Goal: Task Accomplishment & Management: Use online tool/utility

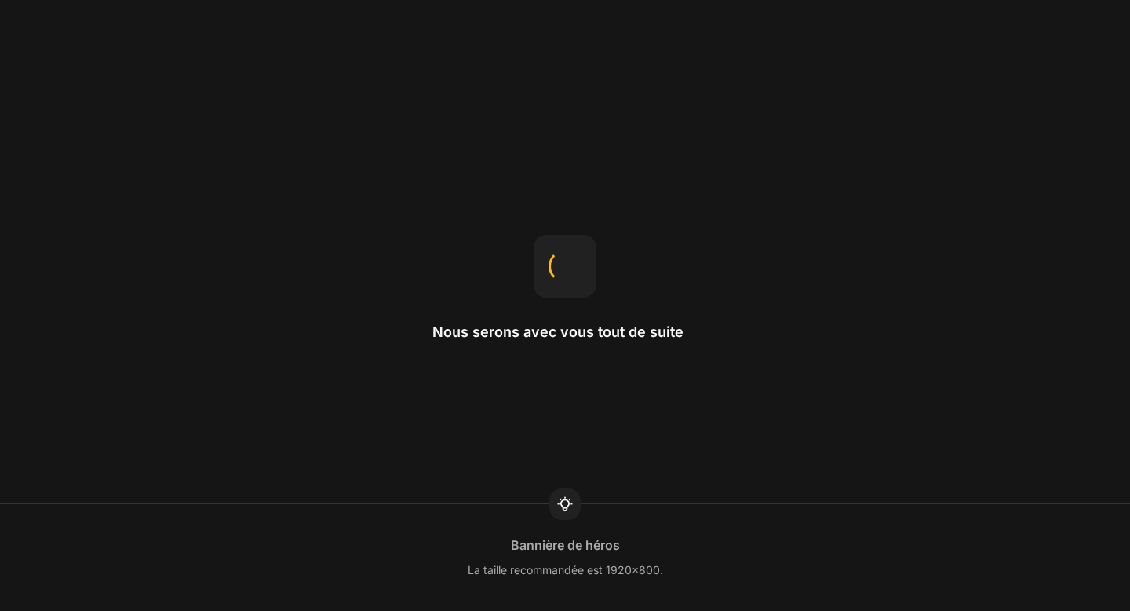
click at [527, 320] on div "Nous serons avec vous tout de suite" at bounding box center [565, 305] width 265 height 141
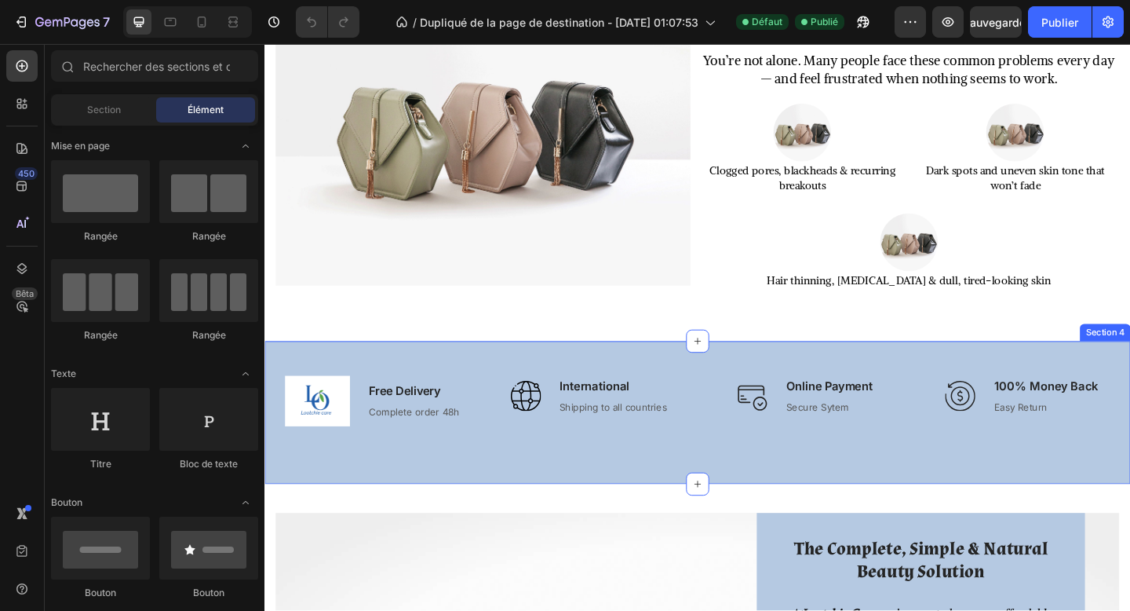
click at [688, 498] on div "Image Free Delivery Text block Complete order 48h Text block Row Image Internat…" at bounding box center [736, 444] width 942 height 155
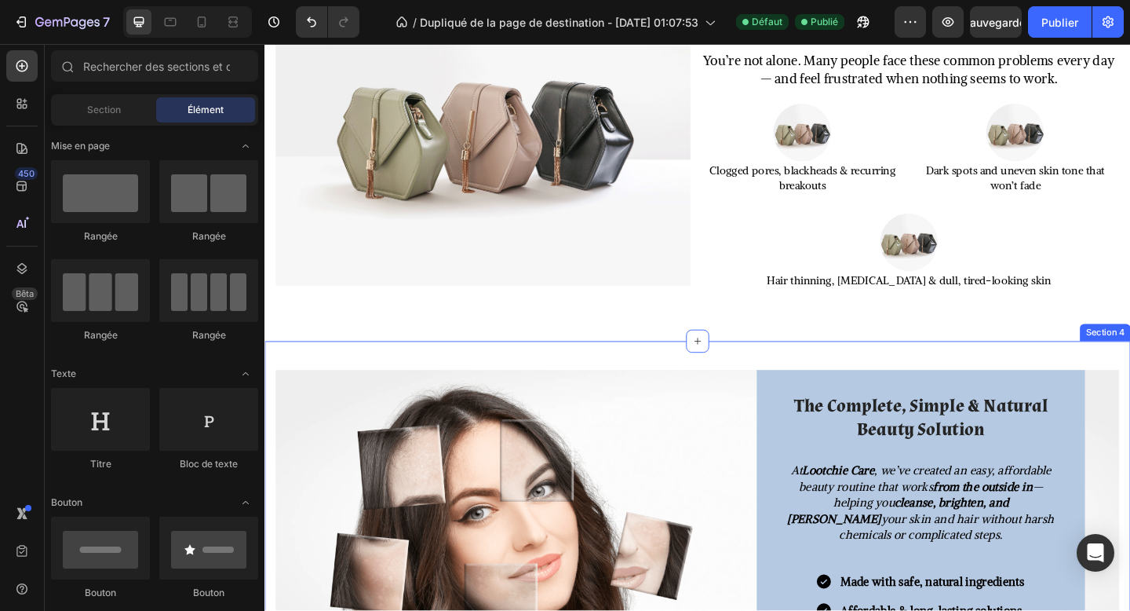
click at [977, 371] on div "Image The Complete, Simple & Natural Beauty Solution Heading At Lootchie Care ,…" at bounding box center [736, 591] width 942 height 449
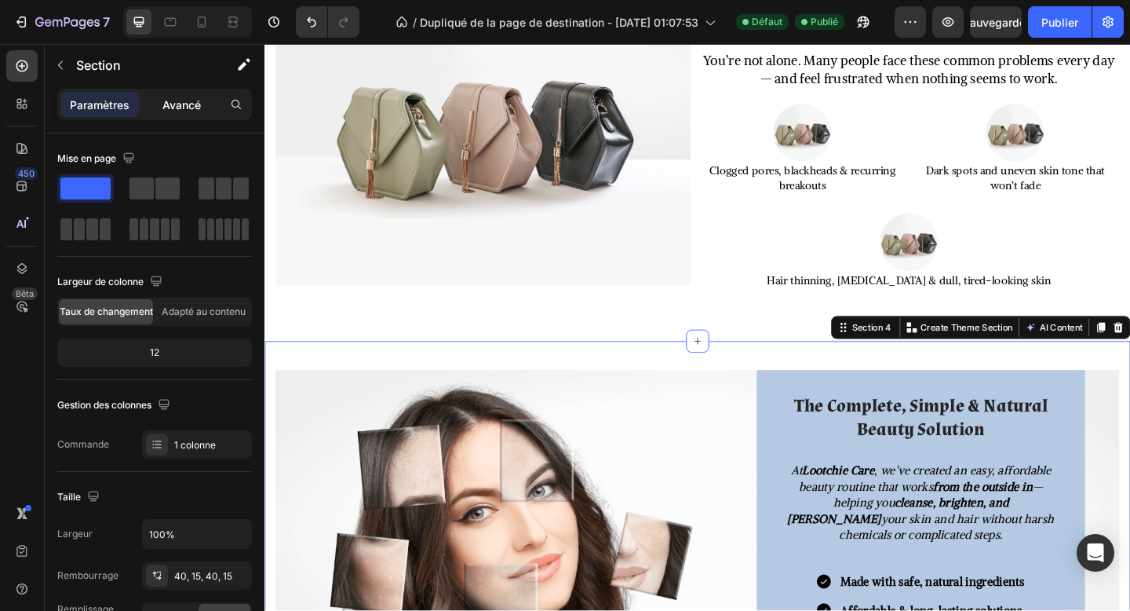
click at [197, 102] on font "Avancé" at bounding box center [181, 104] width 38 height 13
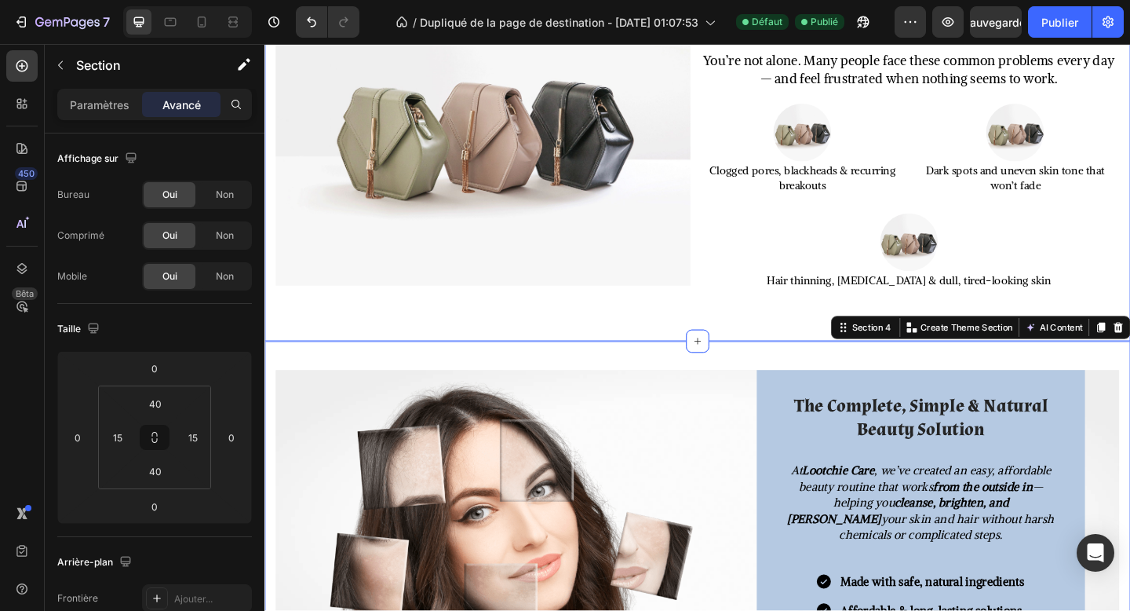
click at [626, 351] on div "Struggling With Skin & Hair Issues That Lower Your Confidence? Heading You’re n…" at bounding box center [736, 152] width 942 height 430
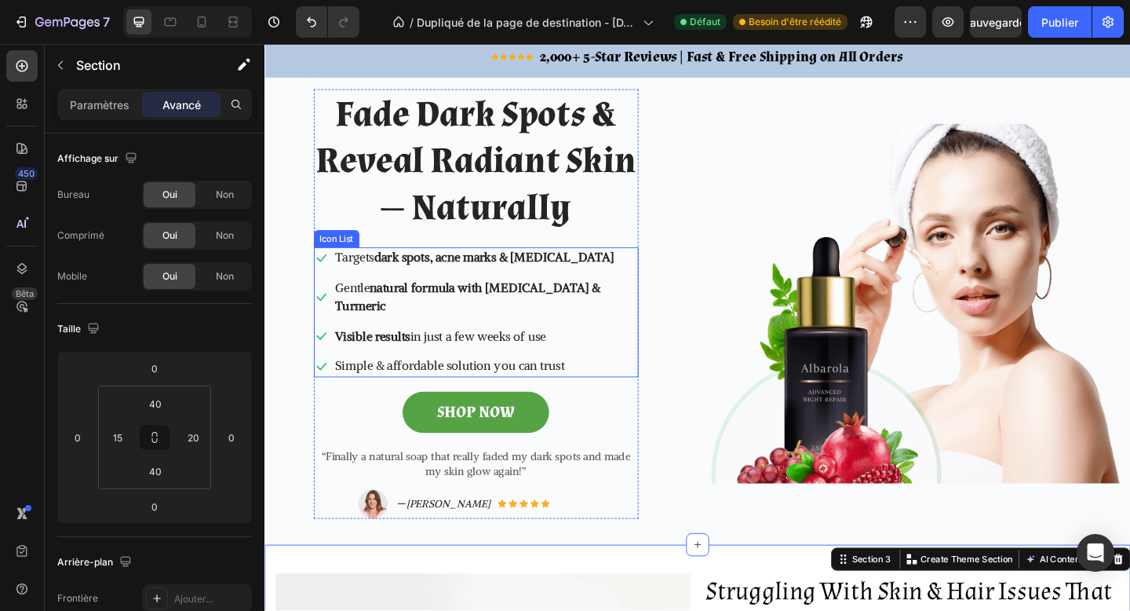
scroll to position [8, 0]
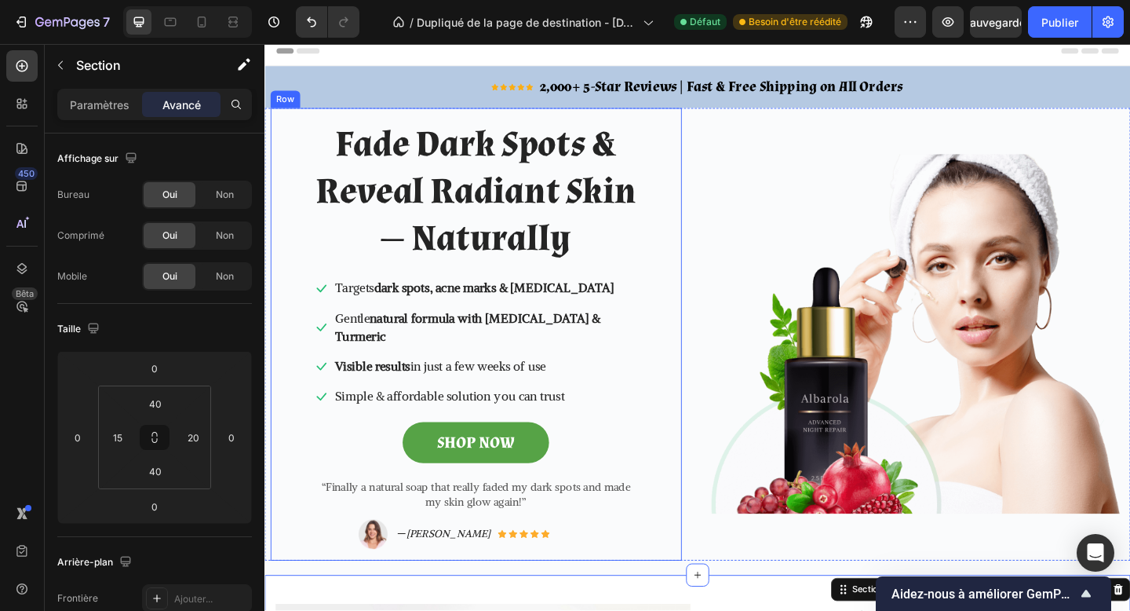
click at [285, 148] on div "Fade Dark Spots & Reveal Radiant Skin — Naturally Heading Icon Targets dark spo…" at bounding box center [495, 359] width 424 height 467
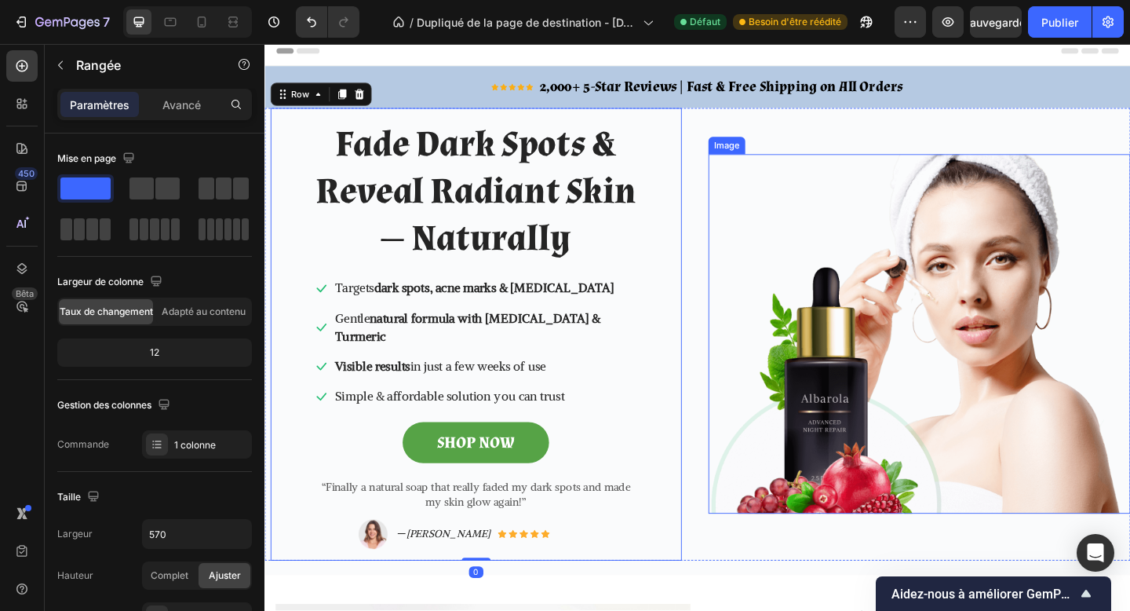
click at [833, 170] on img at bounding box center [976, 359] width 459 height 391
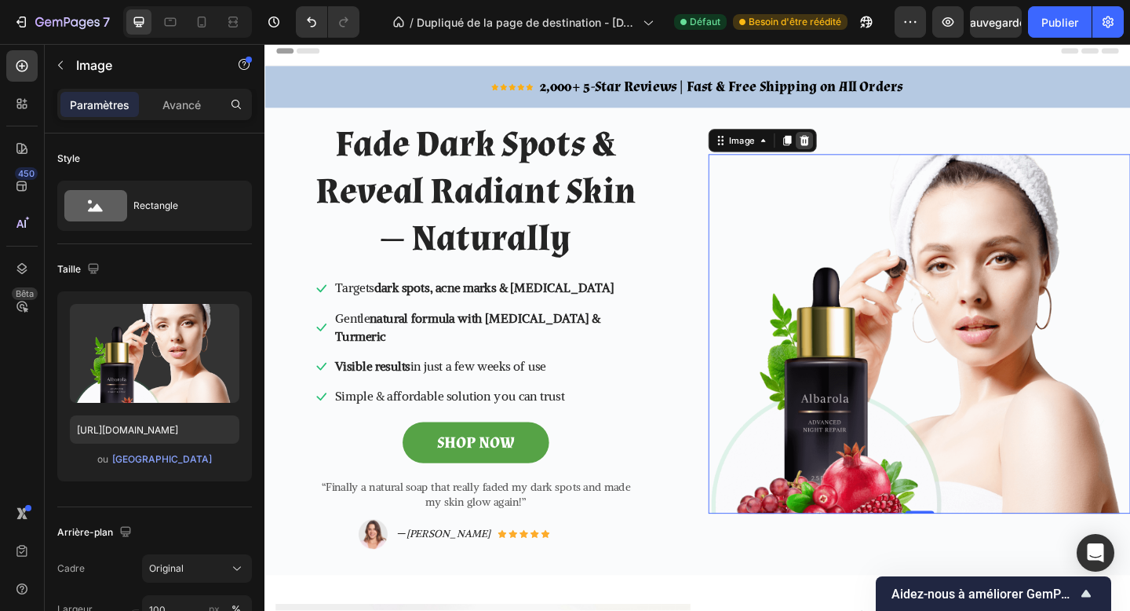
click at [853, 143] on icon at bounding box center [851, 149] width 13 height 13
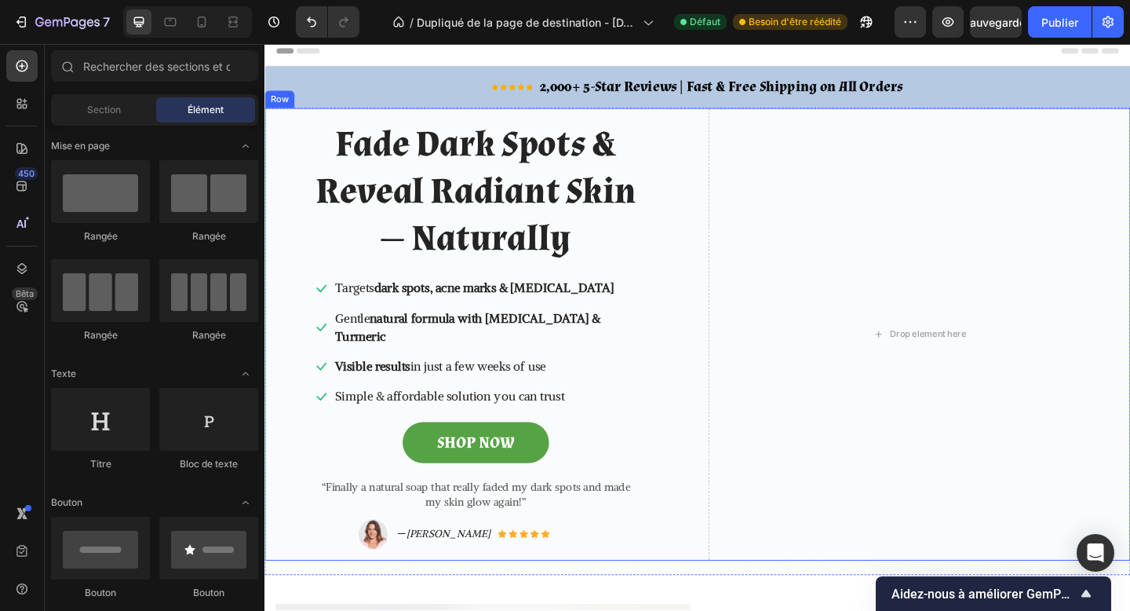
click at [727, 148] on div "Fade Dark Spots & Reveal Radiant Skin — Naturally Heading Icon Targets dark spo…" at bounding box center [736, 360] width 942 height 492
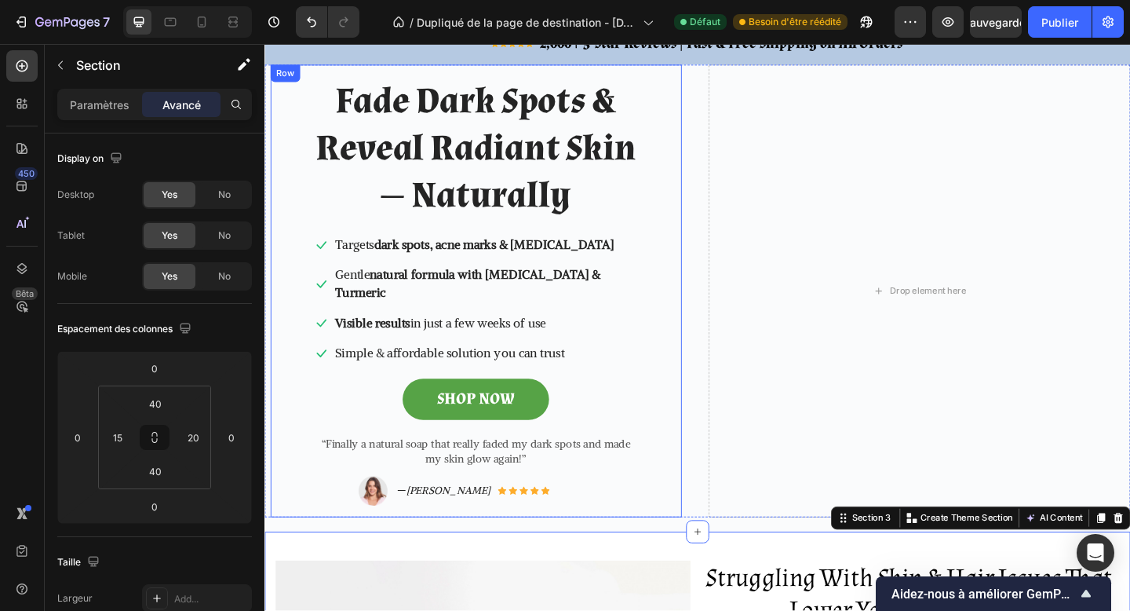
scroll to position [0, 0]
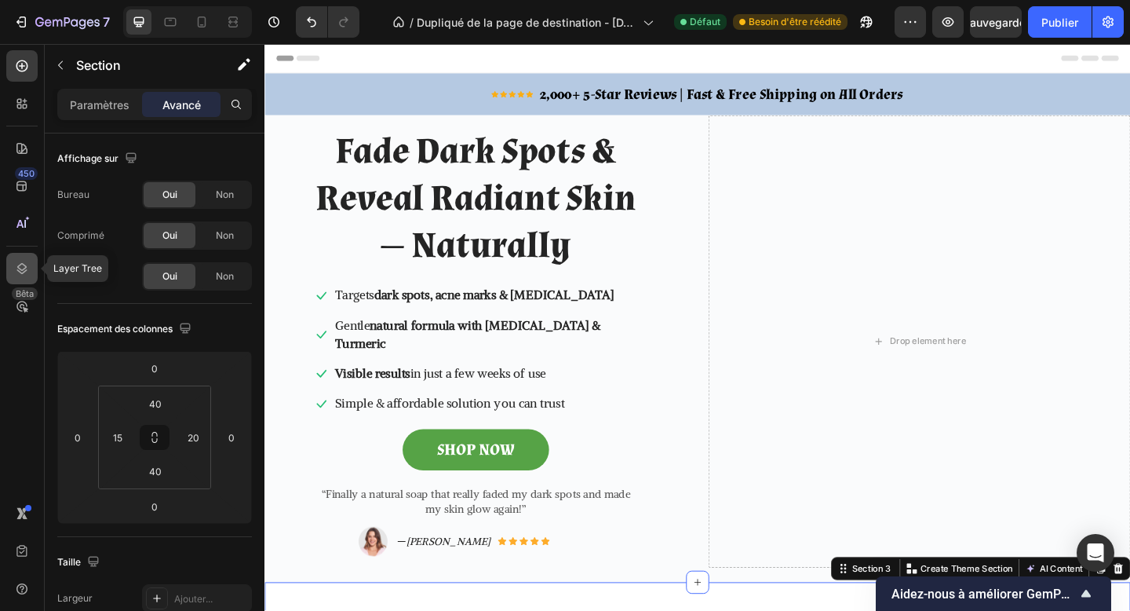
click at [27, 271] on icon at bounding box center [22, 269] width 16 height 16
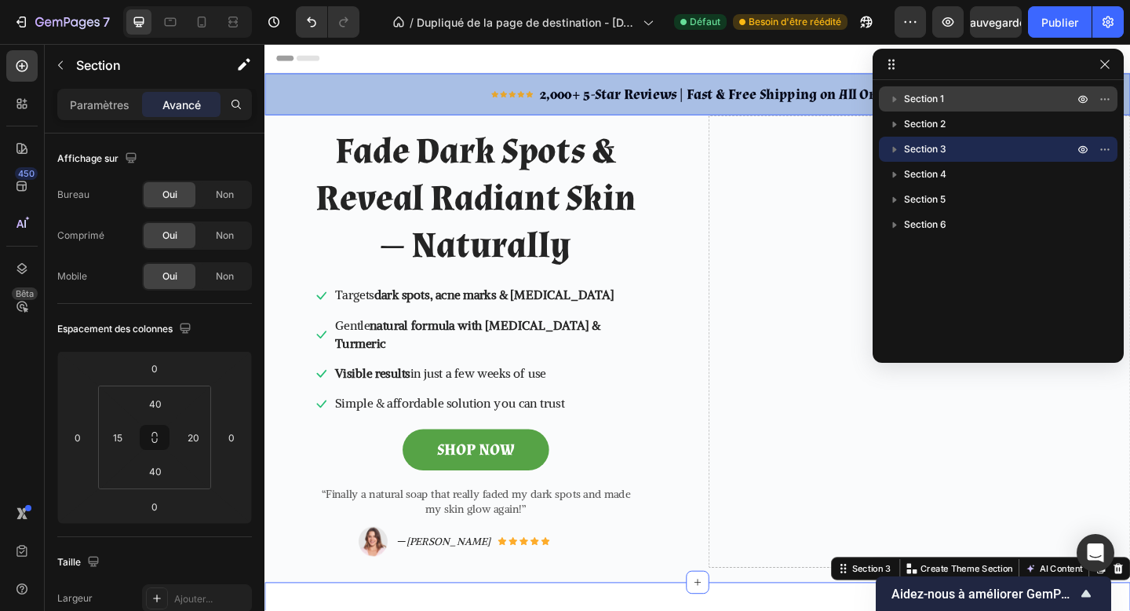
click at [965, 102] on p "Section 1" at bounding box center [990, 99] width 173 height 16
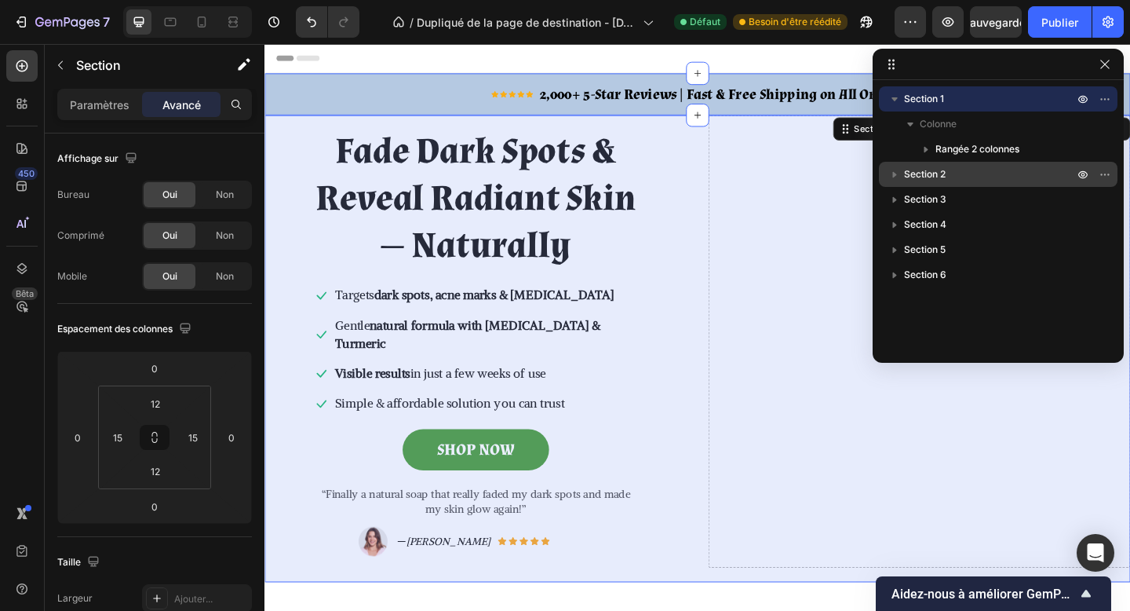
click at [963, 176] on p "Section 2" at bounding box center [990, 174] width 173 height 16
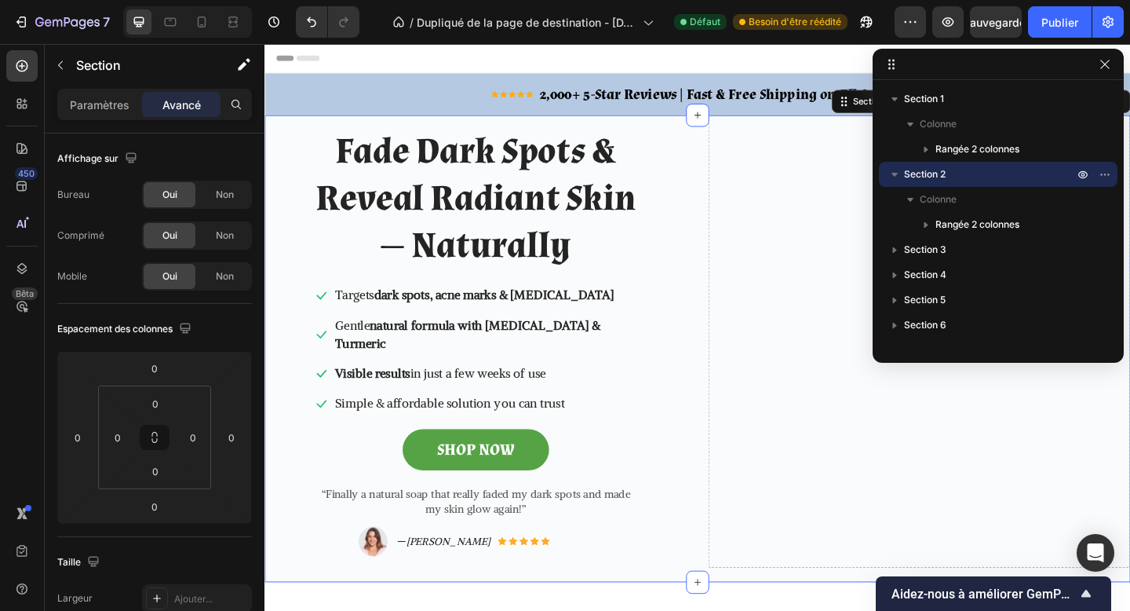
click at [110, 89] on div "Paramètres Avancé" at bounding box center [154, 104] width 195 height 31
click at [114, 111] on p "Paramètres" at bounding box center [100, 105] width 60 height 16
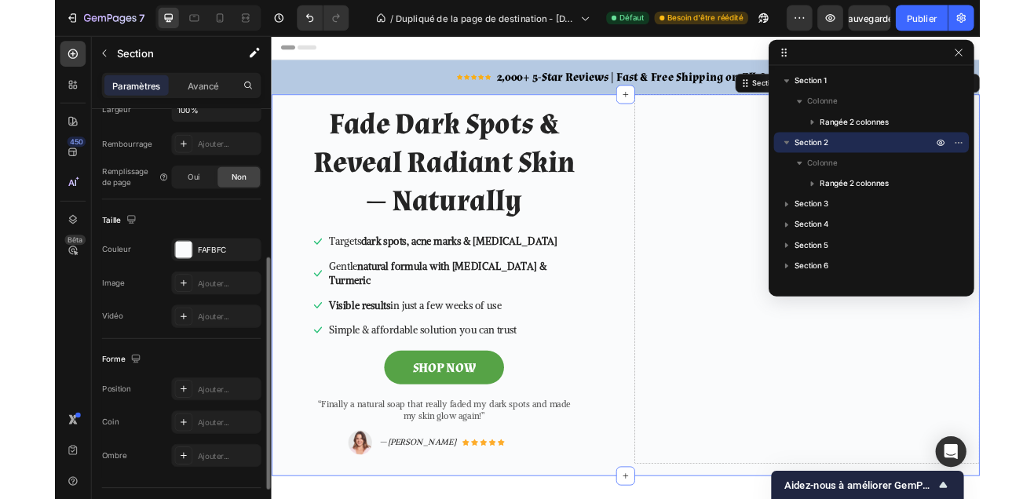
scroll to position [436, 0]
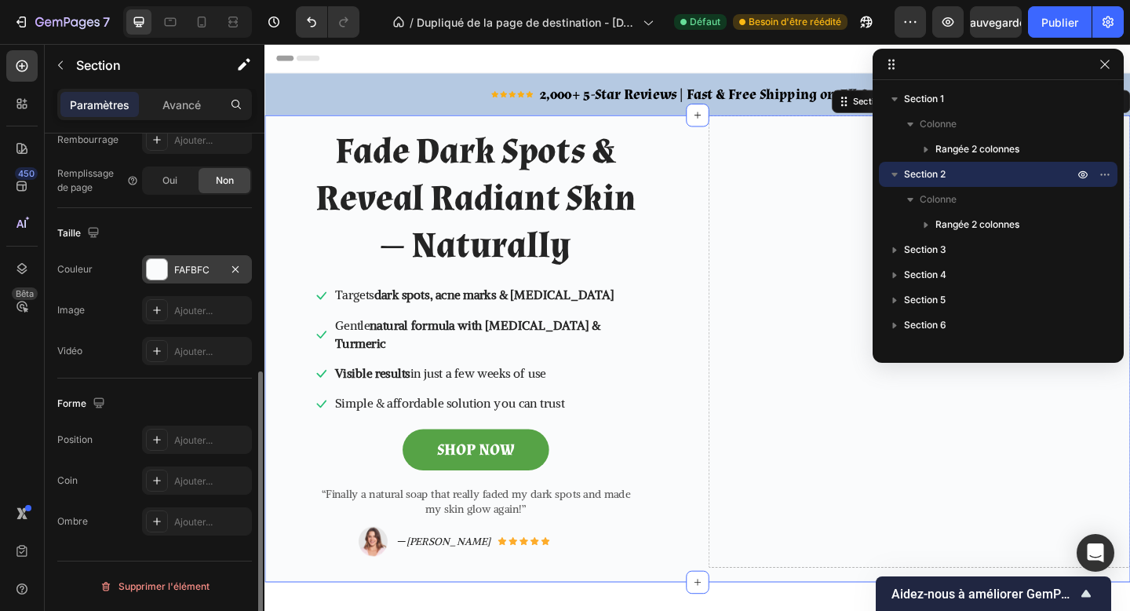
click at [190, 267] on font "FAFBFC" at bounding box center [191, 270] width 35 height 12
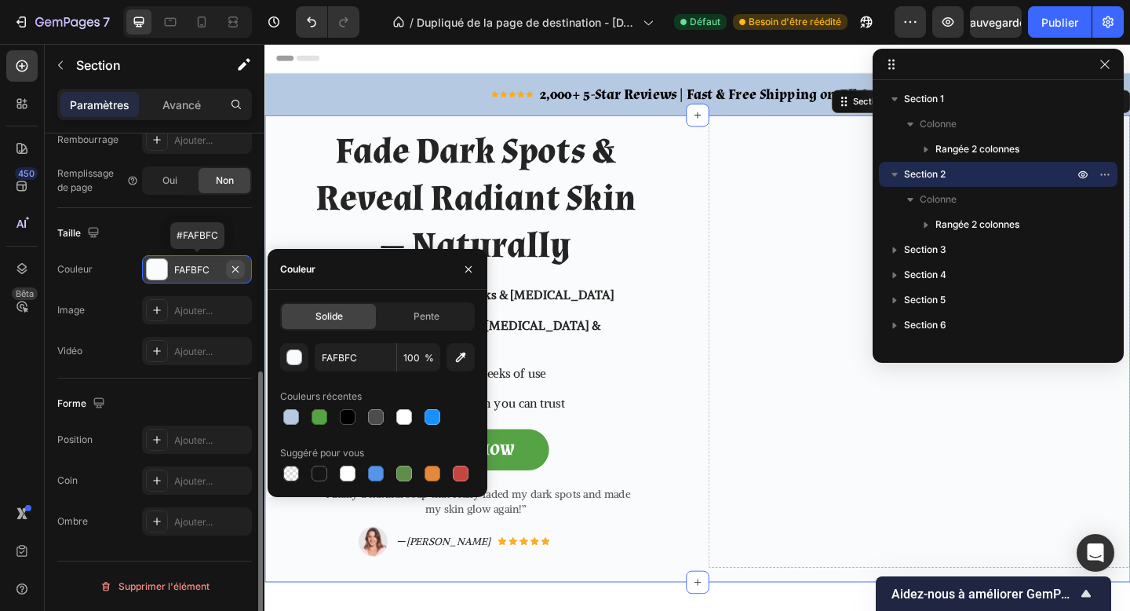
click at [232, 267] on icon "button" at bounding box center [235, 269] width 13 height 13
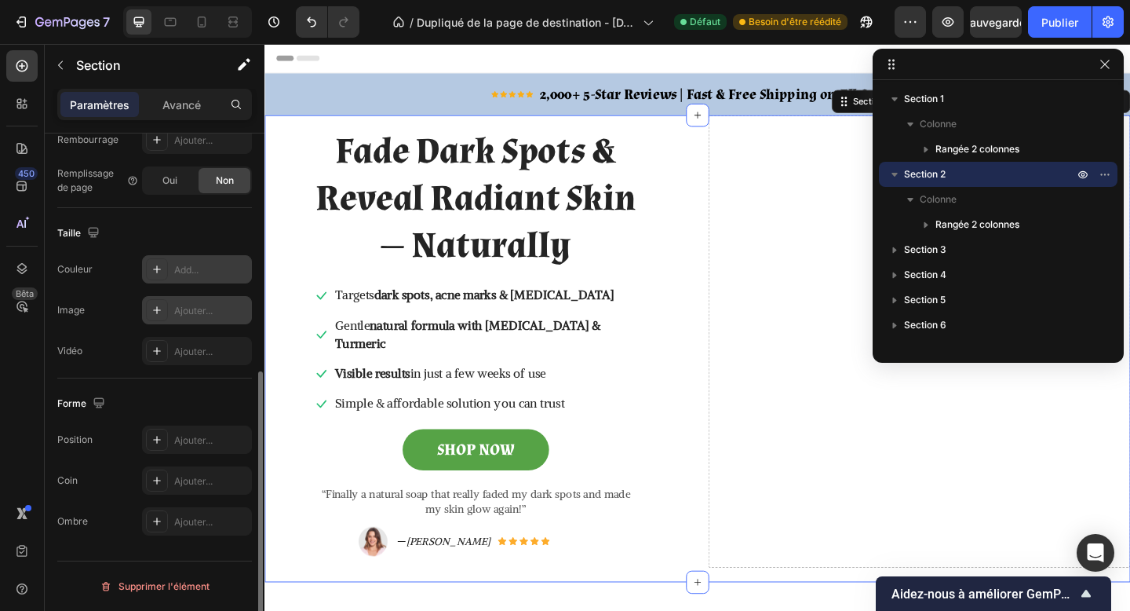
click at [190, 311] on font "Ajouter..." at bounding box center [193, 311] width 38 height 12
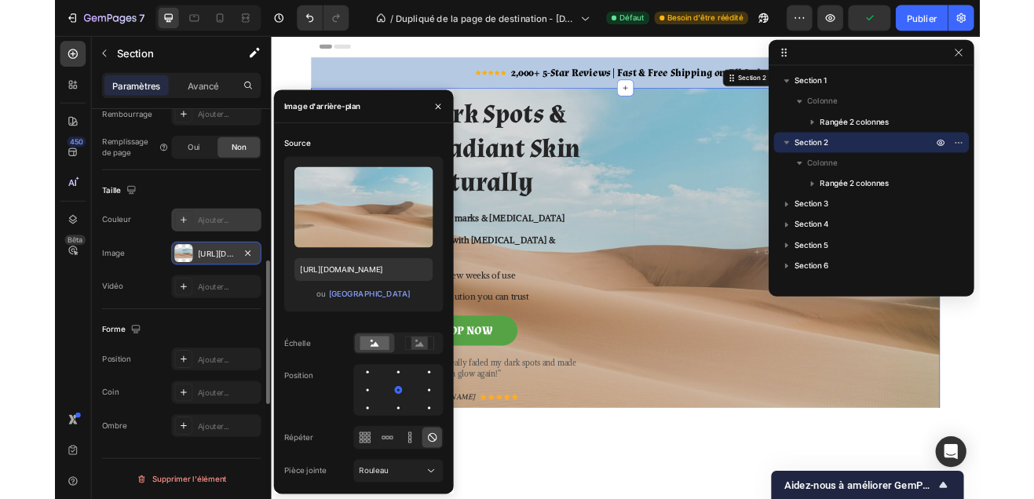
scroll to position [435, 0]
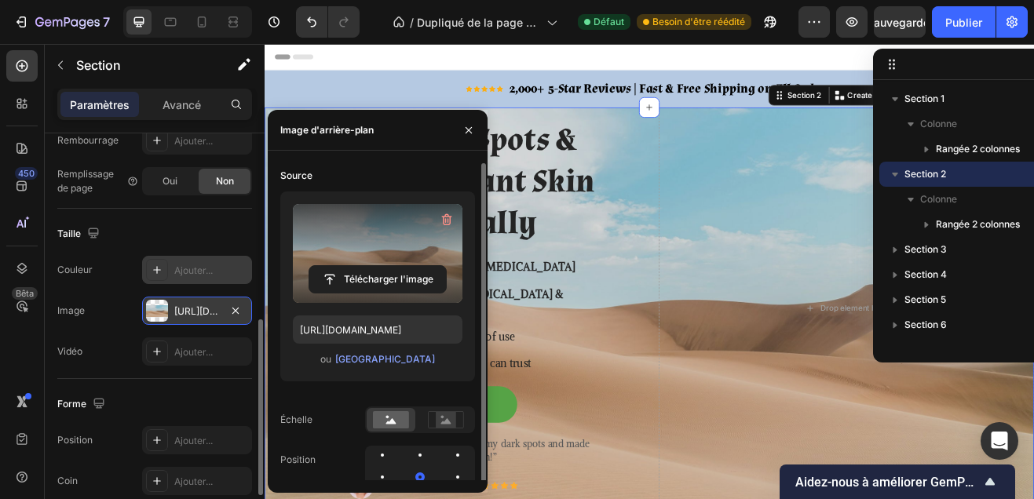
click at [374, 278] on input "file" at bounding box center [377, 279] width 137 height 27
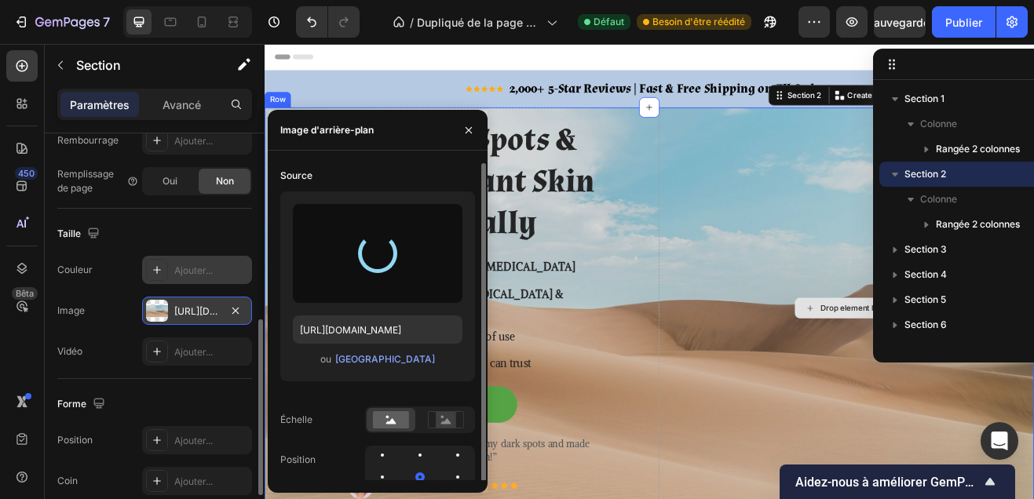
click at [889, 417] on div "Drop element here" at bounding box center [976, 368] width 459 height 492
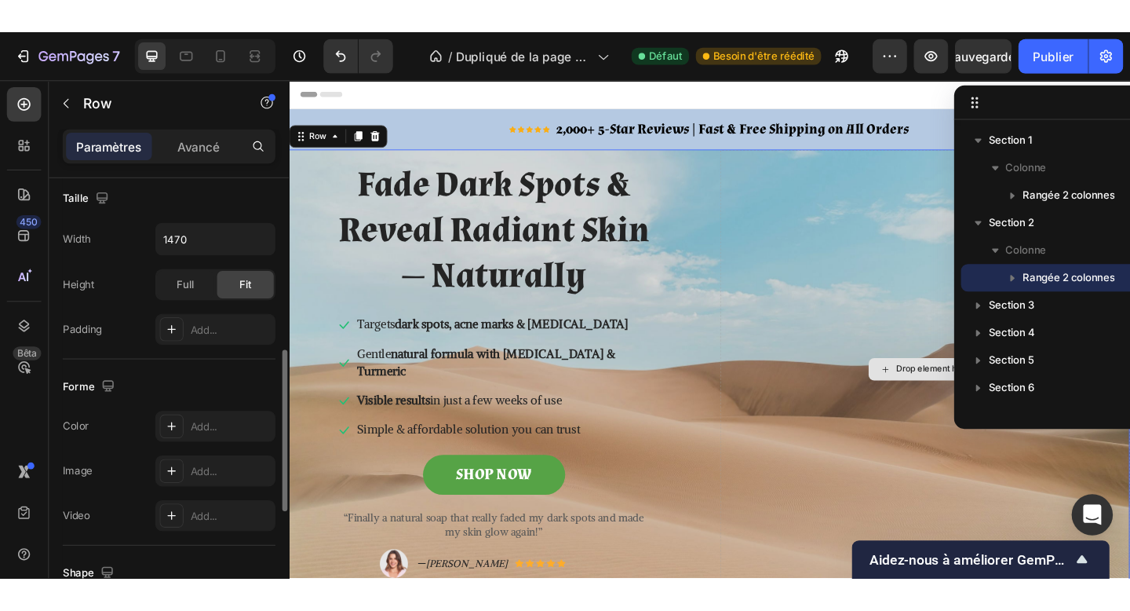
scroll to position [0, 0]
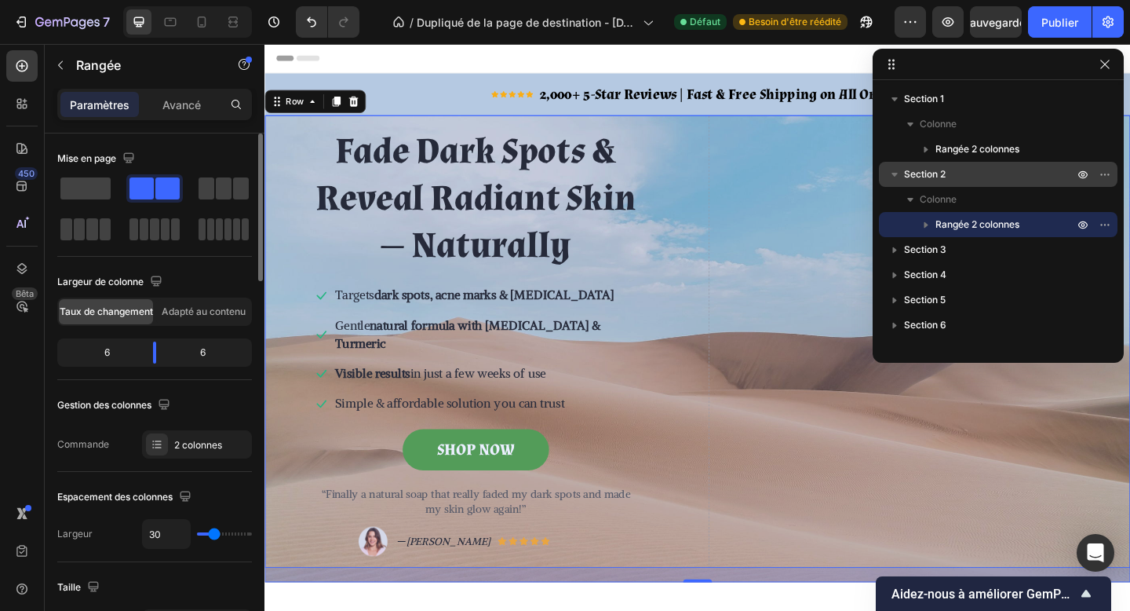
click at [945, 178] on font "Section 2" at bounding box center [925, 174] width 42 height 12
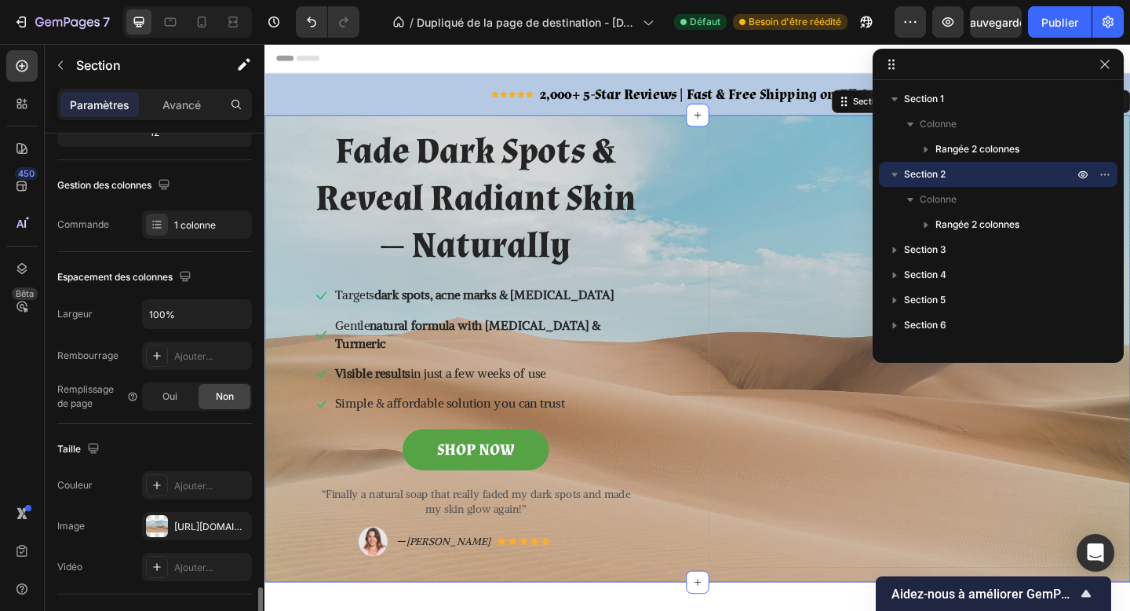
scroll to position [436, 0]
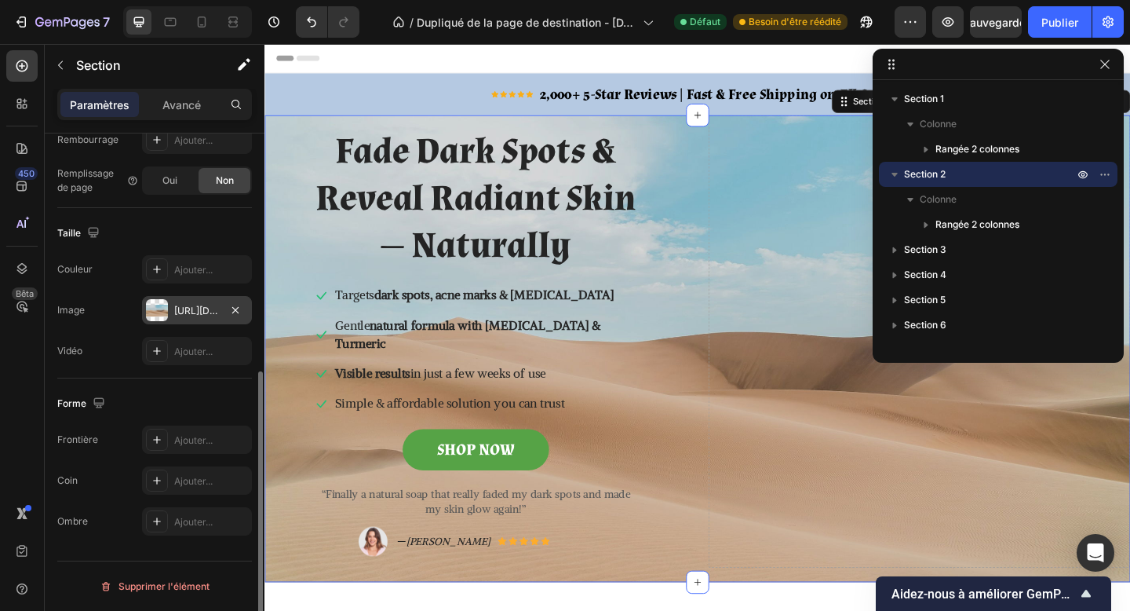
click at [196, 310] on font "https://cdn.shopify.com/s/files/1/2005/9307/files/background_settings.jpg" at bounding box center [224, 311] width 101 height 12
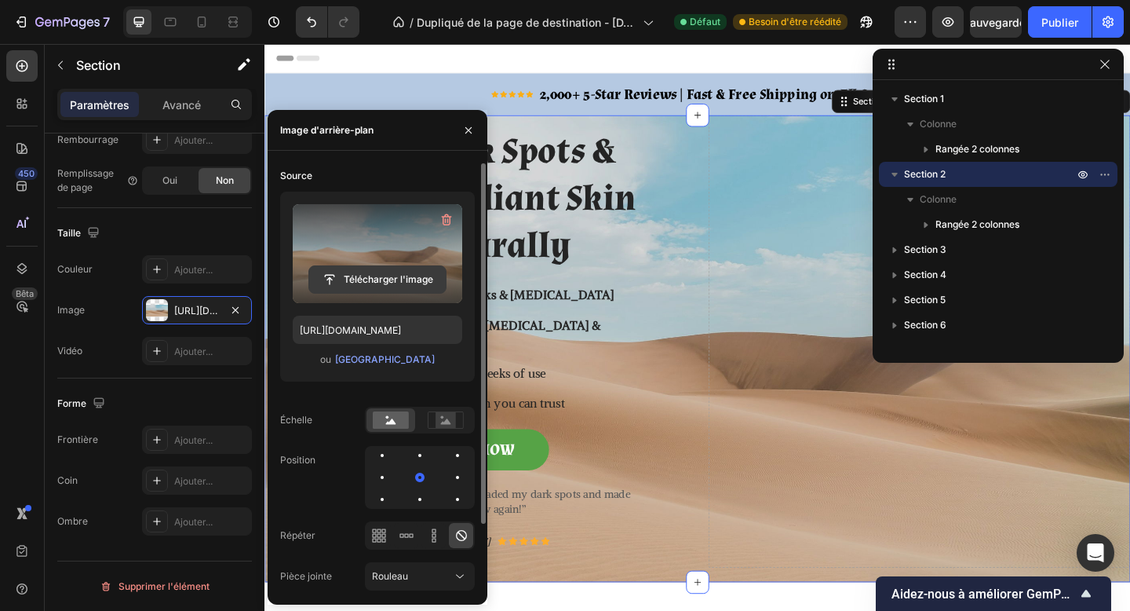
click at [323, 285] on input "file" at bounding box center [377, 279] width 137 height 27
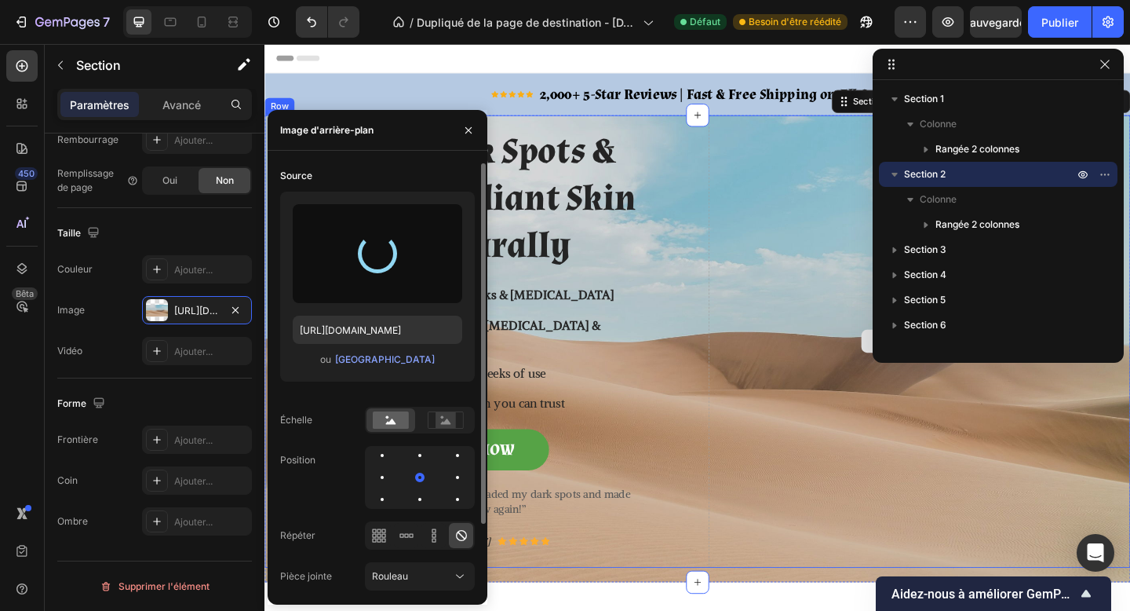
type input "https://cdn.shopify.com/s/files/1/0748/1321/0660/files/gempages_586082945240924…"
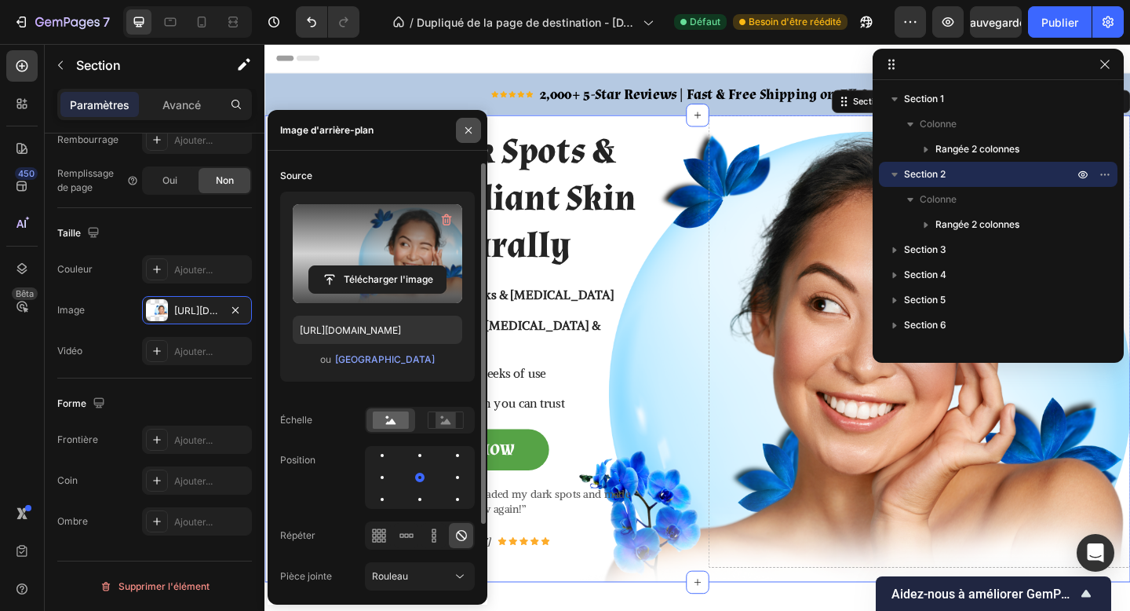
click at [464, 139] on button "button" at bounding box center [468, 130] width 25 height 25
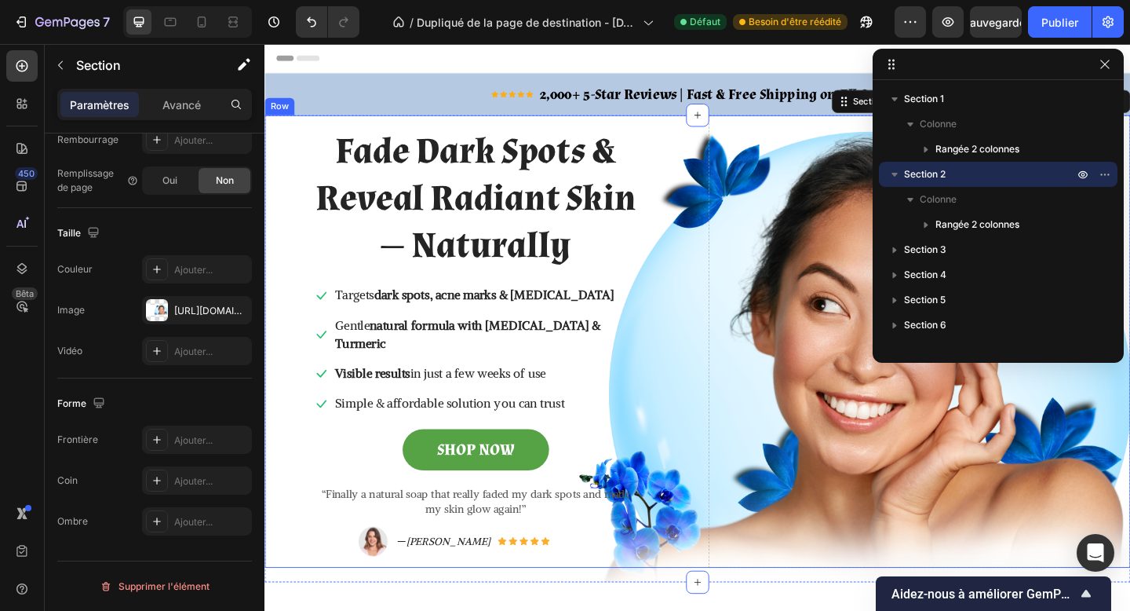
click at [730, 301] on div "Fade Dark Spots & Reveal Radiant Skin — Naturally Heading Icon Targets dark spo…" at bounding box center [736, 368] width 942 height 492
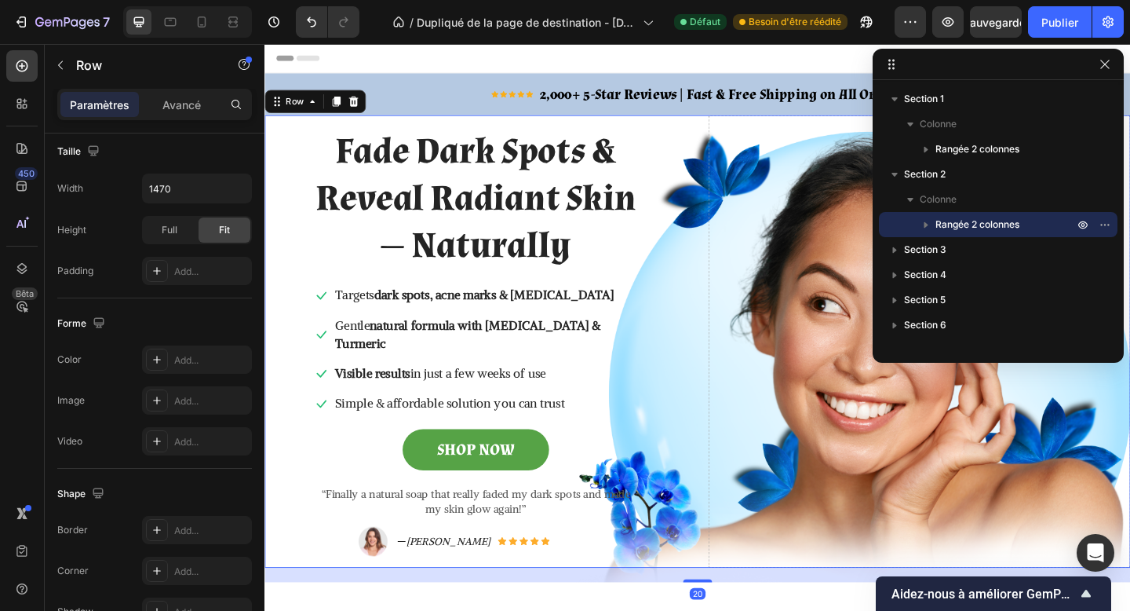
scroll to position [0, 0]
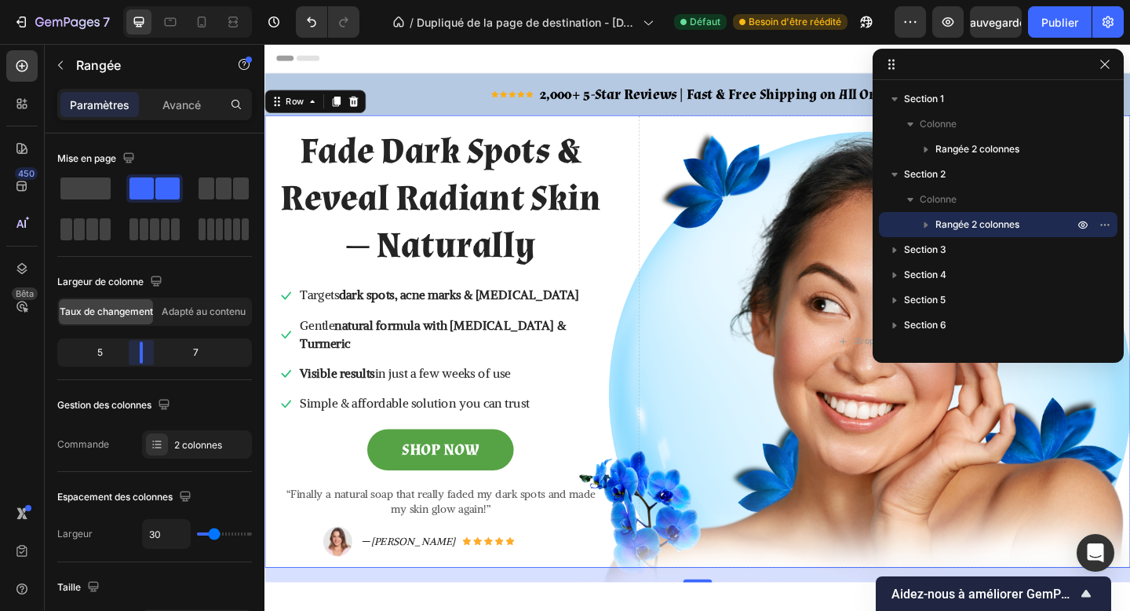
drag, startPoint x: 159, startPoint y: 349, endPoint x: 134, endPoint y: 348, distance: 24.3
click at [134, 0] on body "7 Version history / Dupliqué de la page de destination - 26 sept. 01:07:53 Défa…" at bounding box center [565, 0] width 1130 height 0
click at [1105, 65] on icon "button" at bounding box center [1105, 64] width 13 height 13
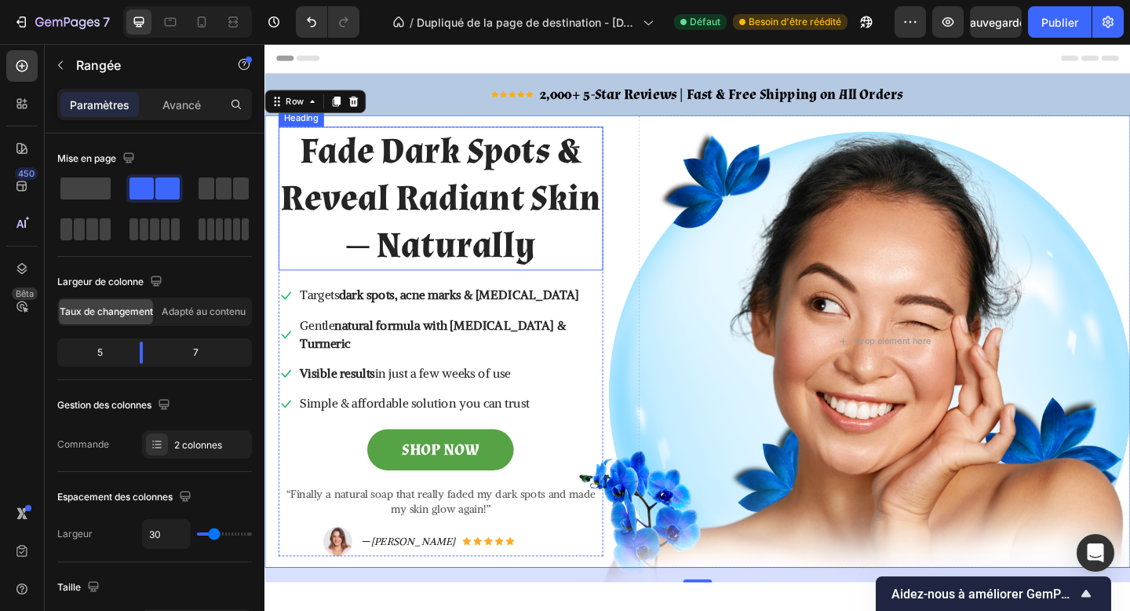
click at [553, 209] on h2 "Fade Dark Spots & Reveal Radiant Skin — Naturally" at bounding box center [455, 212] width 353 height 156
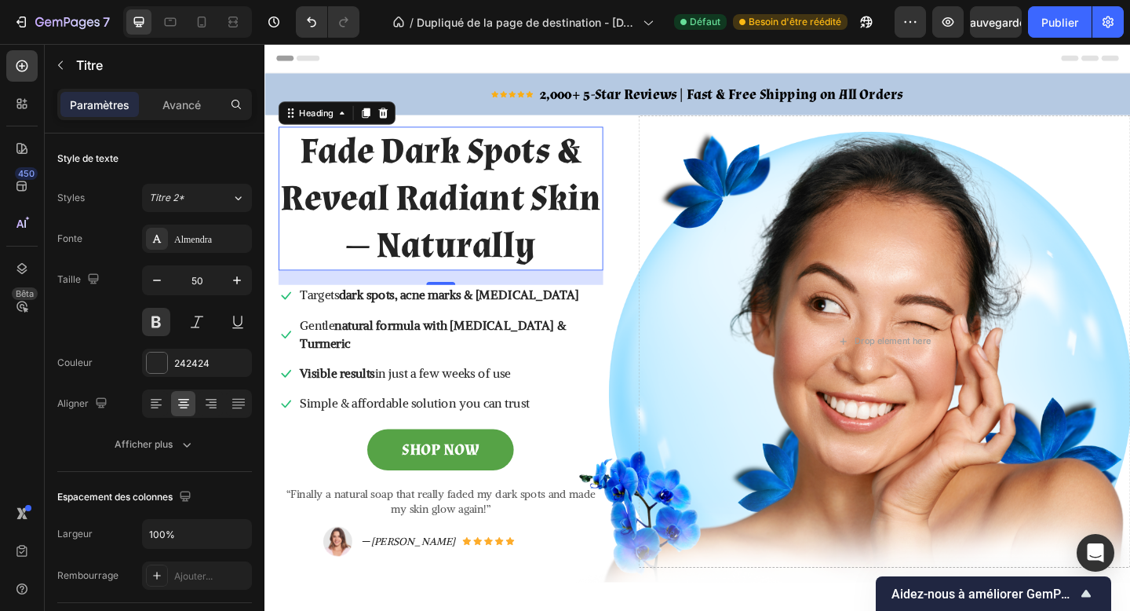
click at [448, 254] on h2 "Fade Dark Spots & Reveal Radiant Skin — Naturally" at bounding box center [455, 212] width 353 height 156
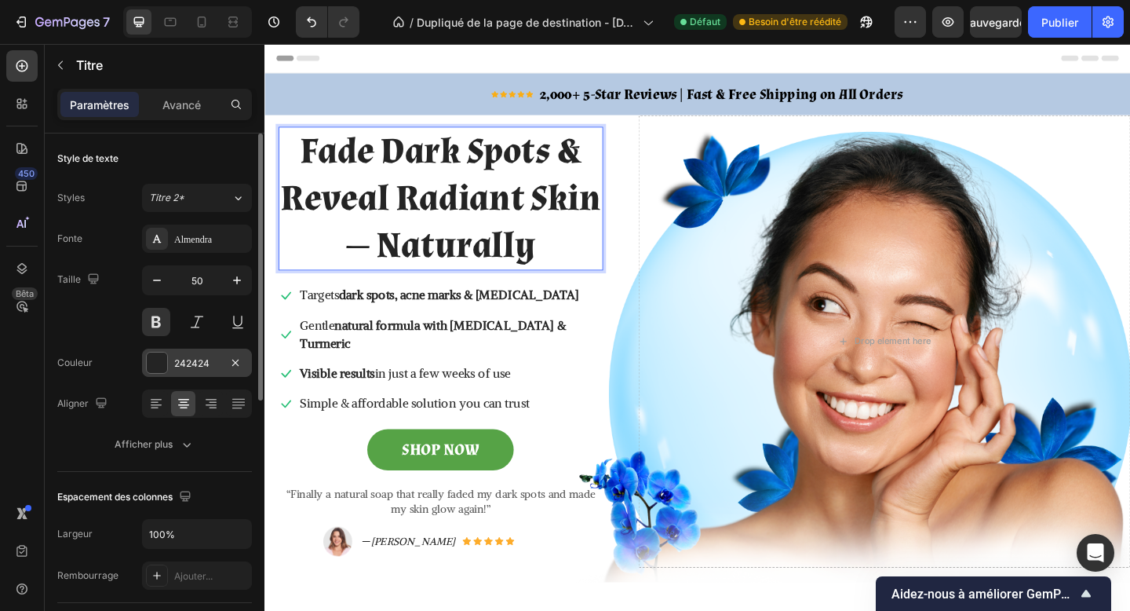
click at [175, 361] on font "242424" at bounding box center [191, 363] width 35 height 12
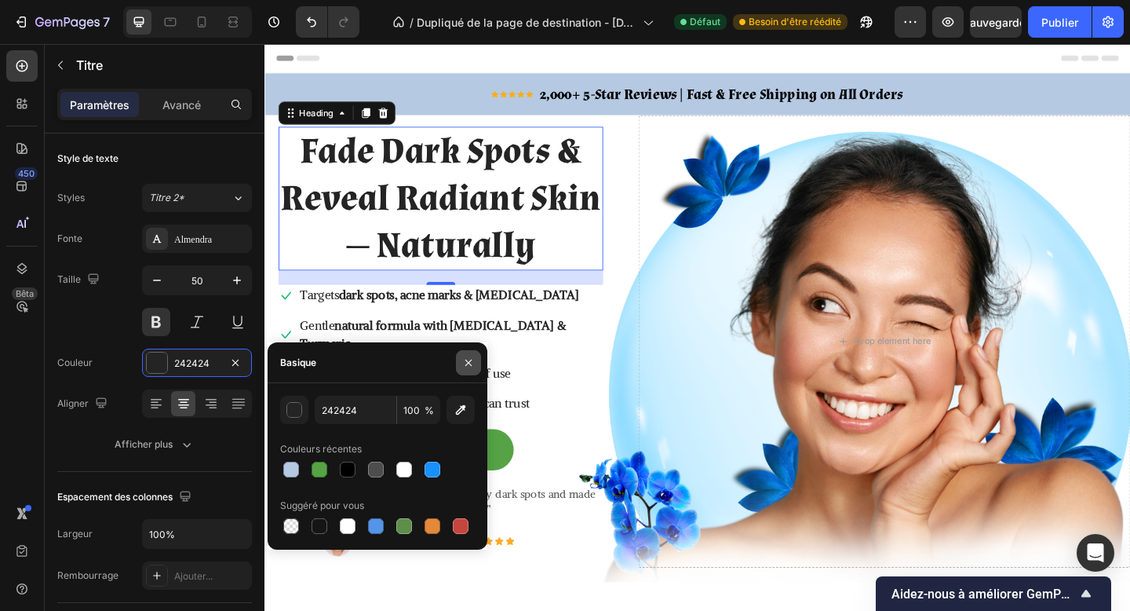
click at [466, 365] on icon "button" at bounding box center [469, 362] width 6 height 6
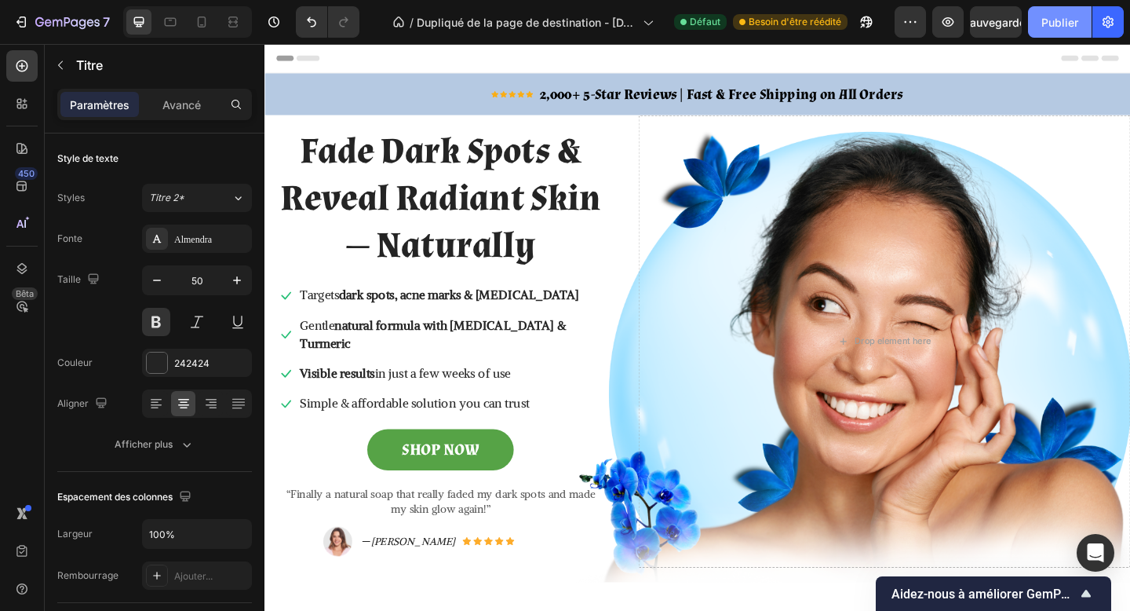
click at [1057, 25] on font "Publier" at bounding box center [1060, 22] width 37 height 13
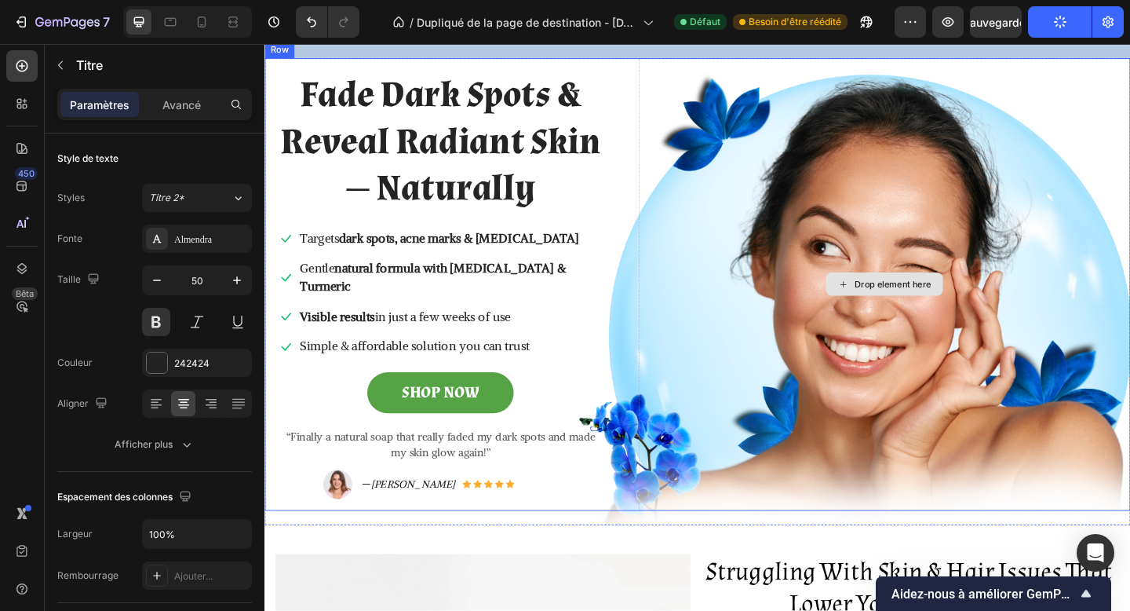
scroll to position [53, 0]
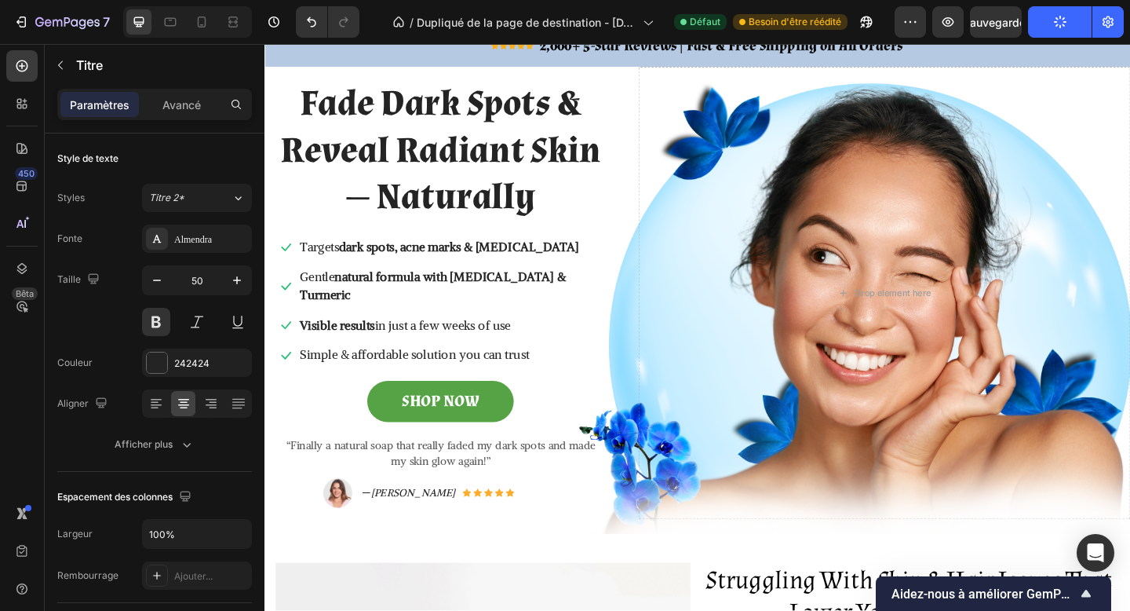
click at [539, 201] on h2 "Fade Dark Spots & Reveal Radiant Skin — Naturally" at bounding box center [455, 160] width 353 height 156
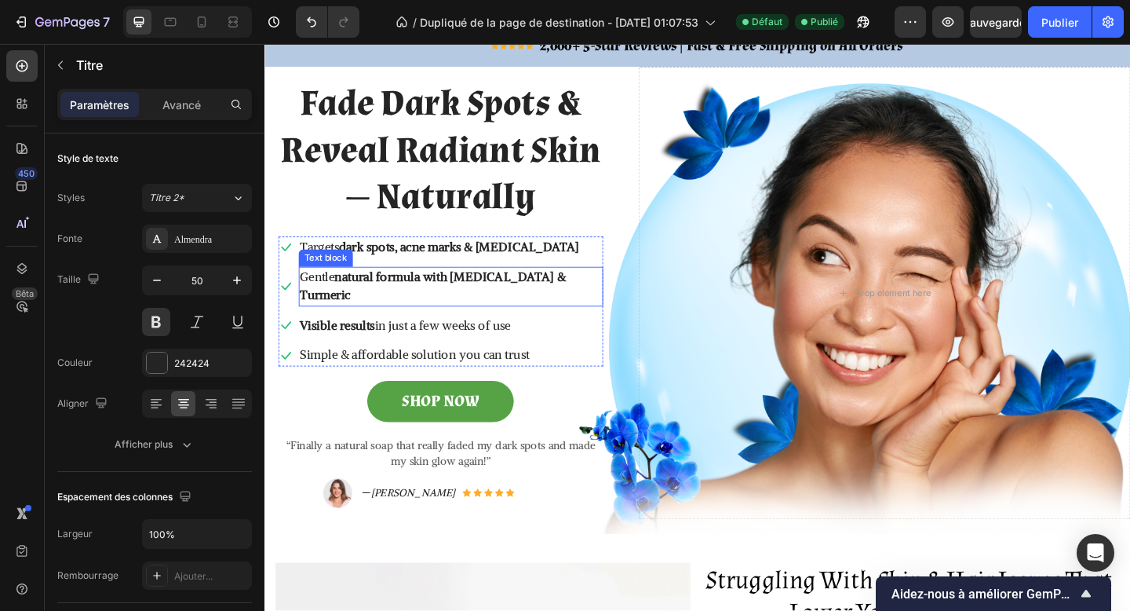
click at [405, 299] on strong "natural formula with Kojic Acid & Turmeric" at bounding box center [447, 308] width 289 height 38
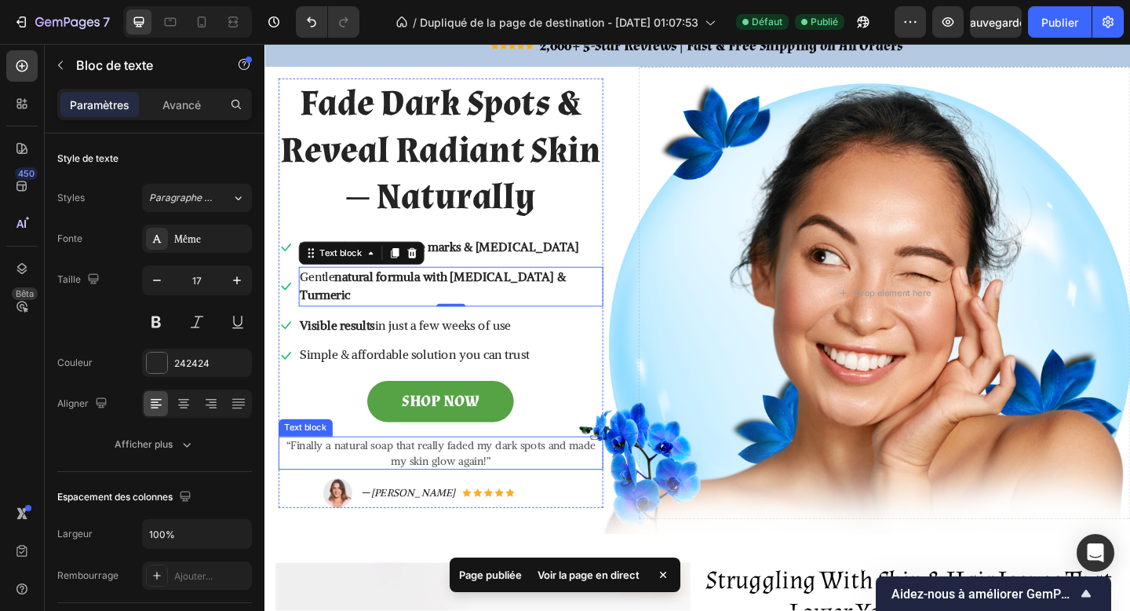
click at [517, 473] on p "“Finally a natural soap that really faded my dark spots and made my skin glow a…" at bounding box center [456, 489] width 350 height 33
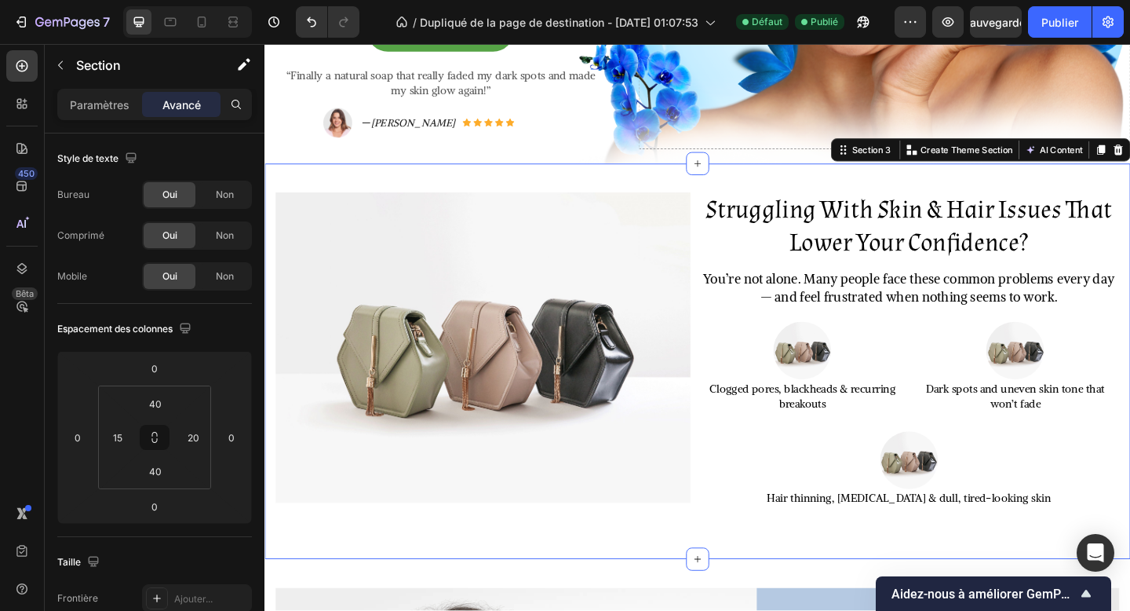
scroll to position [473, 0]
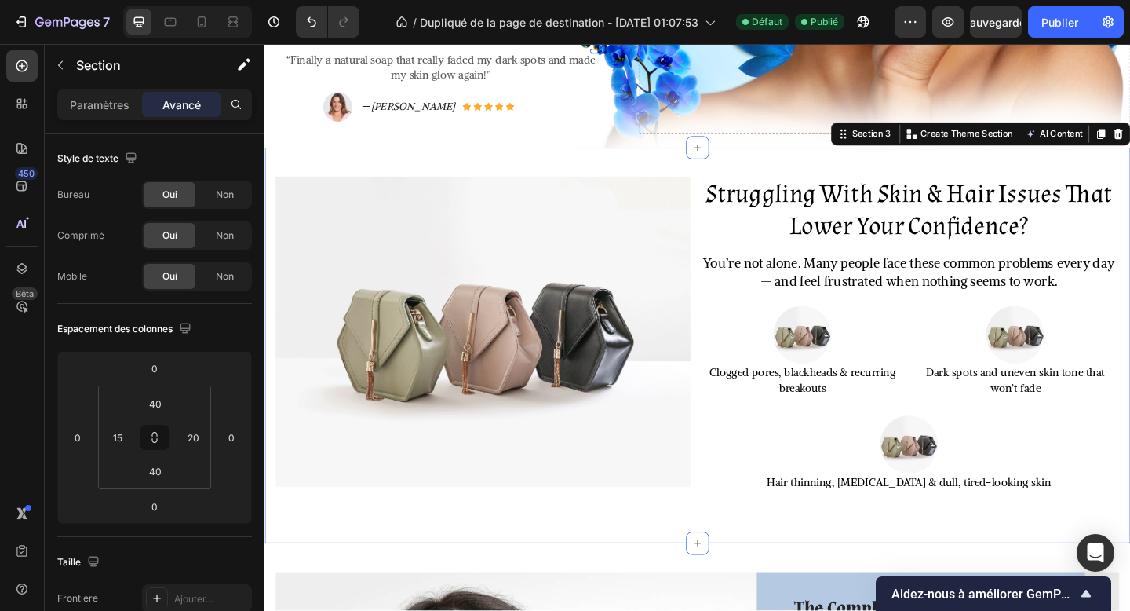
click at [492, 546] on div "Struggling With Skin & Hair Issues That Lower Your Confidence? Heading You’re n…" at bounding box center [736, 372] width 942 height 430
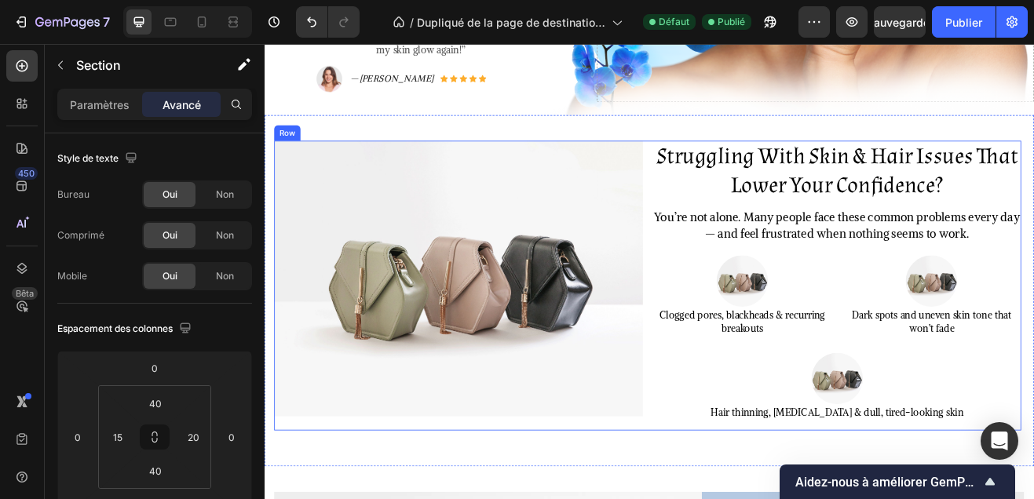
scroll to position [538, 0]
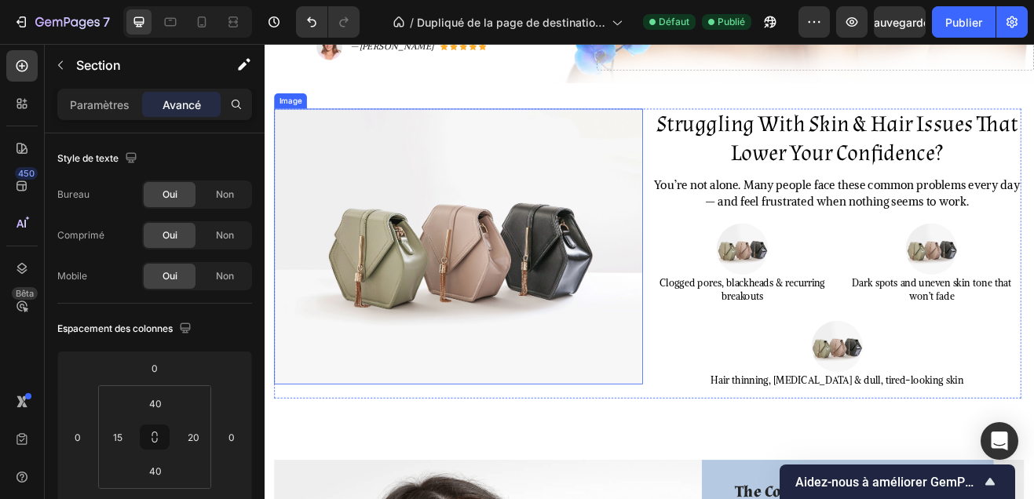
click at [509, 333] on img at bounding box center [501, 292] width 451 height 338
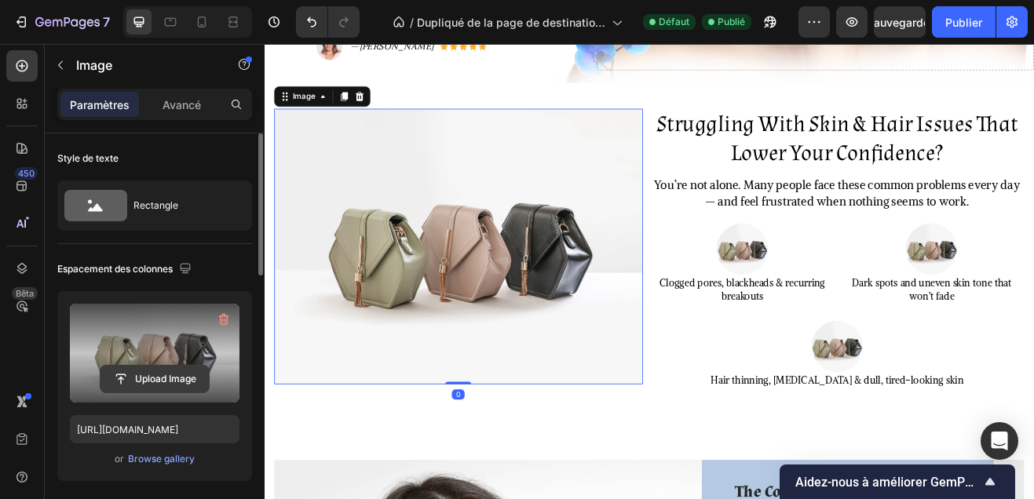
click at [145, 376] on input "file" at bounding box center [154, 379] width 108 height 27
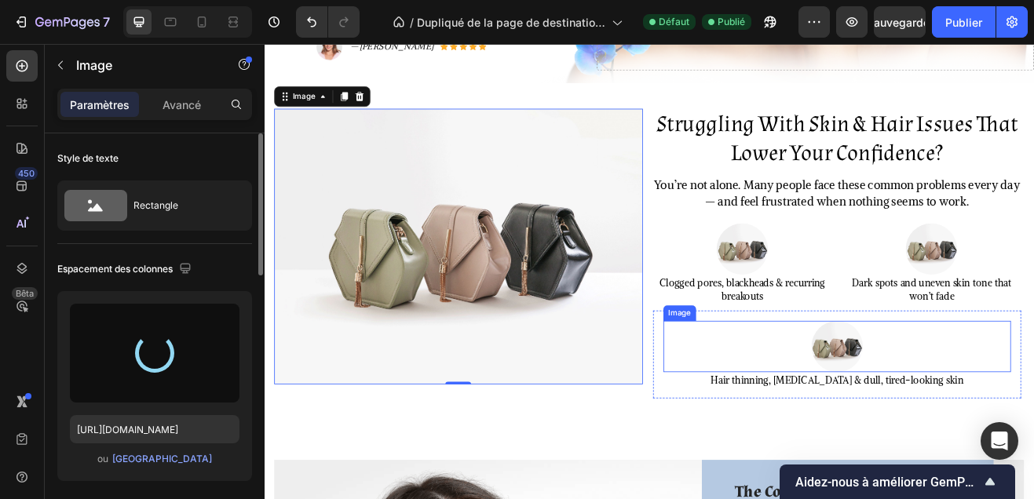
type input "https://cdn.shopify.com/s/files/1/0748/1321/0660/files/gempages_586082945240924…"
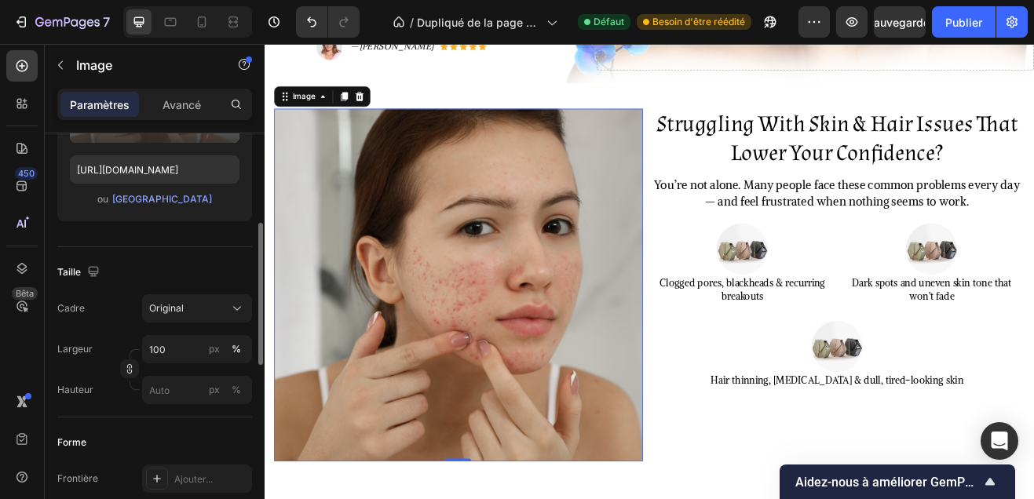
scroll to position [0, 0]
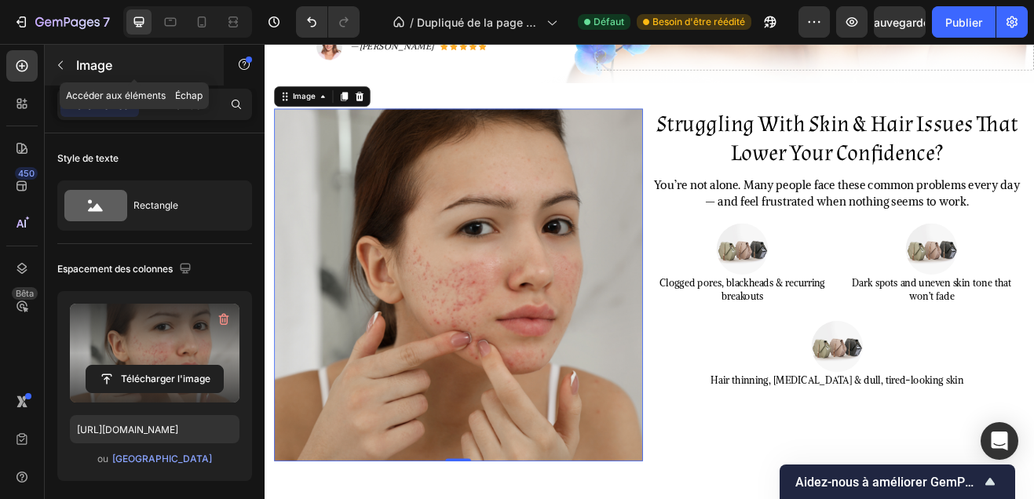
click at [80, 64] on font "Image" at bounding box center [94, 65] width 36 height 16
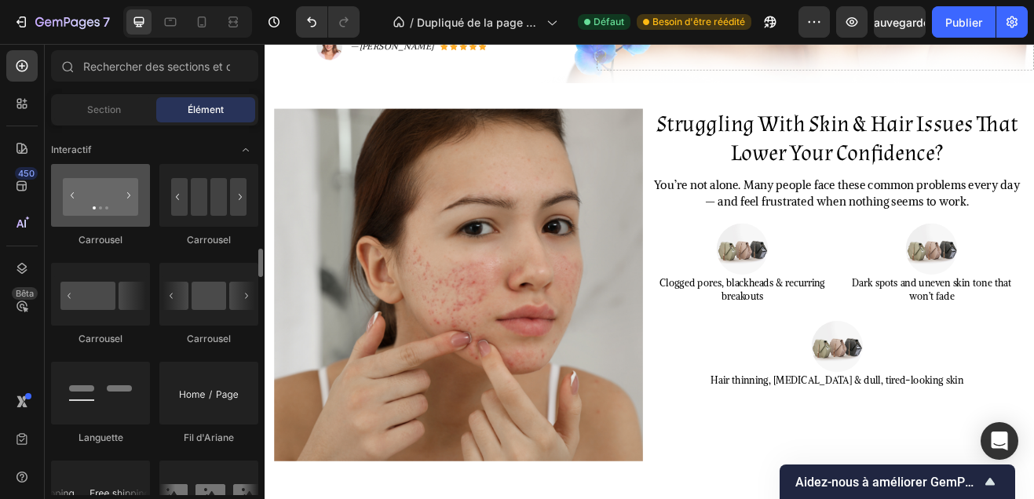
scroll to position [1608, 0]
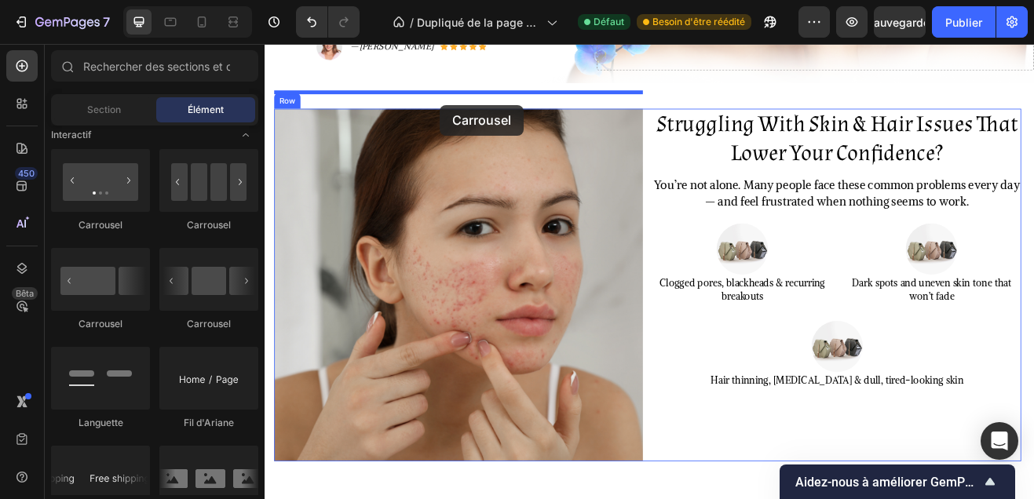
drag, startPoint x: 363, startPoint y: 234, endPoint x: 479, endPoint y: 119, distance: 163.8
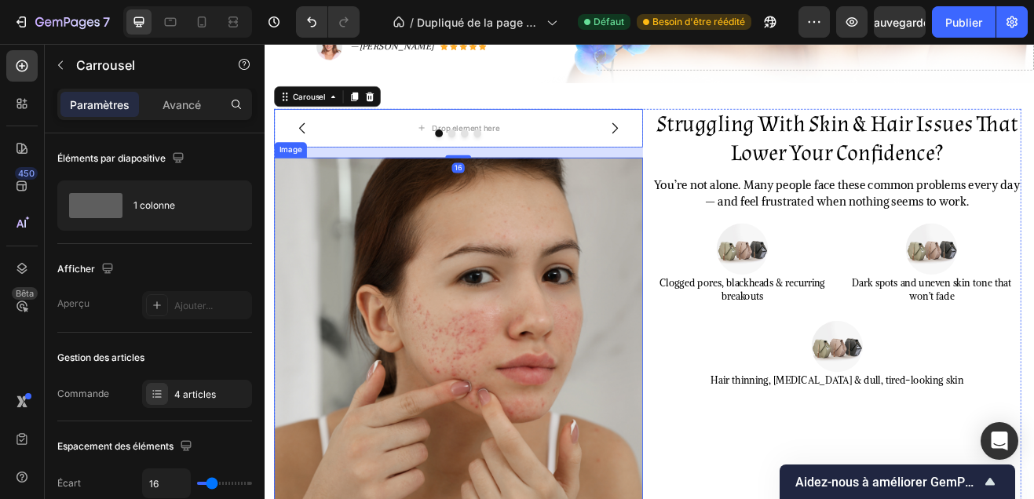
click at [495, 294] on img at bounding box center [501, 399] width 451 height 433
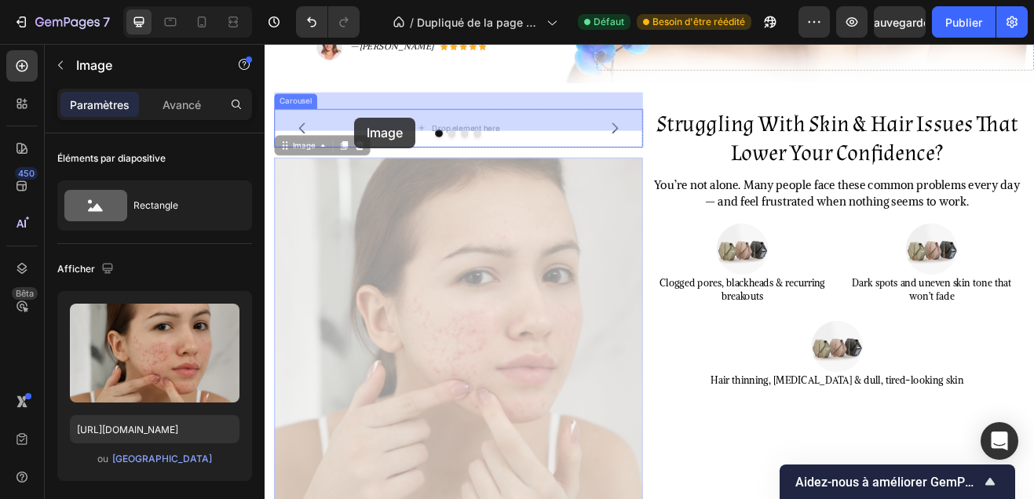
drag, startPoint x: 309, startPoint y: 150, endPoint x: 374, endPoint y: 134, distance: 67.8
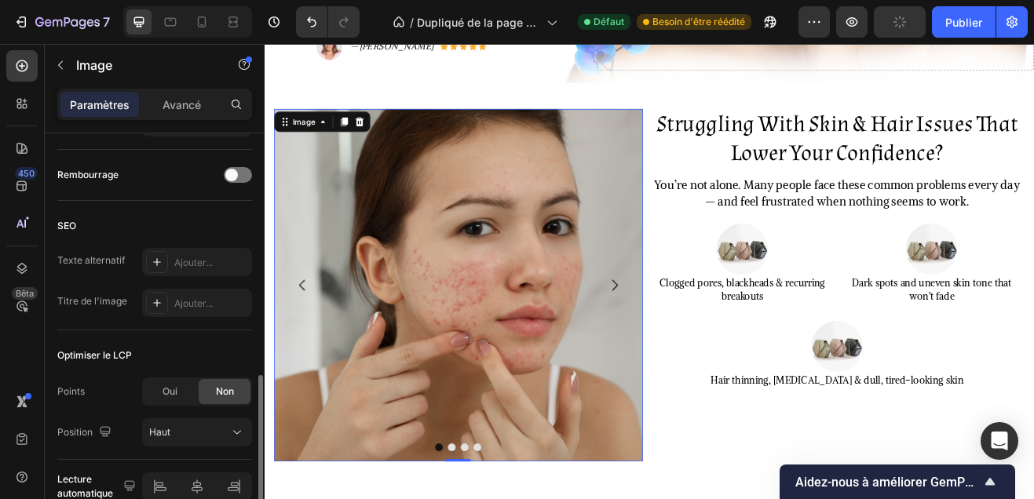
scroll to position [775, 0]
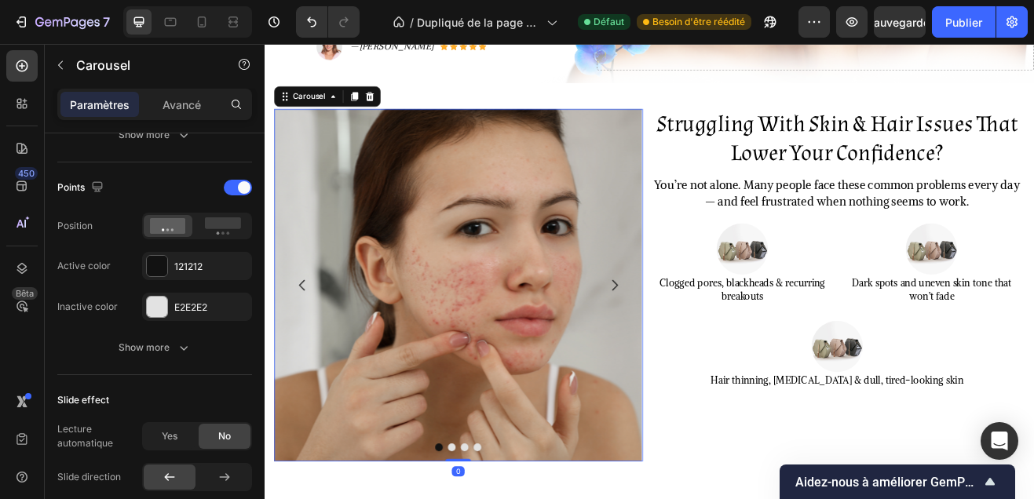
scroll to position [0, 0]
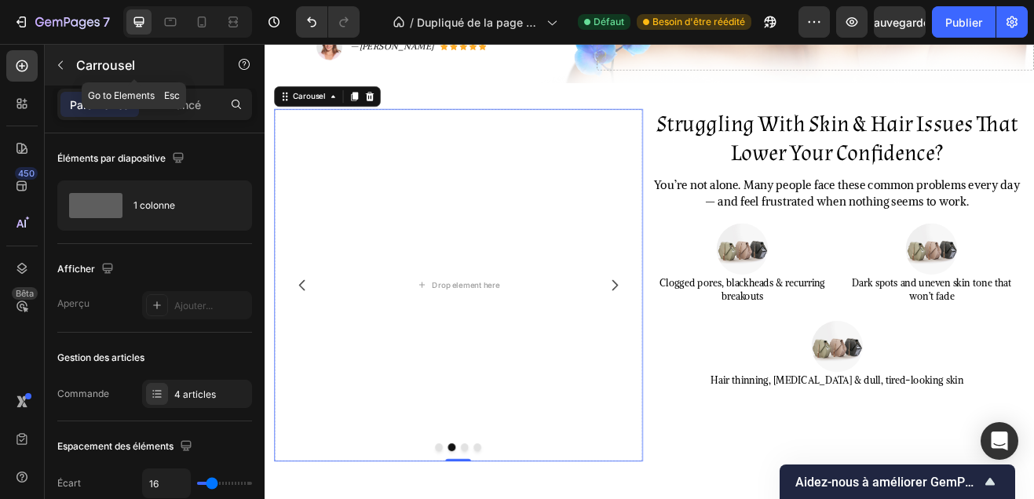
click at [71, 53] on div at bounding box center [60, 65] width 25 height 25
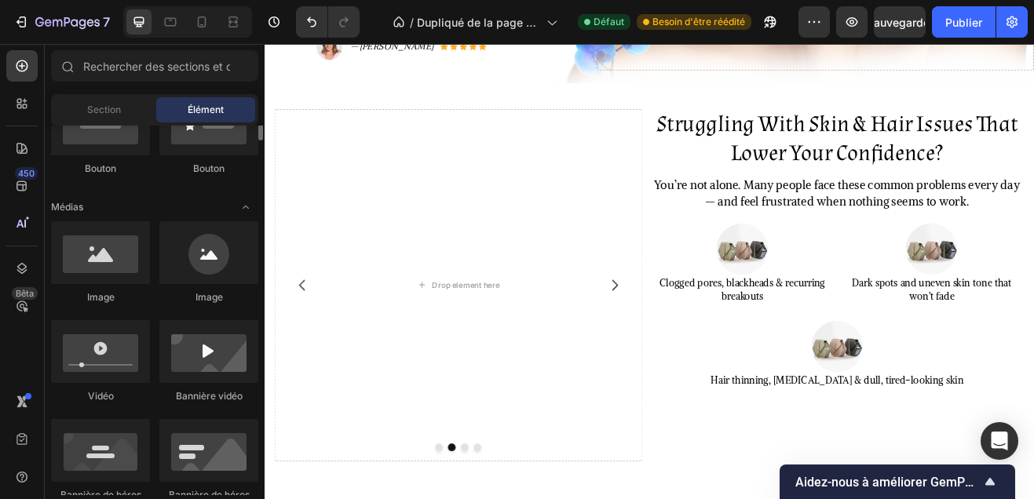
scroll to position [439, 0]
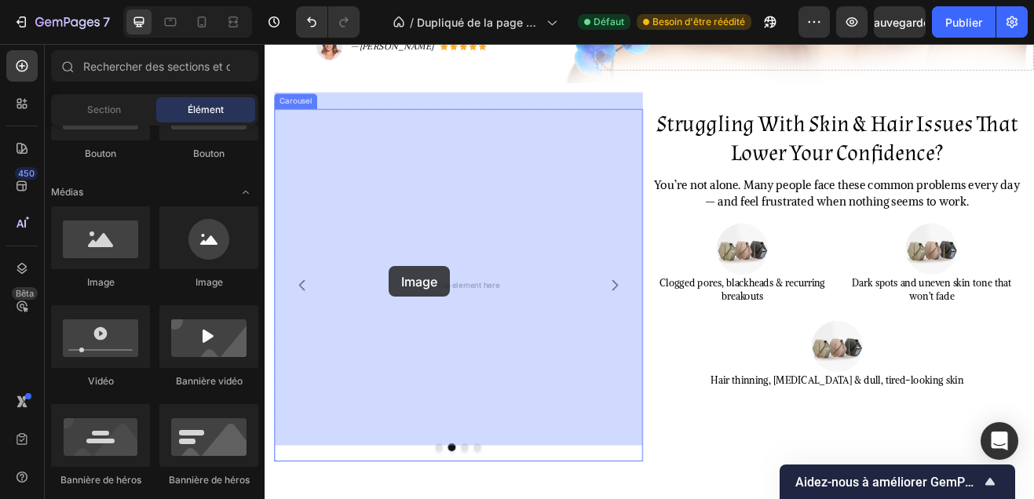
drag, startPoint x: 361, startPoint y: 292, endPoint x: 416, endPoint y: 316, distance: 60.1
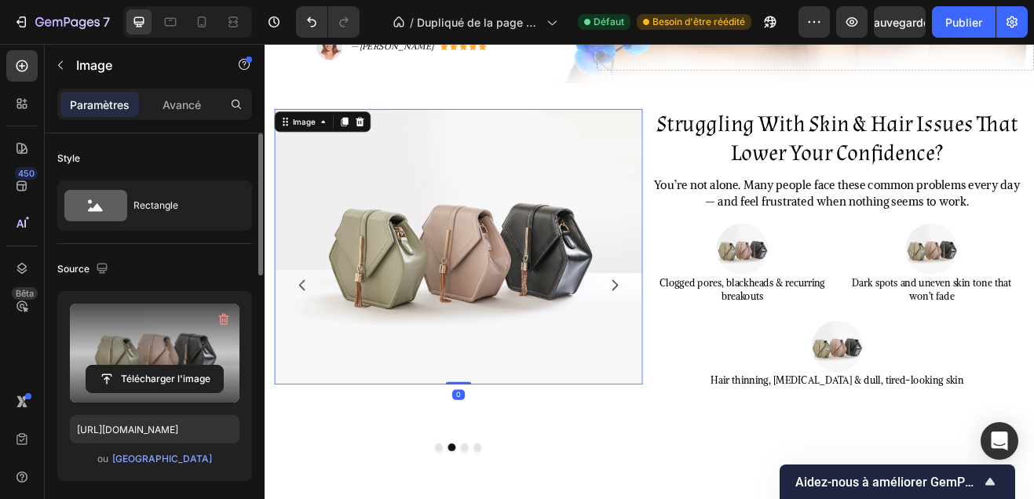
click at [178, 356] on label at bounding box center [155, 353] width 170 height 99
click at [178, 366] on input "file" at bounding box center [154, 379] width 137 height 27
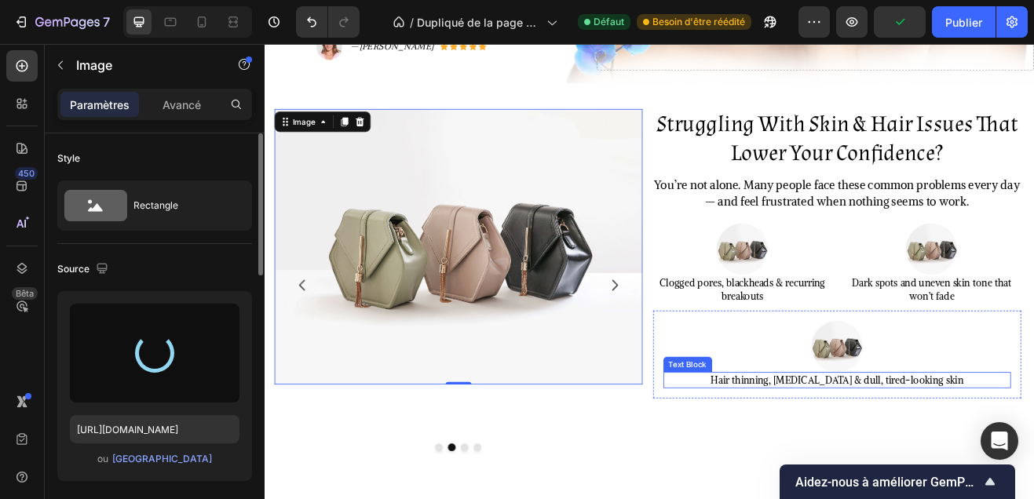
type input "https://cdn.shopify.com/s/files/1/0748/1321/0660/files/gempages_586082945240924…"
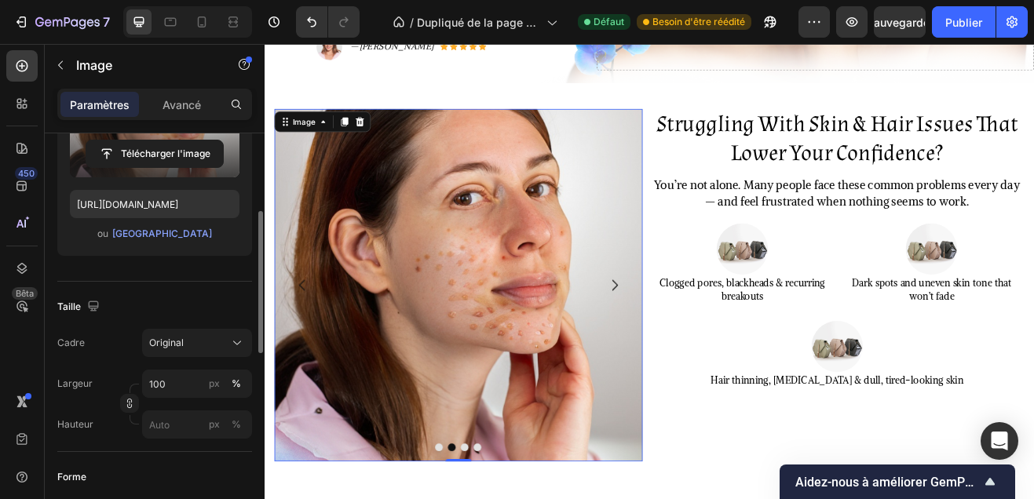
scroll to position [232, 0]
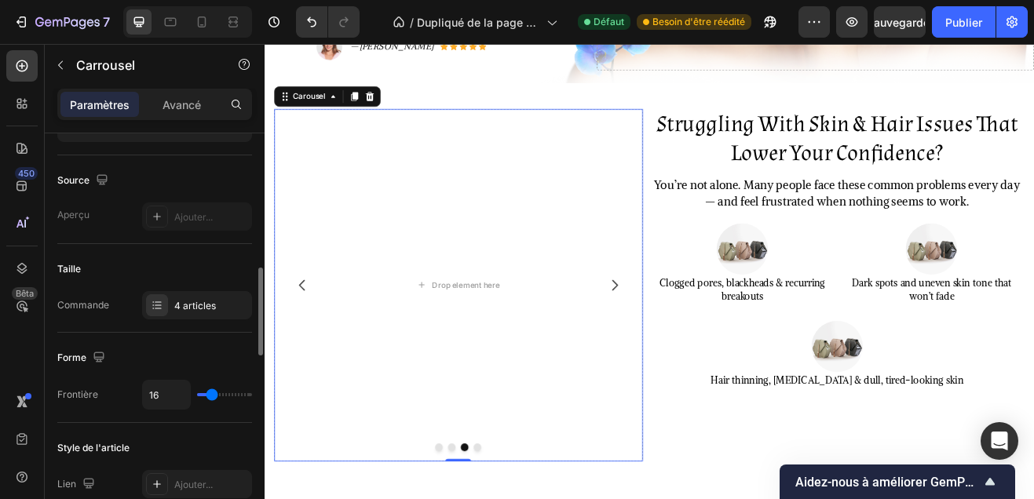
scroll to position [227, 0]
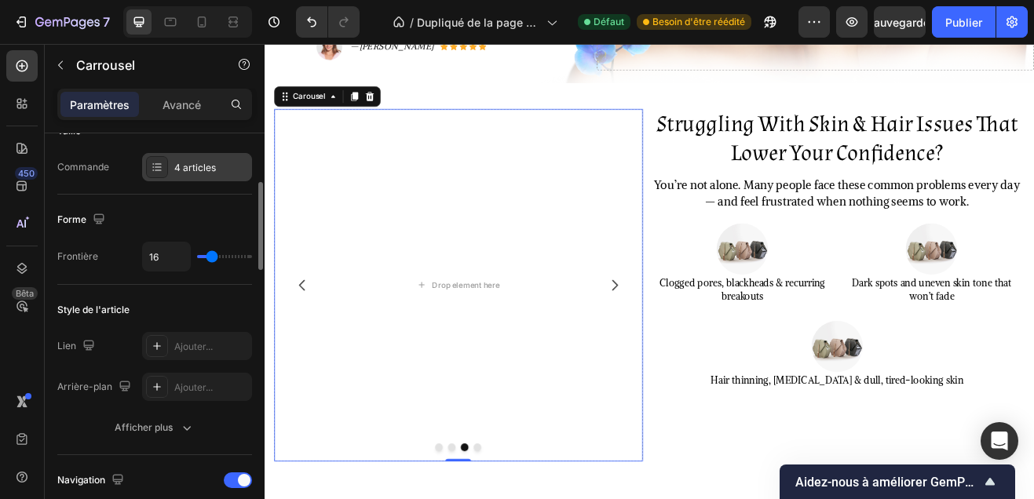
click at [206, 154] on div "4 articles" at bounding box center [197, 167] width 110 height 28
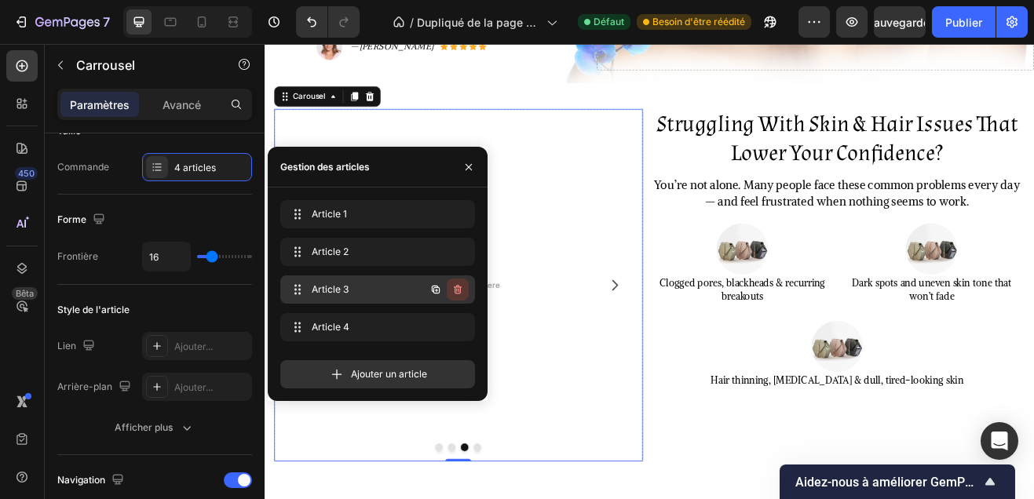
click at [465, 283] on button "button" at bounding box center [458, 290] width 22 height 22
click at [465, 283] on button "Delete" at bounding box center [446, 290] width 43 height 22
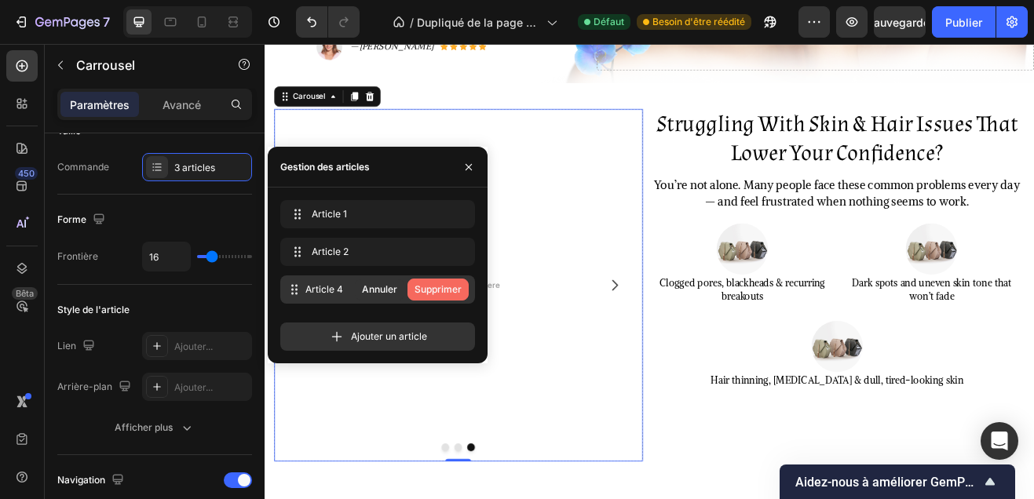
click at [461, 284] on font "Supprimer" at bounding box center [437, 289] width 47 height 12
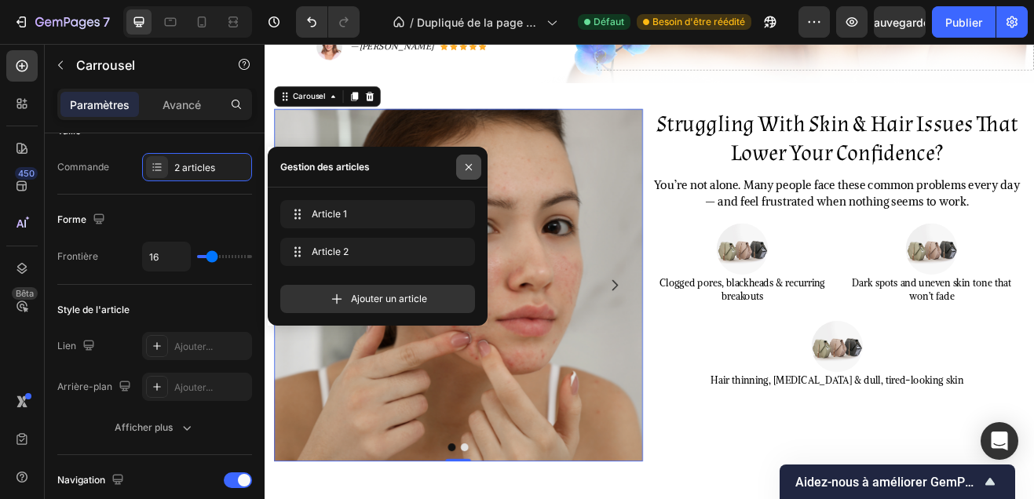
click at [468, 171] on icon "button" at bounding box center [468, 167] width 13 height 13
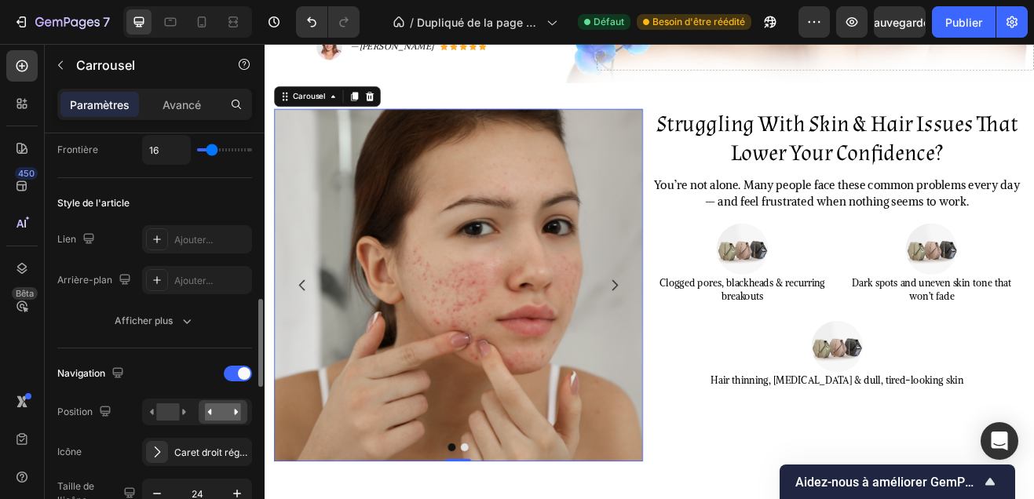
scroll to position [425, 0]
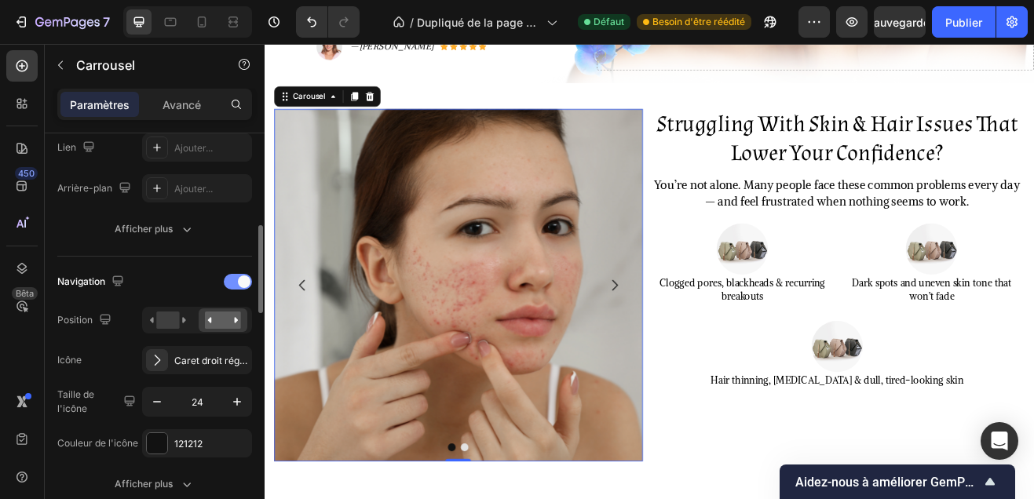
click at [243, 284] on span at bounding box center [244, 282] width 13 height 13
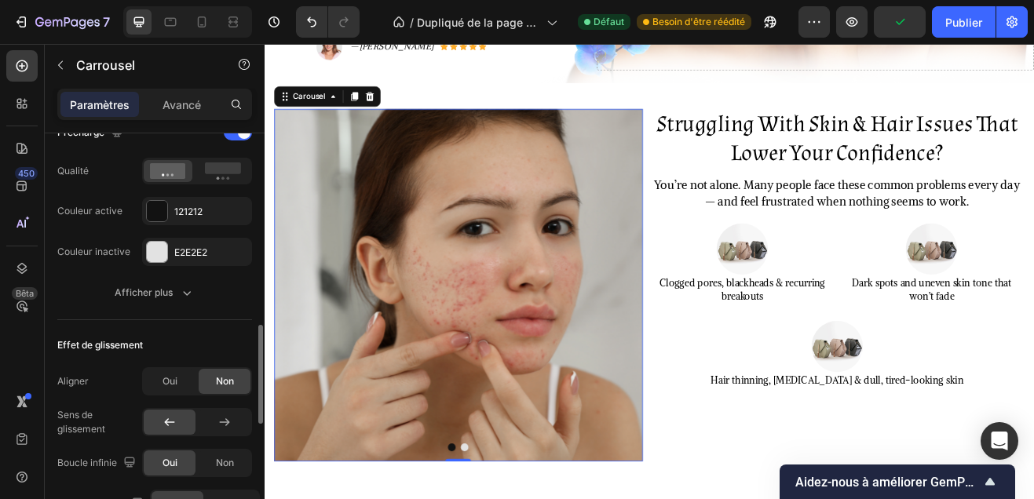
scroll to position [659, 0]
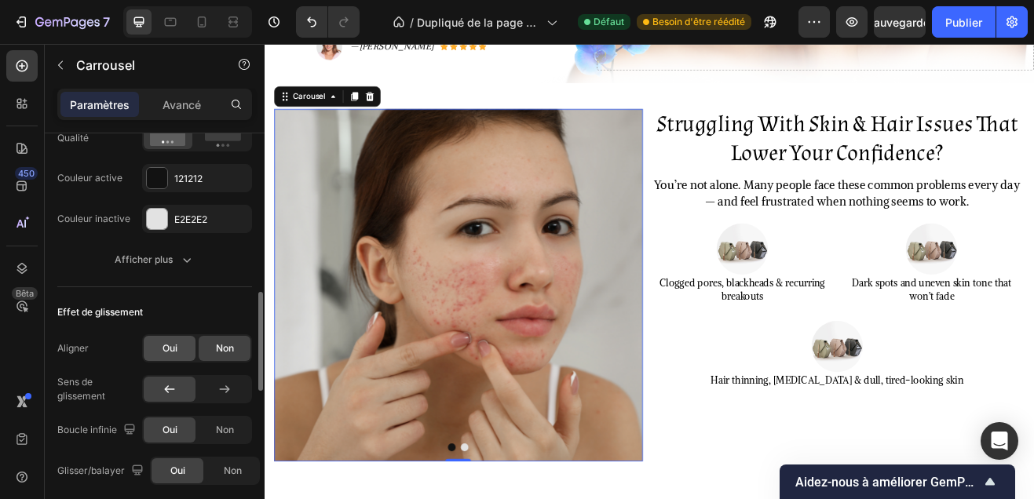
click at [165, 354] on span "Oui" at bounding box center [169, 348] width 15 height 14
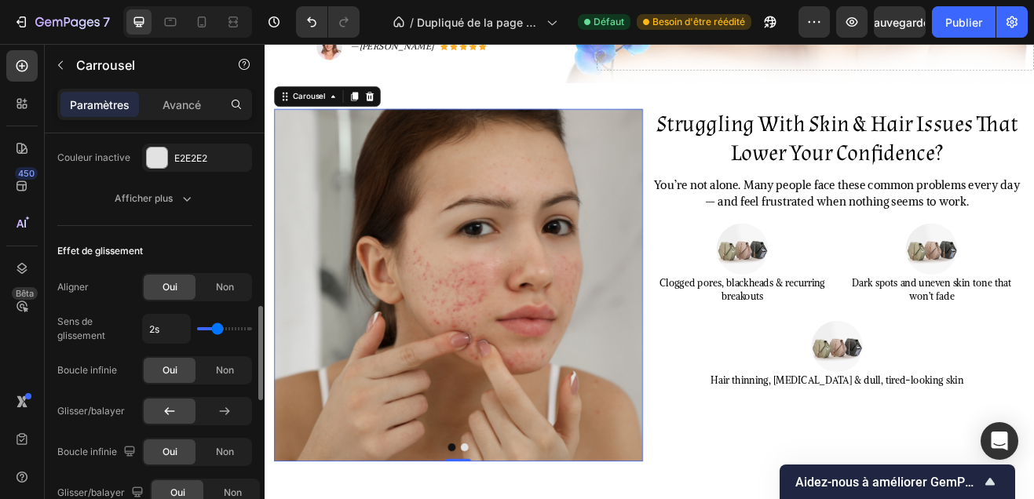
scroll to position [725, 0]
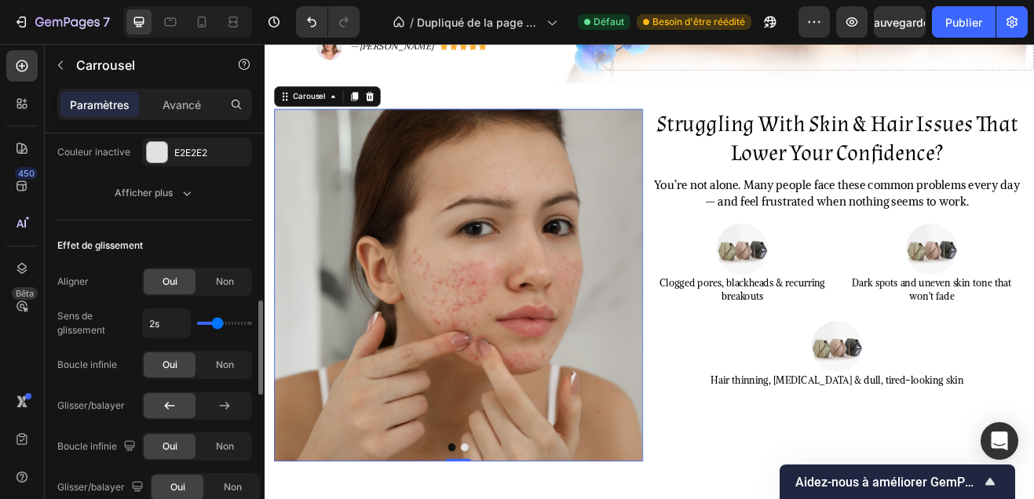
click at [206, 325] on div "2s" at bounding box center [197, 324] width 110 height 30
click at [206, 326] on div "2s" at bounding box center [197, 324] width 110 height 30
type input "1.7s"
type input "1.7"
click at [213, 325] on input "range" at bounding box center [224, 323] width 55 height 3
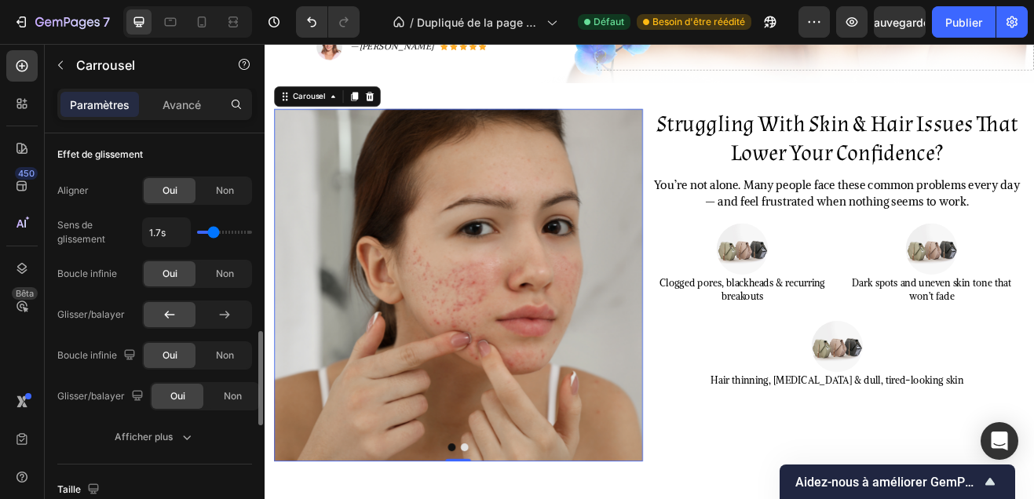
scroll to position [824, 0]
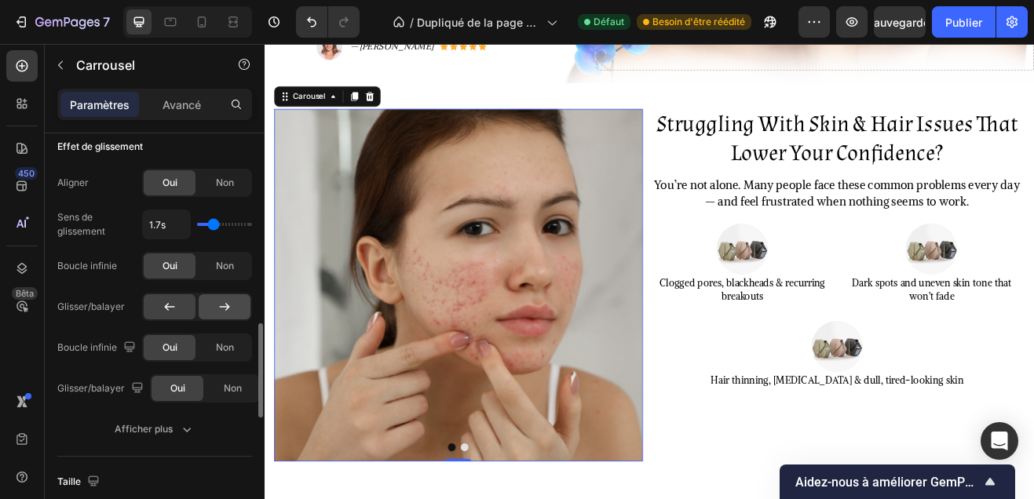
click at [225, 312] on icon at bounding box center [225, 307] width 16 height 16
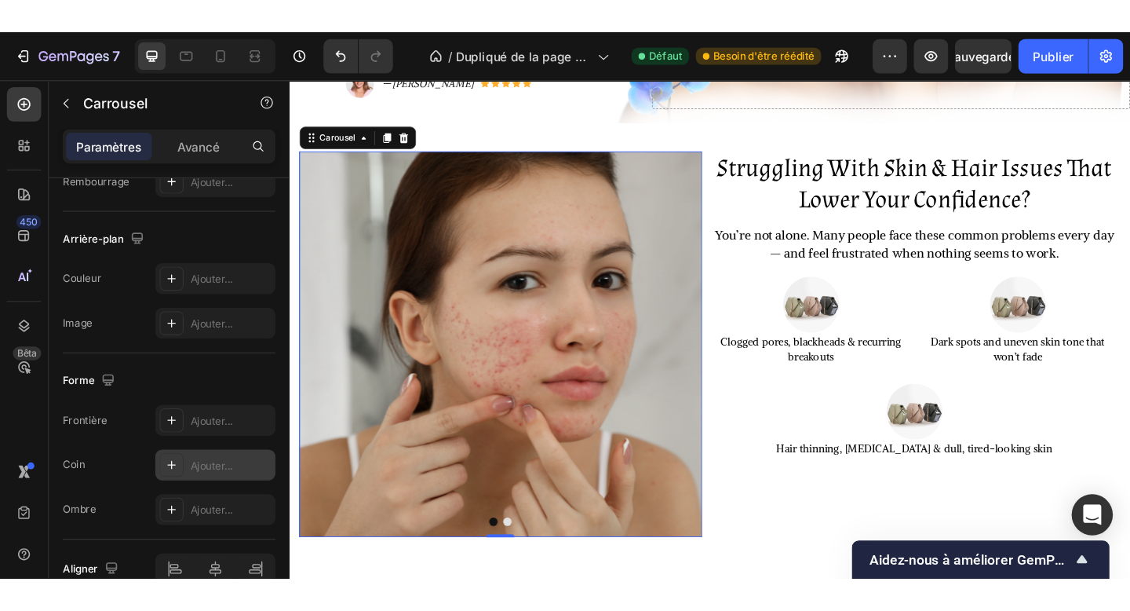
scroll to position [1371, 0]
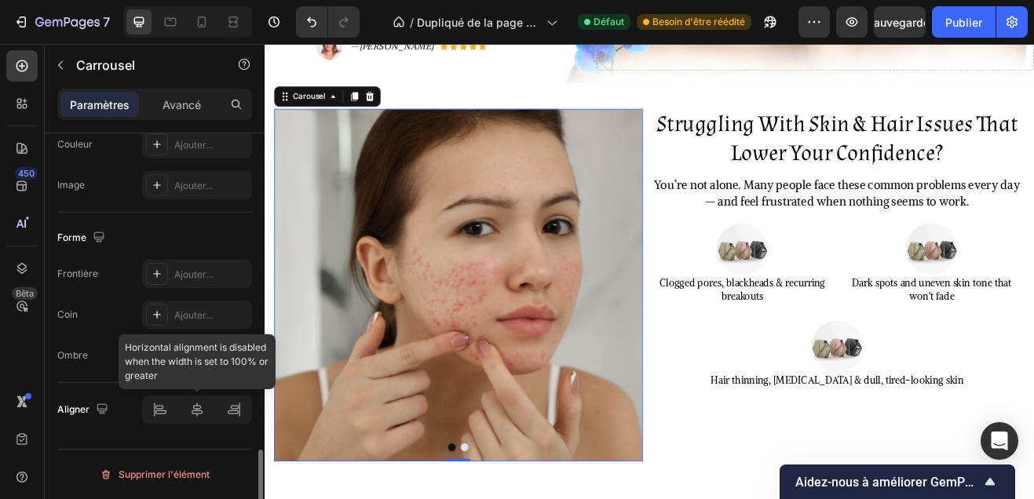
click at [190, 407] on div at bounding box center [197, 410] width 110 height 28
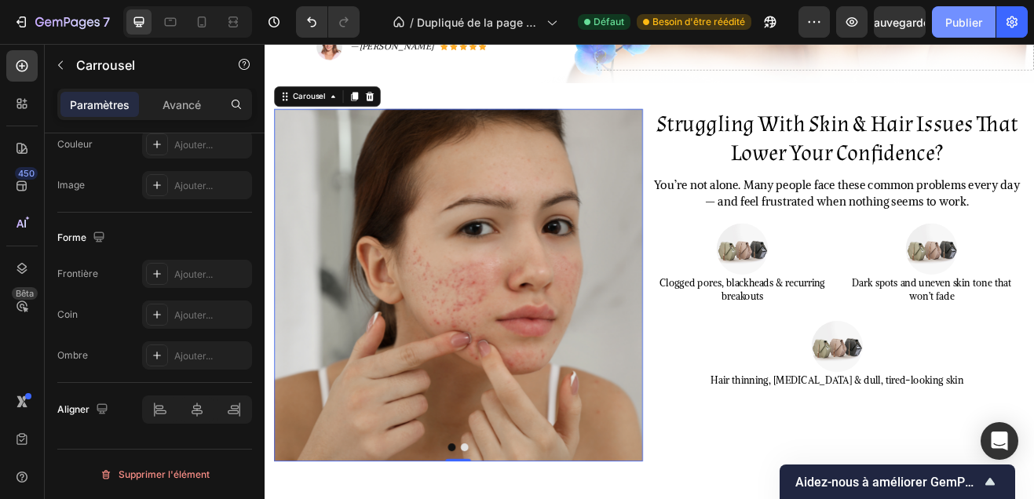
click at [962, 30] on button "Publier" at bounding box center [964, 21] width 64 height 31
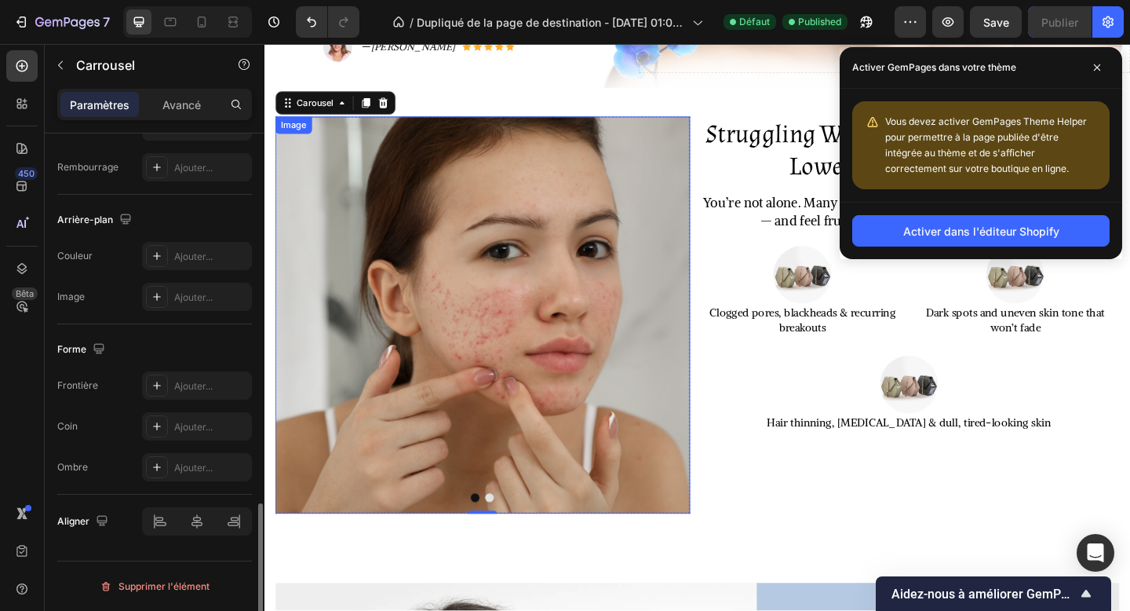
scroll to position [1260, 0]
click at [1090, 74] on span at bounding box center [1097, 67] width 25 height 25
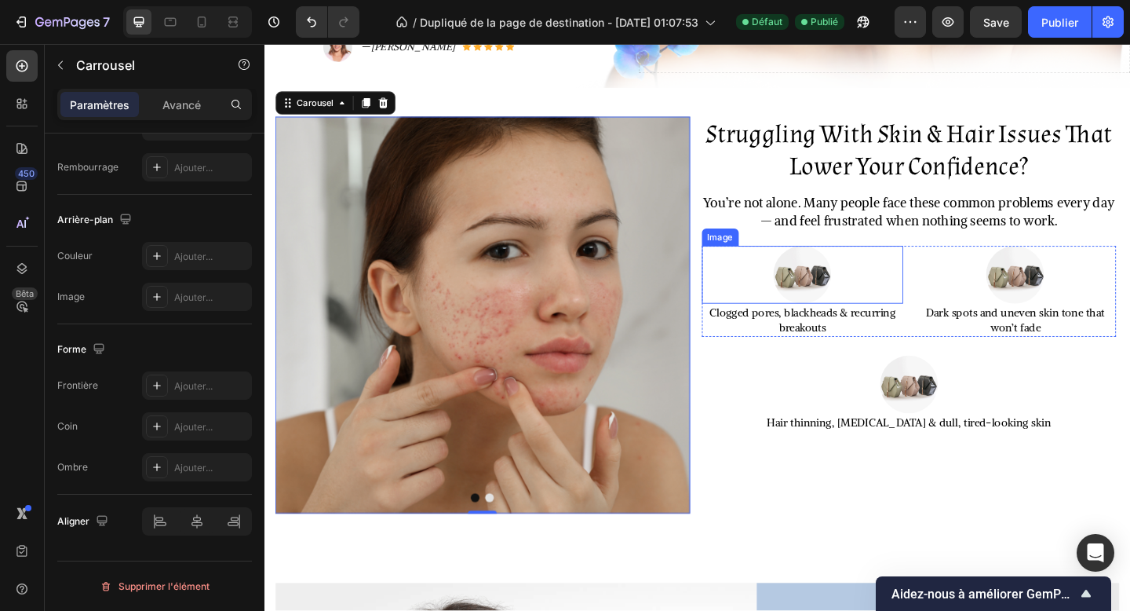
click at [875, 264] on img at bounding box center [849, 295] width 63 height 63
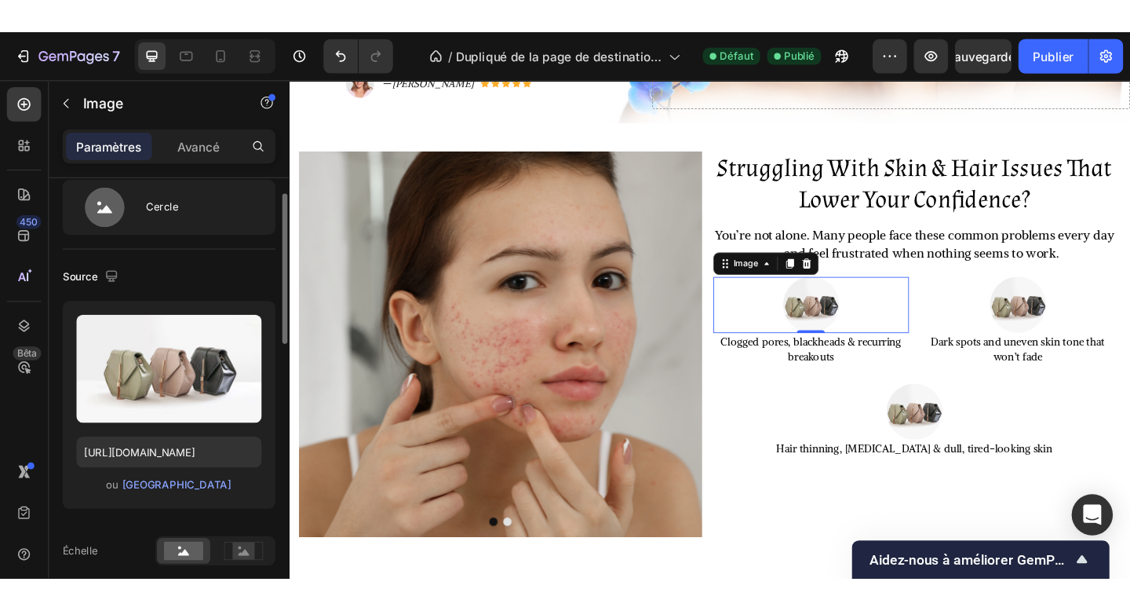
scroll to position [49, 0]
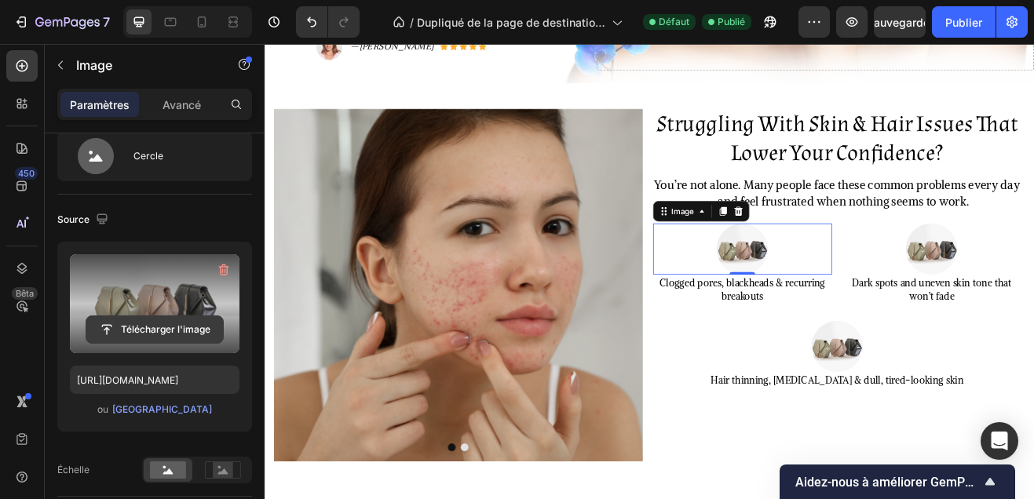
click at [169, 320] on input "file" at bounding box center [154, 329] width 137 height 27
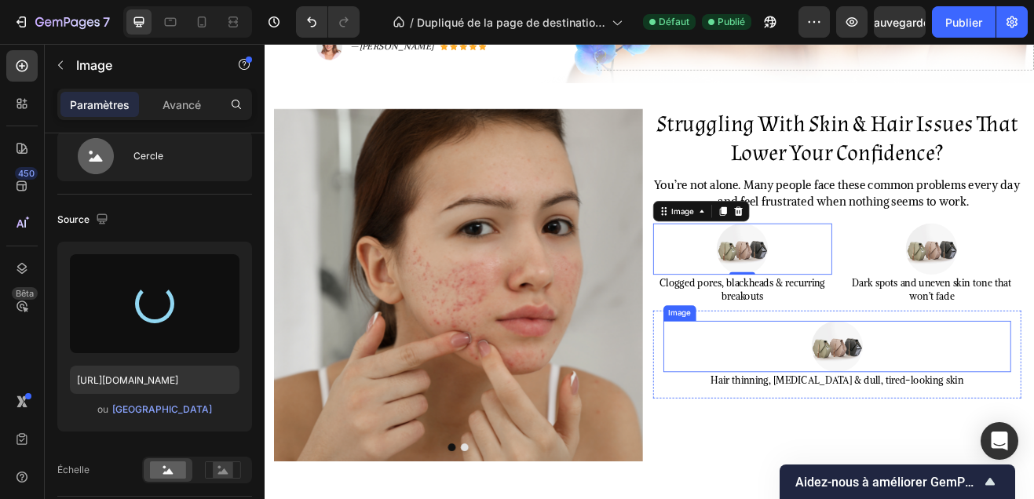
type input "https://cdn.shopify.com/s/files/1/0748/1321/0660/files/gempages_586082945240924…"
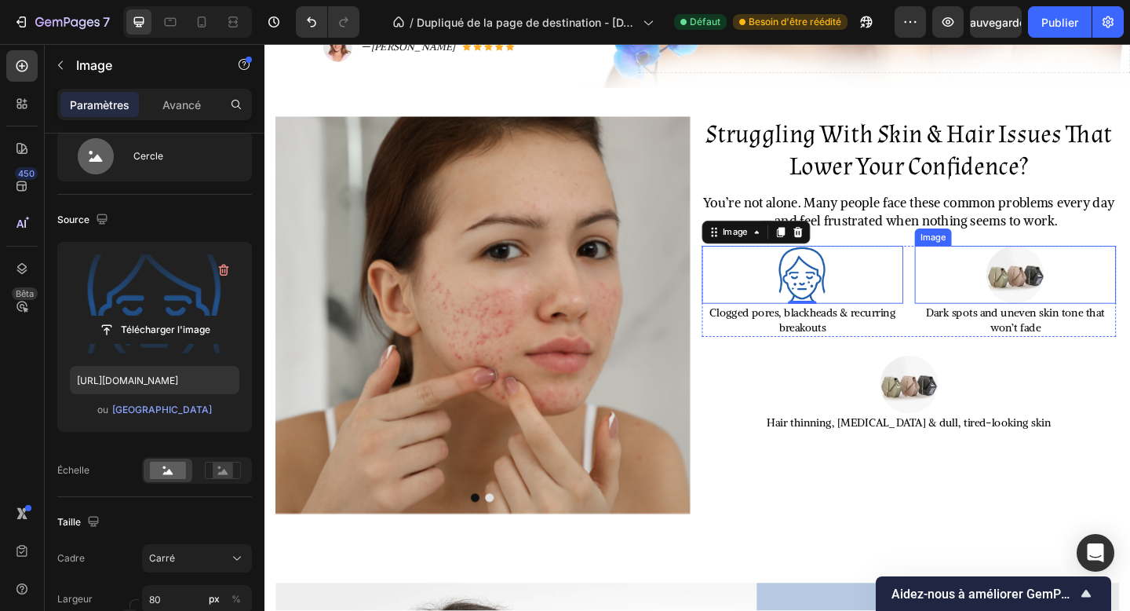
click at [1072, 275] on img at bounding box center [1081, 295] width 63 height 63
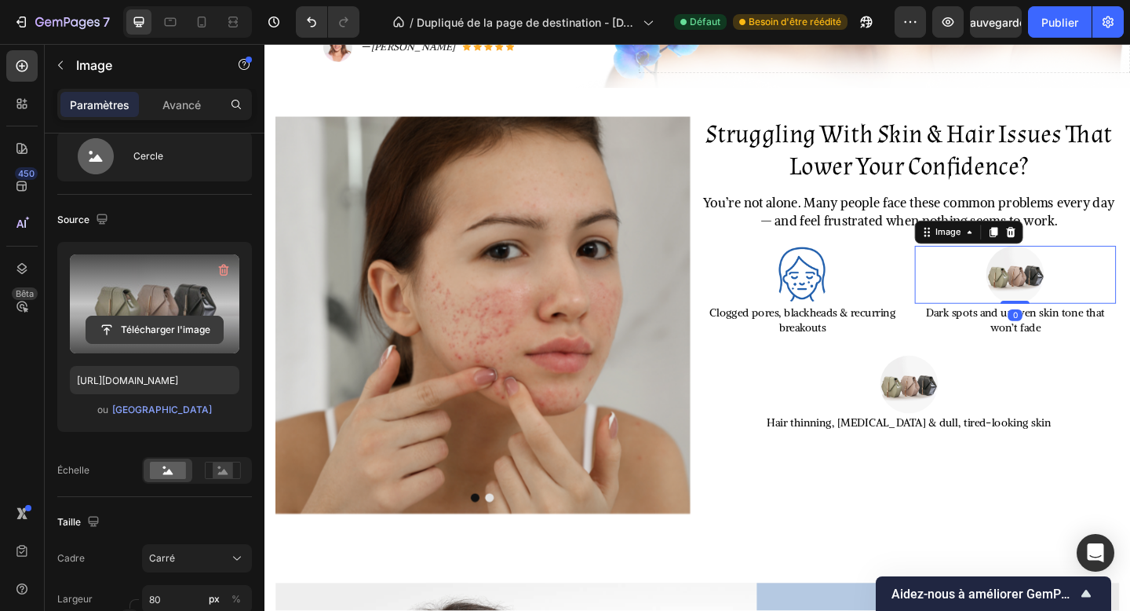
click at [180, 330] on input "file" at bounding box center [154, 329] width 137 height 27
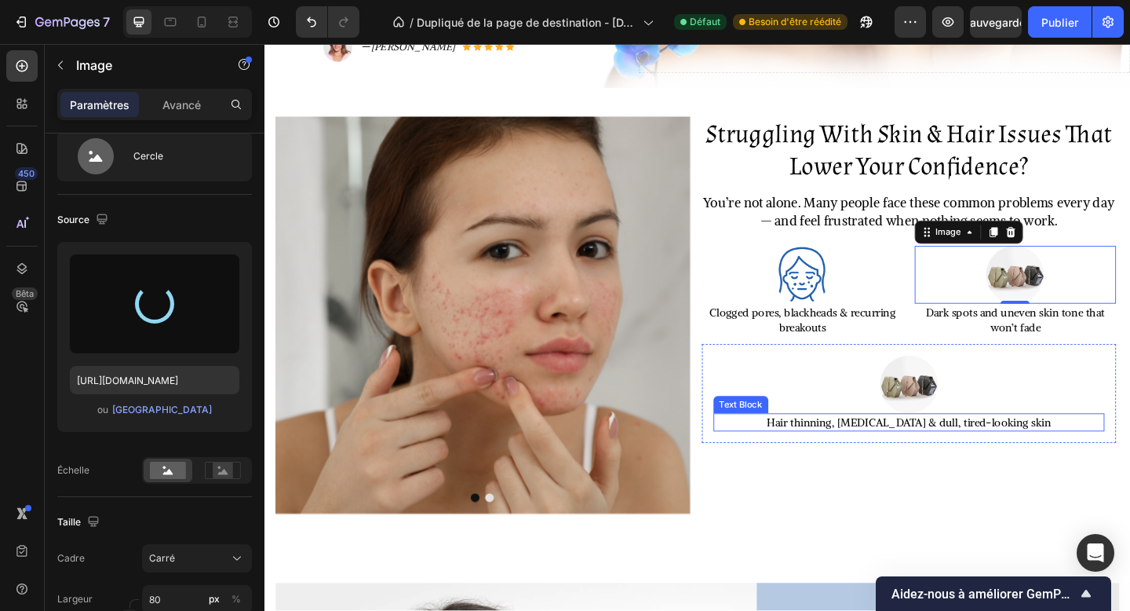
type input "https://cdn.shopify.com/s/files/1/0748/1321/0660/files/gempages_586082945240924…"
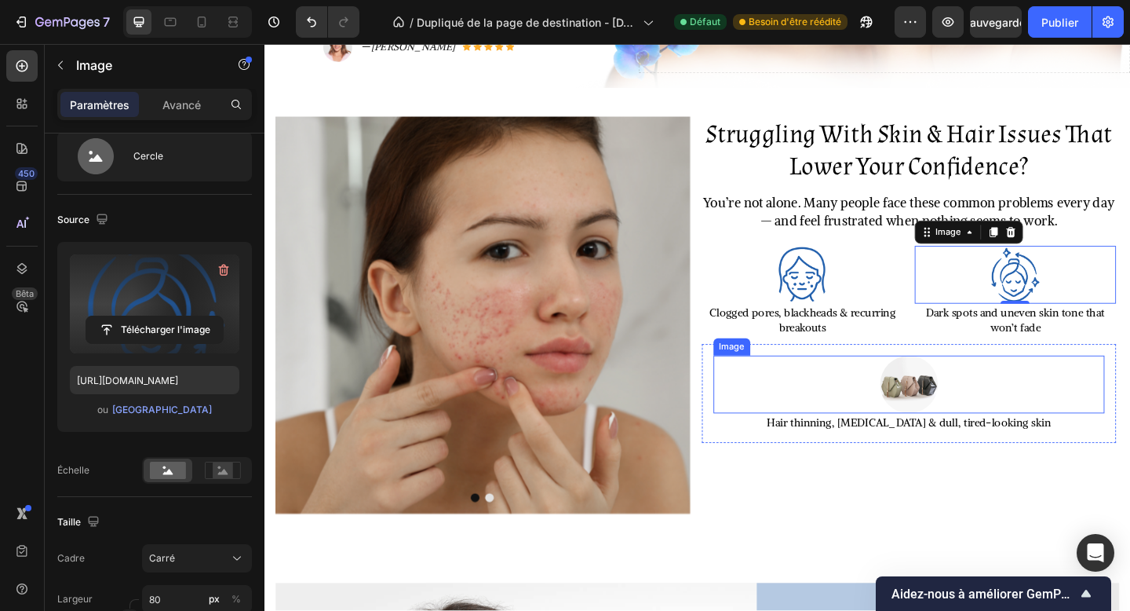
click at [959, 400] on img at bounding box center [965, 414] width 63 height 63
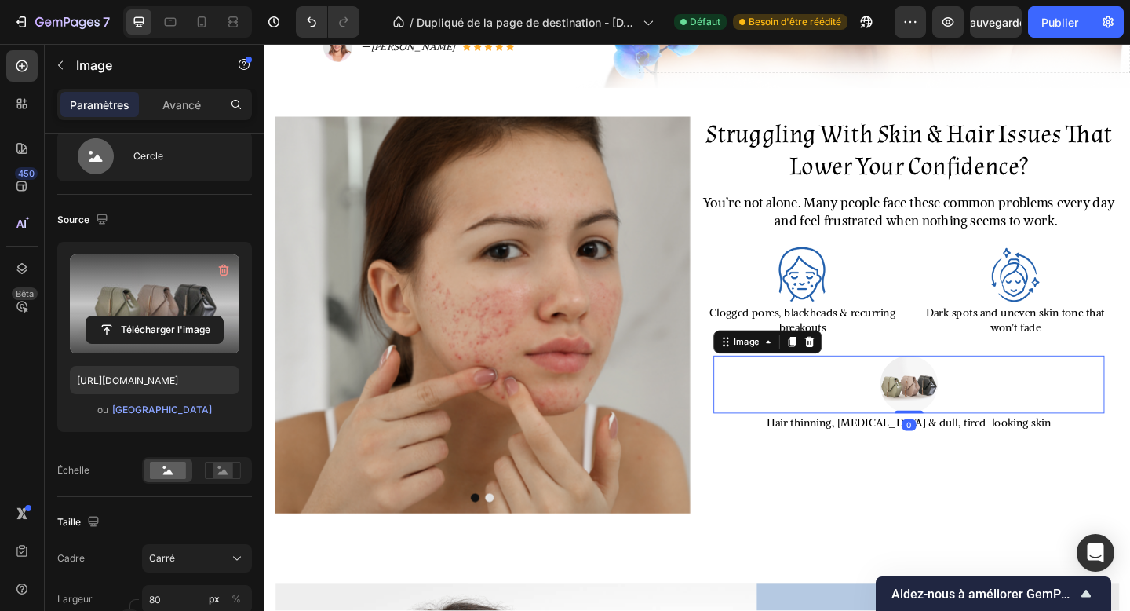
click at [144, 294] on label at bounding box center [155, 303] width 170 height 99
click at [144, 316] on input "file" at bounding box center [154, 329] width 137 height 27
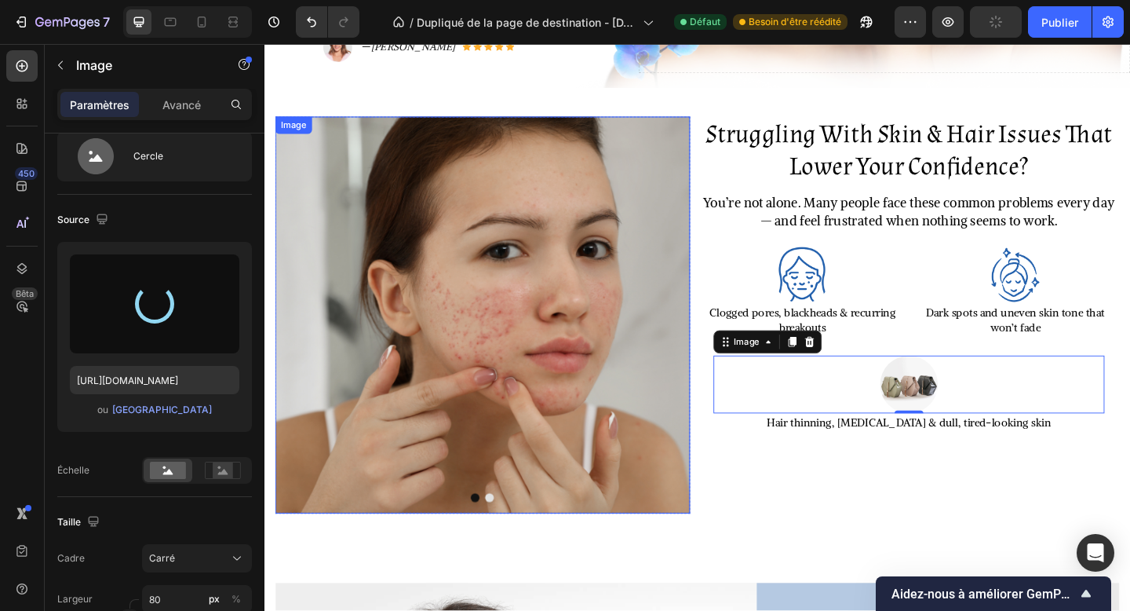
type input "https://cdn.shopify.com/s/files/1/0748/1321/0660/files/gempages_586082945240924…"
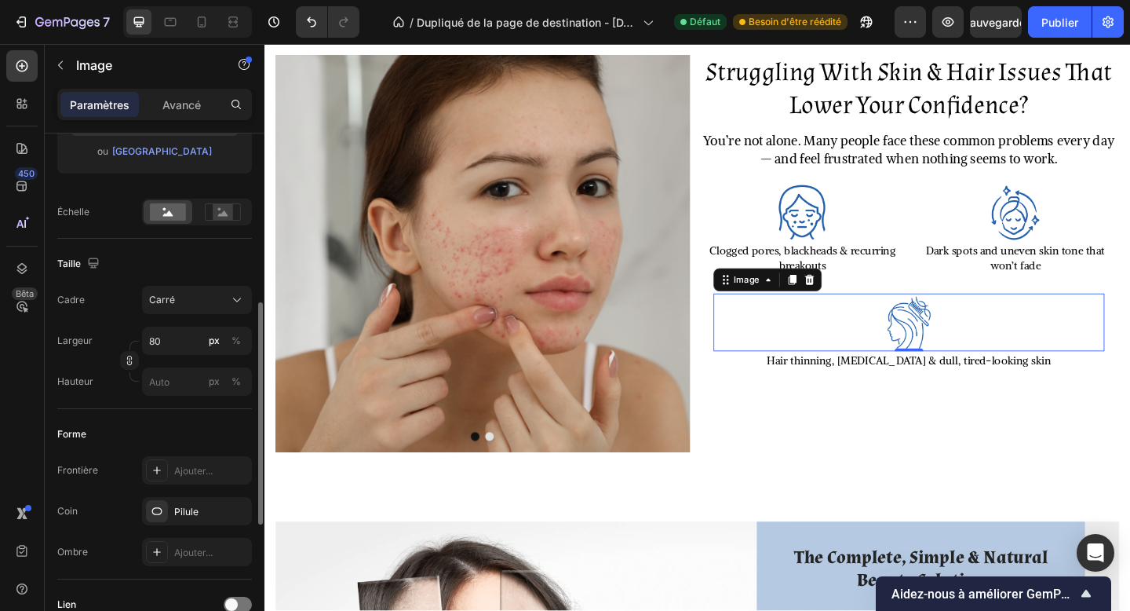
scroll to position [341, 0]
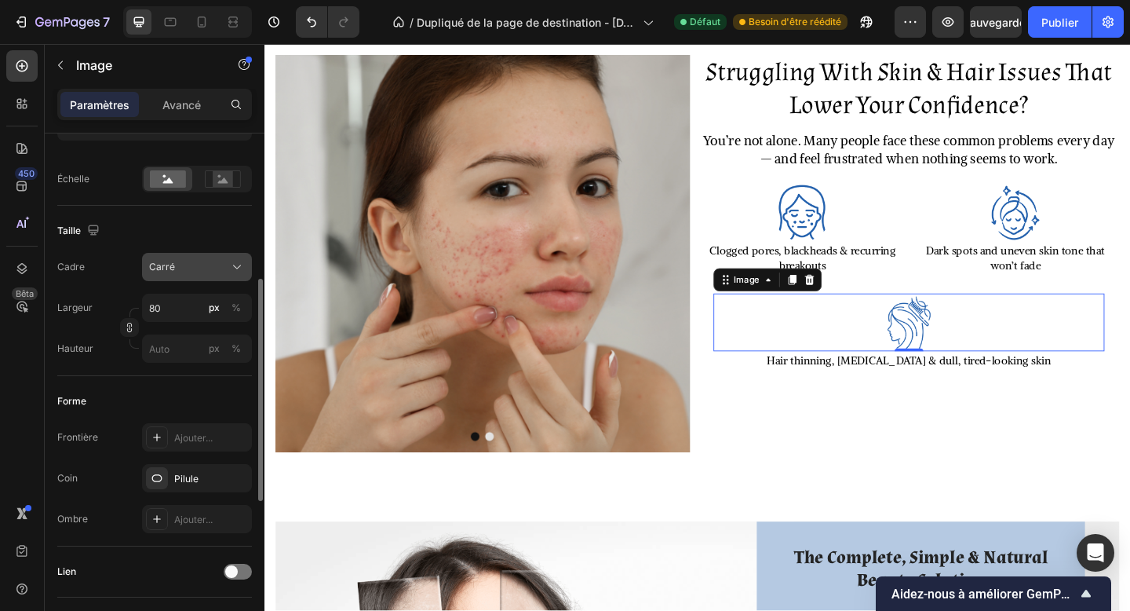
click at [192, 266] on div "Carré" at bounding box center [187, 267] width 77 height 14
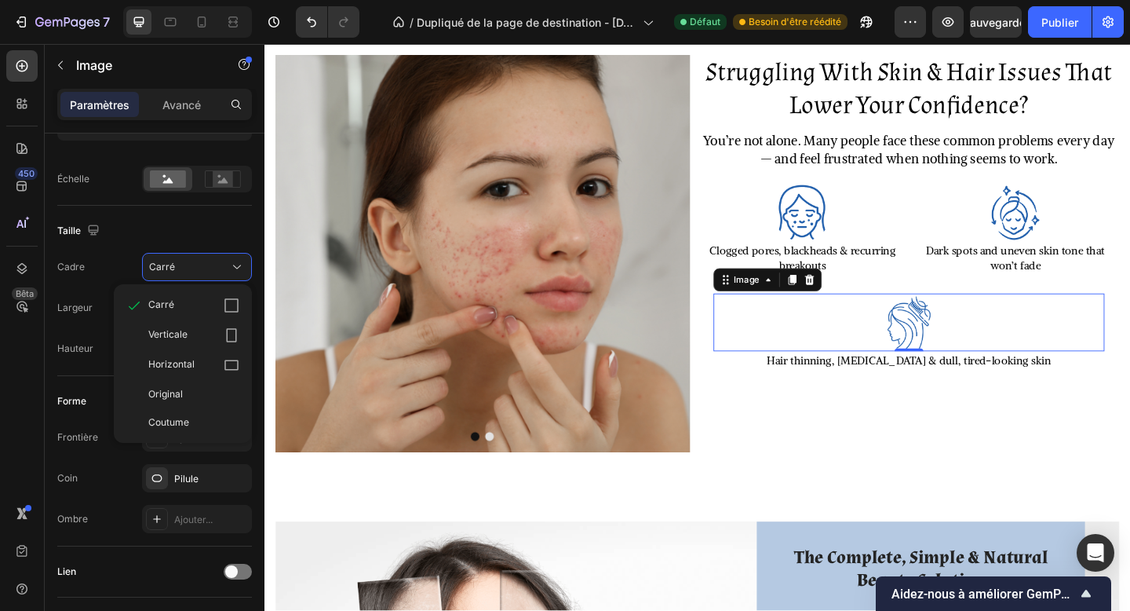
click at [69, 388] on div "Forme Frontière Ajouter... Coin Pilule Ombre Ajouter..." at bounding box center [154, 461] width 195 height 170
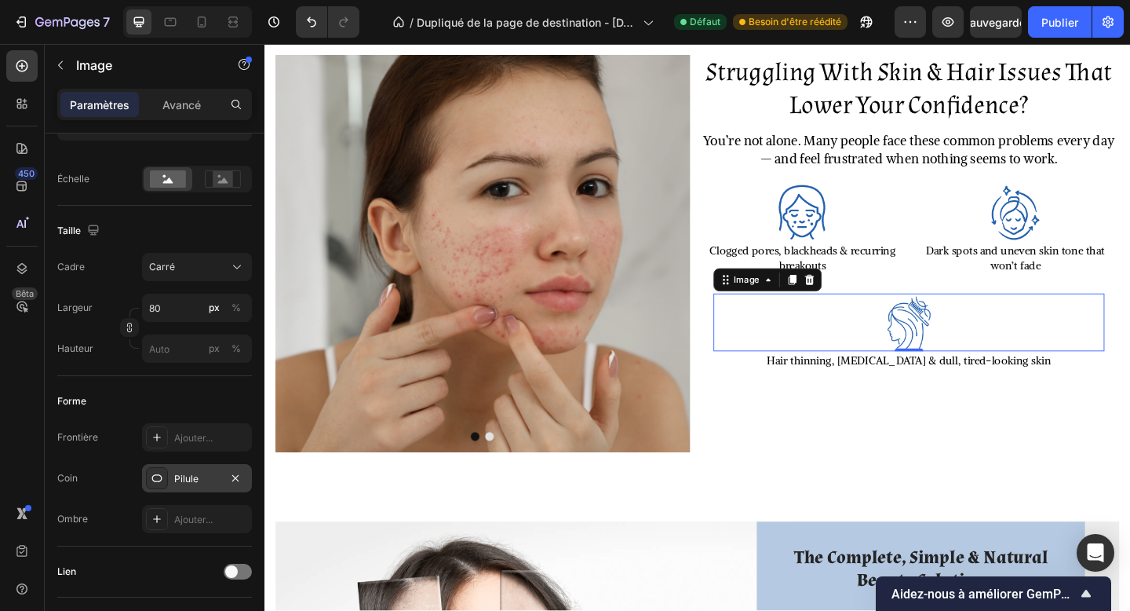
click at [162, 486] on div at bounding box center [157, 478] width 22 height 22
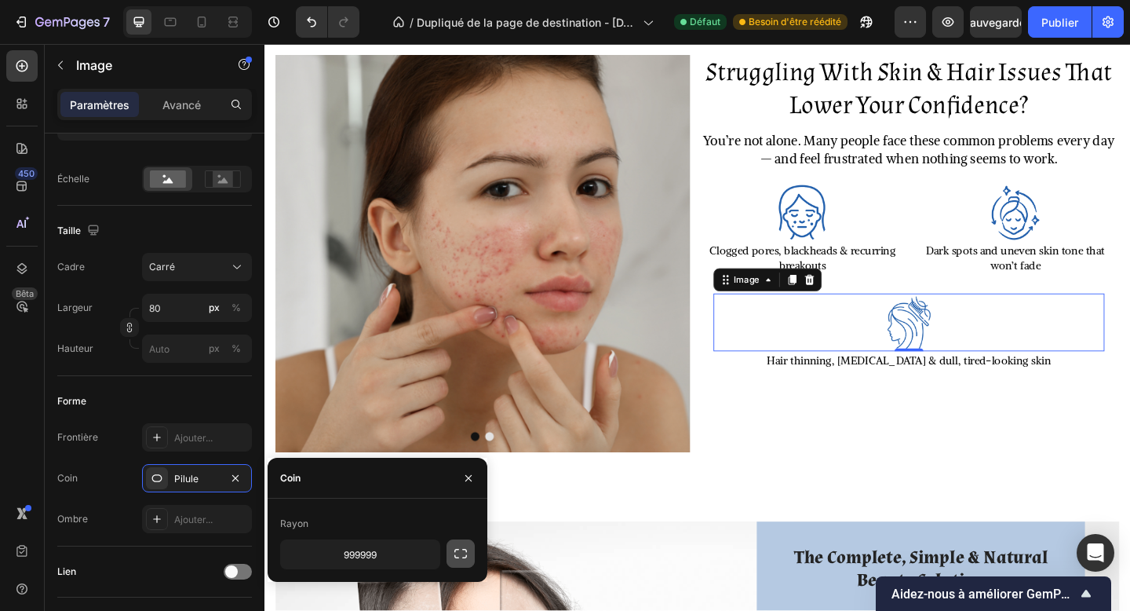
click at [465, 556] on icon "button" at bounding box center [461, 554] width 16 height 16
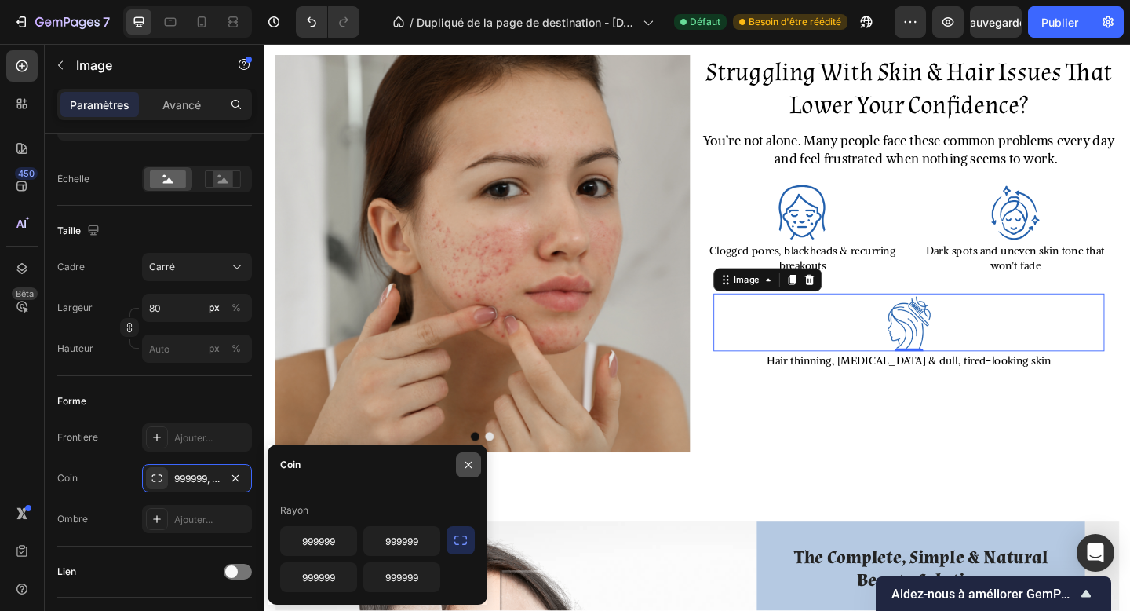
click at [466, 471] on button "button" at bounding box center [468, 464] width 25 height 25
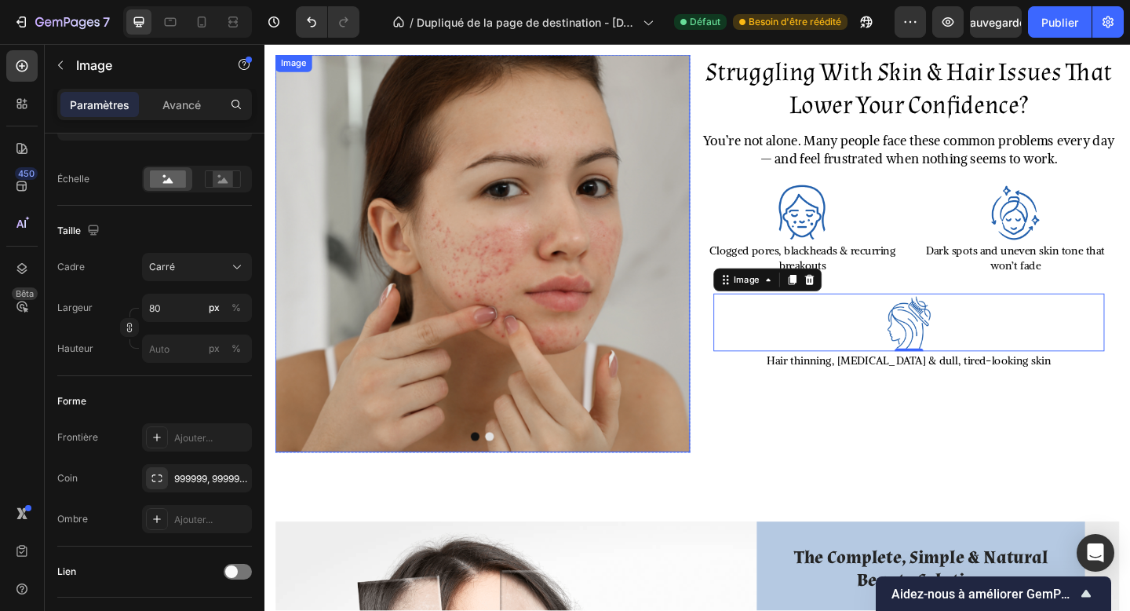
click at [440, 388] on img at bounding box center [501, 272] width 451 height 433
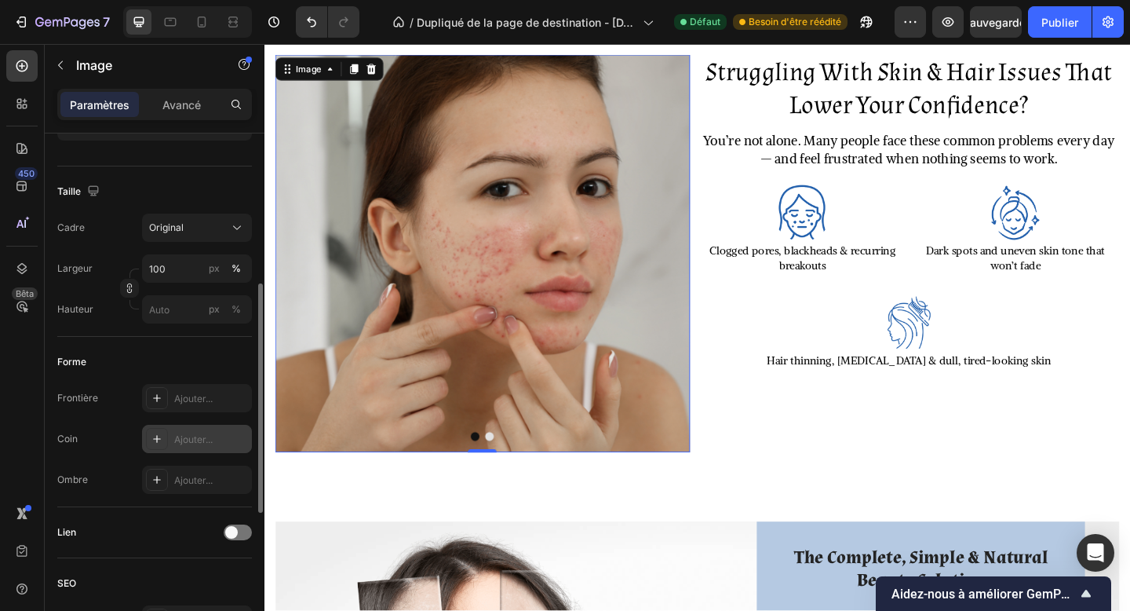
click at [204, 435] on font "Ajouter..." at bounding box center [193, 439] width 38 height 12
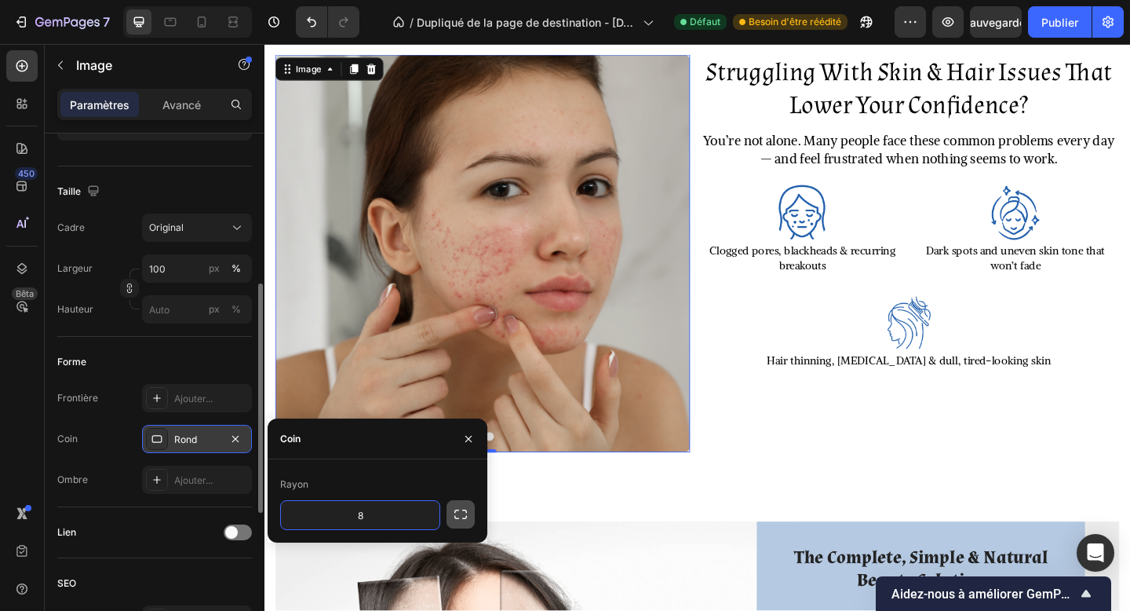
click at [451, 524] on button "button" at bounding box center [461, 514] width 28 height 28
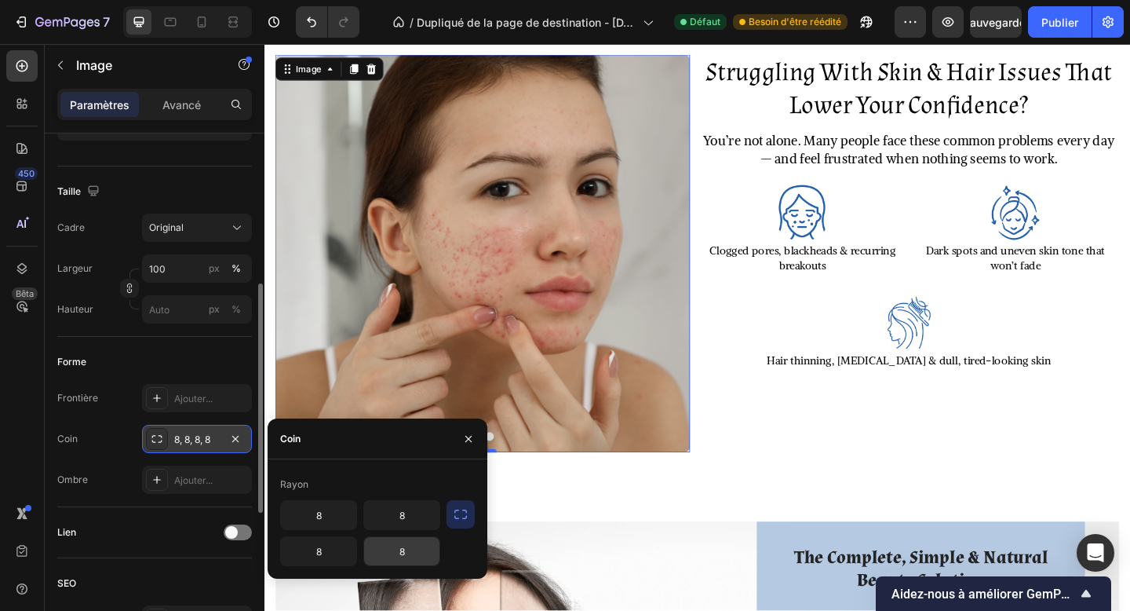
click at [402, 553] on input "8" at bounding box center [401, 551] width 75 height 28
type input "9"
type input "80"
click at [403, 516] on input "8" at bounding box center [401, 515] width 75 height 28
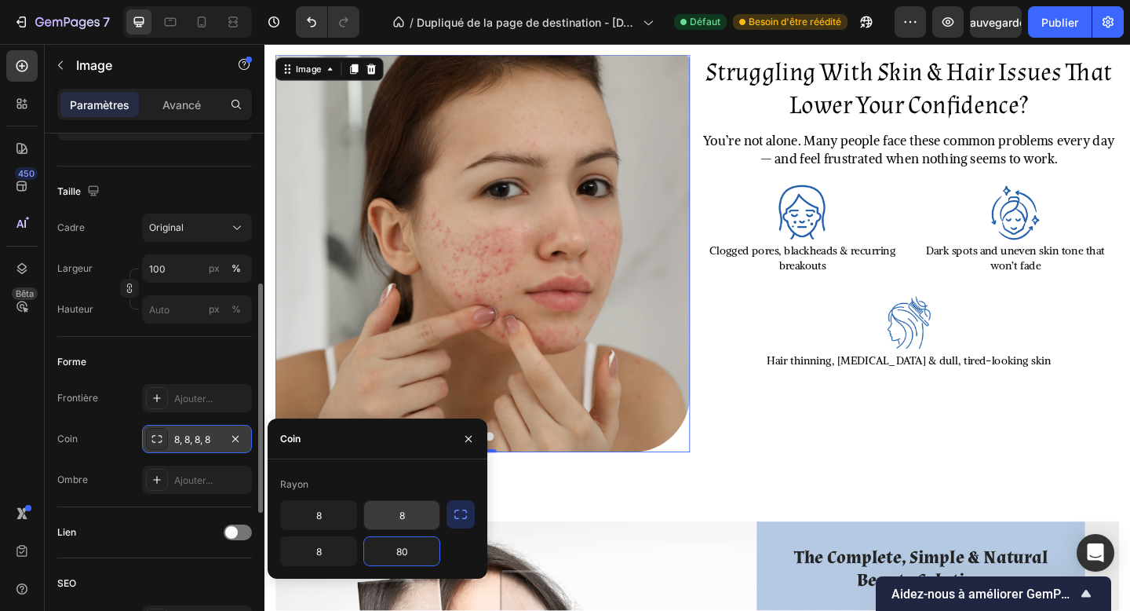
click at [403, 516] on input "8" at bounding box center [401, 515] width 75 height 28
type input "90"
click at [322, 520] on input "8" at bounding box center [318, 515] width 75 height 28
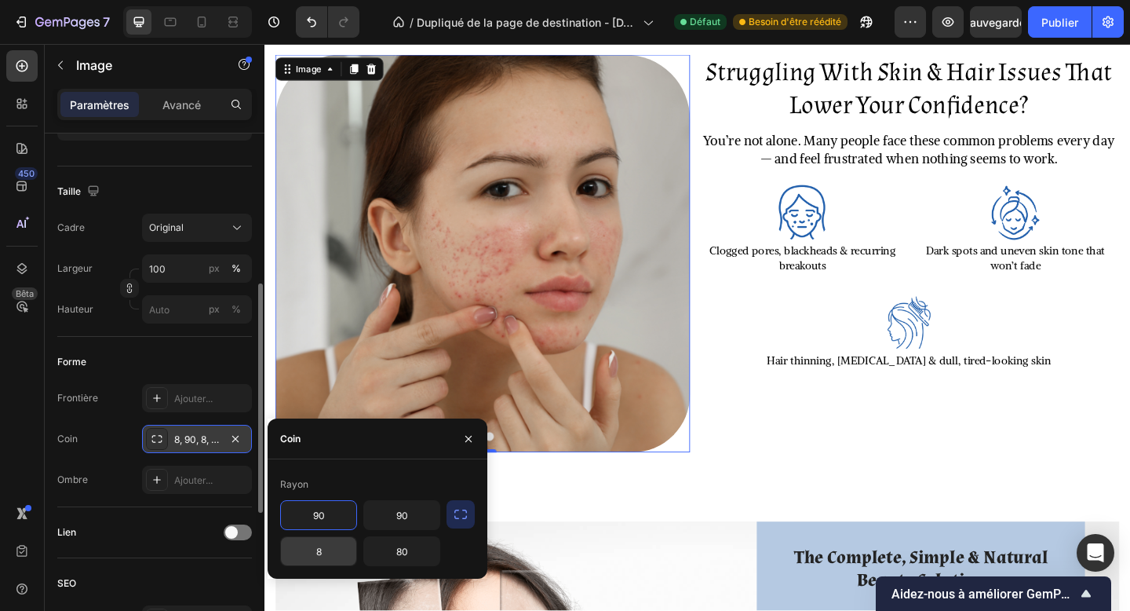
type input "90"
click at [313, 555] on input "8" at bounding box center [318, 551] width 75 height 28
type input "90"
click at [473, 434] on icon "button" at bounding box center [468, 439] width 13 height 13
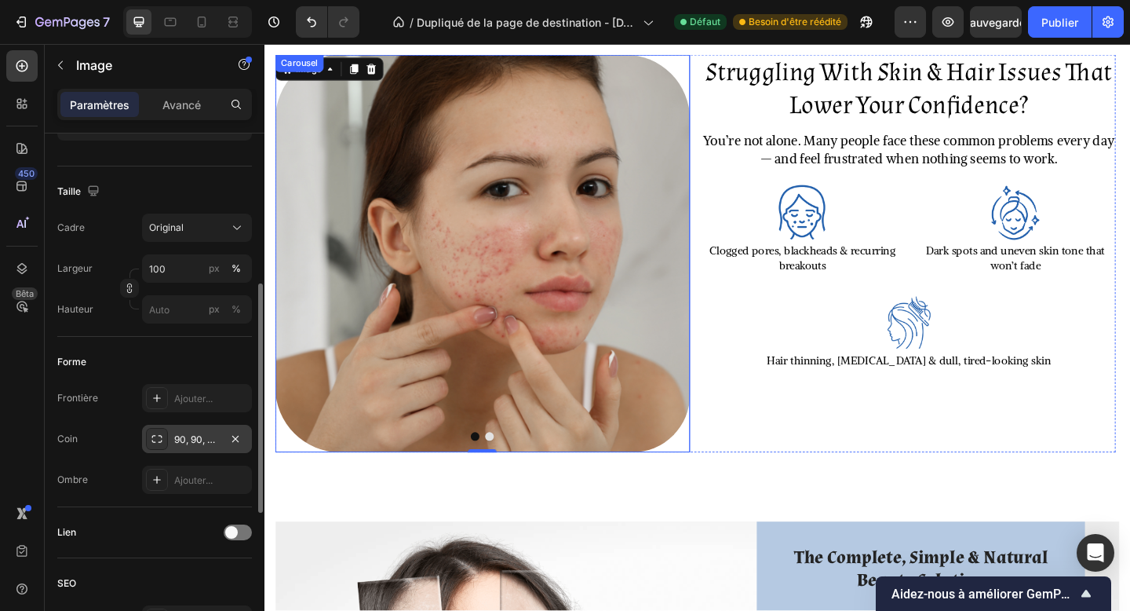
click at [509, 471] on button "Dot" at bounding box center [509, 470] width 9 height 9
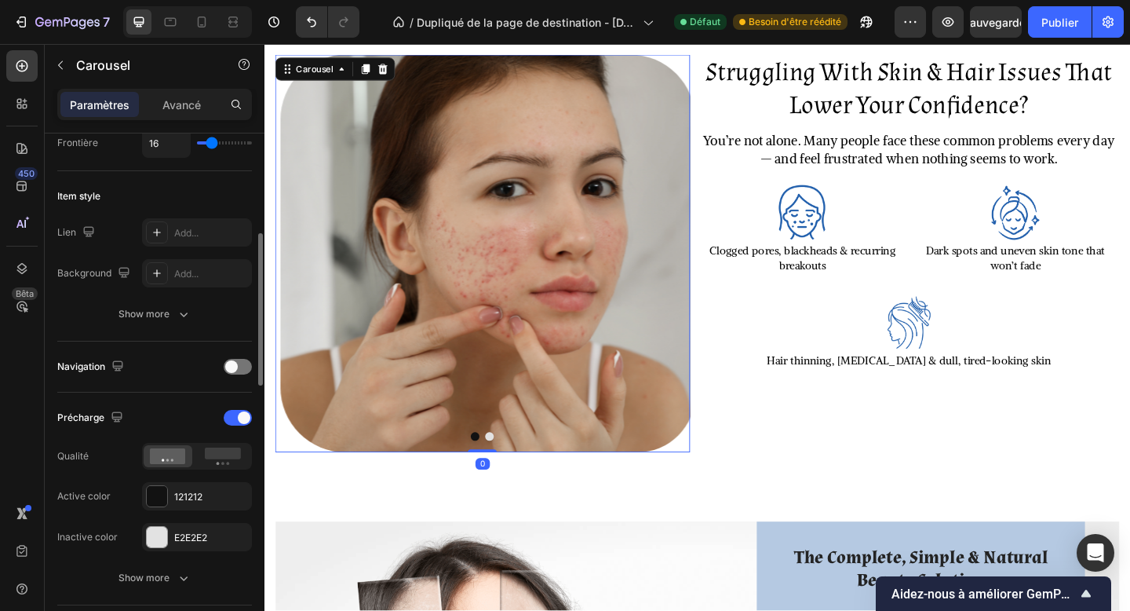
scroll to position [0, 0]
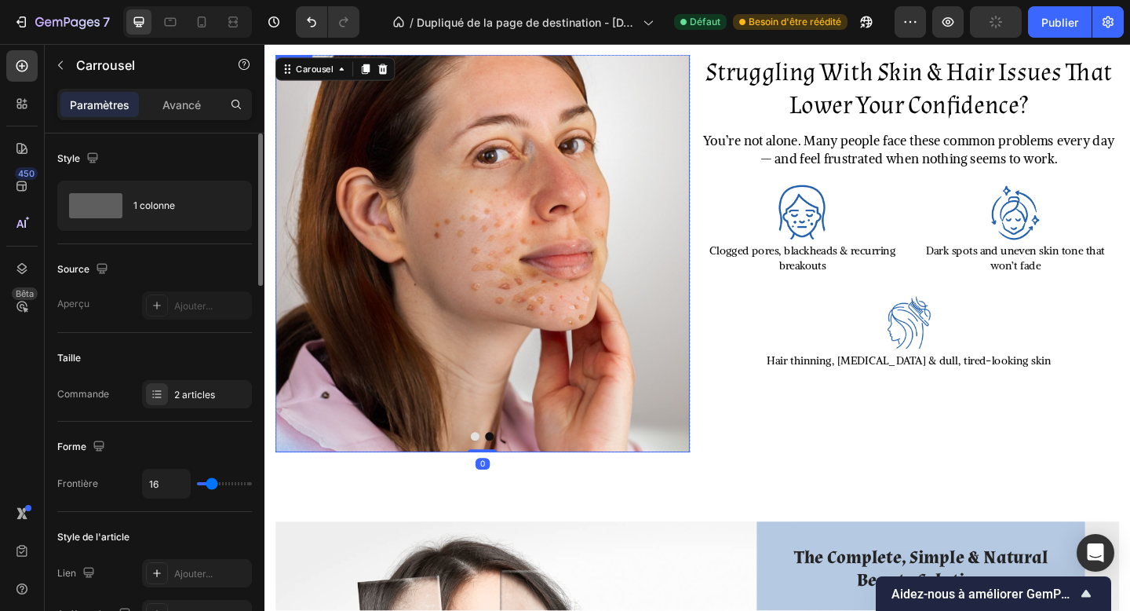
click at [509, 407] on img at bounding box center [501, 272] width 451 height 433
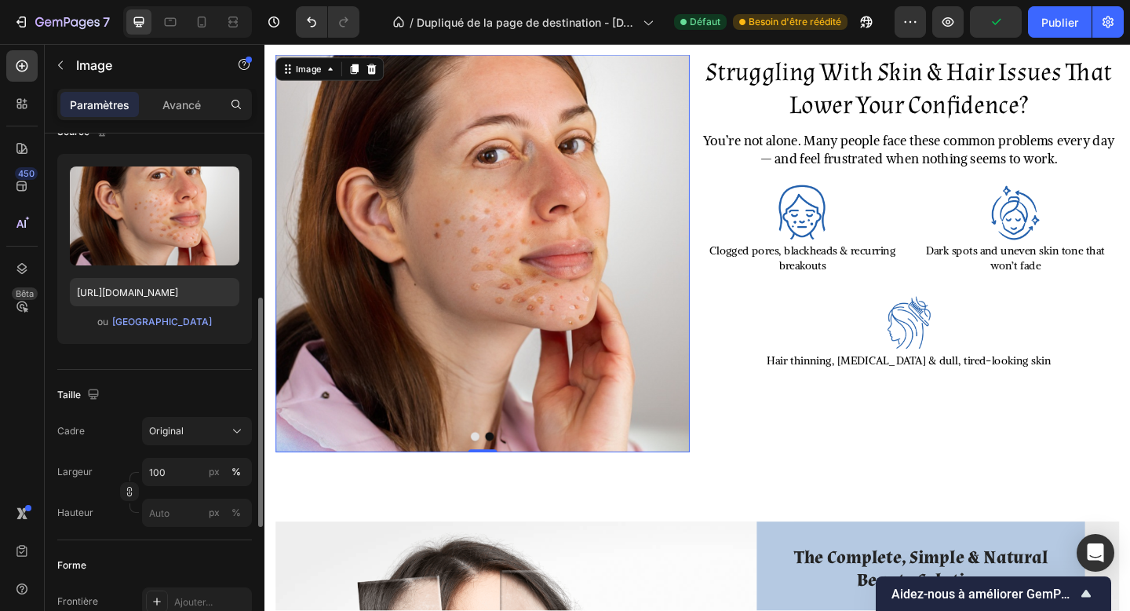
scroll to position [310, 0]
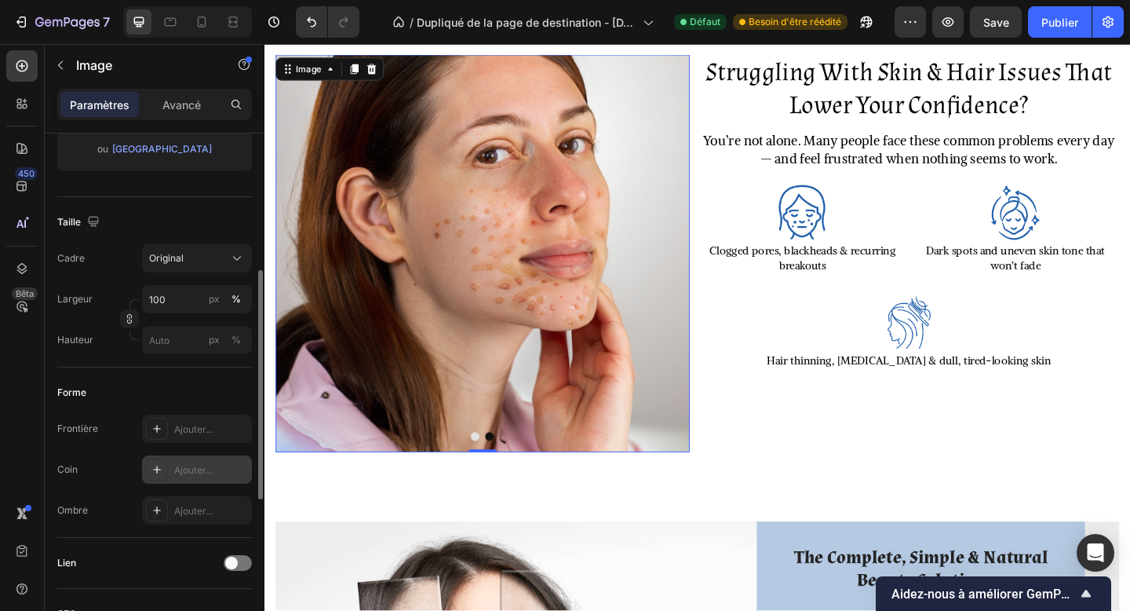
click at [181, 475] on font "Ajouter..." at bounding box center [193, 470] width 38 height 12
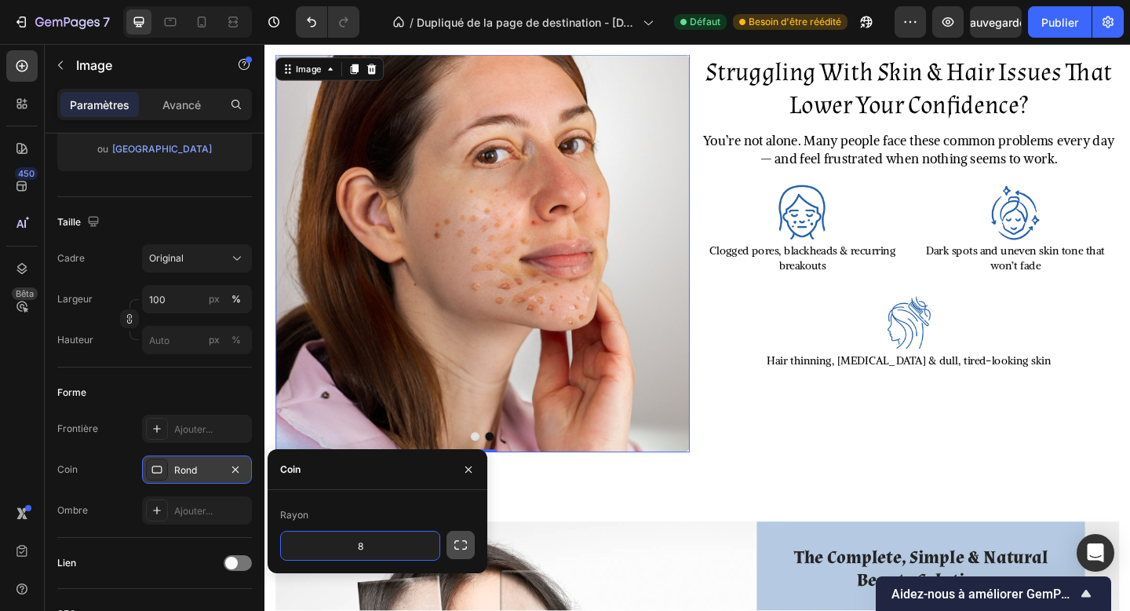
click at [466, 546] on icon "button" at bounding box center [461, 545] width 16 height 16
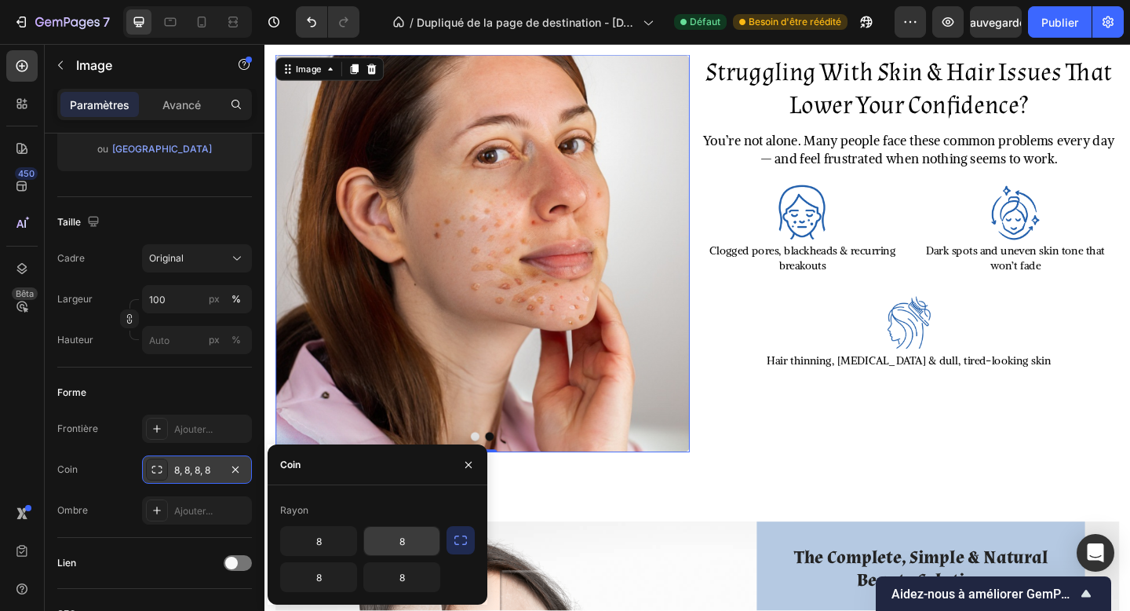
click at [404, 544] on input "8" at bounding box center [401, 541] width 75 height 28
type input "90"
click at [405, 583] on input "8" at bounding box center [401, 577] width 75 height 28
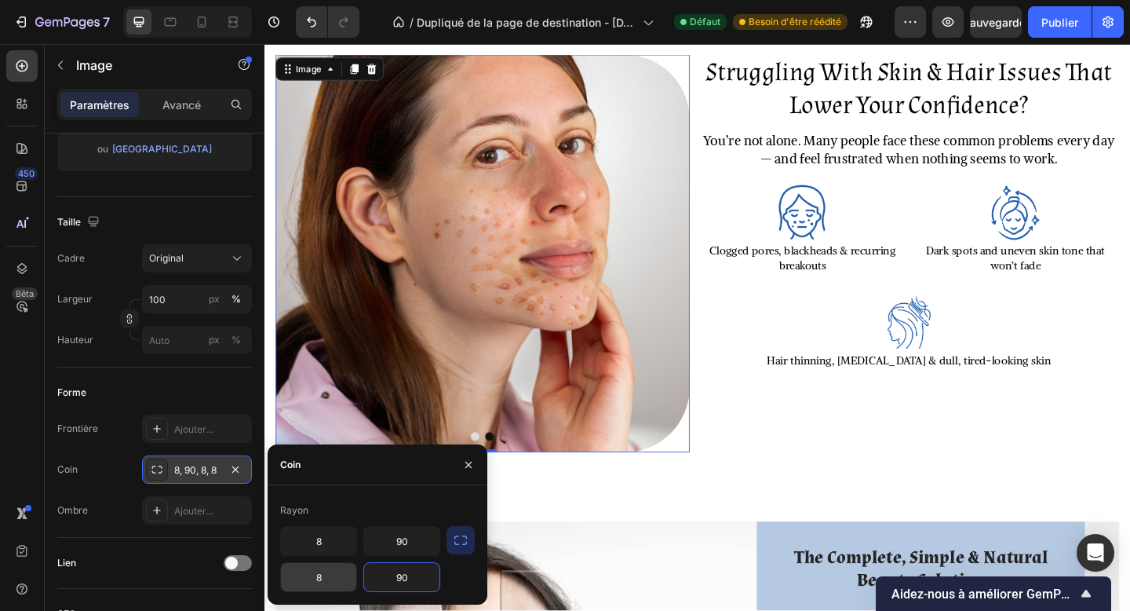
type input "90"
click at [325, 565] on input "8" at bounding box center [318, 577] width 75 height 28
type input "90"
click at [321, 531] on input "8" at bounding box center [318, 541] width 75 height 28
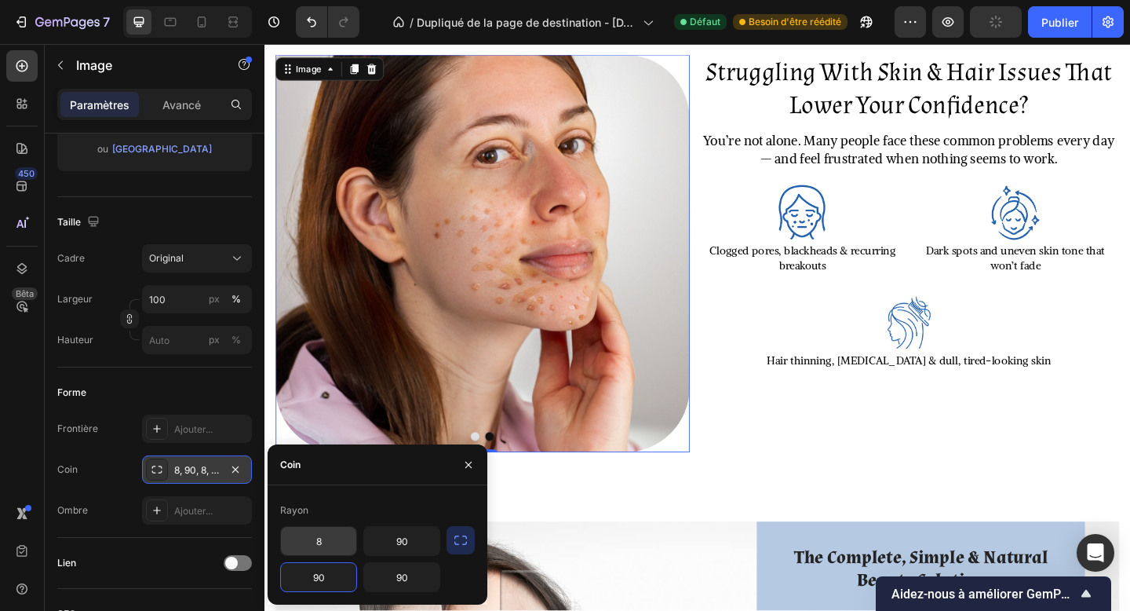
click at [321, 531] on input "8" at bounding box center [318, 541] width 75 height 28
type input "90"
click at [462, 471] on button "button" at bounding box center [468, 464] width 25 height 25
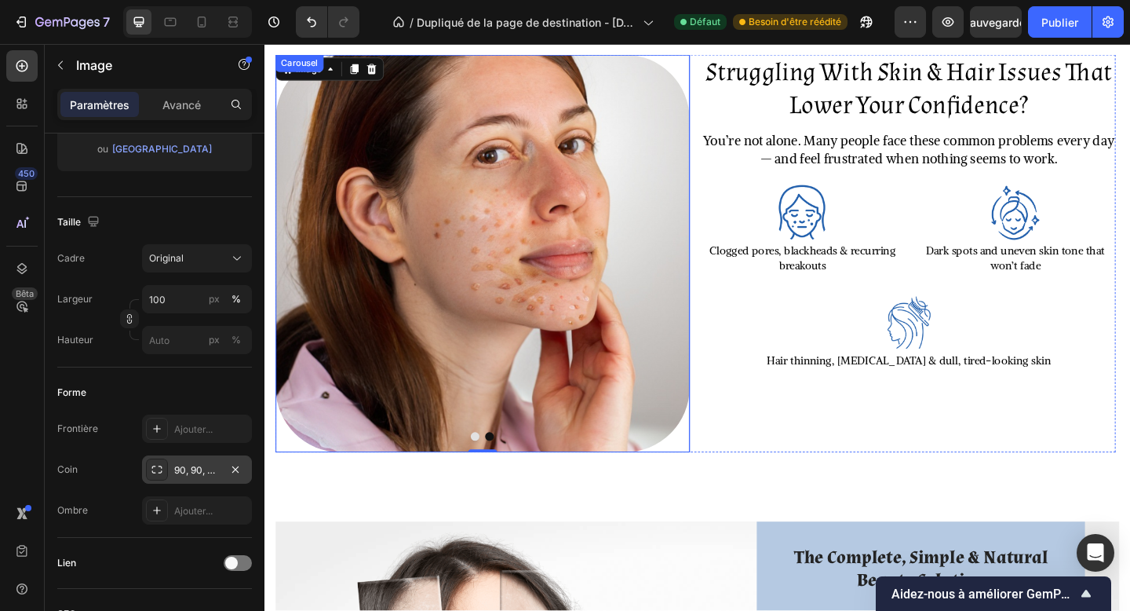
click at [498, 469] on div at bounding box center [501, 470] width 451 height 9
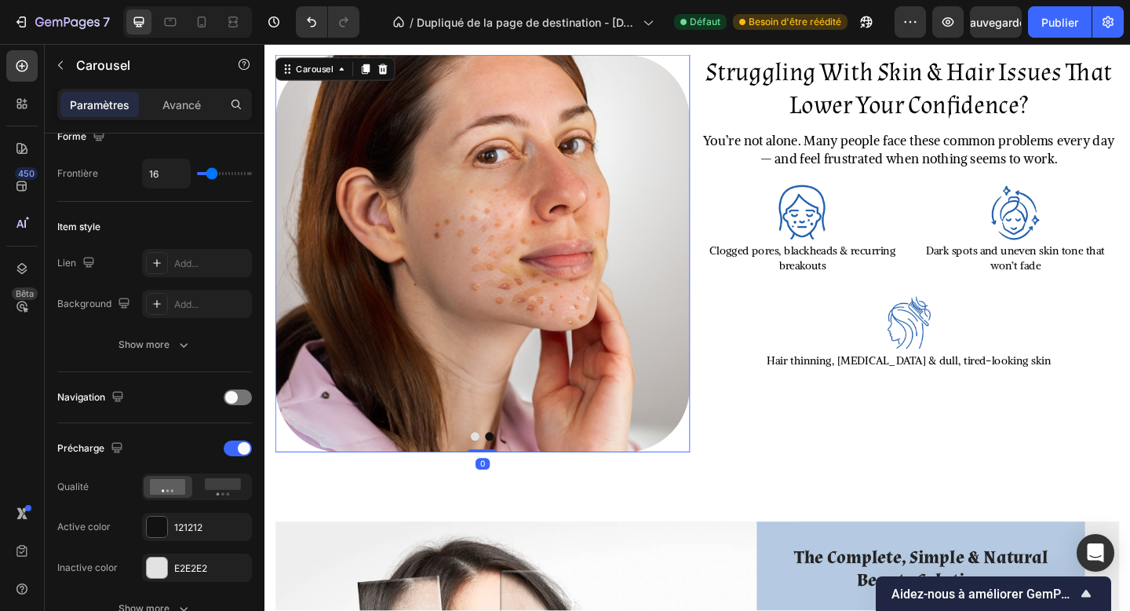
scroll to position [0, 0]
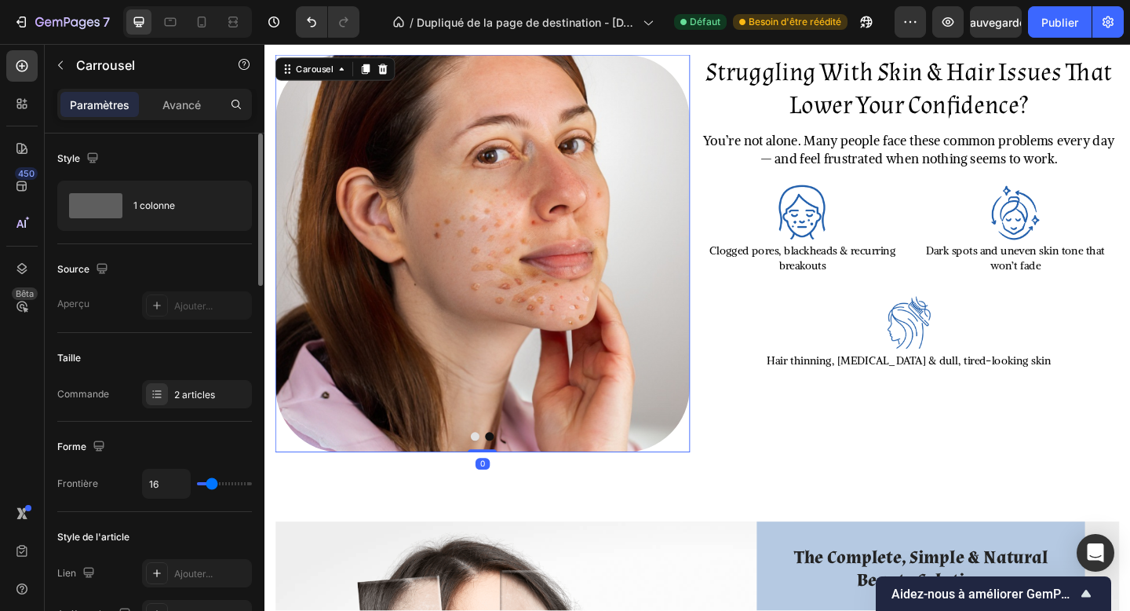
click at [495, 472] on button "Dot" at bounding box center [493, 470] width 9 height 9
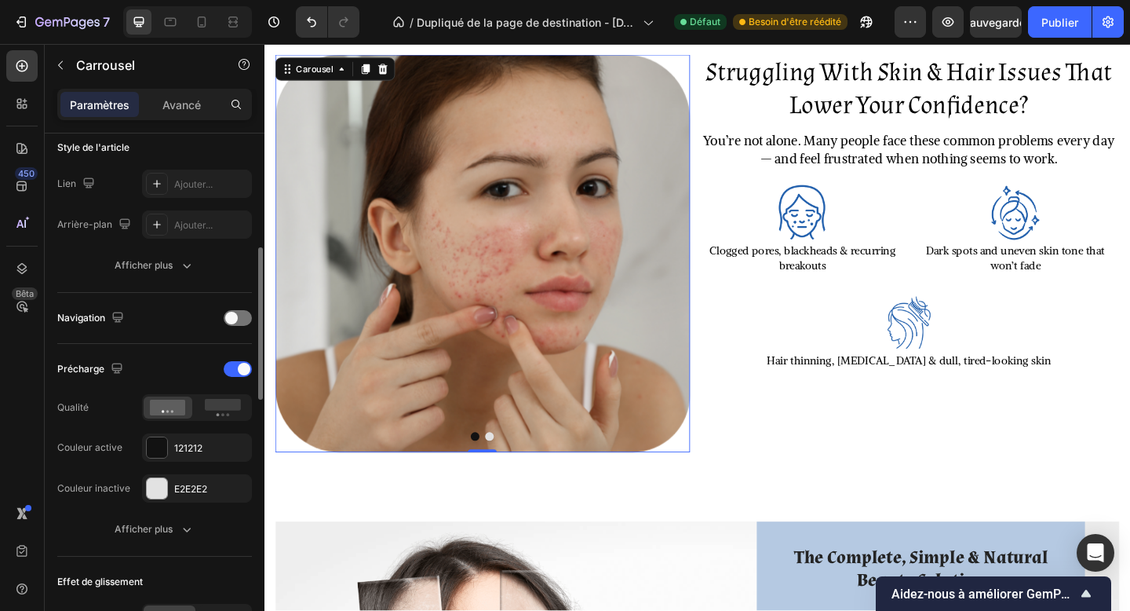
scroll to position [524, 0]
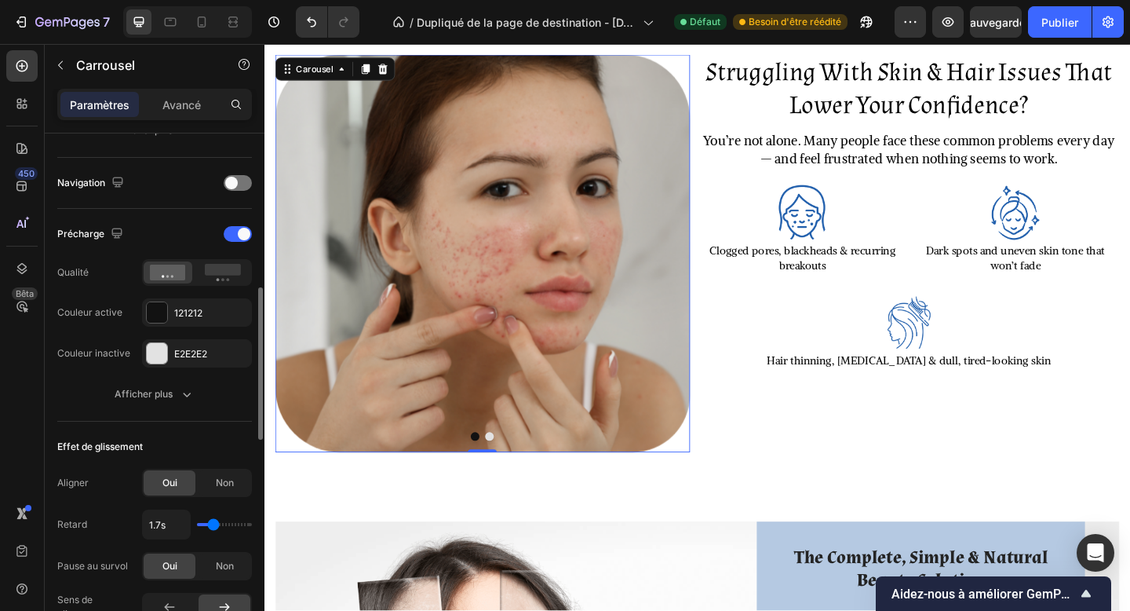
click at [165, 329] on div "Précharge Qualité Couleur active 121212 Couleur inactive E2E2E2" at bounding box center [154, 294] width 195 height 146
click at [167, 315] on div at bounding box center [157, 312] width 22 height 22
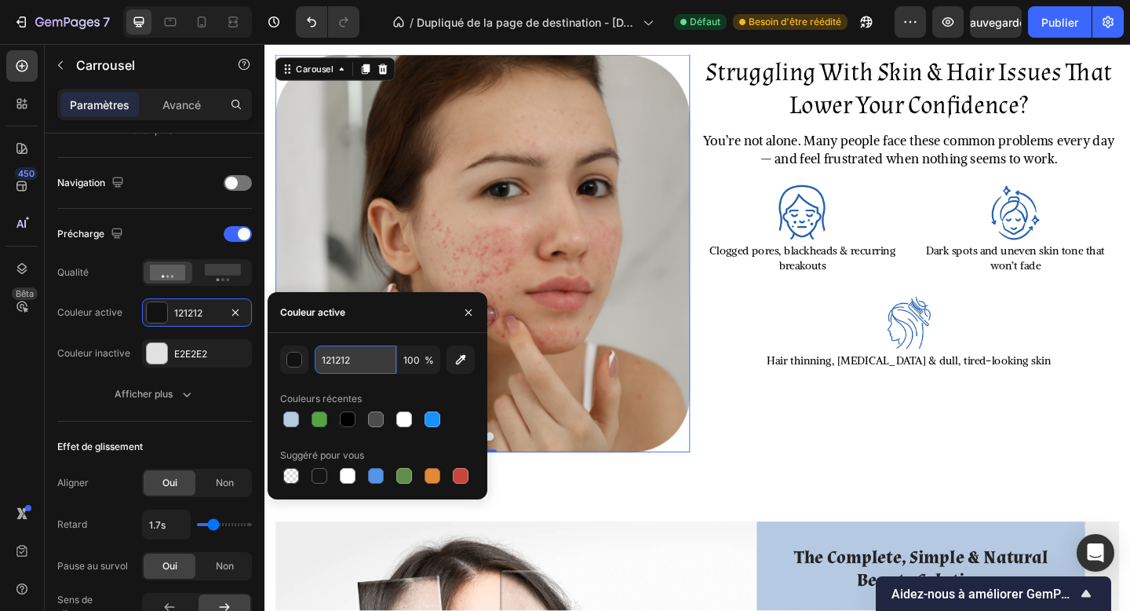
click at [336, 369] on input "121212" at bounding box center [356, 359] width 82 height 28
paste input "#2260ad"
type input "#2260ad"
click at [222, 368] on div "Précharge Qualité Couleur active 121212 Couleur inactive E2E2E2 Afficher plus" at bounding box center [154, 314] width 195 height 187
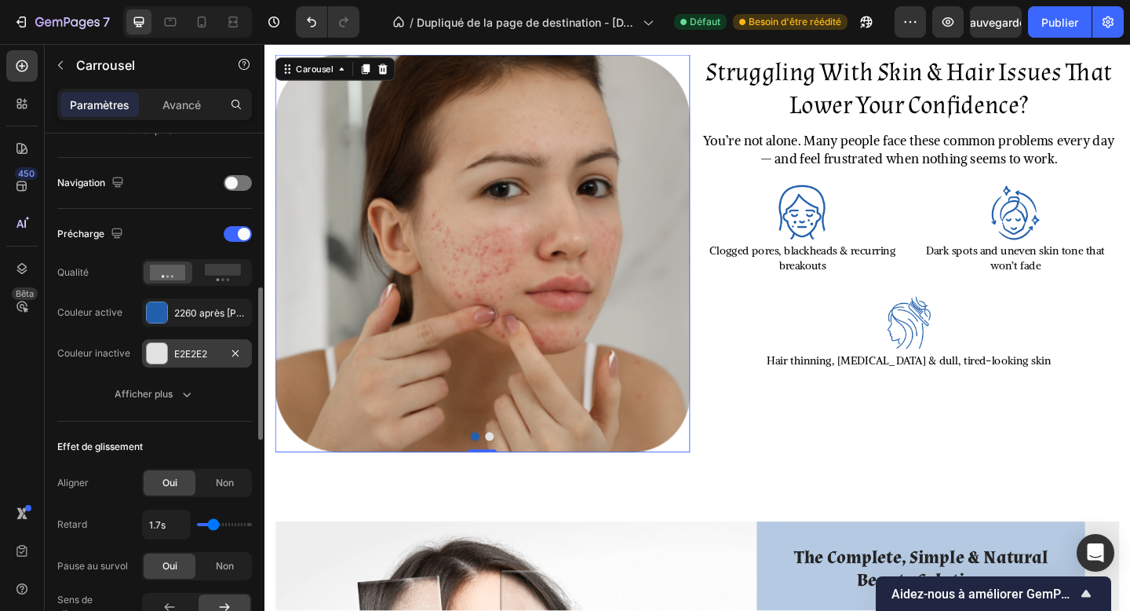
click at [202, 359] on font "E2E2E2" at bounding box center [190, 354] width 33 height 12
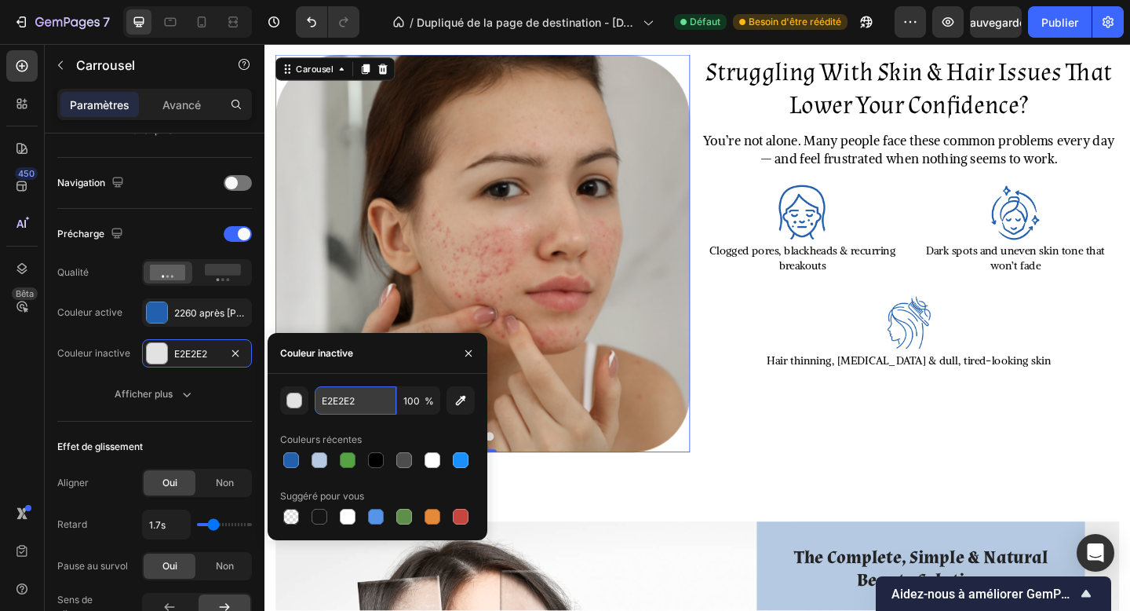
click at [335, 404] on input "E2E2E2" at bounding box center [356, 400] width 82 height 28
paste input "#2260ad"
click at [297, 393] on div "button" at bounding box center [295, 401] width 16 height 16
type input "2260AD"
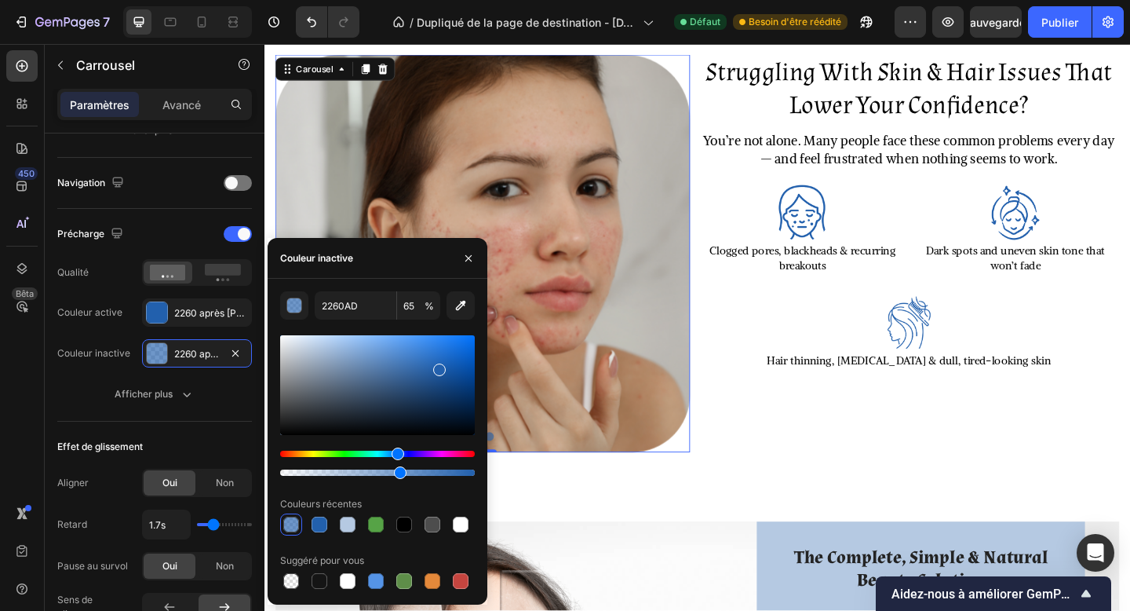
drag, startPoint x: 472, startPoint y: 473, endPoint x: 398, endPoint y: 469, distance: 73.9
click at [398, 469] on div at bounding box center [400, 472] width 13 height 13
type input "60"
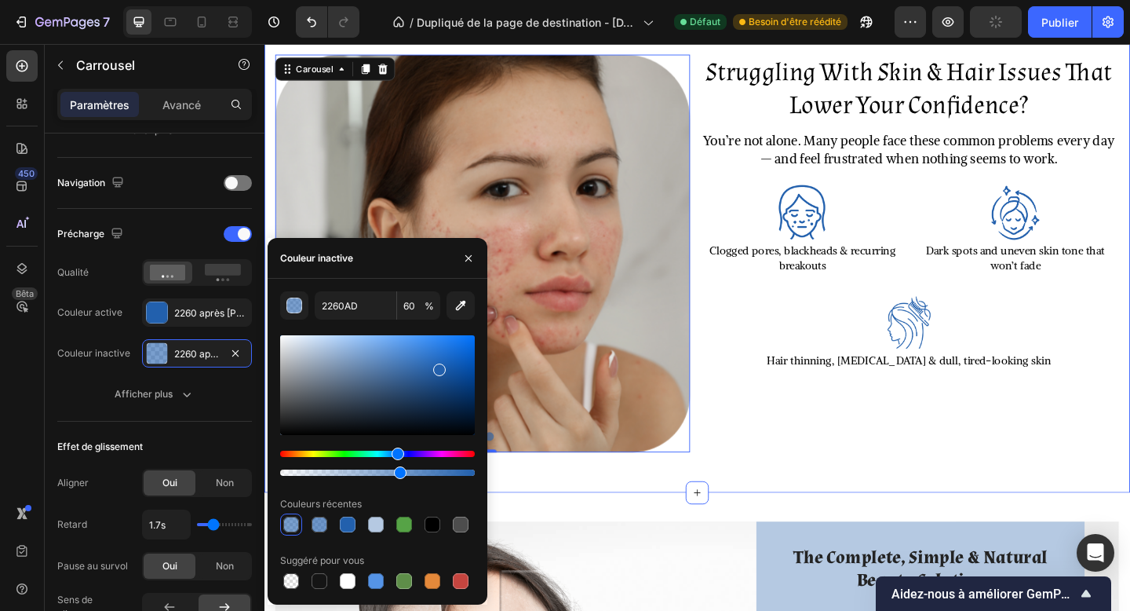
click at [531, 527] on div "Struggling With Skin & Hair Issues That Lower Your Confidence? Heading You’re n…" at bounding box center [736, 278] width 942 height 508
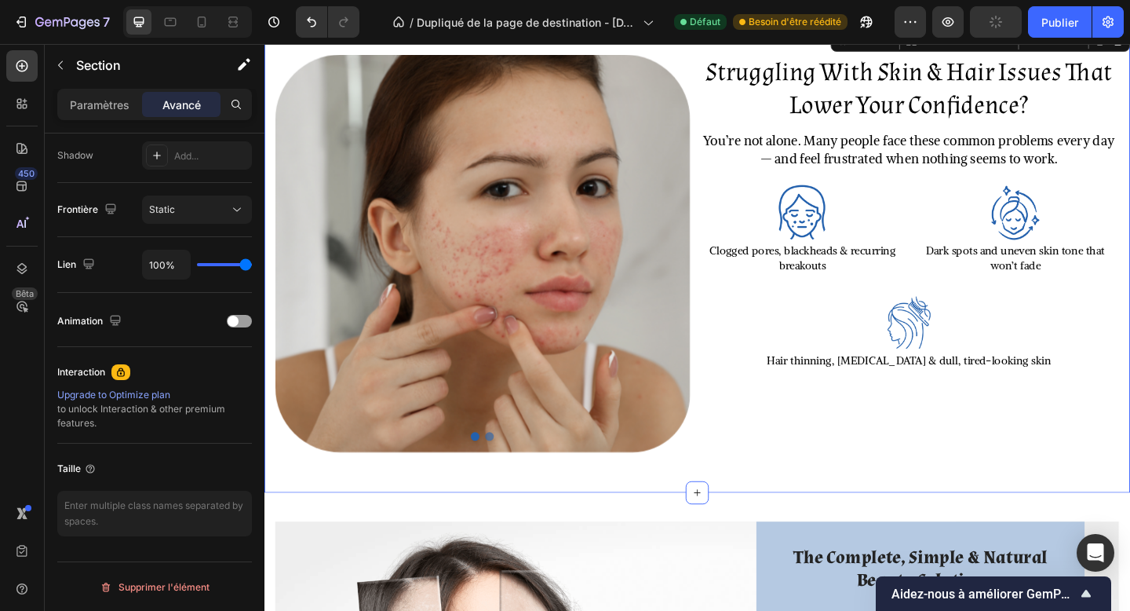
scroll to position [0, 0]
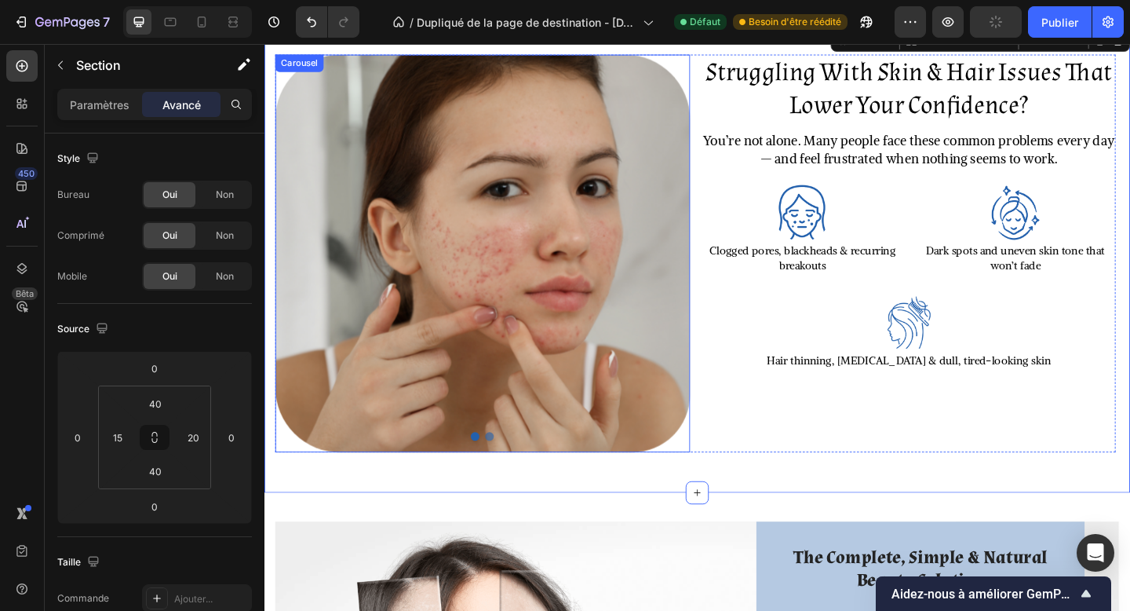
click at [508, 469] on button "Dot" at bounding box center [509, 470] width 9 height 9
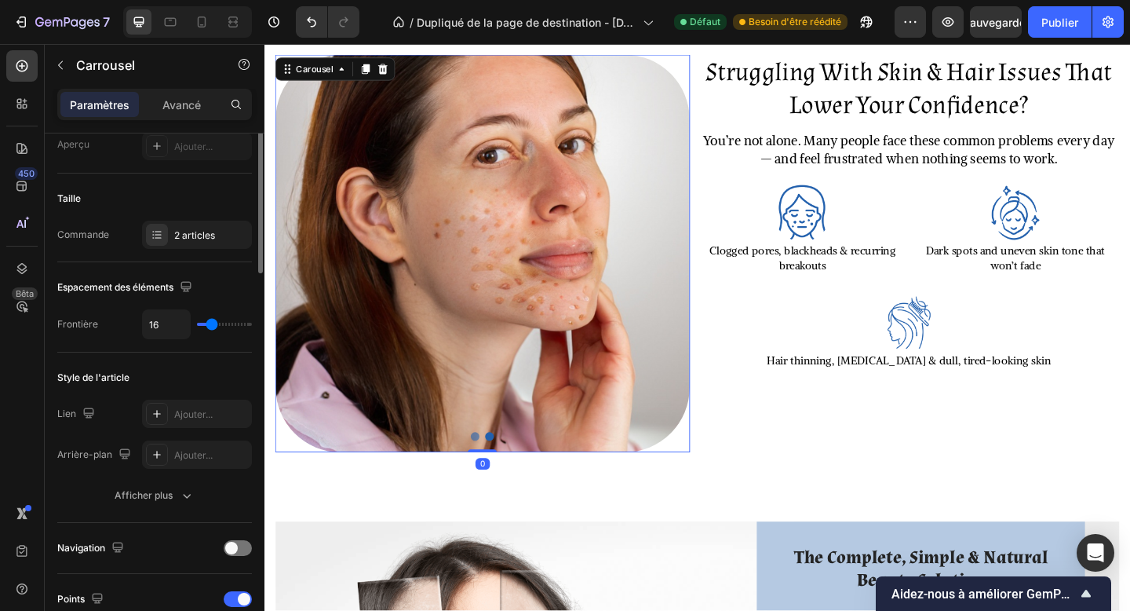
scroll to position [385, 0]
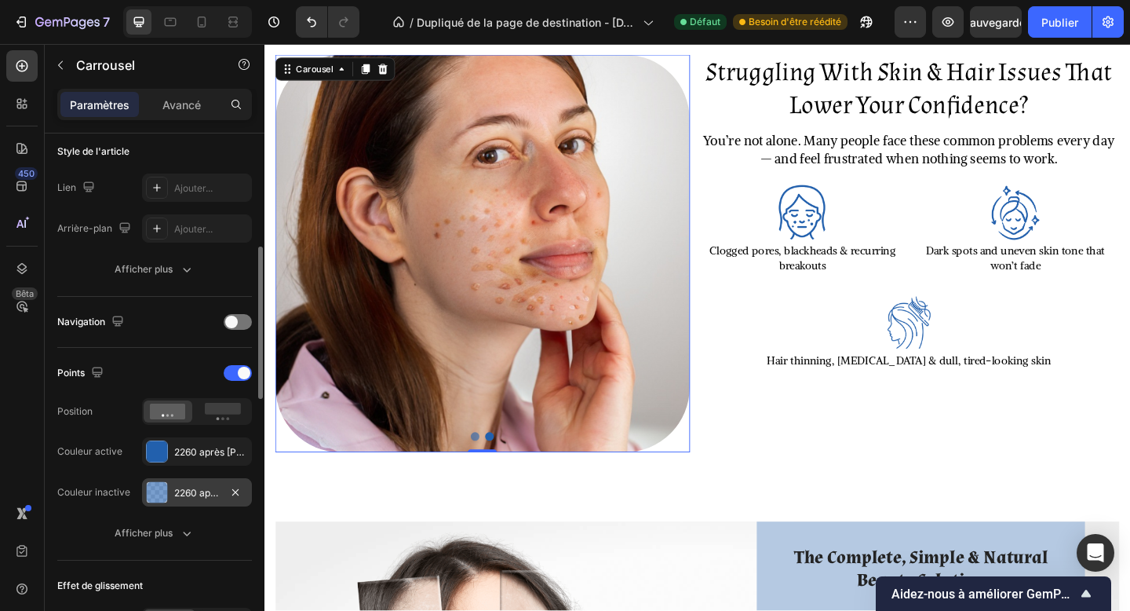
click at [170, 493] on div "2260 après J.-C." at bounding box center [197, 492] width 110 height 28
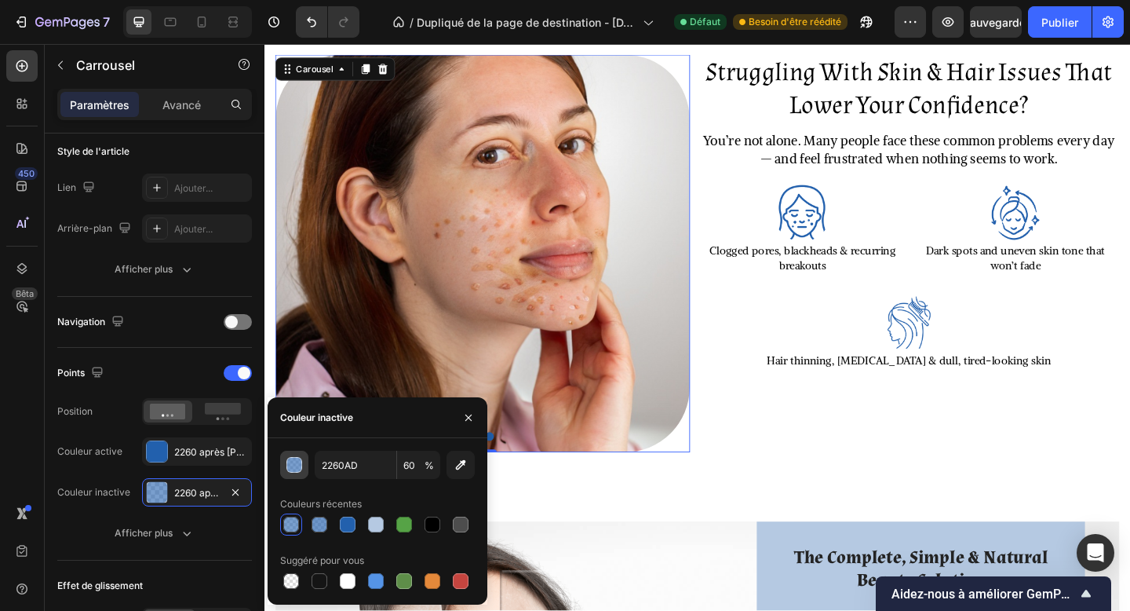
click at [298, 462] on div "button" at bounding box center [295, 466] width 16 height 16
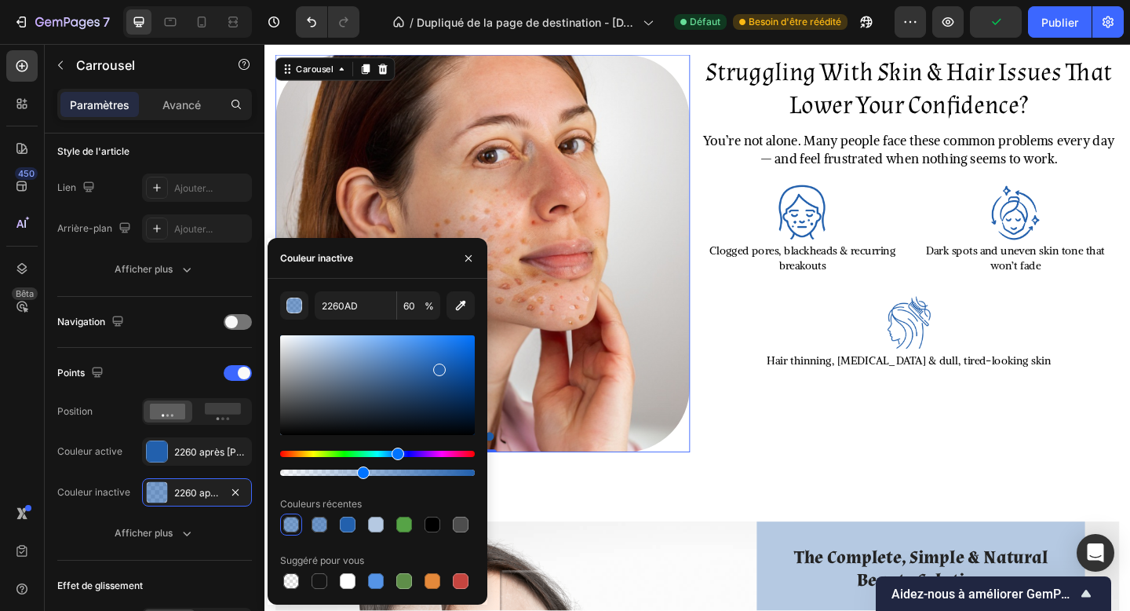
drag, startPoint x: 400, startPoint y: 474, endPoint x: 359, endPoint y: 474, distance: 40.8
click at [359, 474] on div at bounding box center [363, 472] width 13 height 13
drag, startPoint x: 359, startPoint y: 475, endPoint x: 349, endPoint y: 475, distance: 9.4
click at [349, 475] on div at bounding box center [351, 472] width 13 height 13
click at [458, 253] on button "button" at bounding box center [468, 258] width 25 height 25
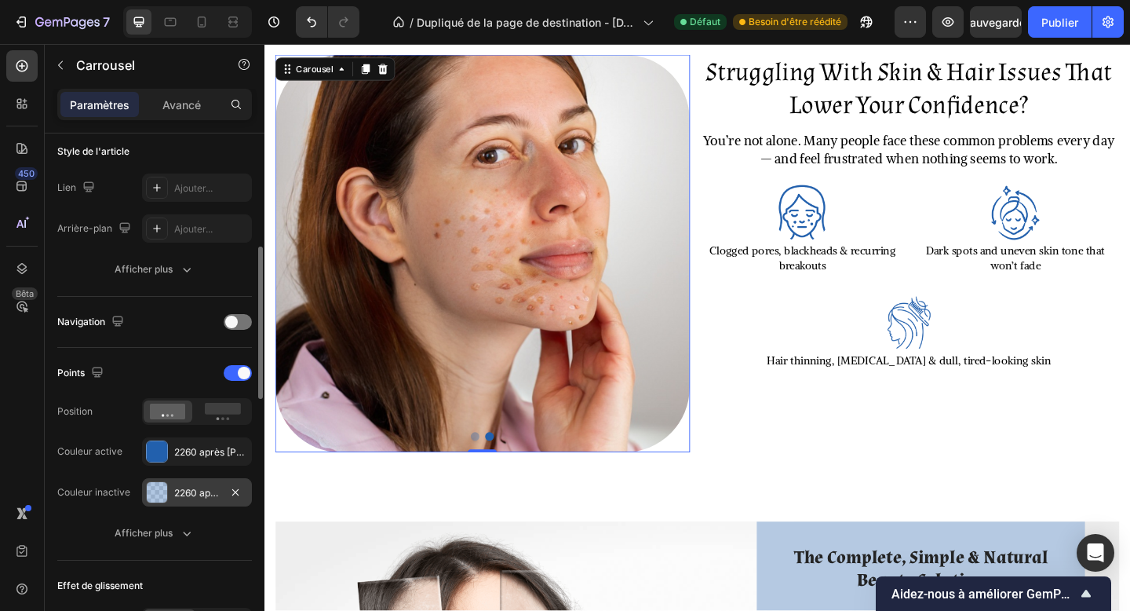
click at [189, 491] on font "2260 après J.-C." at bounding box center [245, 493] width 143 height 12
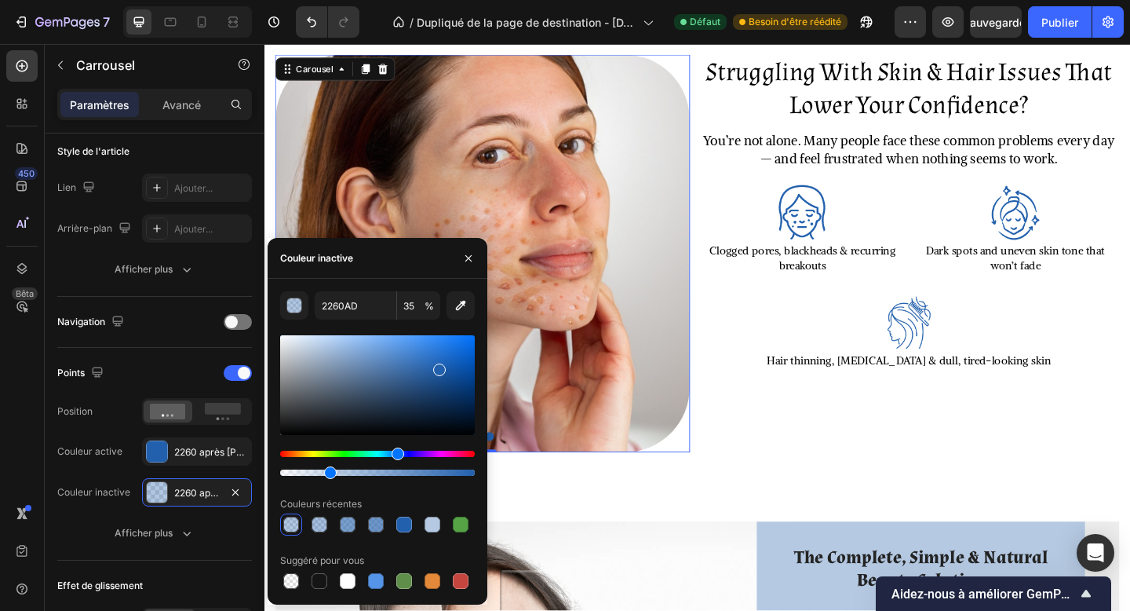
drag, startPoint x: 349, startPoint y: 474, endPoint x: 327, endPoint y: 473, distance: 22.0
click at [327, 473] on div at bounding box center [330, 472] width 13 height 13
click at [322, 473] on div at bounding box center [324, 472] width 13 height 13
type input "21"
click at [477, 254] on button "button" at bounding box center [468, 258] width 25 height 25
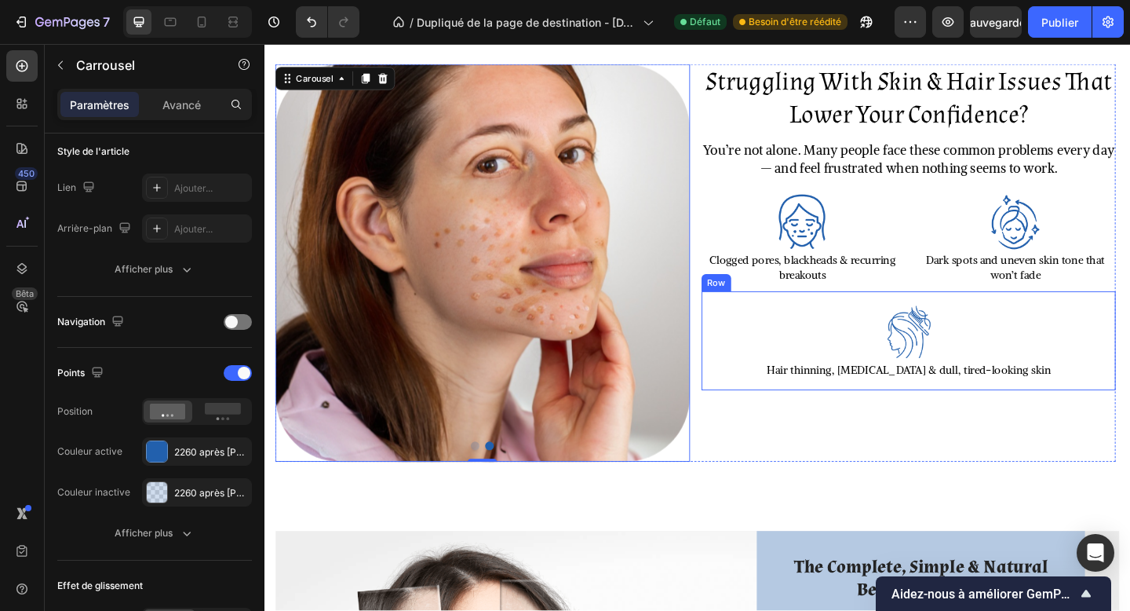
scroll to position [521, 0]
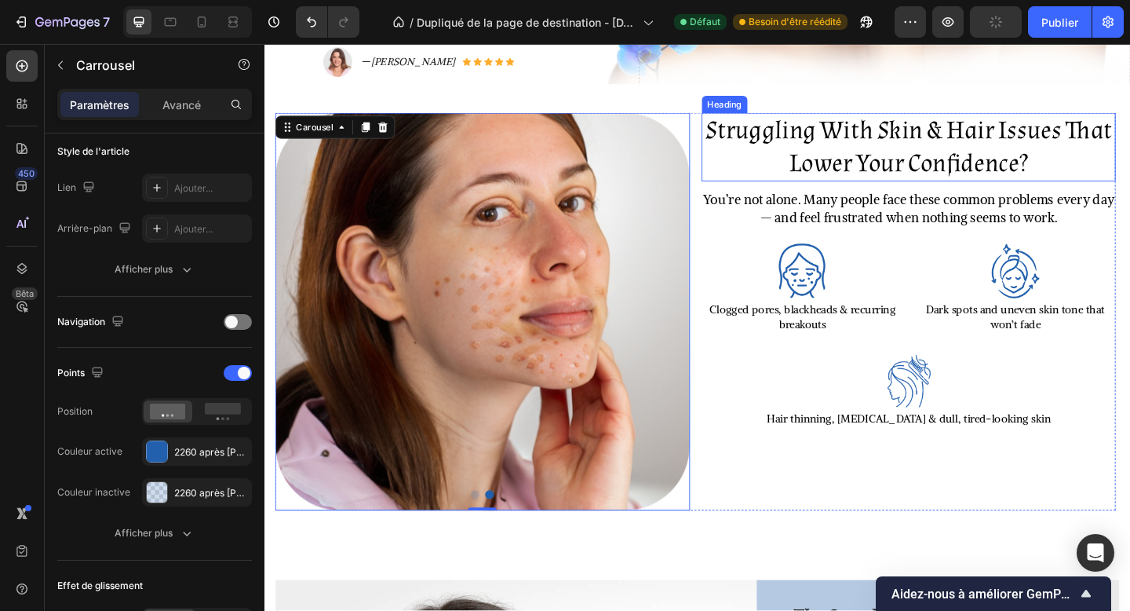
click at [935, 187] on h2 "Struggling With Skin & Hair Issues That Lower Your Confidence?" at bounding box center [965, 156] width 451 height 75
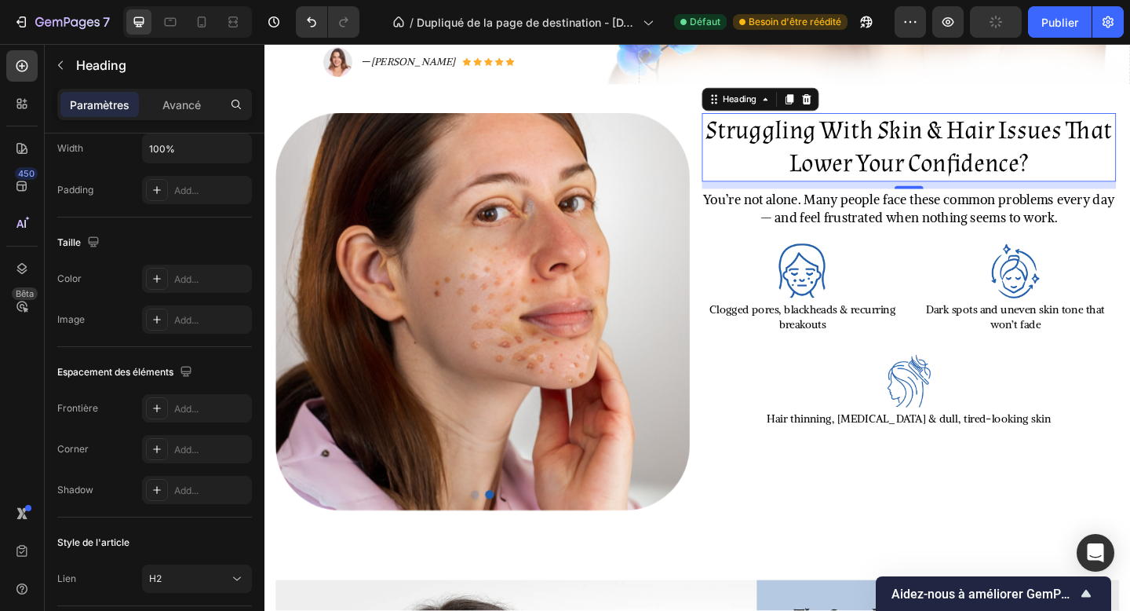
scroll to position [0, 0]
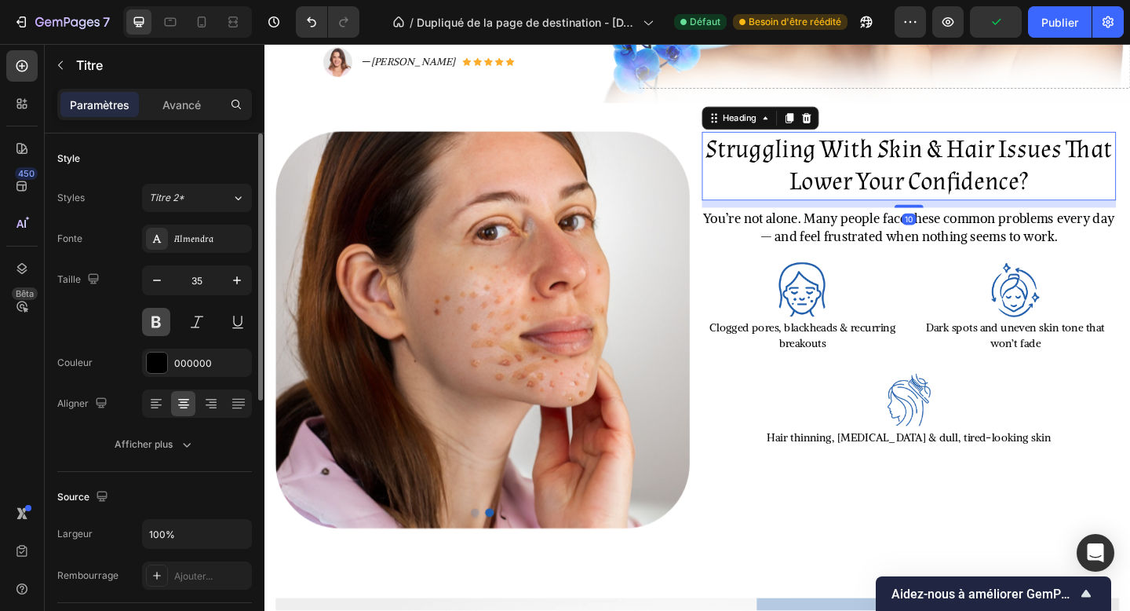
click at [162, 316] on button at bounding box center [156, 322] width 28 height 28
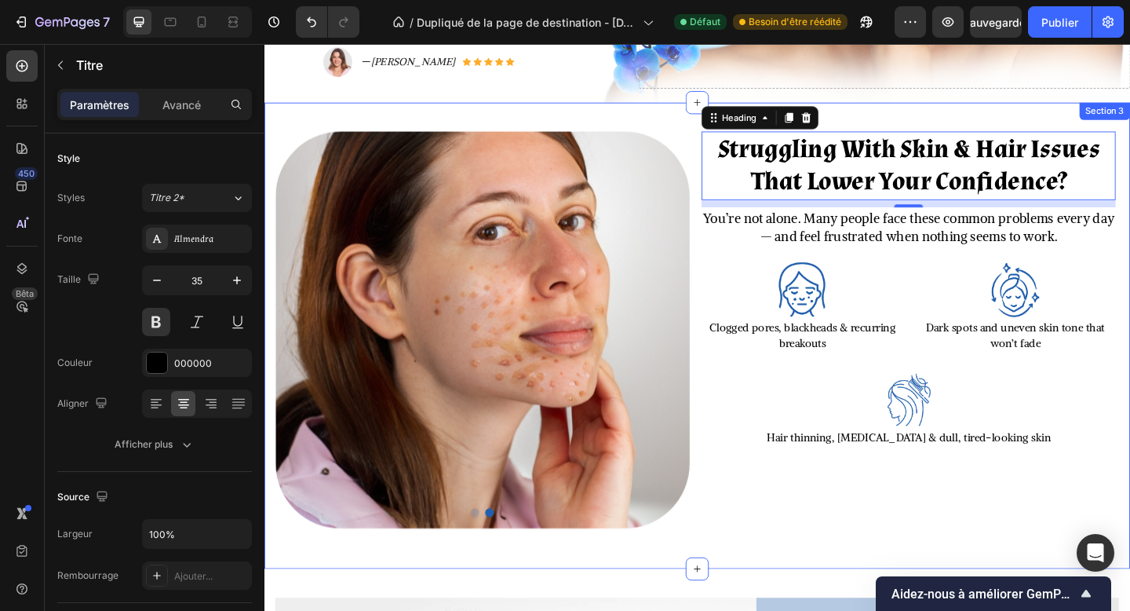
click at [796, 556] on div "Struggling With Skin & Hair Issues That Lower Your Confidence? Heading 10 You’r…" at bounding box center [733, 362] width 915 height 445
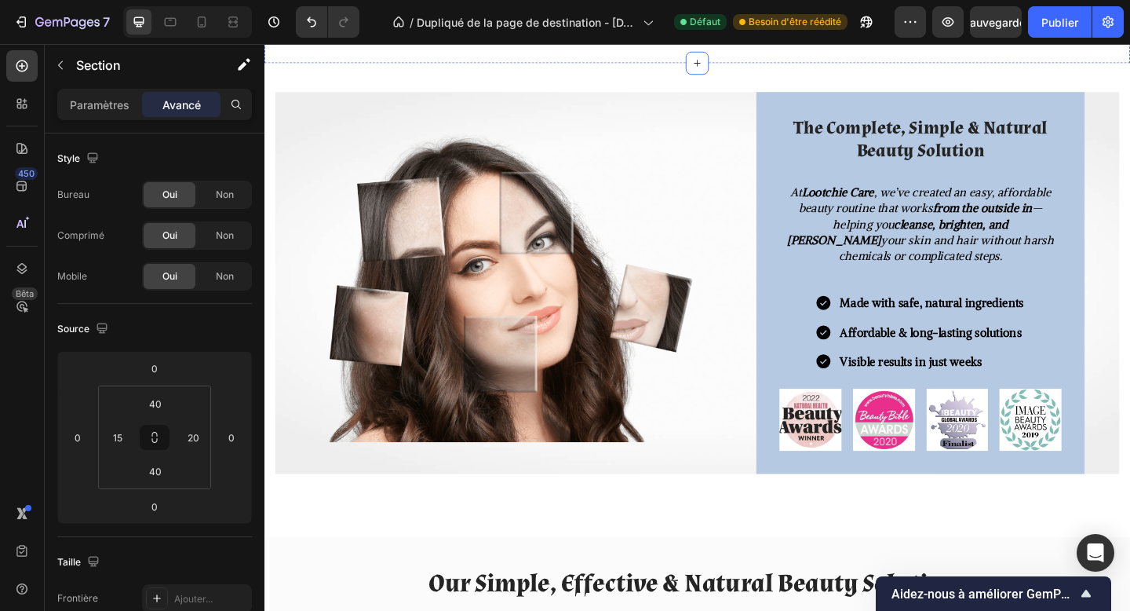
scroll to position [1057, 0]
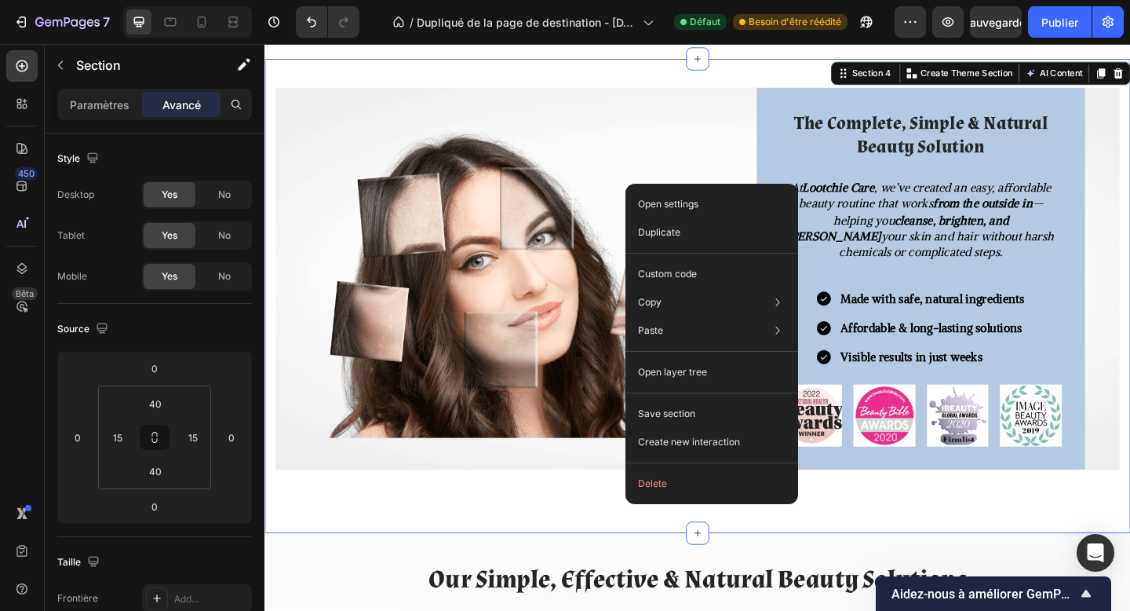
click at [630, 551] on div "Image The Complete, Simple & Natural Beauty Solution Heading At Lootchie Care ,…" at bounding box center [736, 318] width 942 height 516
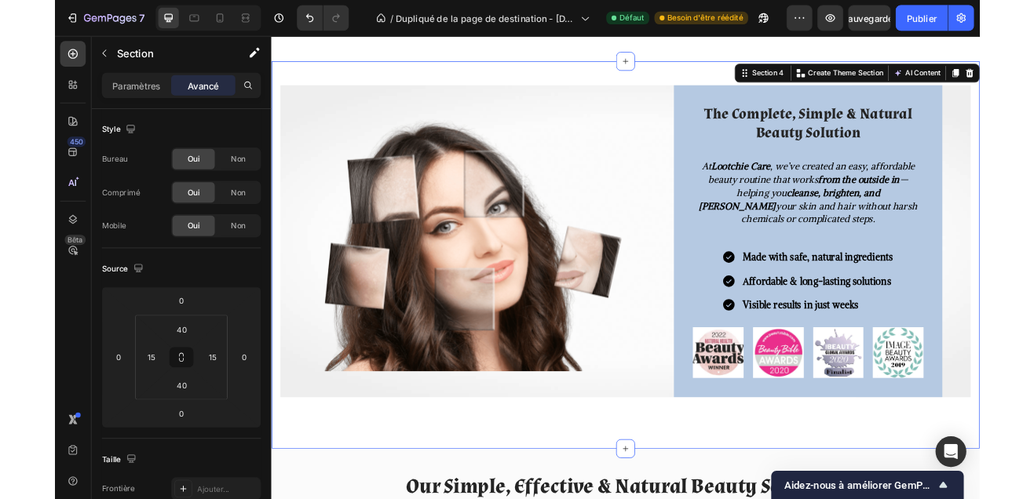
scroll to position [1031, 0]
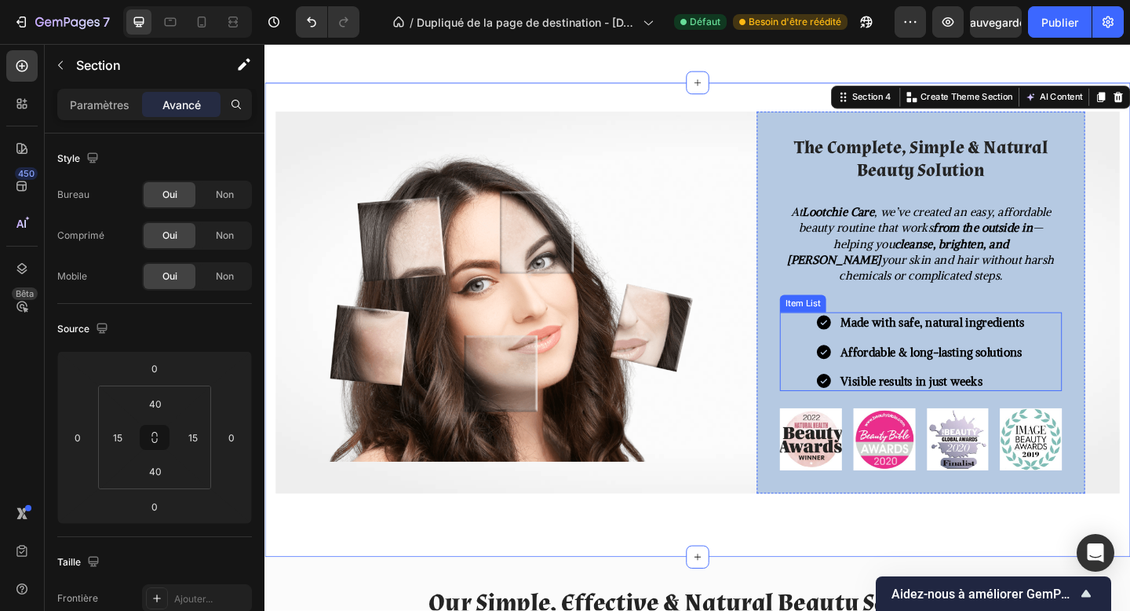
click at [867, 352] on icon at bounding box center [873, 347] width 19 height 19
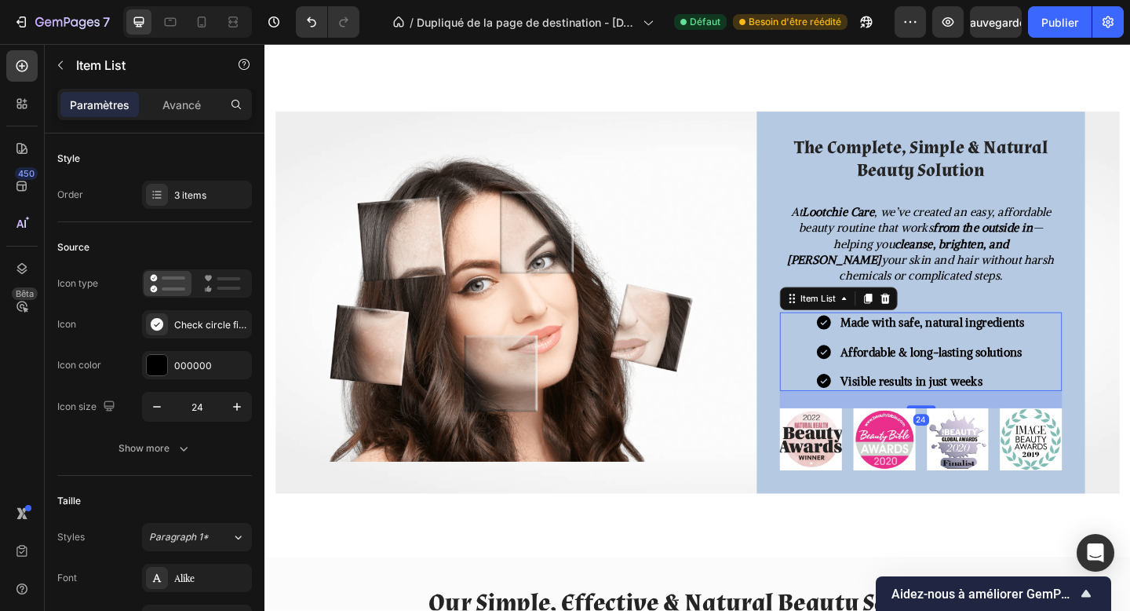
click at [874, 352] on icon at bounding box center [873, 348] width 16 height 16
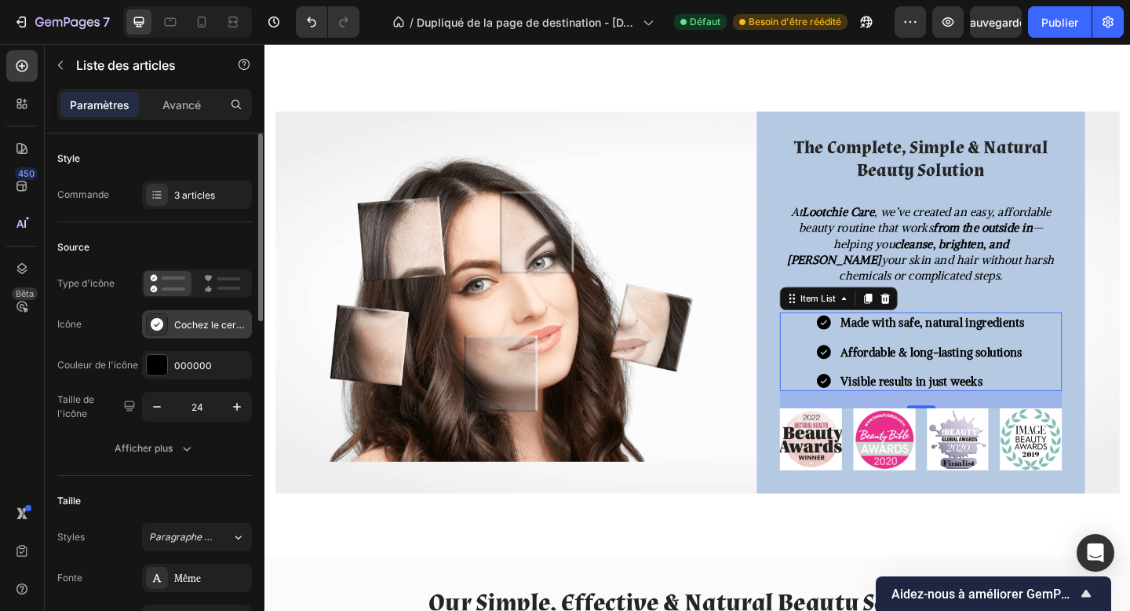
click at [193, 330] on font "Cochez le cercle rempli" at bounding box center [227, 325] width 106 height 12
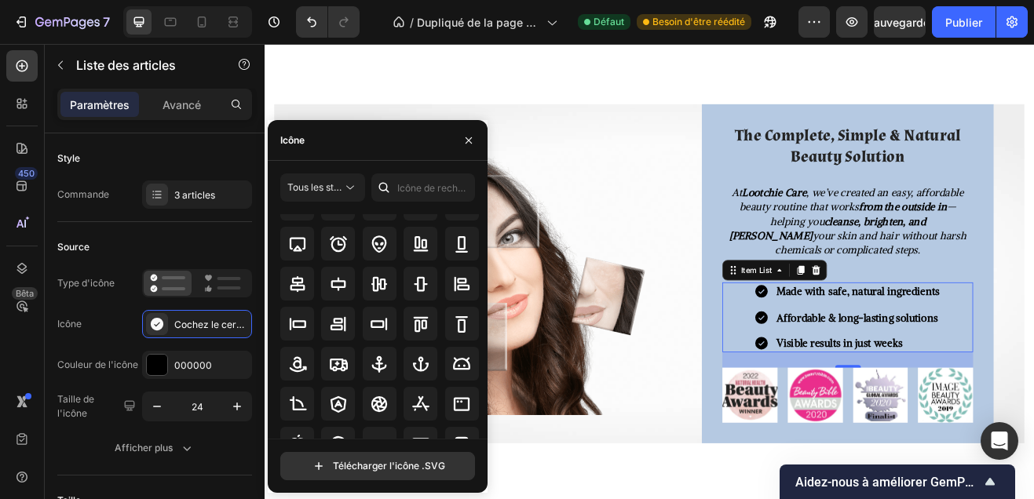
scroll to position [184, 0]
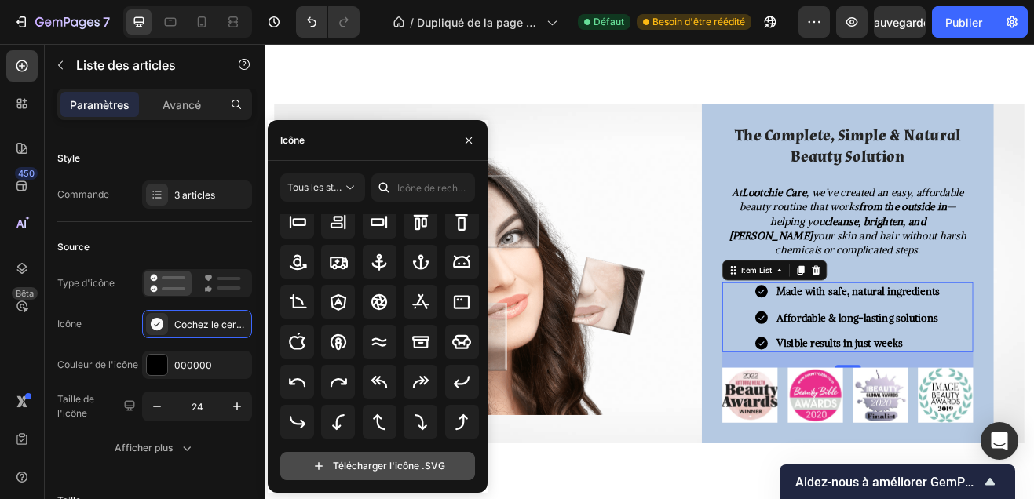
click at [349, 455] on input "file" at bounding box center [377, 466] width 193 height 27
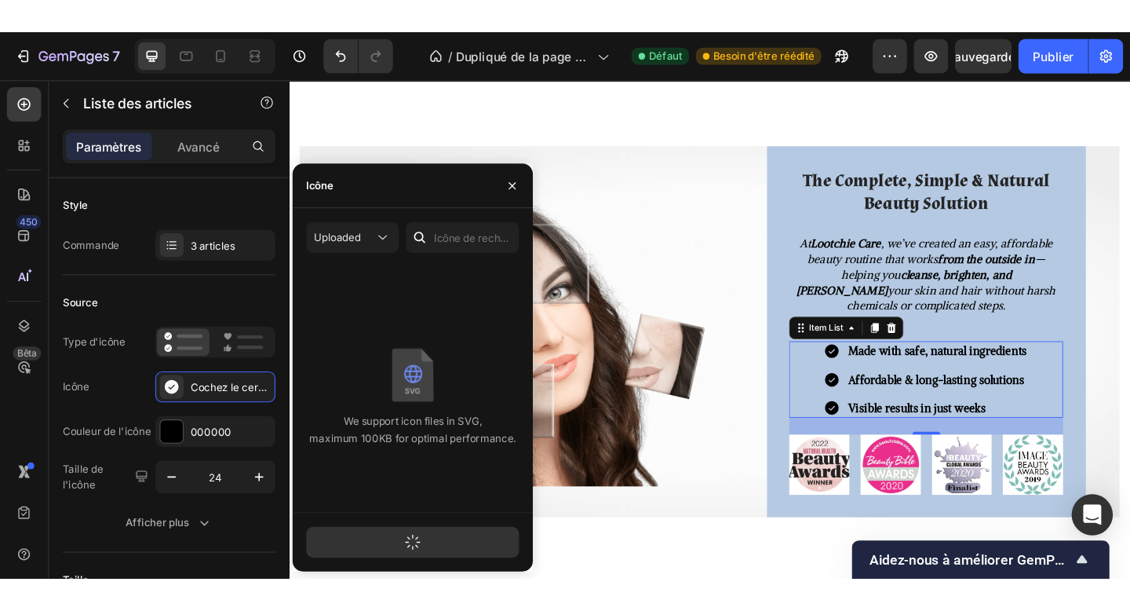
scroll to position [0, 0]
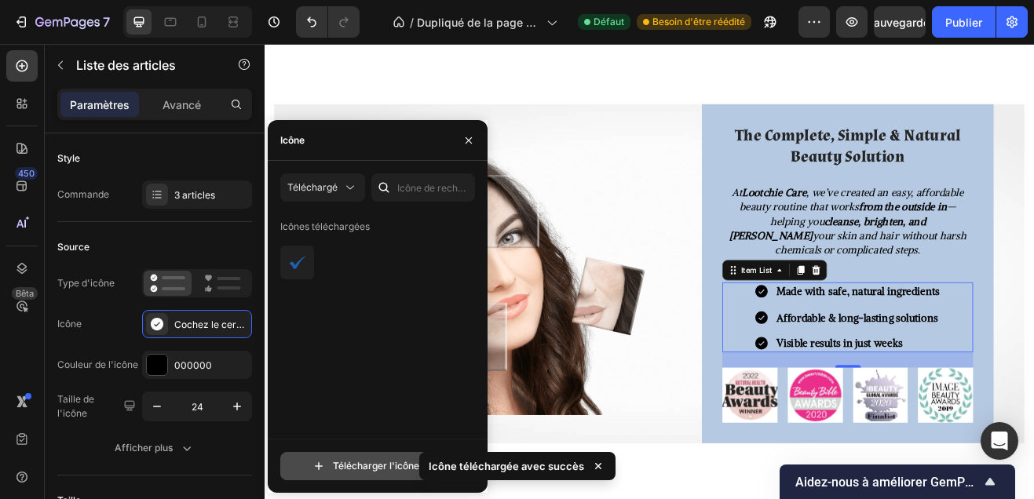
click at [398, 458] on input "file" at bounding box center [377, 466] width 193 height 27
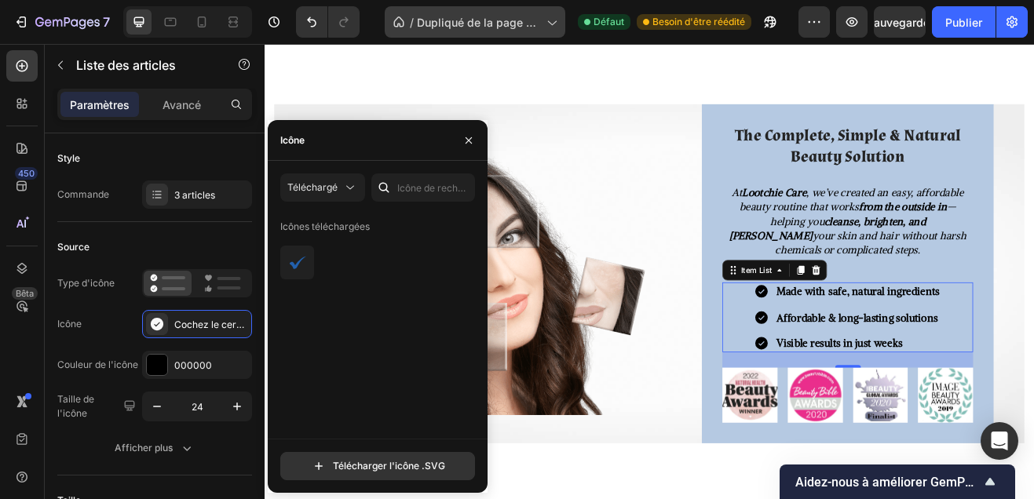
type input "C:\fakepath\19.svg"
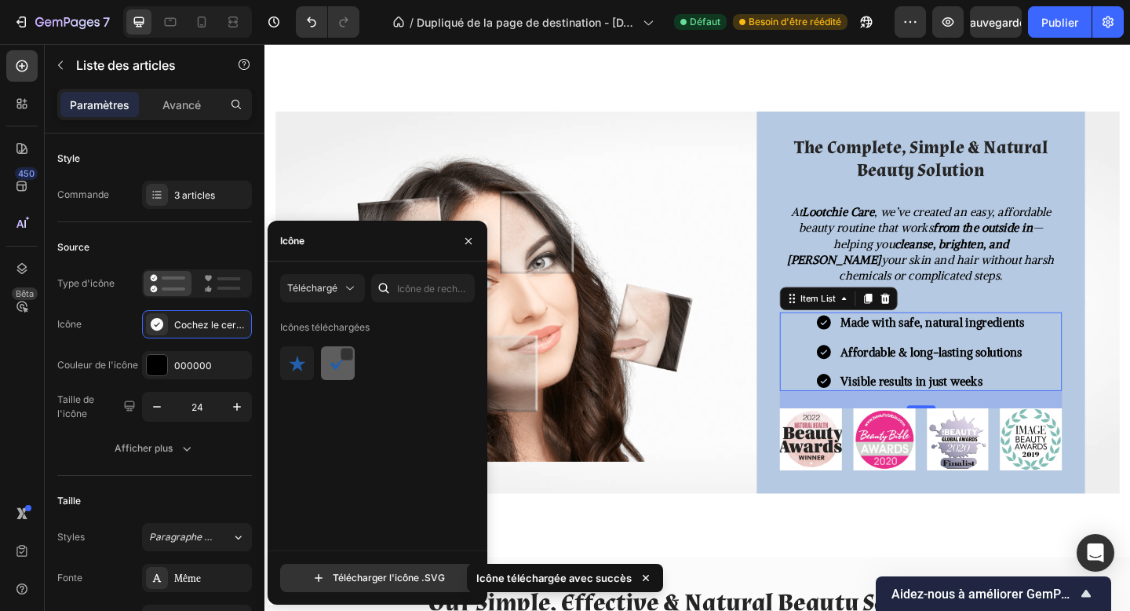
click at [343, 363] on img at bounding box center [338, 363] width 19 height 19
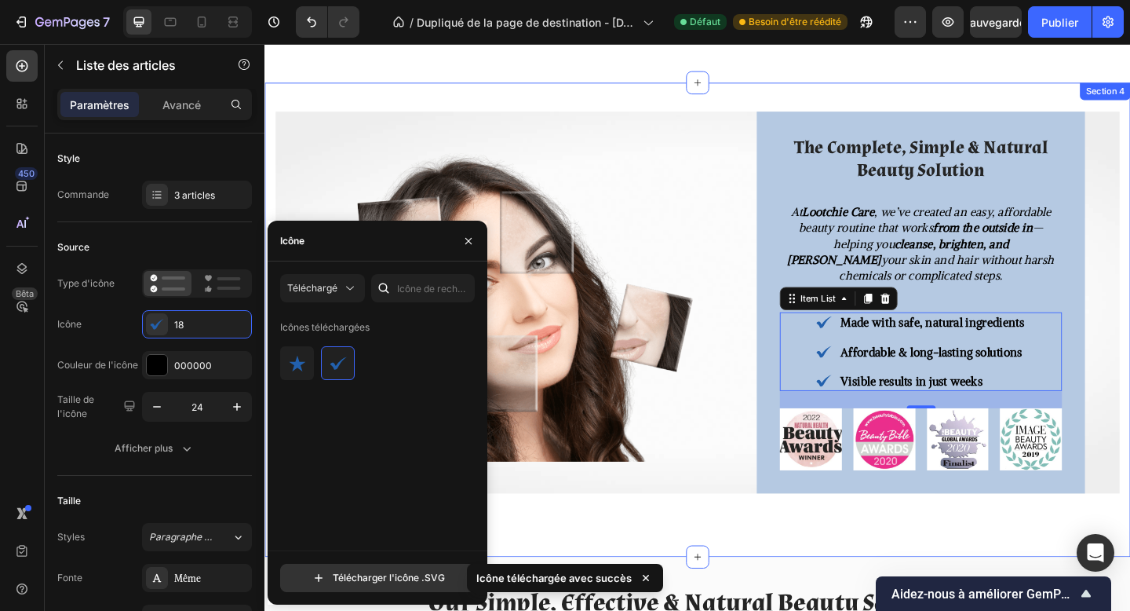
click at [740, 551] on div "Image The Complete, Simple & Natural Beauty Solution Heading At Lootchie Care ,…" at bounding box center [735, 344] width 918 height 453
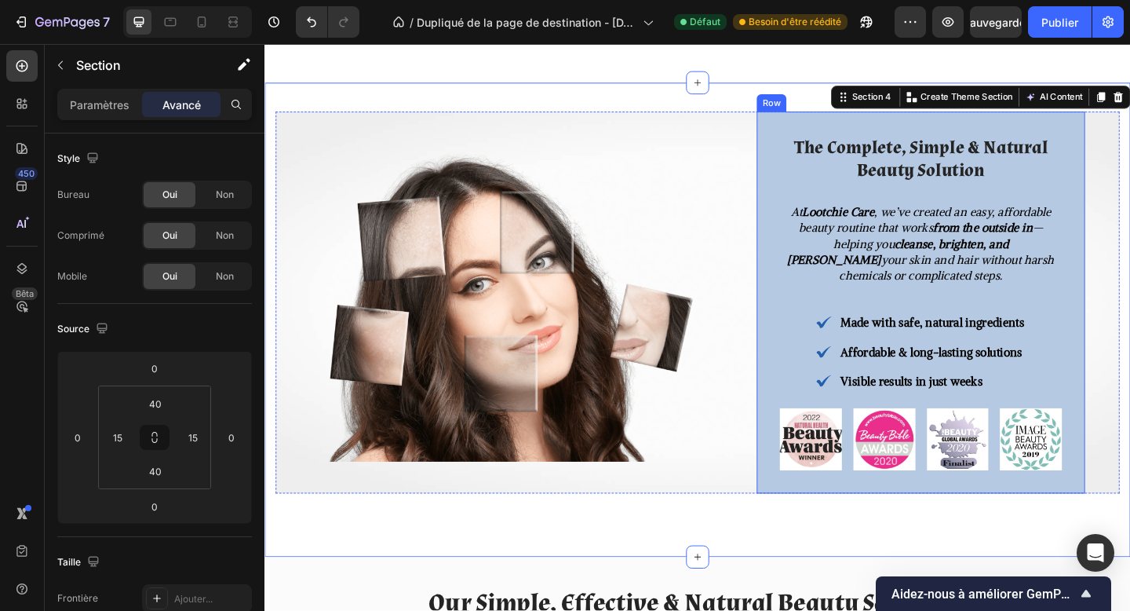
click at [812, 515] on div "The Complete, Simple & Natural Beauty Solution Heading At Lootchie Care , we’ve…" at bounding box center [978, 325] width 357 height 415
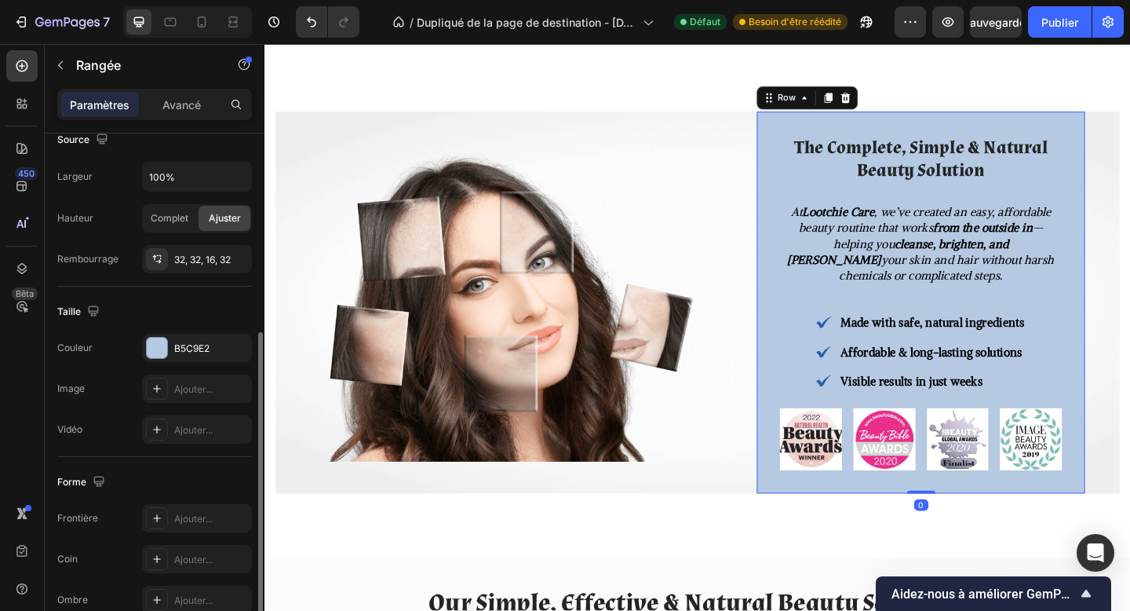
scroll to position [360, 0]
click at [167, 346] on div at bounding box center [157, 345] width 22 height 22
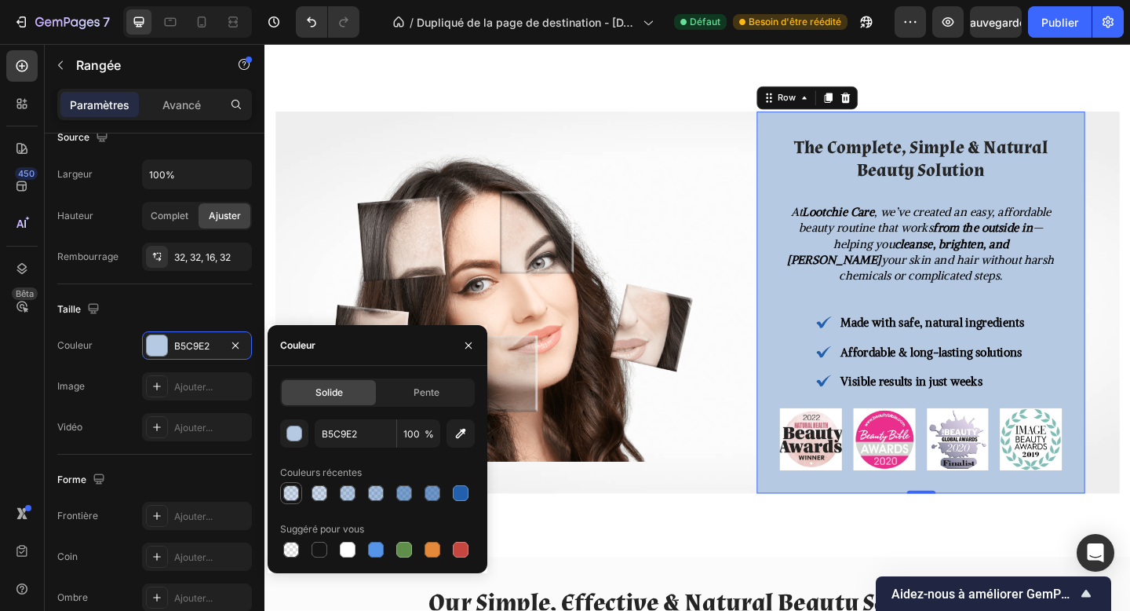
click at [288, 492] on div at bounding box center [291, 493] width 16 height 16
type input "2260AD"
type input "21"
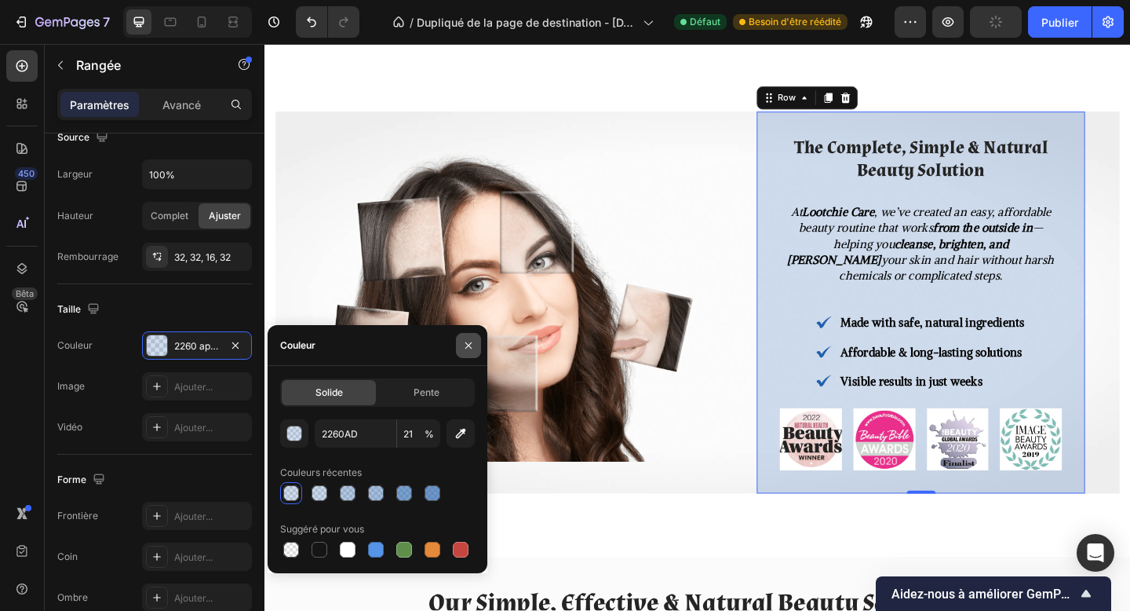
click at [475, 345] on button "button" at bounding box center [468, 345] width 25 height 25
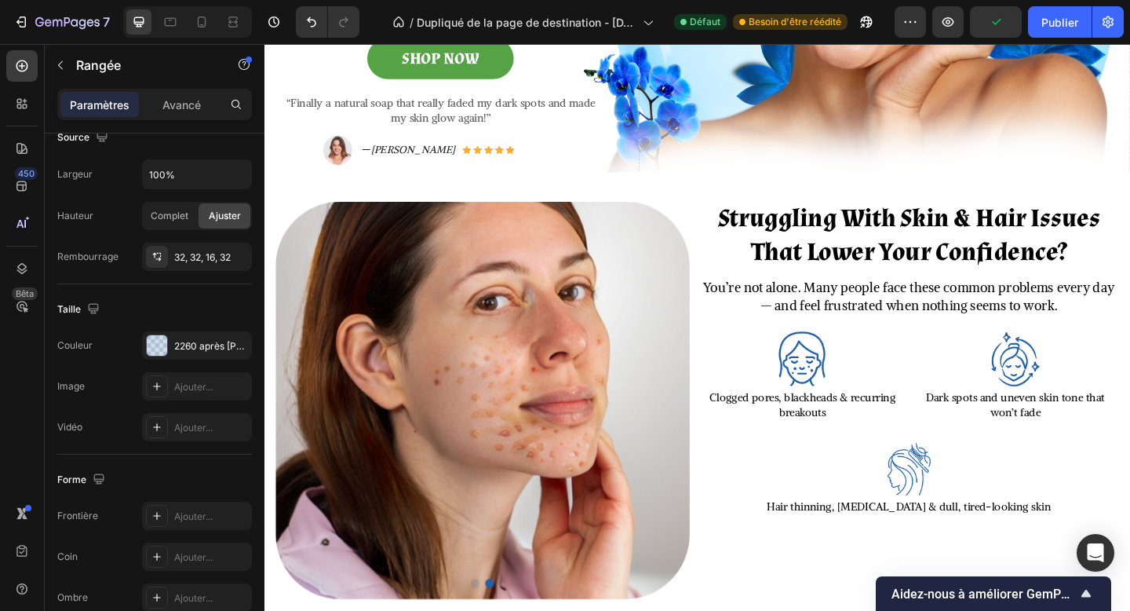
scroll to position [425, 0]
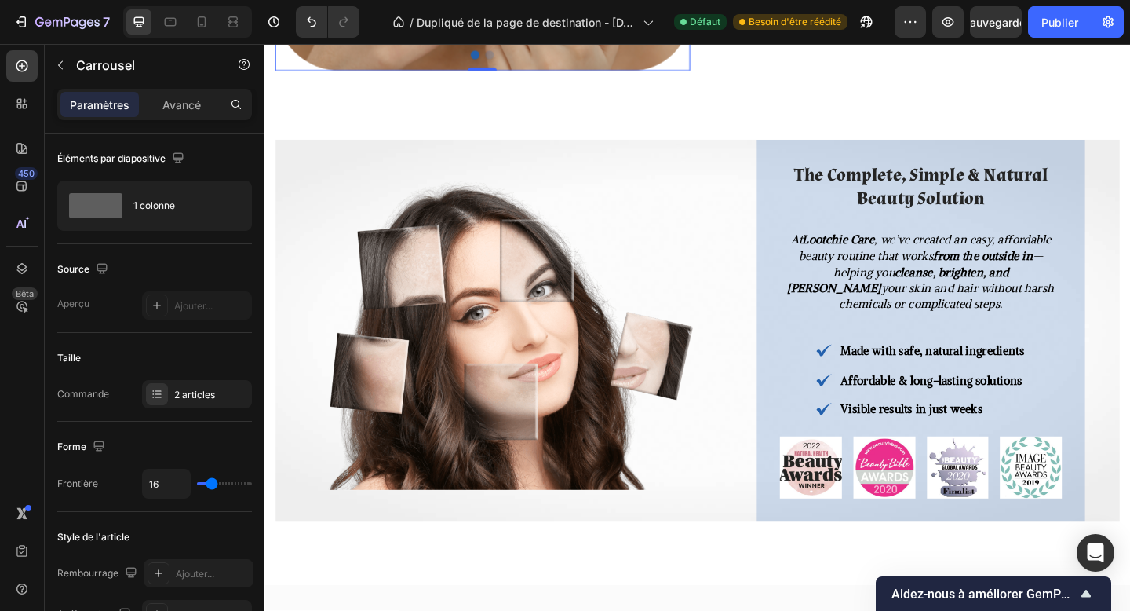
scroll to position [1005, 0]
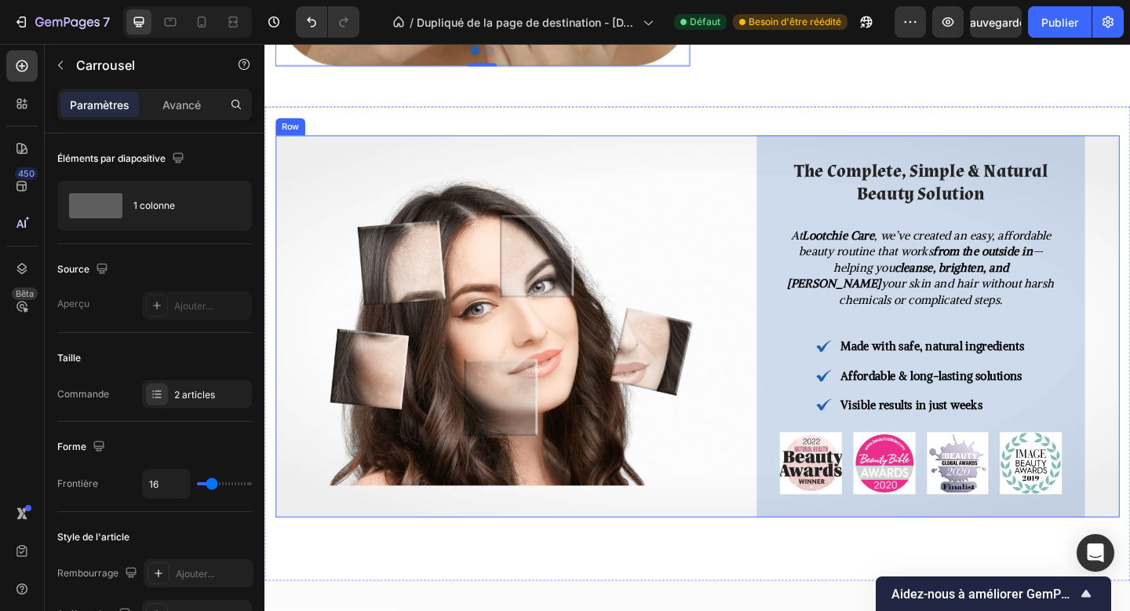
click at [736, 542] on div "Image" at bounding box center [526, 351] width 500 height 415
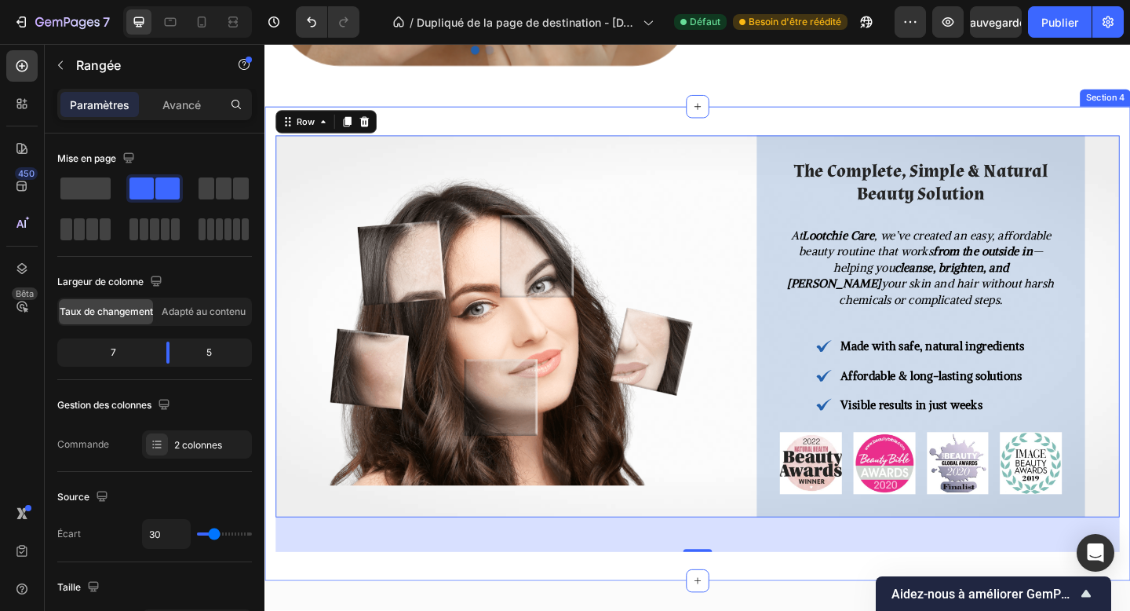
click at [269, 548] on div "Image The Complete, Simple & Natural Beauty Solution Heading At Lootchie Care ,…" at bounding box center [736, 370] width 942 height 516
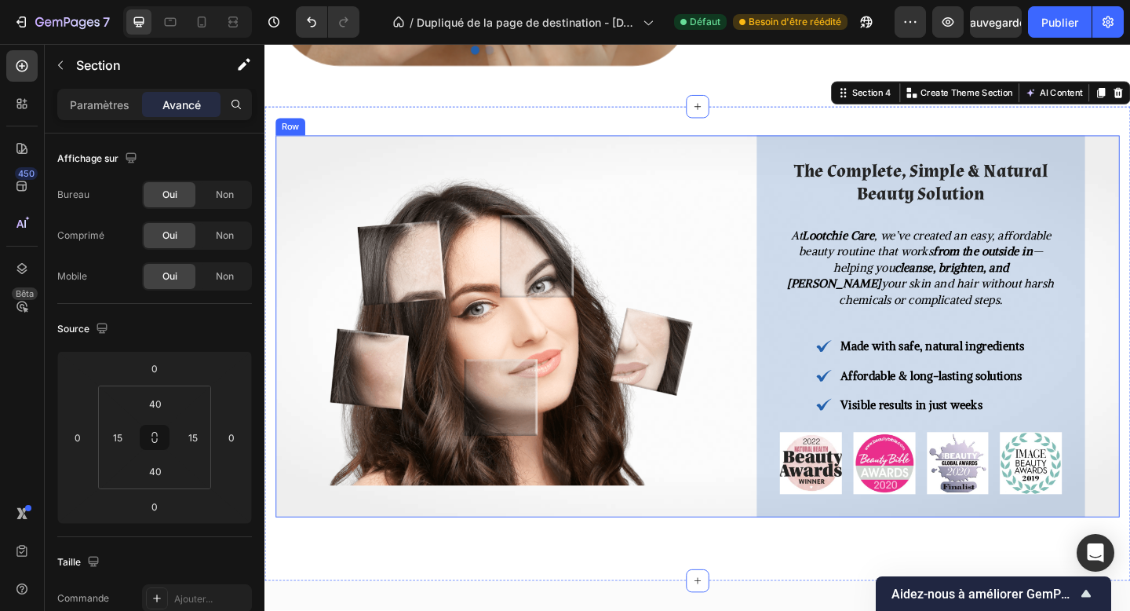
click at [293, 533] on div "Image" at bounding box center [526, 351] width 500 height 415
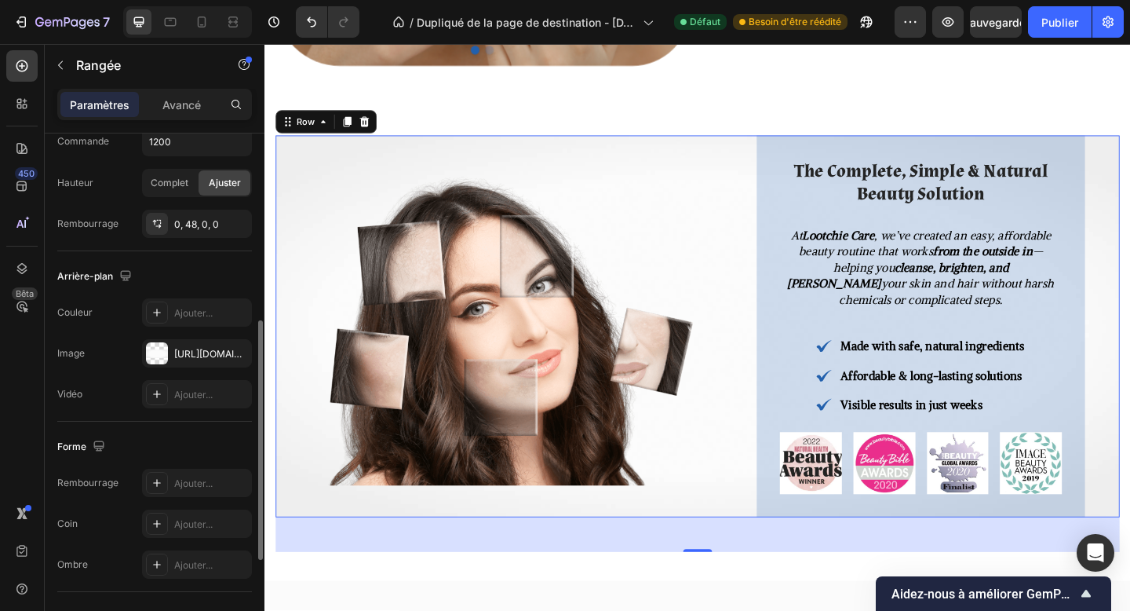
scroll to position [552, 0]
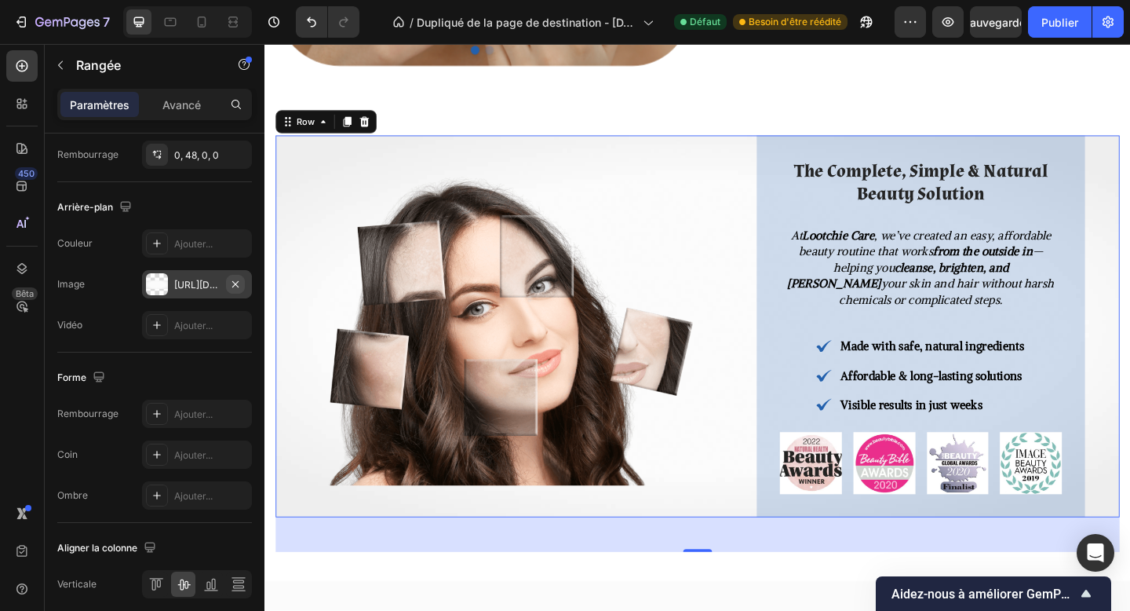
click at [234, 283] on icon "button" at bounding box center [235, 284] width 13 height 13
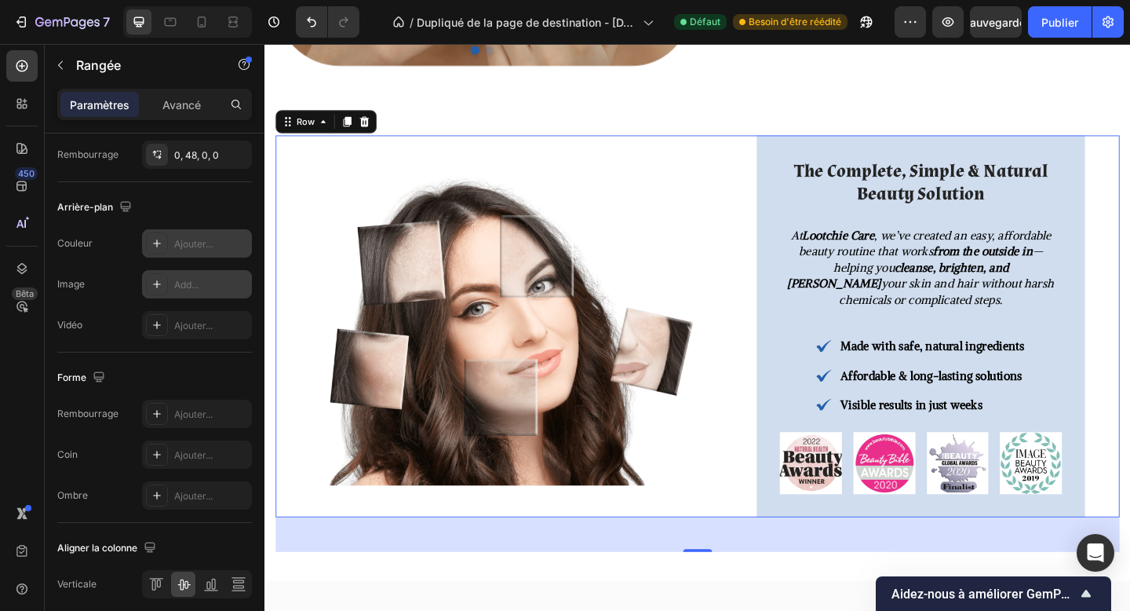
click at [195, 247] on font "Ajouter..." at bounding box center [193, 244] width 38 height 12
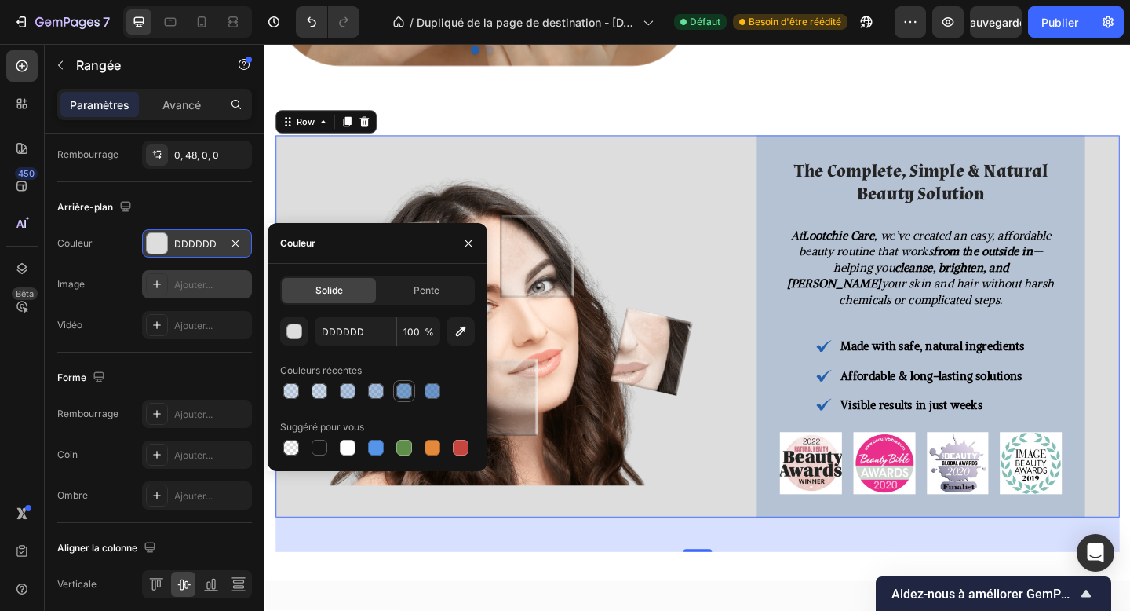
click at [407, 389] on div at bounding box center [404, 391] width 16 height 16
type input "2260AD"
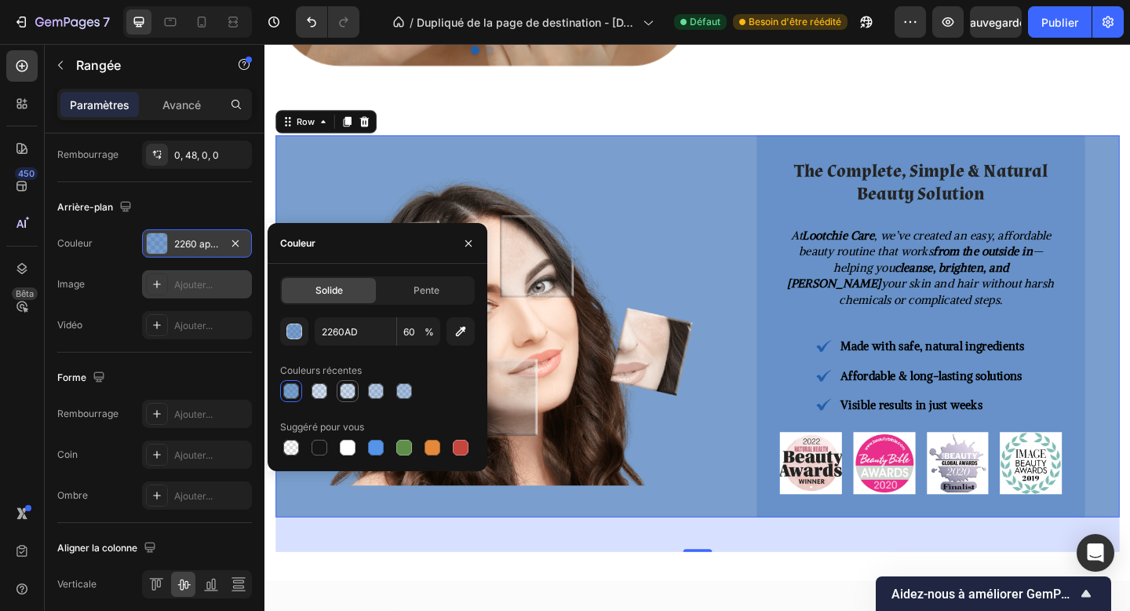
click at [352, 393] on div at bounding box center [348, 391] width 16 height 16
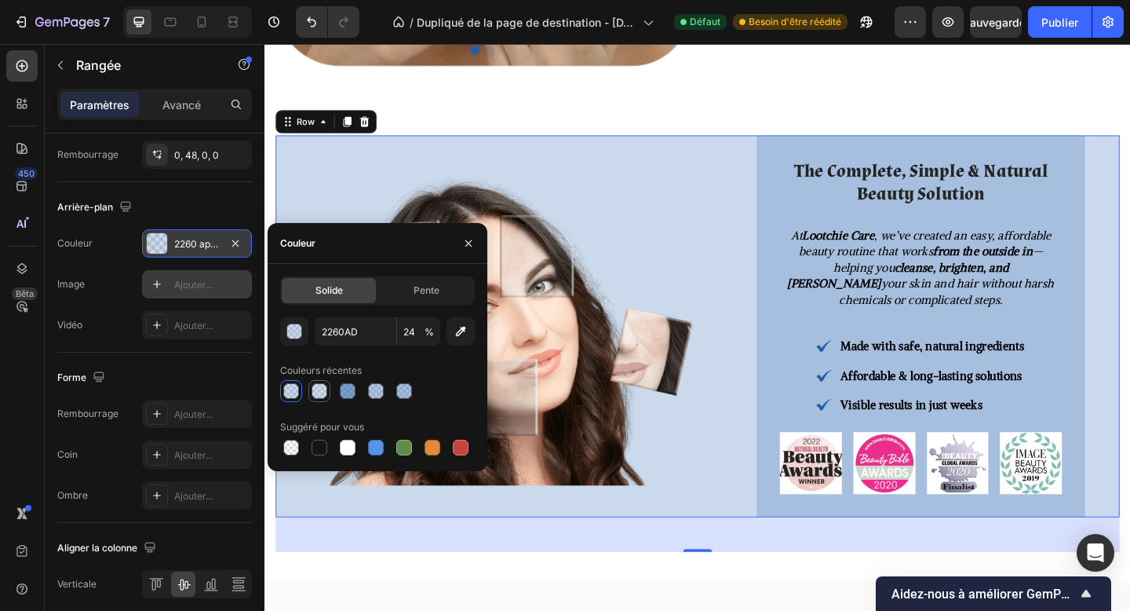
click at [318, 389] on div at bounding box center [320, 391] width 16 height 16
click at [405, 389] on div at bounding box center [404, 391] width 16 height 16
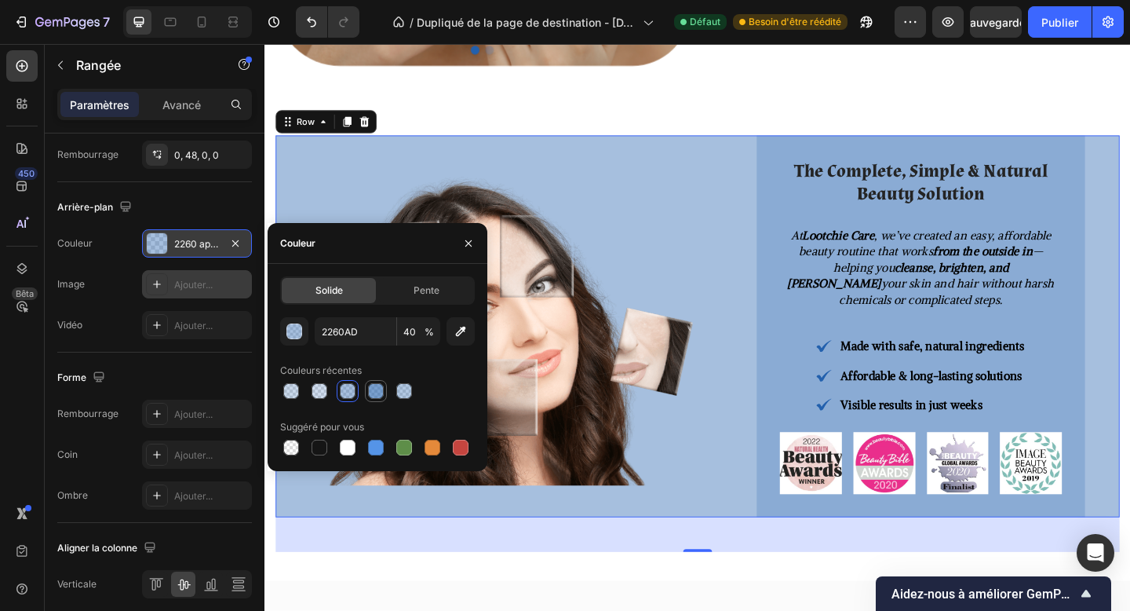
click at [376, 393] on div at bounding box center [376, 391] width 16 height 16
type input "60"
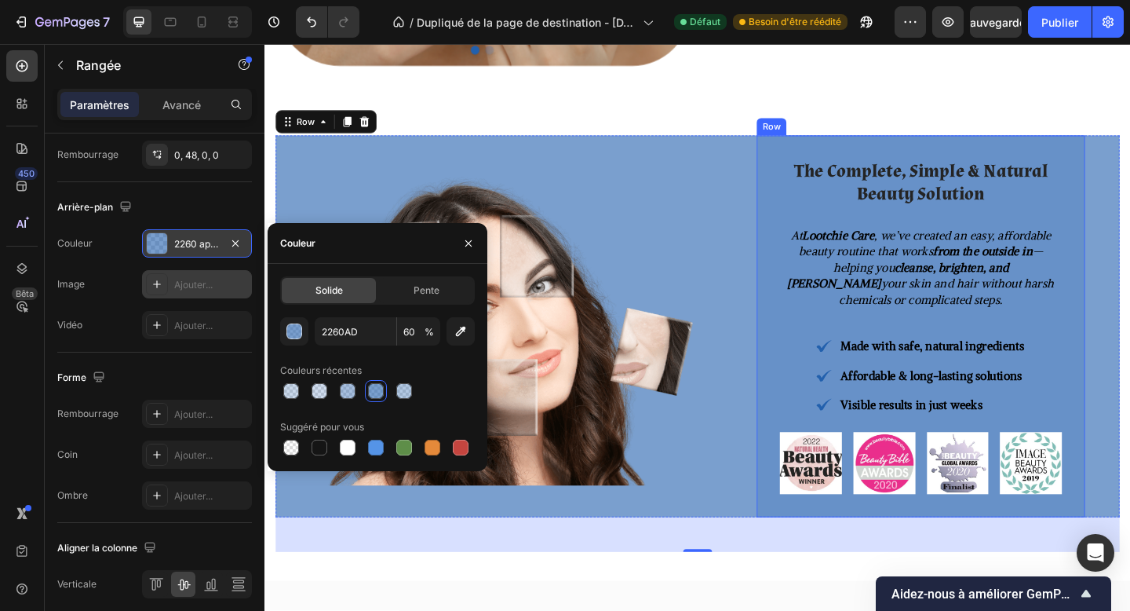
click at [820, 396] on div "The Complete, Simple & Natural Beauty Solution Heading At Lootchie Care , we’ve…" at bounding box center [978, 351] width 357 height 415
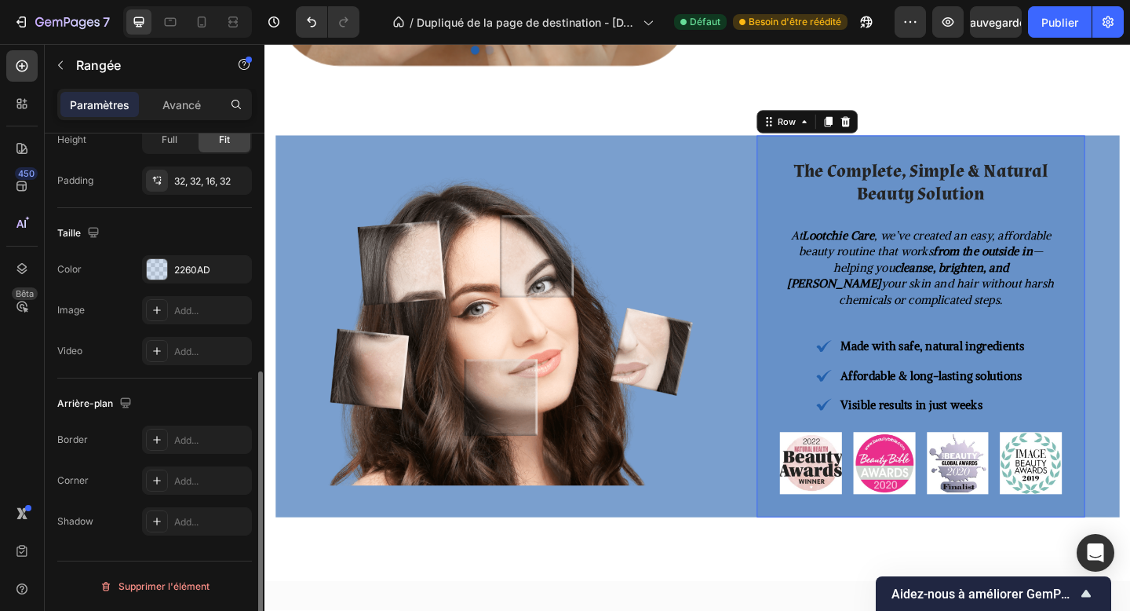
scroll to position [436, 0]
click at [237, 272] on icon "button" at bounding box center [235, 269] width 13 height 13
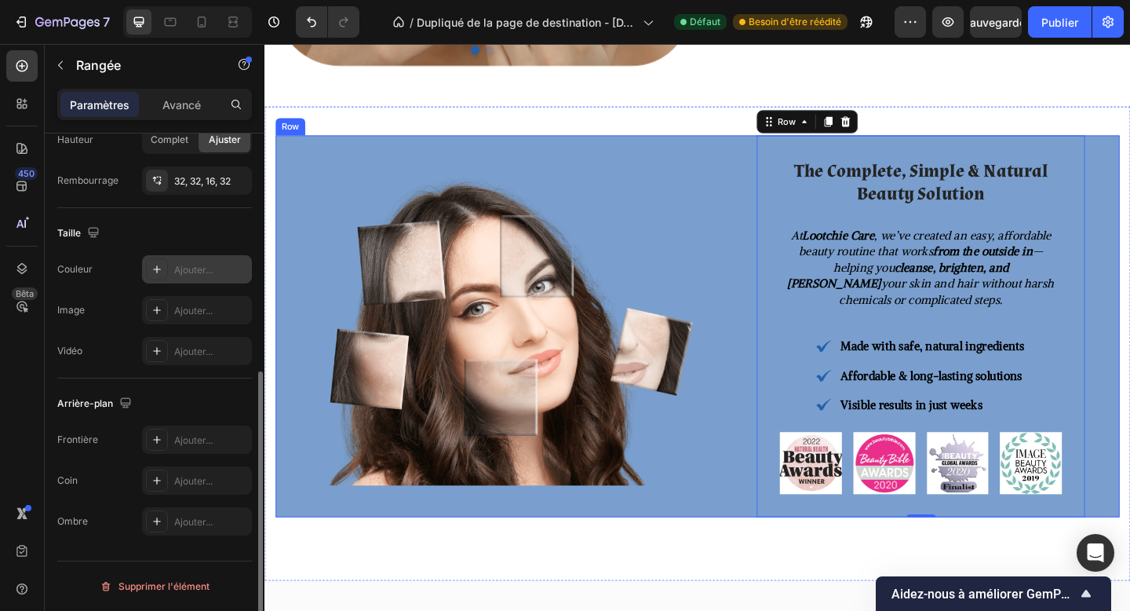
click at [440, 539] on div "Image" at bounding box center [526, 351] width 500 height 415
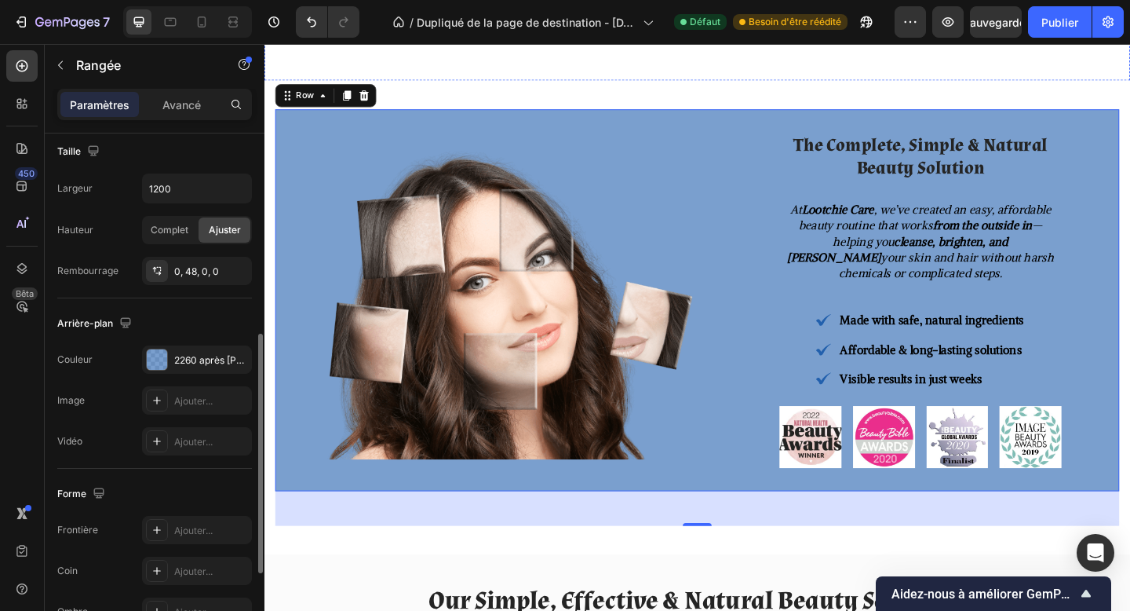
scroll to position [1035, 0]
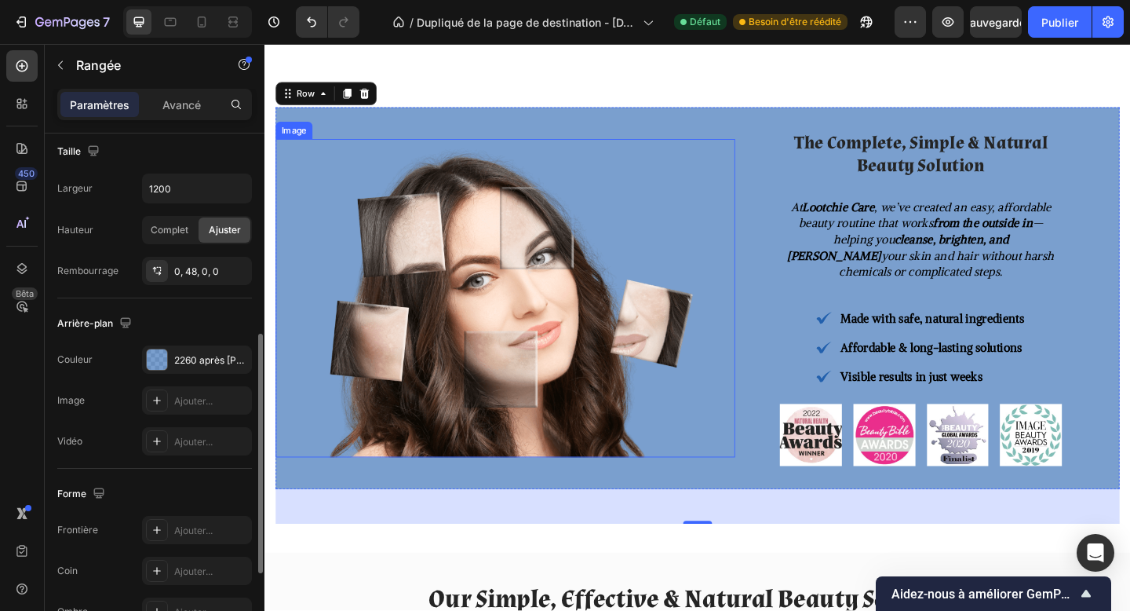
click at [583, 457] on img at bounding box center [526, 321] width 500 height 346
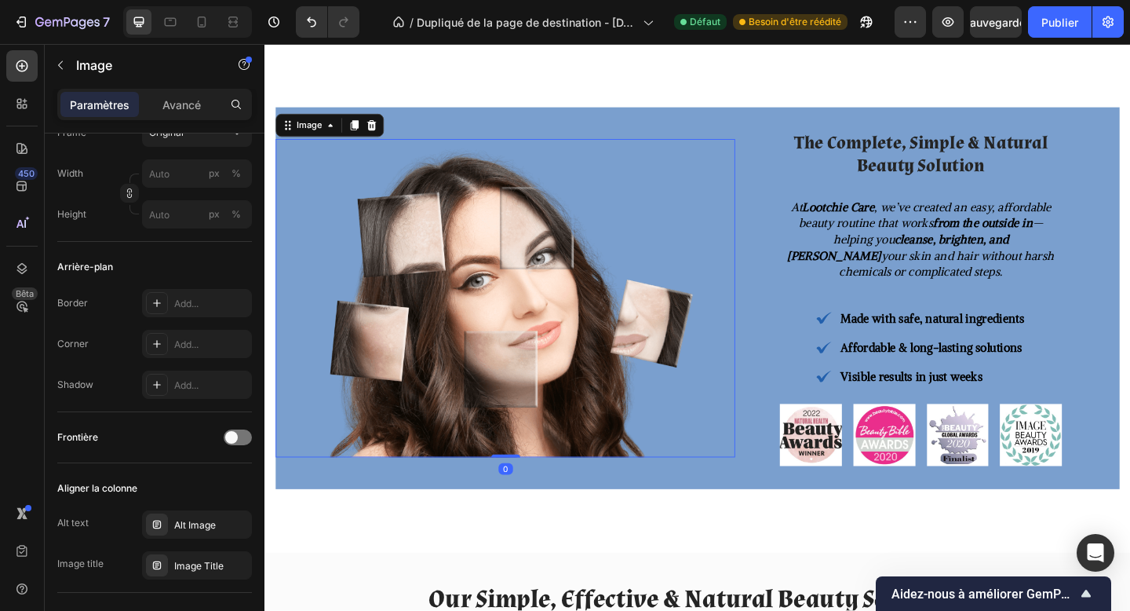
scroll to position [0, 0]
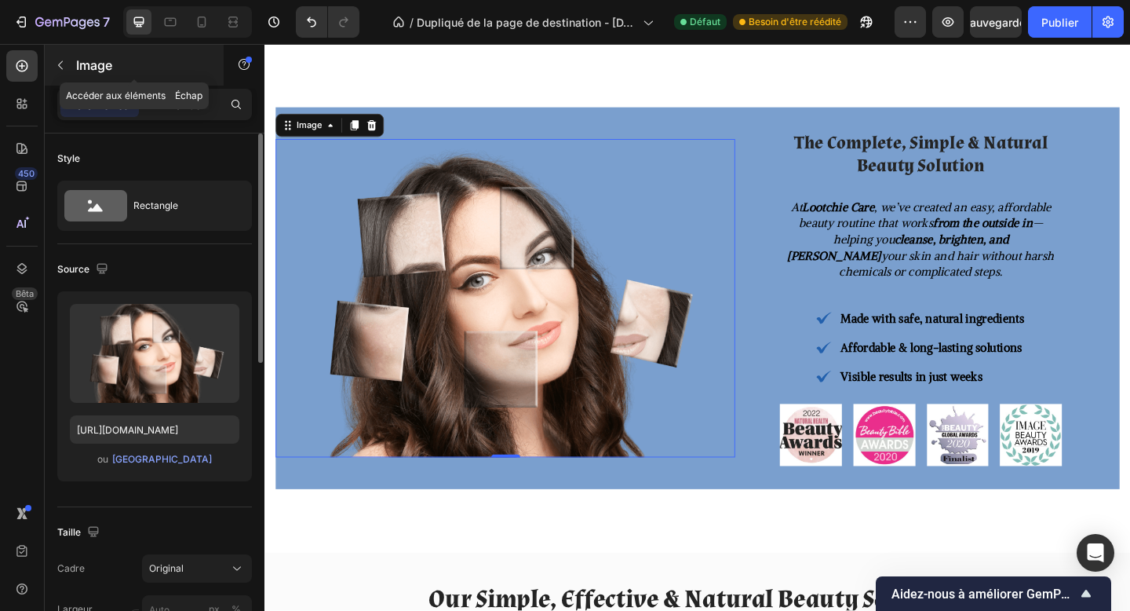
click at [82, 61] on font "Image" at bounding box center [94, 65] width 36 height 16
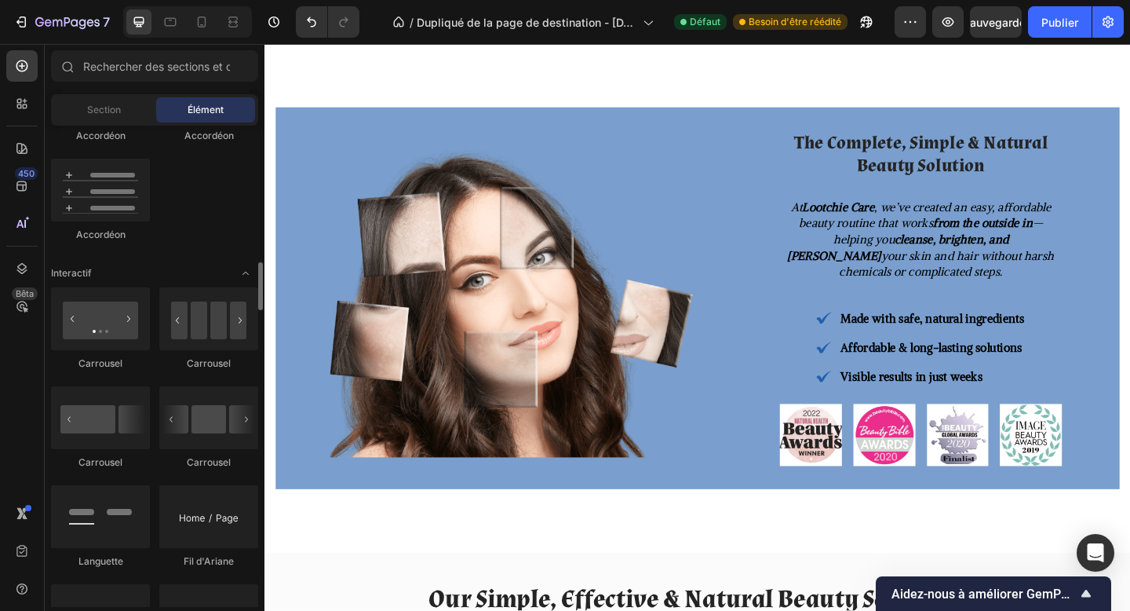
scroll to position [1473, 0]
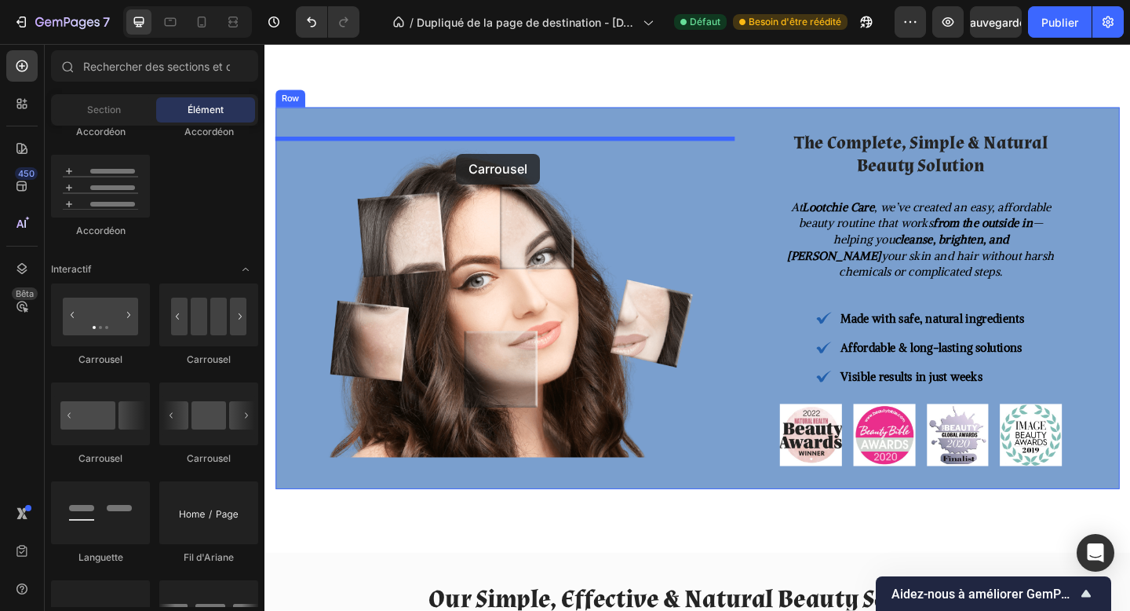
drag, startPoint x: 365, startPoint y: 363, endPoint x: 473, endPoint y: 163, distance: 226.5
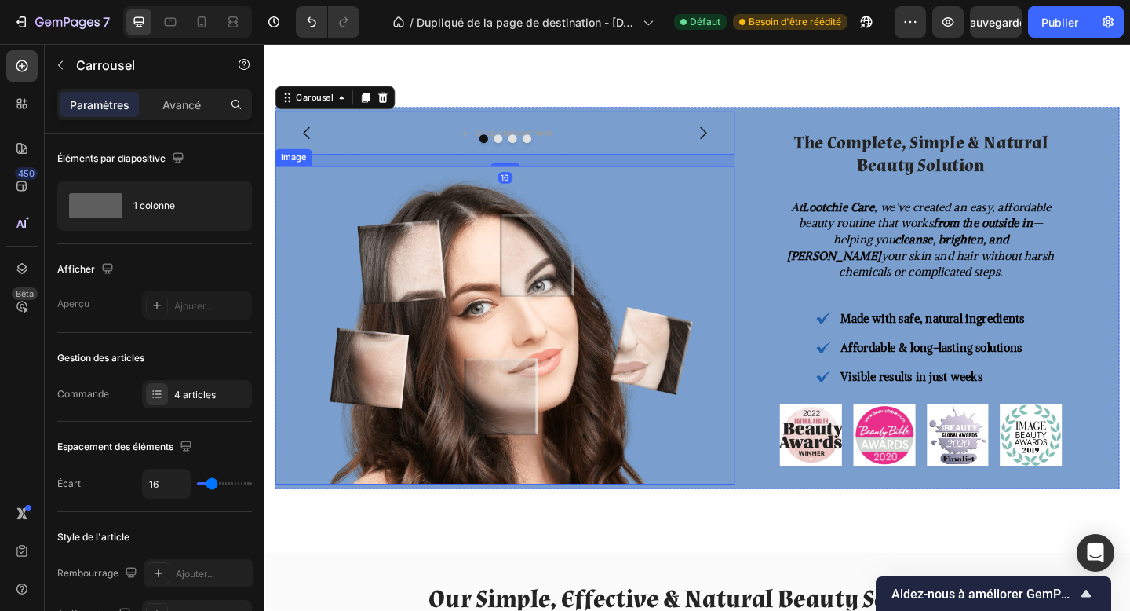
click at [499, 279] on img at bounding box center [526, 350] width 500 height 346
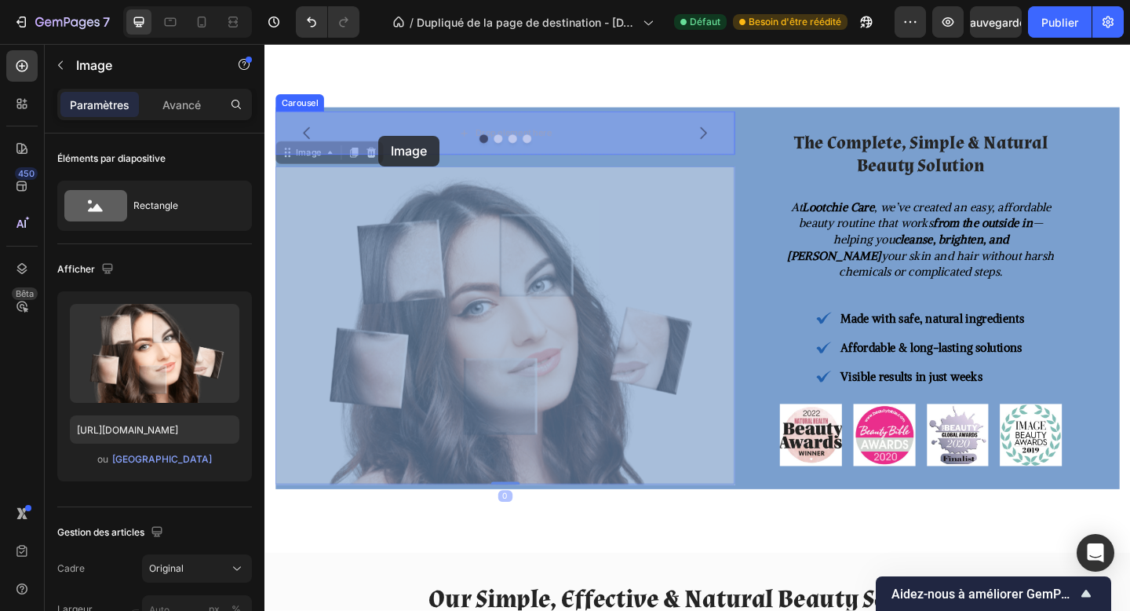
drag, startPoint x: 298, startPoint y: 167, endPoint x: 389, endPoint y: 144, distance: 94.1
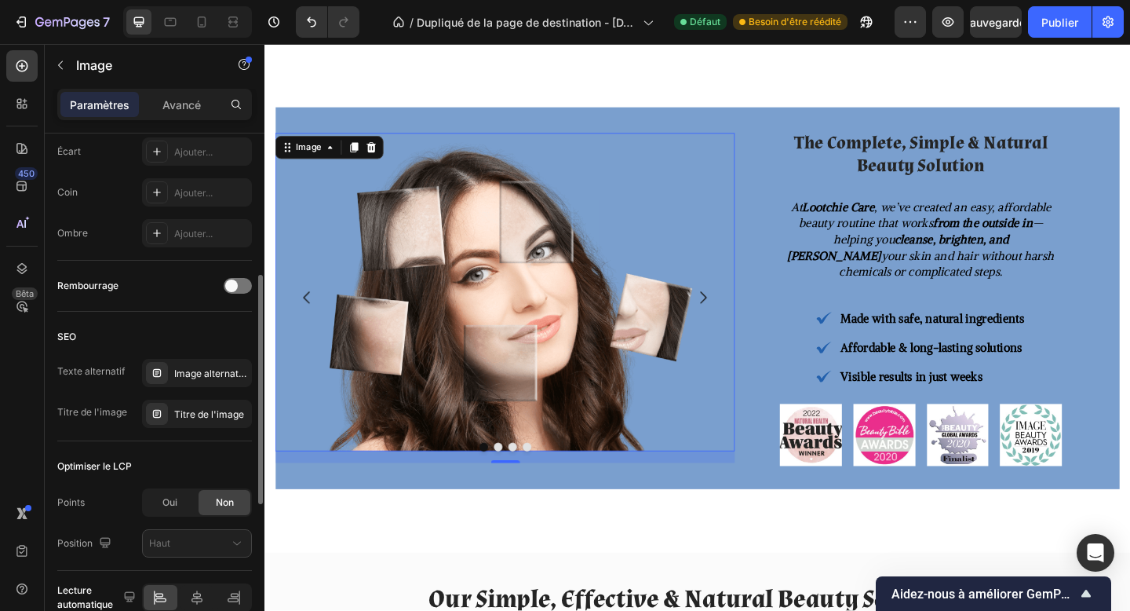
scroll to position [663, 0]
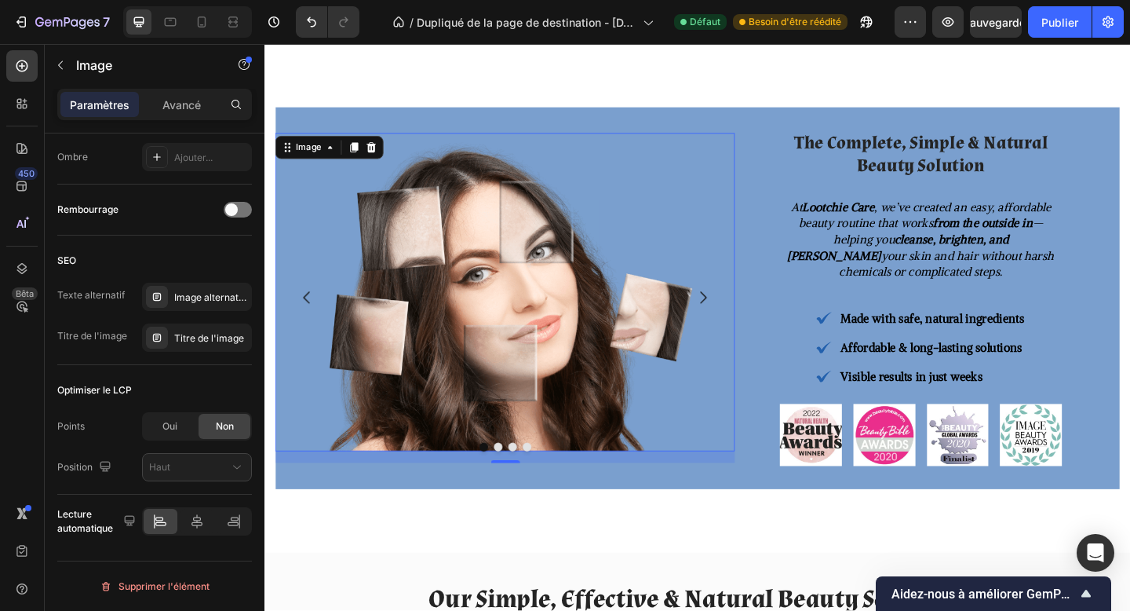
click at [416, 362] on img at bounding box center [526, 314] width 500 height 346
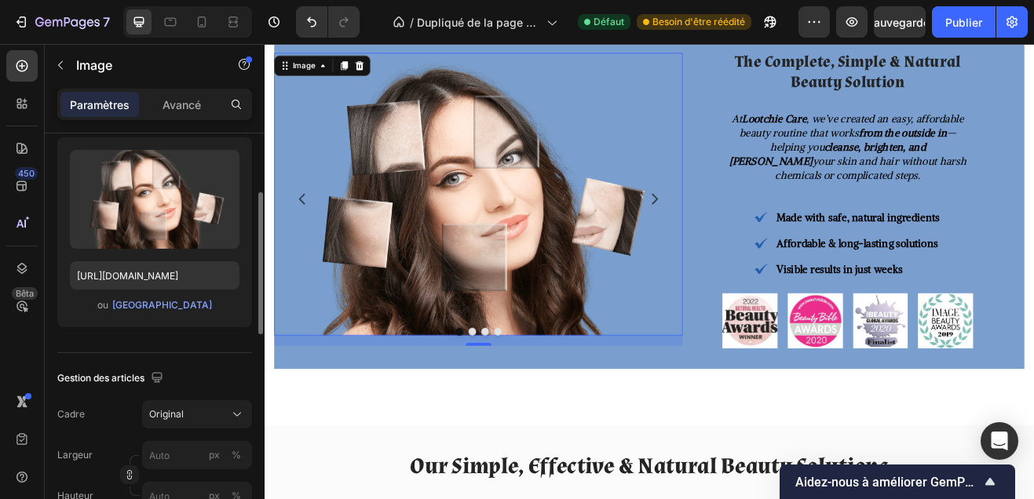
scroll to position [162, 0]
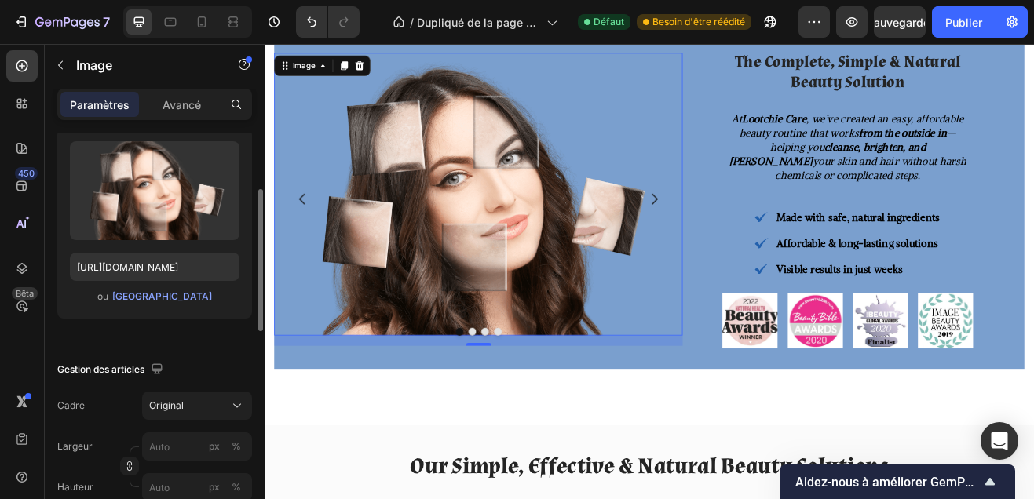
click at [137, 222] on input "file" at bounding box center [154, 216] width 137 height 27
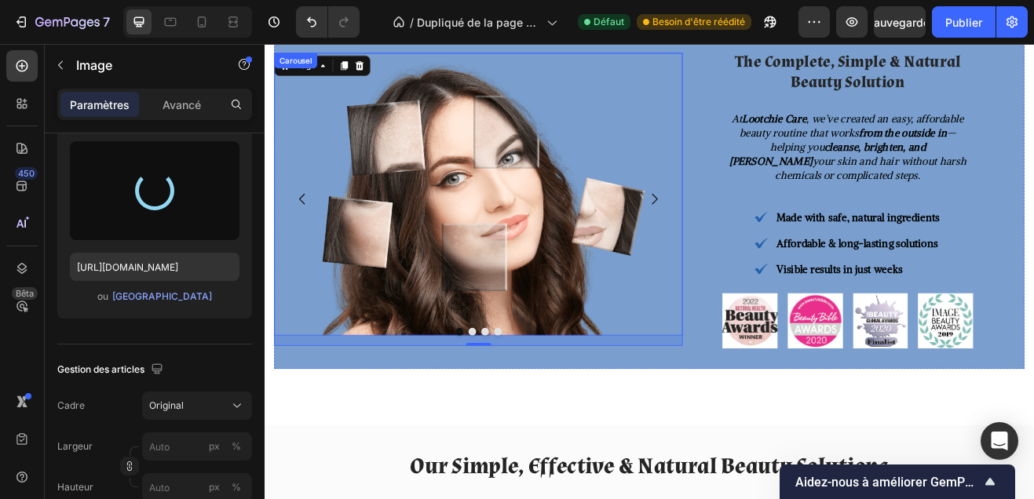
type input "https://cdn.shopify.com/s/files/1/0748/1321/0660/files/gempages_586082945240924…"
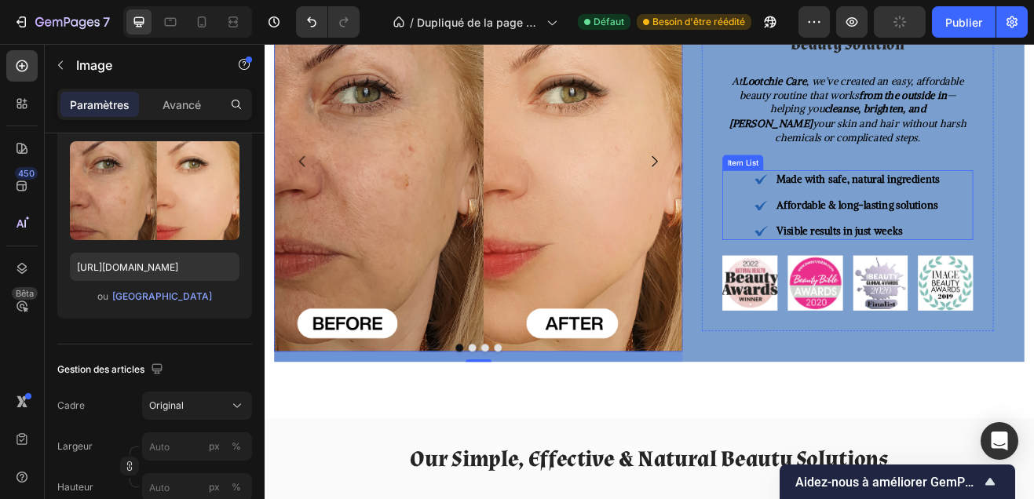
scroll to position [1204, 0]
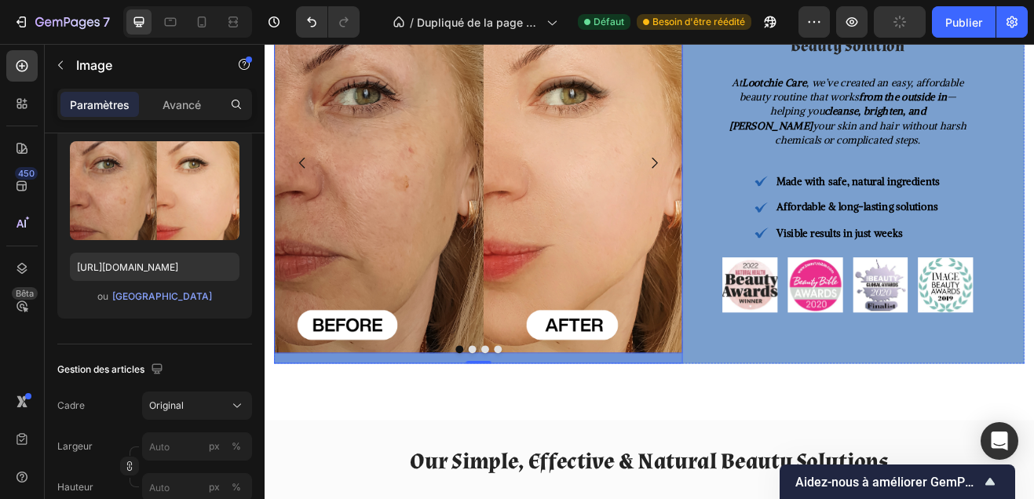
click at [745, 191] on icon "Carousel Next Arrow" at bounding box center [741, 190] width 19 height 19
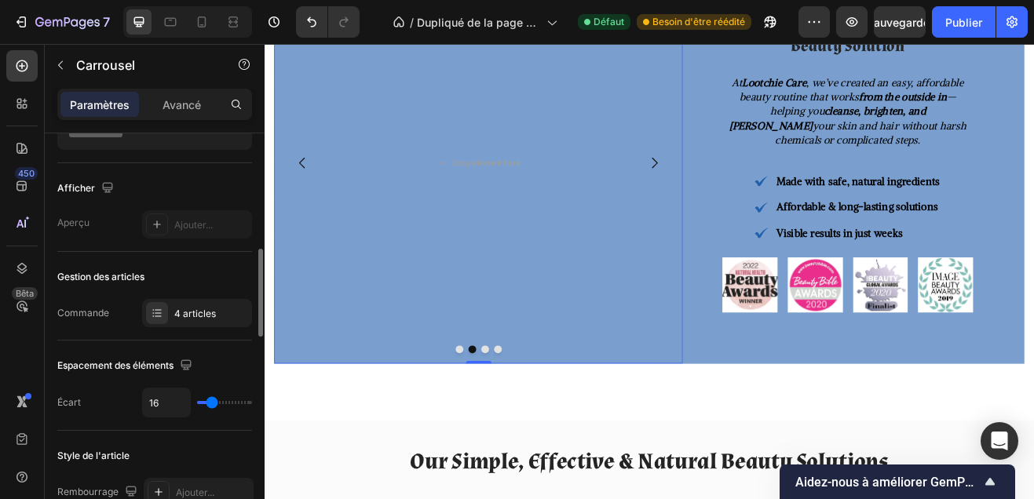
scroll to position [195, 0]
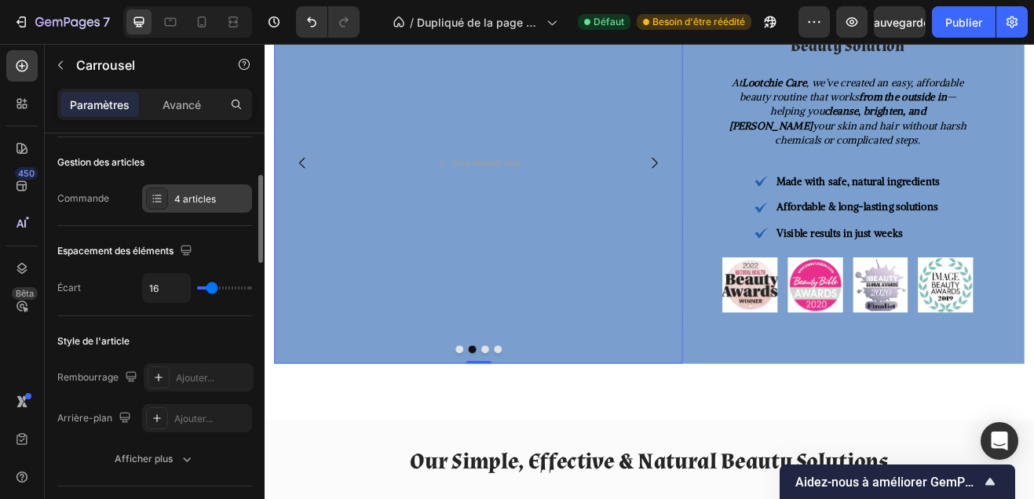
click at [189, 203] on font "4 articles" at bounding box center [195, 199] width 42 height 12
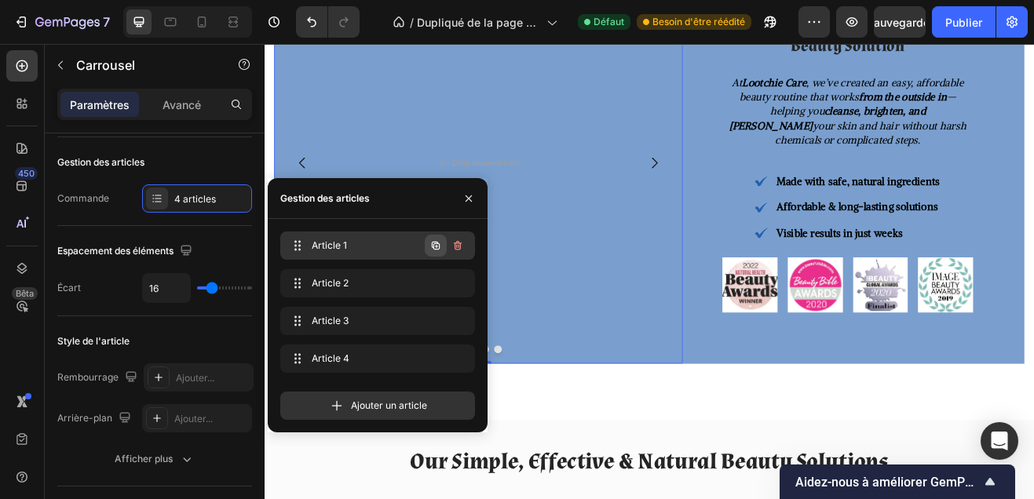
click at [433, 250] on icon "button" at bounding box center [435, 245] width 13 height 13
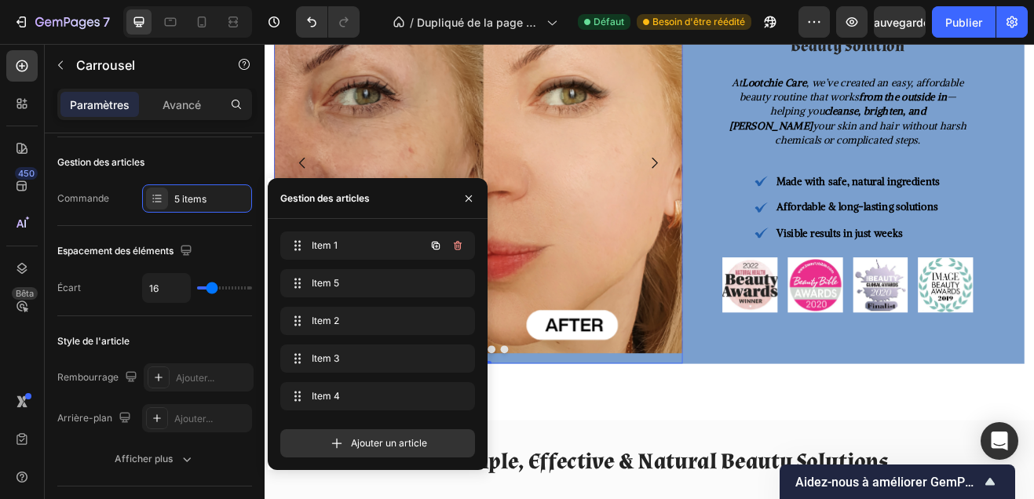
click at [433, 250] on icon "button" at bounding box center [435, 245] width 13 height 13
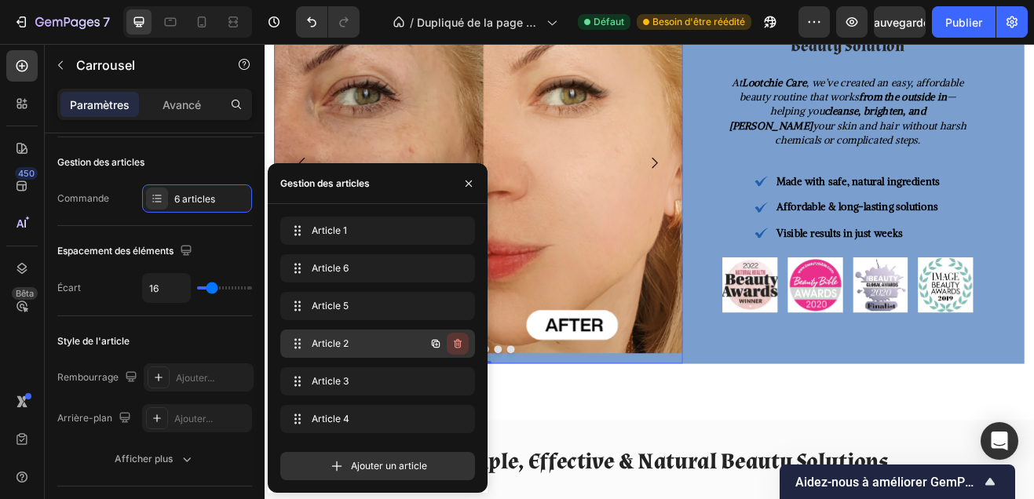
click at [462, 333] on button "button" at bounding box center [458, 344] width 22 height 22
click at [462, 333] on button "Supprimer" at bounding box center [437, 344] width 61 height 22
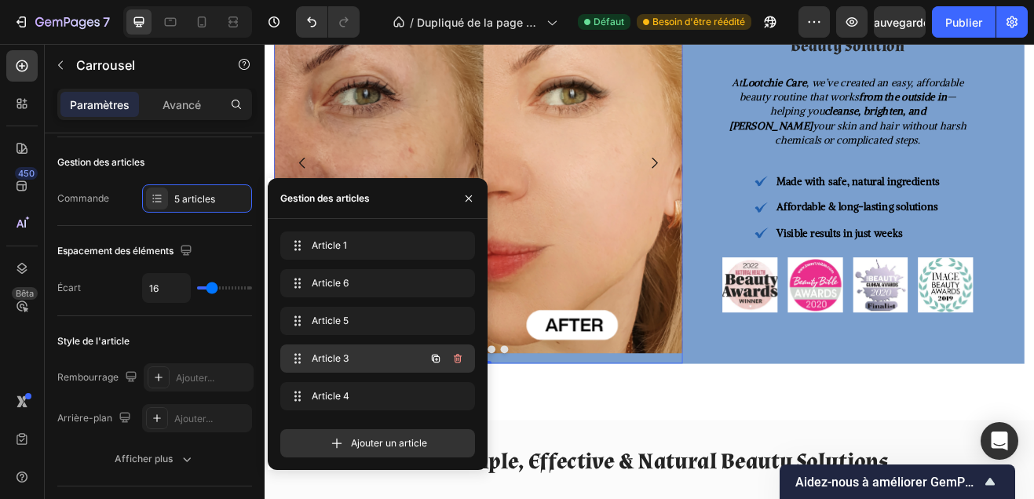
click at [459, 347] on div at bounding box center [447, 359] width 44 height 28
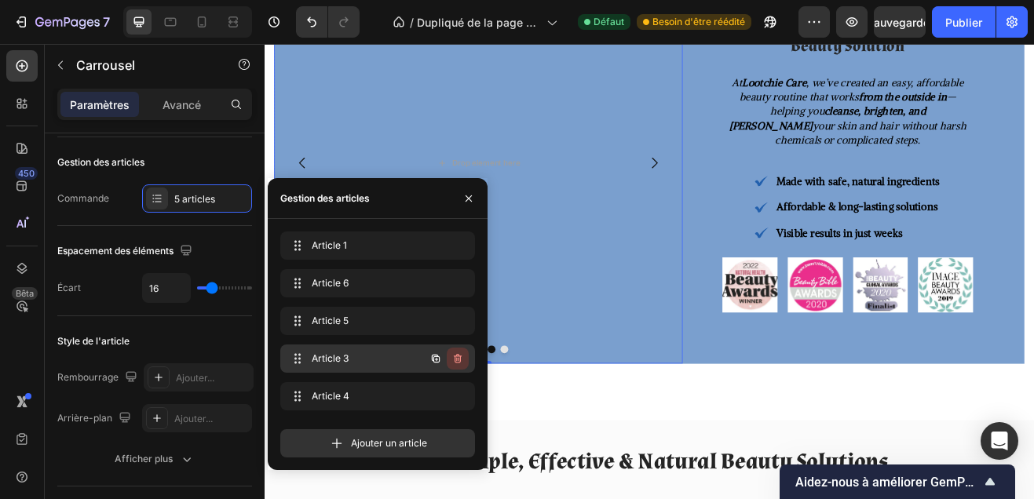
click at [458, 355] on icon "button" at bounding box center [458, 358] width 8 height 9
click at [458, 355] on font "Supprimer" at bounding box center [437, 358] width 47 height 12
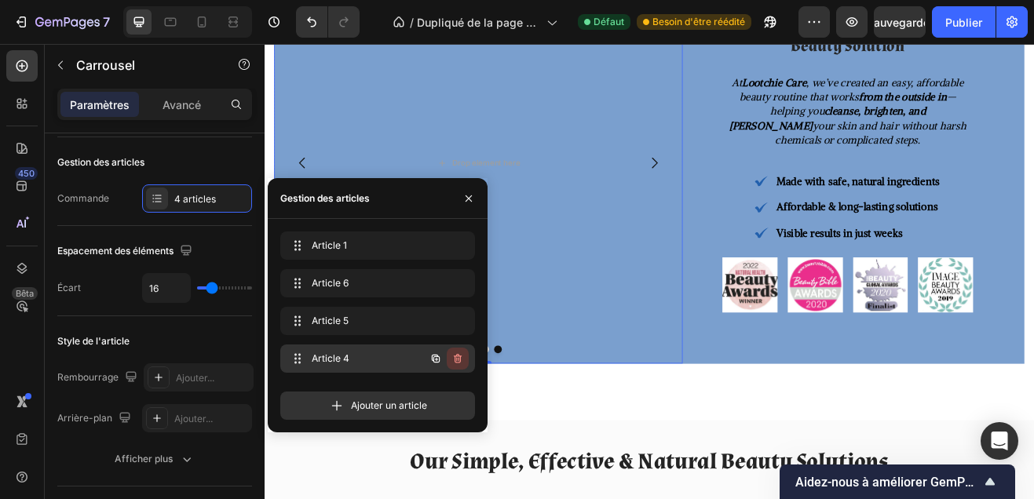
click at [447, 353] on button "button" at bounding box center [458, 359] width 22 height 22
click at [446, 353] on font "Supprimer" at bounding box center [437, 358] width 47 height 12
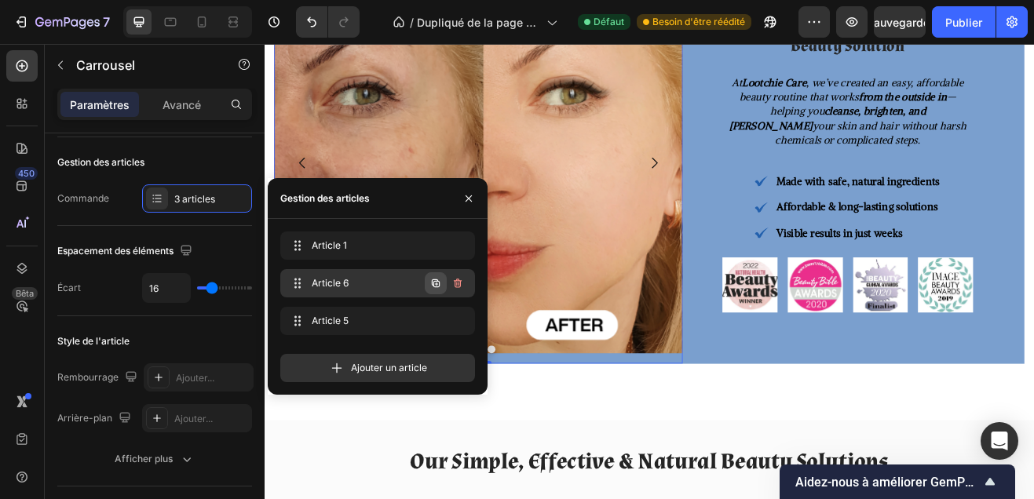
click at [434, 284] on icon "button" at bounding box center [435, 283] width 13 height 13
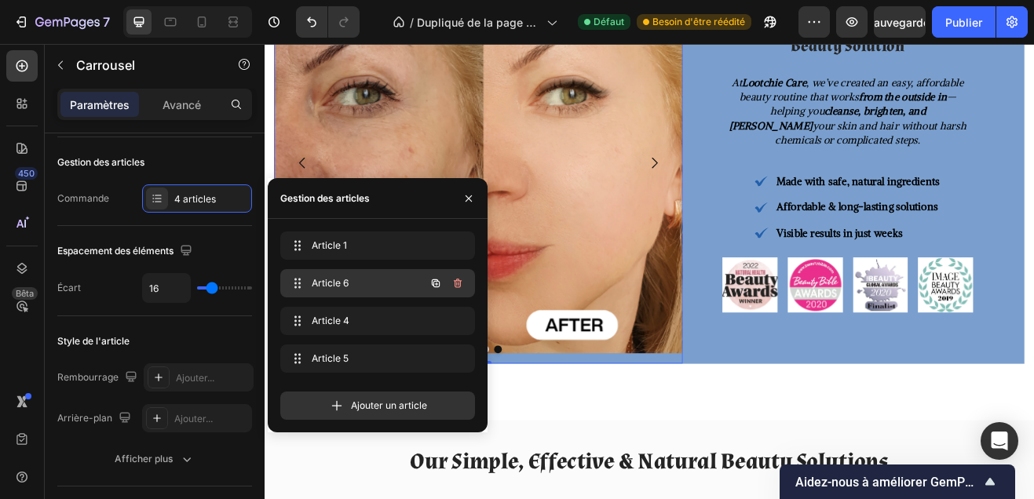
click at [348, 274] on div "Article 6 Item 6" at bounding box center [356, 283] width 138 height 22
click at [480, 147] on img at bounding box center [526, 184] width 500 height 480
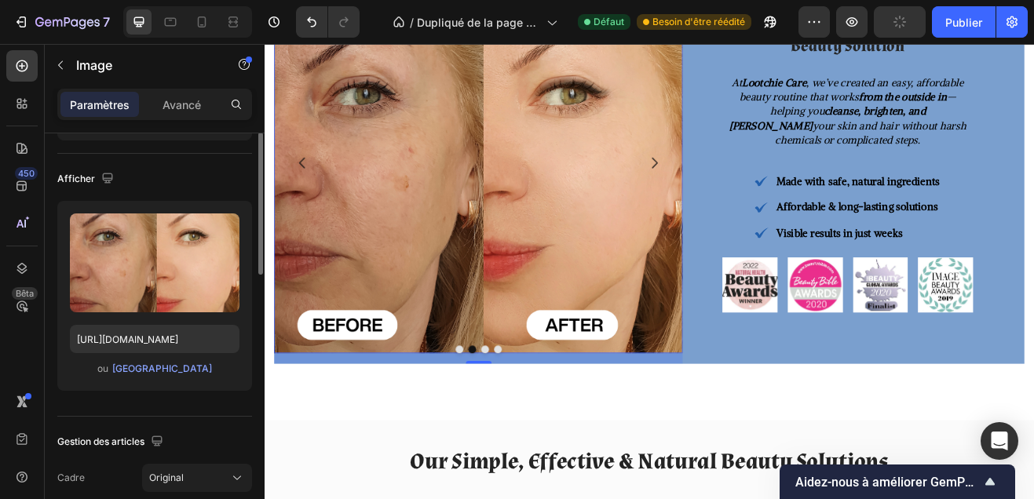
scroll to position [113, 0]
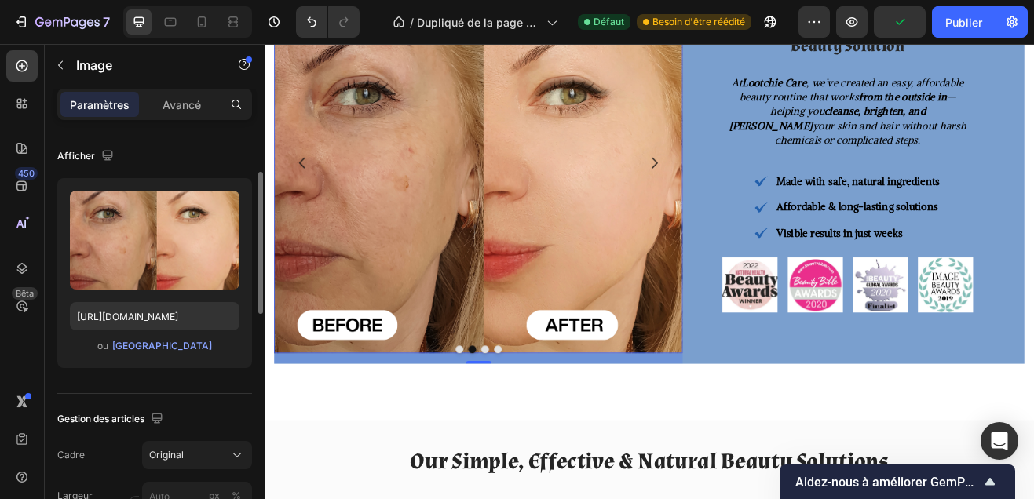
click at [148, 268] on input "file" at bounding box center [154, 266] width 137 height 27
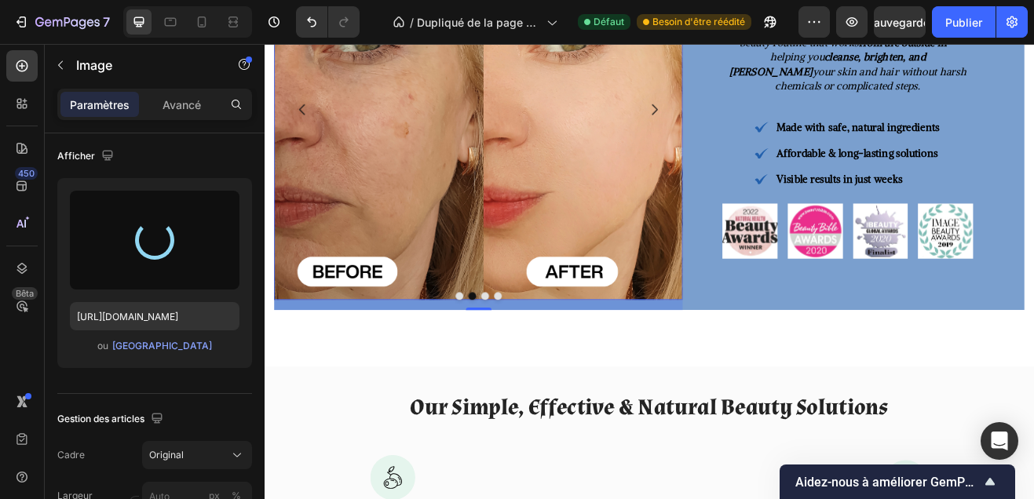
scroll to position [1274, 0]
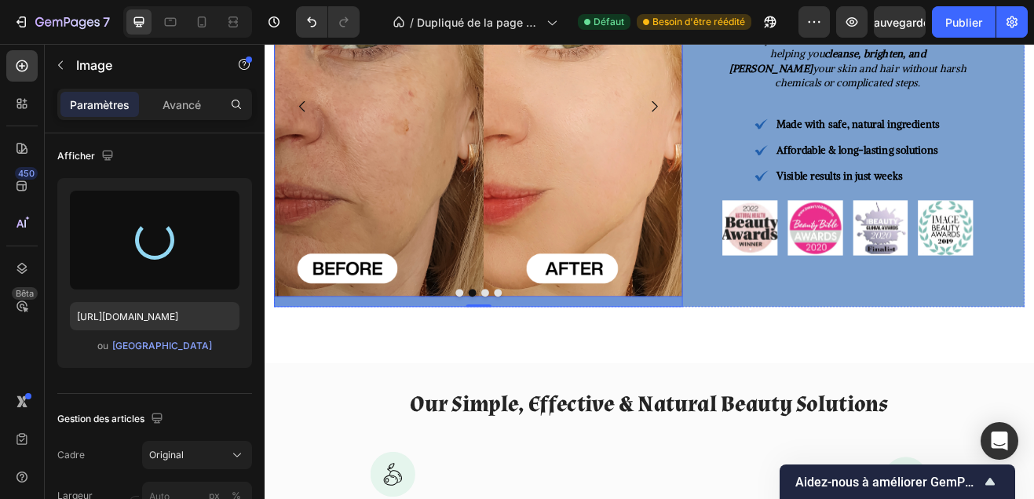
type input "https://cdn.shopify.com/s/files/1/0748/1321/0660/files/gempages_586082945240924…"
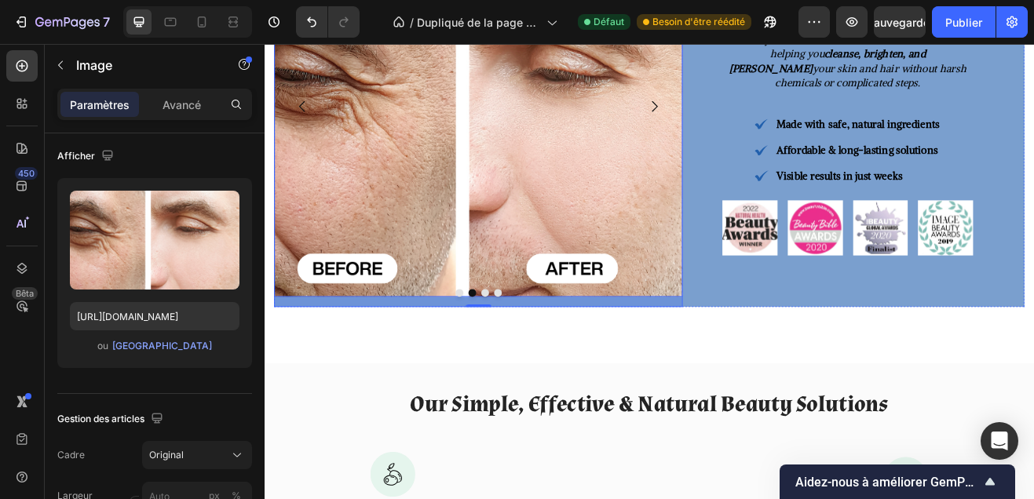
click at [737, 122] on icon "Carousel Next Arrow" at bounding box center [741, 120] width 19 height 19
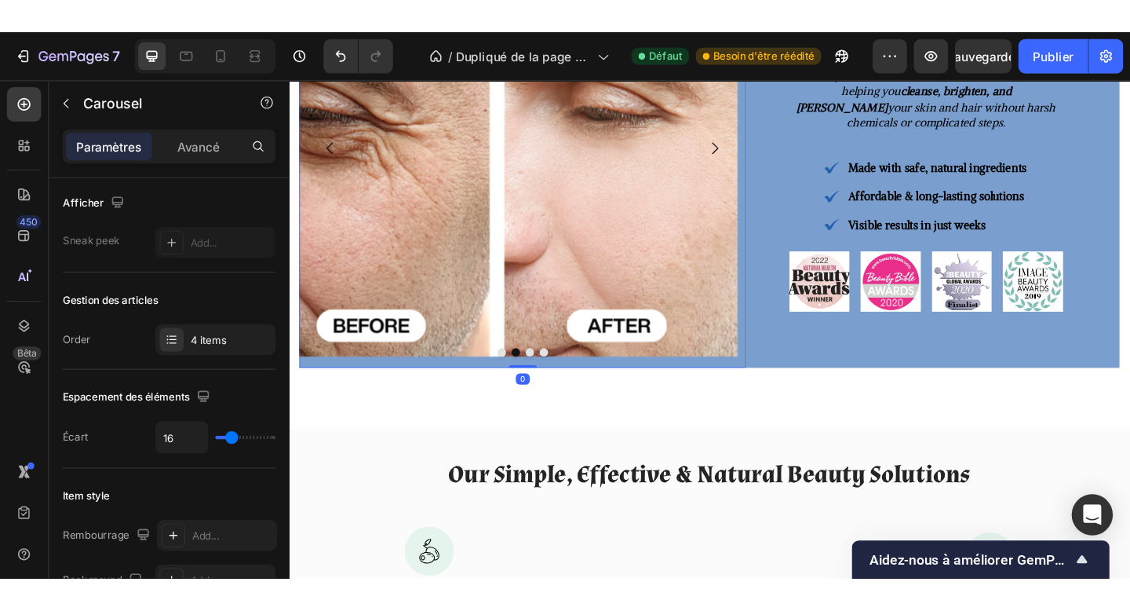
scroll to position [0, 0]
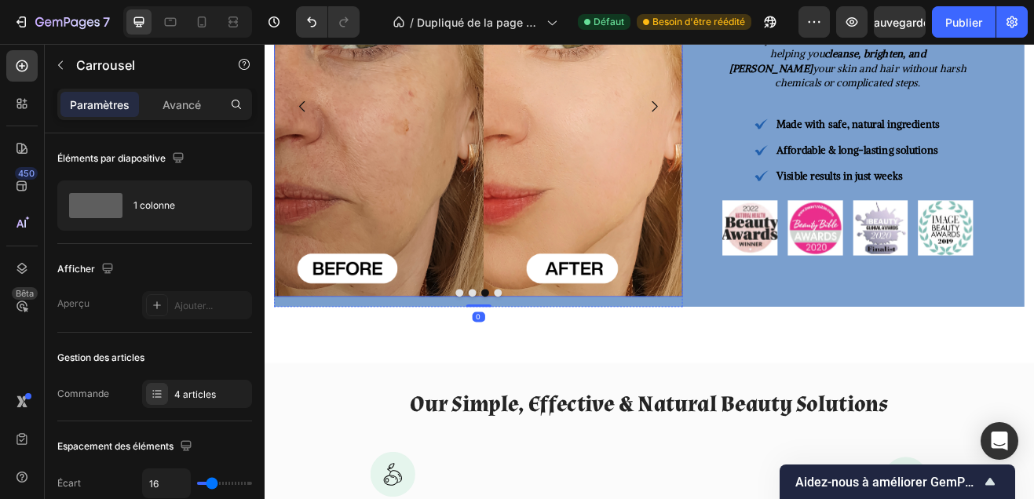
click at [615, 217] on img at bounding box center [526, 114] width 500 height 480
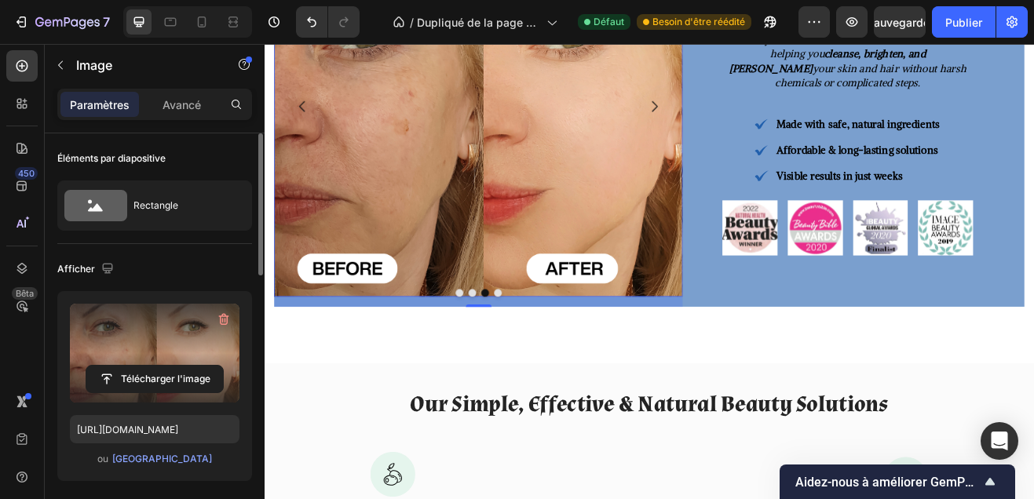
click at [186, 332] on label at bounding box center [155, 353] width 170 height 99
click at [186, 366] on input "file" at bounding box center [154, 379] width 137 height 27
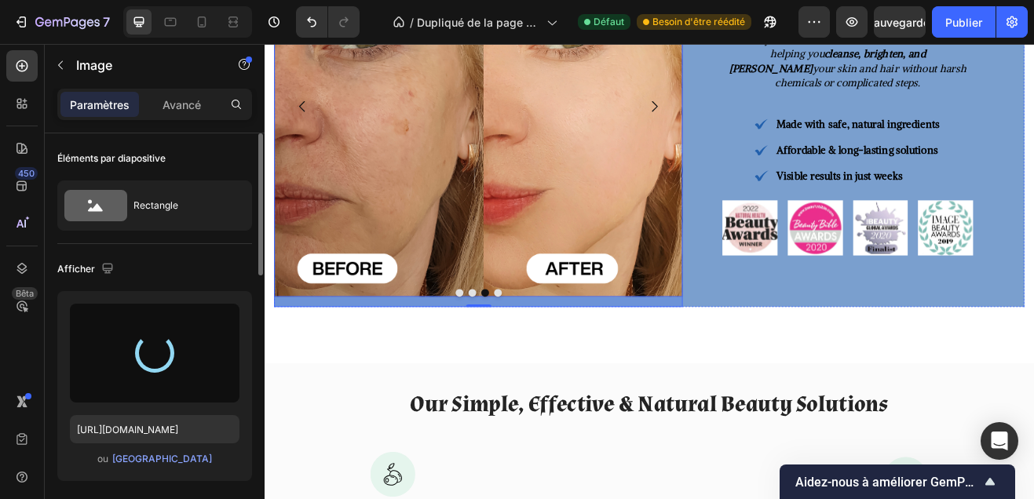
type input "https://cdn.shopify.com/s/files/1/0748/1321/0660/files/gempages_586082945240924…"
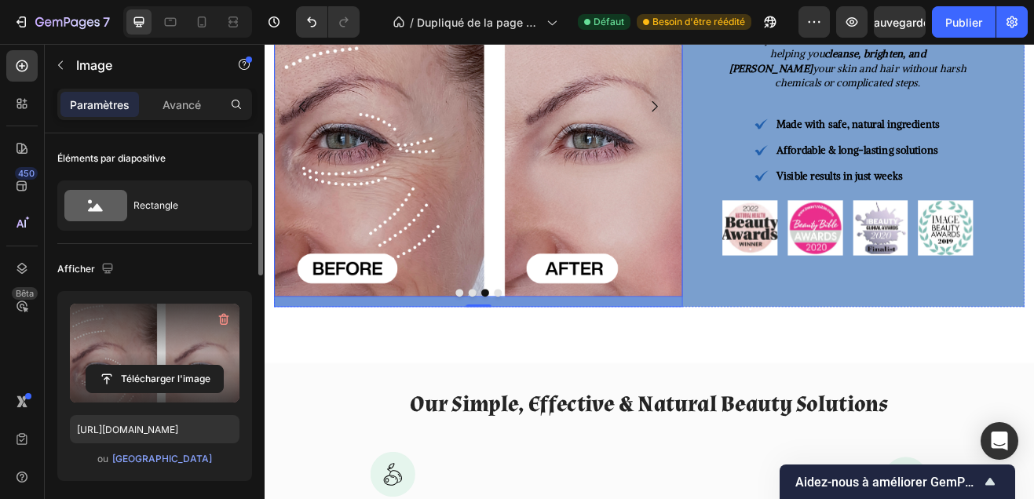
click at [736, 116] on icon "Carousel Next Arrow" at bounding box center [741, 120] width 19 height 19
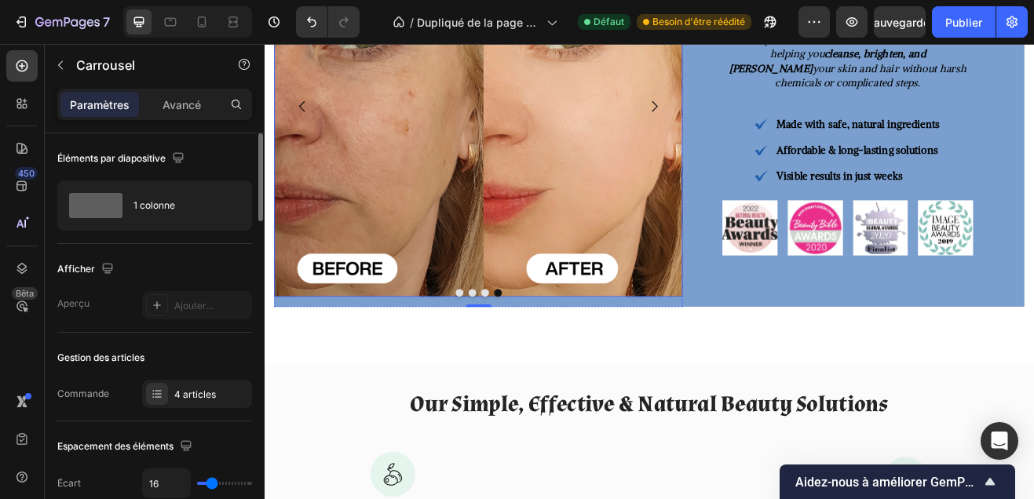
click at [661, 173] on img at bounding box center [526, 114] width 500 height 480
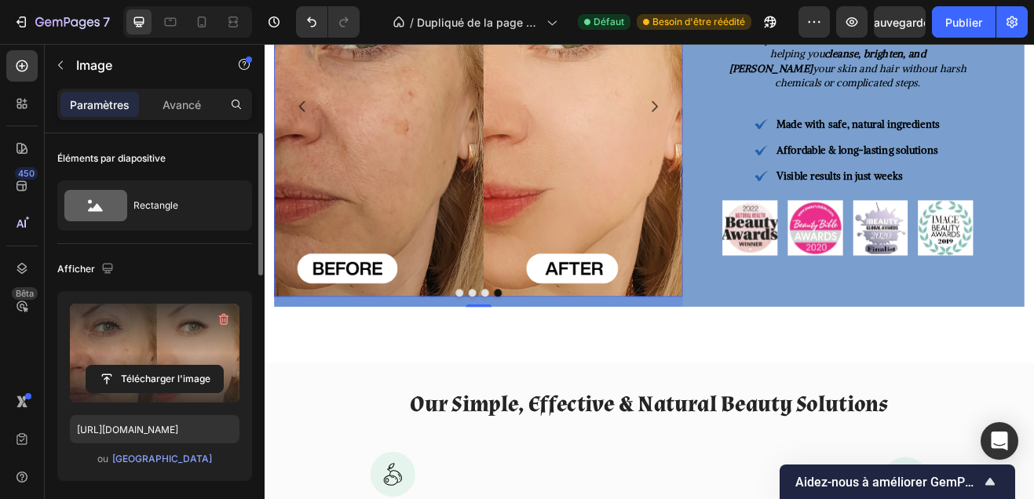
click at [188, 313] on label at bounding box center [155, 353] width 170 height 99
click at [188, 366] on input "file" at bounding box center [154, 379] width 137 height 27
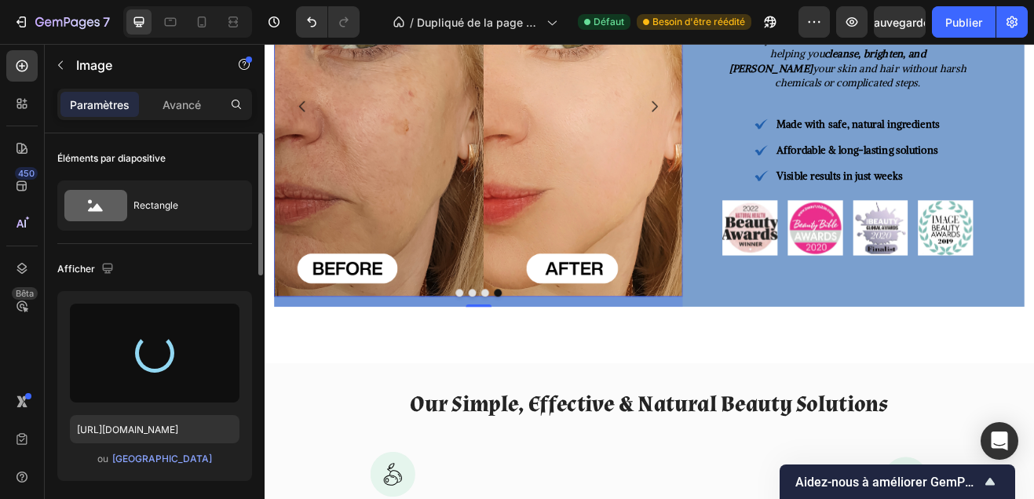
type input "https://cdn.shopify.com/s/files/1/0748/1321/0660/files/gempages_586082945240924…"
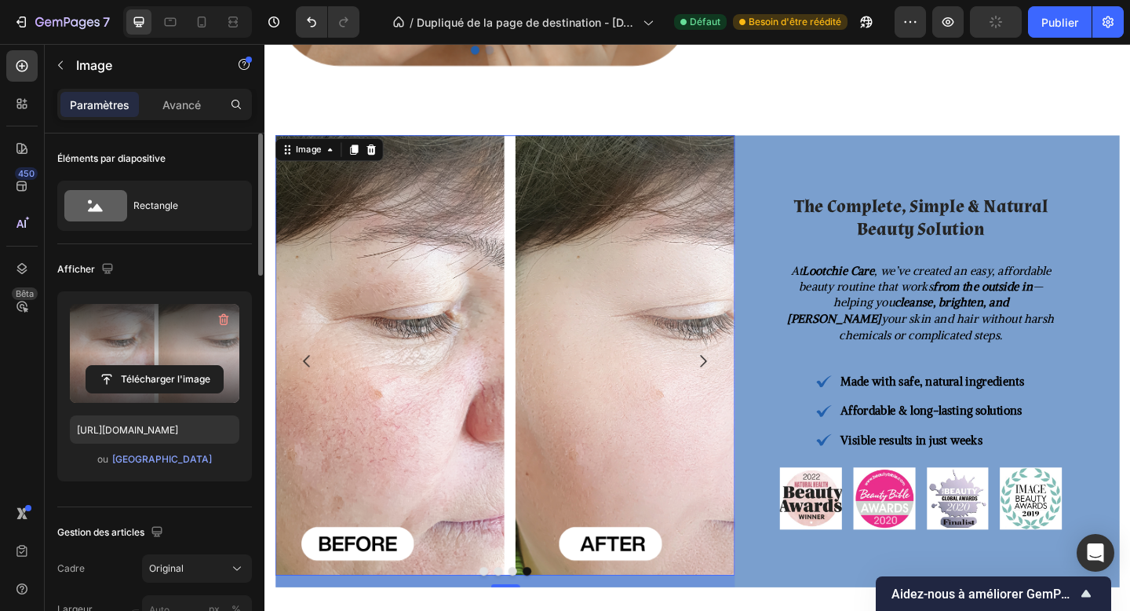
scroll to position [1022, 0]
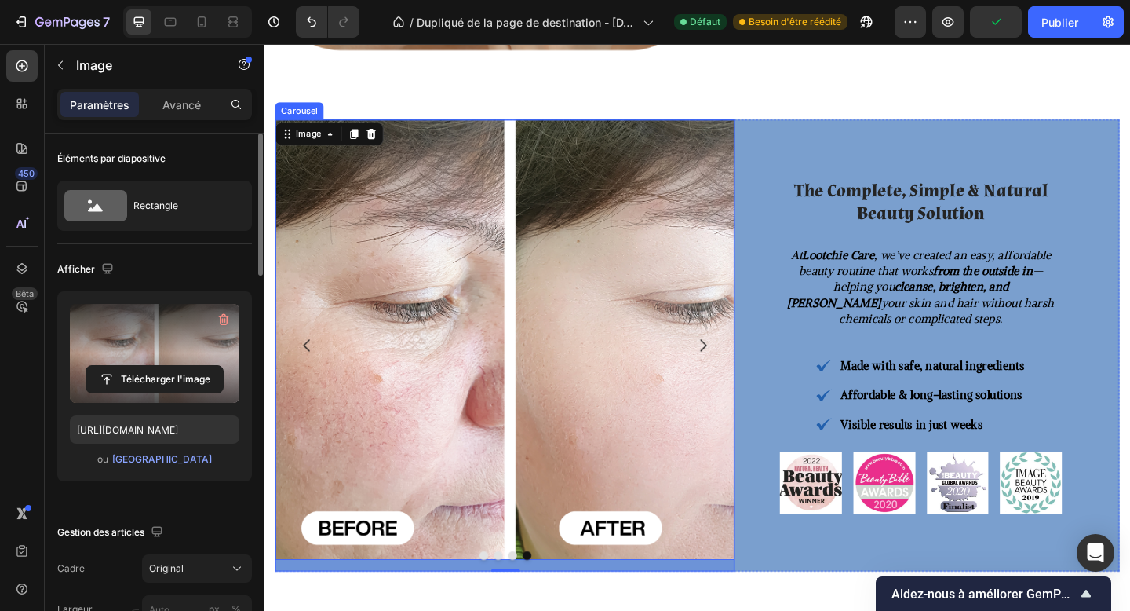
click at [533, 602] on button "Dot" at bounding box center [534, 600] width 9 height 9
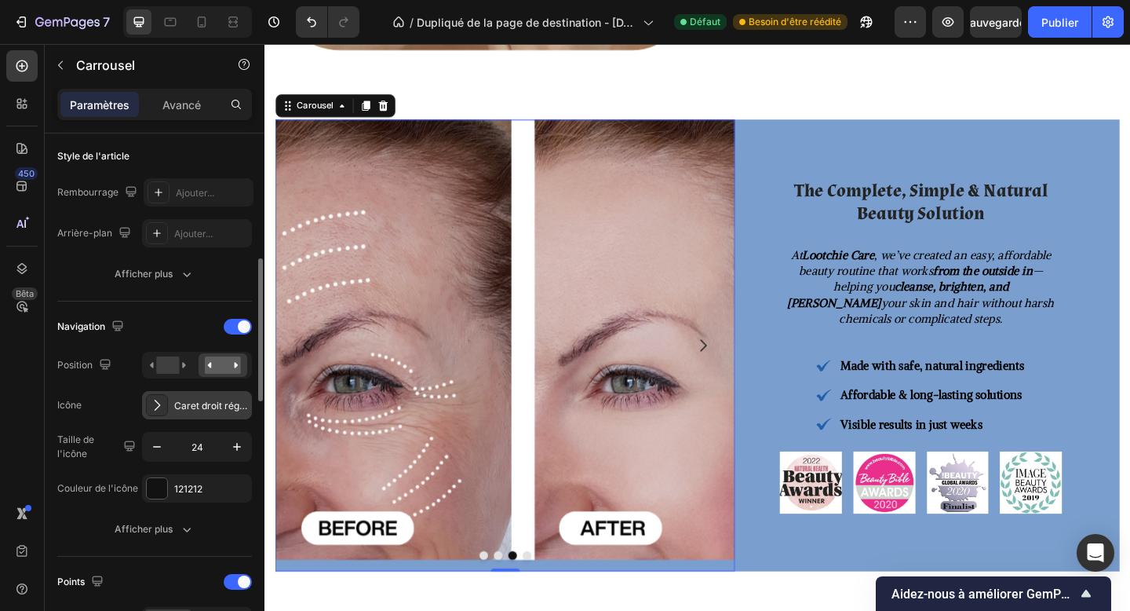
scroll to position [397, 0]
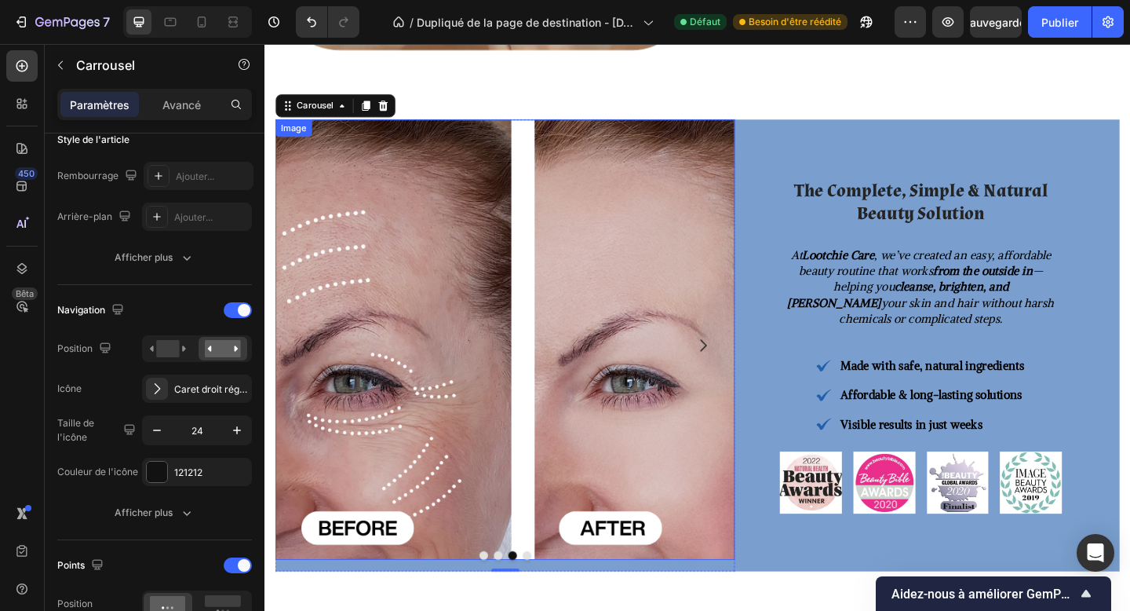
click at [432, 471] on img at bounding box center [526, 366] width 500 height 480
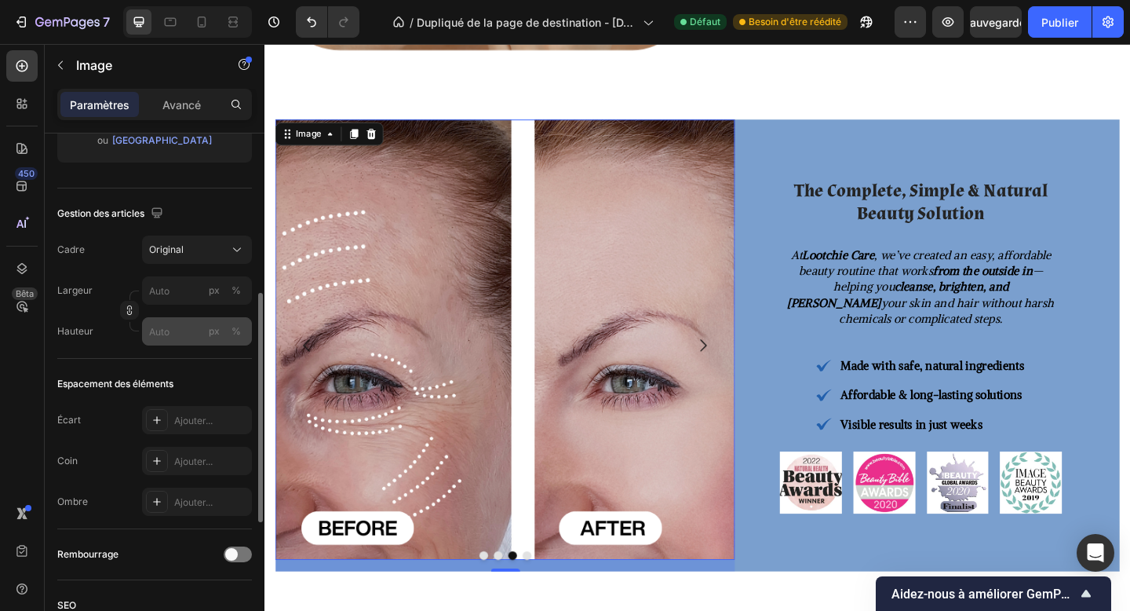
scroll to position [358, 0]
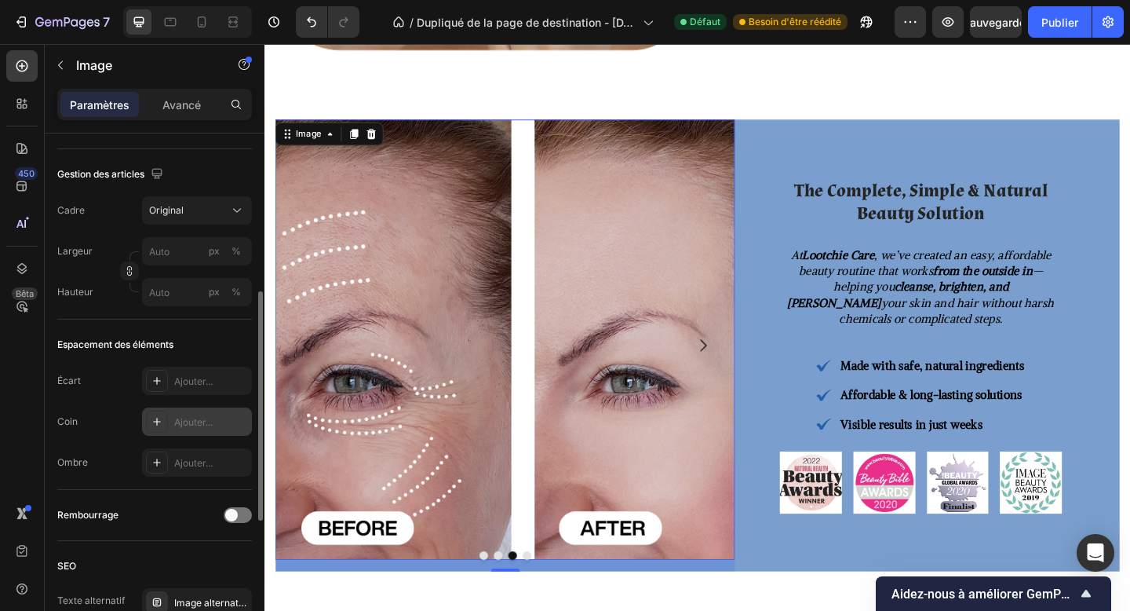
click at [173, 430] on div "Ajouter..." at bounding box center [197, 421] width 110 height 28
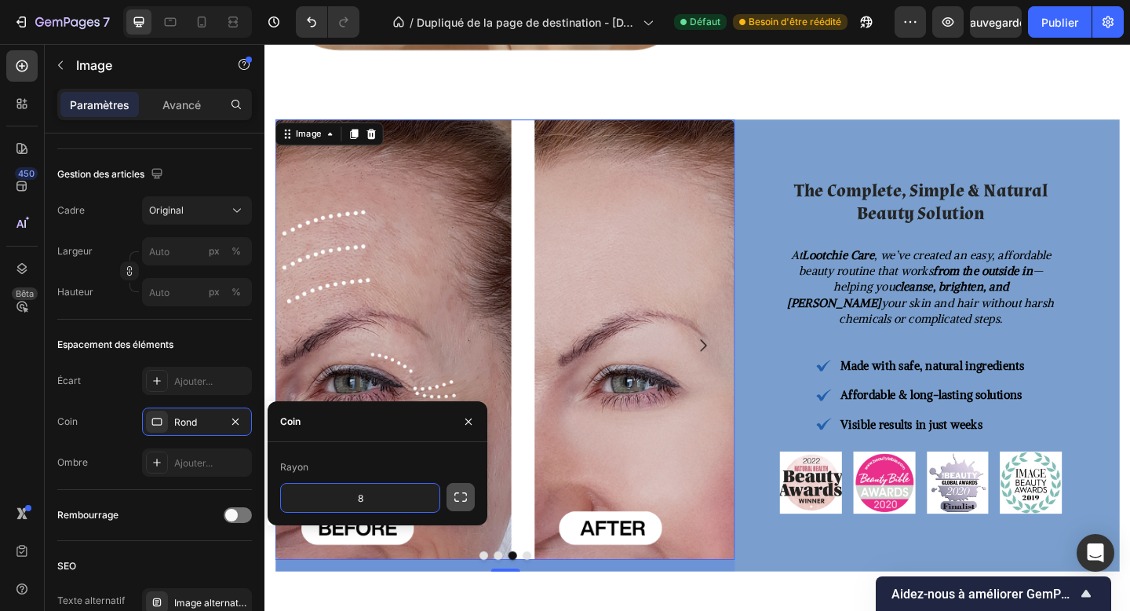
click at [462, 501] on icon "button" at bounding box center [461, 497] width 16 height 16
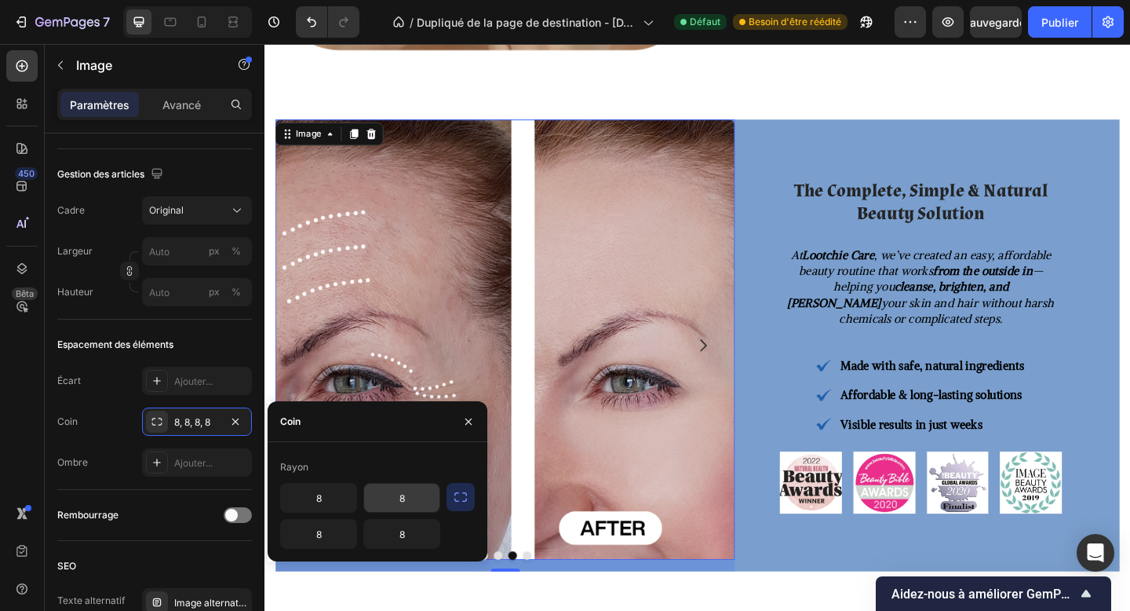
click at [416, 503] on input "8" at bounding box center [401, 498] width 75 height 28
type input "90"
click at [395, 531] on input "8" at bounding box center [401, 534] width 75 height 28
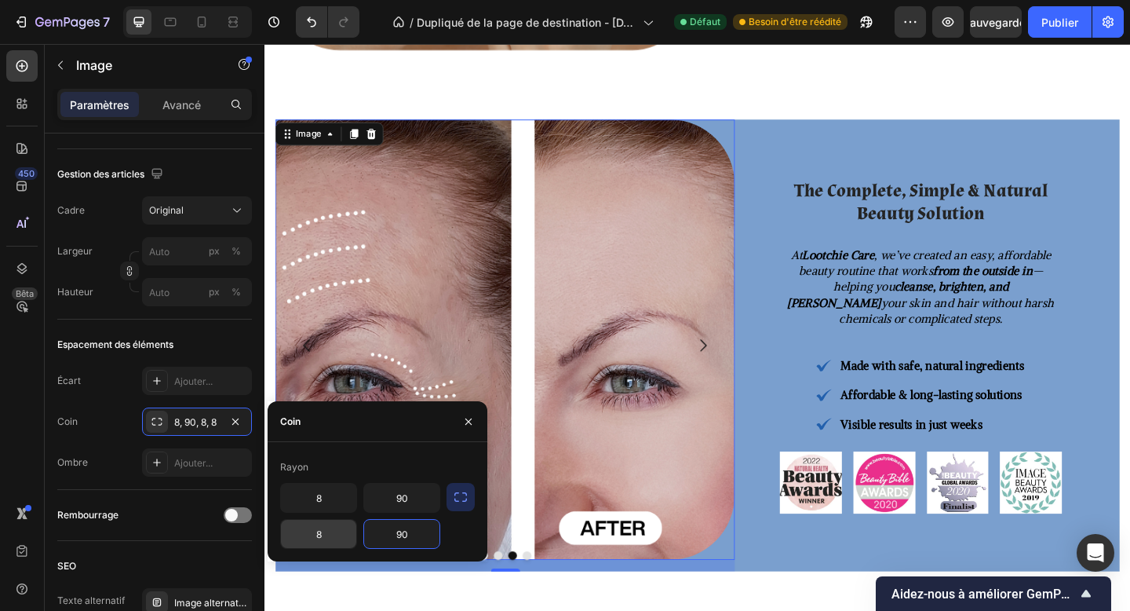
type input "90"
click at [317, 533] on input "8" at bounding box center [318, 534] width 75 height 28
type input "90"
click at [320, 505] on input "8" at bounding box center [318, 498] width 75 height 28
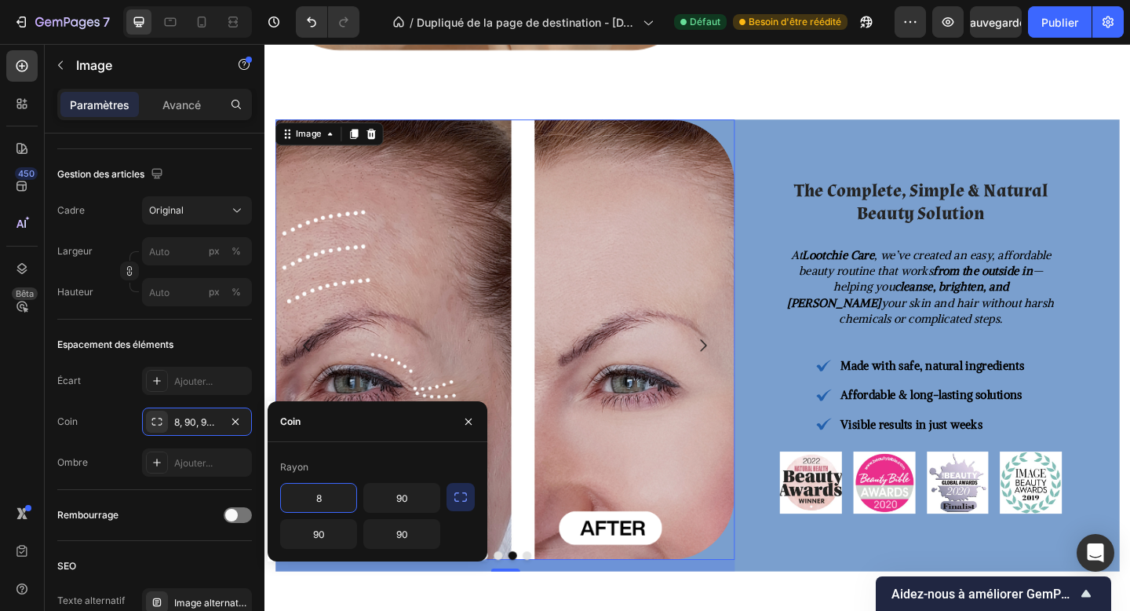
click at [320, 505] on input "8" at bounding box center [318, 498] width 75 height 28
type input "90"
click at [550, 601] on button "Dot" at bounding box center [550, 600] width 9 height 9
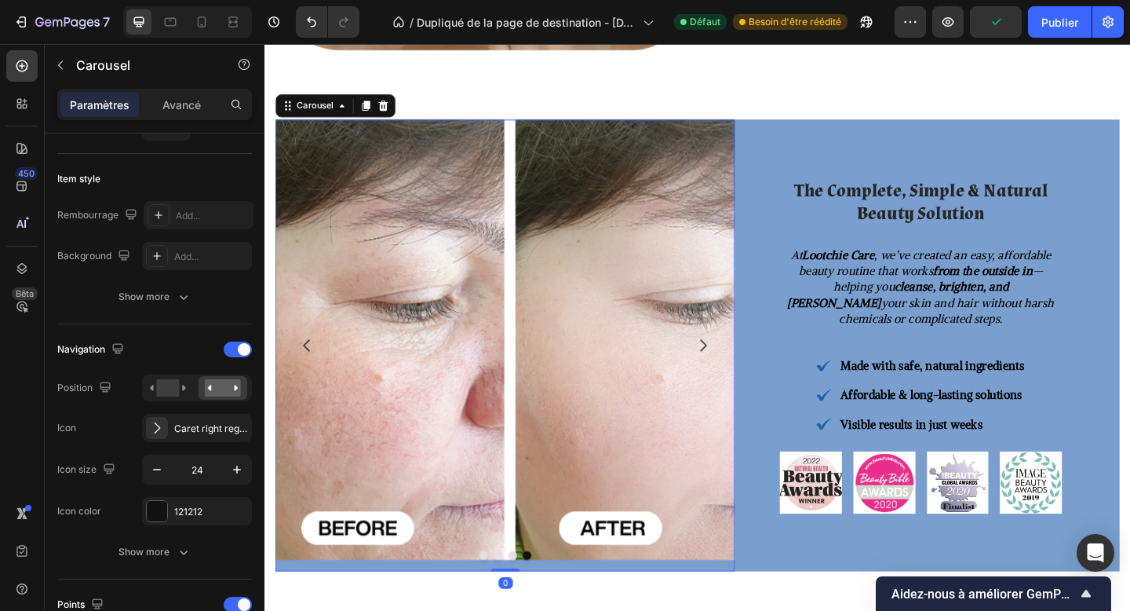
scroll to position [0, 0]
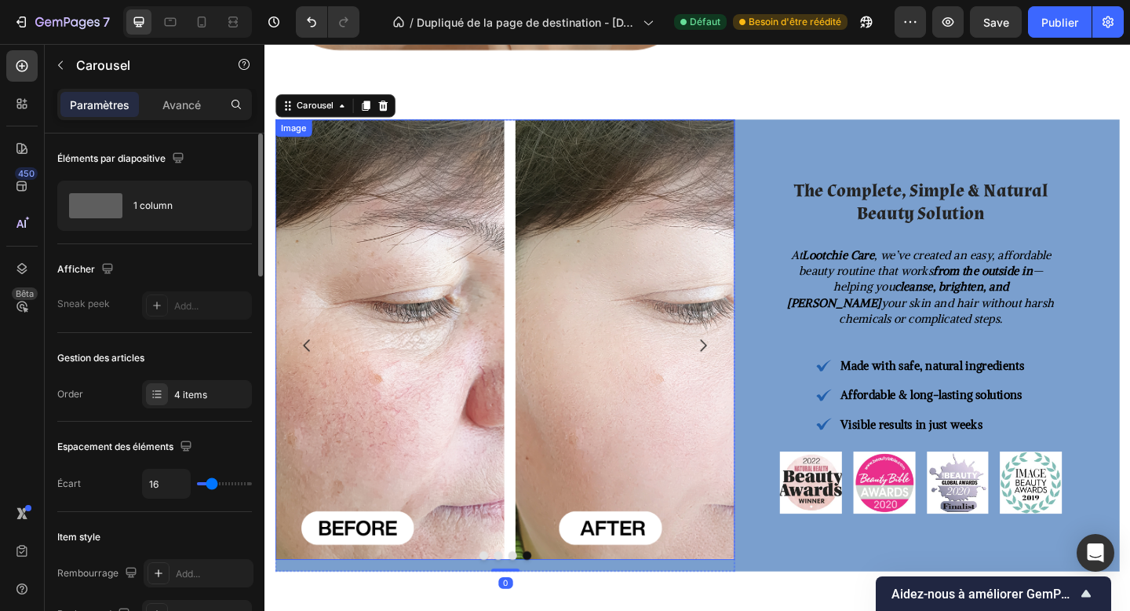
click at [564, 441] on img at bounding box center [526, 366] width 500 height 480
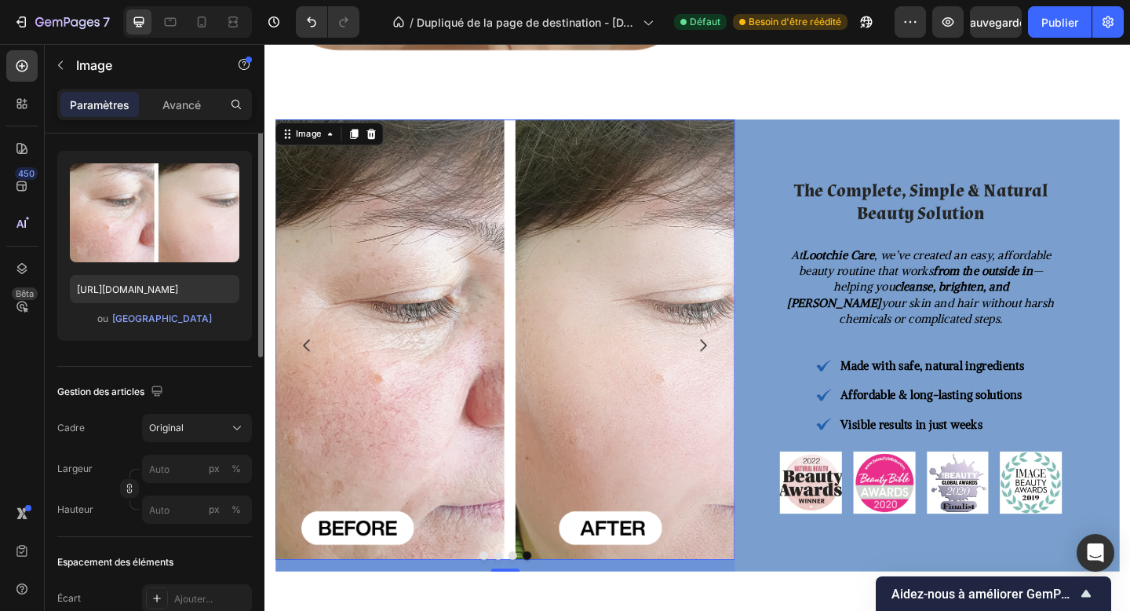
scroll to position [281, 0]
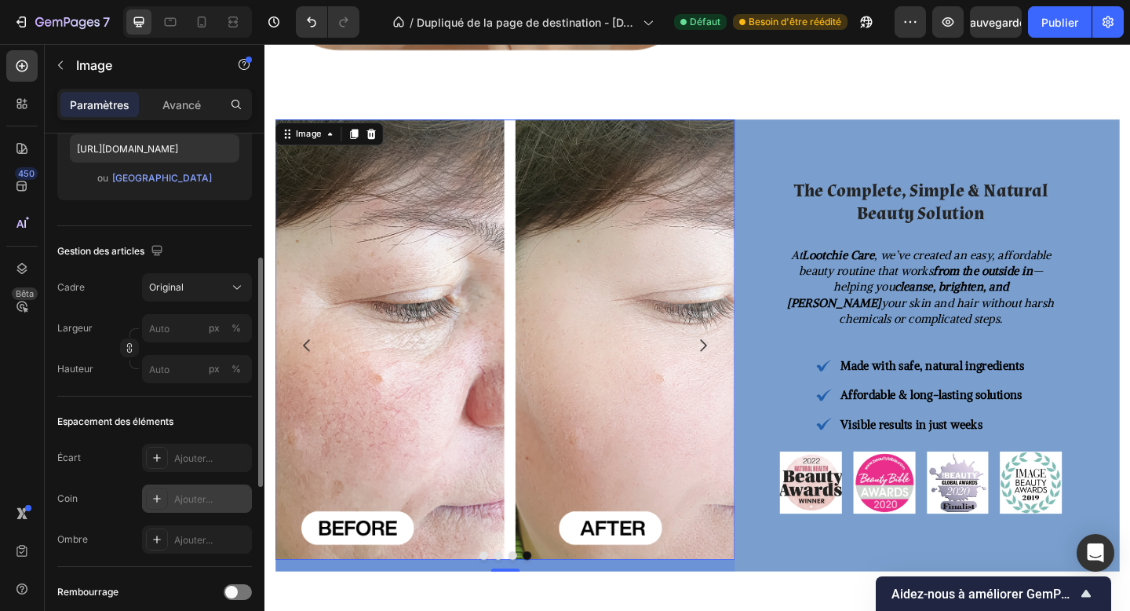
click at [182, 502] on font "Ajouter..." at bounding box center [193, 499] width 38 height 12
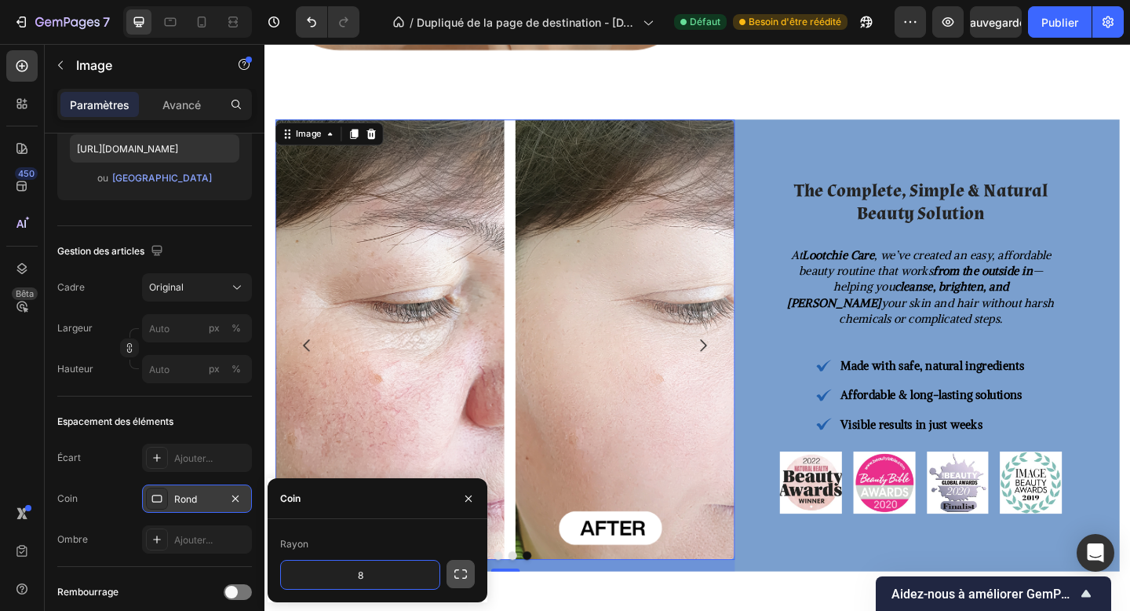
click at [451, 575] on button "button" at bounding box center [461, 574] width 28 height 28
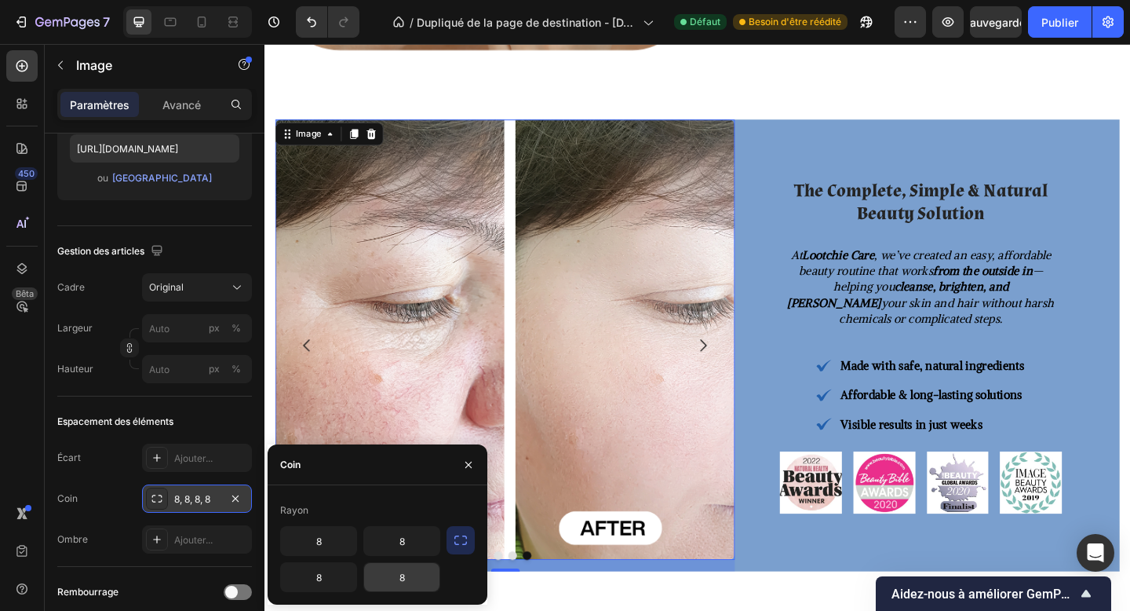
click at [411, 578] on input "8" at bounding box center [401, 577] width 75 height 28
type input "90"
click at [331, 582] on input "8" at bounding box center [318, 577] width 75 height 28
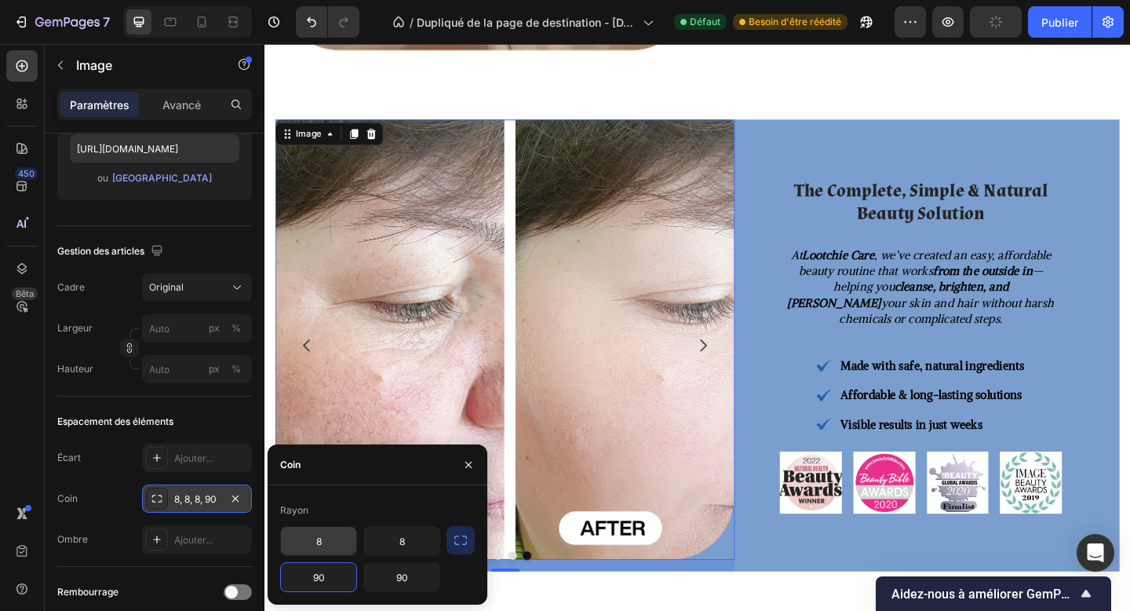
type input "90"
click at [313, 540] on input "8" at bounding box center [318, 541] width 75 height 28
type input "i"
type input "90"
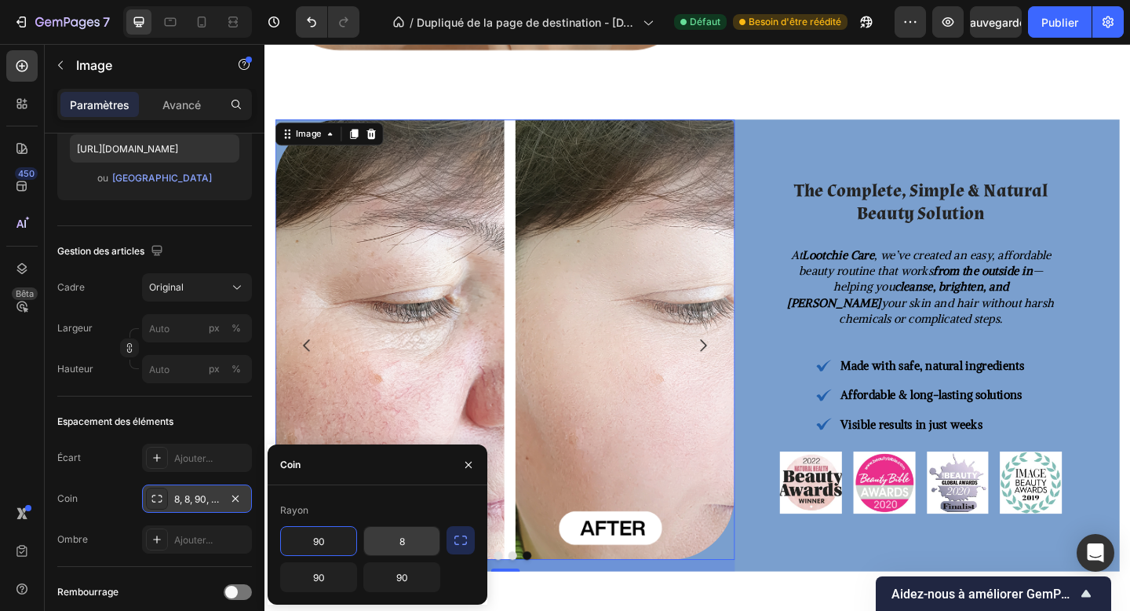
click at [414, 548] on input "8" at bounding box center [401, 541] width 75 height 28
type input "90"
click at [738, 369] on icon "Carousel Next Arrow" at bounding box center [741, 372] width 19 height 19
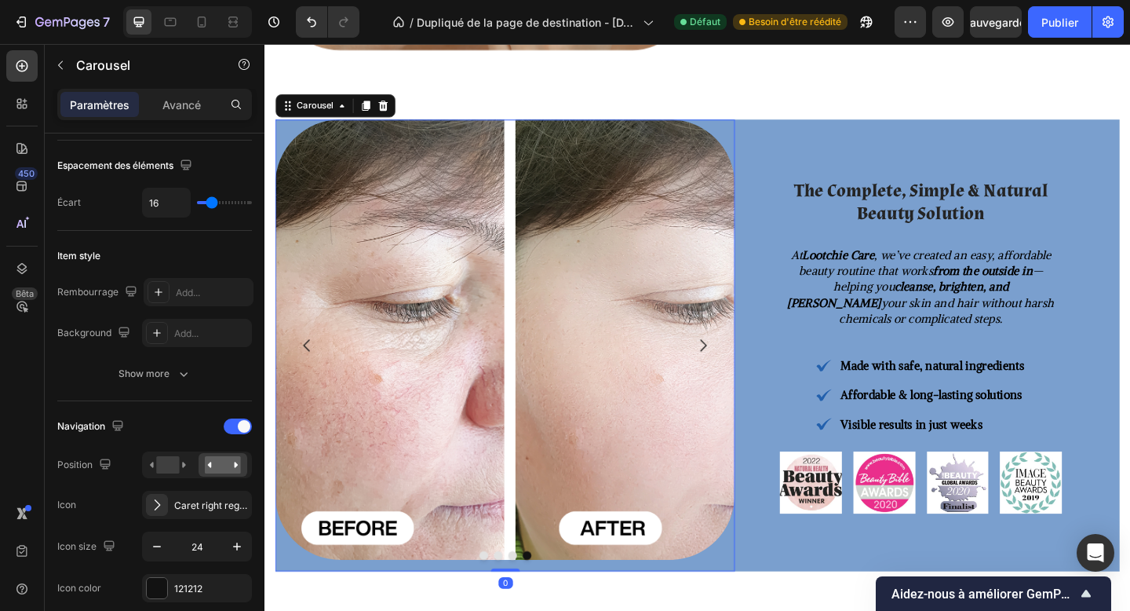
scroll to position [0, 0]
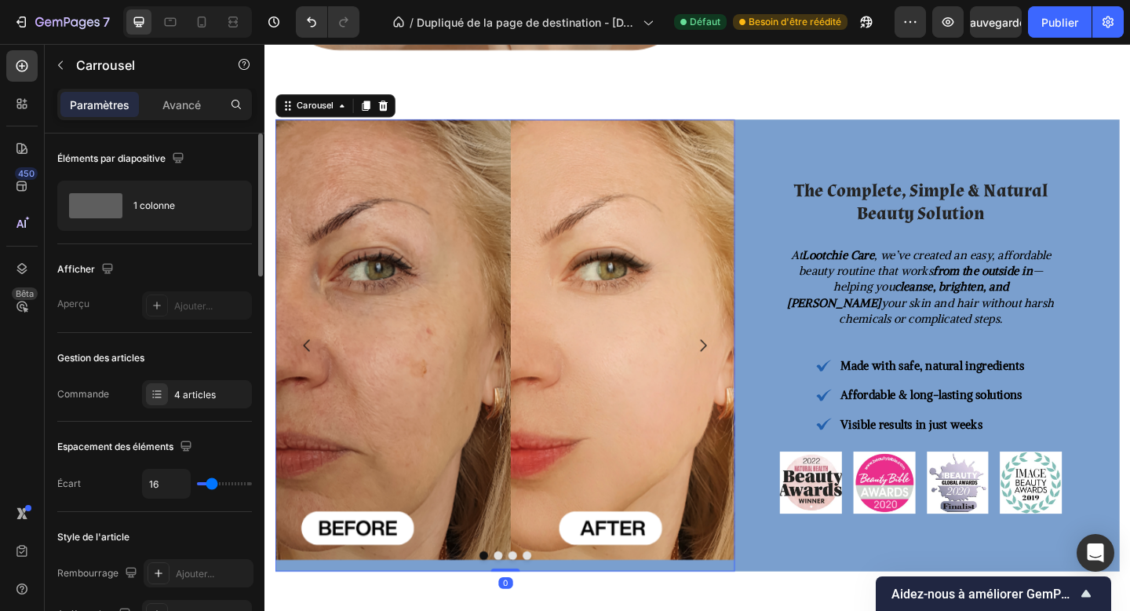
click at [738, 369] on icon "Carousel Next Arrow" at bounding box center [741, 372] width 19 height 19
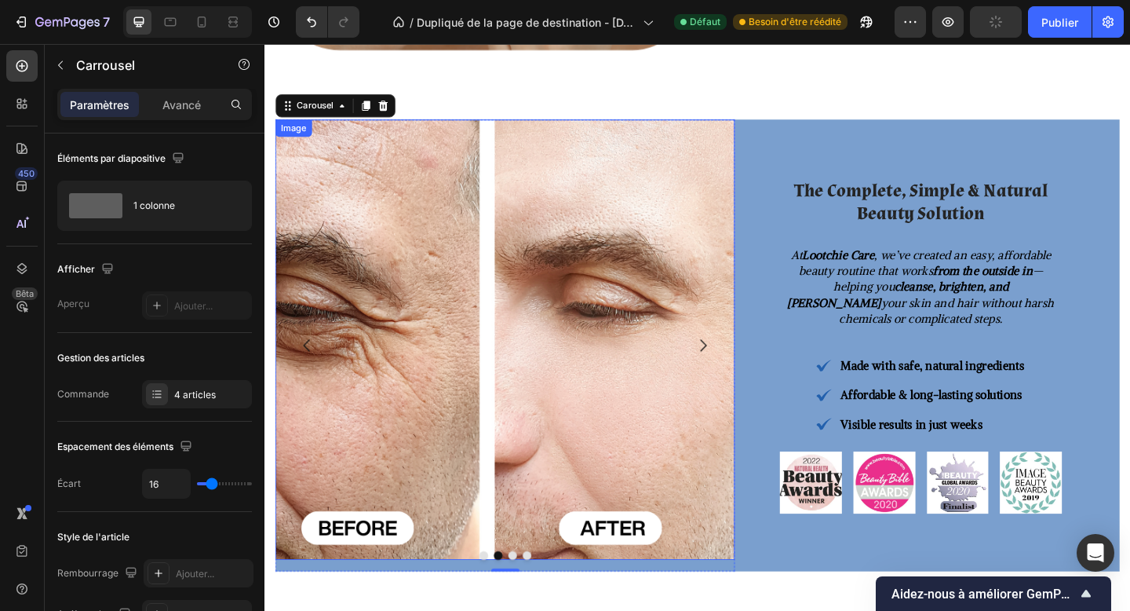
click at [432, 351] on img at bounding box center [526, 366] width 500 height 480
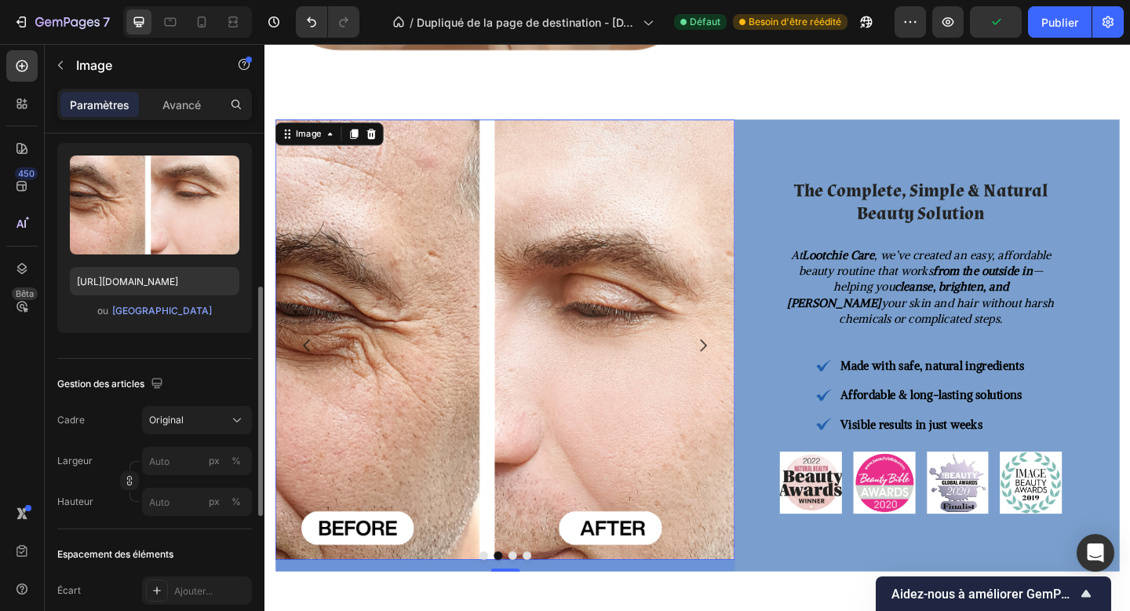
scroll to position [265, 0]
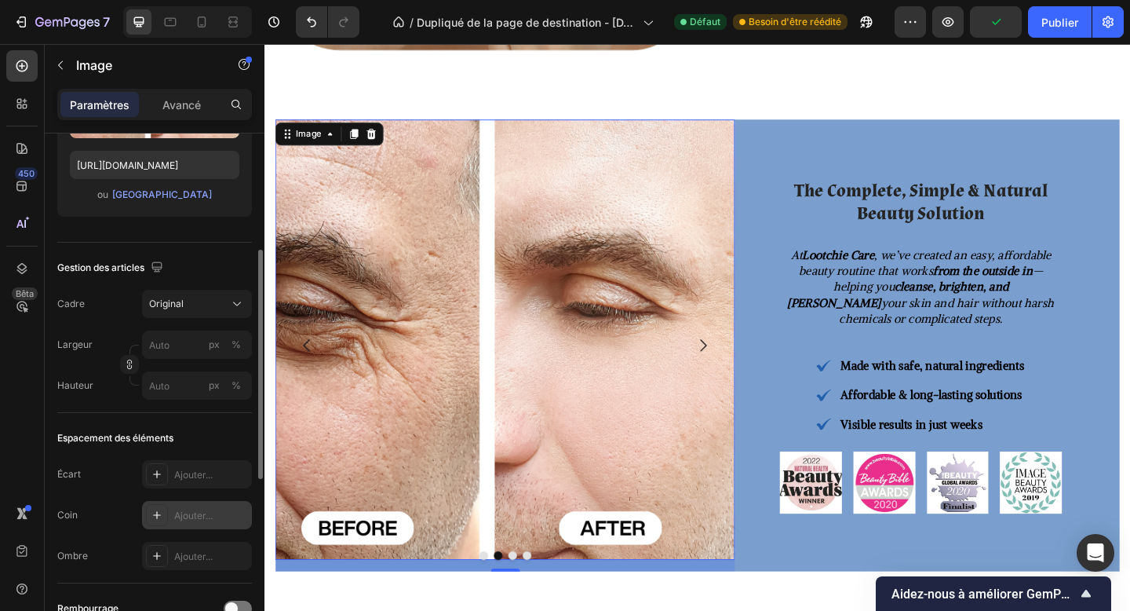
click at [177, 528] on div "Ajouter..." at bounding box center [197, 515] width 110 height 28
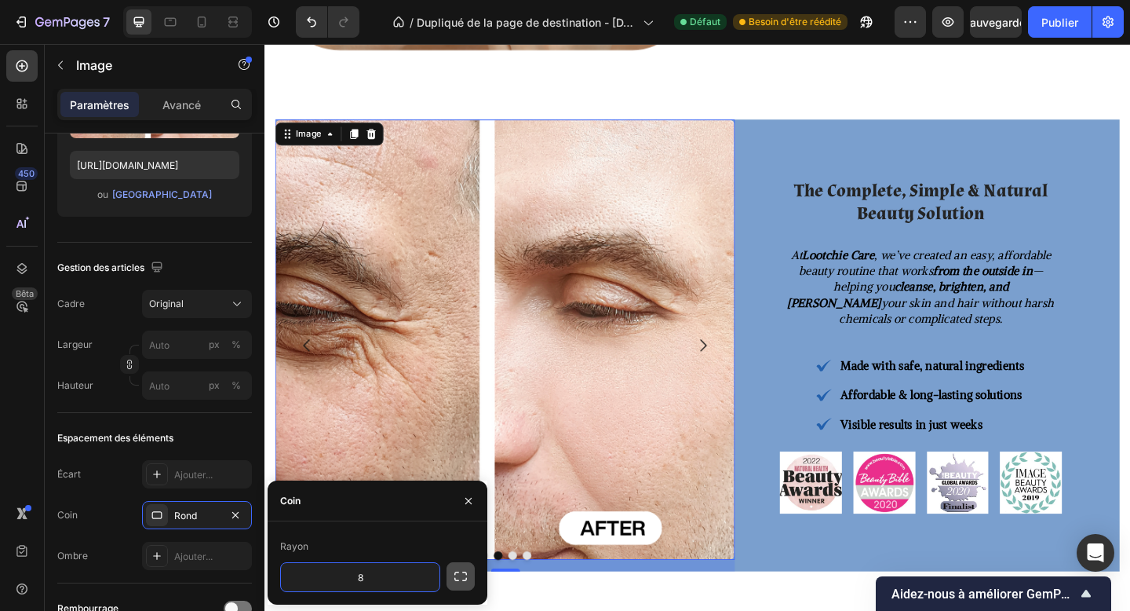
click at [456, 579] on icon "button" at bounding box center [461, 576] width 16 height 16
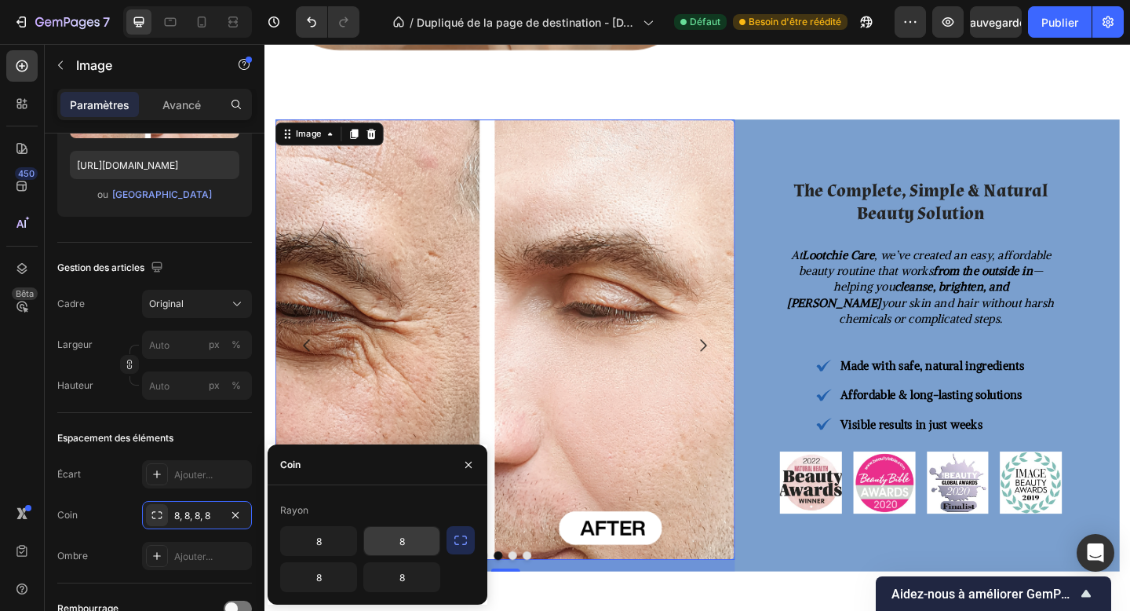
click at [405, 548] on input "8" at bounding box center [401, 541] width 75 height 28
type input "90"
click at [400, 585] on input "8" at bounding box center [401, 577] width 75 height 28
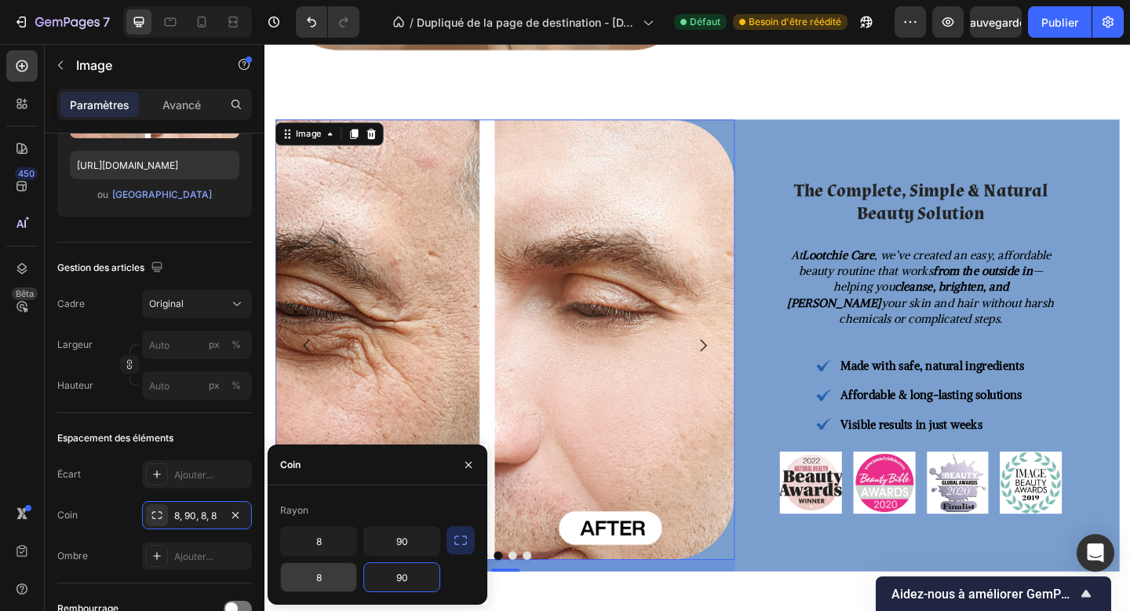
type input "90"
click at [325, 577] on input "8" at bounding box center [318, 577] width 75 height 28
type input "90"
click at [322, 553] on input "8" at bounding box center [318, 541] width 75 height 28
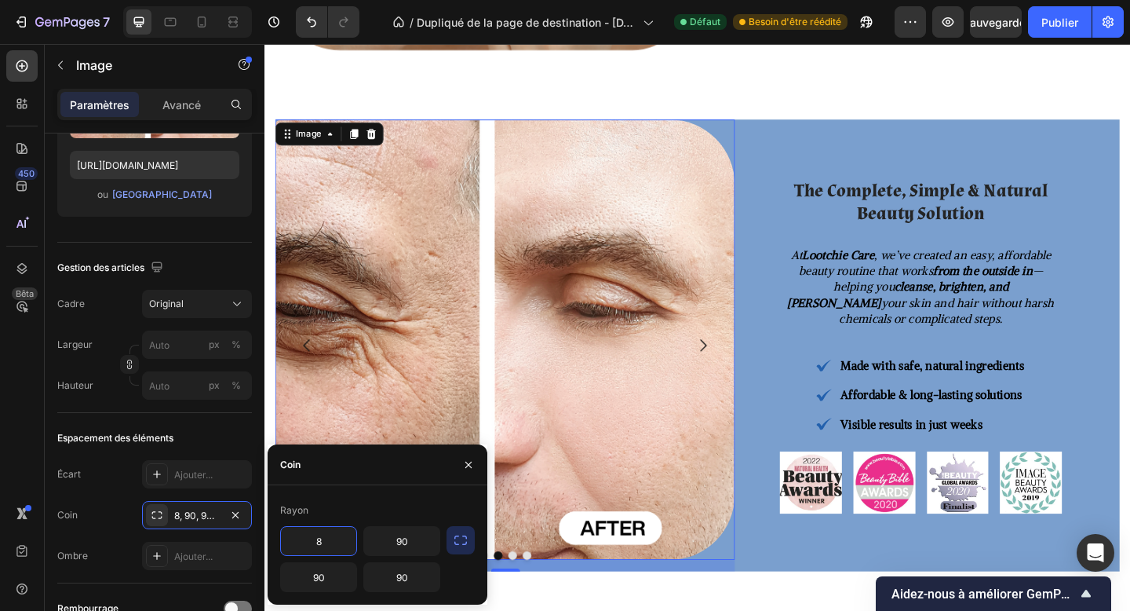
click at [322, 553] on input "8" at bounding box center [318, 541] width 75 height 28
type input "90"
click at [307, 367] on icon "Carousel Back Arrow" at bounding box center [310, 372] width 19 height 19
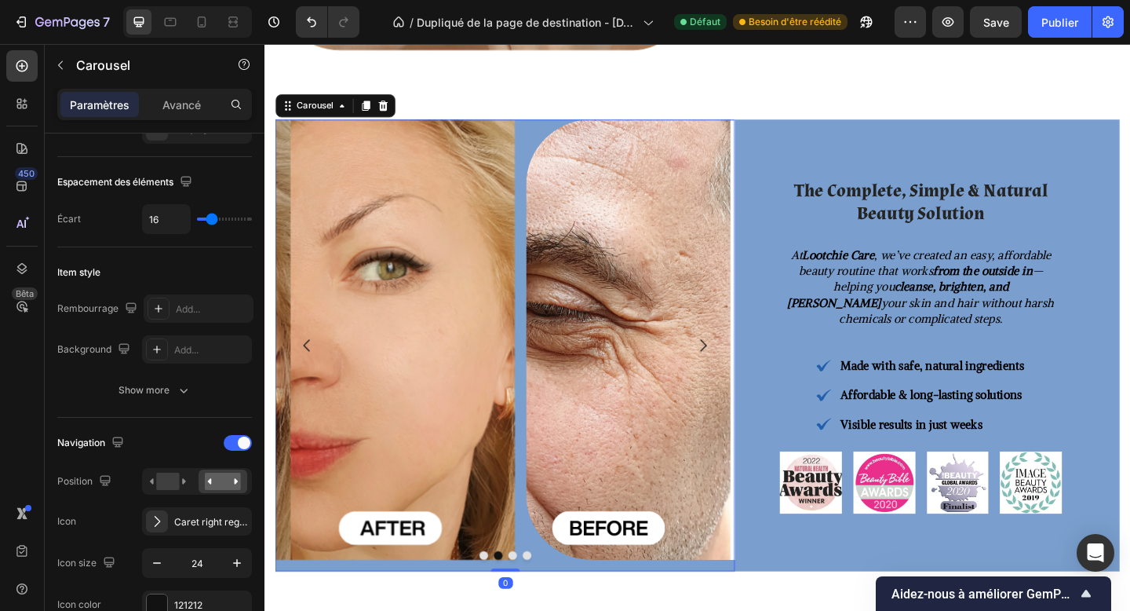
scroll to position [0, 0]
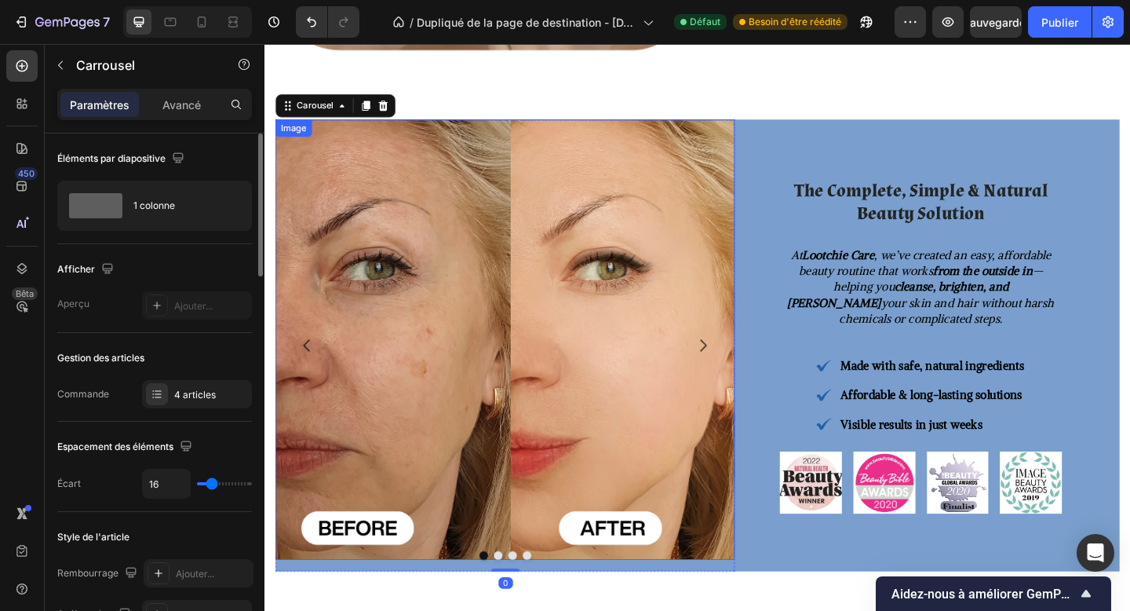
click at [416, 378] on img at bounding box center [526, 366] width 500 height 480
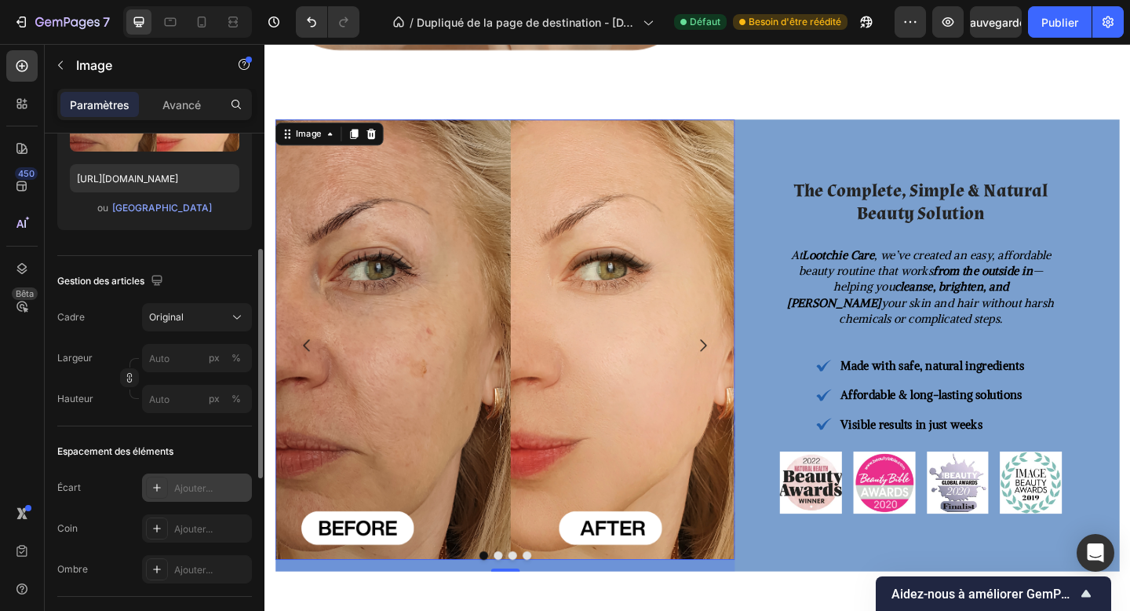
scroll to position [254, 0]
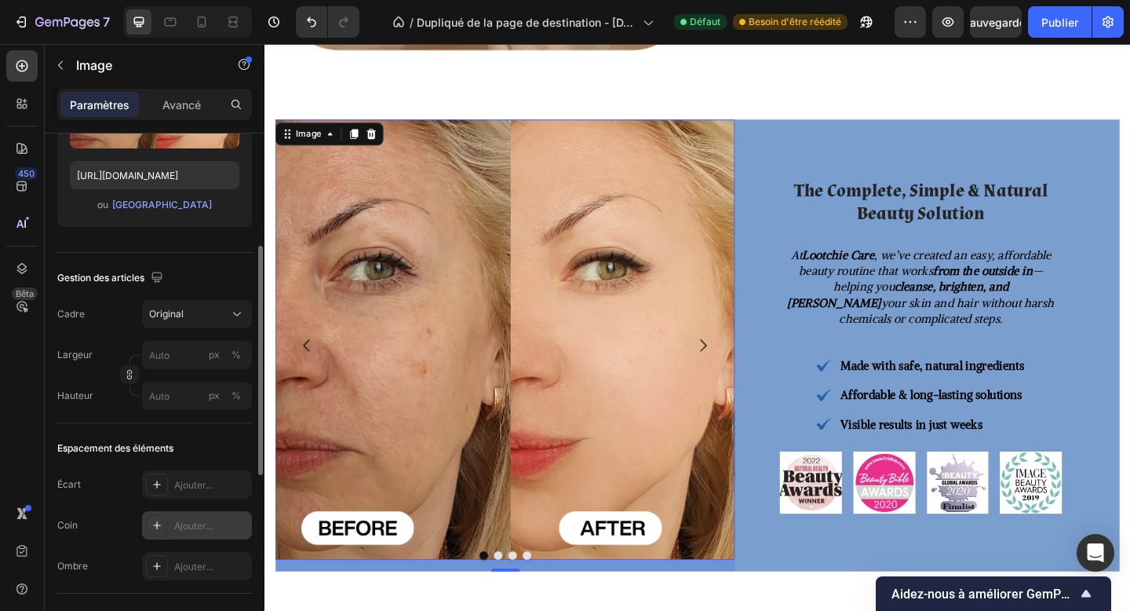
click at [194, 520] on font "Ajouter..." at bounding box center [193, 526] width 38 height 12
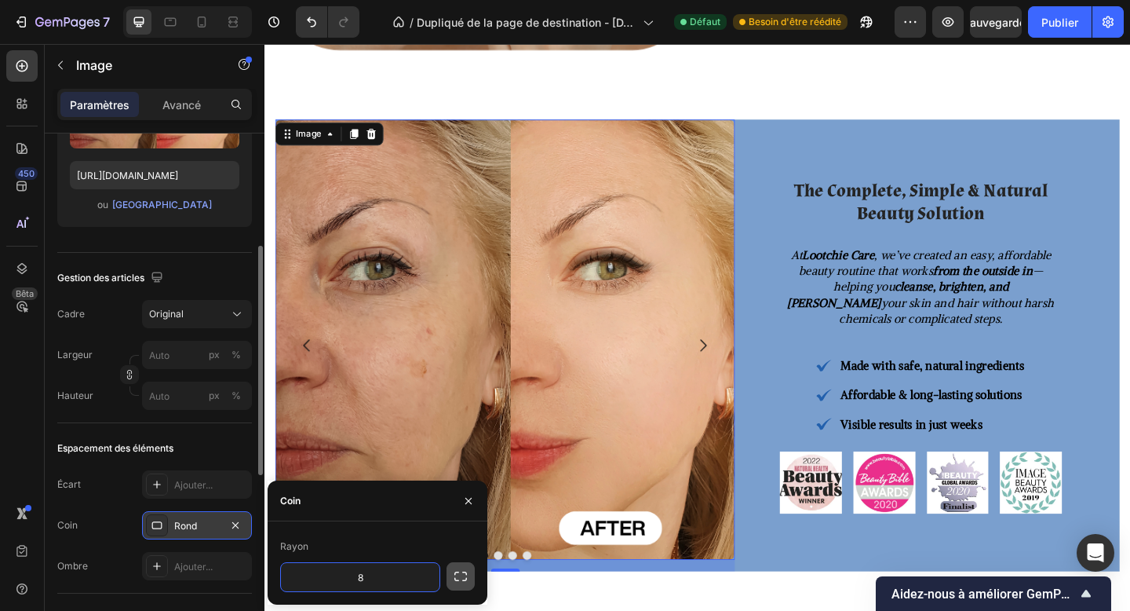
click at [462, 575] on icon "button" at bounding box center [461, 576] width 16 height 16
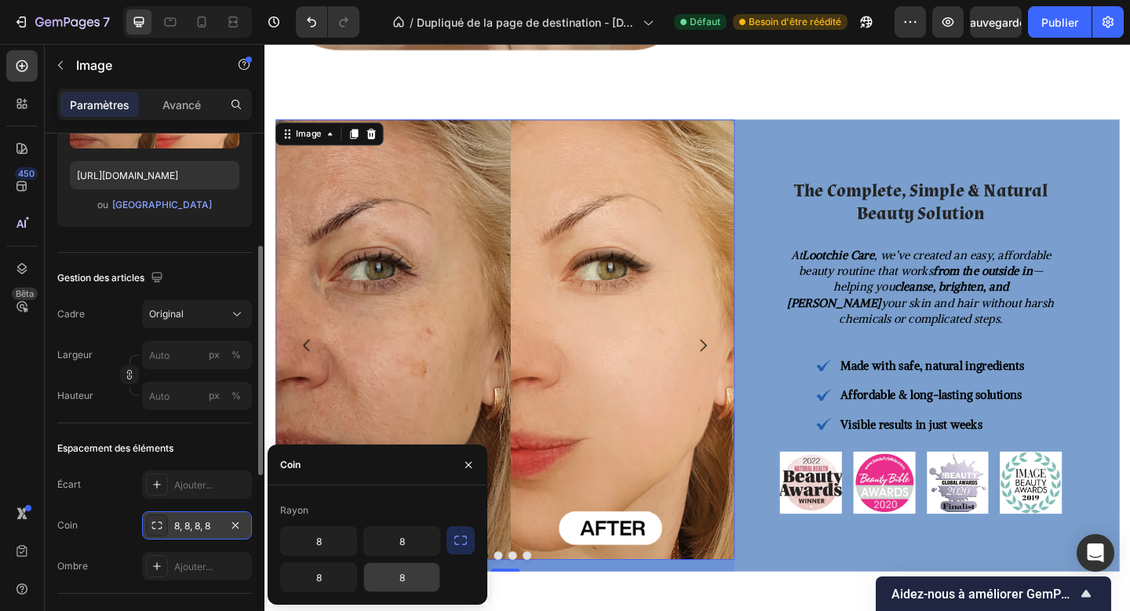
click at [428, 578] on input "8" at bounding box center [401, 577] width 75 height 28
type input "90"
click at [344, 573] on input "8" at bounding box center [318, 577] width 75 height 28
type input "90"
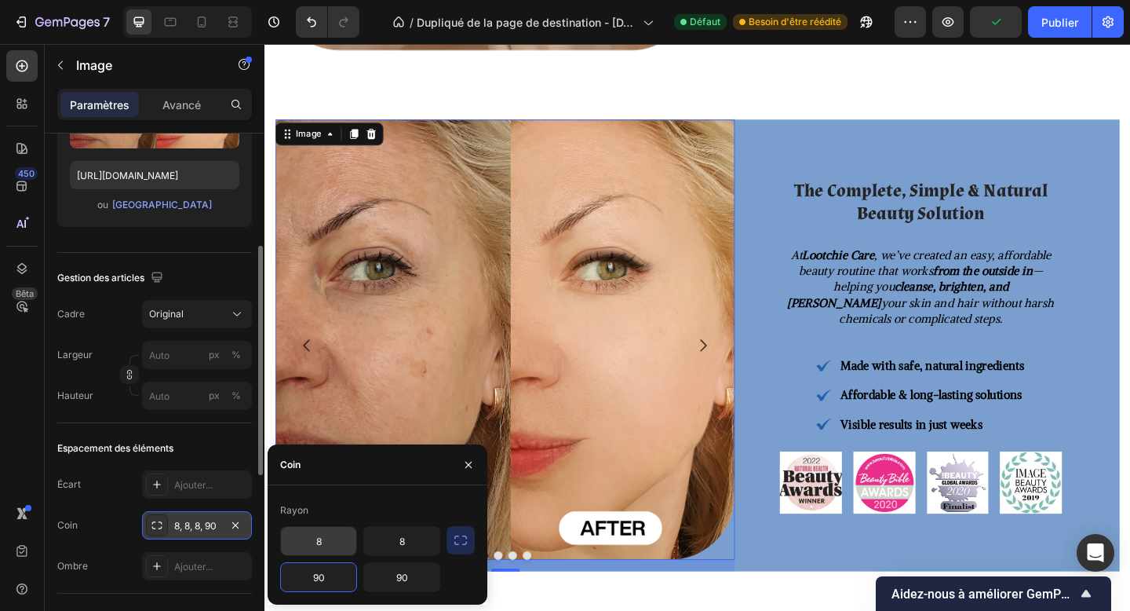
click at [325, 543] on input "8" at bounding box center [318, 541] width 75 height 28
type input "90"
click at [397, 536] on input "8" at bounding box center [401, 541] width 75 height 28
type input "90"
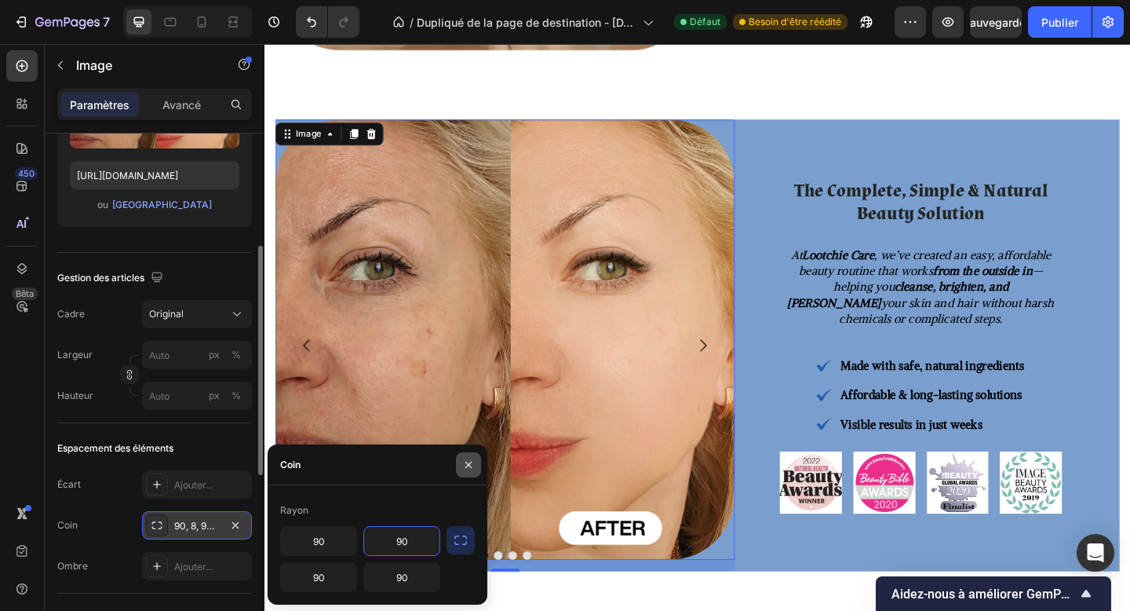
click at [468, 461] on icon "button" at bounding box center [468, 464] width 13 height 13
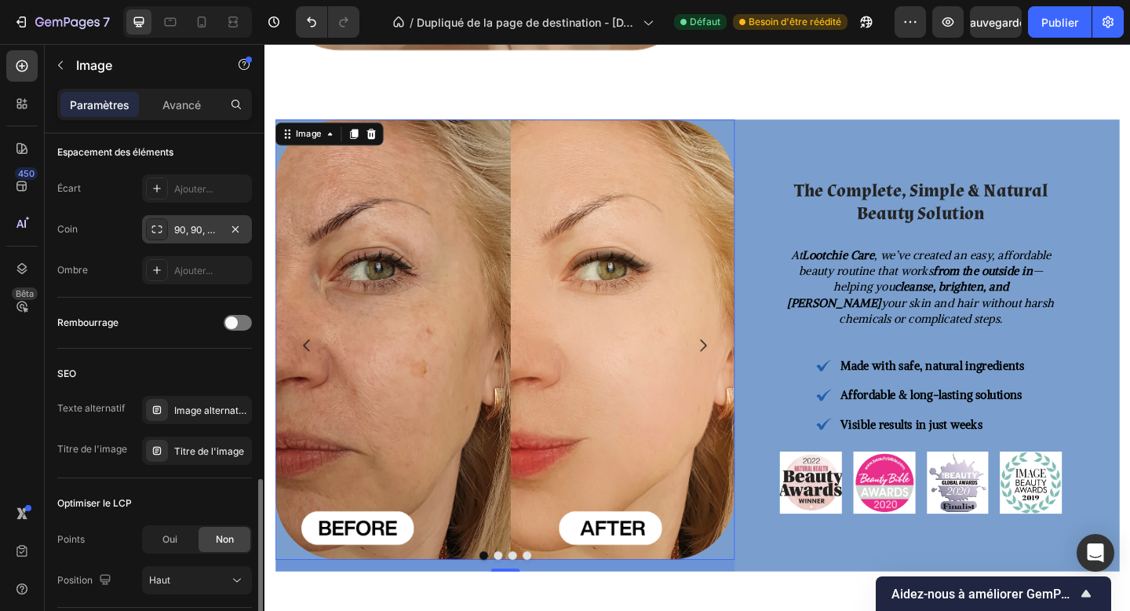
scroll to position [622, 0]
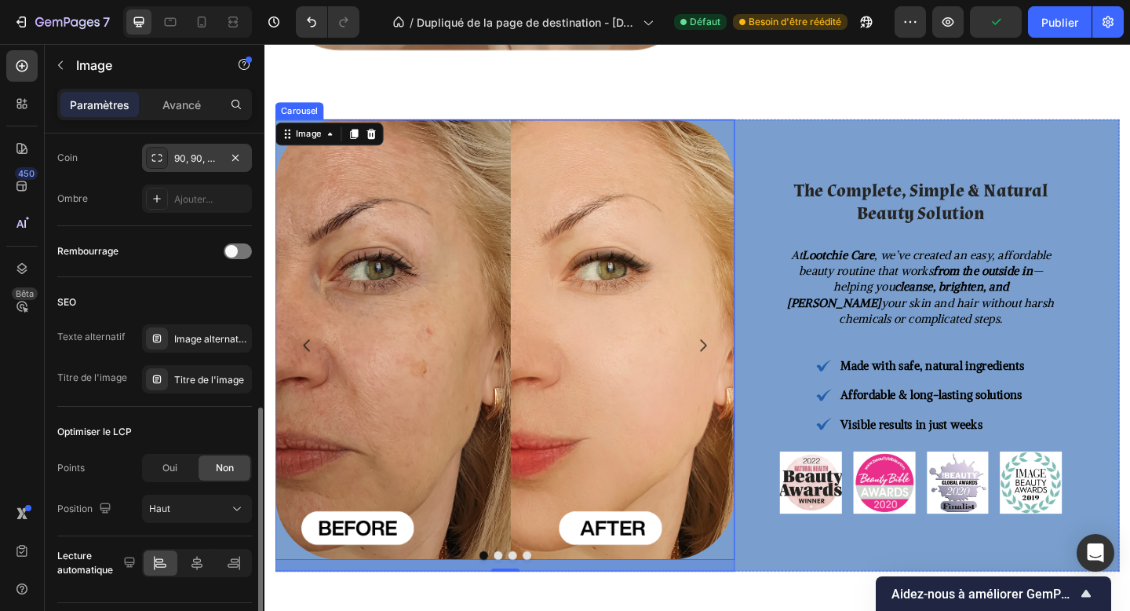
click at [519, 600] on button "Dot" at bounding box center [518, 600] width 9 height 9
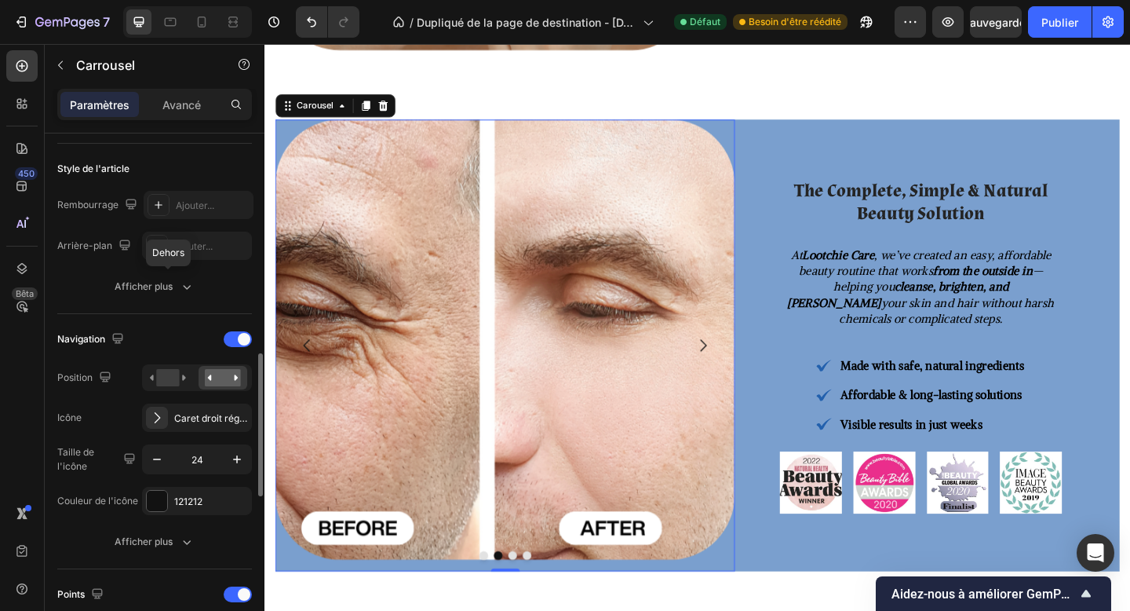
scroll to position [489, 0]
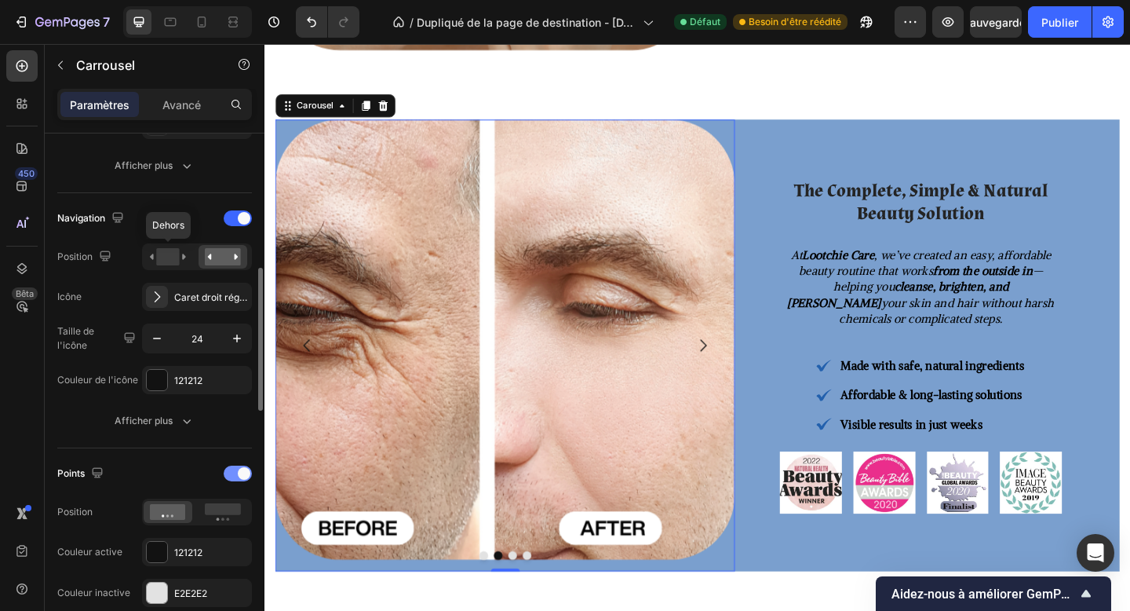
click at [234, 472] on div at bounding box center [238, 474] width 28 height 16
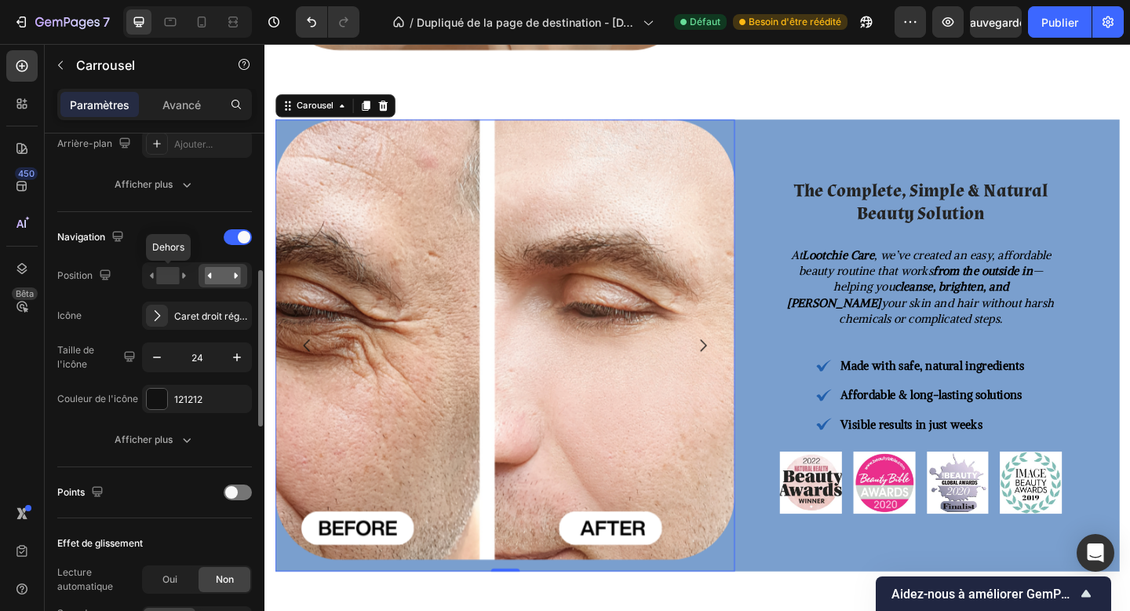
scroll to position [467, 0]
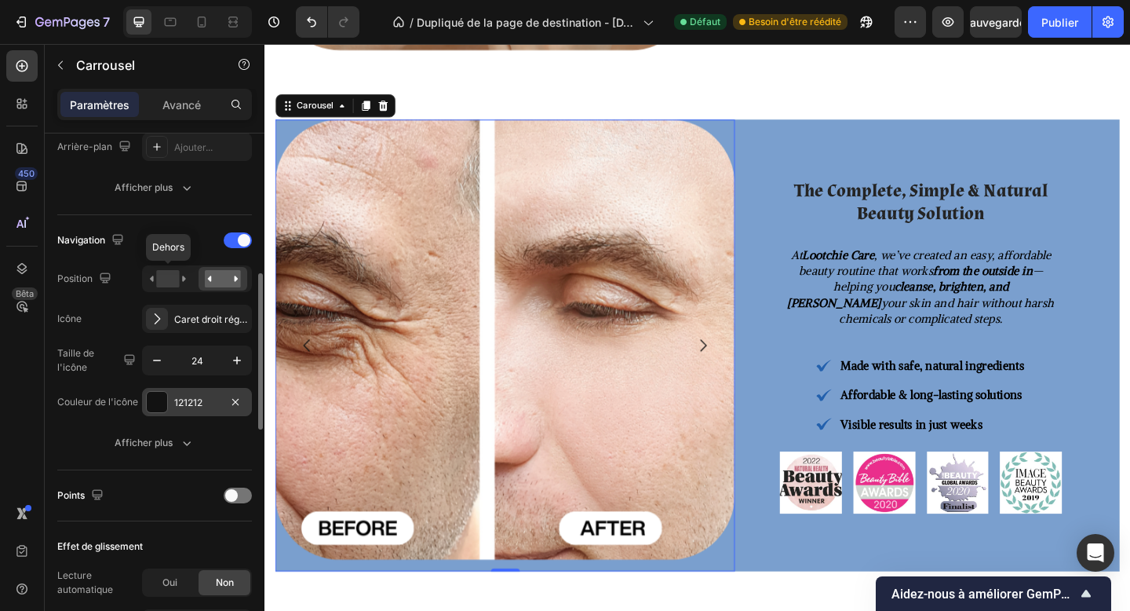
click at [178, 401] on font "121212" at bounding box center [188, 402] width 28 height 12
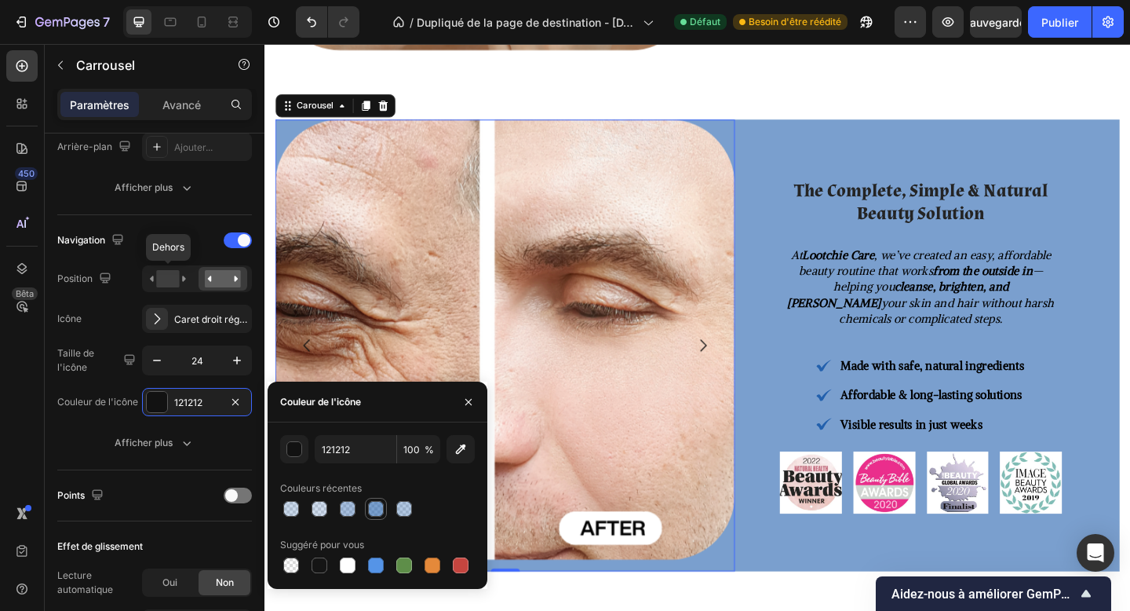
click at [381, 512] on div at bounding box center [376, 509] width 16 height 16
type input "2260AD"
click at [407, 460] on input "60" at bounding box center [418, 449] width 43 height 28
type input "100"
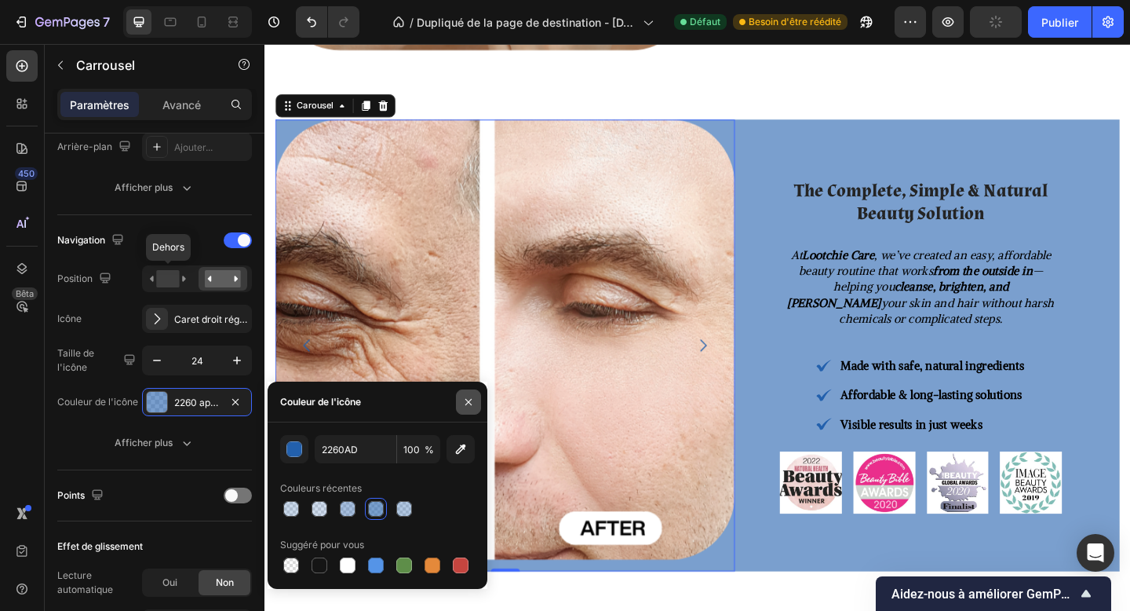
click at [469, 405] on icon "button" at bounding box center [468, 402] width 13 height 13
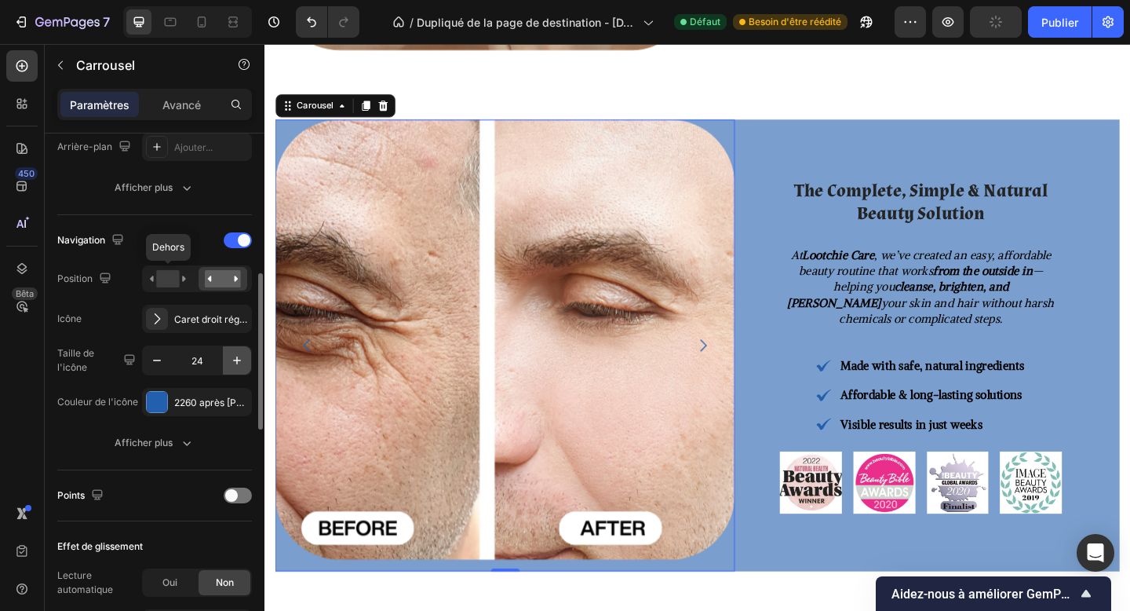
click at [239, 358] on icon "button" at bounding box center [237, 360] width 16 height 16
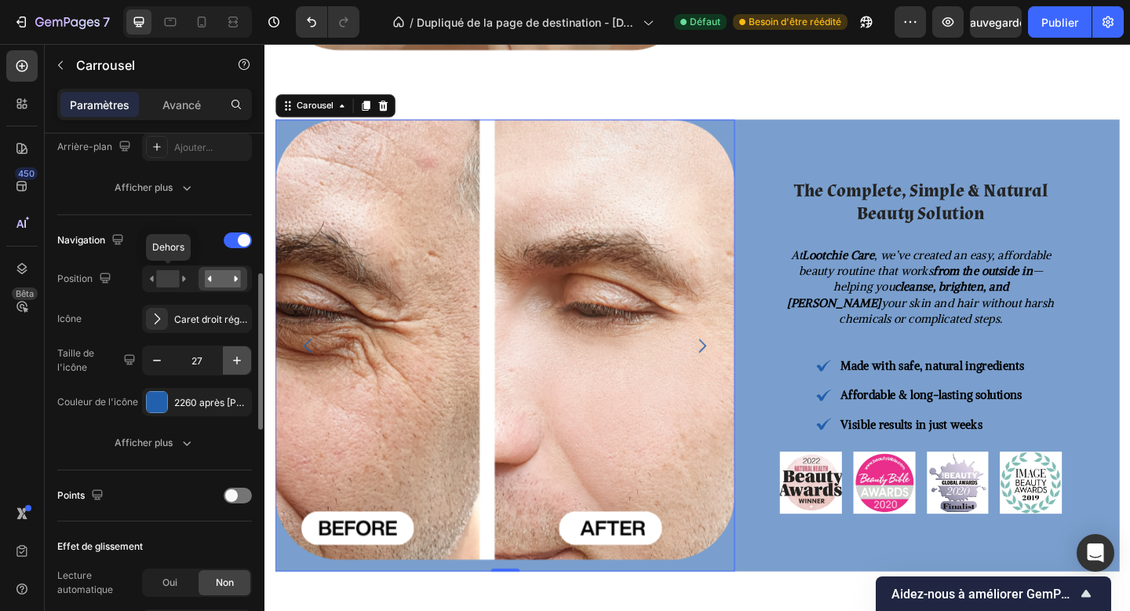
click at [239, 358] on icon "button" at bounding box center [237, 360] width 16 height 16
type input "30"
click at [82, 431] on button "Afficher plus" at bounding box center [154, 443] width 195 height 28
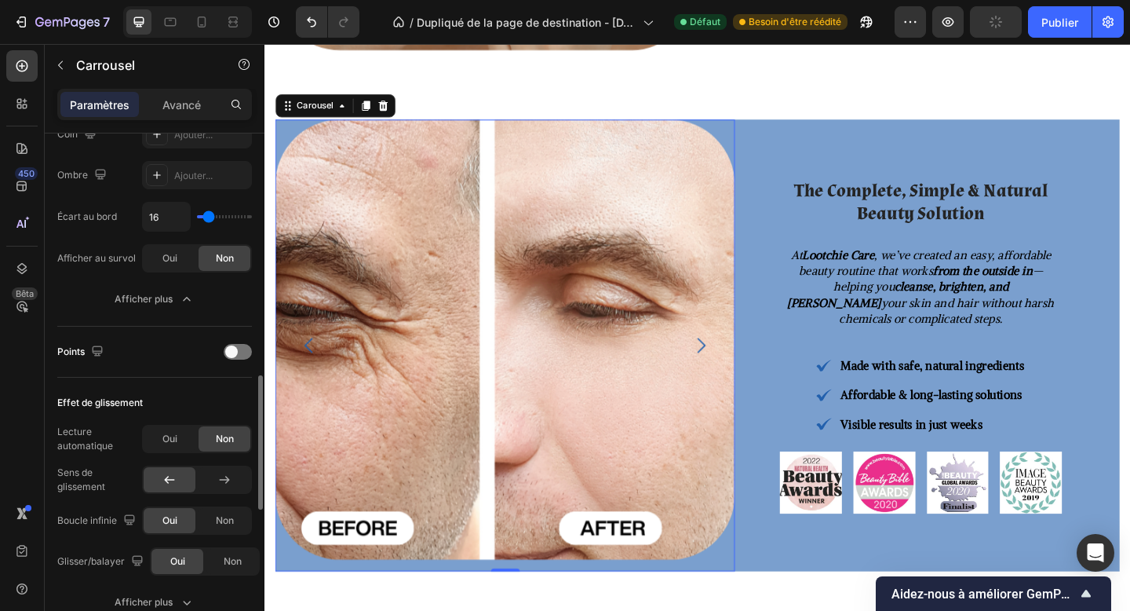
scroll to position [908, 0]
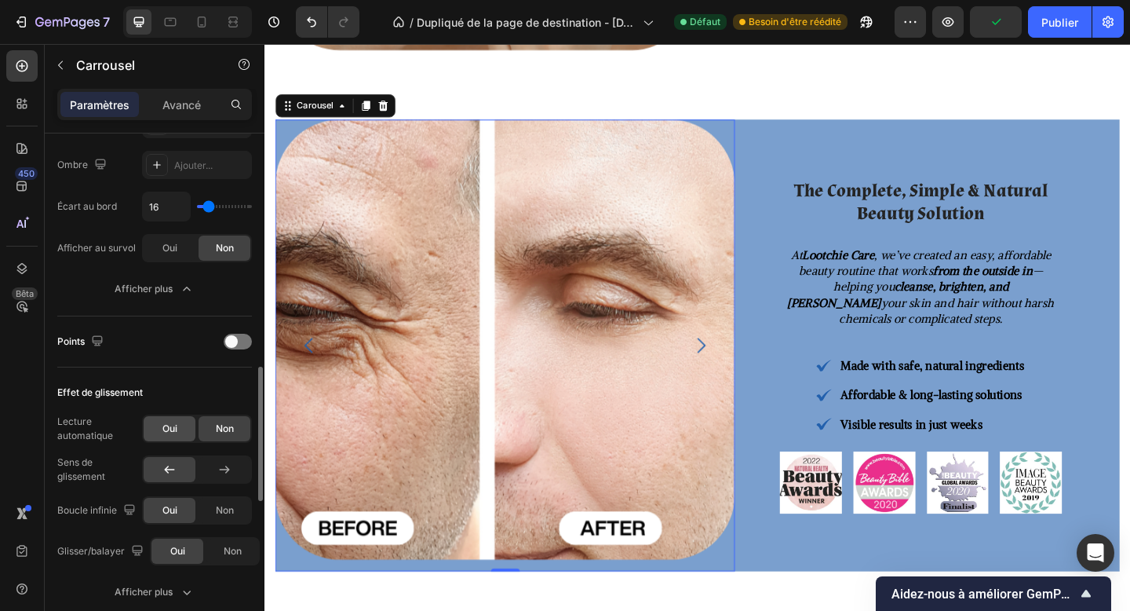
click at [169, 434] on span "Oui" at bounding box center [169, 429] width 15 height 14
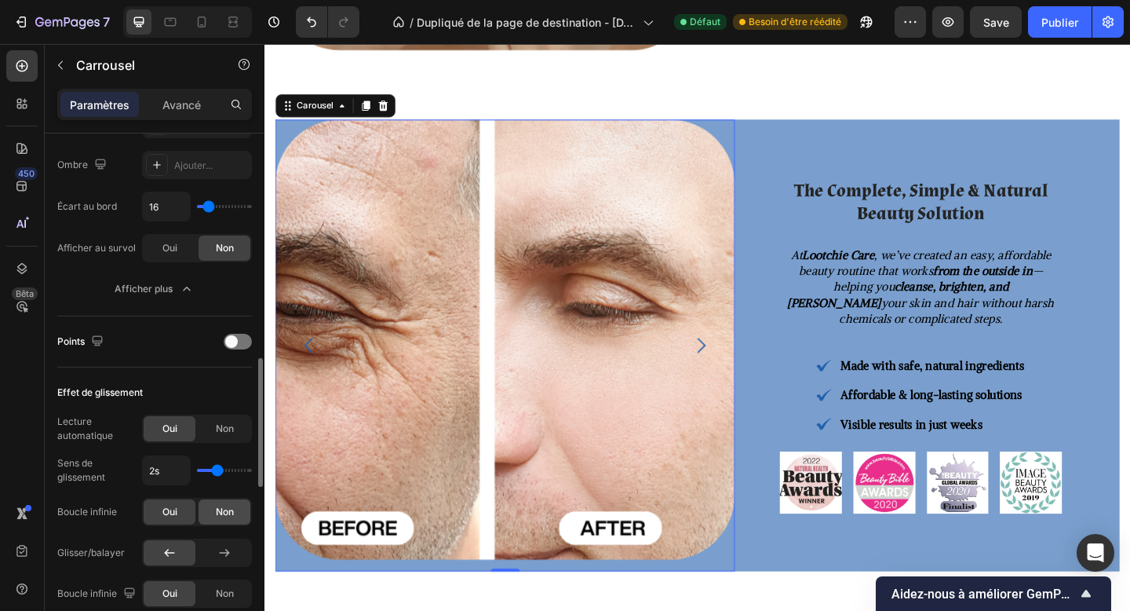
click at [212, 499] on div "Non" at bounding box center [225, 511] width 52 height 25
click at [181, 506] on div "Oui" at bounding box center [170, 511] width 52 height 25
type input "1.3s"
type input "1.3"
click at [207, 472] on input "range" at bounding box center [224, 470] width 55 height 3
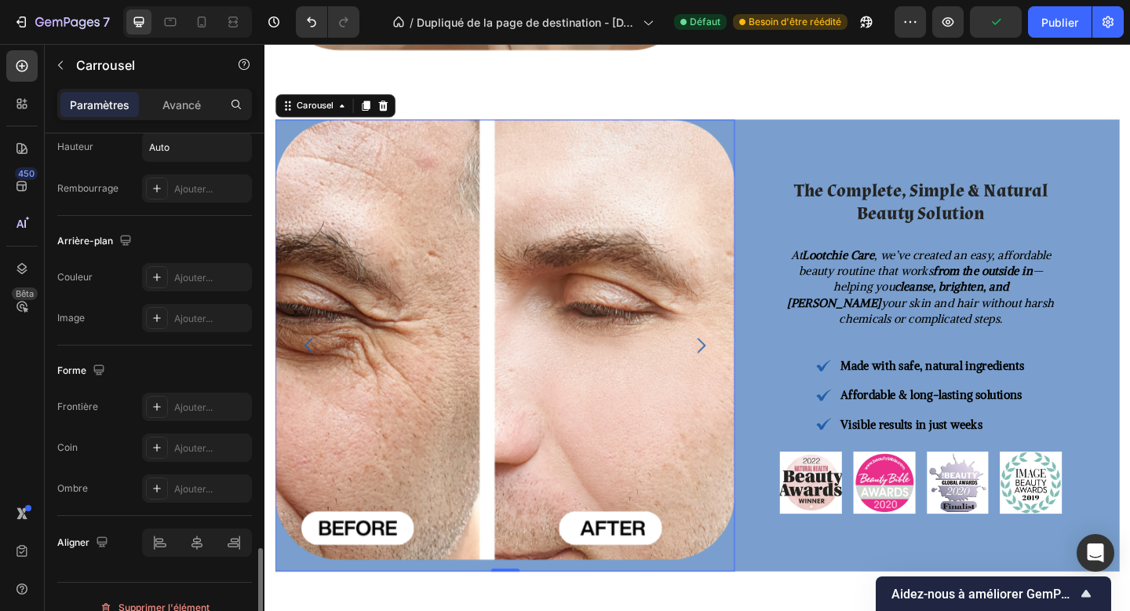
scroll to position [1590, 0]
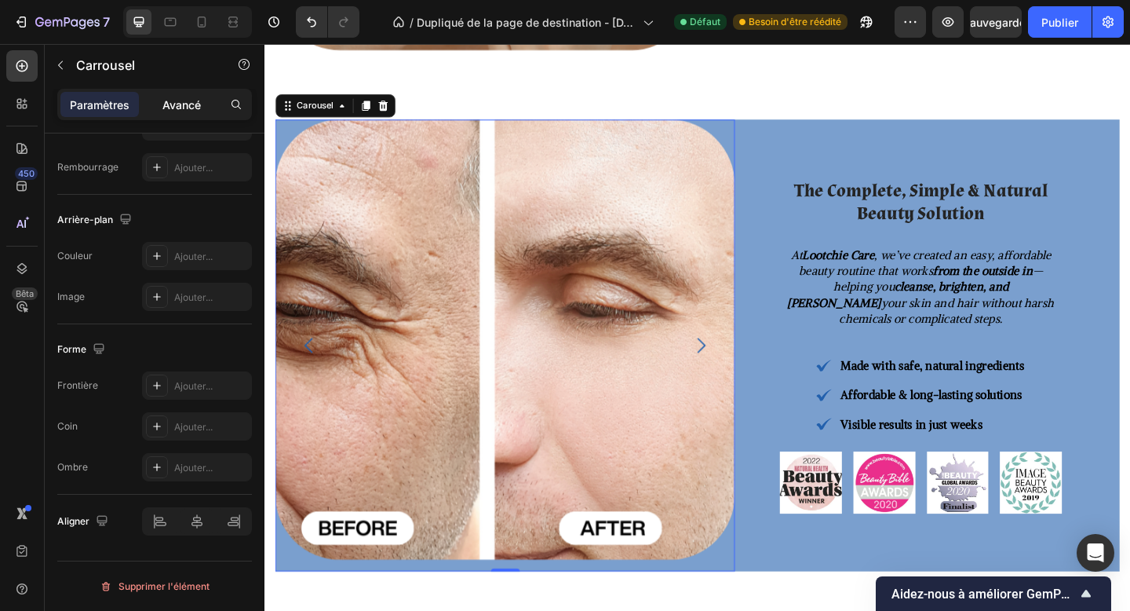
click at [181, 104] on font "Avancé" at bounding box center [181, 104] width 38 height 13
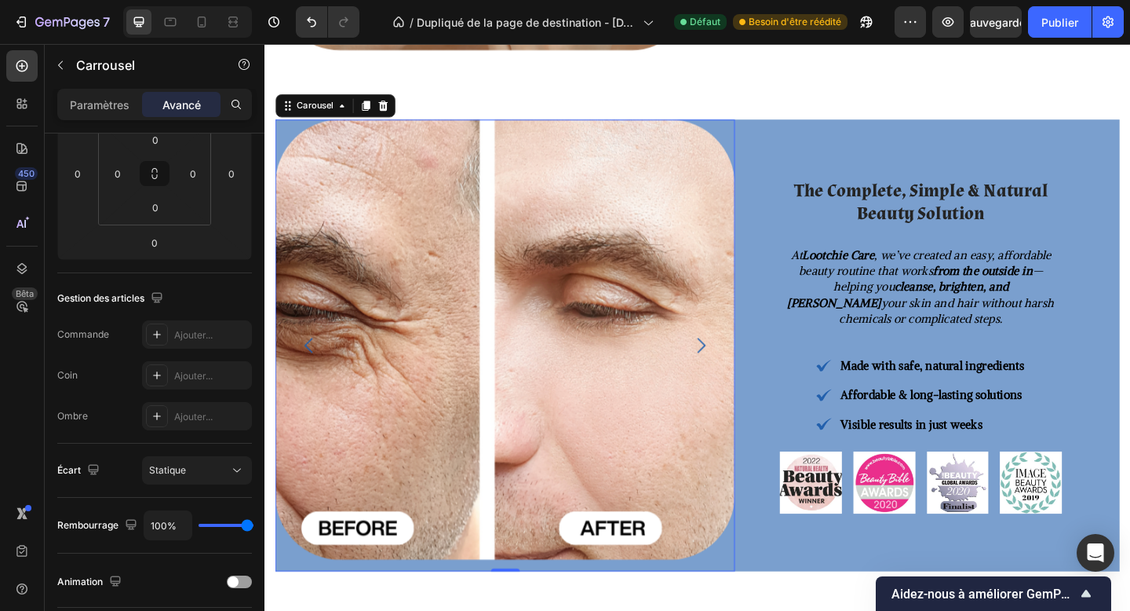
scroll to position [0, 0]
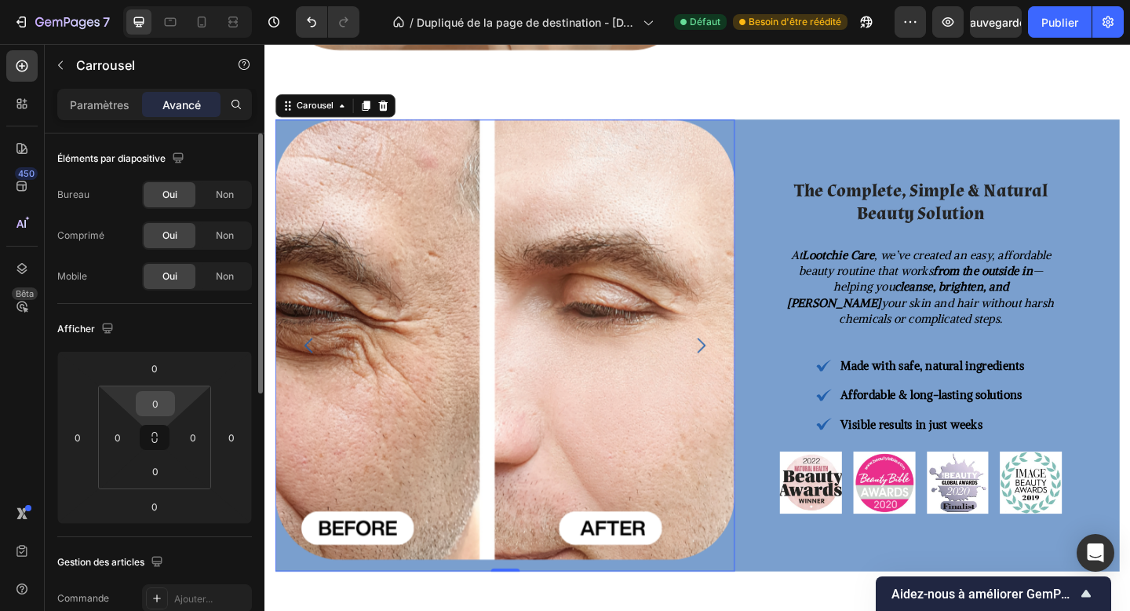
click at [153, 400] on input "0" at bounding box center [155, 404] width 31 height 24
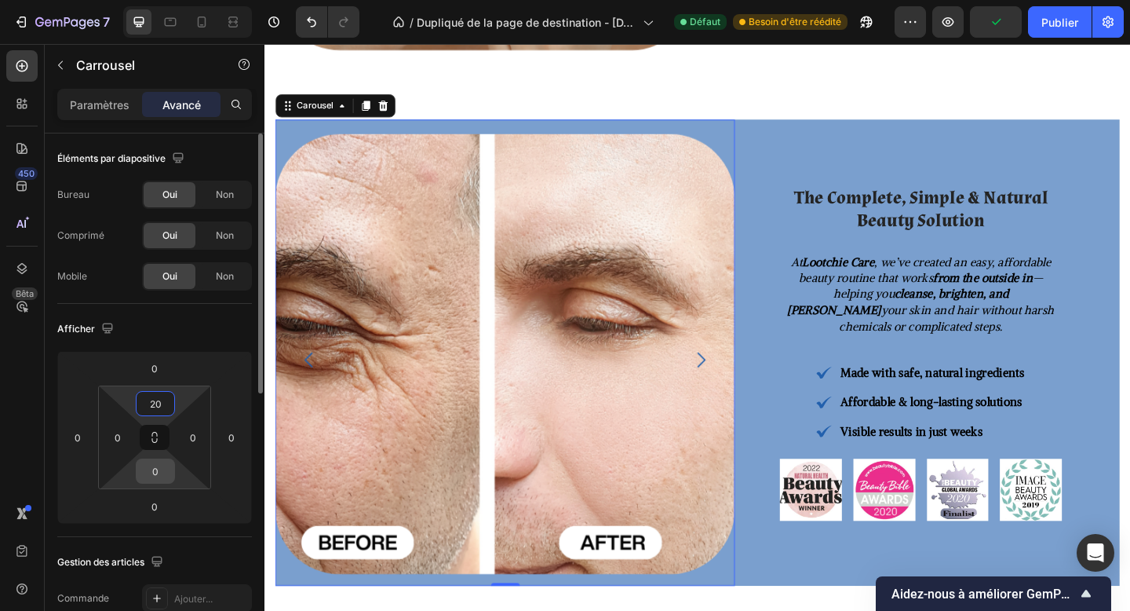
type input "20"
click at [159, 481] on input "0" at bounding box center [155, 471] width 31 height 24
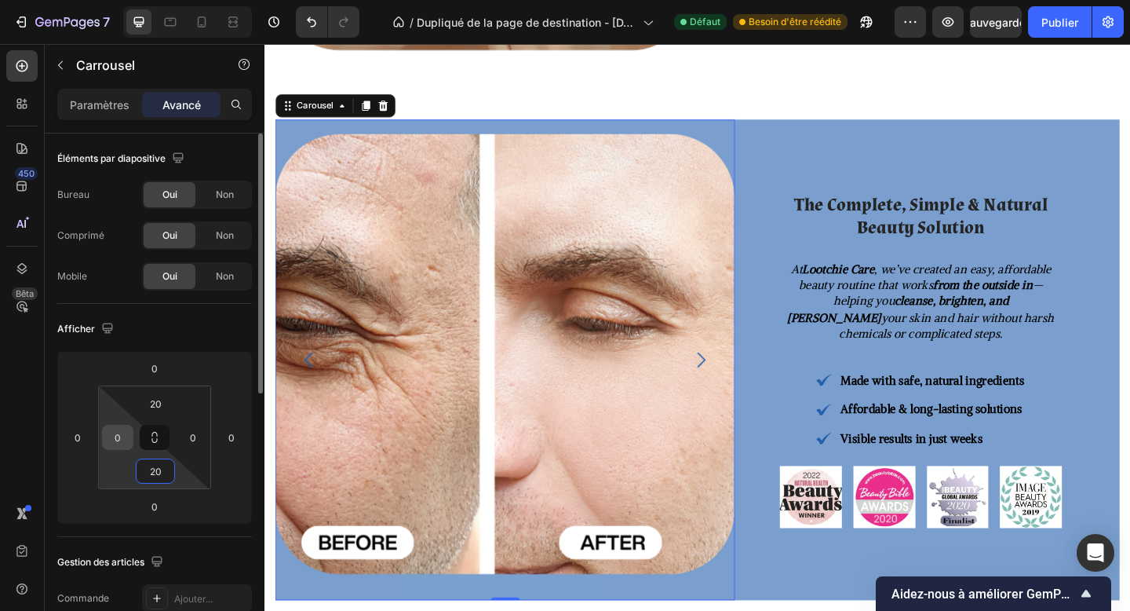
type input "20"
click at [105, 438] on div "0" at bounding box center [117, 437] width 31 height 25
click at [124, 440] on input "0" at bounding box center [118, 437] width 24 height 24
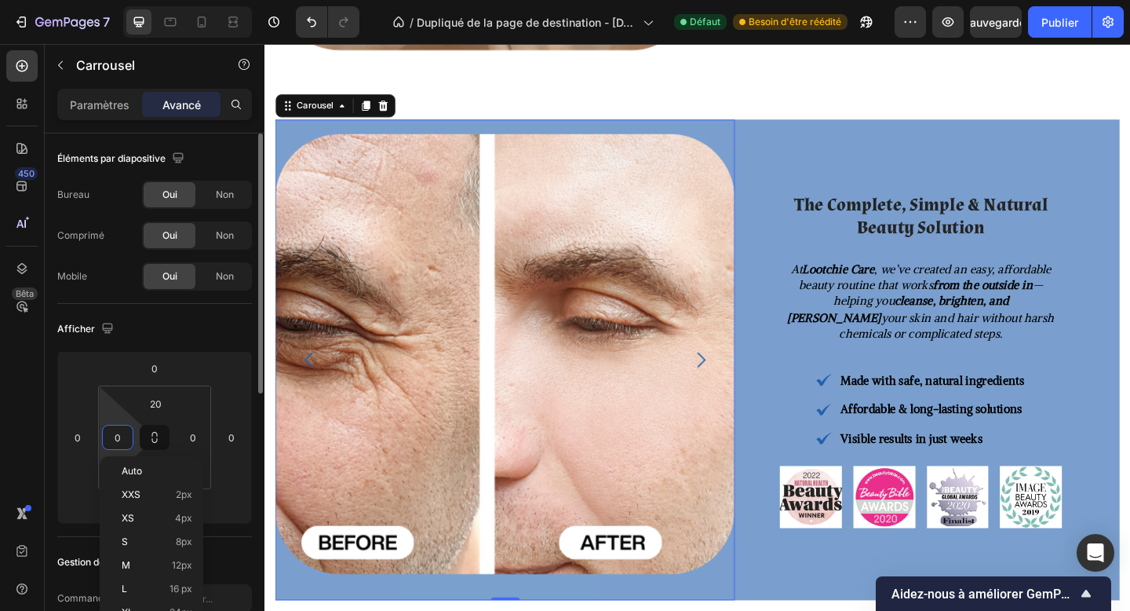
click at [124, 440] on input "0" at bounding box center [118, 437] width 24 height 24
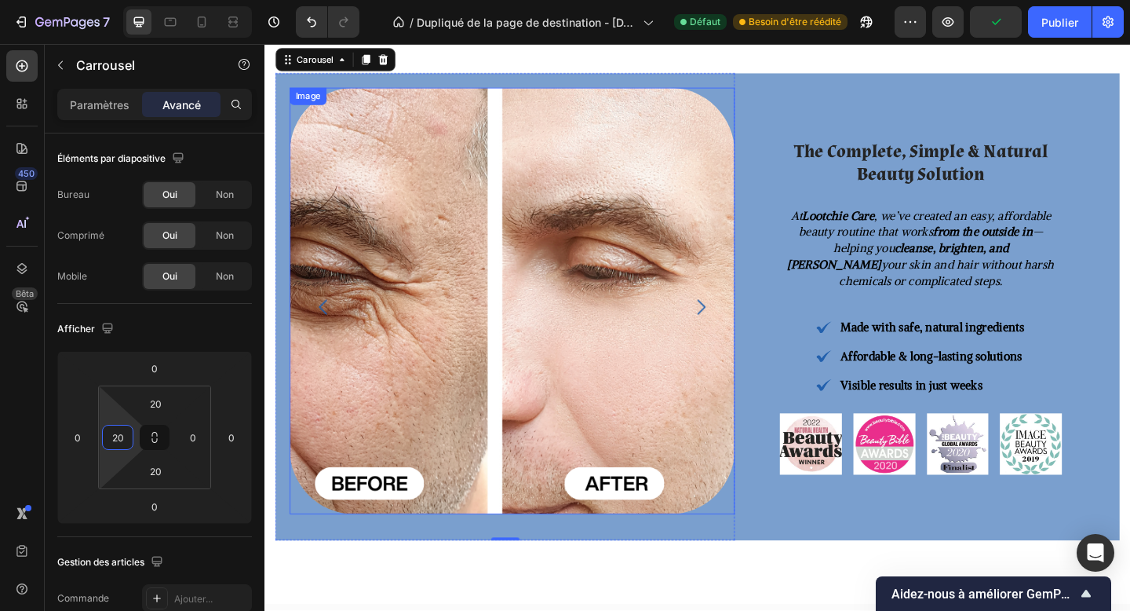
scroll to position [1131, 0]
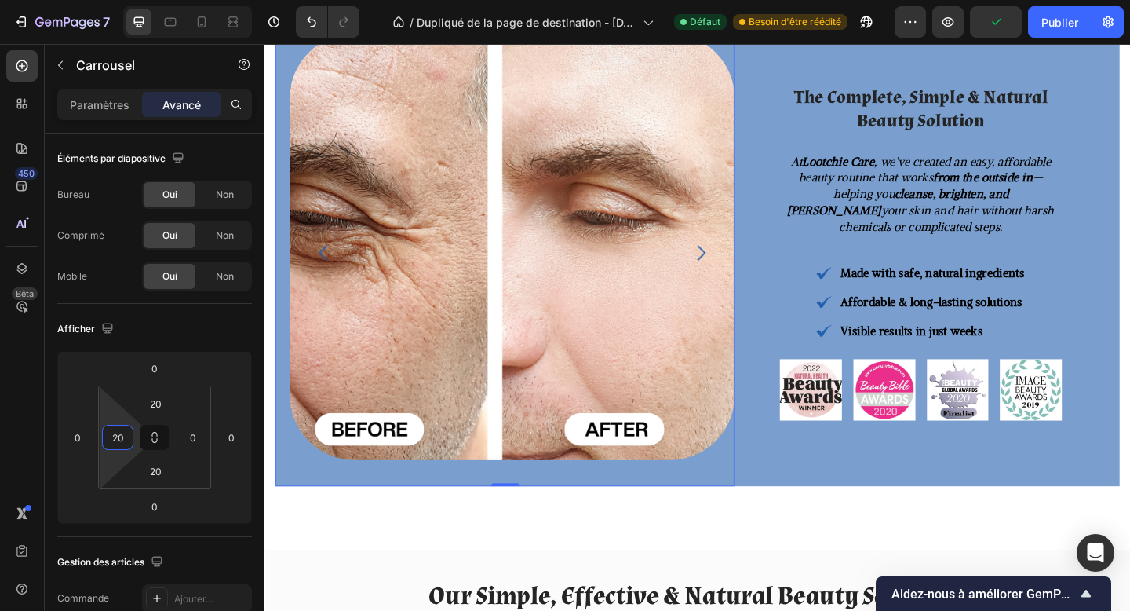
type input "20"
click at [732, 267] on icon "Carousel Next Arrow" at bounding box center [740, 272] width 24 height 24
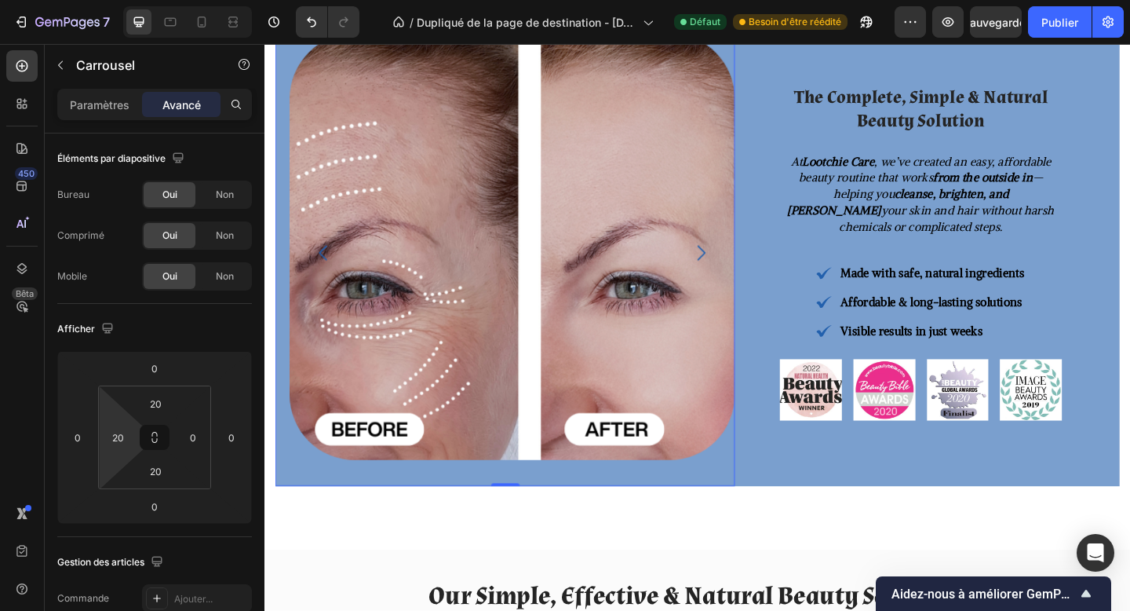
click at [732, 267] on icon "Carousel Next Arrow" at bounding box center [740, 272] width 24 height 24
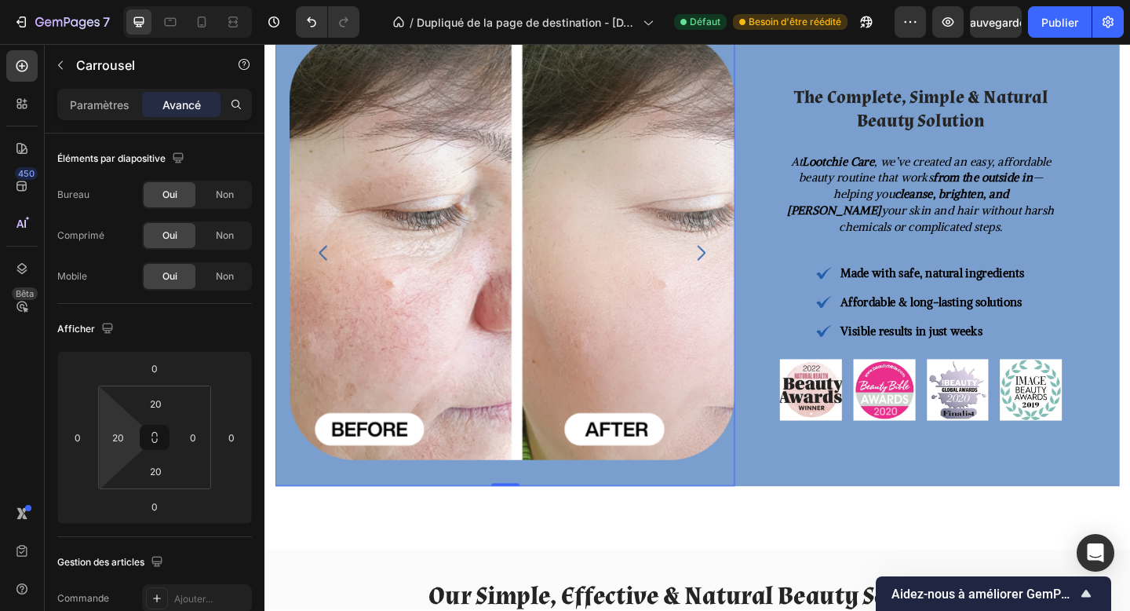
click at [732, 267] on icon "Carousel Next Arrow" at bounding box center [740, 272] width 24 height 24
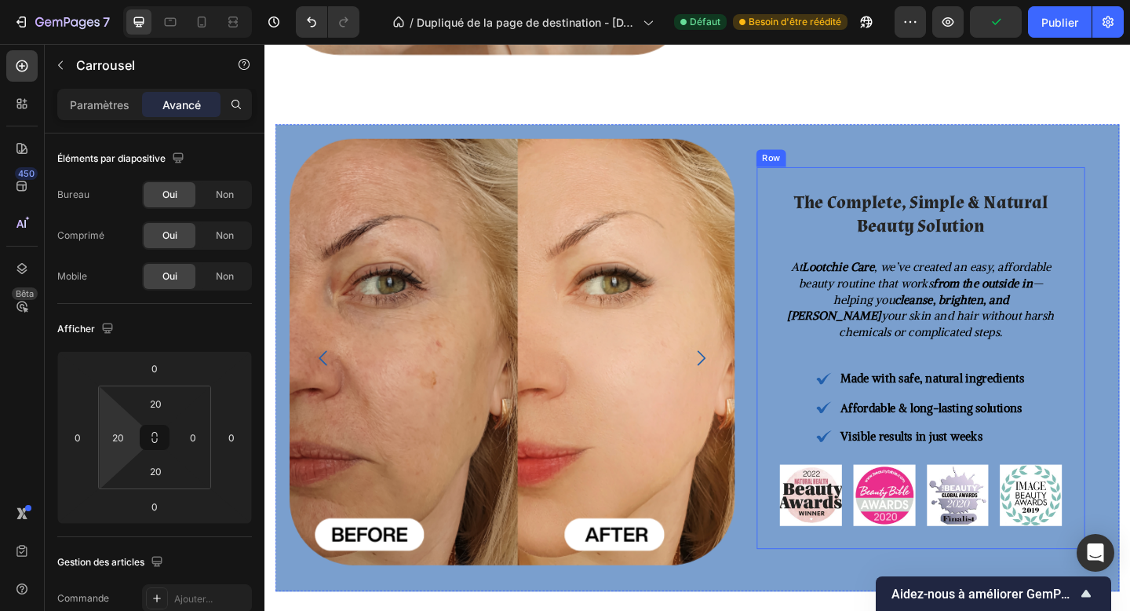
scroll to position [1021, 0]
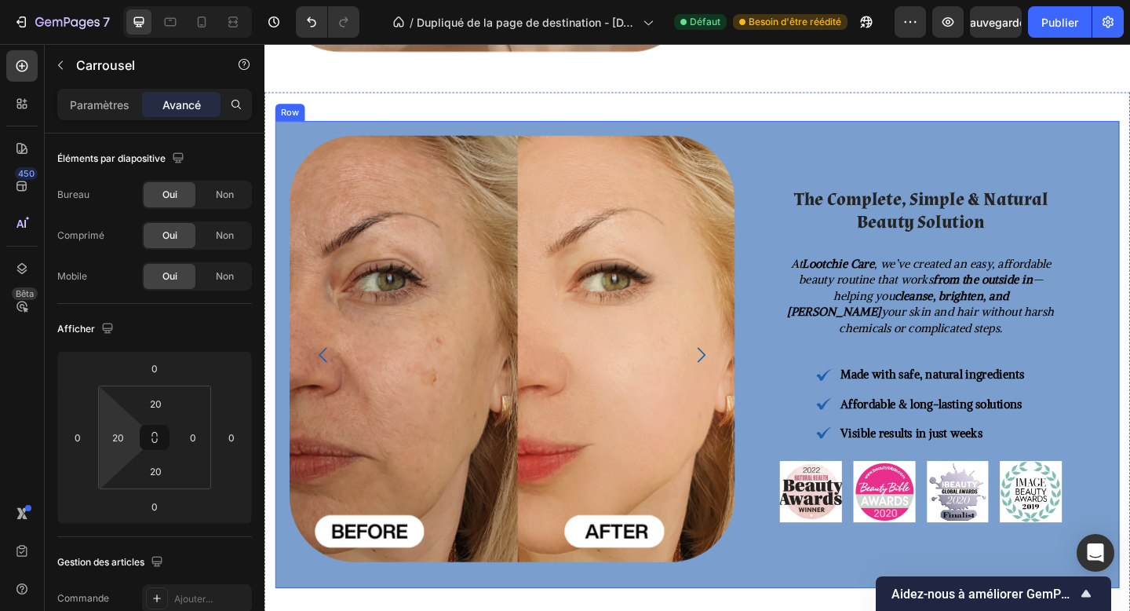
click at [1114, 151] on div "The Complete, Simple & Natural Beauty Solution Heading At Lootchie Care , we’ve…" at bounding box center [978, 382] width 357 height 509
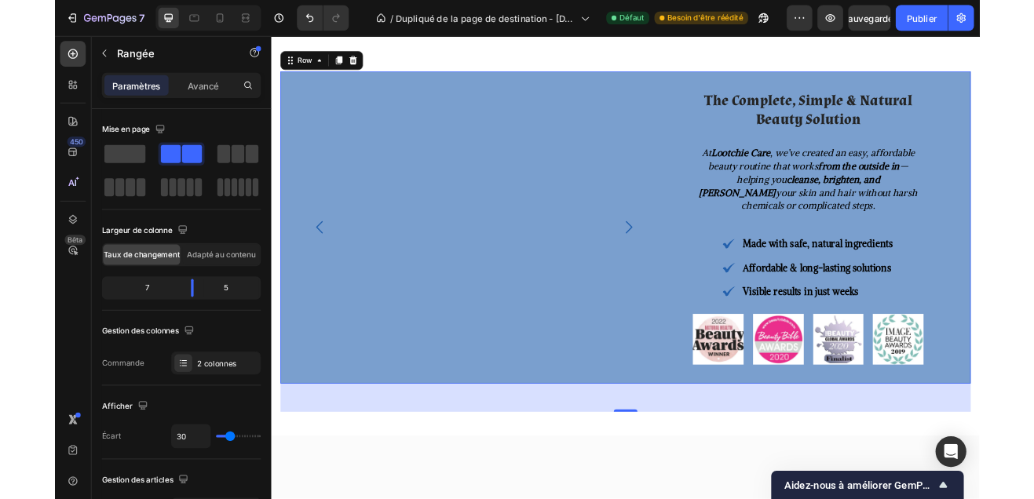
scroll to position [1060, 0]
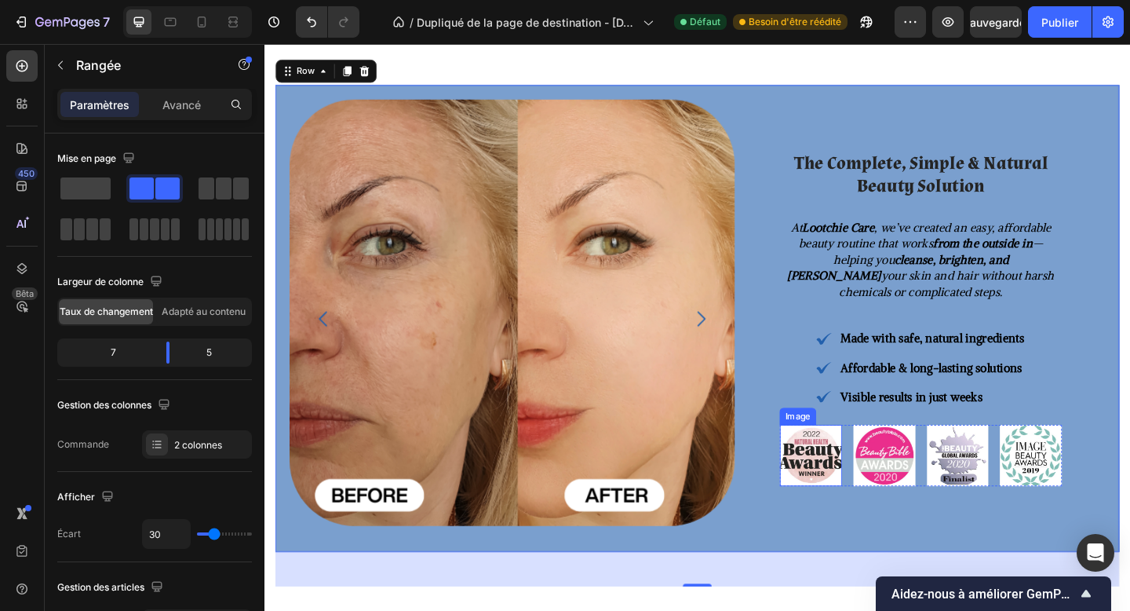
click at [849, 477] on img at bounding box center [859, 491] width 68 height 67
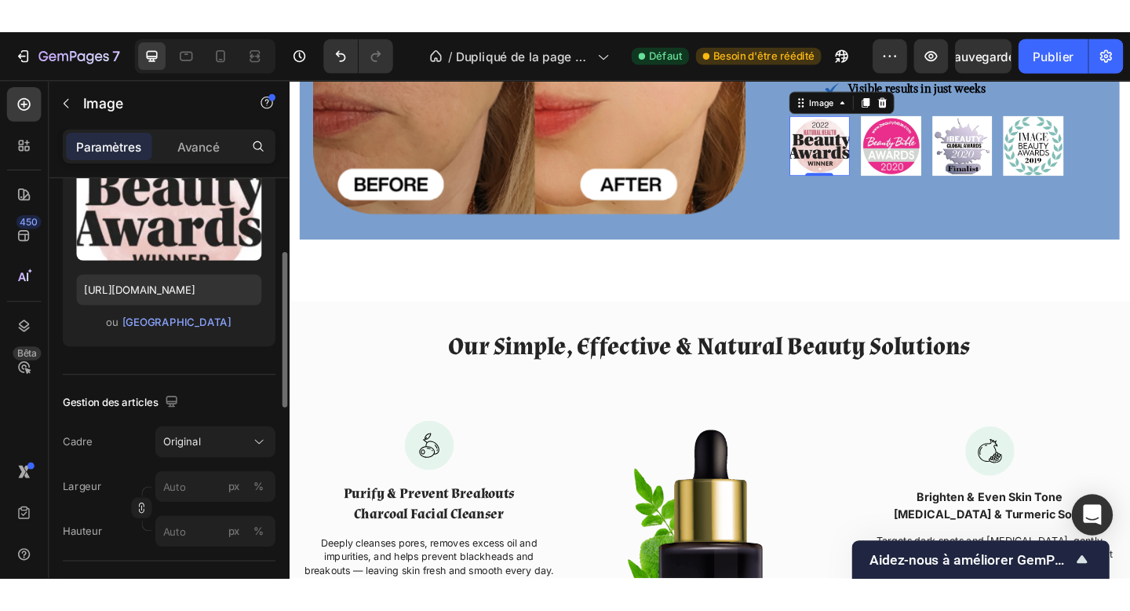
scroll to position [166, 0]
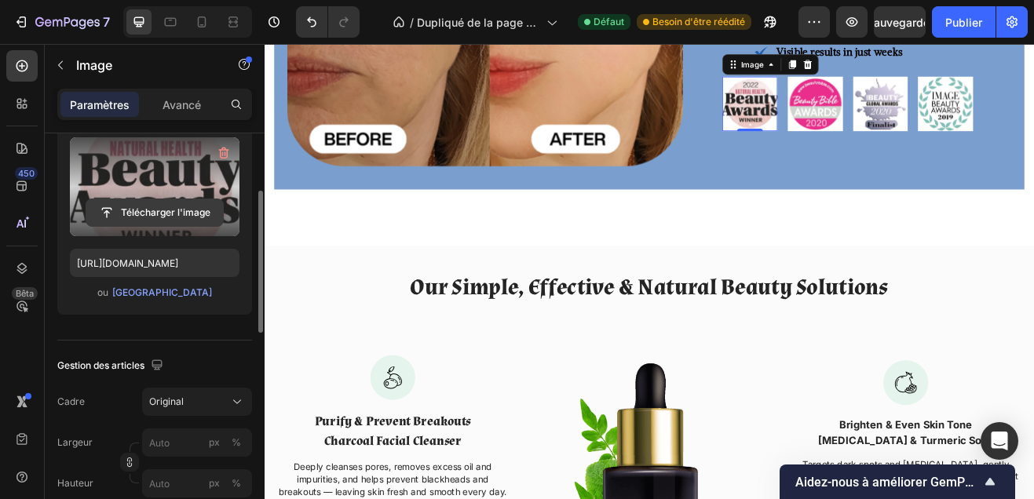
click at [142, 200] on input "file" at bounding box center [154, 212] width 137 height 27
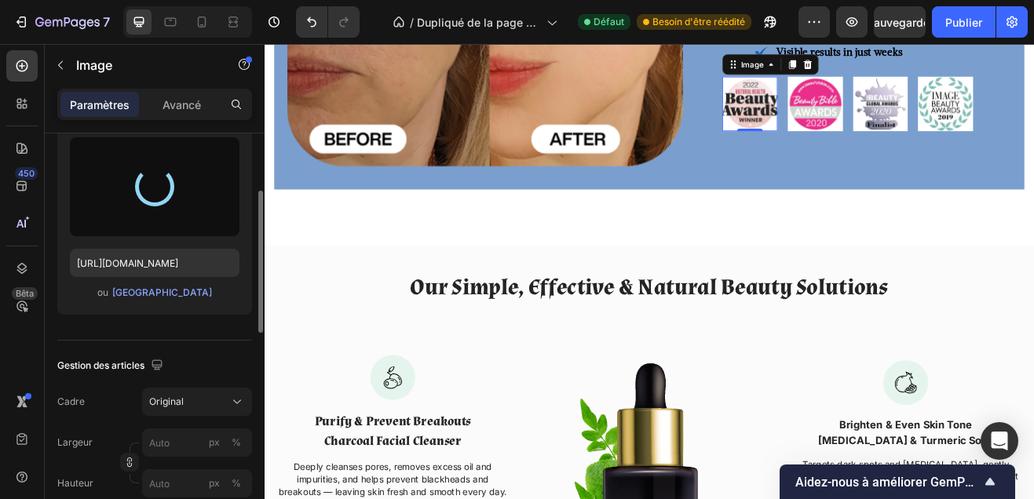
type input "https://cdn.shopify.com/s/files/1/0748/1321/0660/files/gempages_586082945240924…"
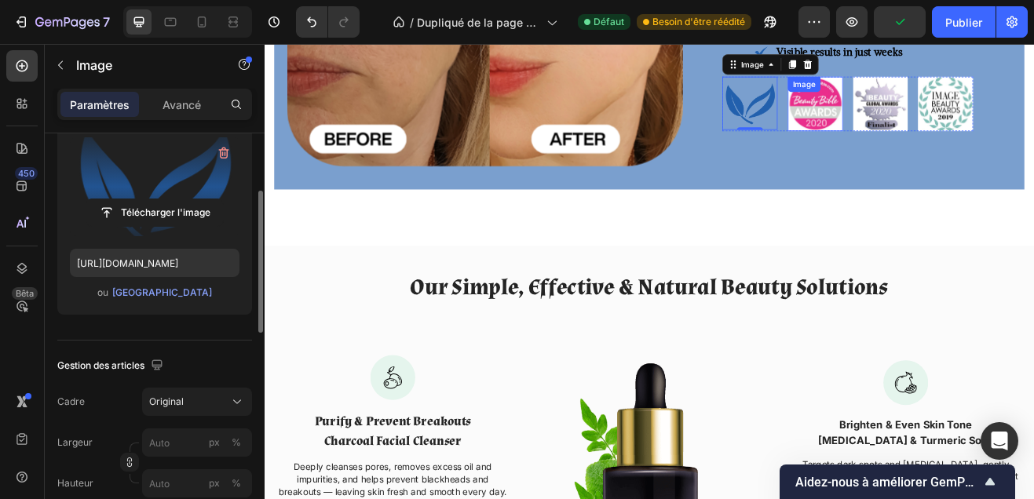
click at [953, 113] on img at bounding box center [939, 117] width 68 height 67
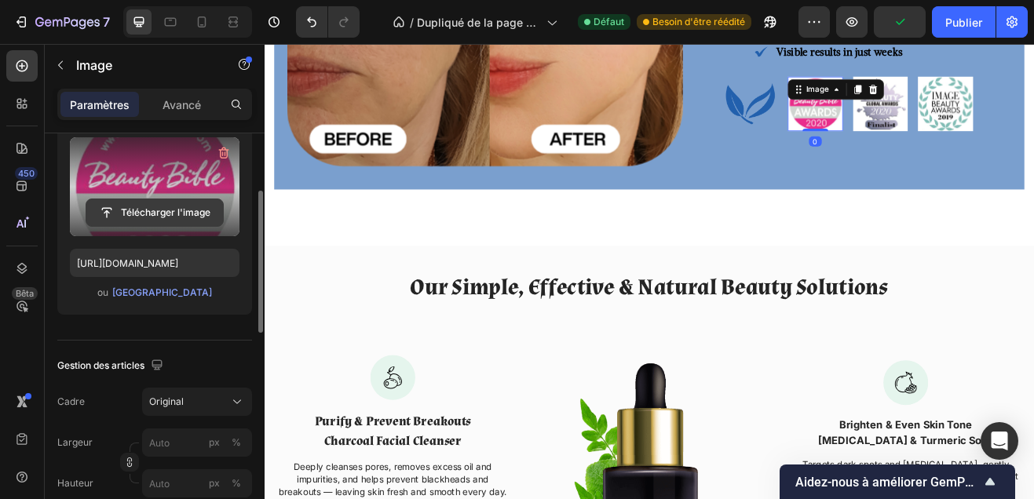
click at [145, 201] on input "file" at bounding box center [154, 212] width 137 height 27
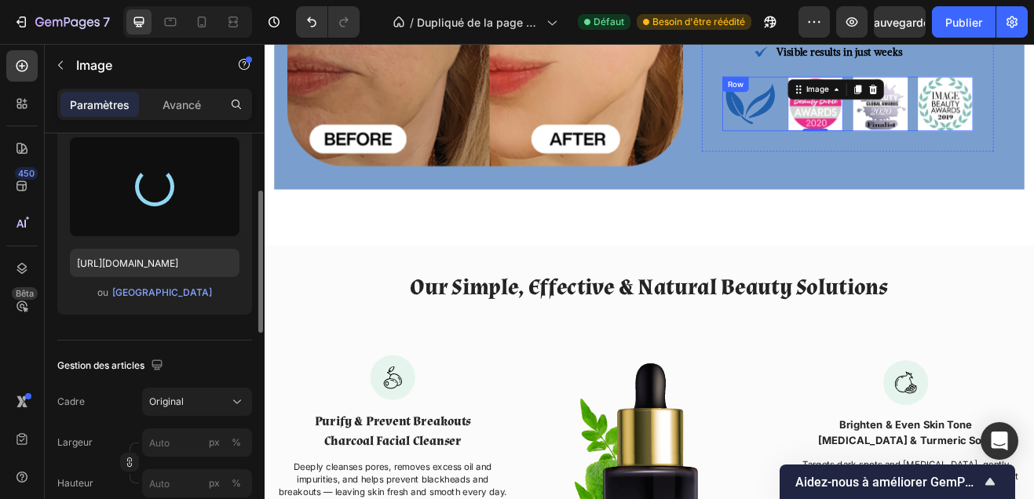
type input "https://cdn.shopify.com/s/files/1/0748/1321/0660/files/gempages_586082945240924…"
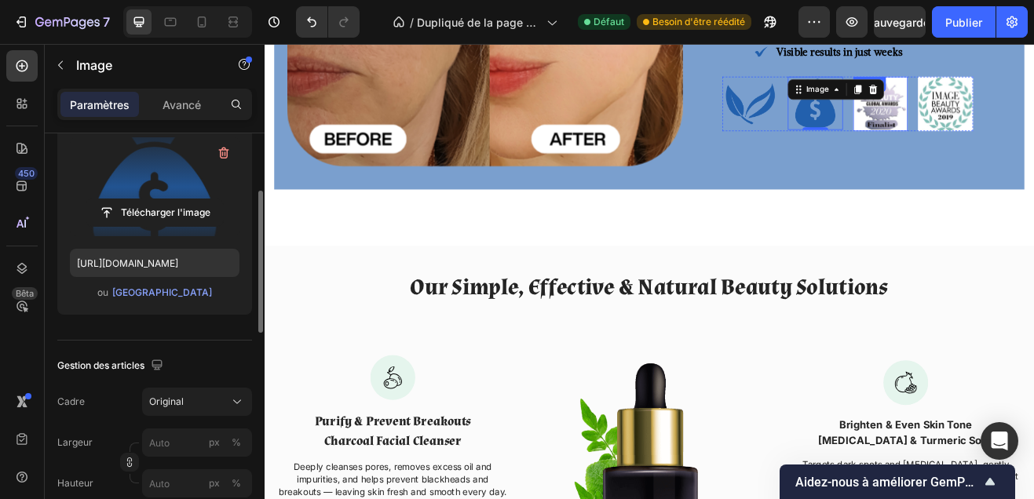
click at [1024, 128] on img at bounding box center [1019, 117] width 68 height 67
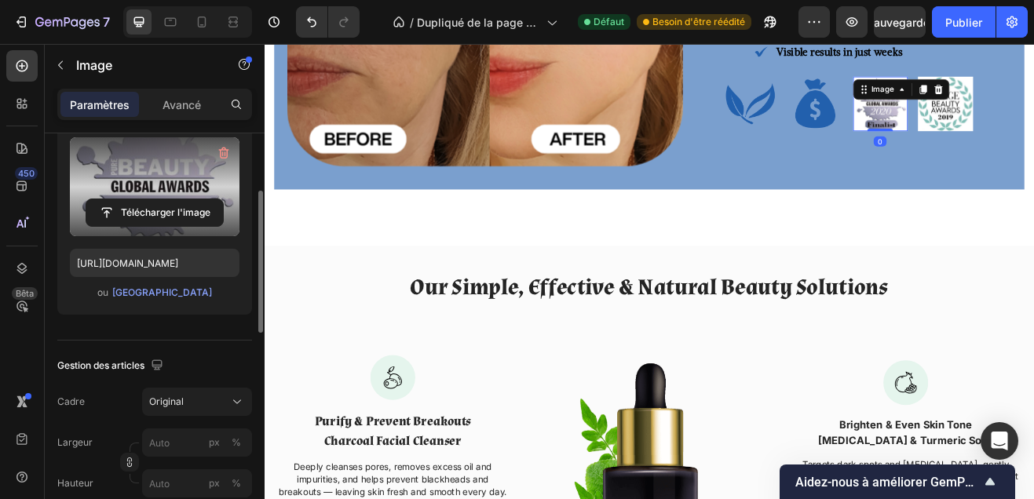
click at [156, 197] on label at bounding box center [155, 186] width 170 height 99
click at [156, 199] on input "file" at bounding box center [154, 212] width 137 height 27
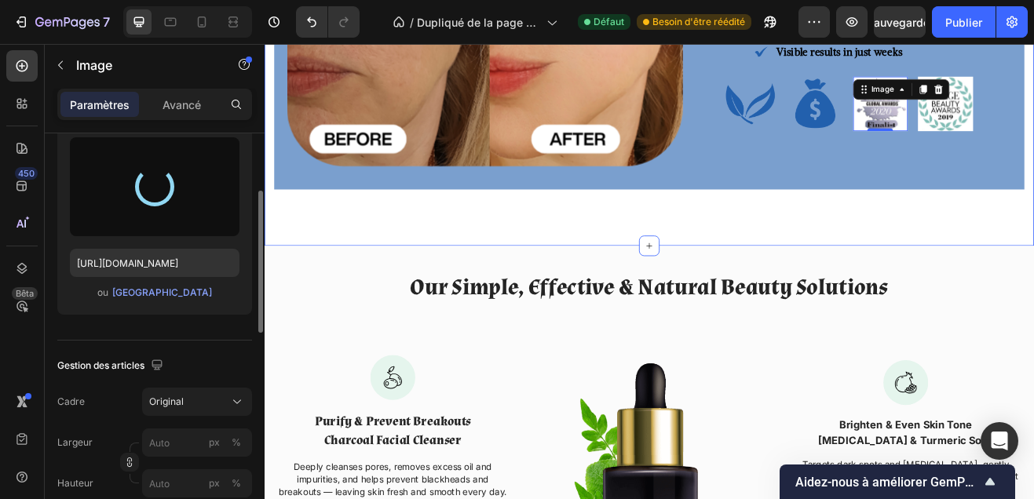
type input "https://cdn.shopify.com/s/files/1/0748/1321/0660/files/gempages_586082945240924…"
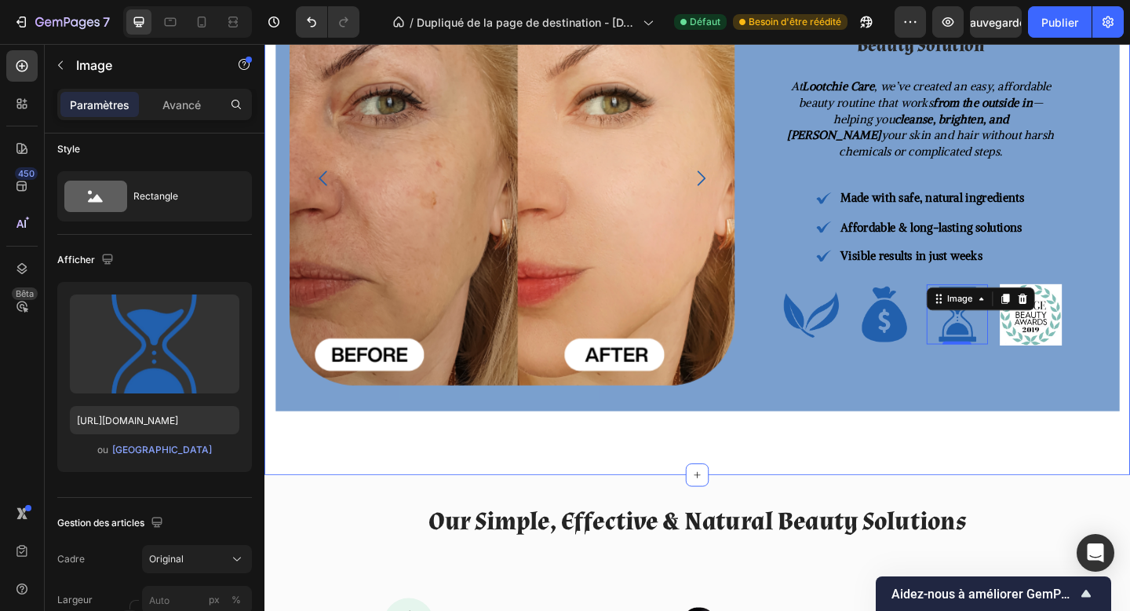
scroll to position [1187, 0]
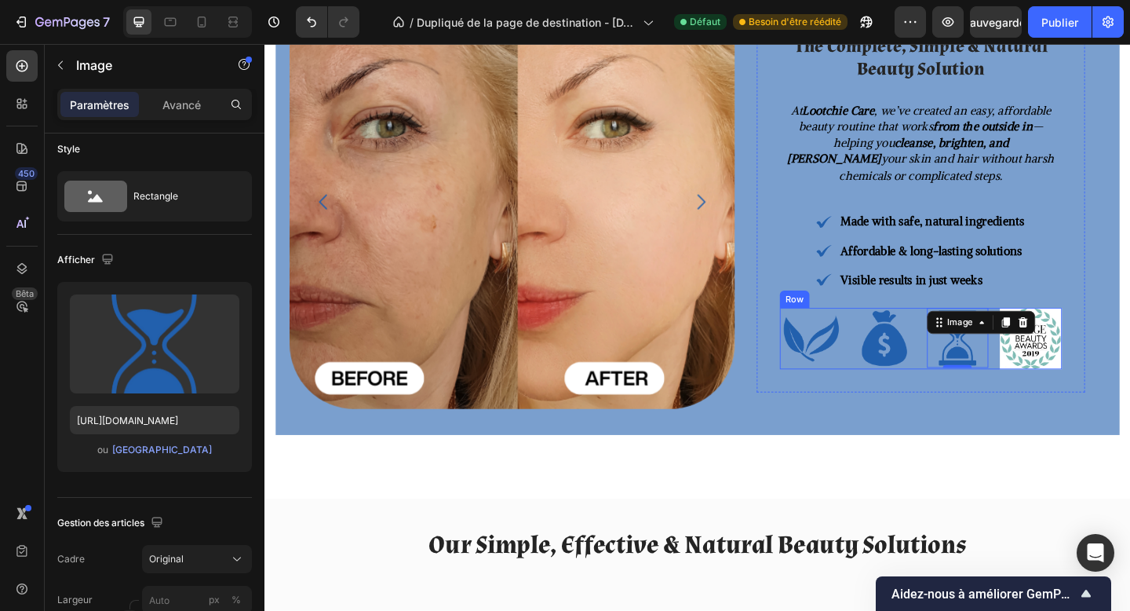
click at [973, 393] on div "Image Image Image 0 Image Row" at bounding box center [978, 364] width 307 height 67
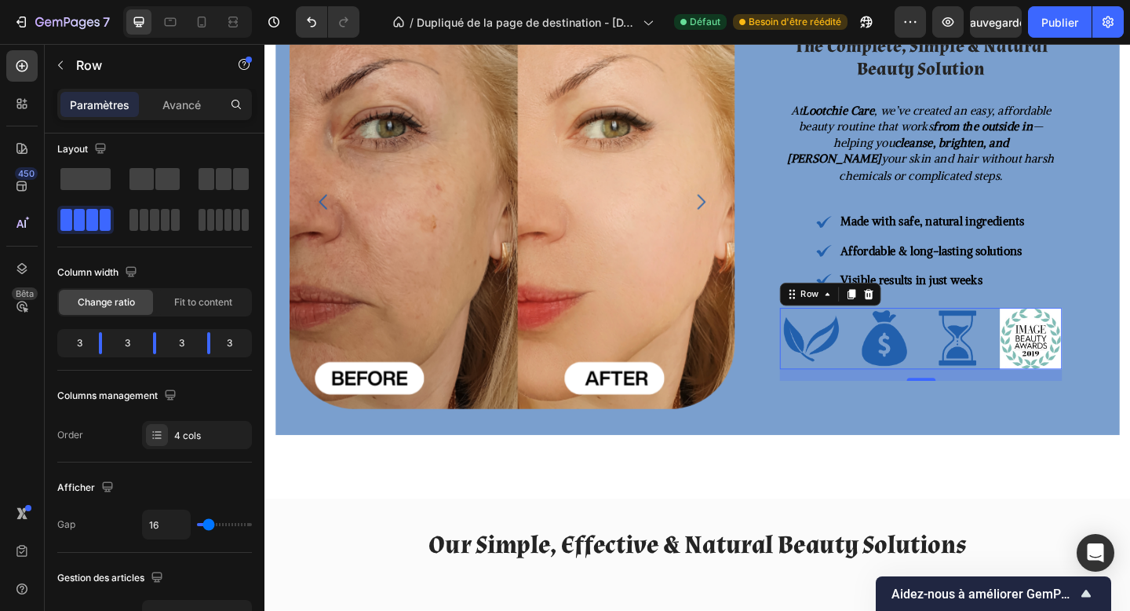
scroll to position [0, 0]
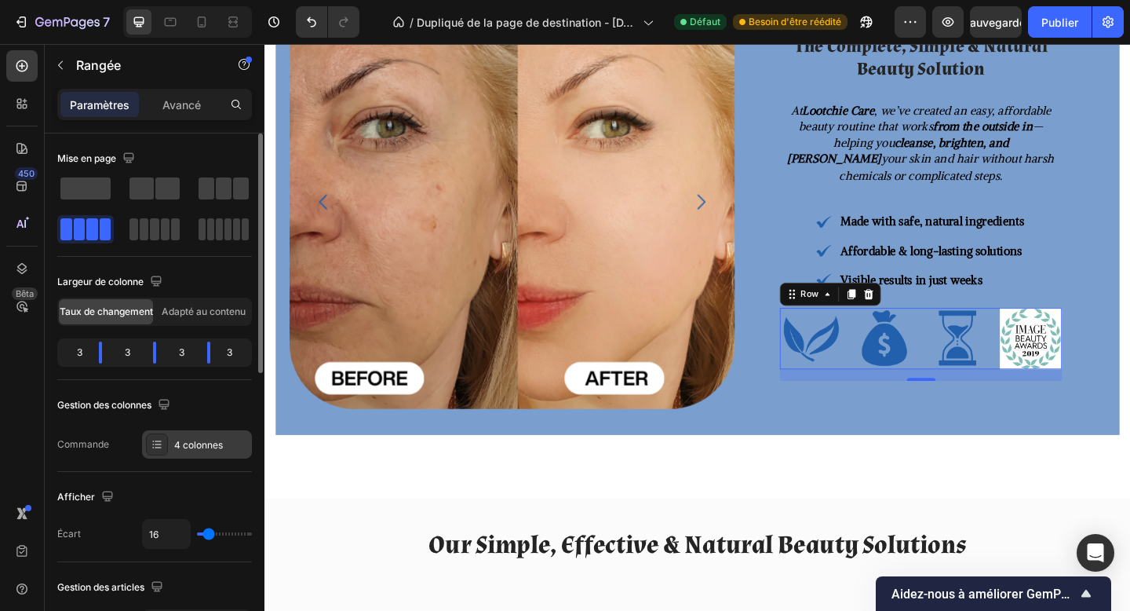
click at [170, 440] on div "4 colonnes" at bounding box center [197, 444] width 110 height 28
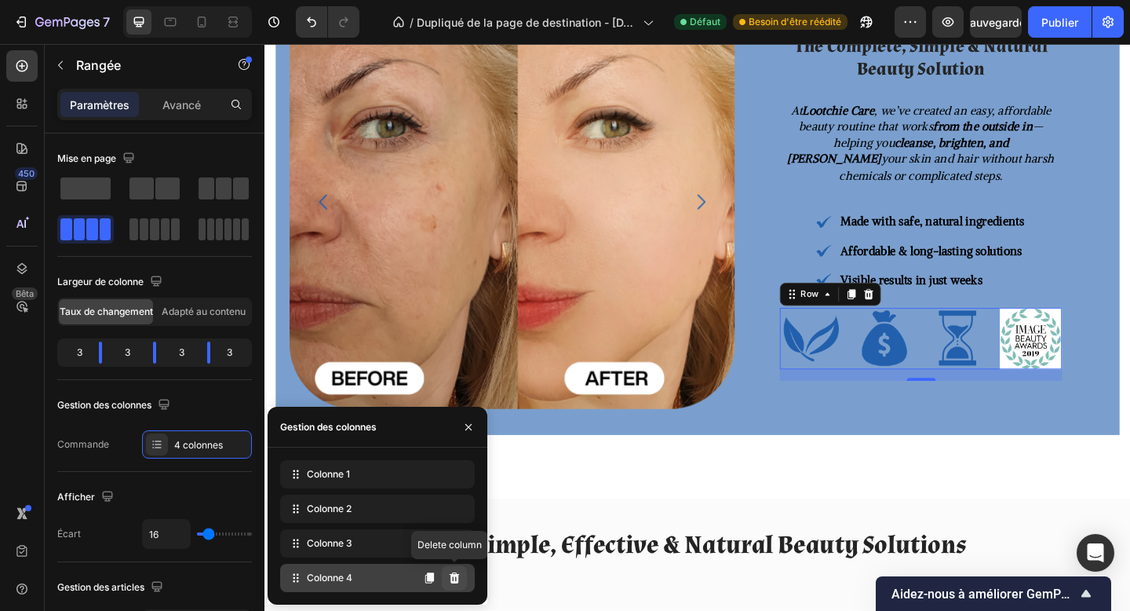
click at [451, 577] on icon at bounding box center [455, 577] width 10 height 11
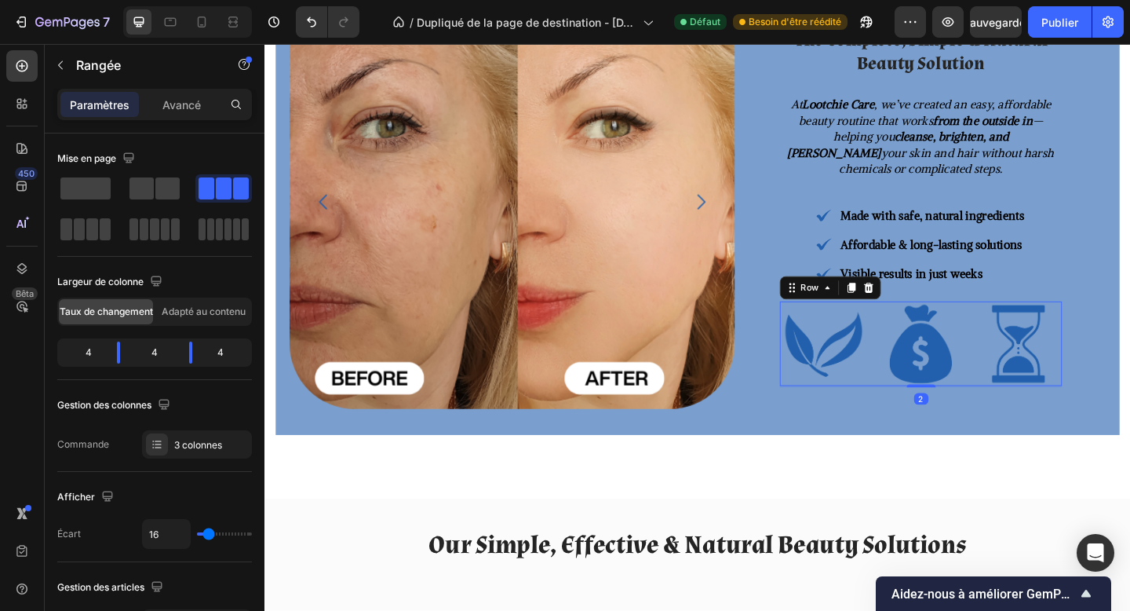
drag, startPoint x: 972, startPoint y: 422, endPoint x: 970, endPoint y: 411, distance: 11.1
click at [970, 411] on div "Image Image Image Row 2" at bounding box center [978, 370] width 307 height 92
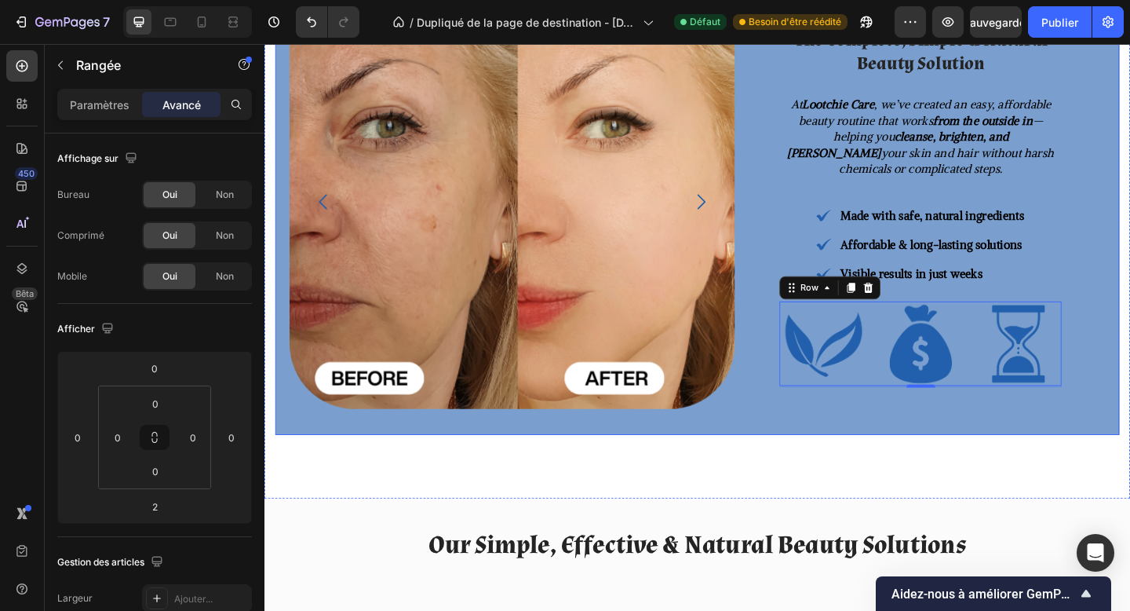
click at [894, 458] on div "The Complete, Simple & Natural Beauty Solution Heading At Lootchie Care , we’ve…" at bounding box center [978, 216] width 357 height 509
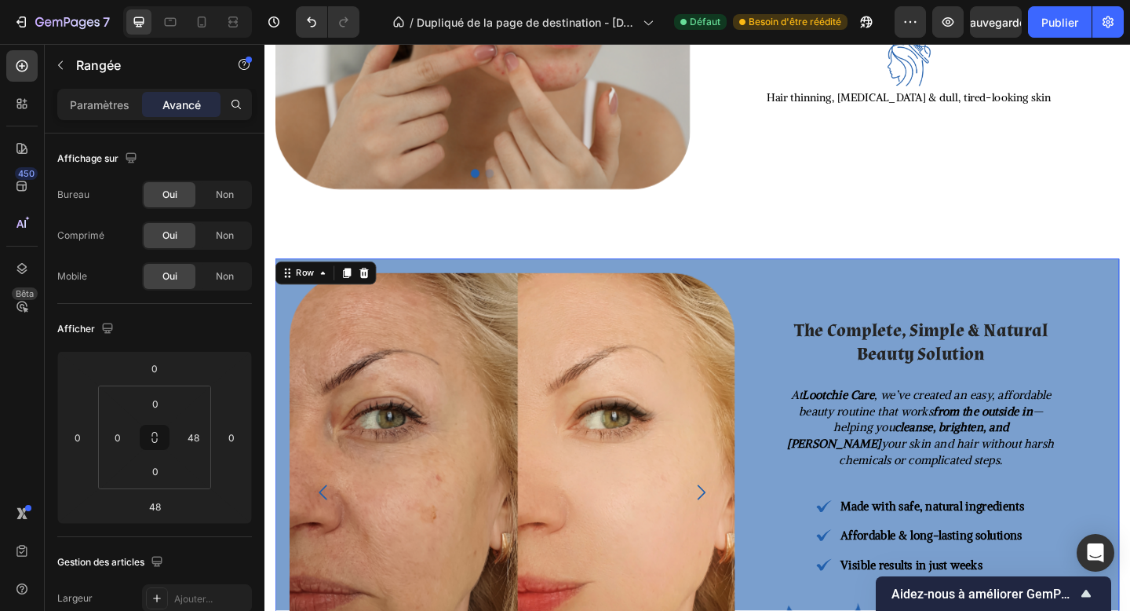
scroll to position [866, 0]
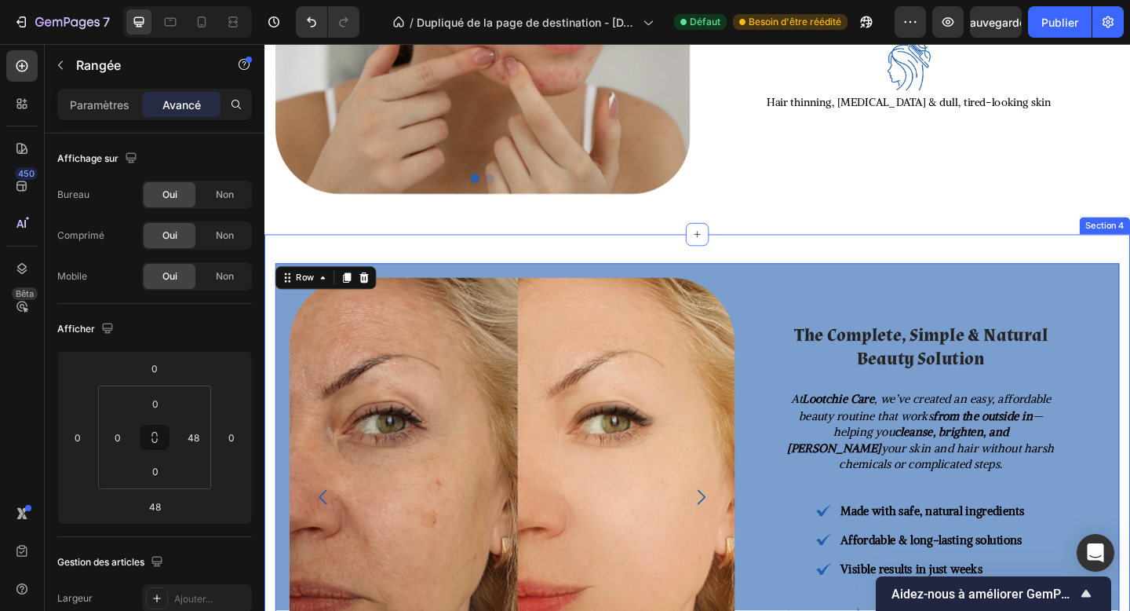
click at [667, 265] on div "Image Image Image Image Carousel The Complete, Simple & Natural Beauty Solution…" at bounding box center [736, 555] width 942 height 609
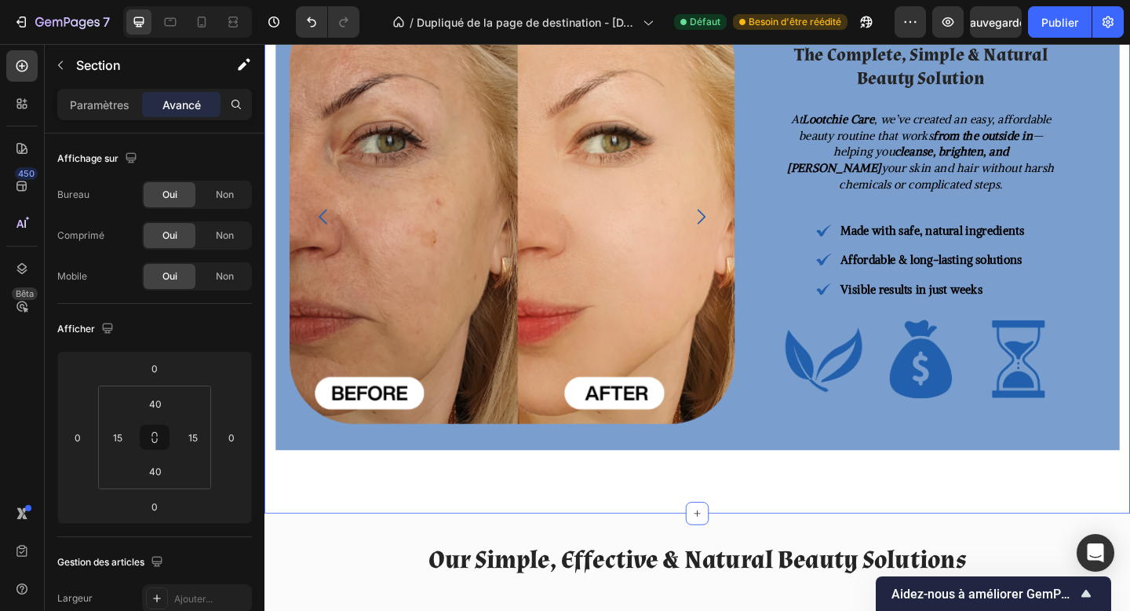
scroll to position [1173, 0]
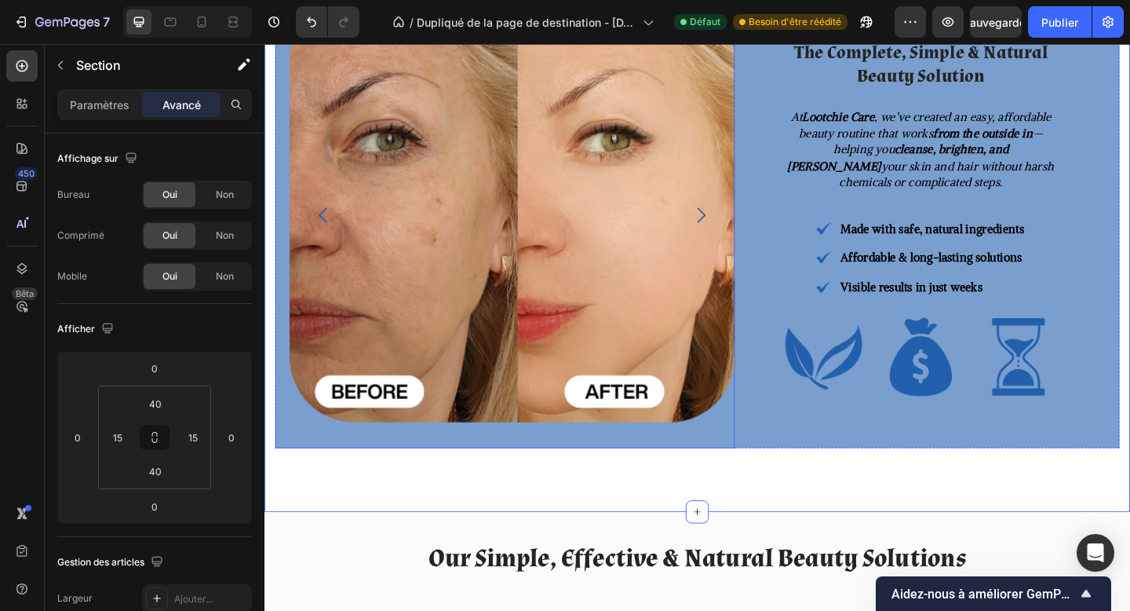
click at [297, 473] on div "Image Image Image Image Carousel" at bounding box center [526, 230] width 500 height 509
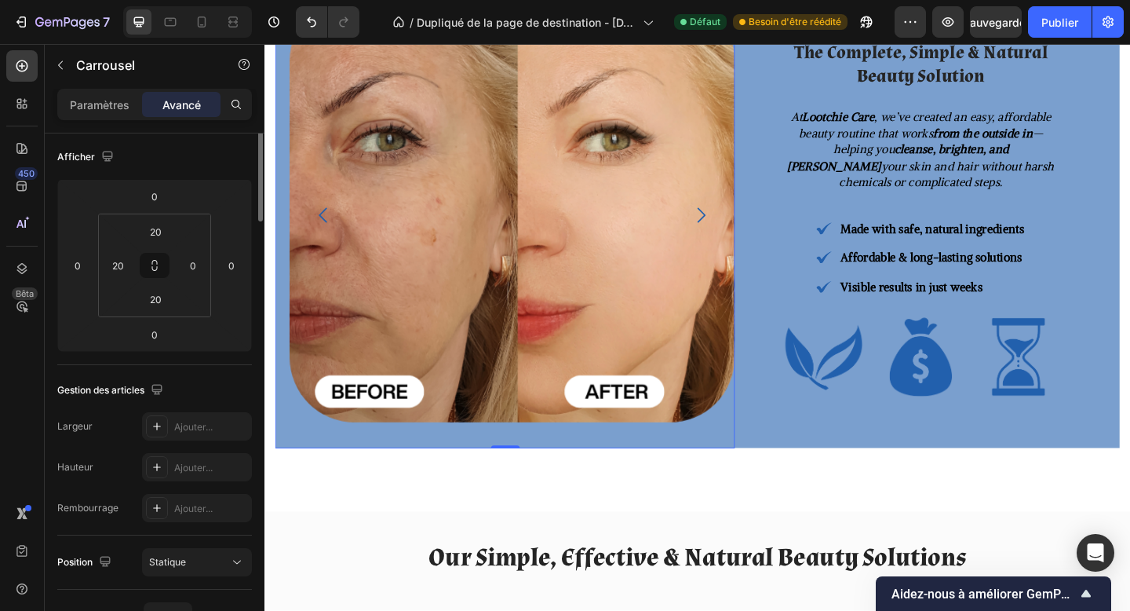
scroll to position [0, 0]
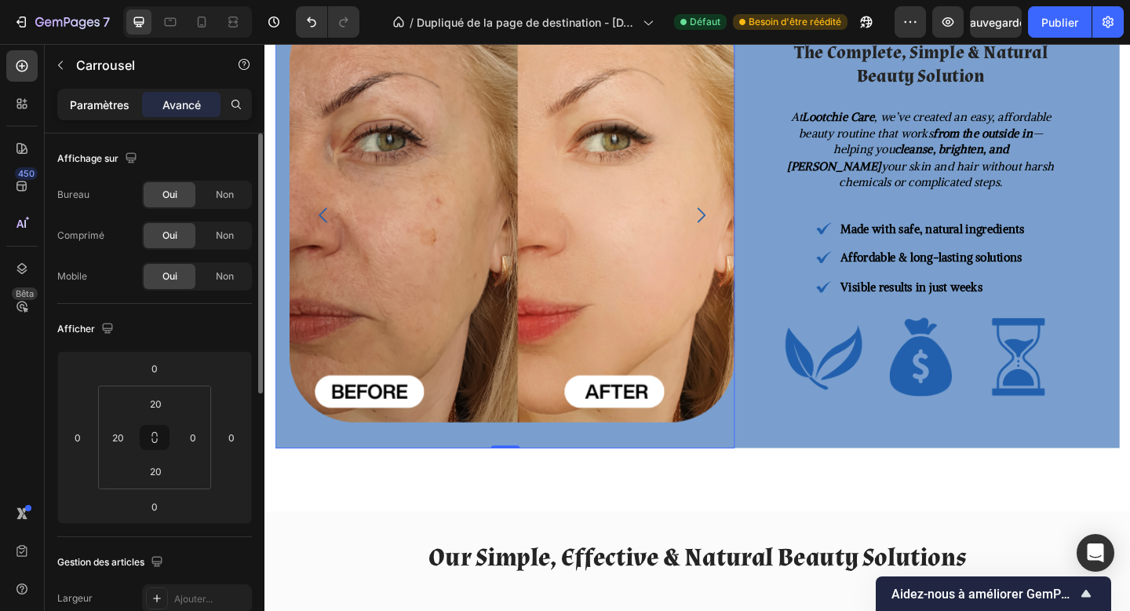
click at [99, 112] on p "Paramètres" at bounding box center [100, 105] width 60 height 16
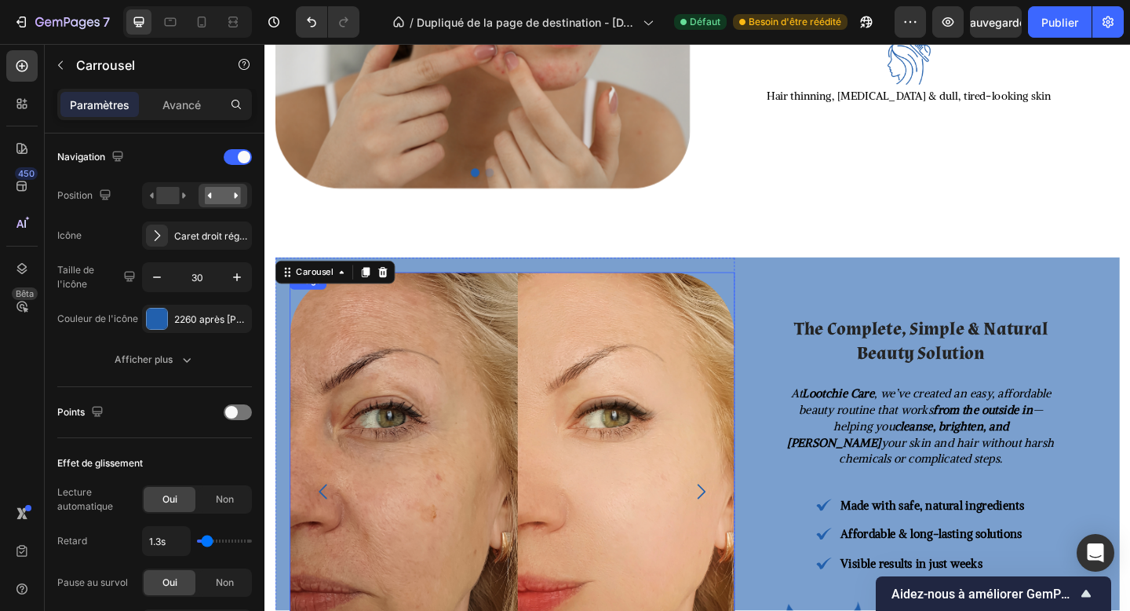
scroll to position [841, 0]
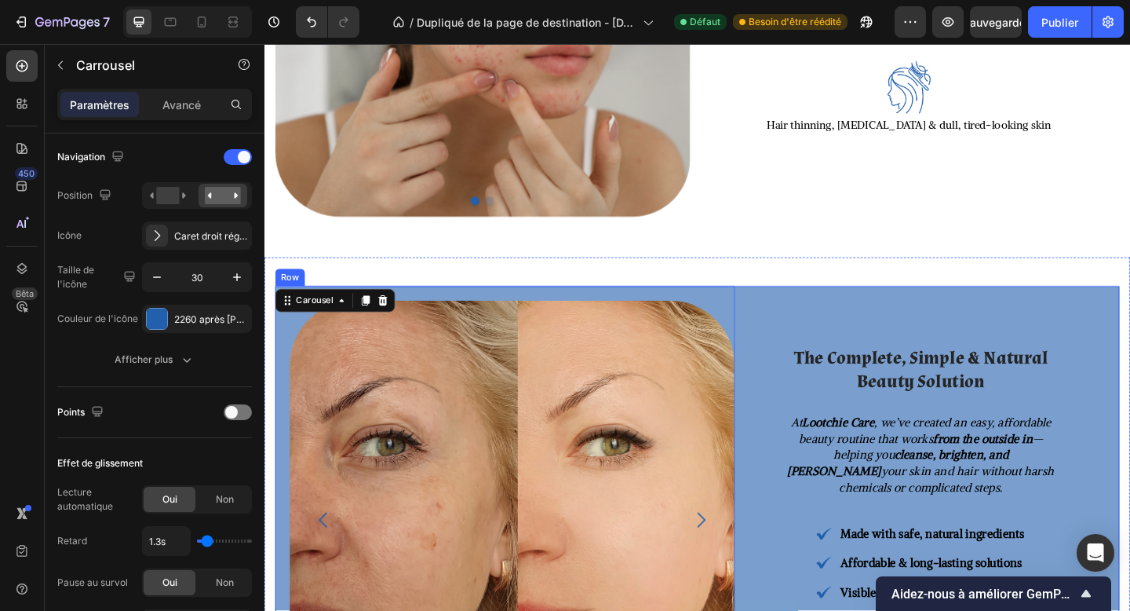
click at [811, 314] on div "The Complete, Simple & Natural Beauty Solution Heading At Lootchie Care , we’ve…" at bounding box center [978, 562] width 357 height 509
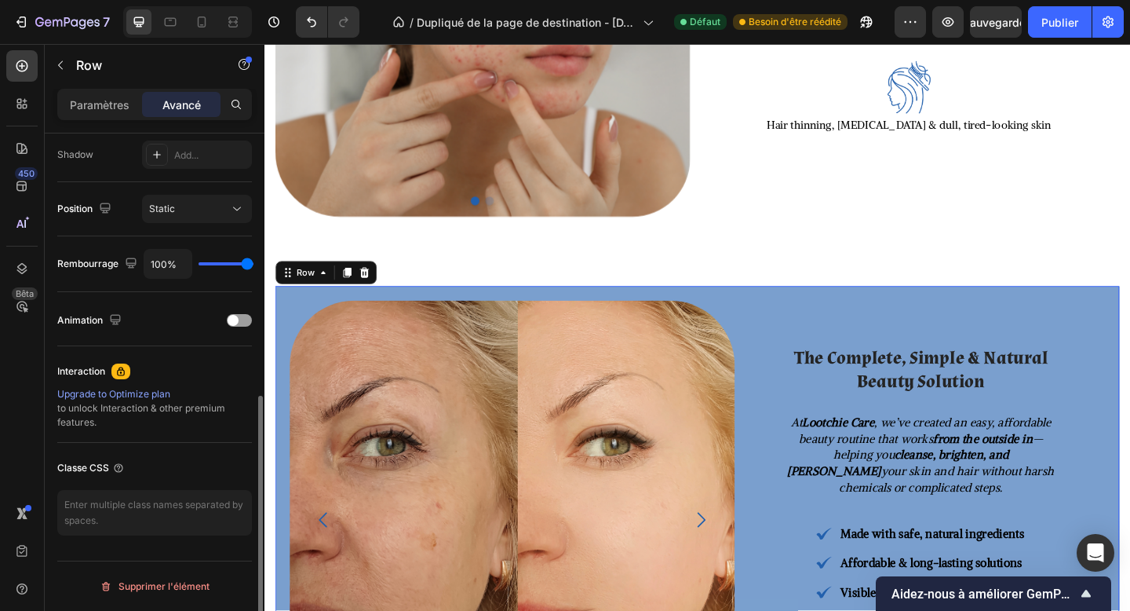
scroll to position [0, 0]
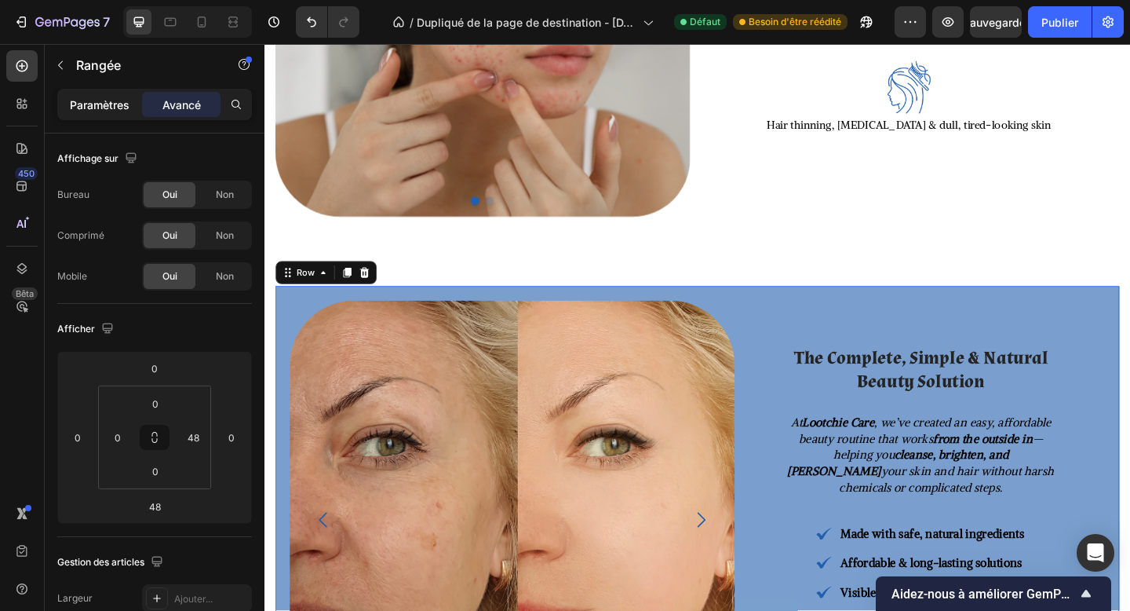
click at [105, 99] on font "Paramètres" at bounding box center [100, 104] width 60 height 13
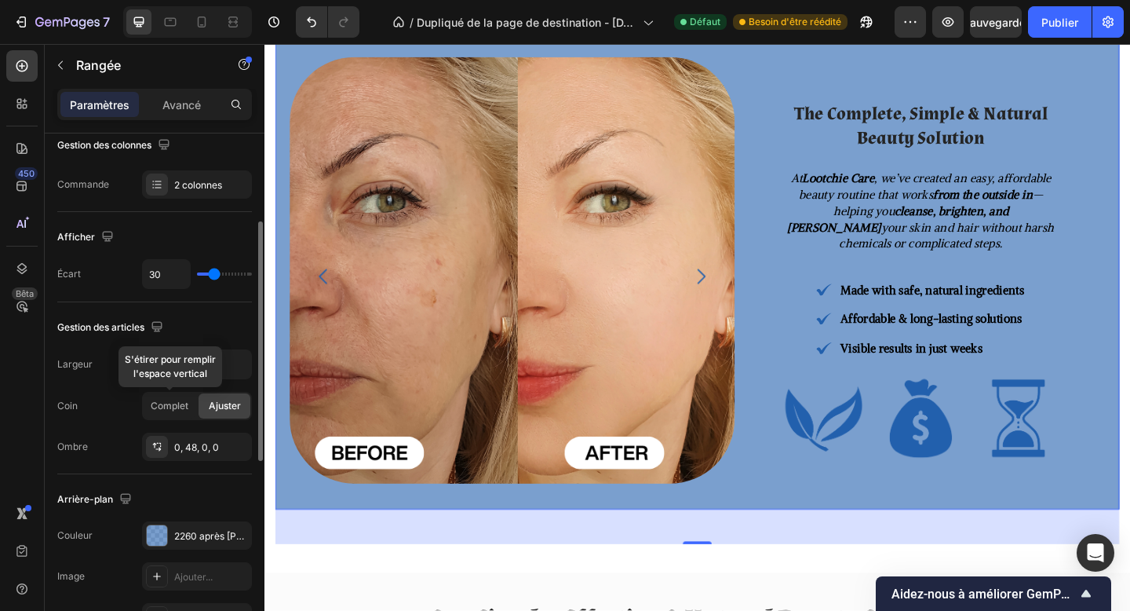
scroll to position [239, 0]
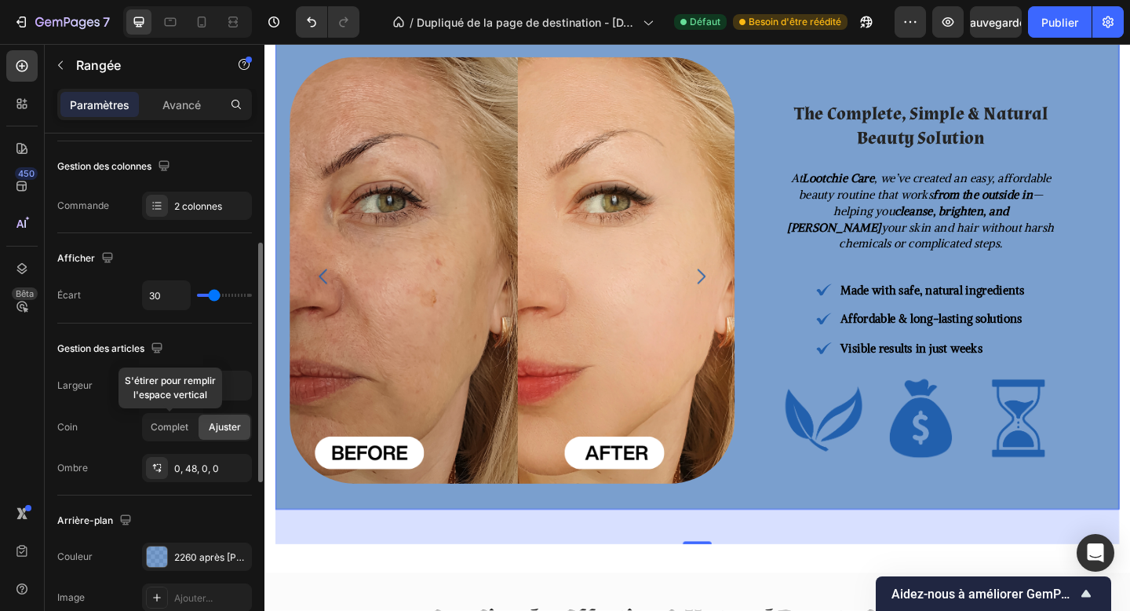
type input "14"
type input "11"
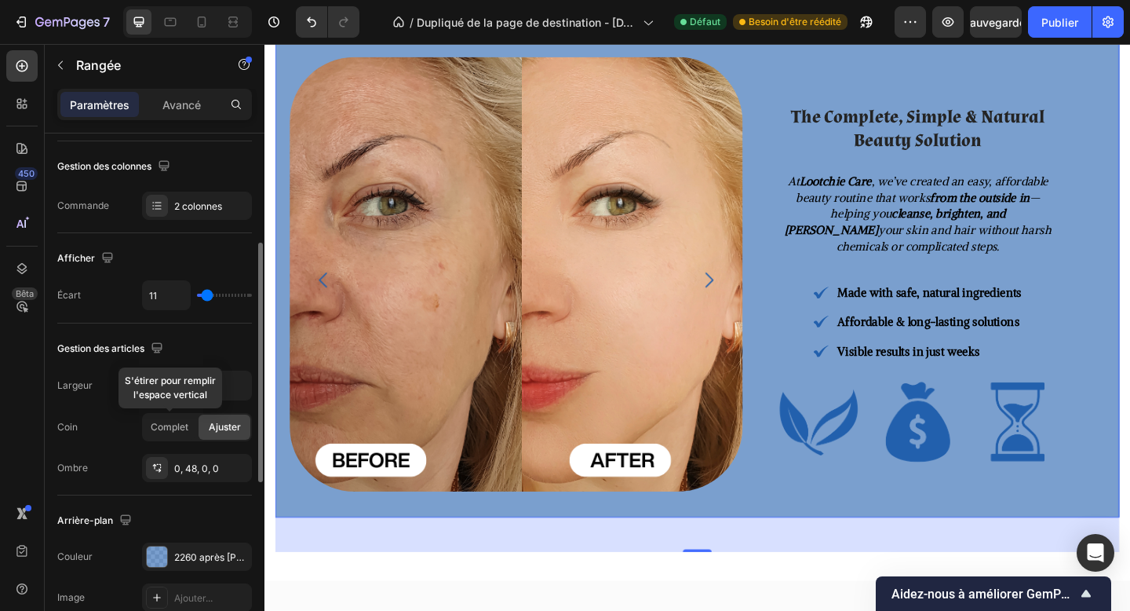
type input "10"
type input "17"
type input "33"
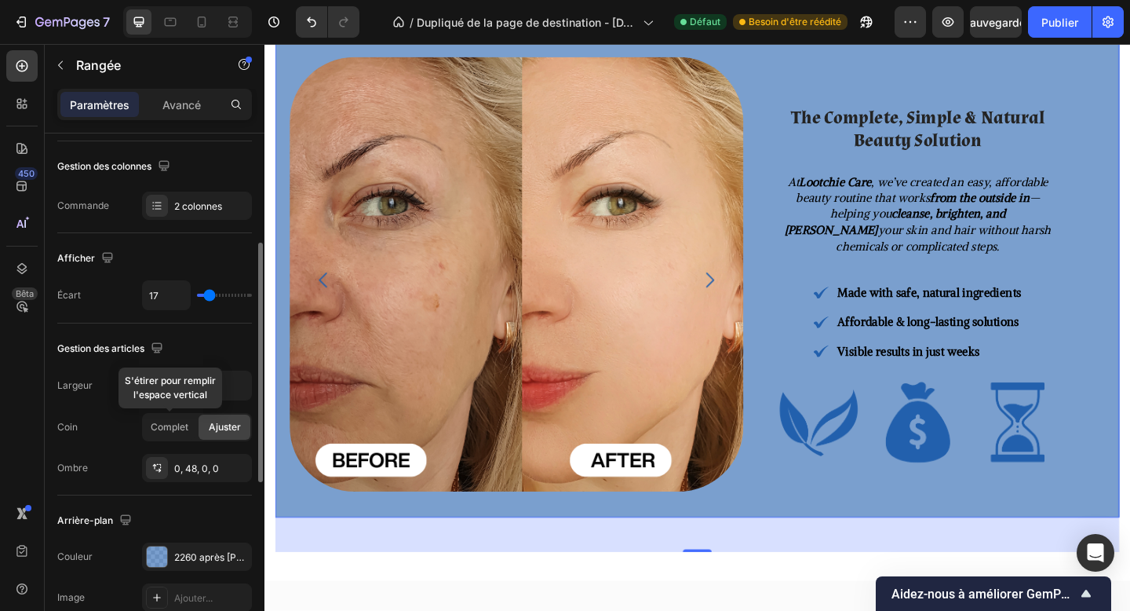
type input "33"
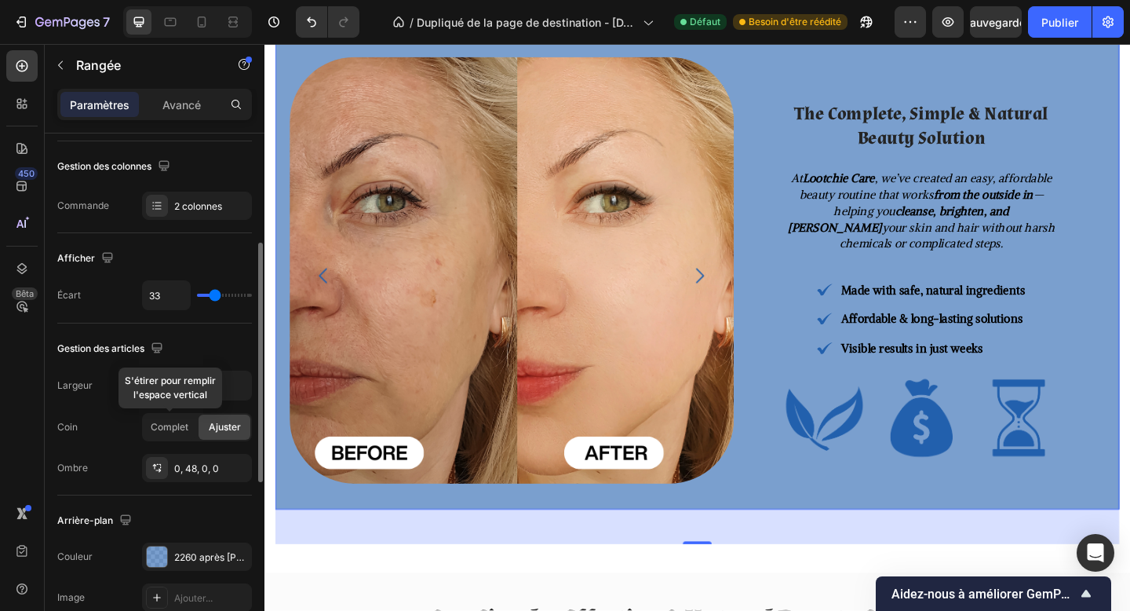
type input "36"
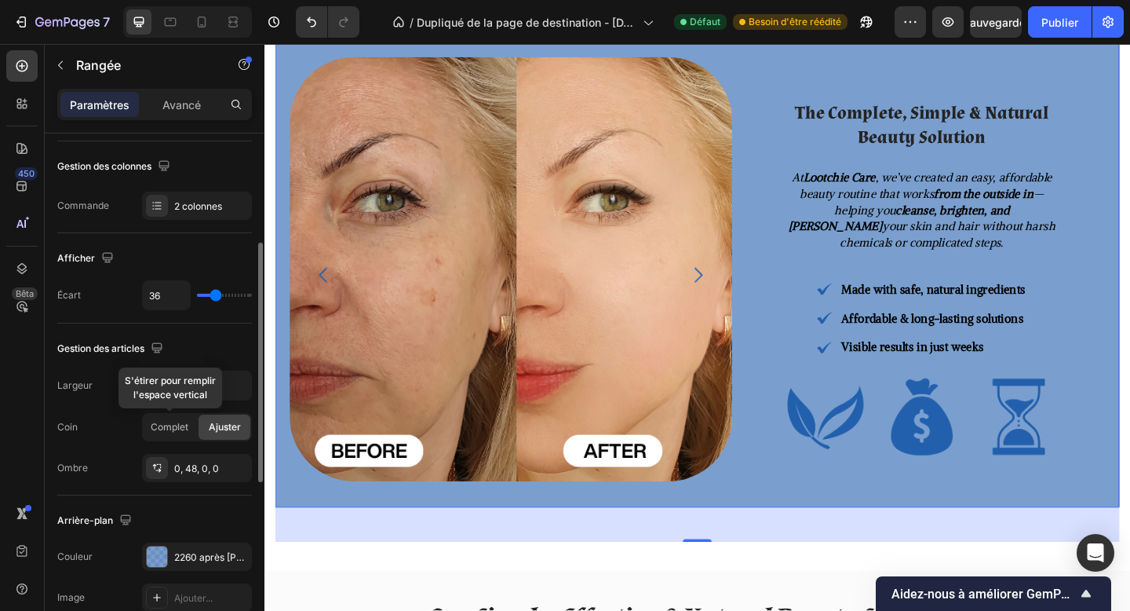
type input "37"
type input "38"
type input "39"
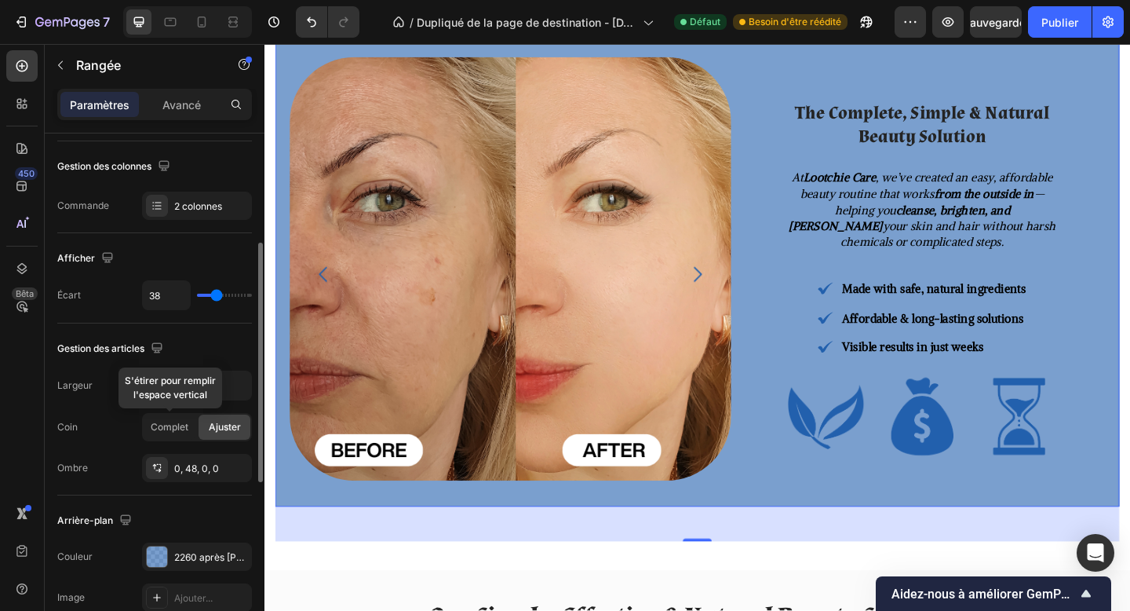
type input "39"
type input "41"
type input "42"
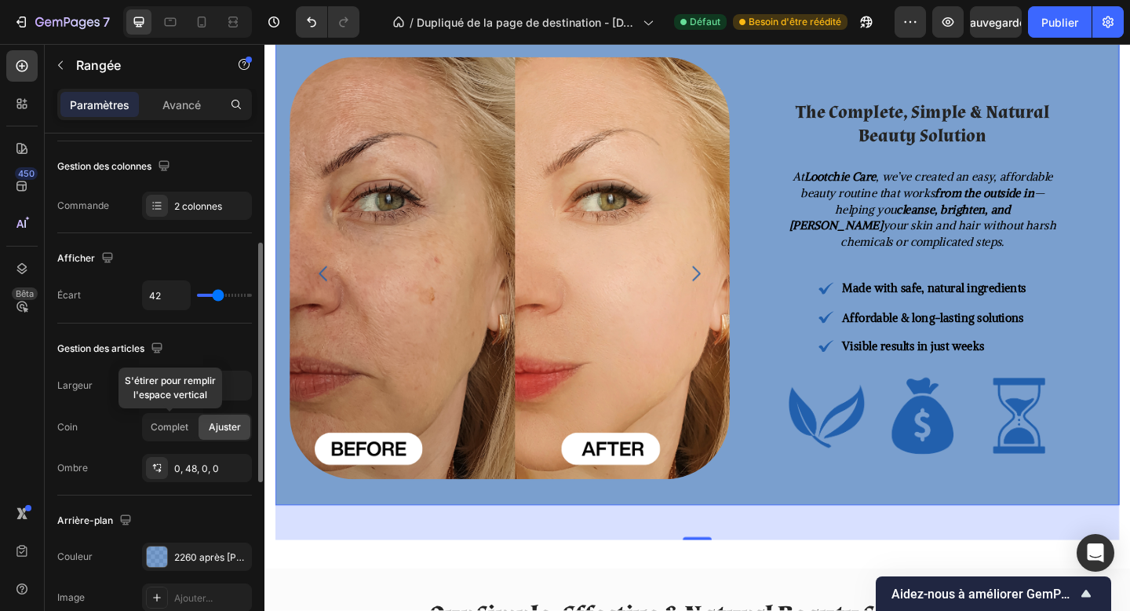
type input "37"
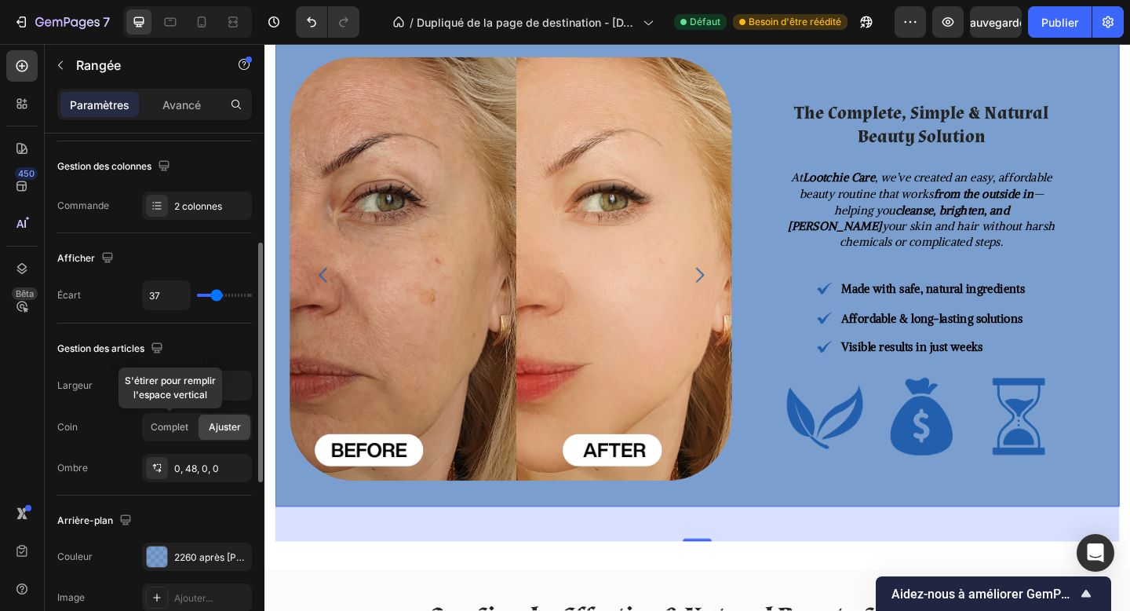
type input "34"
type input "30"
type input "28"
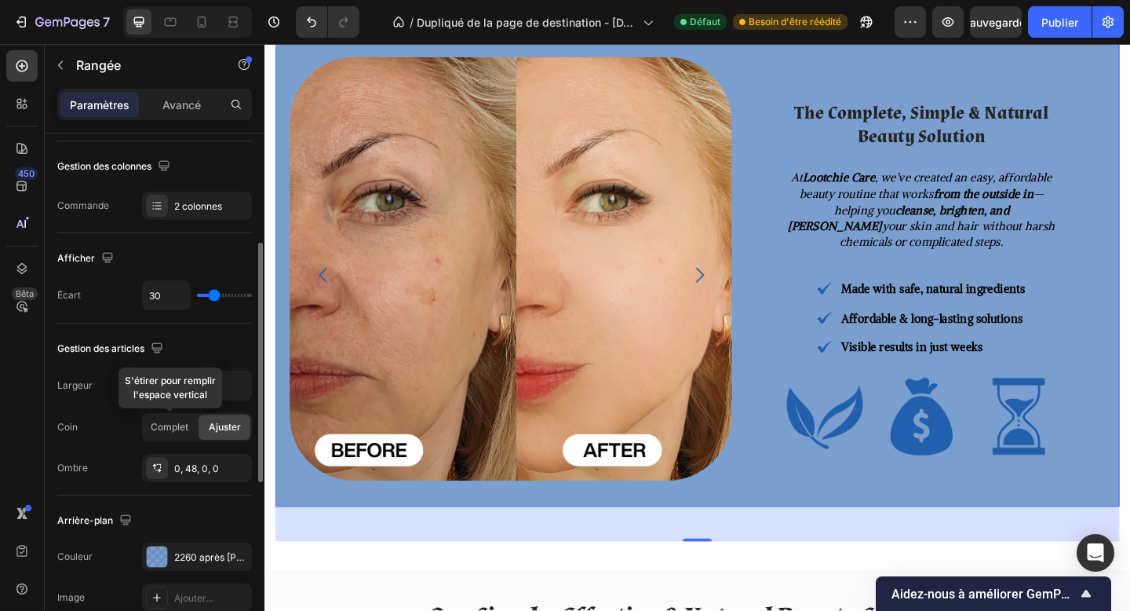
type input "28"
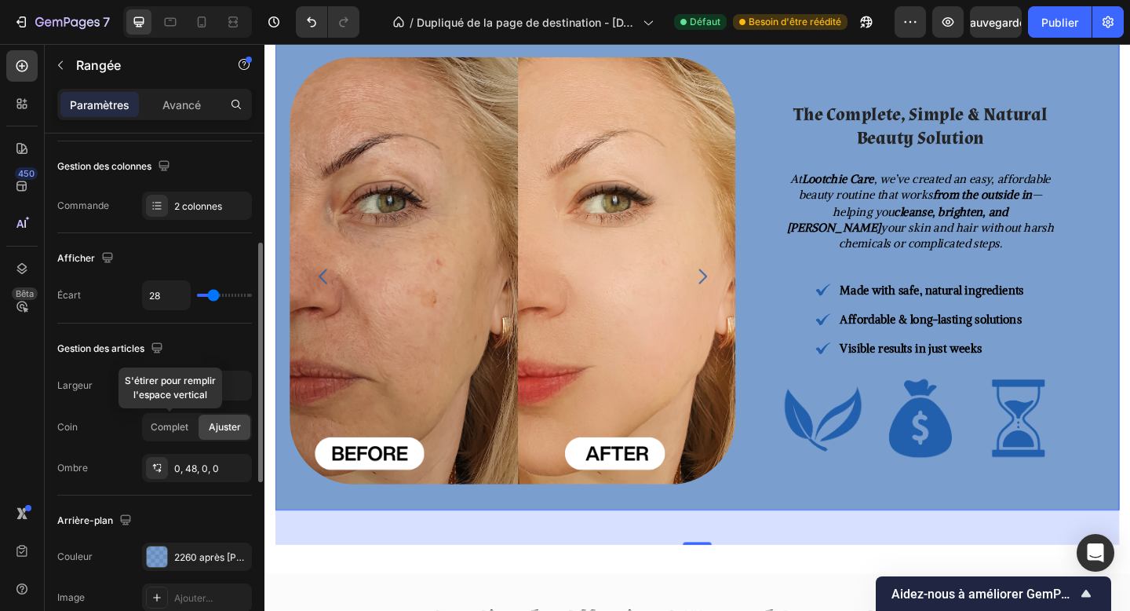
type input "27"
type input "25"
type input "22"
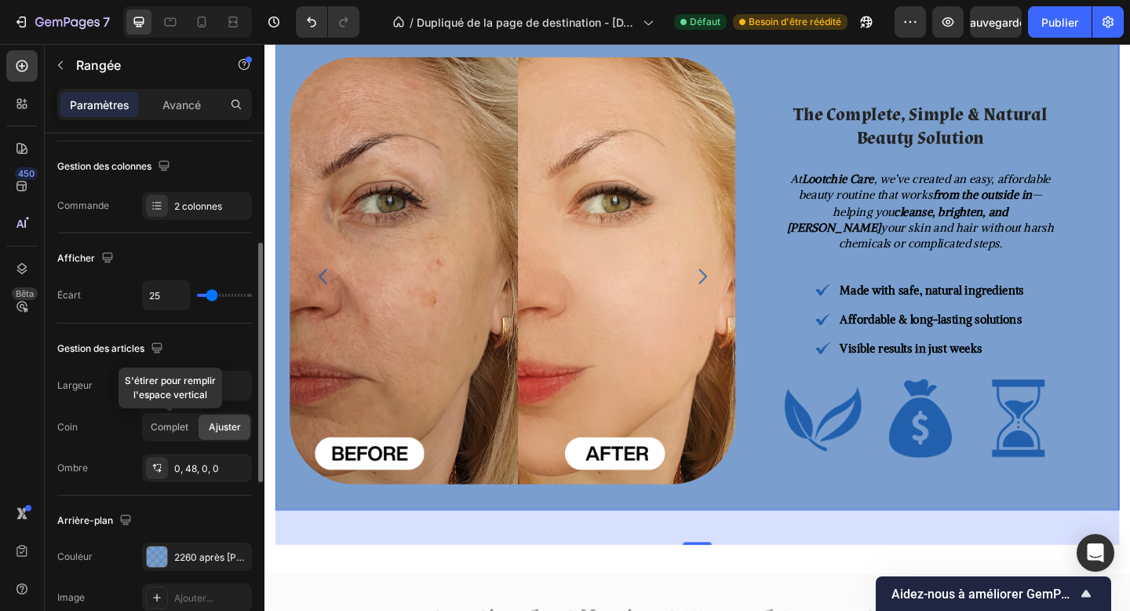
type input "22"
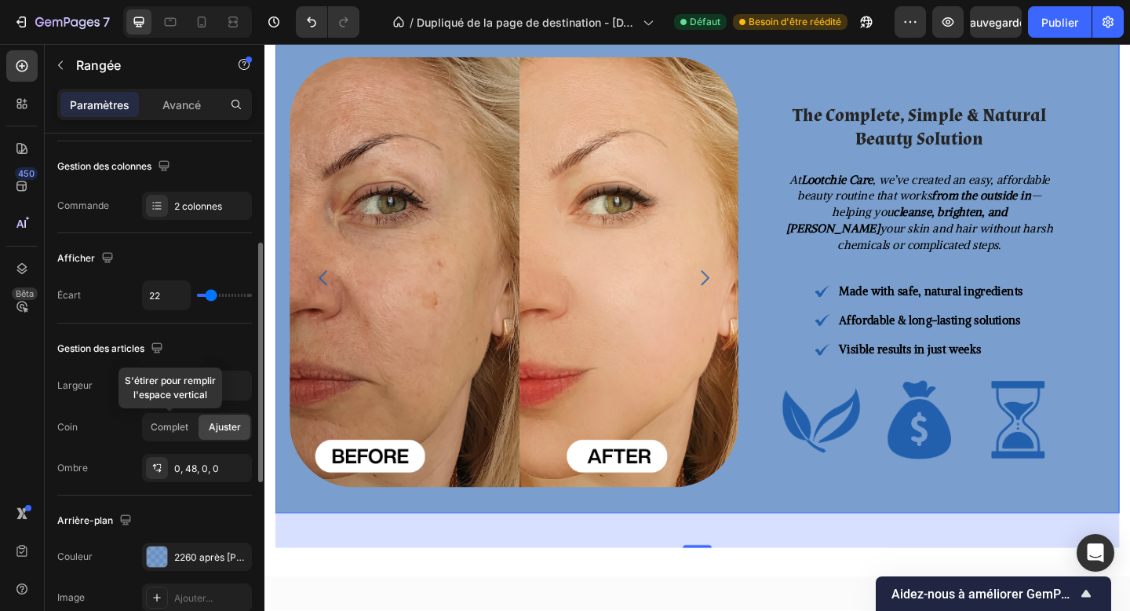
type input "21"
type input "19"
type input "18"
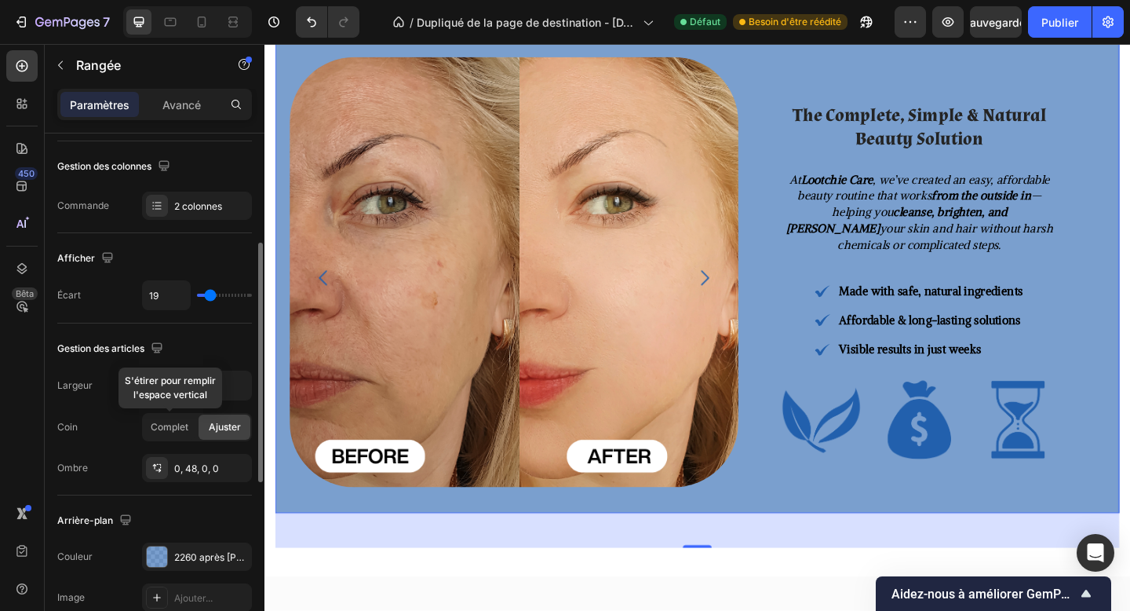
type input "18"
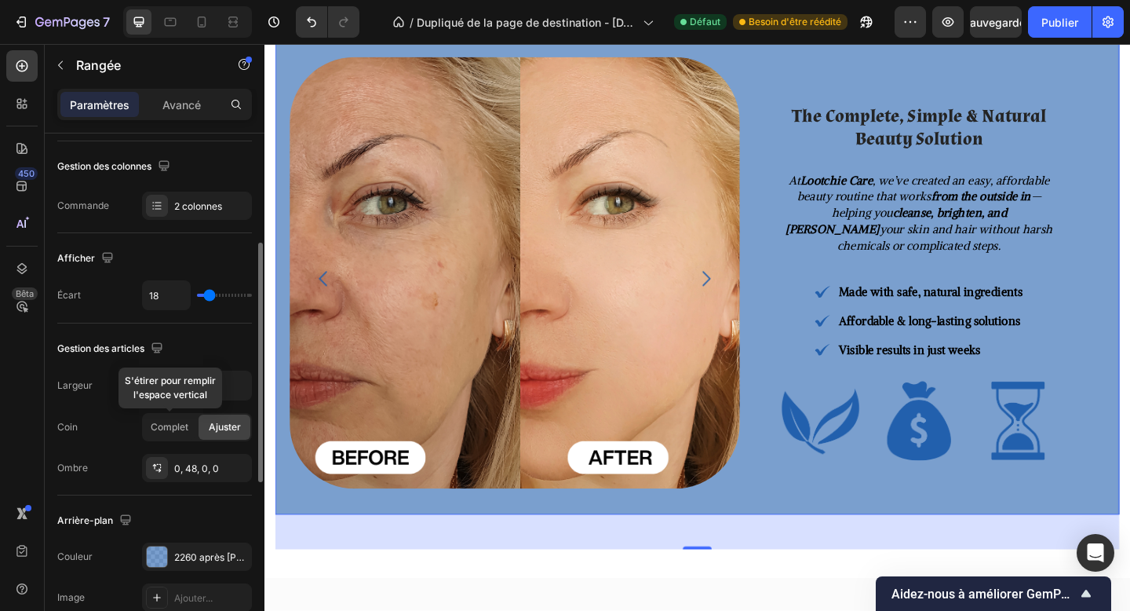
type input "17"
type input "16"
type input "15"
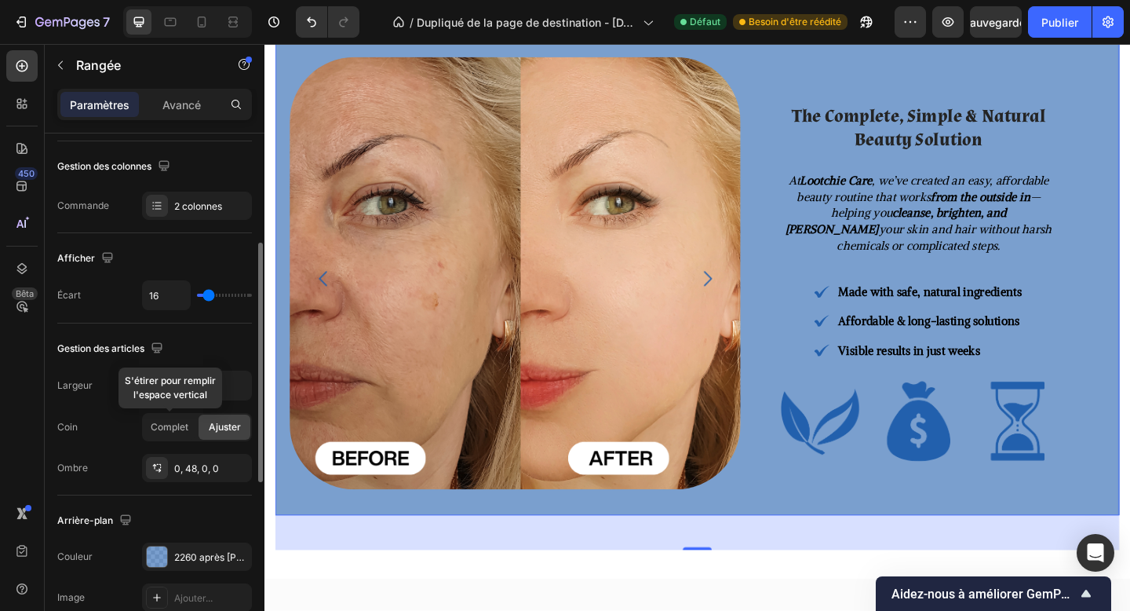
type input "15"
type input "14"
type input "13"
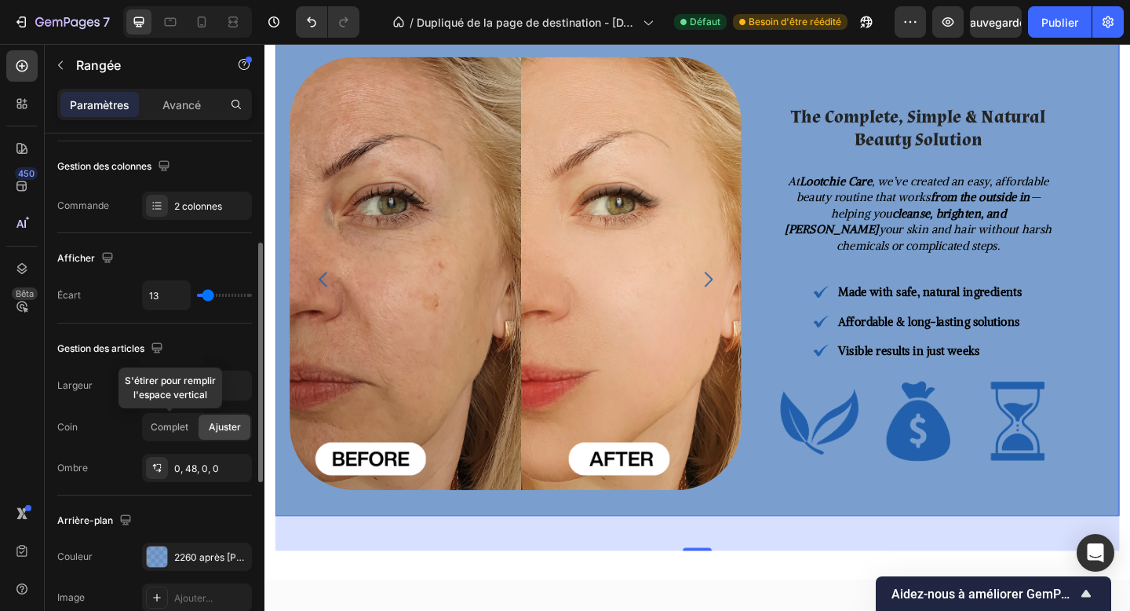
type input "12"
click at [207, 296] on input "range" at bounding box center [224, 295] width 55 height 3
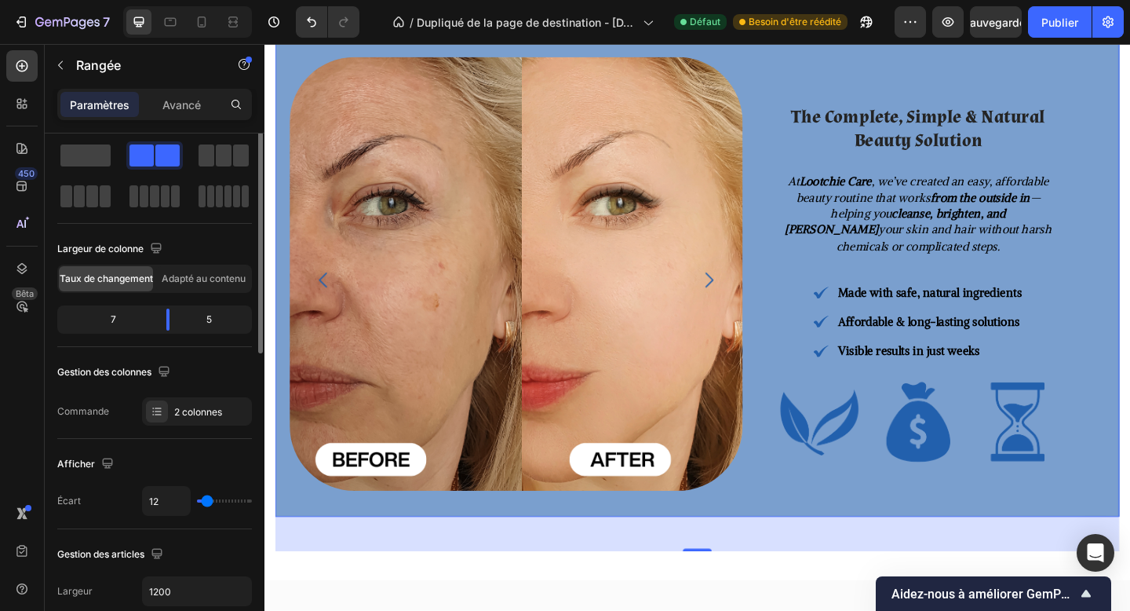
scroll to position [0, 0]
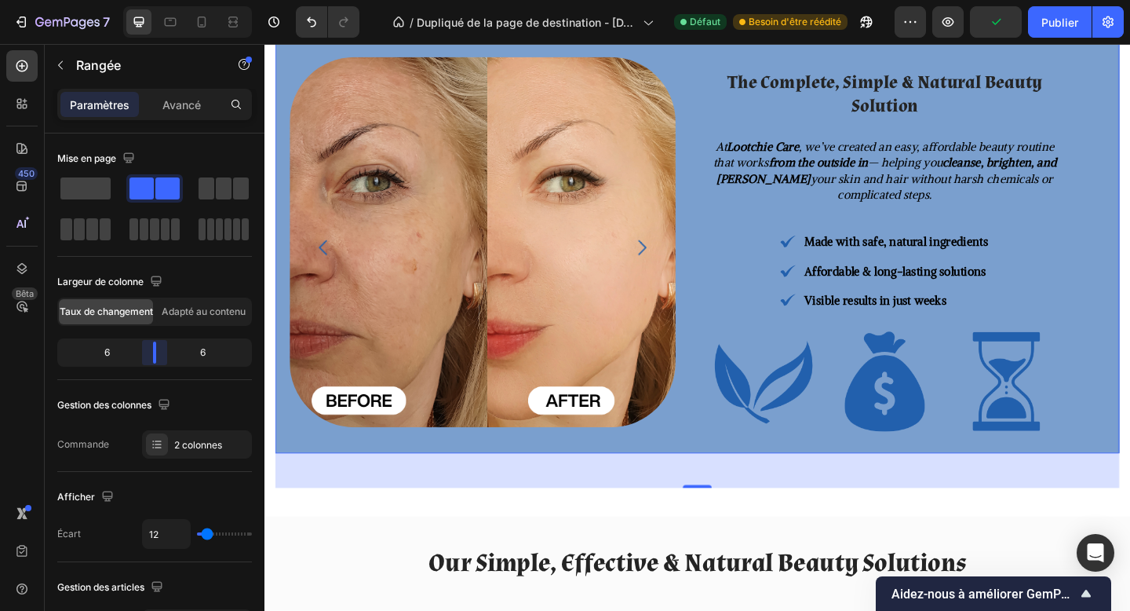
drag, startPoint x: 167, startPoint y: 354, endPoint x: 109, endPoint y: 338, distance: 60.2
click at [157, 0] on body "7 Version history / Dupliqué de la page de destination - 26 sept. 01:07:53 Défa…" at bounding box center [565, 0] width 1130 height 0
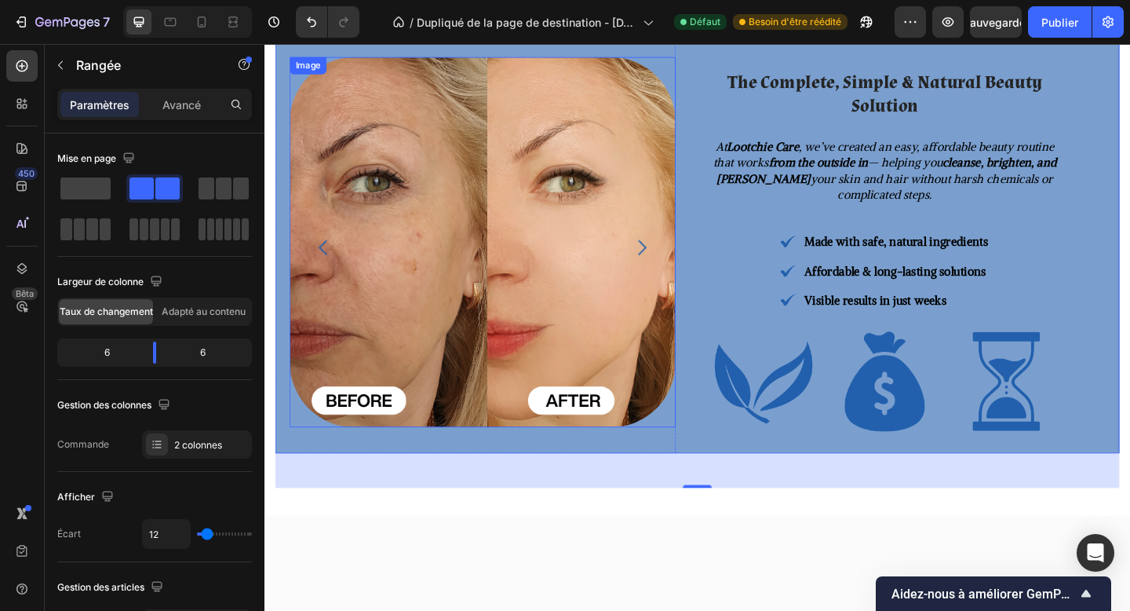
scroll to position [995, 0]
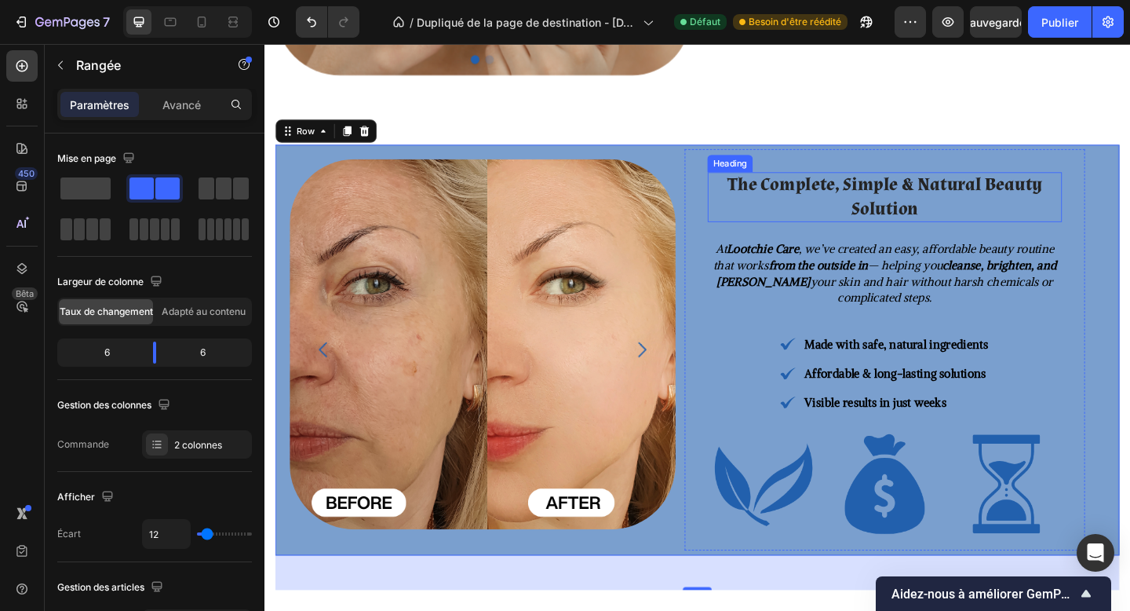
click at [974, 195] on h2 "The Complete, Simple & Natural Beauty Solution" at bounding box center [939, 211] width 385 height 54
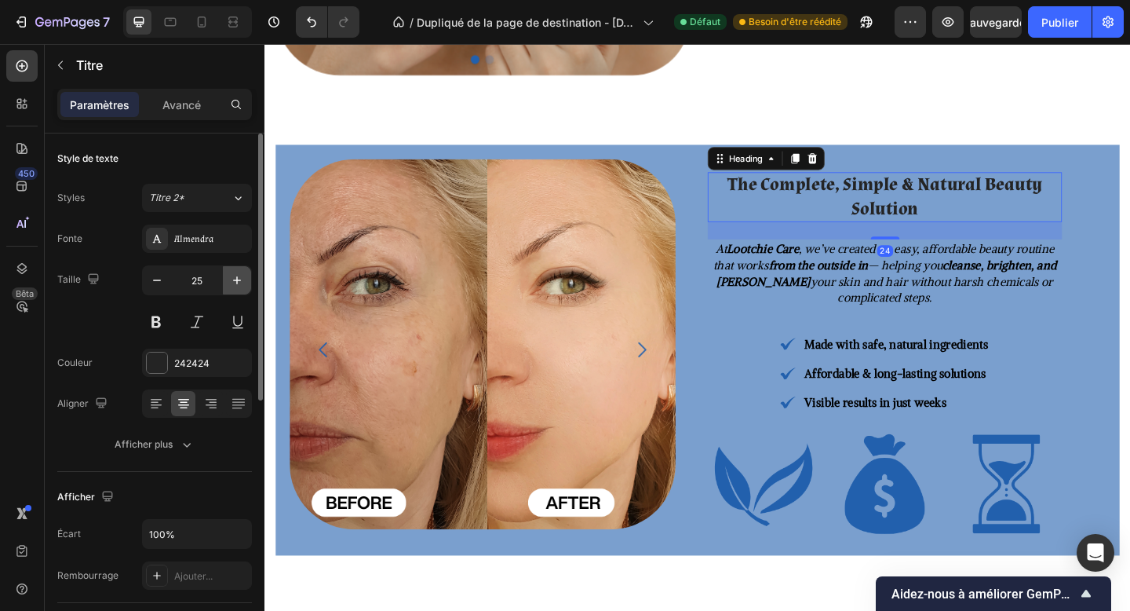
click at [236, 283] on icon "button" at bounding box center [237, 280] width 16 height 16
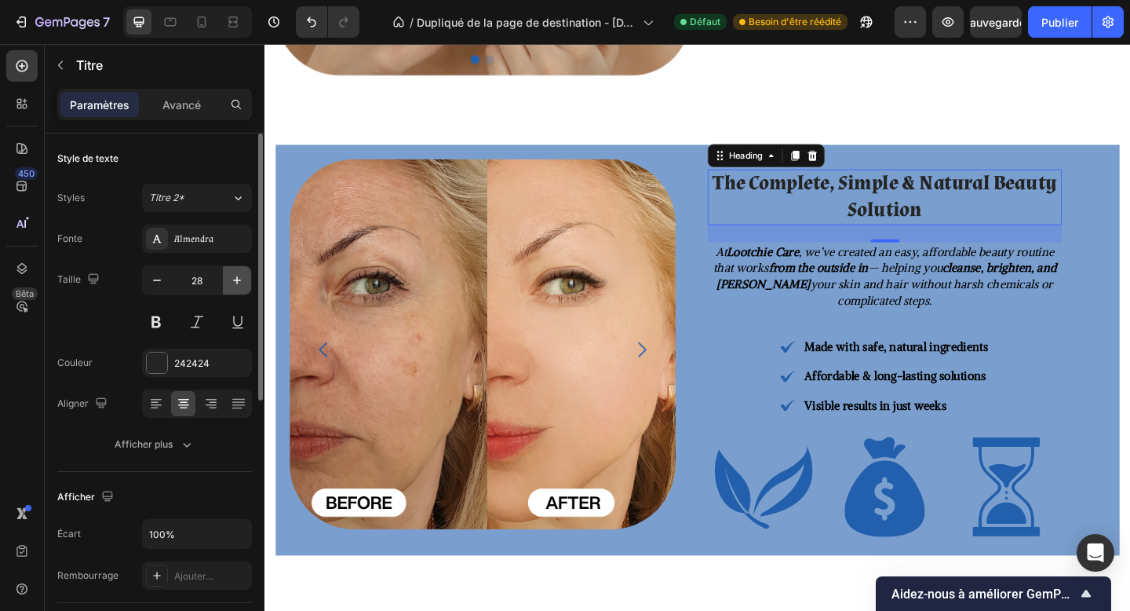
click at [236, 283] on icon "button" at bounding box center [237, 280] width 16 height 16
type input "30"
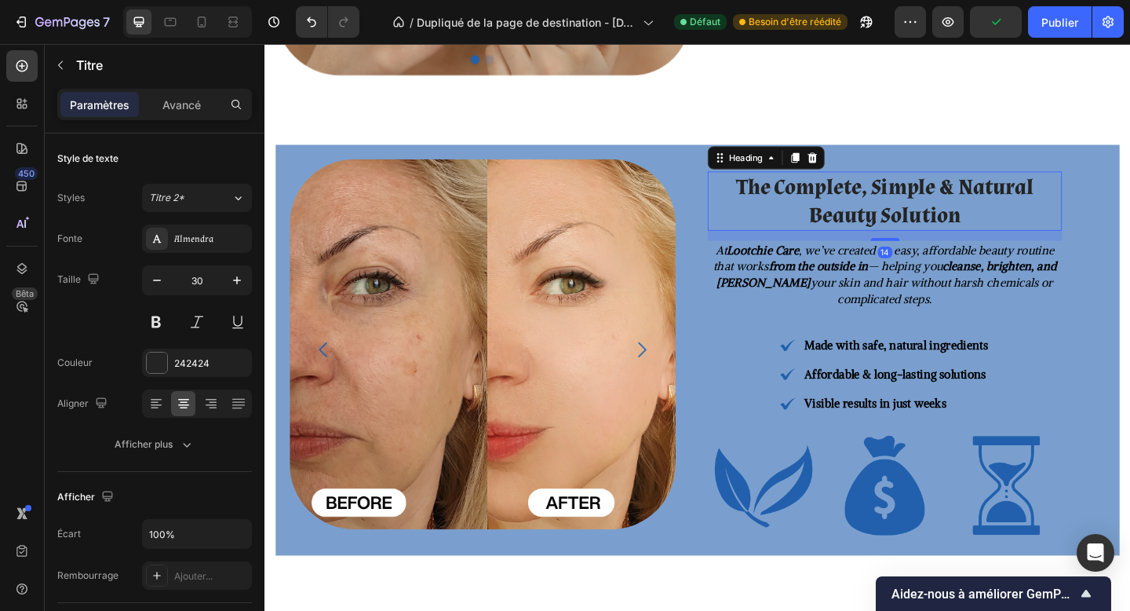
click at [932, 247] on div "14" at bounding box center [939, 247] width 385 height 0
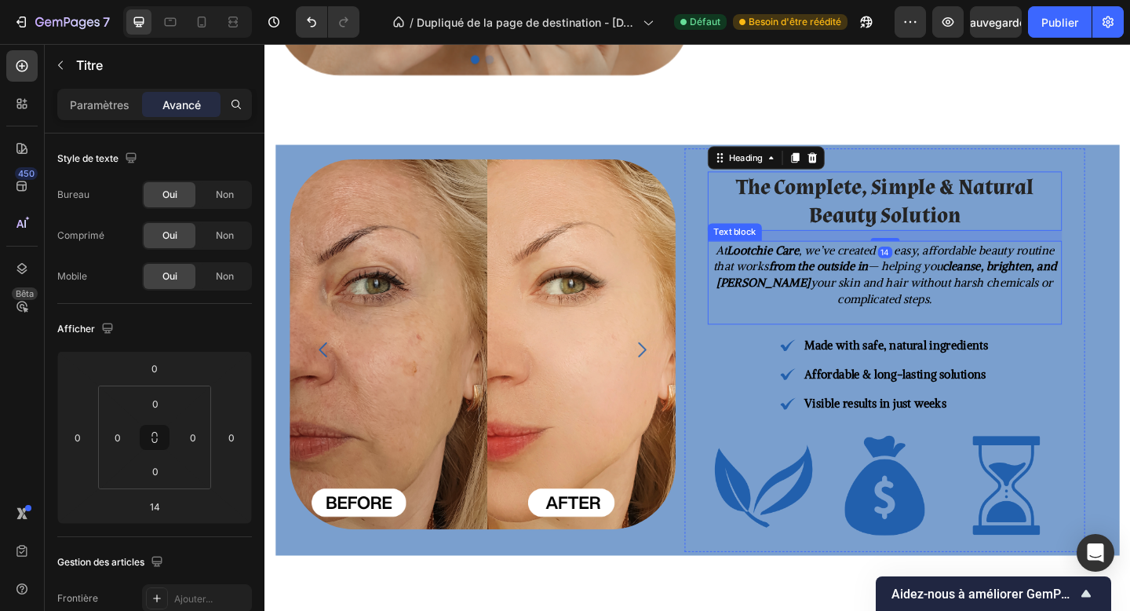
click at [912, 291] on strong "from the outside in" at bounding box center [867, 286] width 108 height 16
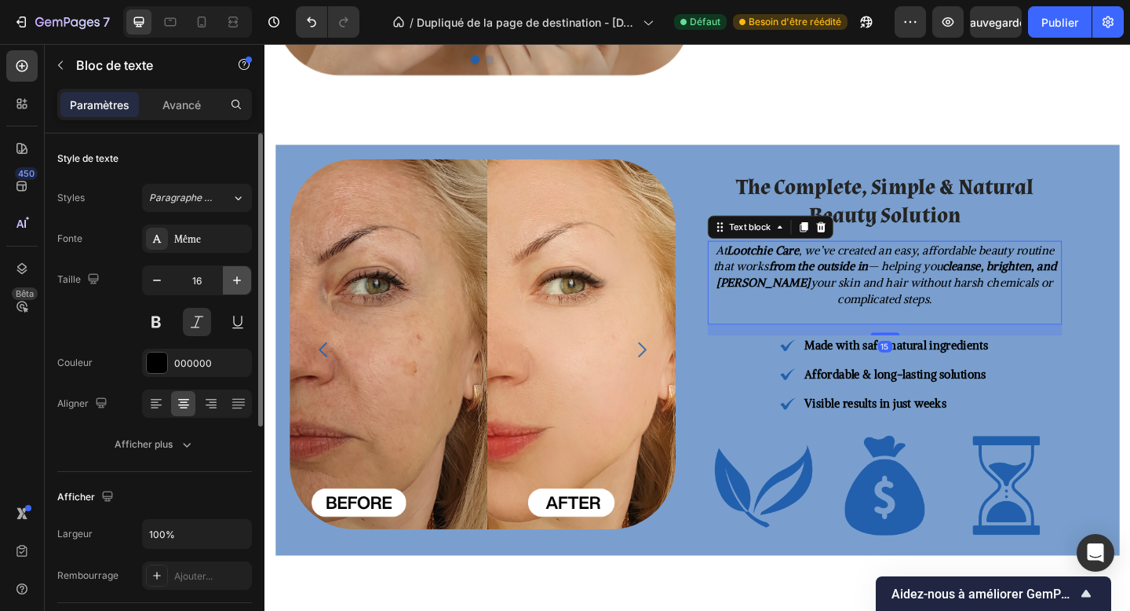
click at [233, 271] on button "button" at bounding box center [237, 280] width 28 height 28
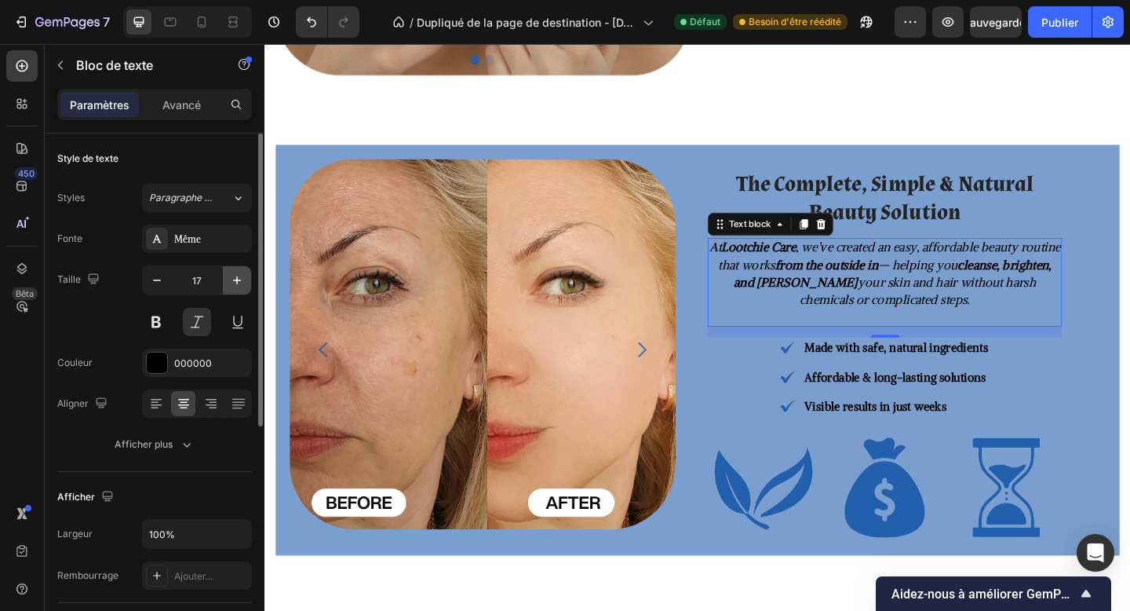
click at [233, 271] on button "button" at bounding box center [237, 280] width 28 height 28
type input "18"
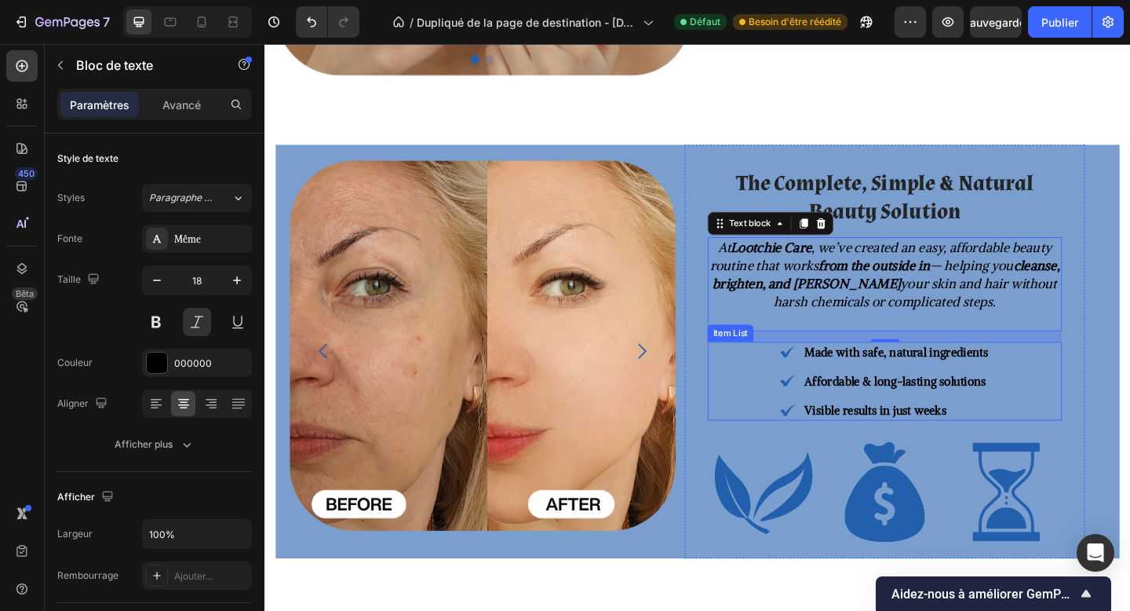
click at [936, 399] on div "Made with safe, natural ingredients Affordable & long-lasting solutions Visible…" at bounding box center [939, 411] width 230 height 86
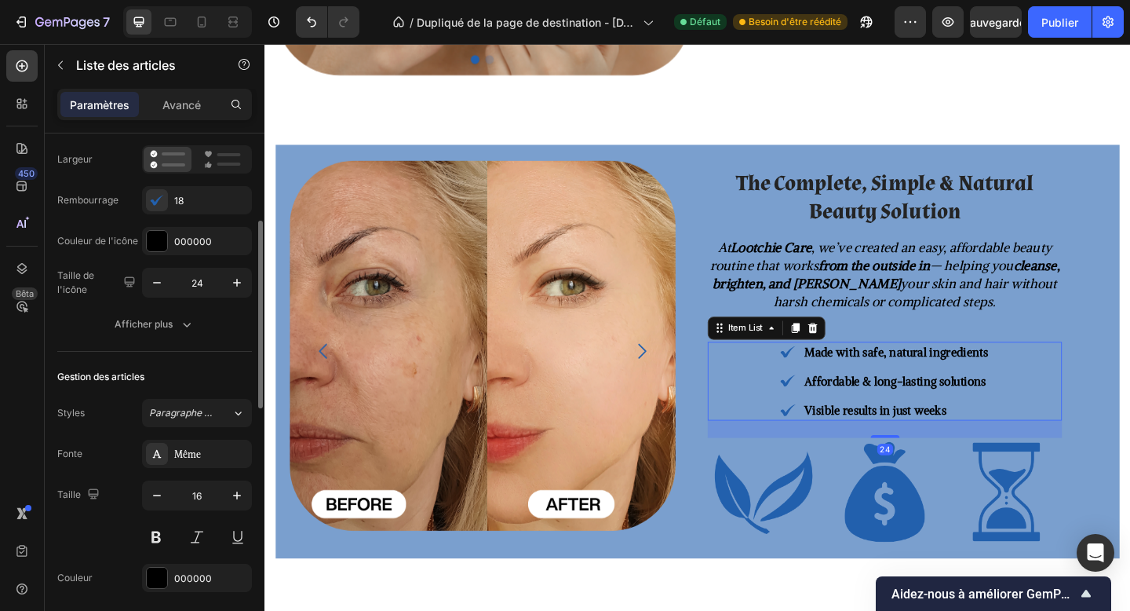
scroll to position [170, 0]
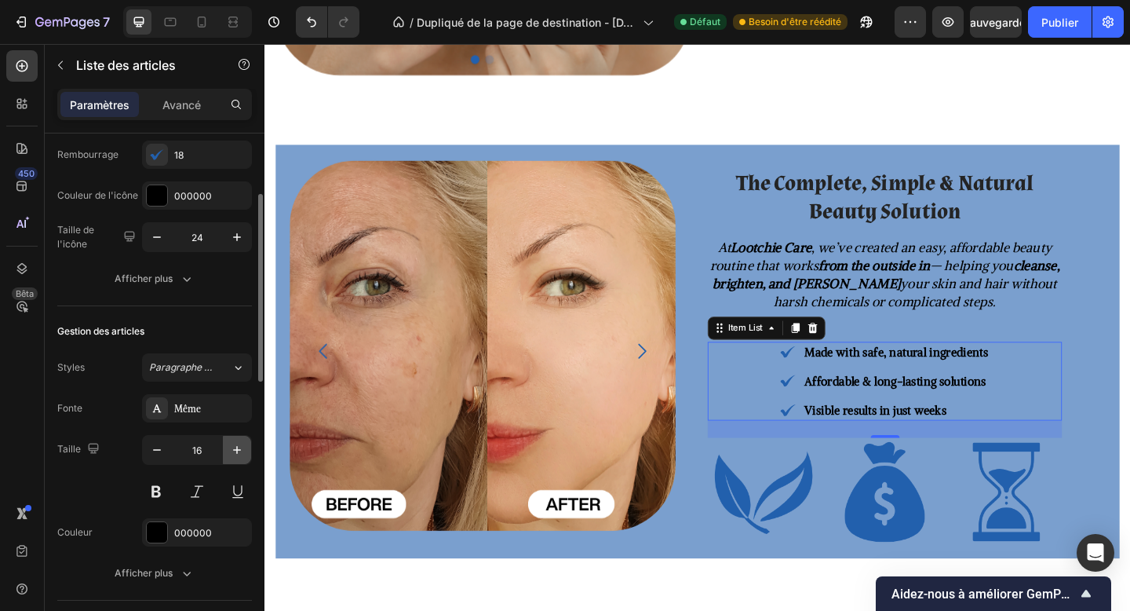
click at [235, 453] on icon "button" at bounding box center [237, 450] width 16 height 16
type input "17"
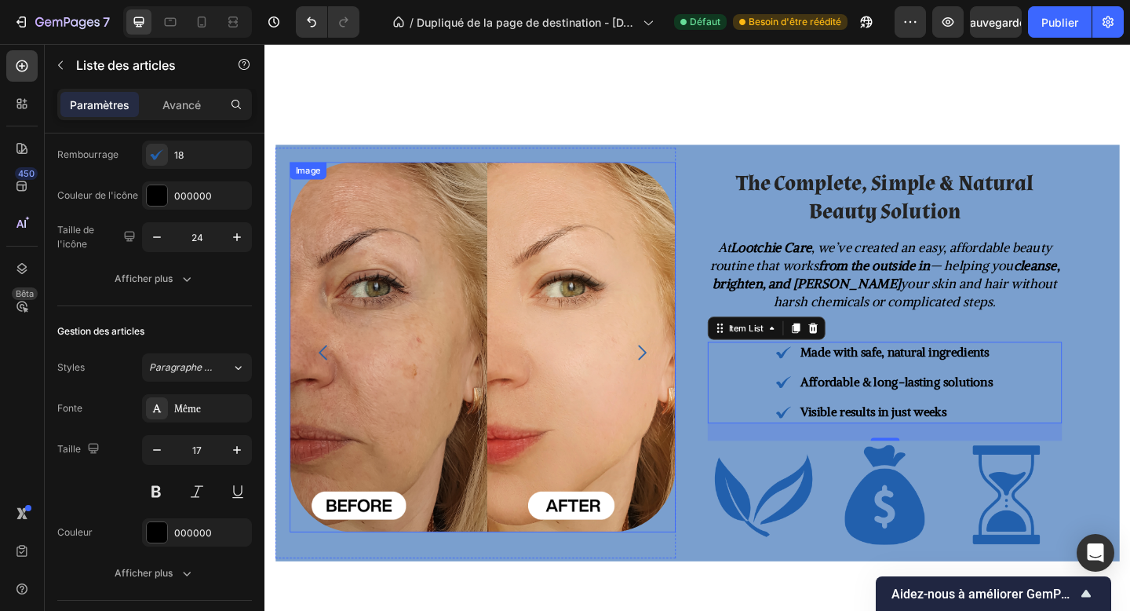
scroll to position [1136, 0]
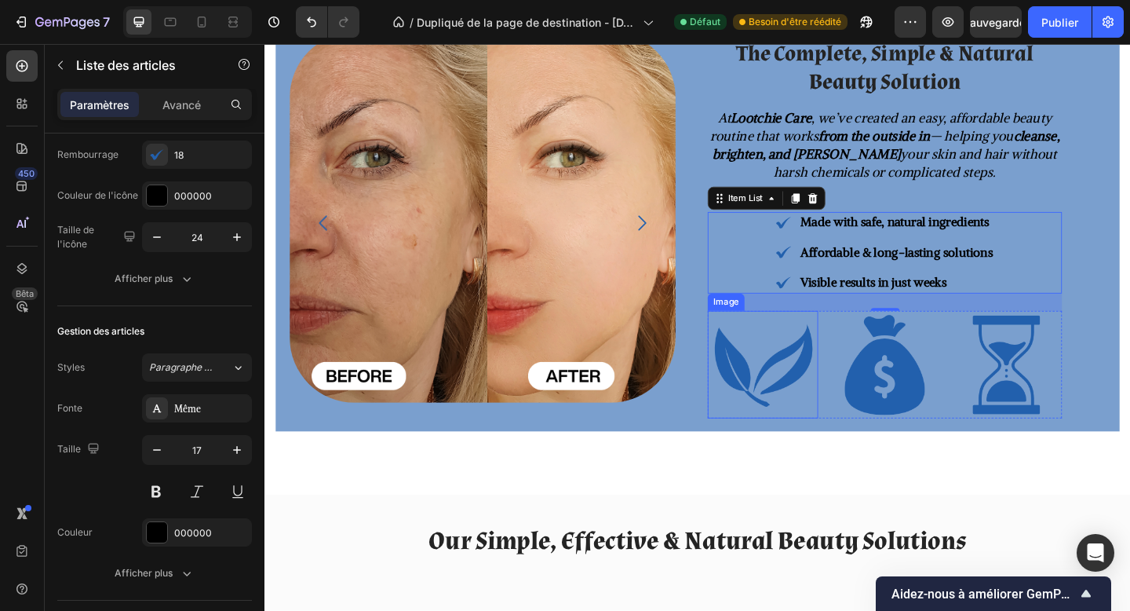
click at [831, 365] on img at bounding box center [807, 392] width 120 height 117
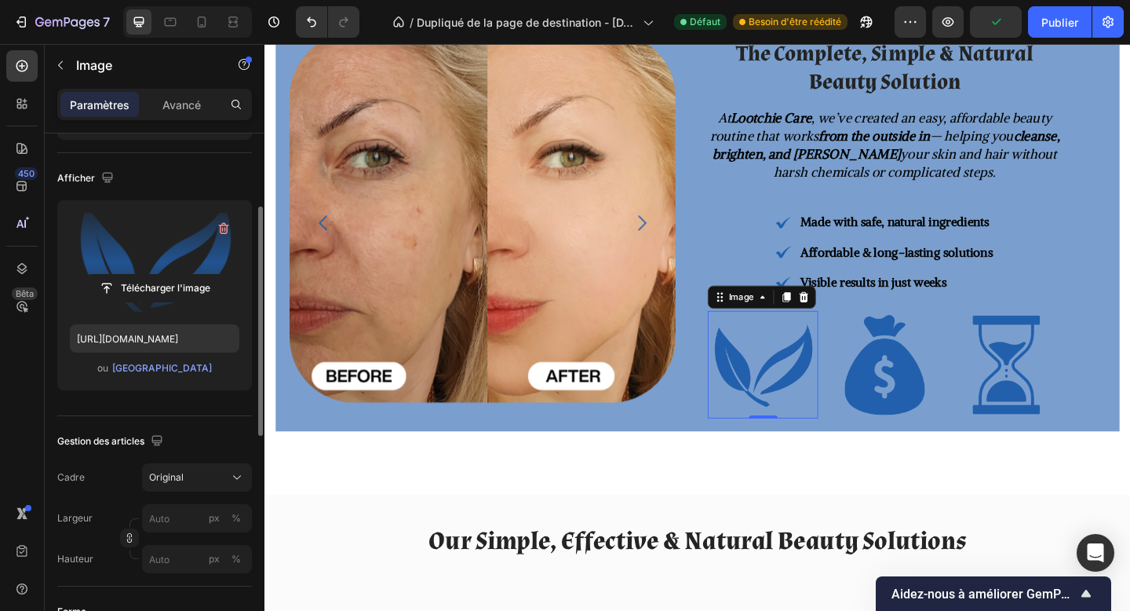
scroll to position [128, 0]
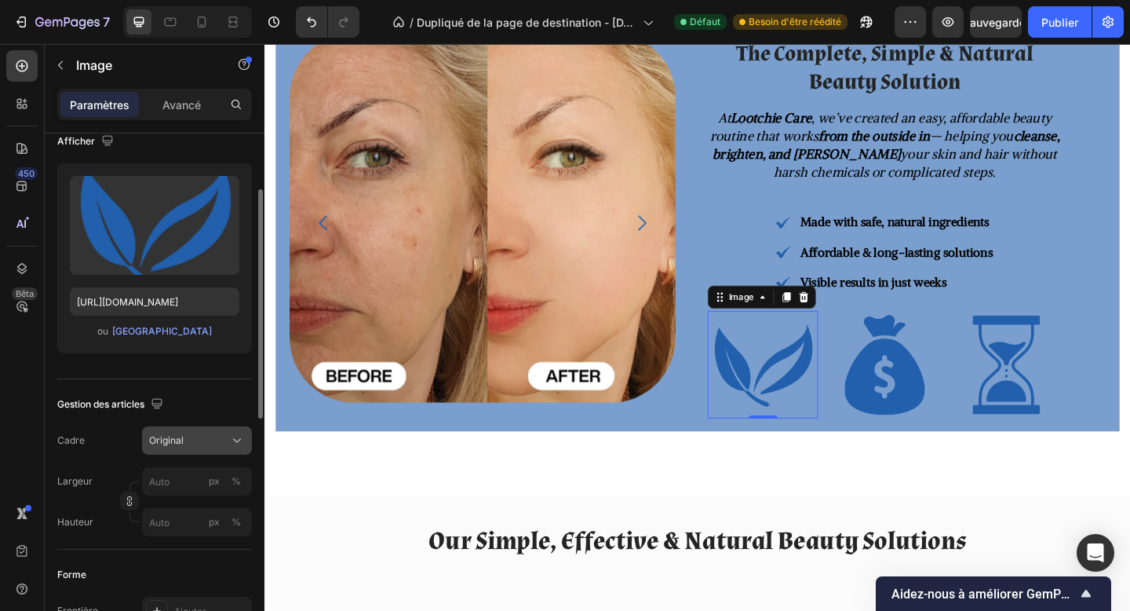
click at [167, 439] on font "Original" at bounding box center [166, 440] width 35 height 12
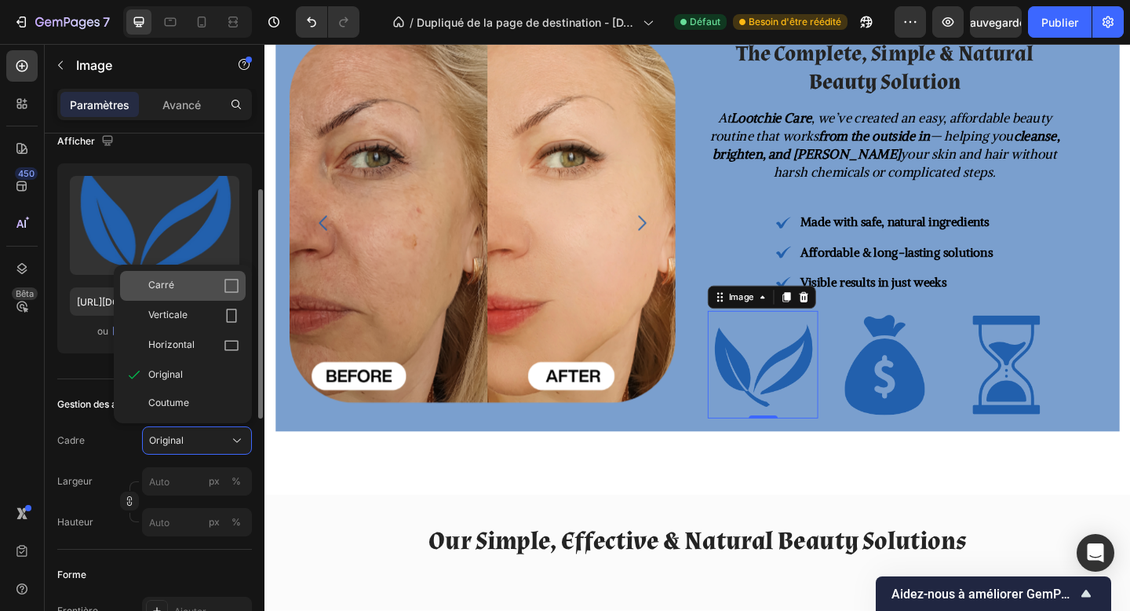
click at [184, 292] on div "Carré" at bounding box center [193, 286] width 91 height 16
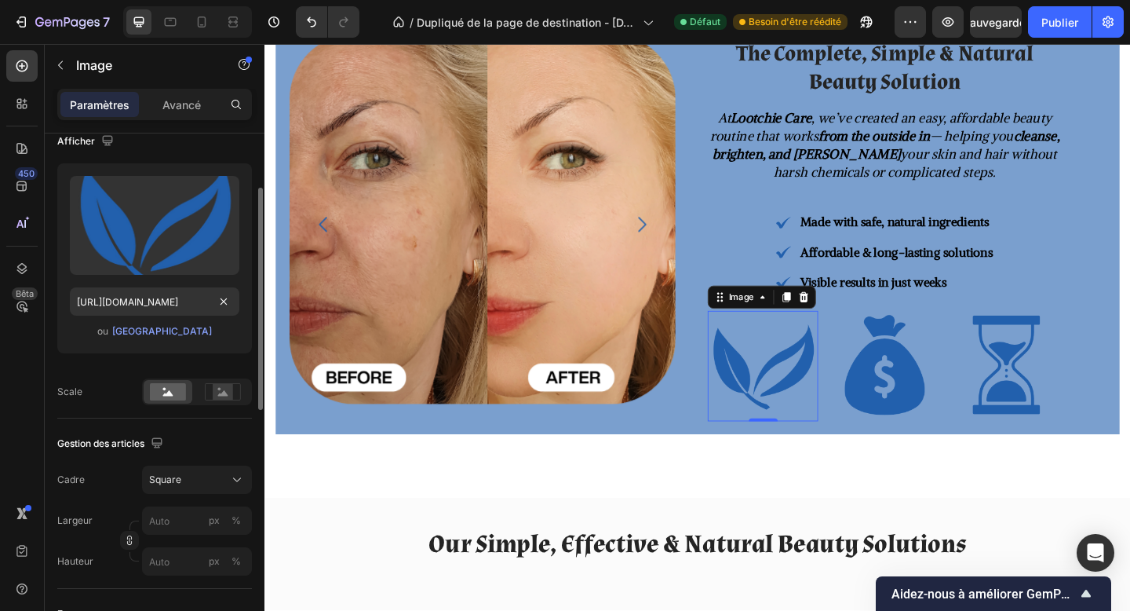
scroll to position [1137, 0]
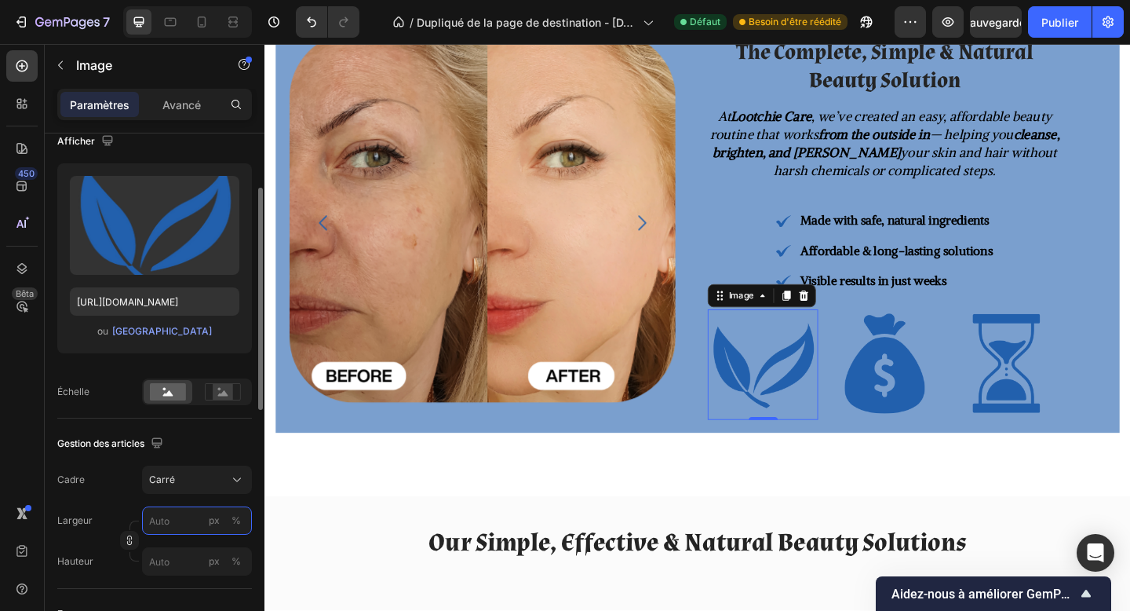
click at [166, 512] on input "px %" at bounding box center [197, 520] width 110 height 28
type input "4"
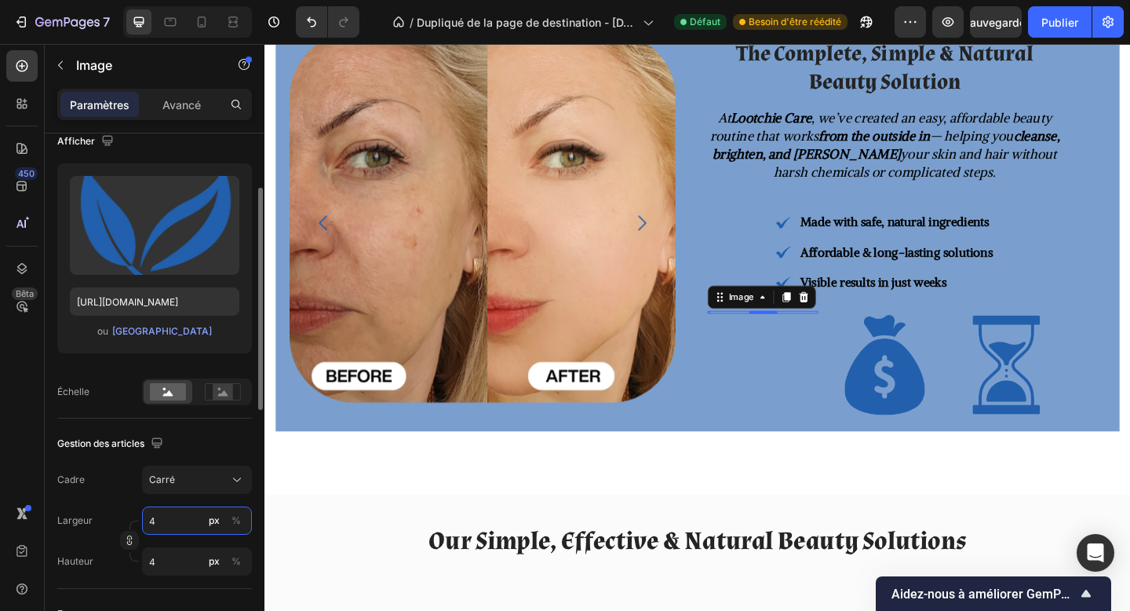
type input "40"
click at [157, 527] on input "40" at bounding box center [197, 520] width 110 height 28
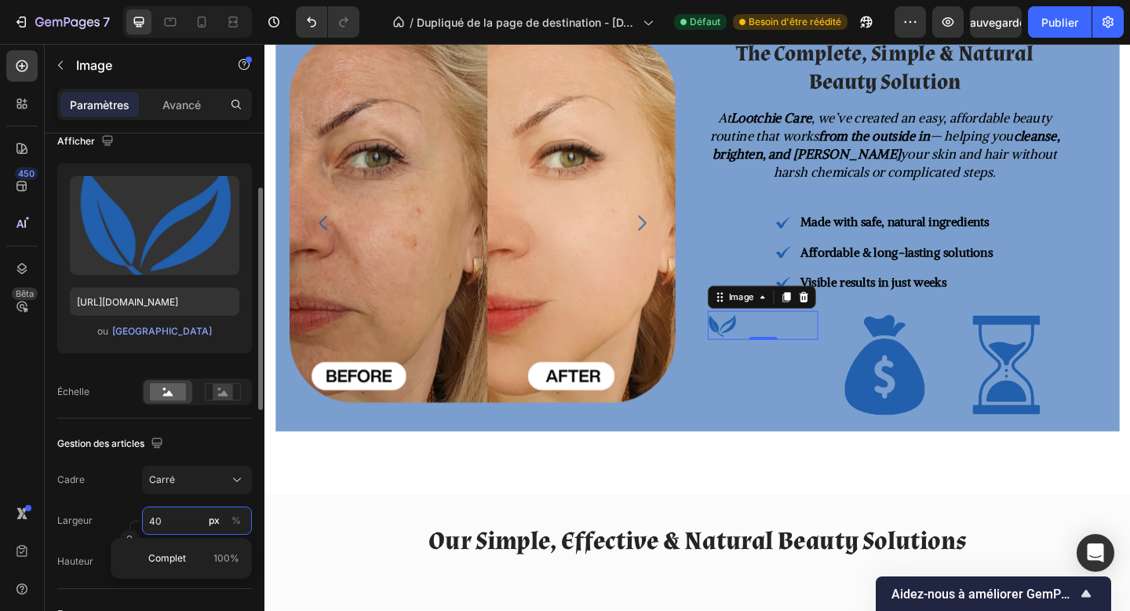
type input "6"
type input "60"
click at [159, 520] on input "60" at bounding box center [197, 520] width 110 height 28
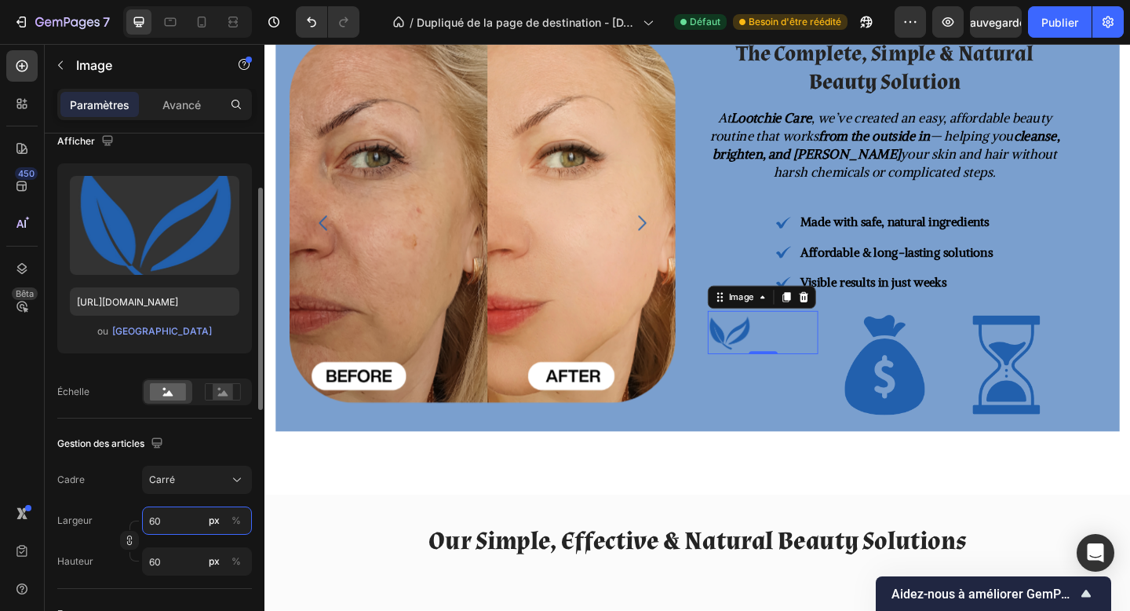
click at [159, 520] on input "60" at bounding box center [197, 520] width 110 height 28
type input "9"
type input "90"
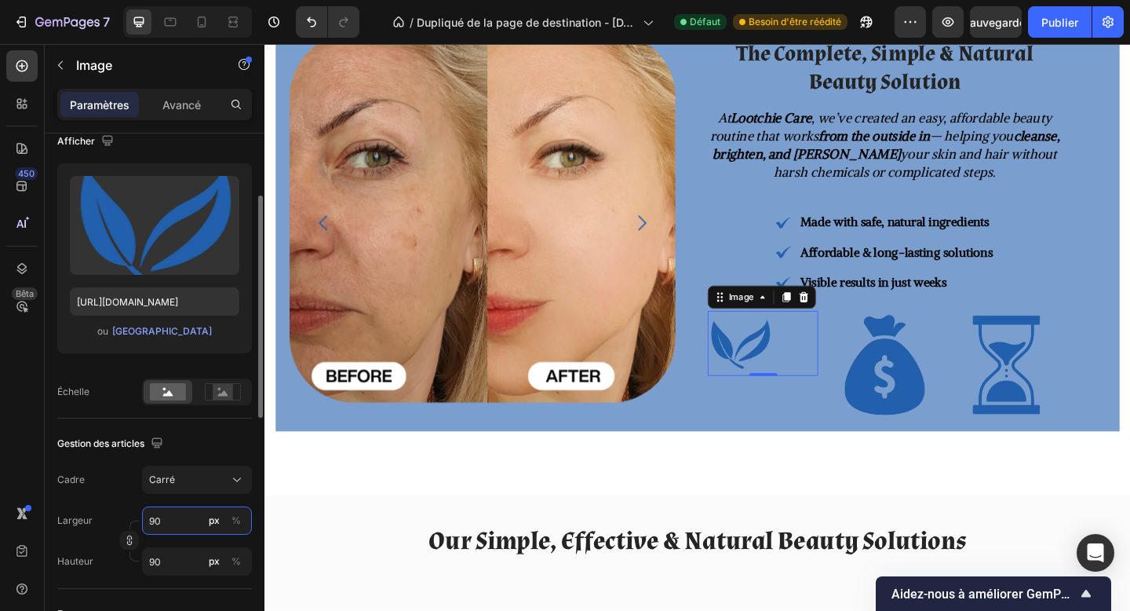
scroll to position [148, 0]
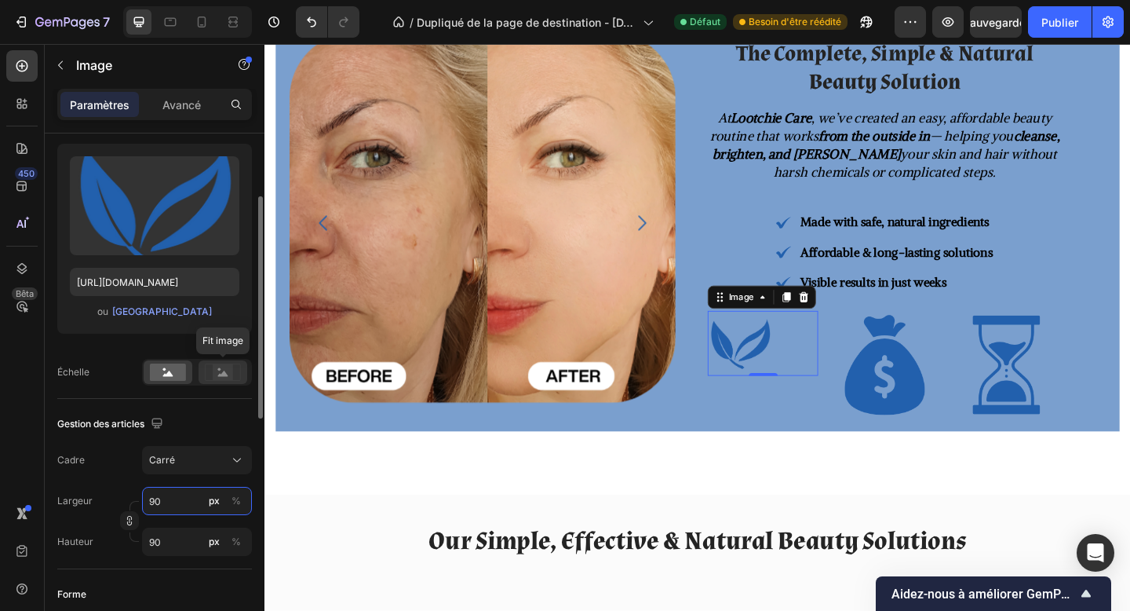
type input "90"
click at [221, 382] on div at bounding box center [223, 372] width 49 height 24
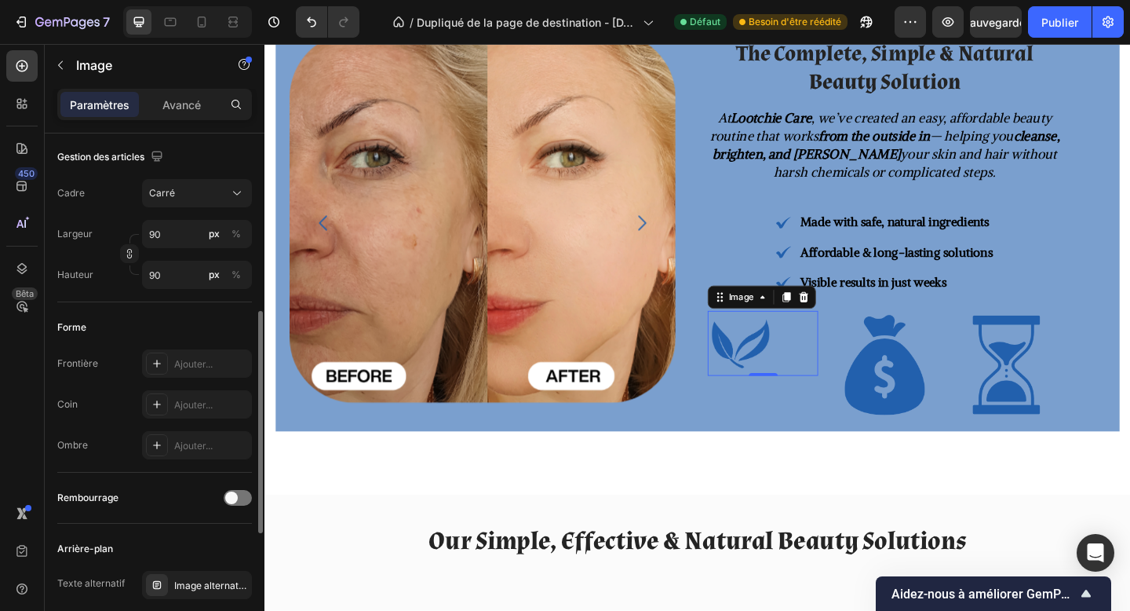
scroll to position [703, 0]
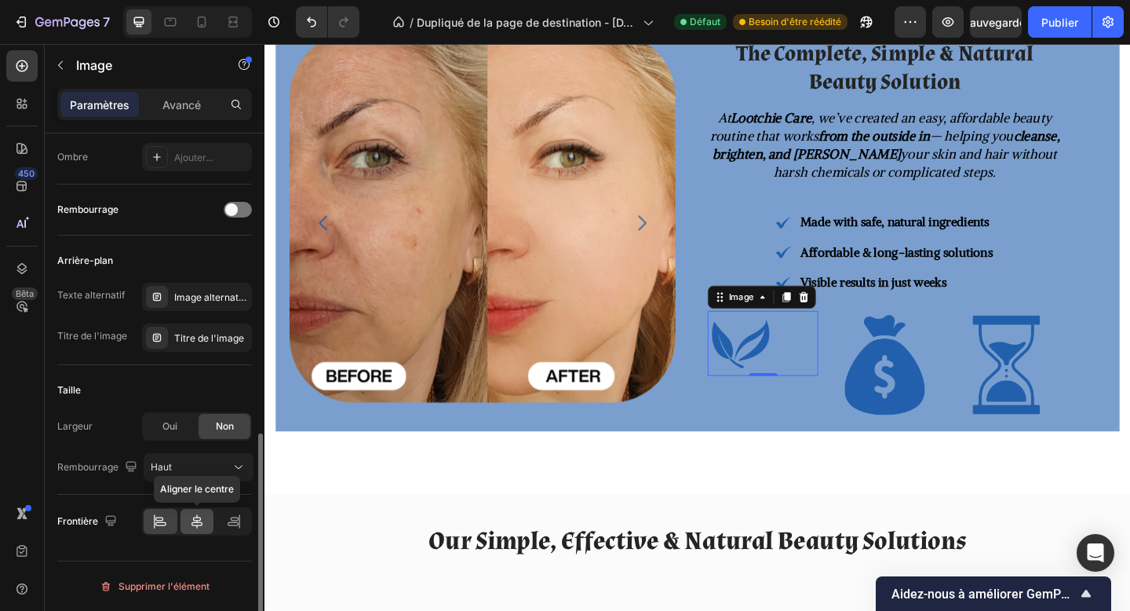
click at [195, 521] on icon at bounding box center [197, 521] width 11 height 14
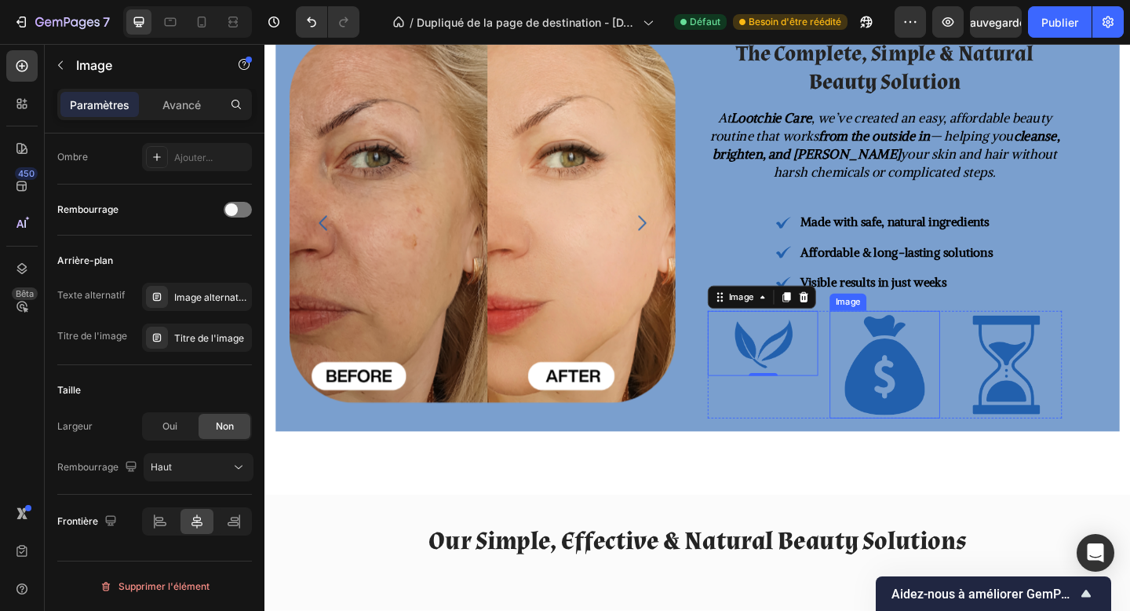
click at [980, 411] on img at bounding box center [939, 392] width 120 height 117
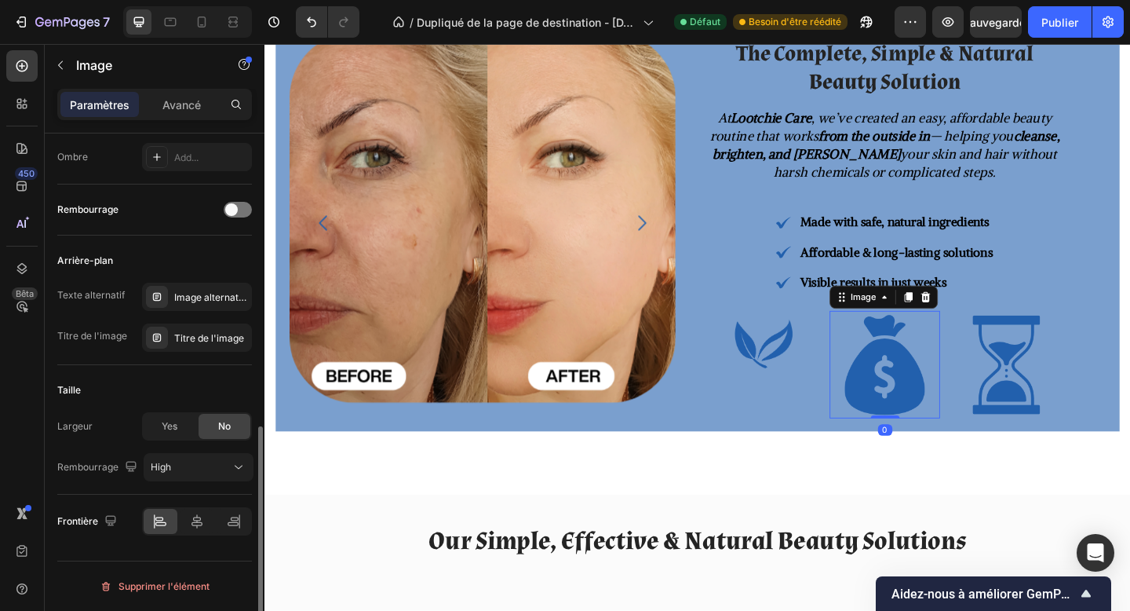
scroll to position [663, 0]
click at [192, 521] on icon at bounding box center [197, 521] width 16 height 16
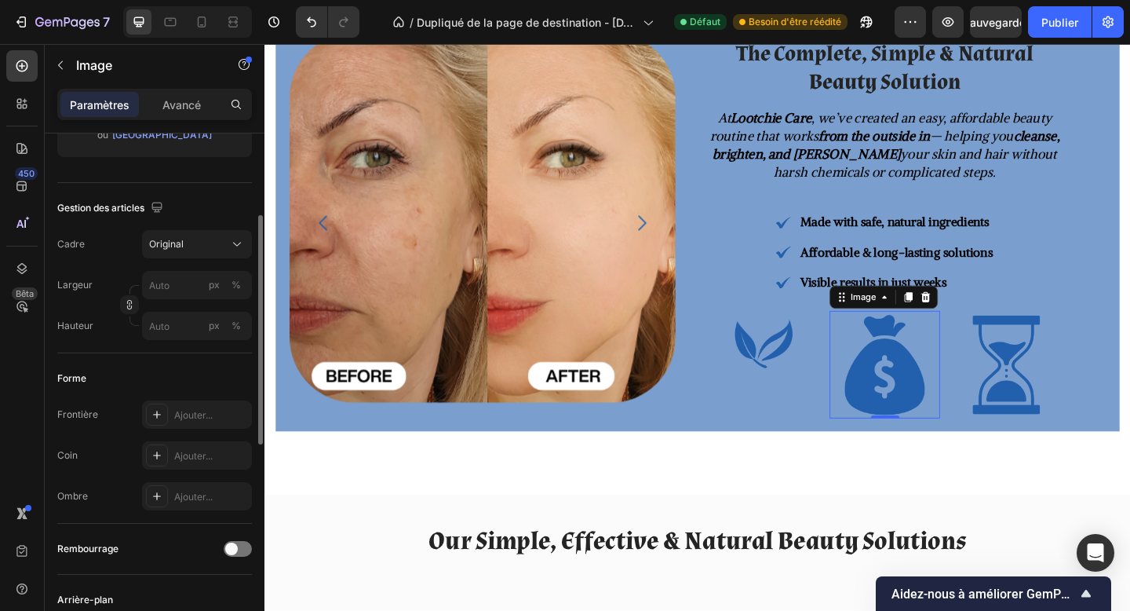
scroll to position [281, 0]
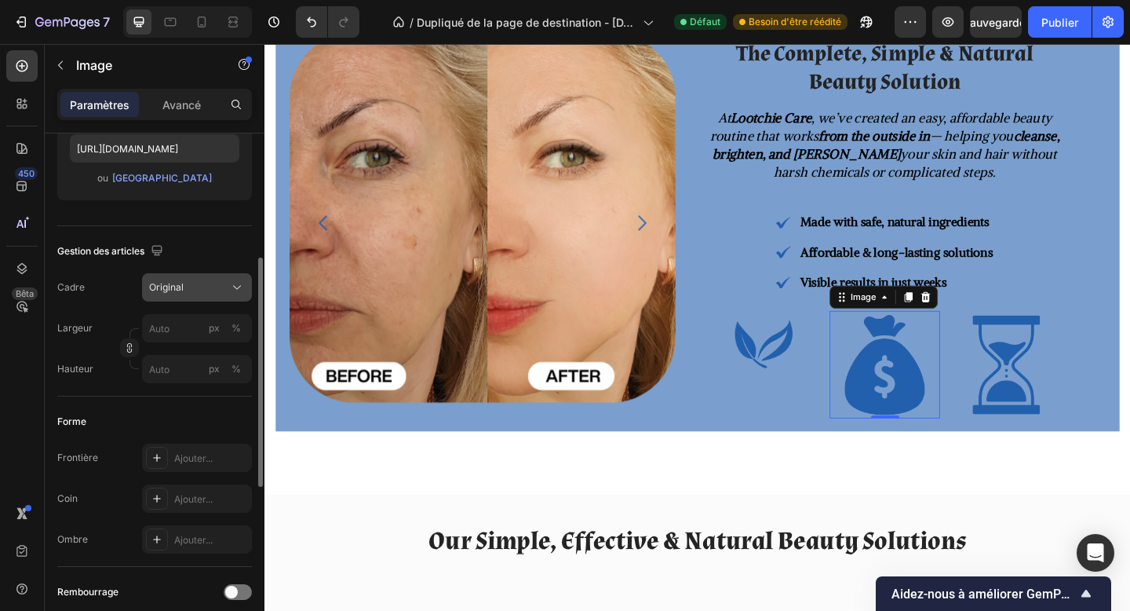
click at [188, 294] on div "Original" at bounding box center [187, 287] width 77 height 14
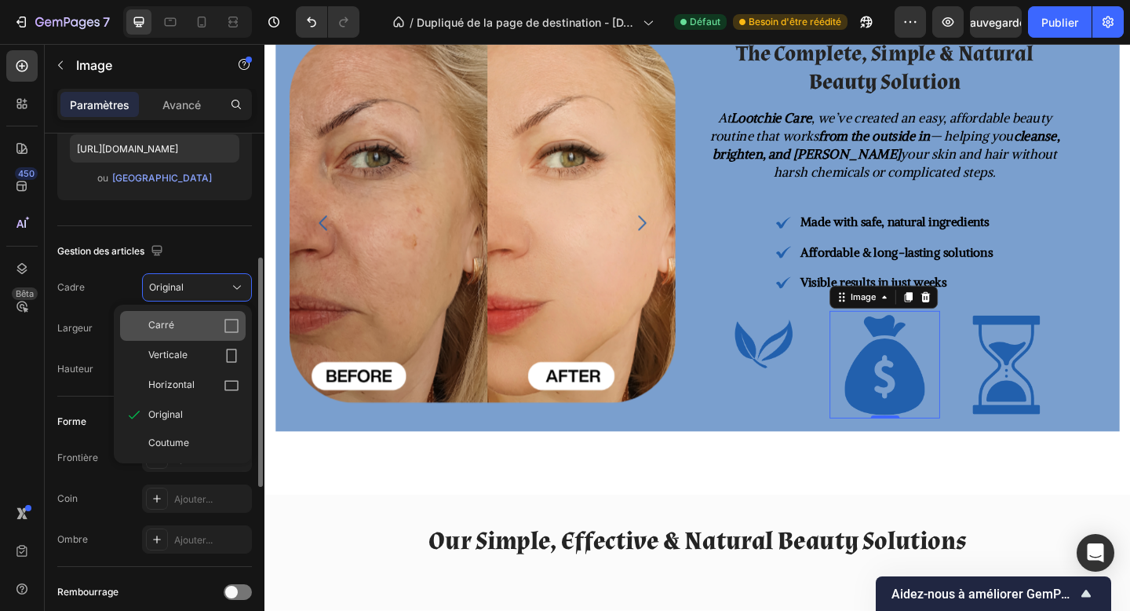
click at [206, 320] on div "Carré" at bounding box center [193, 326] width 91 height 16
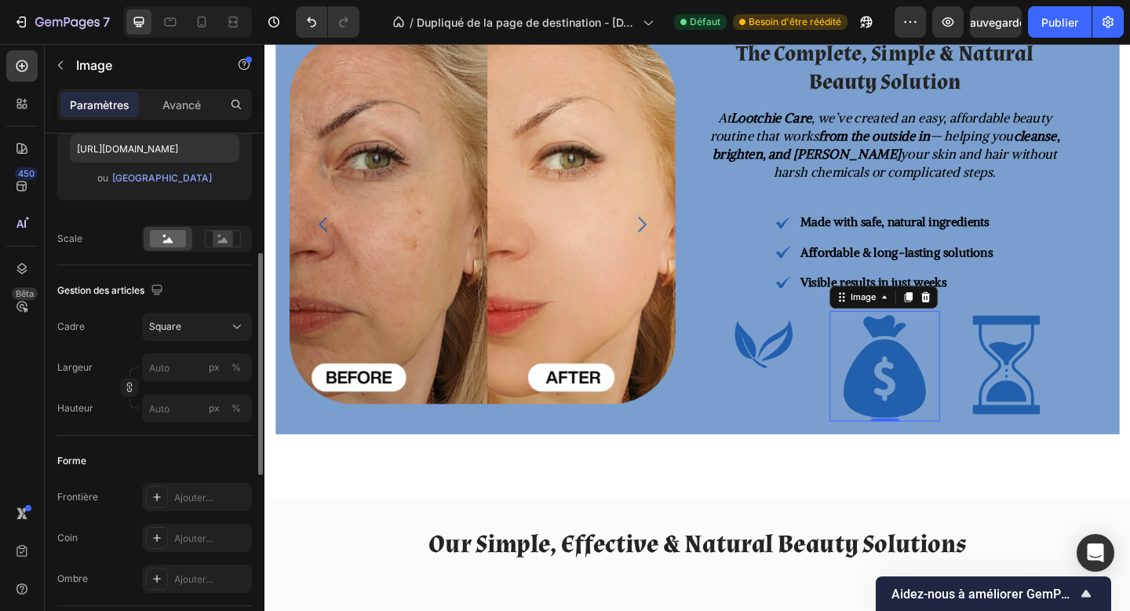
scroll to position [1137, 0]
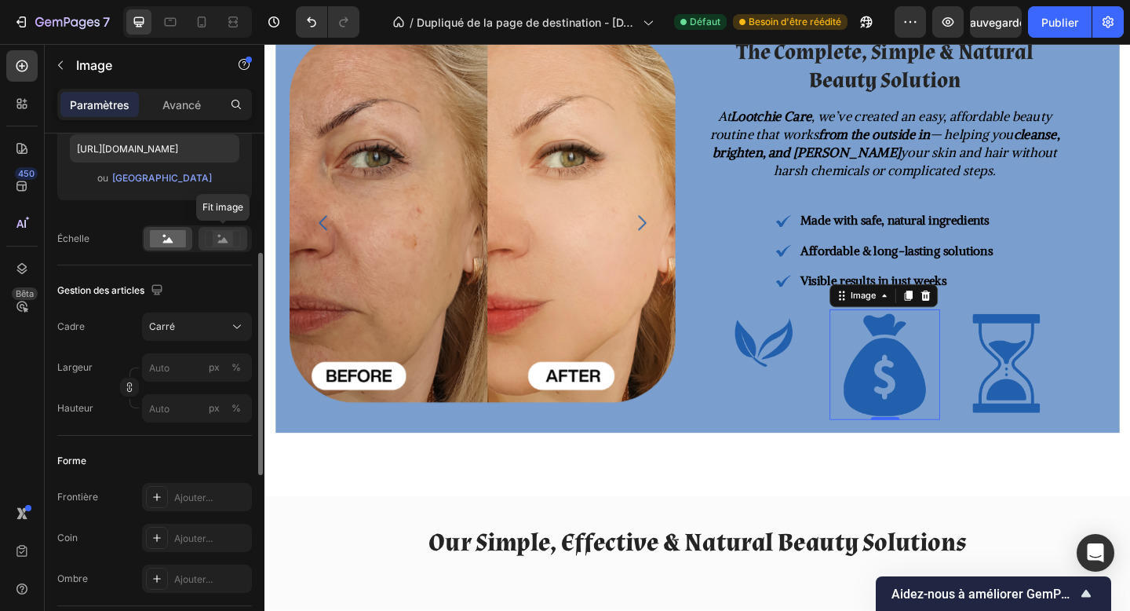
click at [217, 238] on rect at bounding box center [223, 239] width 20 height 16
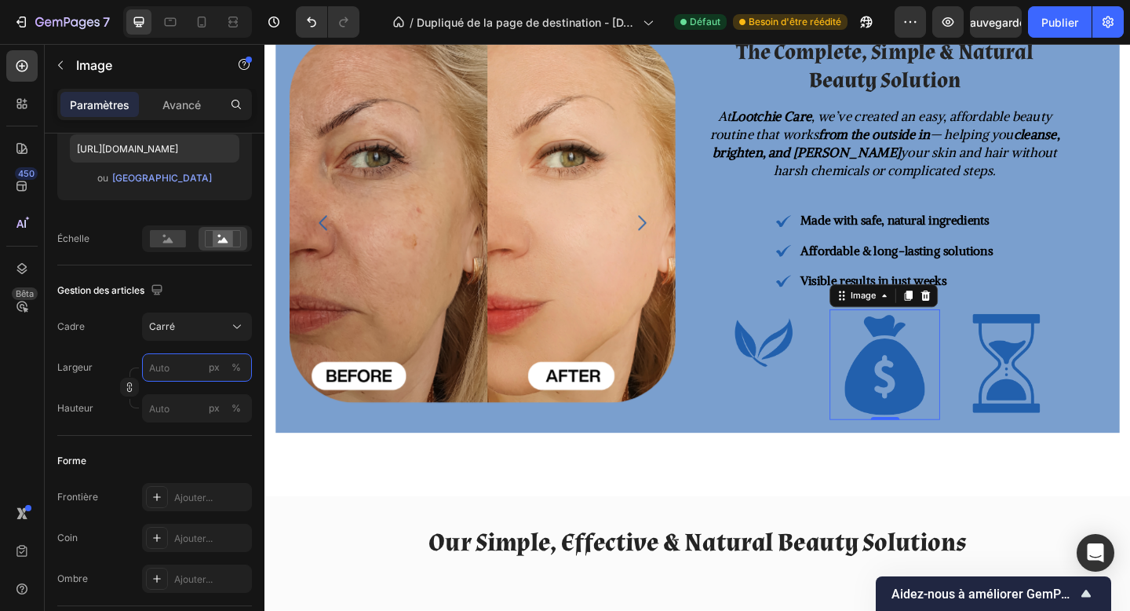
click at [168, 360] on input "px %" at bounding box center [197, 367] width 110 height 28
type input "9"
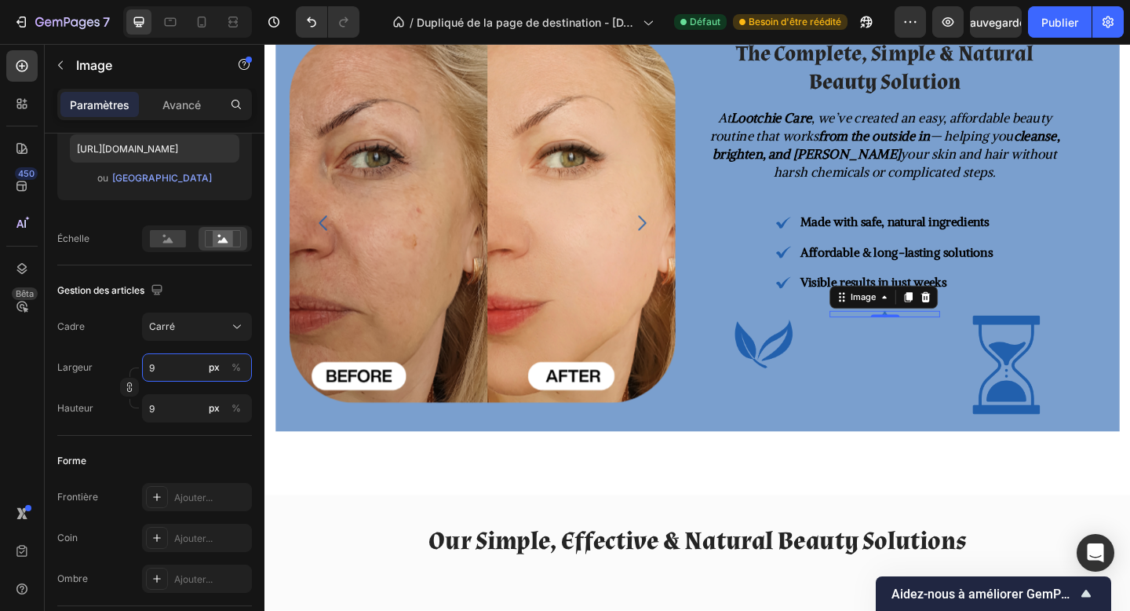
type input "90"
click at [816, 371] on img at bounding box center [807, 369] width 71 height 71
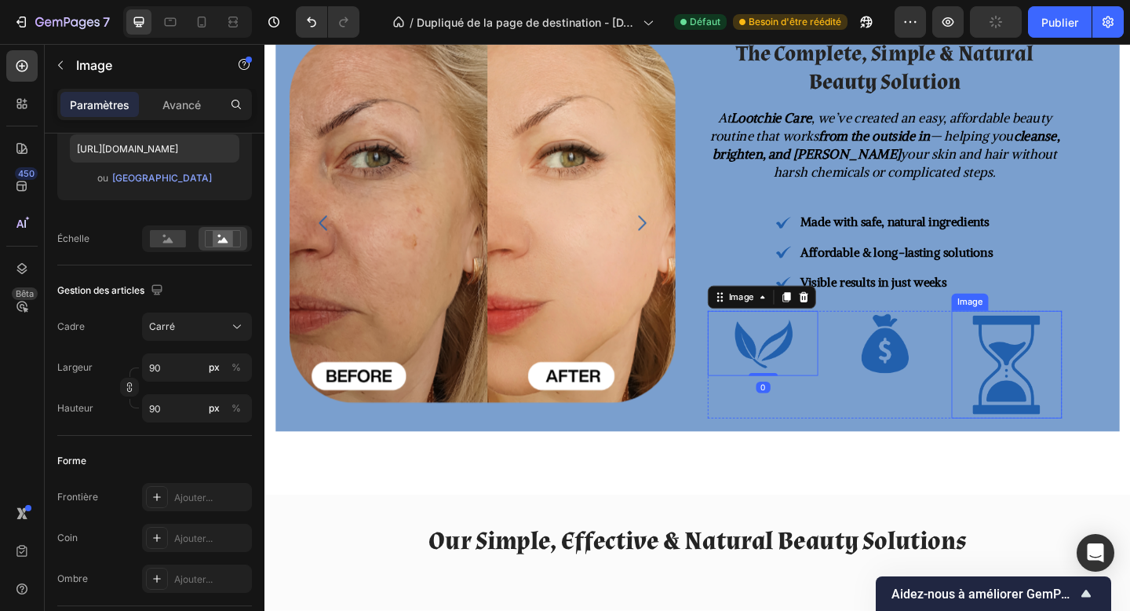
click at [1085, 387] on img at bounding box center [1072, 392] width 120 height 117
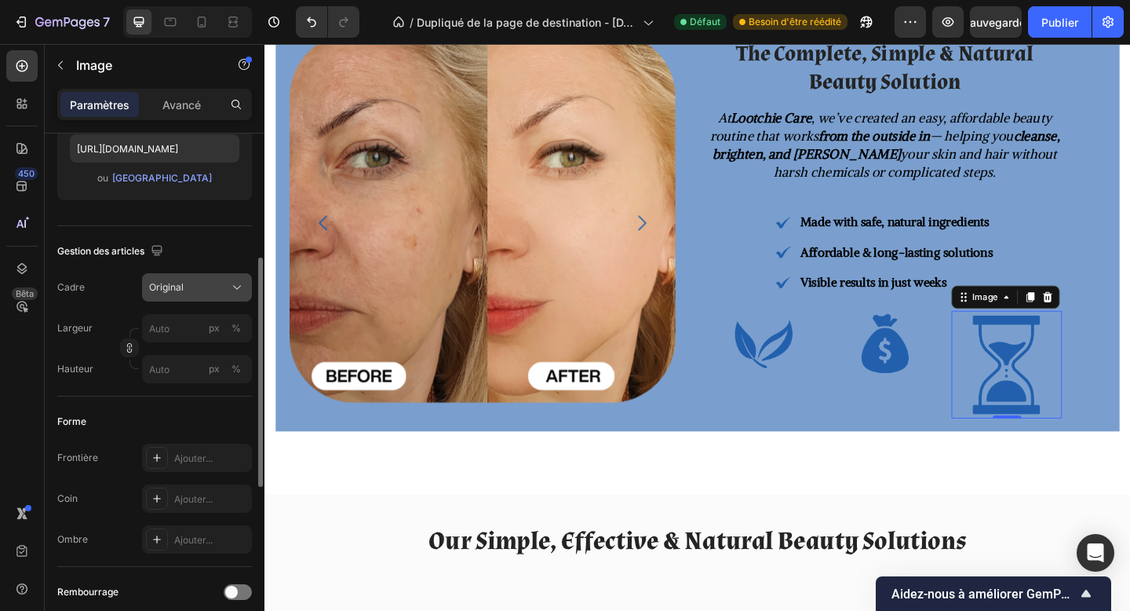
click at [189, 288] on div "Original" at bounding box center [187, 287] width 77 height 14
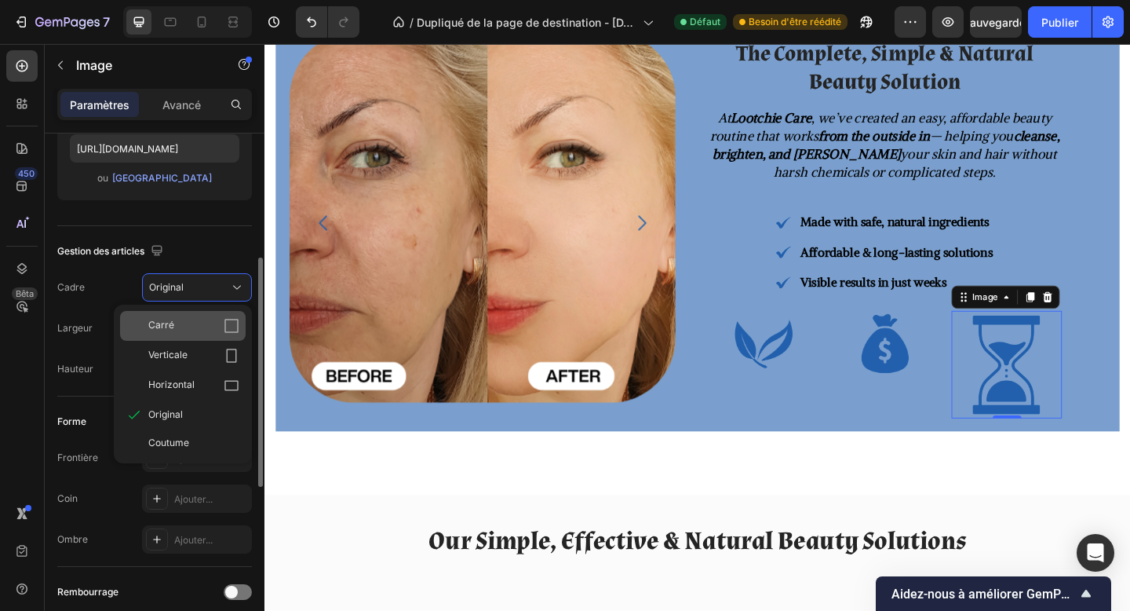
click at [202, 324] on div "Carré" at bounding box center [193, 326] width 91 height 16
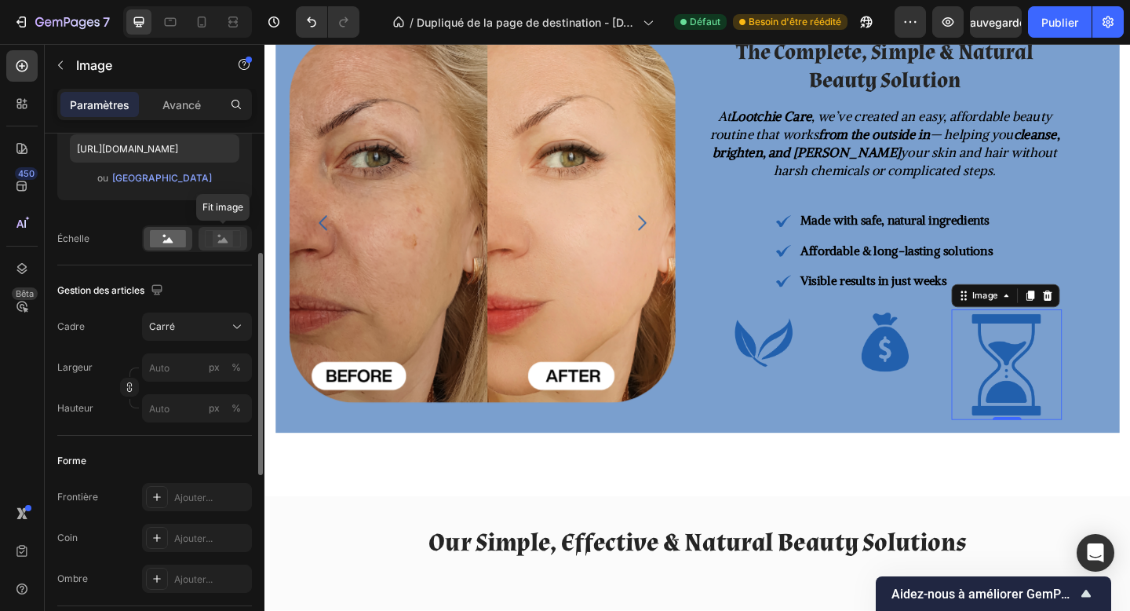
click at [217, 237] on rect at bounding box center [223, 239] width 20 height 16
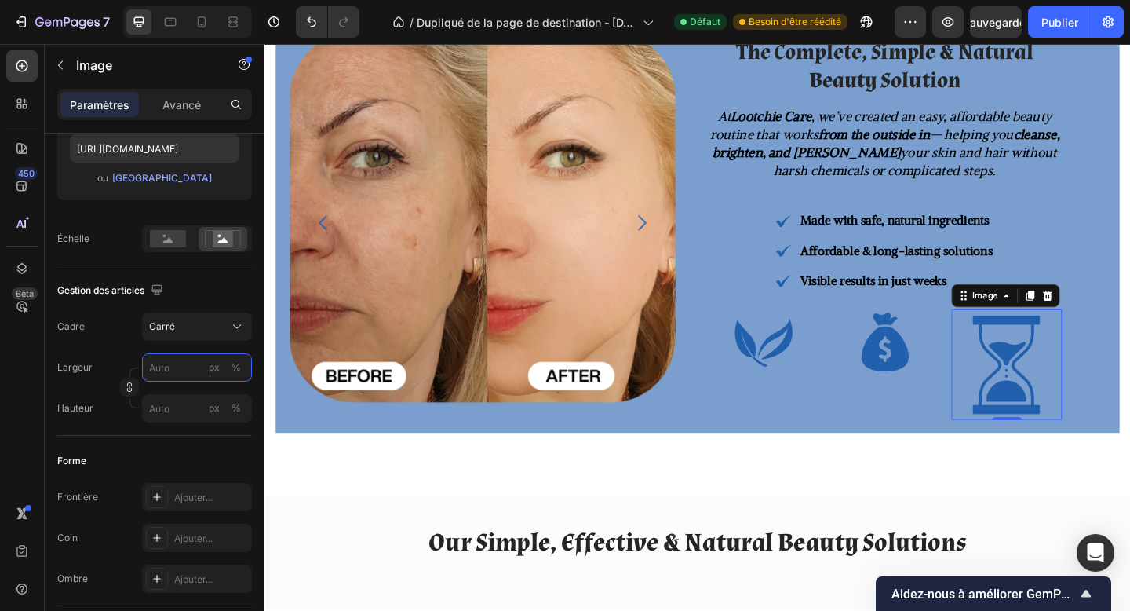
click at [162, 363] on input "px %" at bounding box center [197, 367] width 110 height 28
type input "9"
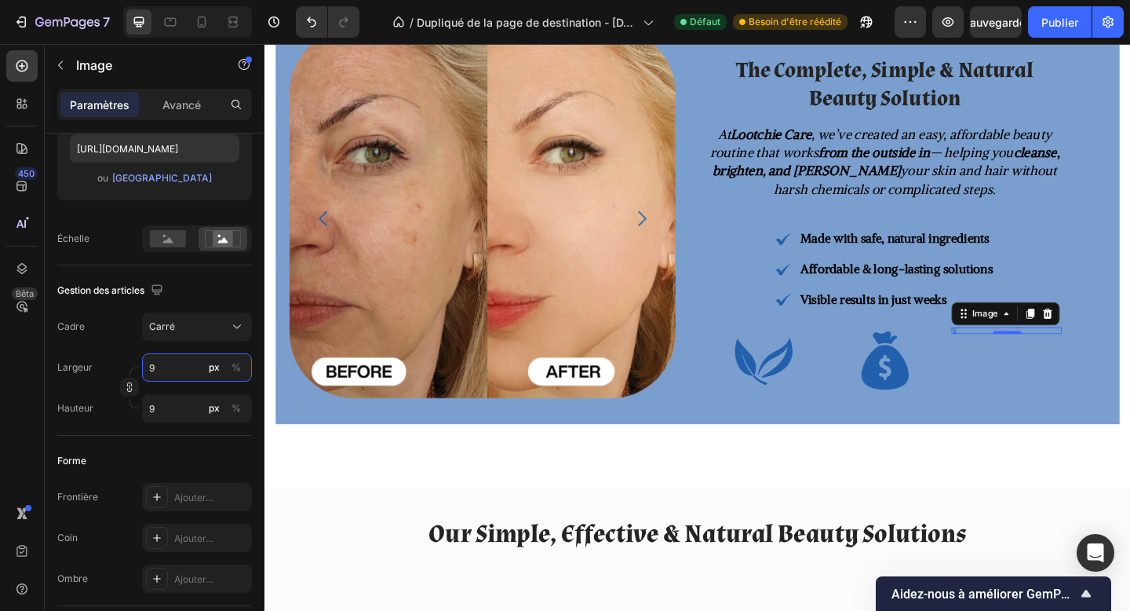
scroll to position [1132, 0]
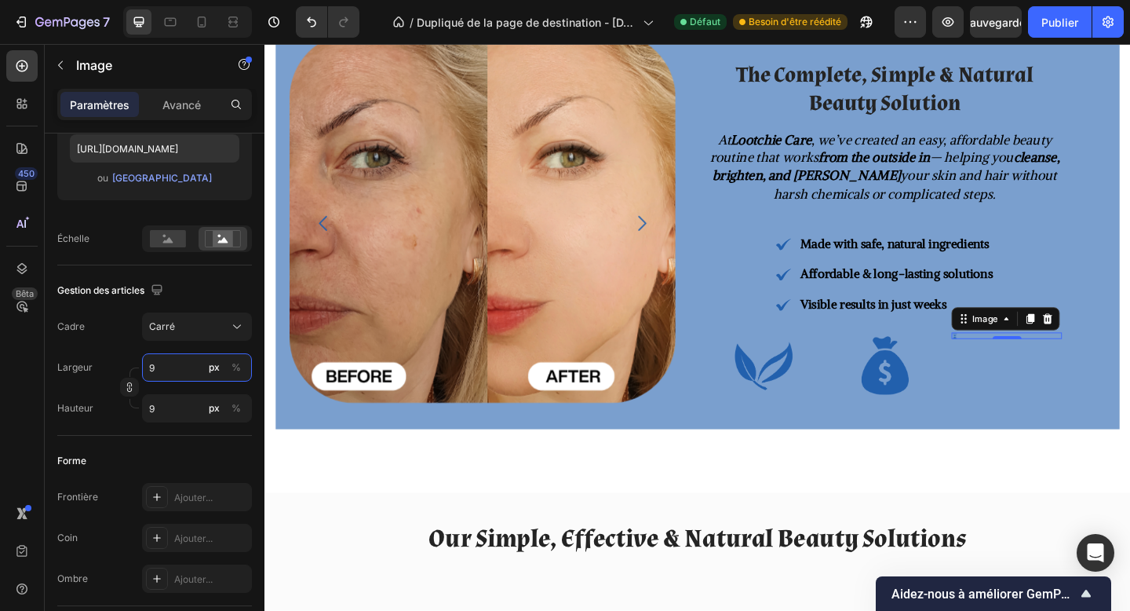
type input "90"
click at [879, 407] on div at bounding box center [939, 393] width 120 height 71
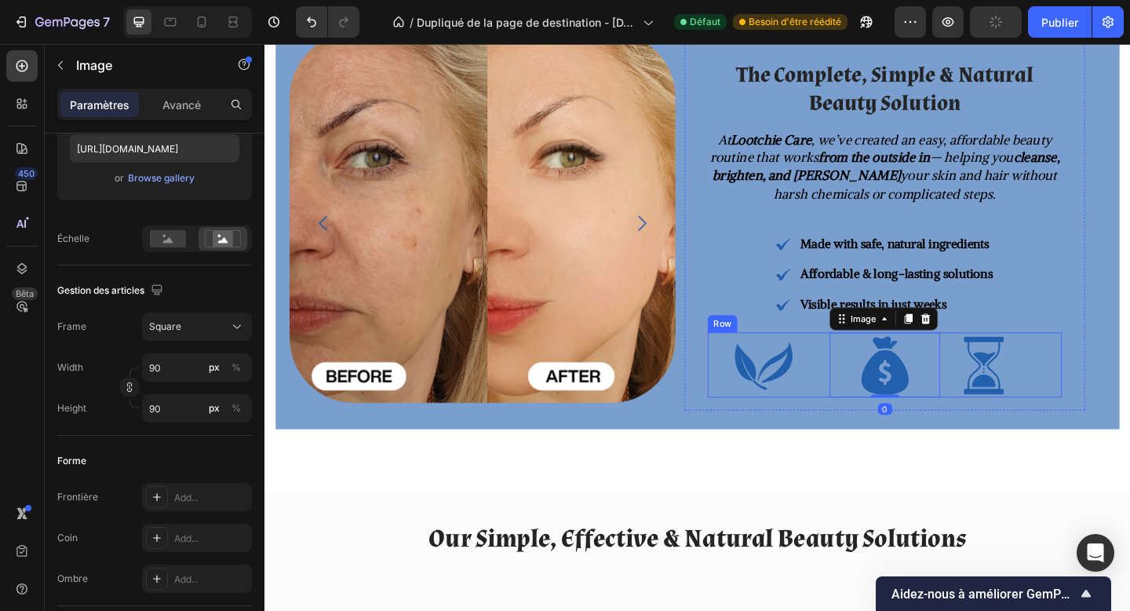
click at [868, 413] on div "Image Image 0 Image Row" at bounding box center [939, 393] width 385 height 71
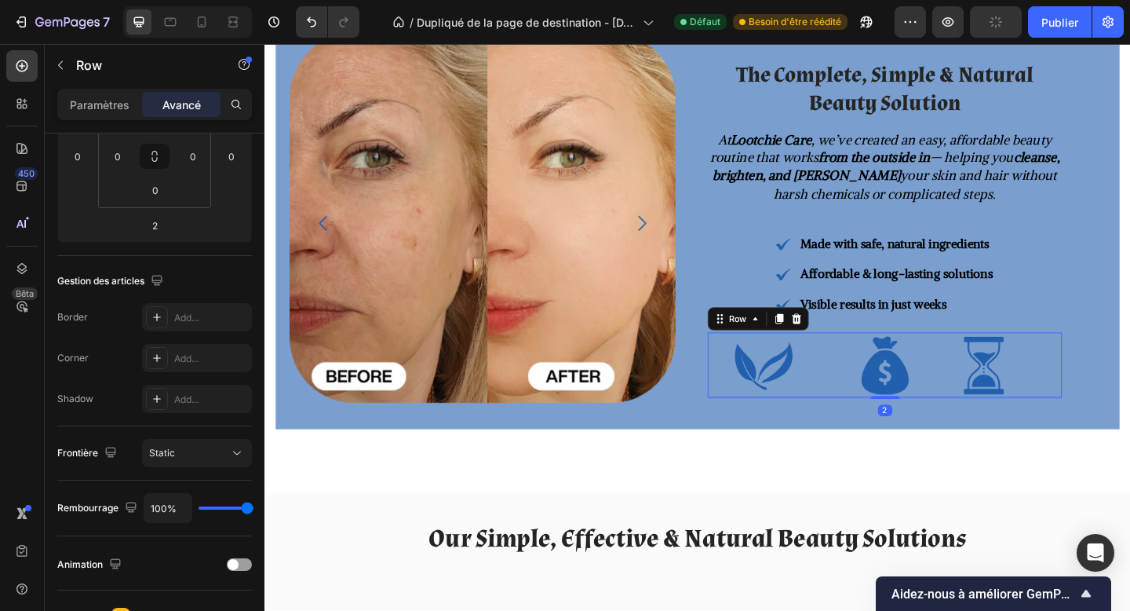
scroll to position [0, 0]
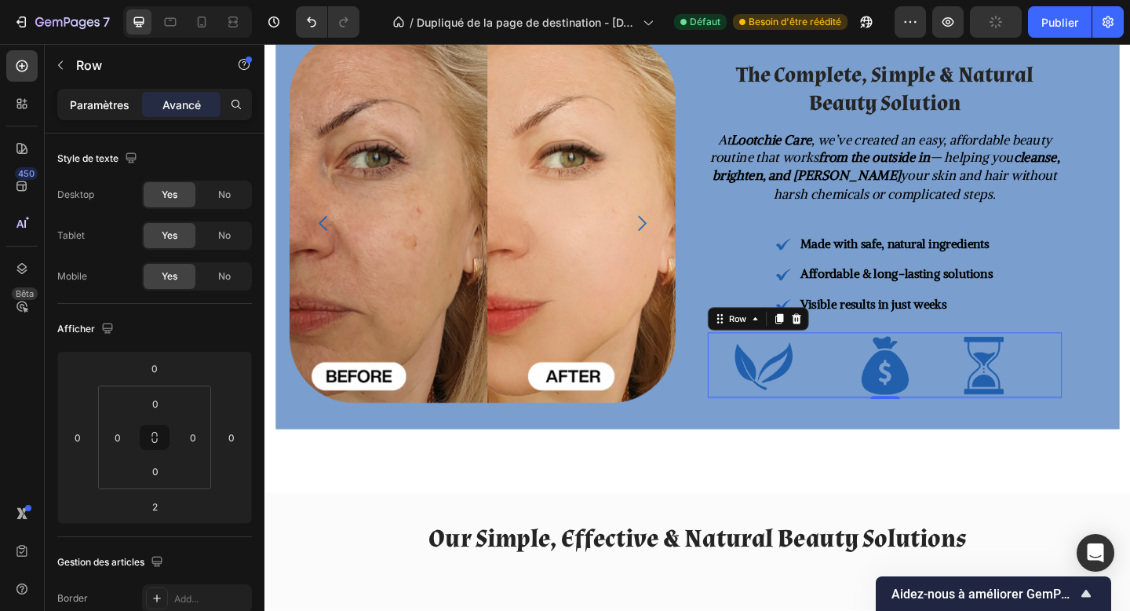
click at [111, 109] on font "Paramètres" at bounding box center [100, 104] width 60 height 13
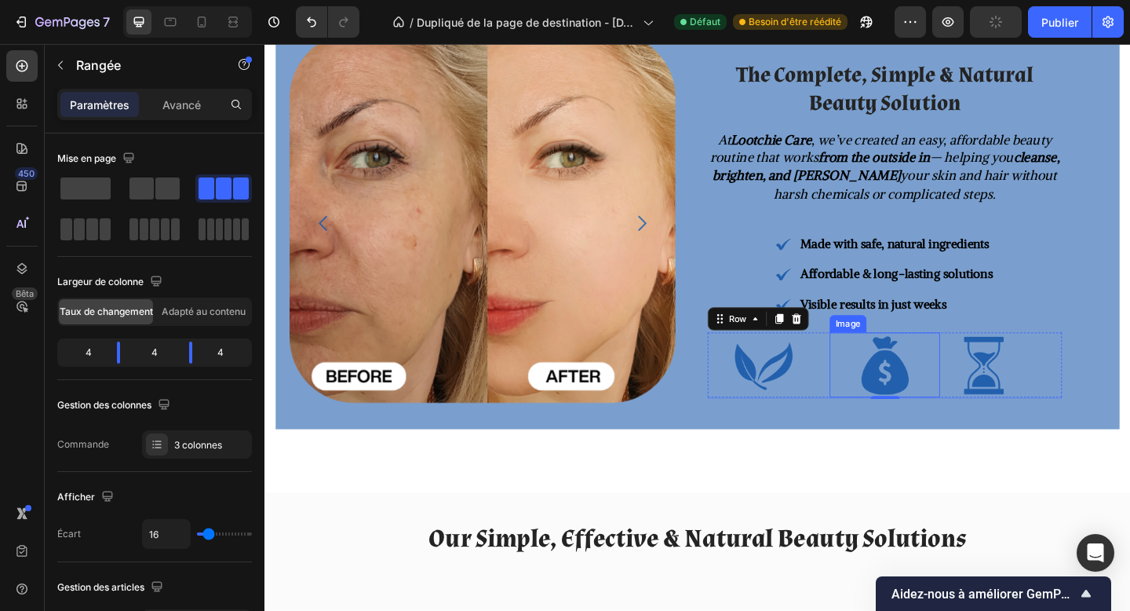
click at [956, 406] on img at bounding box center [939, 393] width 71 height 71
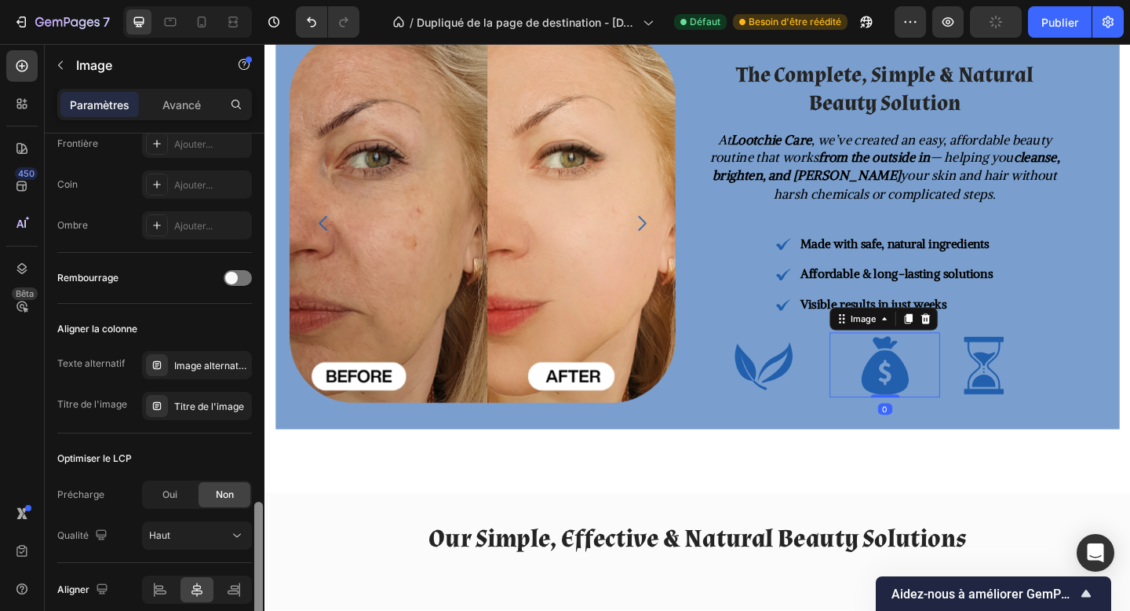
scroll to position [703, 0]
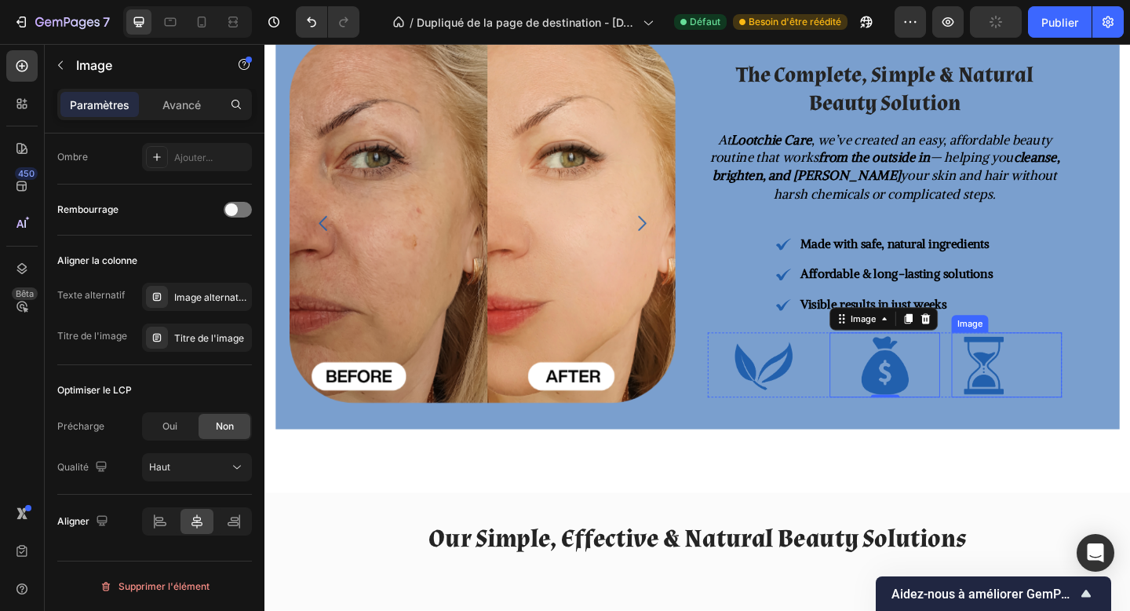
click at [1085, 400] on div at bounding box center [1072, 393] width 120 height 71
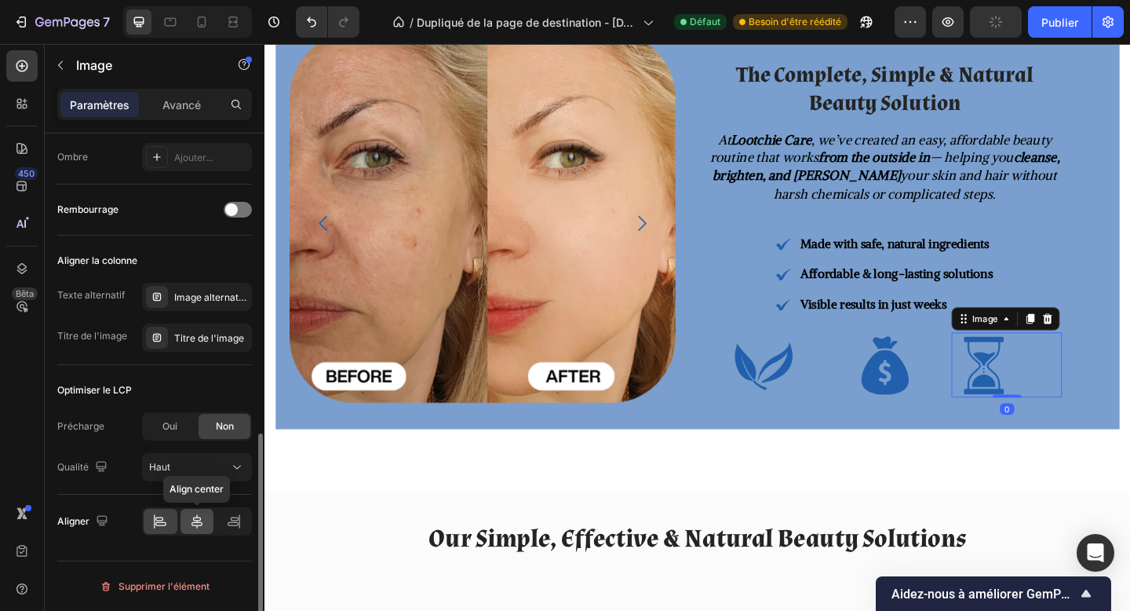
click at [201, 509] on div at bounding box center [198, 521] width 34 height 25
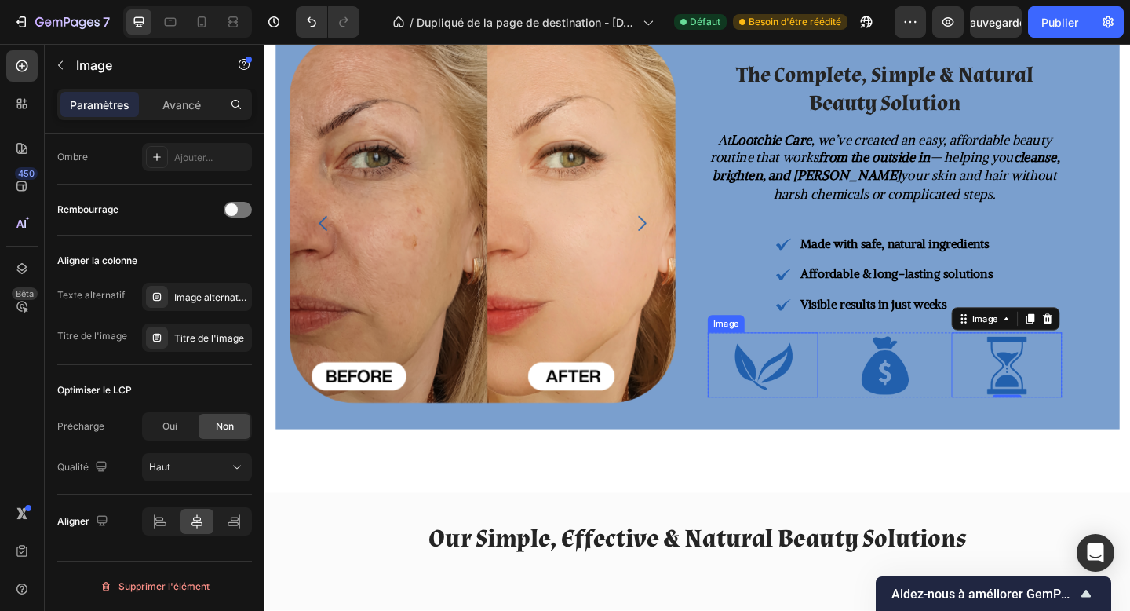
click at [772, 407] on img at bounding box center [807, 393] width 71 height 71
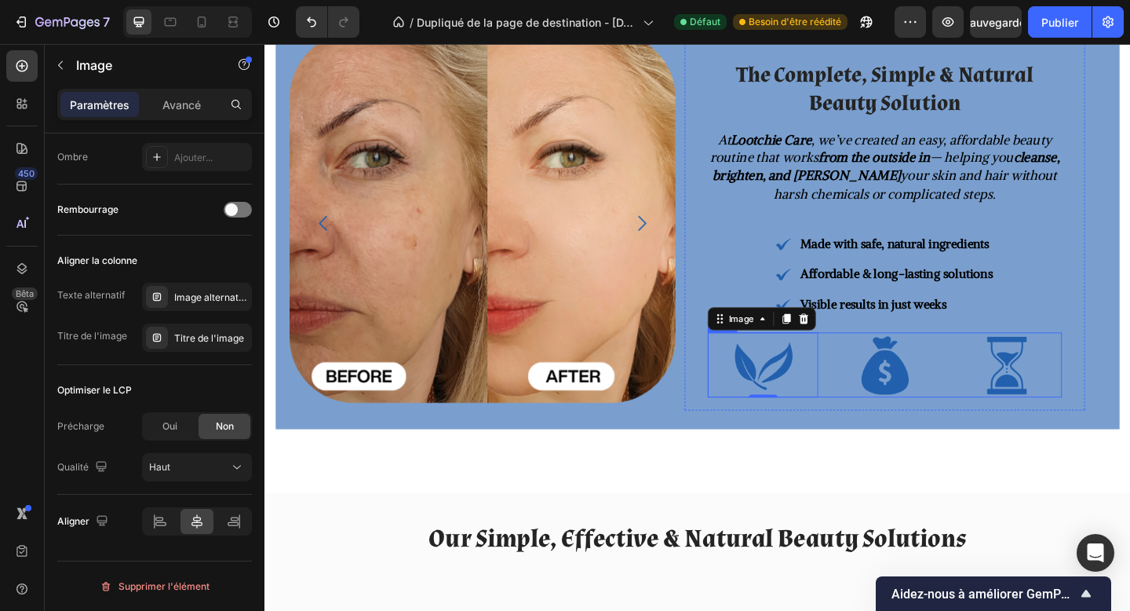
click at [872, 411] on div "Image 0 Image Image Row" at bounding box center [939, 393] width 385 height 71
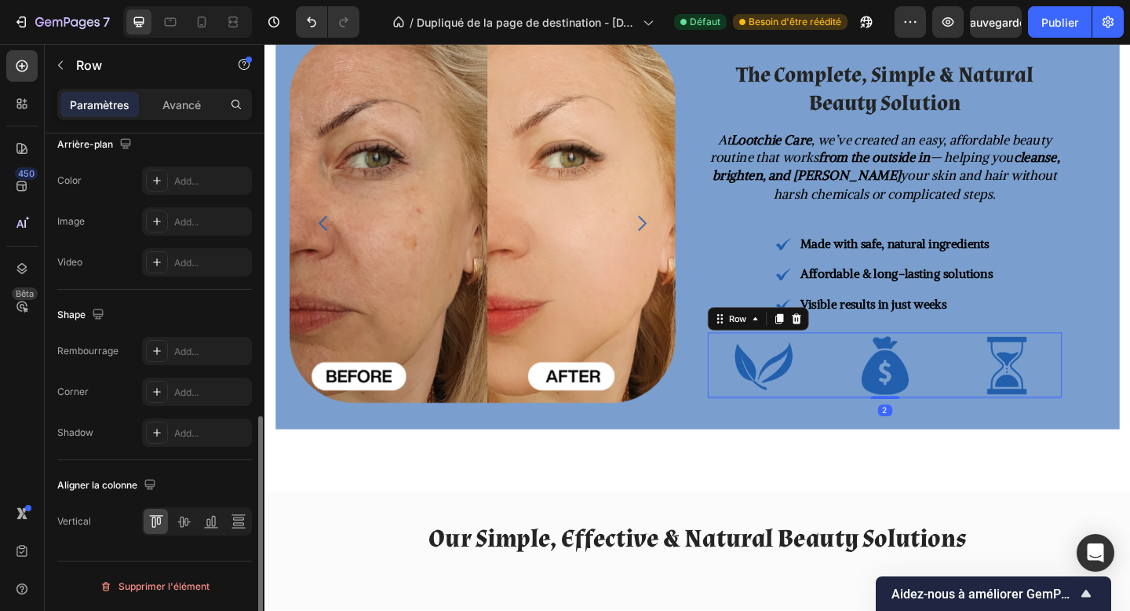
scroll to position [0, 0]
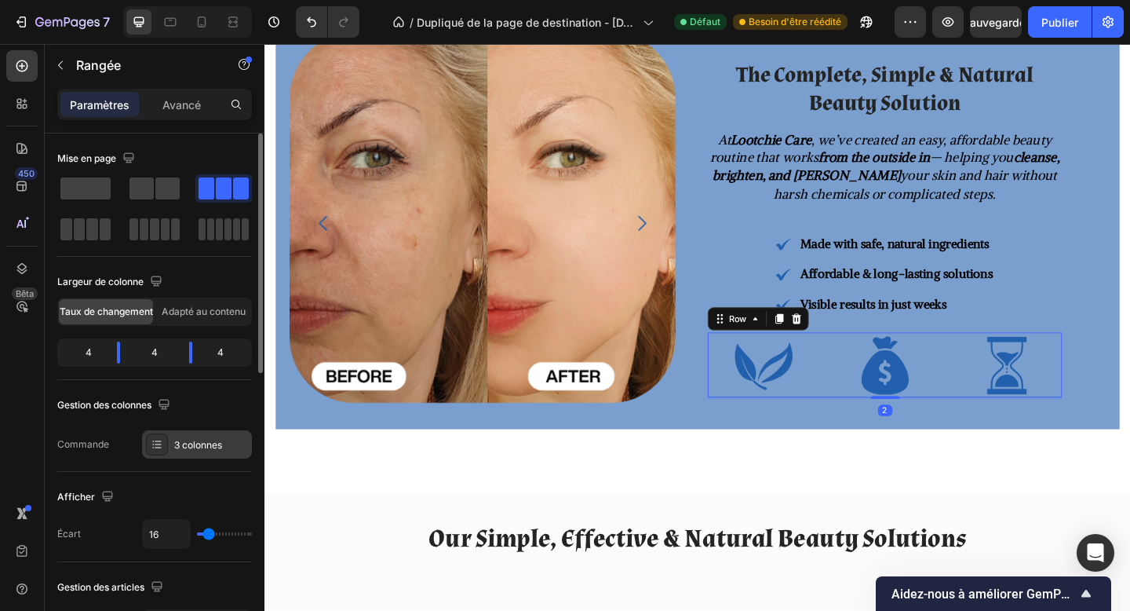
click at [210, 446] on font "3 colonnes" at bounding box center [198, 445] width 48 height 12
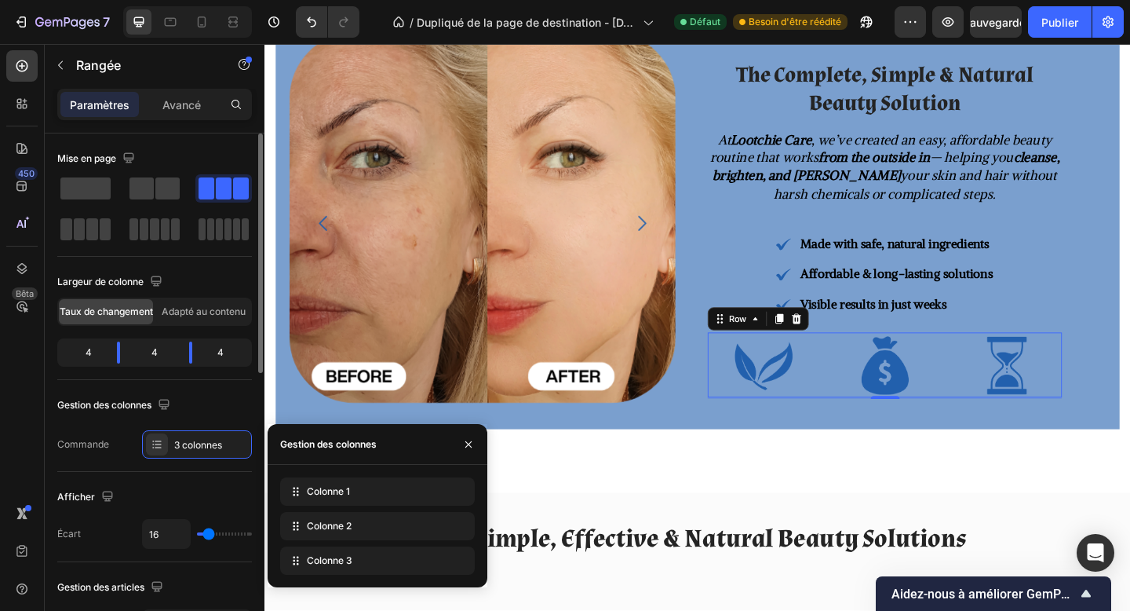
click at [141, 478] on div "Afficher Écart 16" at bounding box center [154, 517] width 195 height 90
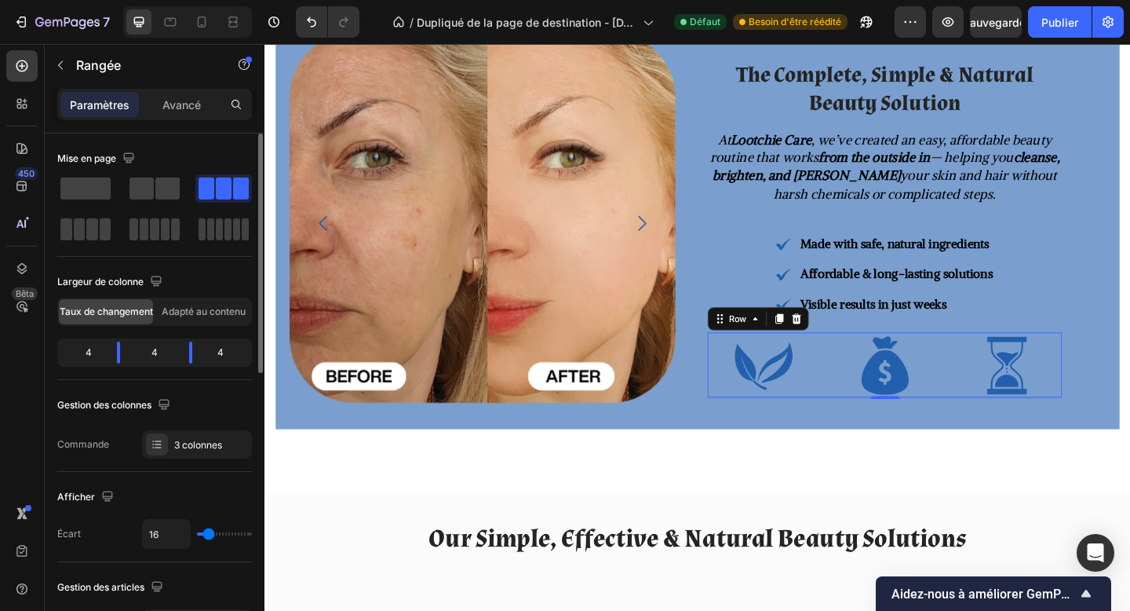
type input "14"
type input "0"
drag, startPoint x: 209, startPoint y: 535, endPoint x: 180, endPoint y: 532, distance: 29.1
type input "0"
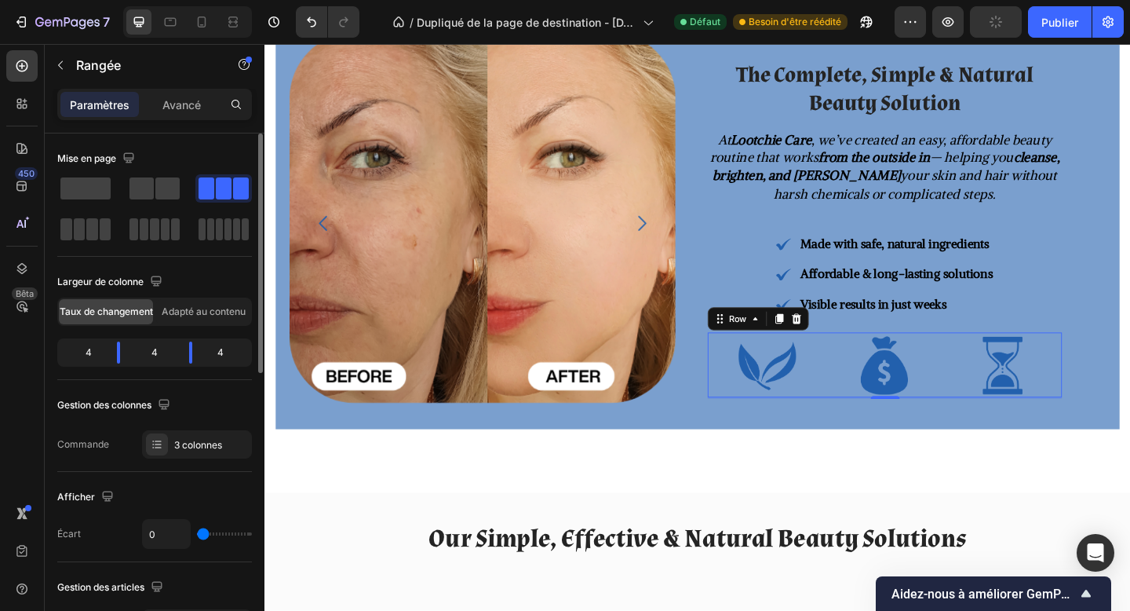
click at [197, 532] on input "range" at bounding box center [224, 533] width 55 height 3
click at [206, 496] on div "Afficher" at bounding box center [154, 496] width 195 height 25
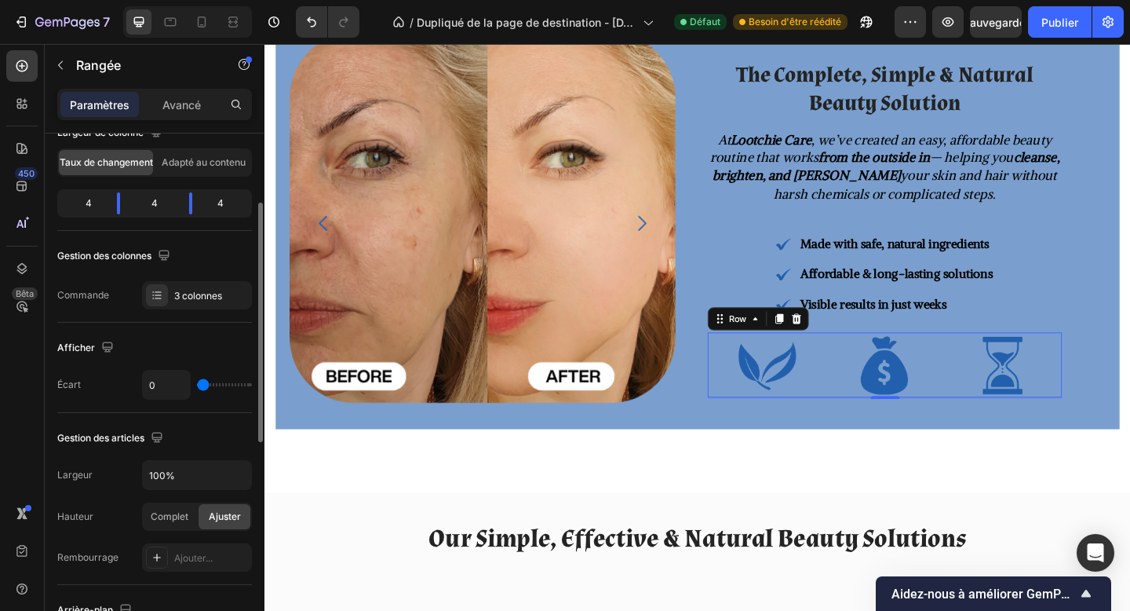
scroll to position [148, 0]
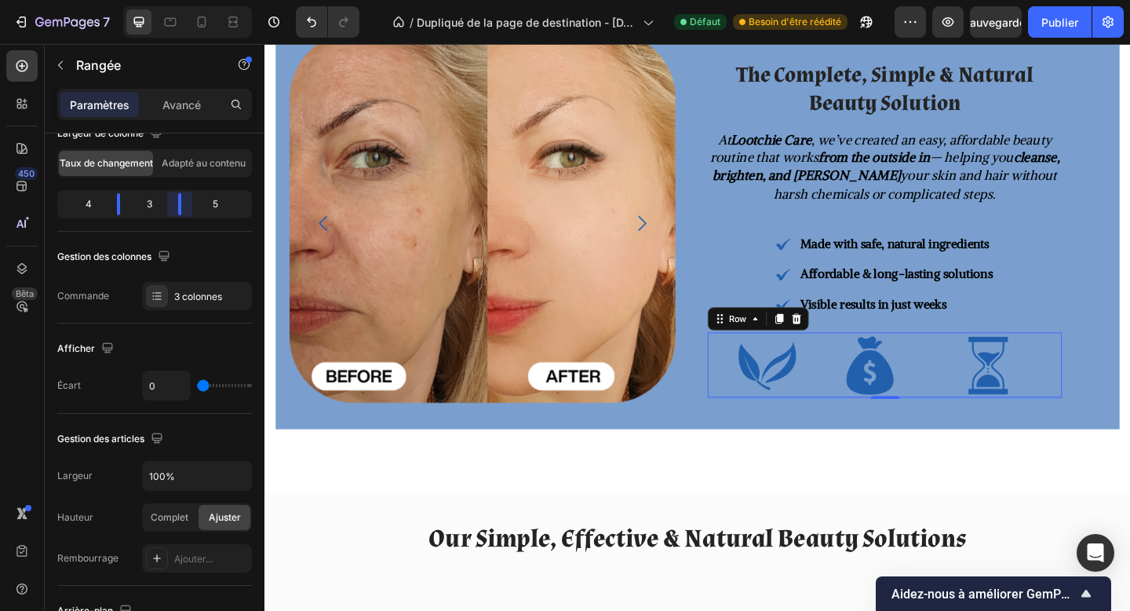
drag, startPoint x: 190, startPoint y: 206, endPoint x: 178, endPoint y: 207, distance: 11.9
click at [178, 0] on body "7 Version history / Dupliqué de la page de destination - 26 sept. 01:07:53 Défa…" at bounding box center [565, 0] width 1130 height 0
drag, startPoint x: 122, startPoint y: 205, endPoint x: 133, endPoint y: 206, distance: 11.8
click at [133, 0] on body "7 Version history / Dupliqué de la page de destination - 26 sept. 01:07:53 Défa…" at bounding box center [565, 0] width 1130 height 0
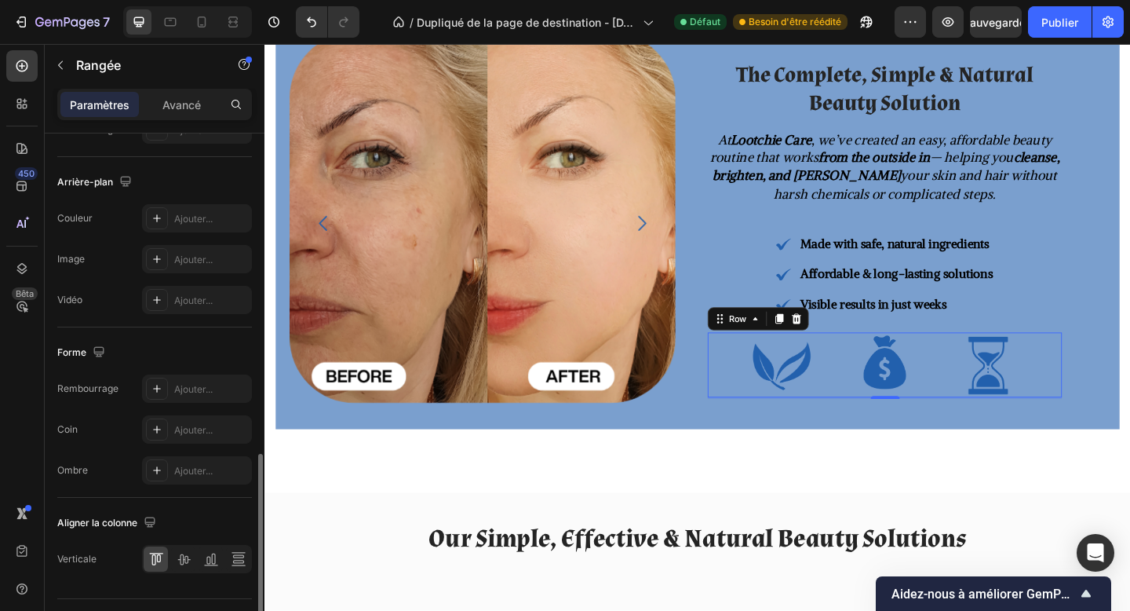
scroll to position [615, 0]
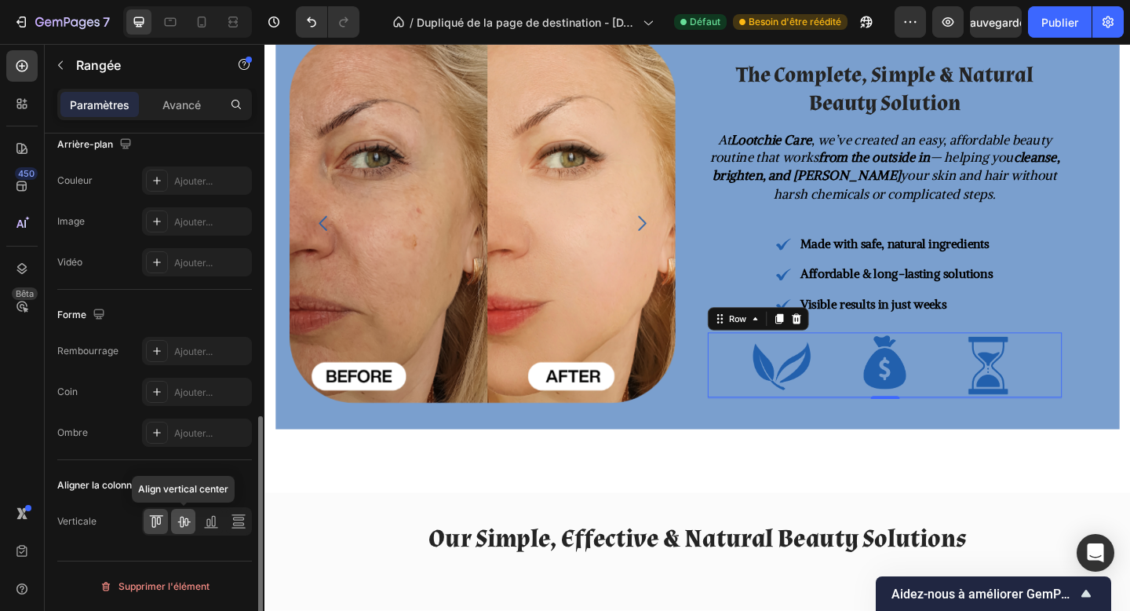
click at [189, 529] on div at bounding box center [183, 521] width 24 height 25
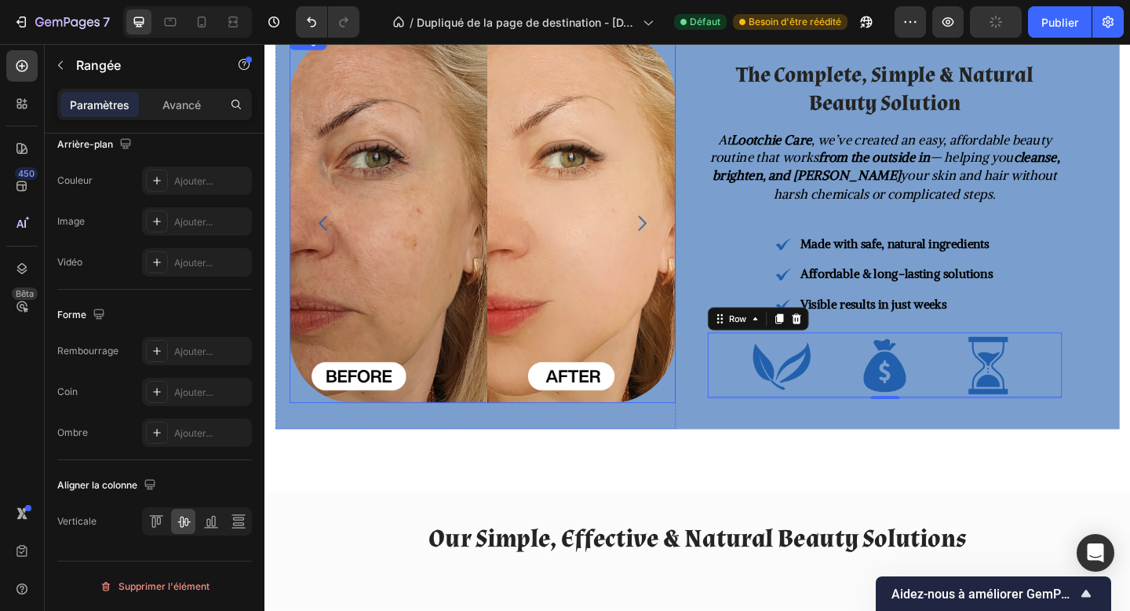
click at [590, 430] on img at bounding box center [502, 233] width 420 height 403
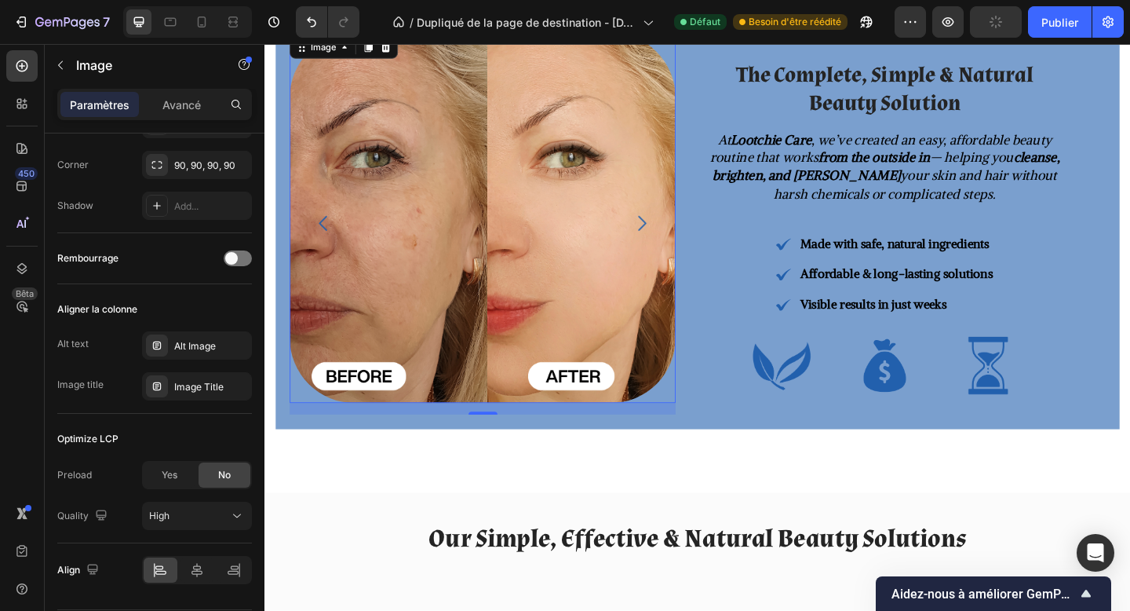
scroll to position [0, 0]
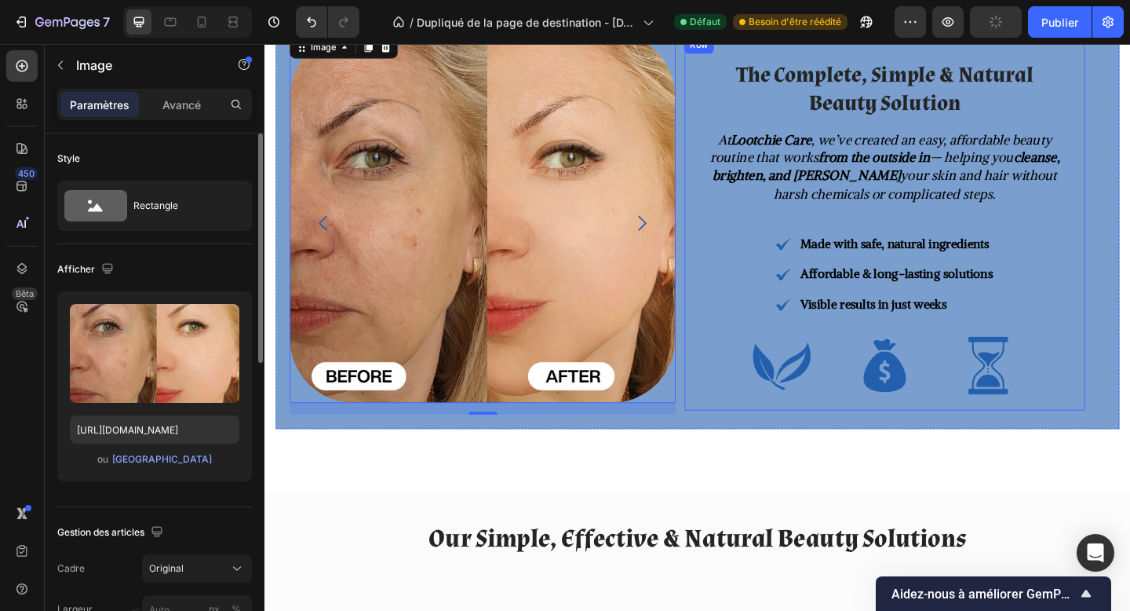
click at [739, 440] on div "The Complete, Simple & Natural Beauty Solution Heading At Lootchie Care , we’ve…" at bounding box center [939, 239] width 436 height 407
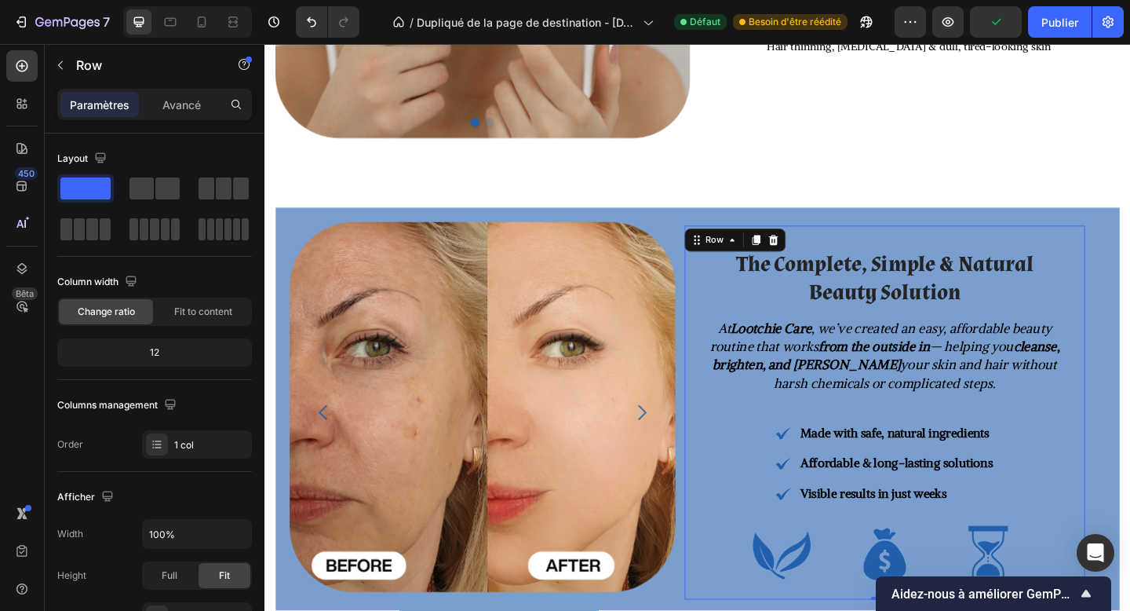
scroll to position [907, 0]
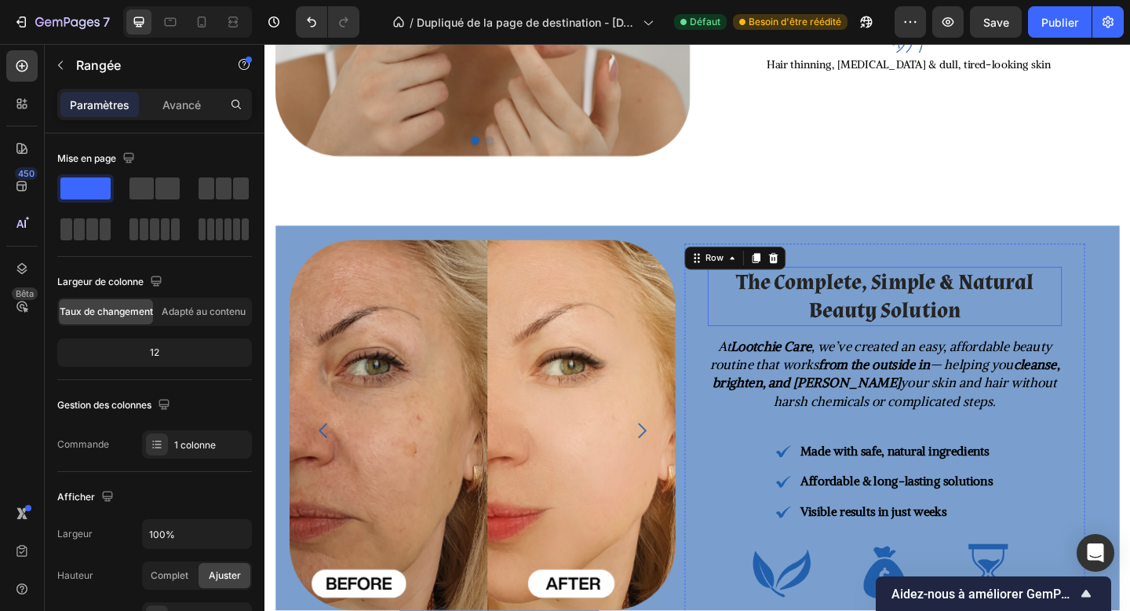
click at [904, 309] on h2 "The Complete, Simple & Natural Beauty Solution" at bounding box center [939, 319] width 385 height 64
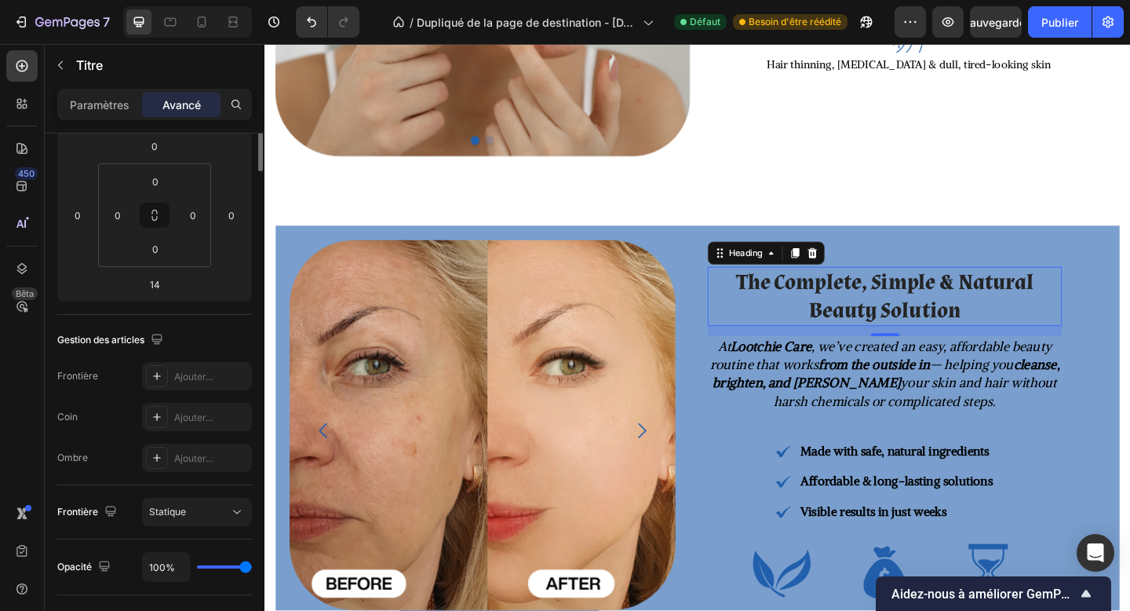
scroll to position [0, 0]
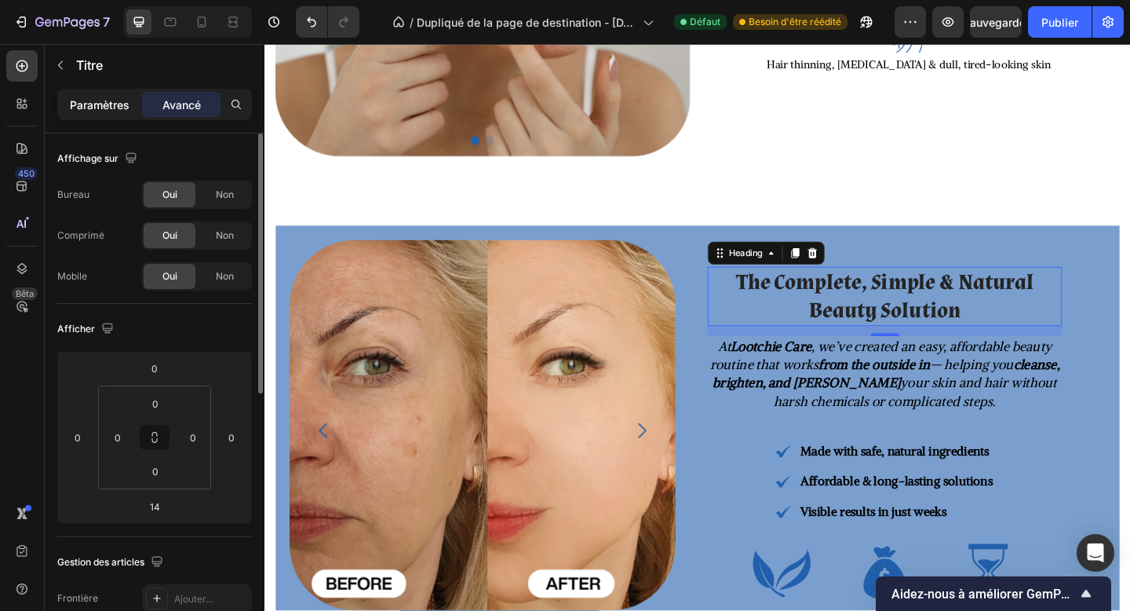
click at [100, 94] on div "Paramètres" at bounding box center [99, 104] width 79 height 25
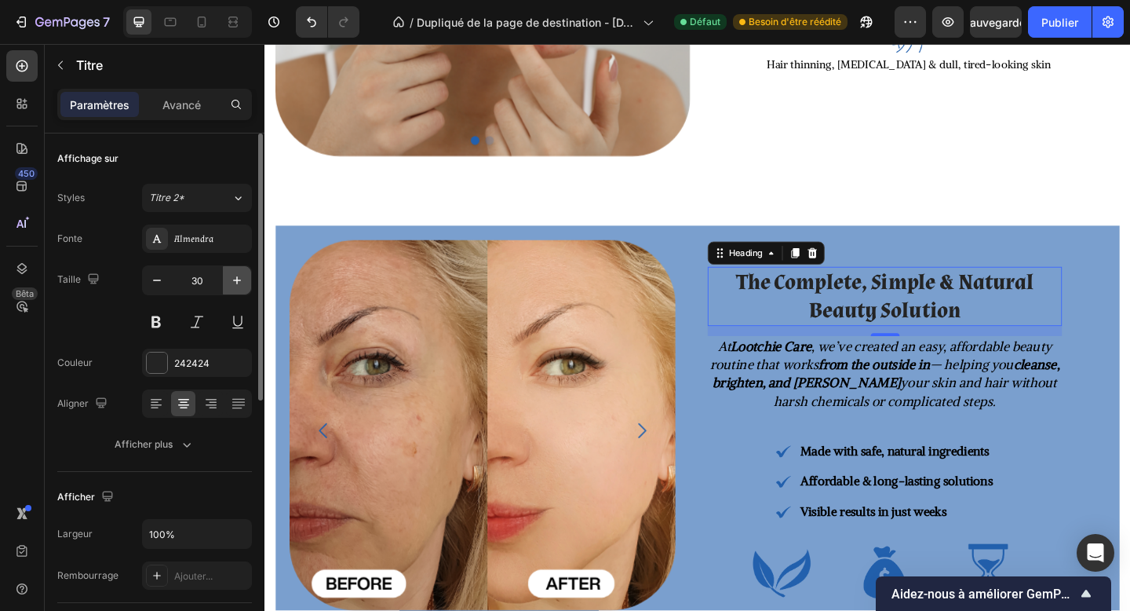
click at [233, 272] on icon "button" at bounding box center [237, 280] width 16 height 16
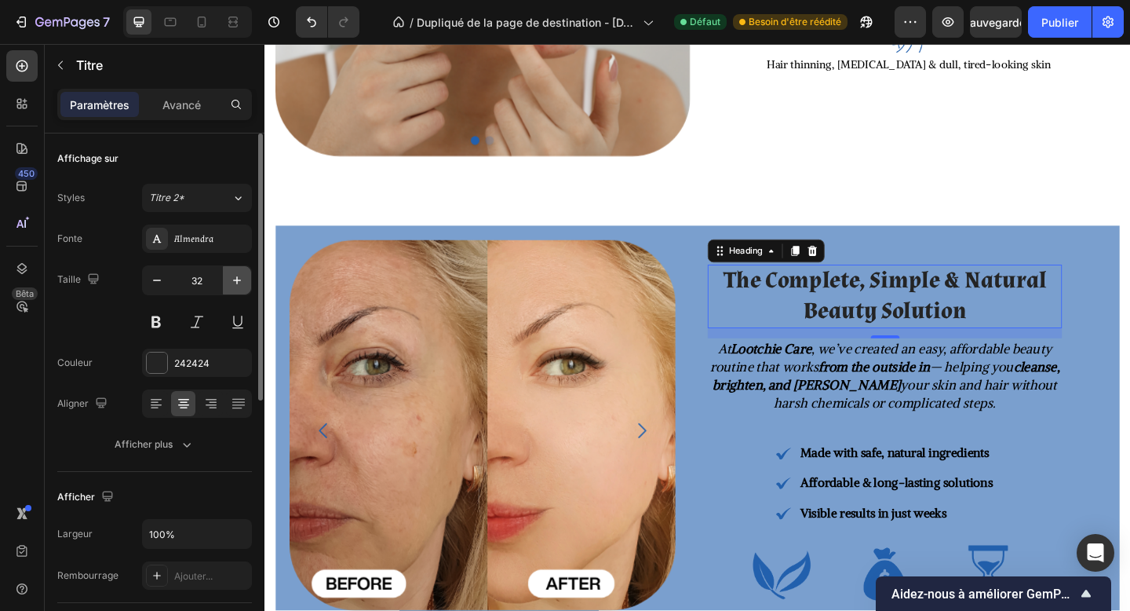
click at [233, 272] on icon "button" at bounding box center [237, 280] width 16 height 16
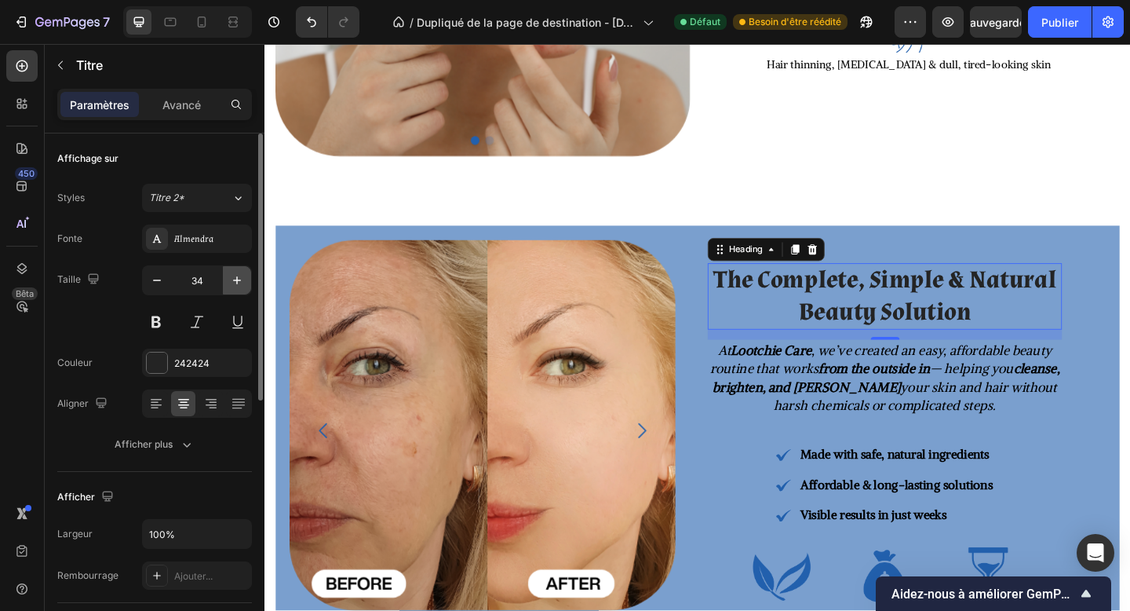
click at [233, 272] on icon "button" at bounding box center [237, 280] width 16 height 16
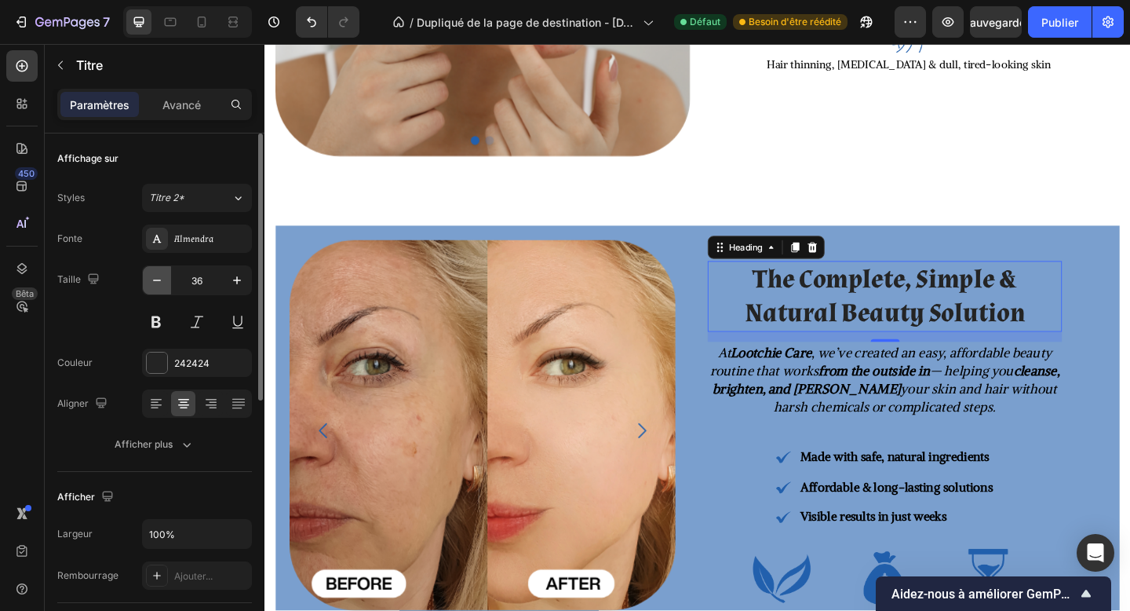
click at [150, 283] on icon "button" at bounding box center [157, 280] width 16 height 16
type input "35"
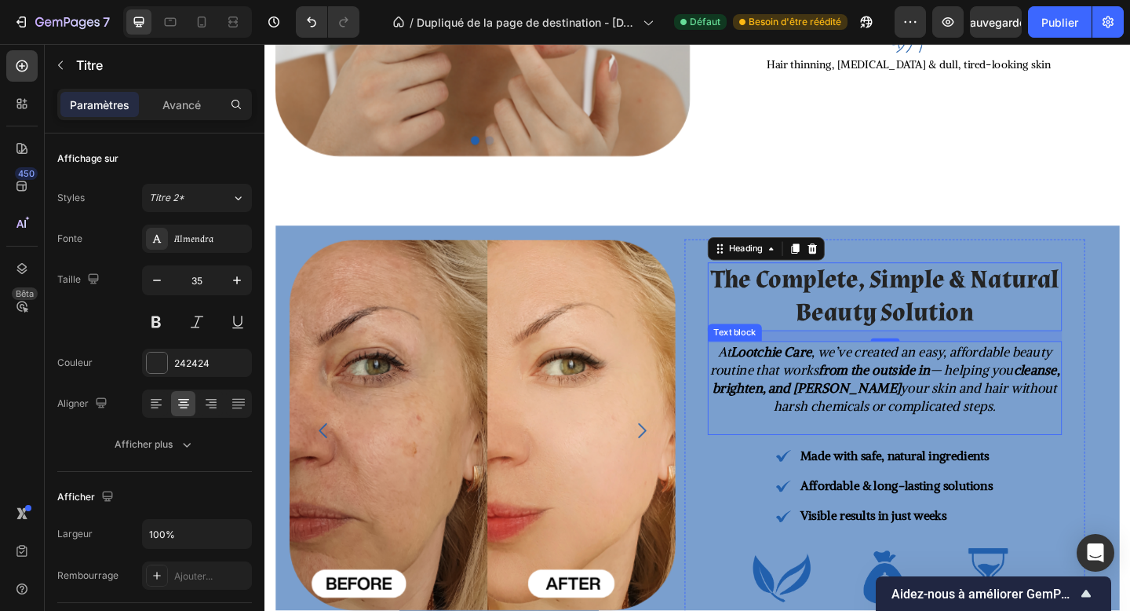
click at [954, 403] on strong "from the outside in" at bounding box center [927, 398] width 121 height 18
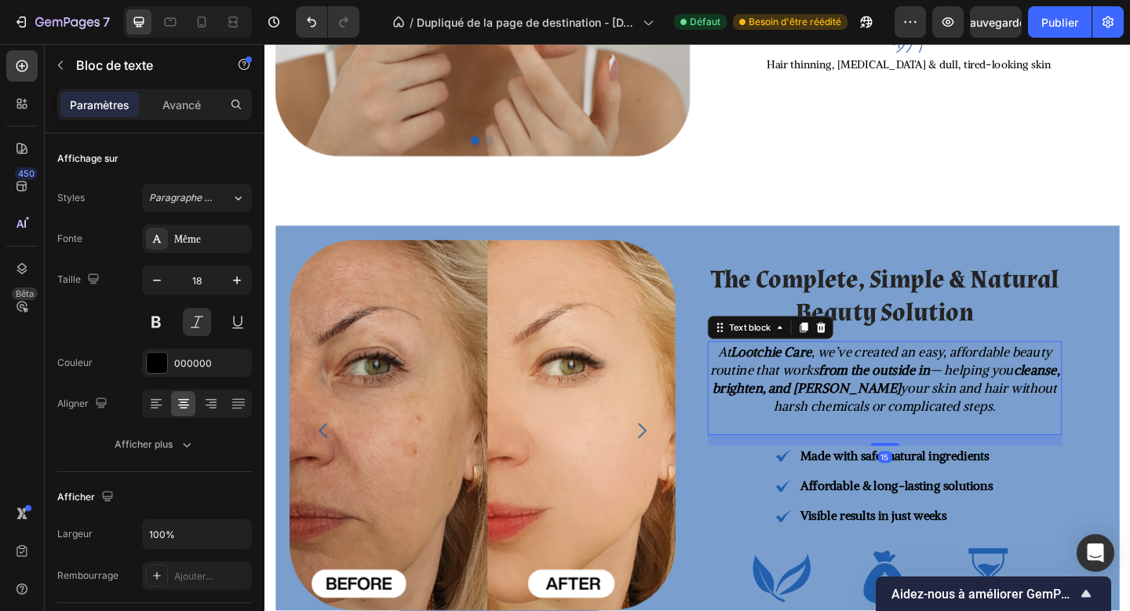
click at [954, 403] on strong "from the outside in" at bounding box center [927, 398] width 121 height 18
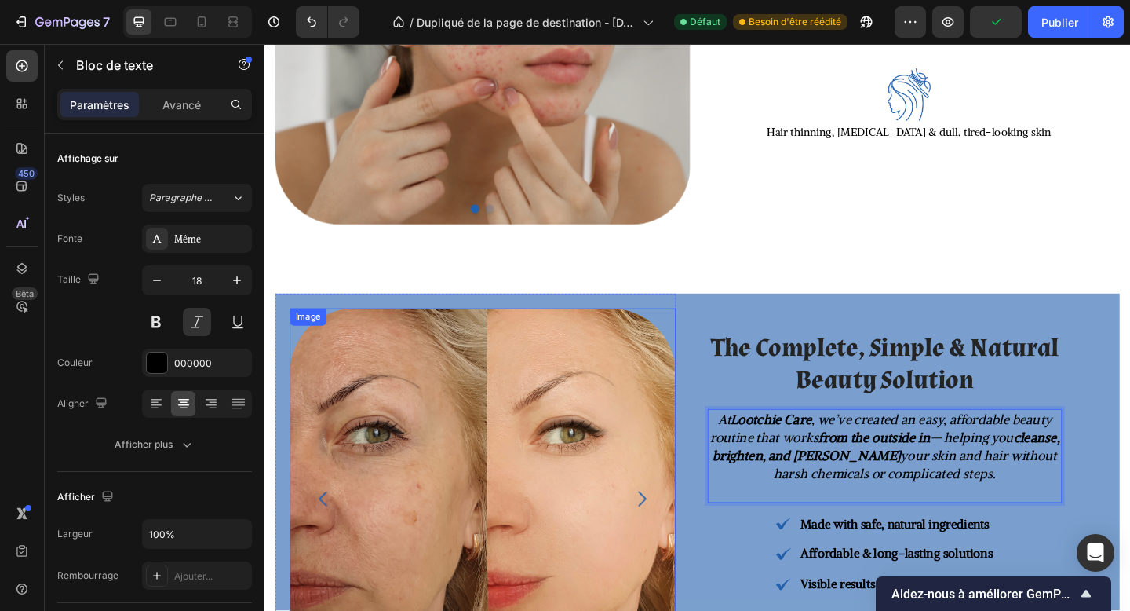
scroll to position [827, 0]
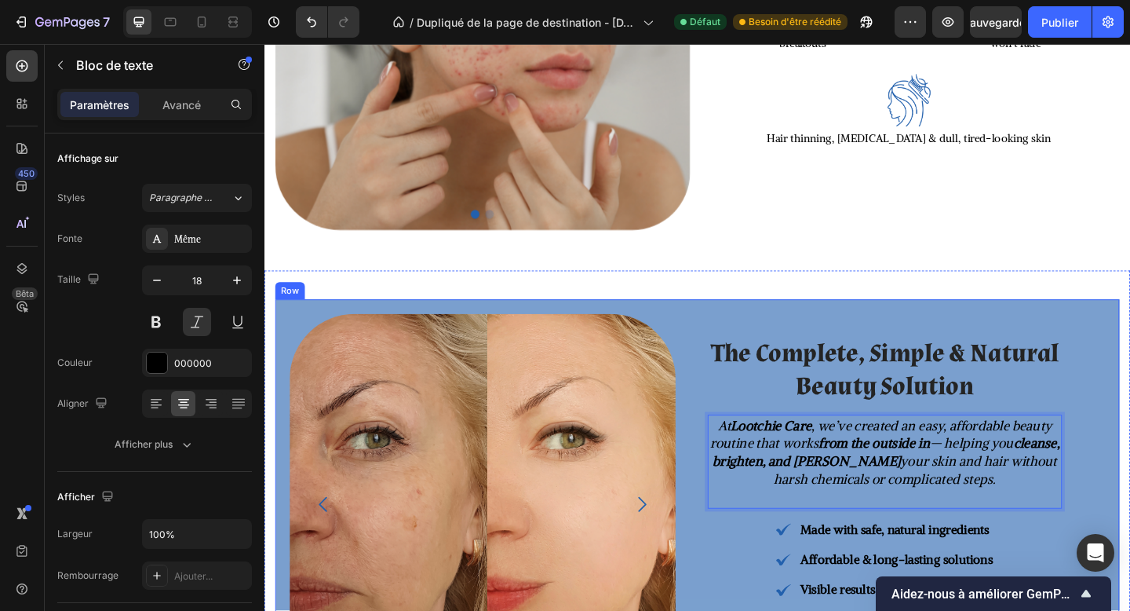
click at [724, 329] on div "The Complete, Simple & Natural Beauty Solution Heading At Lootchie Care , we’ve…" at bounding box center [939, 545] width 436 height 447
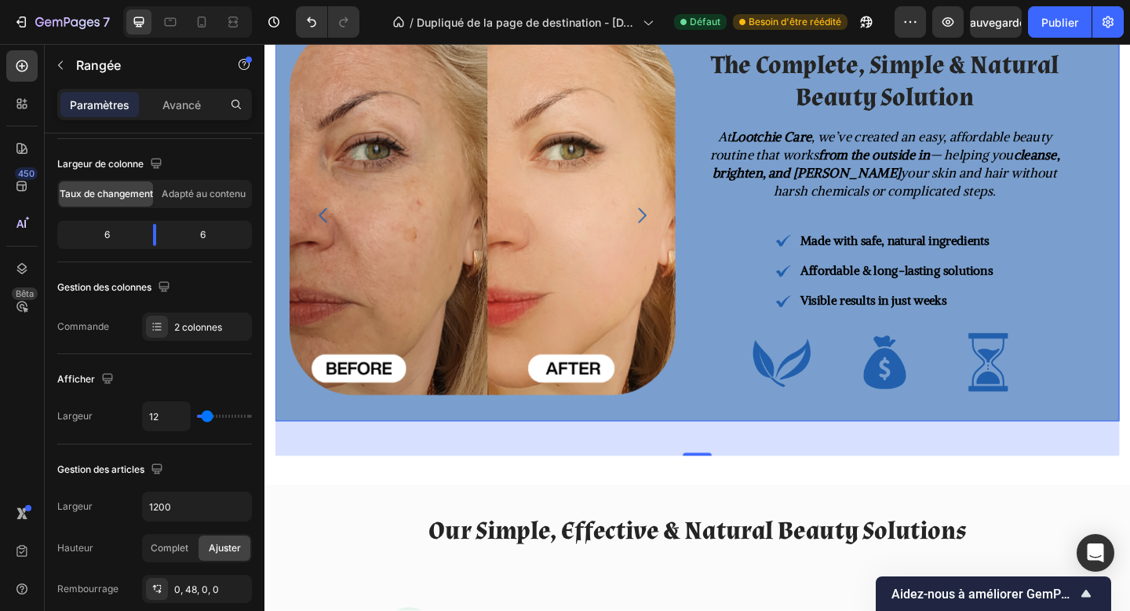
scroll to position [615, 0]
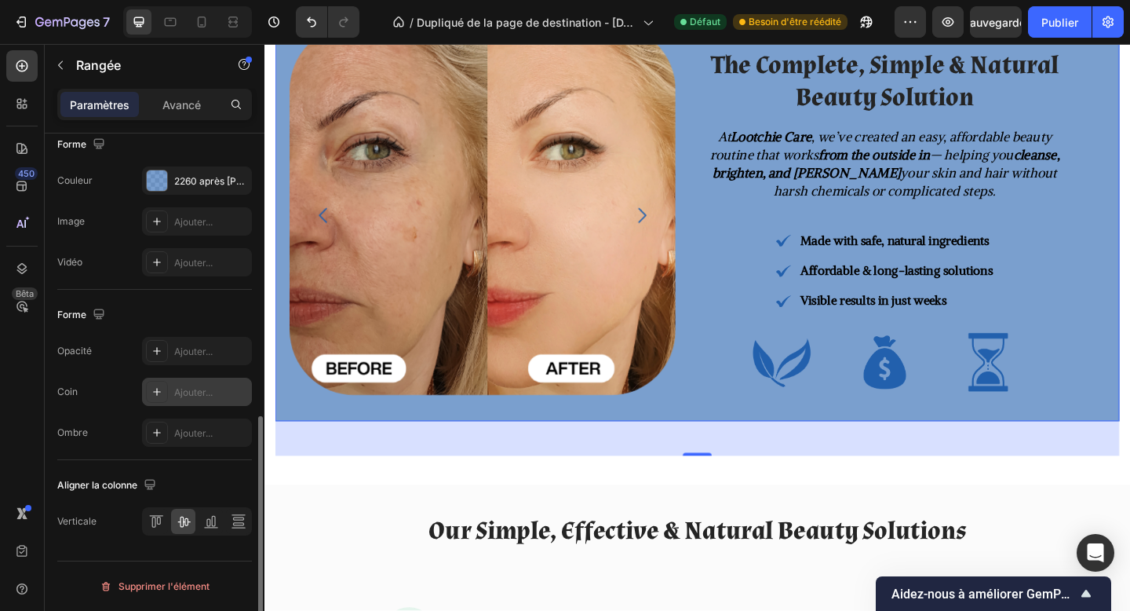
click at [158, 397] on icon at bounding box center [157, 391] width 13 height 13
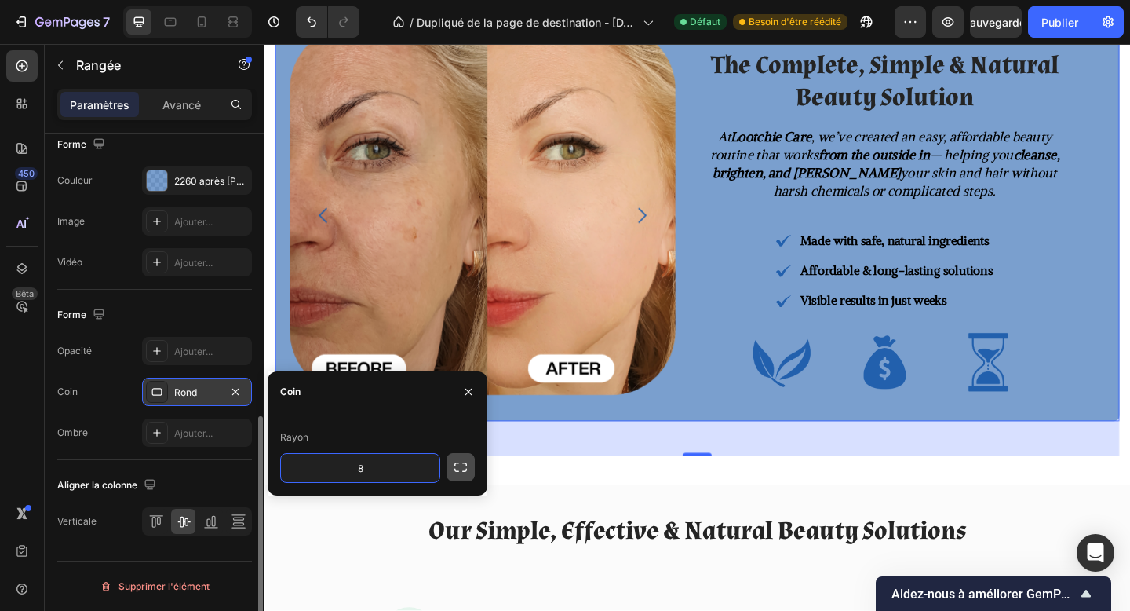
click at [458, 468] on icon "button" at bounding box center [461, 467] width 16 height 16
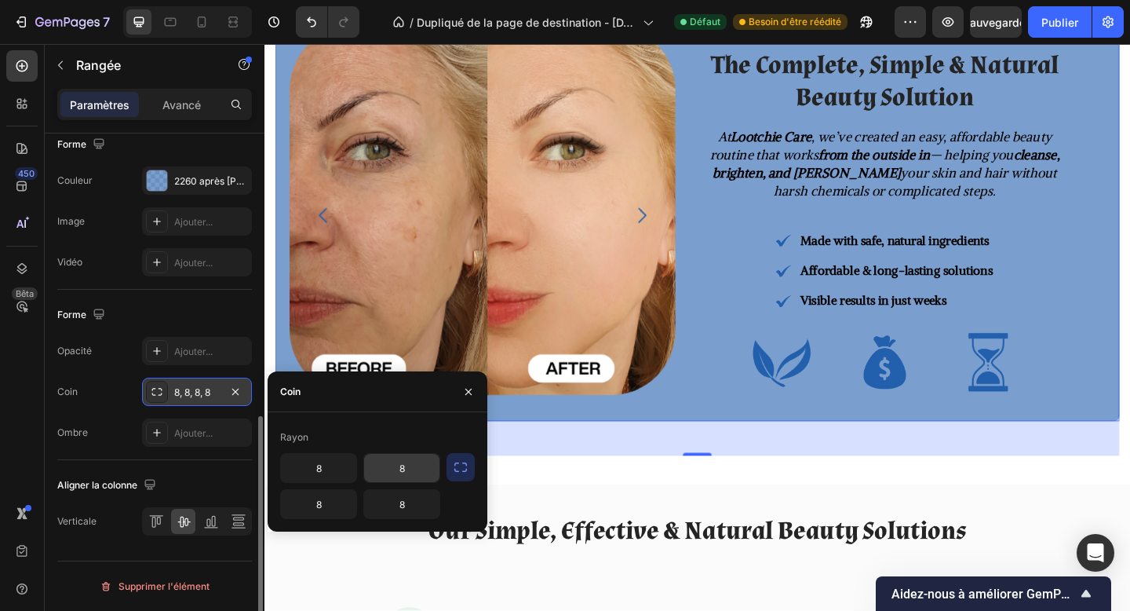
click at [401, 470] on input "8" at bounding box center [401, 468] width 75 height 28
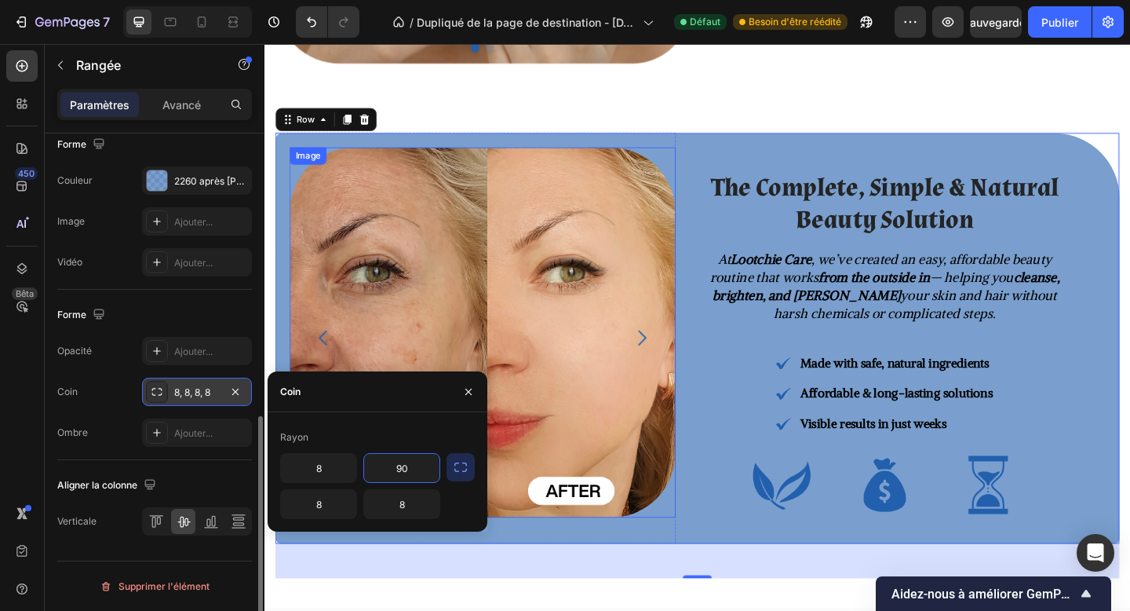
scroll to position [1052, 0]
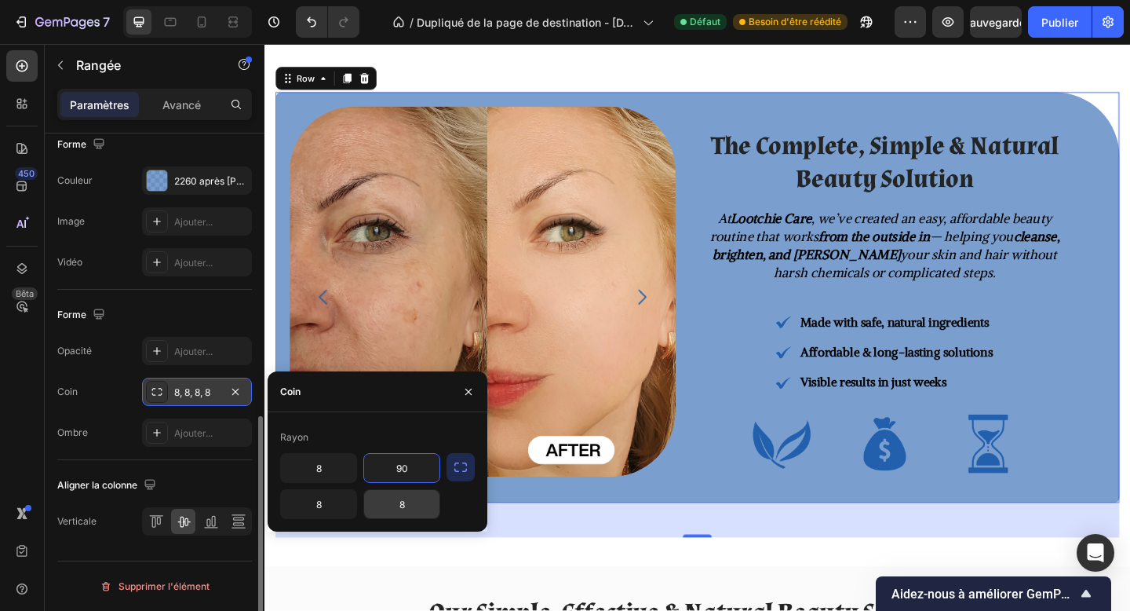
type input "90"
click at [407, 506] on input "8" at bounding box center [401, 504] width 75 height 28
type input "90"
click at [327, 508] on input "8" at bounding box center [318, 504] width 75 height 28
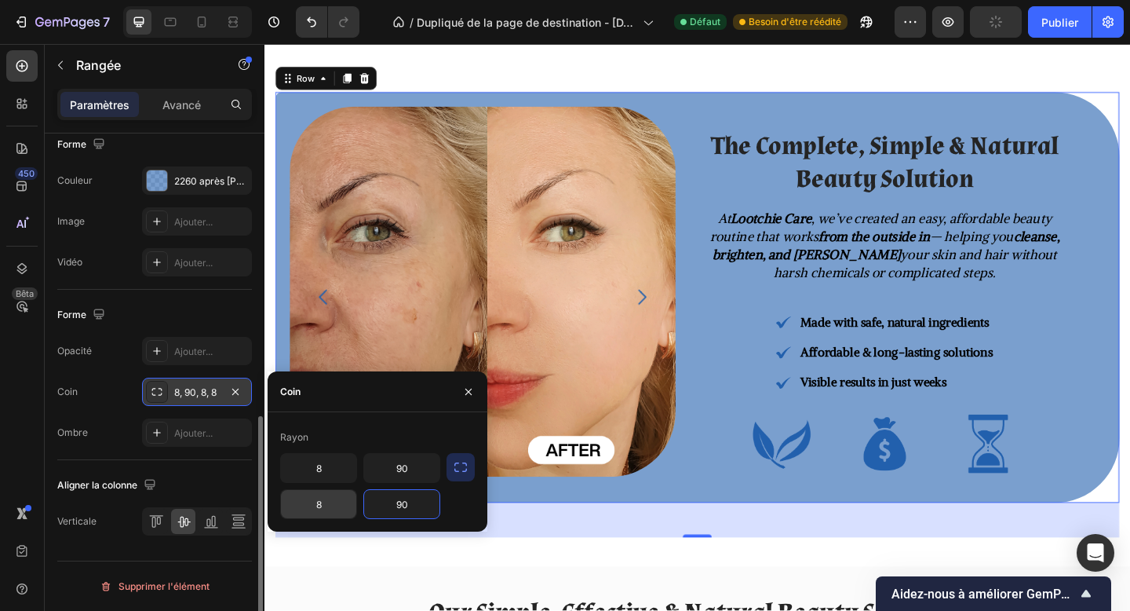
click at [327, 508] on input "8" at bounding box center [318, 504] width 75 height 28
type input "90"
click at [310, 466] on input "8" at bounding box center [318, 468] width 75 height 28
type input "90"
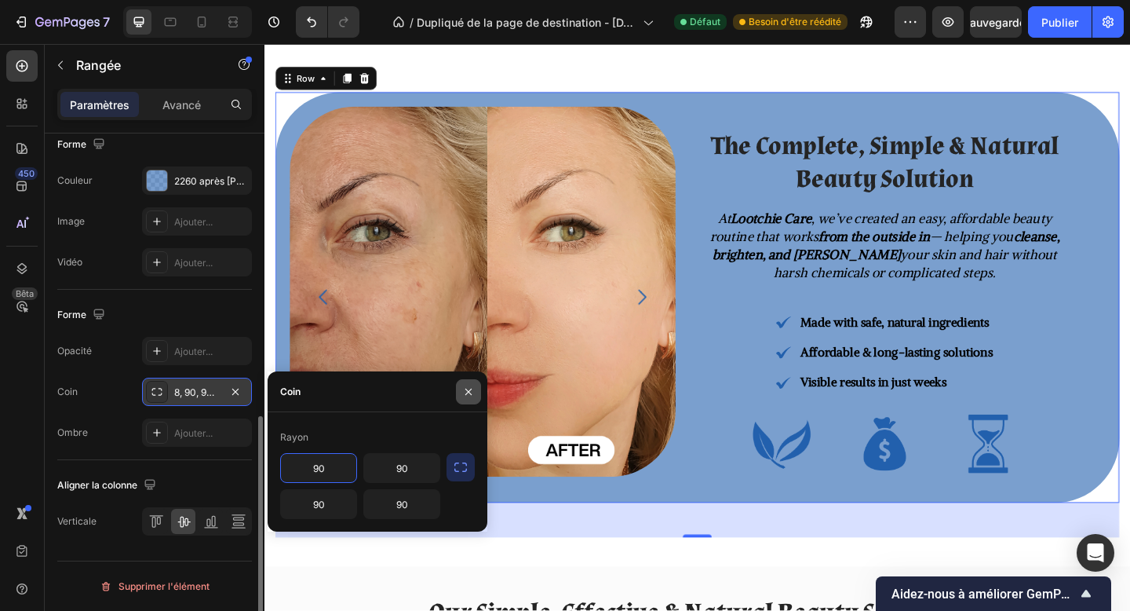
click at [463, 398] on button "button" at bounding box center [468, 391] width 25 height 25
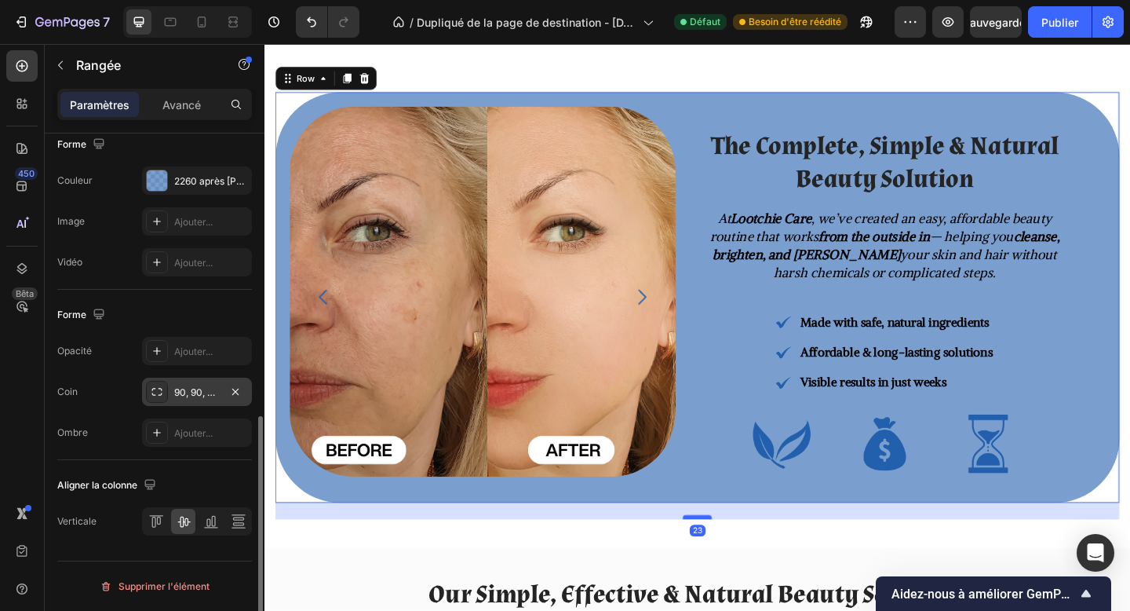
drag, startPoint x: 738, startPoint y: 579, endPoint x: 740, endPoint y: 561, distance: 19.0
click at [740, 561] on div at bounding box center [735, 559] width 31 height 5
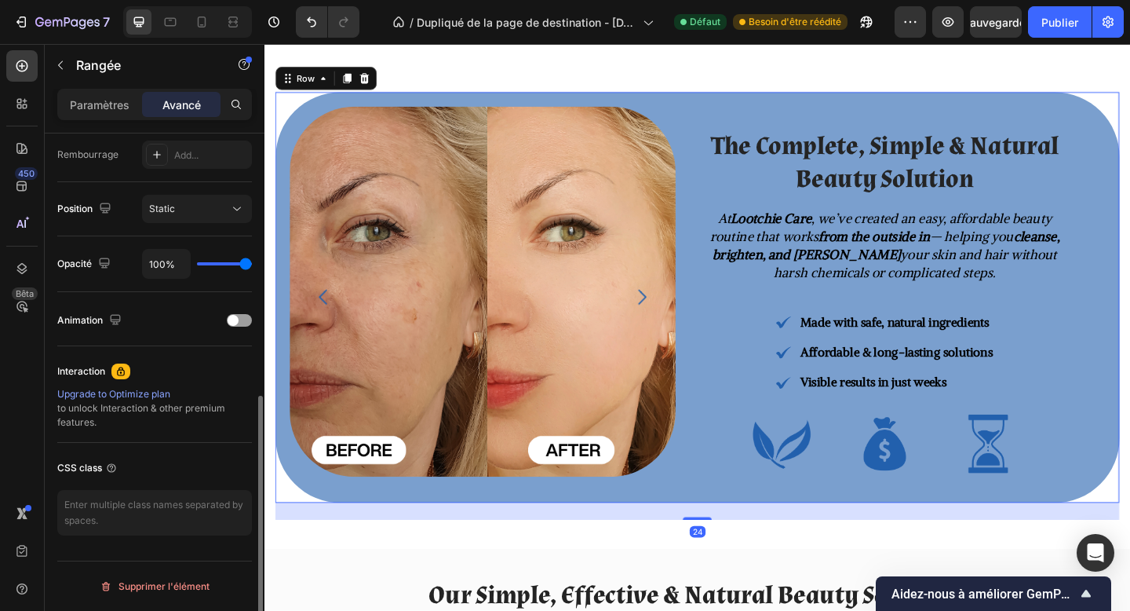
scroll to position [525, 0]
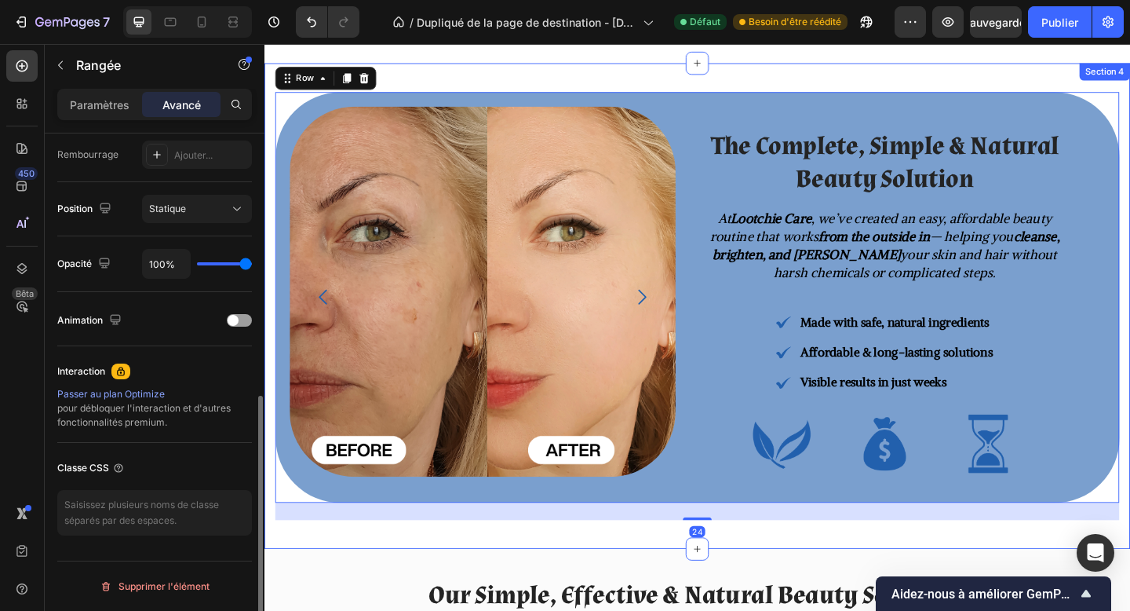
click at [573, 590] on div "Image Image Image Image Carousel The Complete, Simple & Natural Beauty Solution…" at bounding box center [736, 329] width 942 height 528
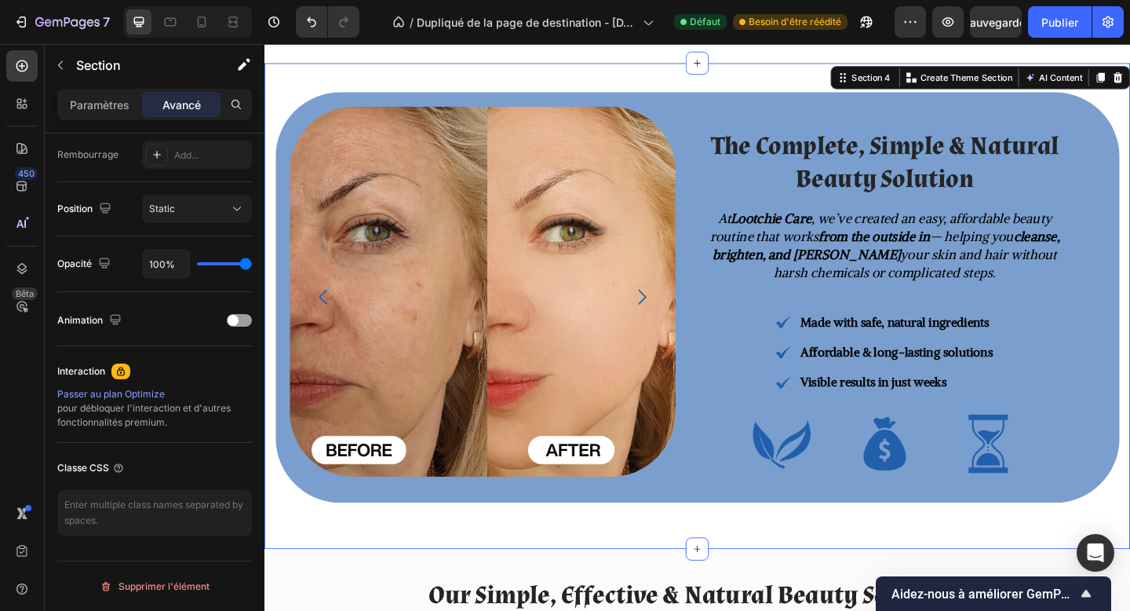
scroll to position [0, 0]
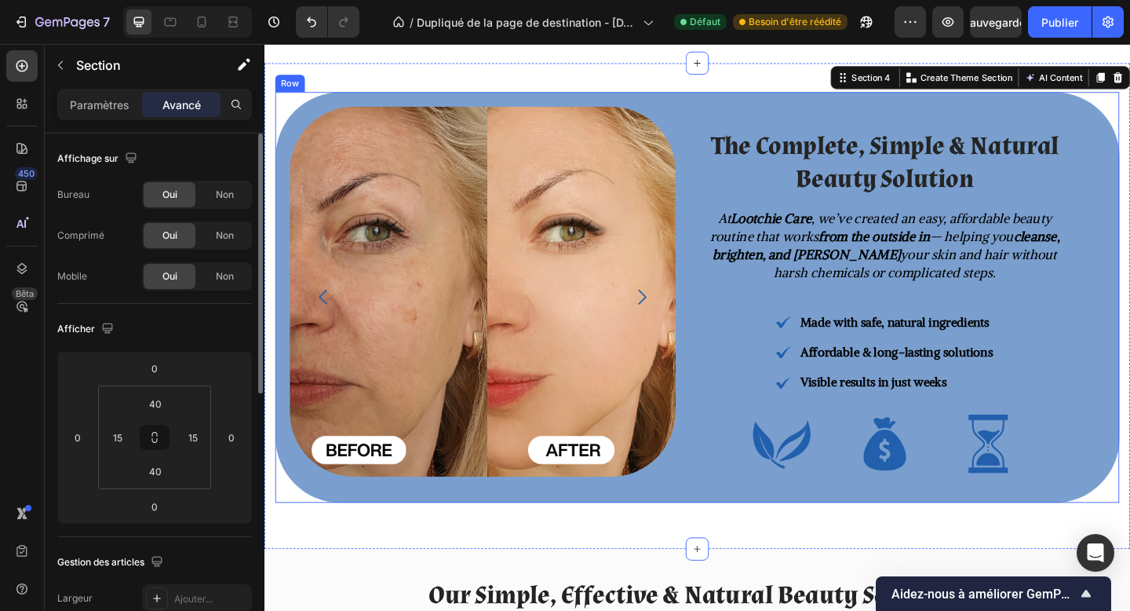
click at [731, 530] on div "The Complete, Simple & Natural Beauty Solution Heading At Lootchie Care , we’ve…" at bounding box center [939, 320] width 436 height 447
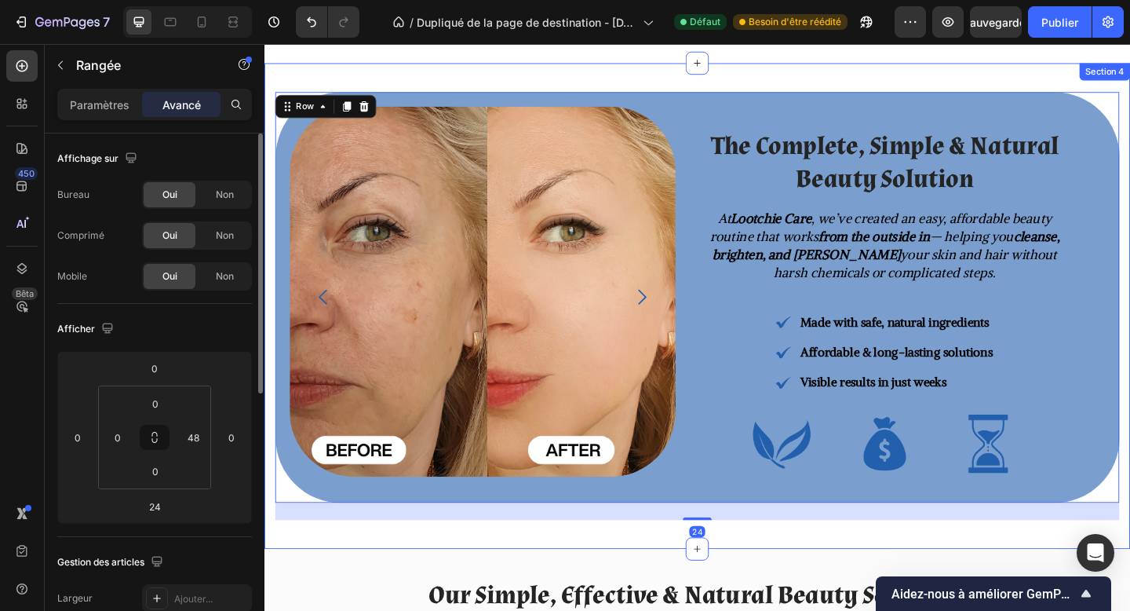
click at [737, 561] on div "Image Image Image Image Carousel The Complete, Simple & Natural Beauty Solution…" at bounding box center [736, 329] width 942 height 528
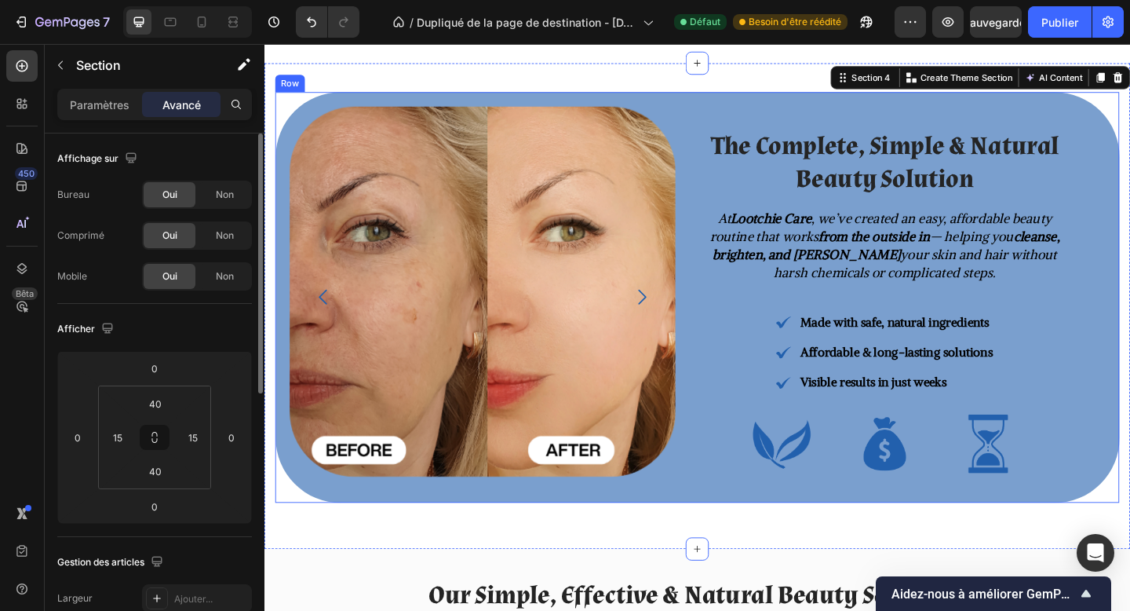
click at [744, 534] on div "The Complete, Simple & Natural Beauty Solution Heading At Lootchie Care , we’ve…" at bounding box center [939, 320] width 436 height 447
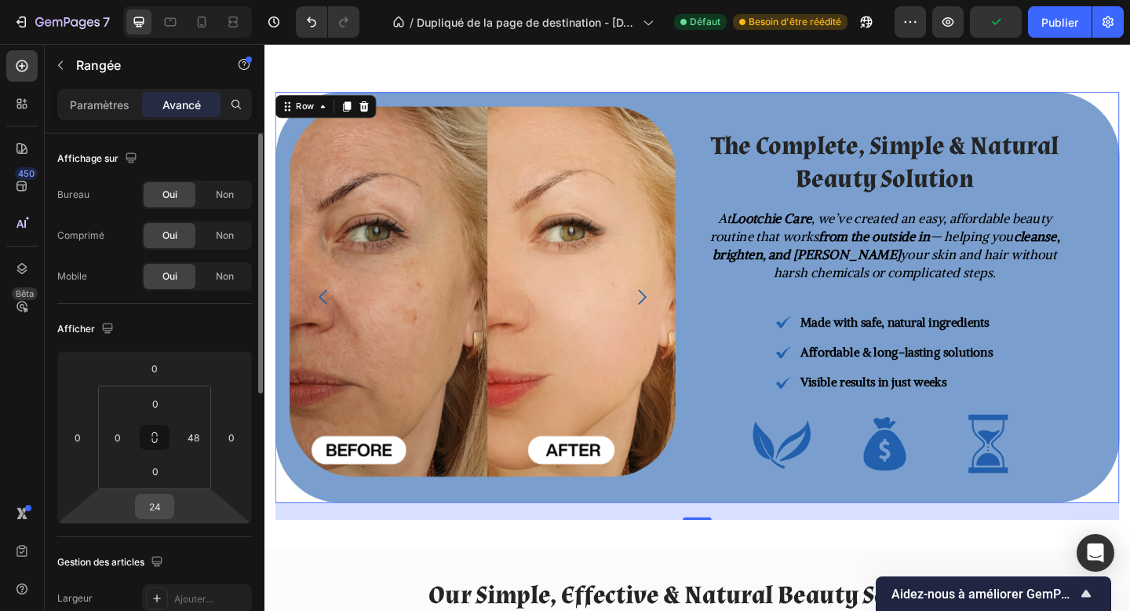
click at [162, 509] on input "24" at bounding box center [154, 507] width 31 height 24
type input "0"
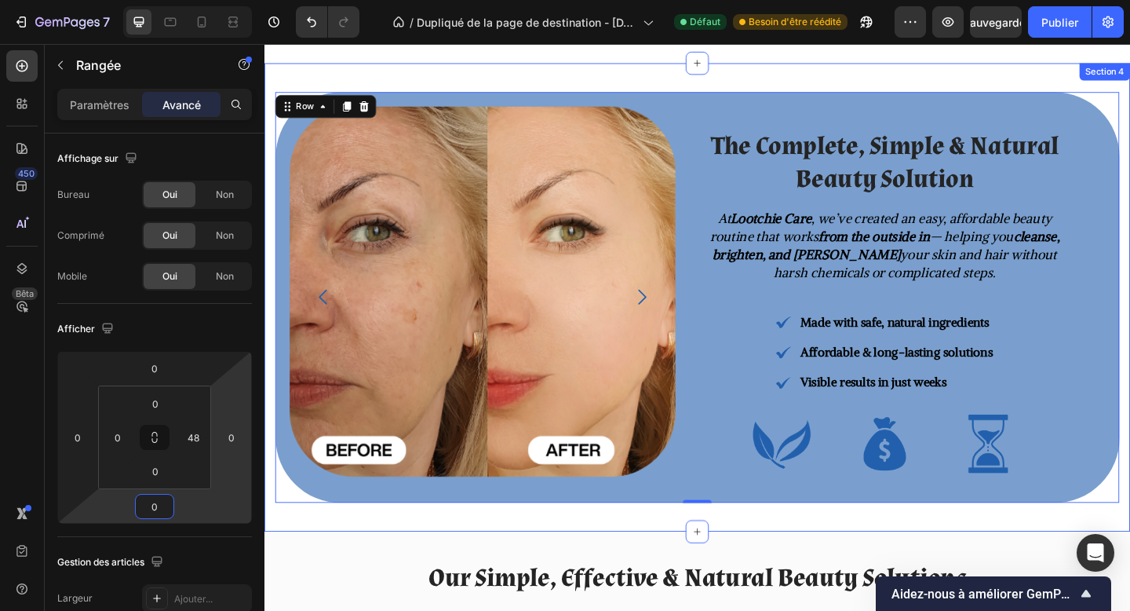
click at [951, 66] on div "Image Image Image Image Carousel The Complete, Simple & Natural Beauty Solution…" at bounding box center [736, 319] width 942 height 509
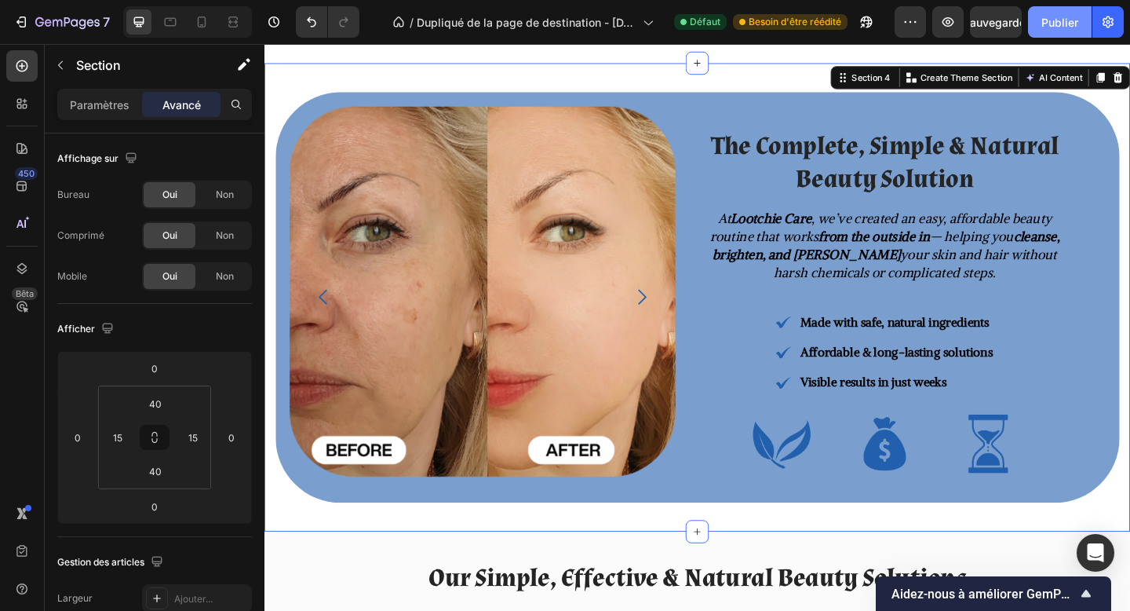
click at [1044, 31] on button "Publier" at bounding box center [1060, 21] width 64 height 31
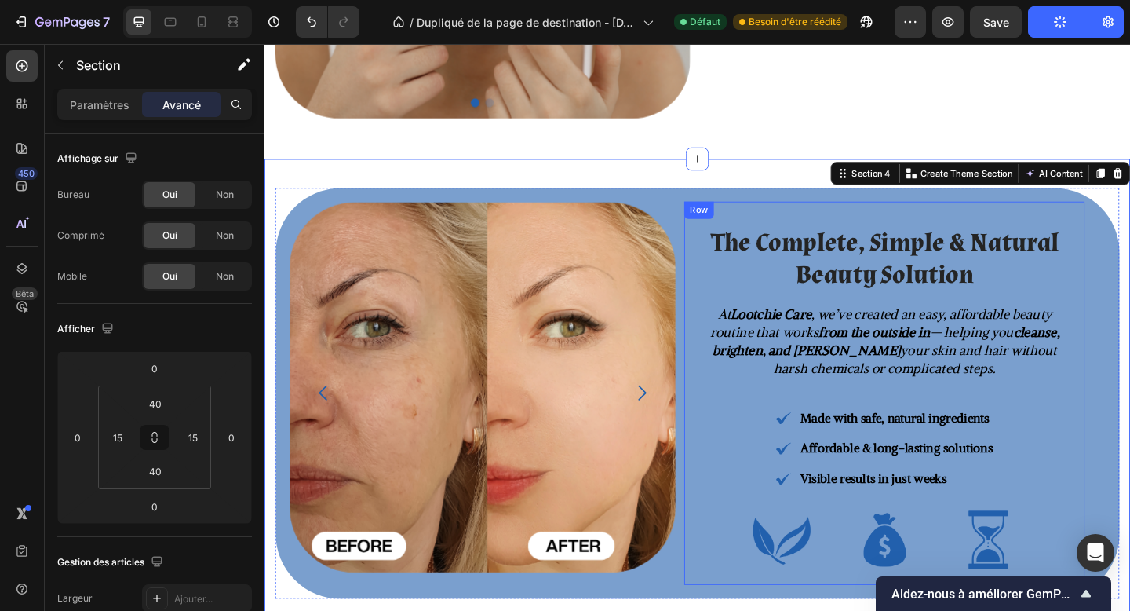
scroll to position [952, 0]
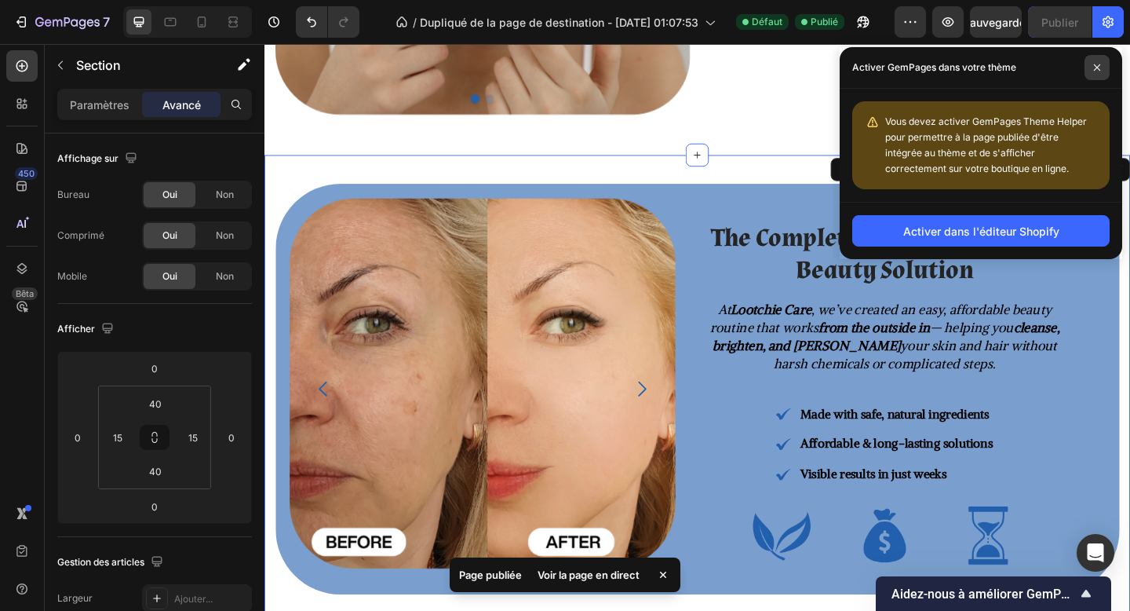
click at [1090, 75] on span at bounding box center [1097, 67] width 25 height 25
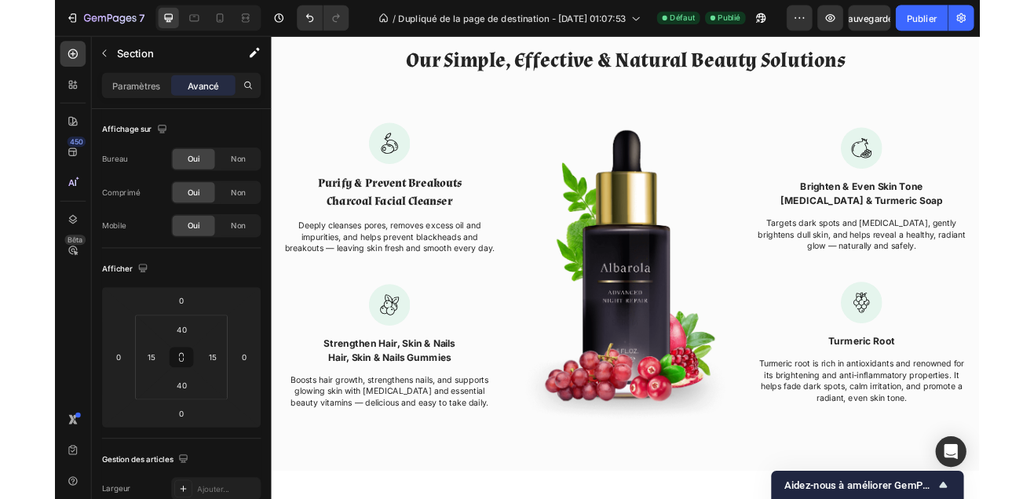
scroll to position [1573, 0]
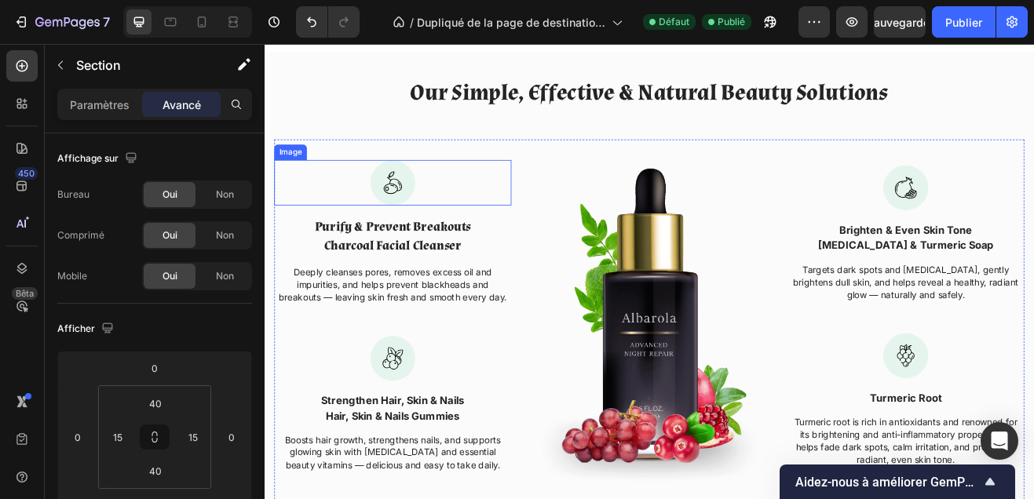
click at [428, 236] on img at bounding box center [421, 214] width 55 height 56
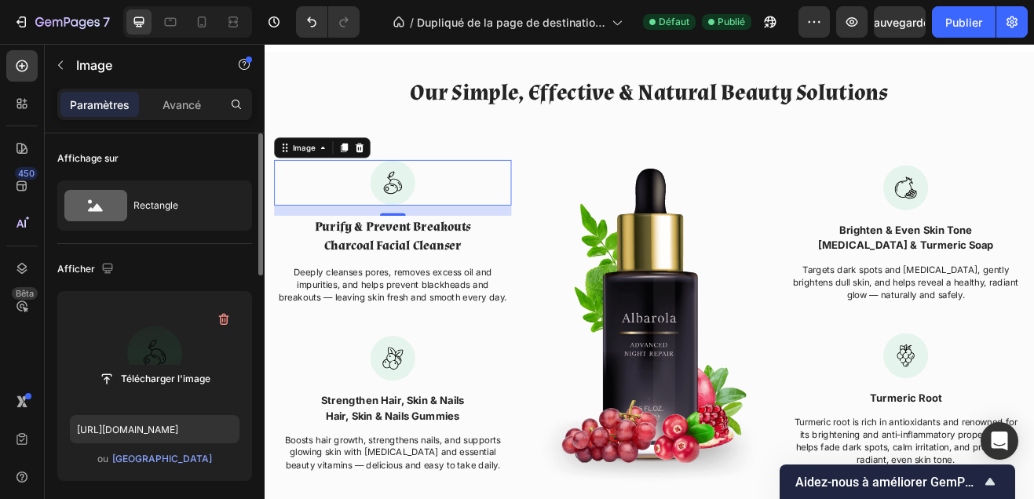
click at [153, 358] on label at bounding box center [155, 353] width 170 height 99
click at [153, 366] on input "file" at bounding box center [154, 379] width 137 height 27
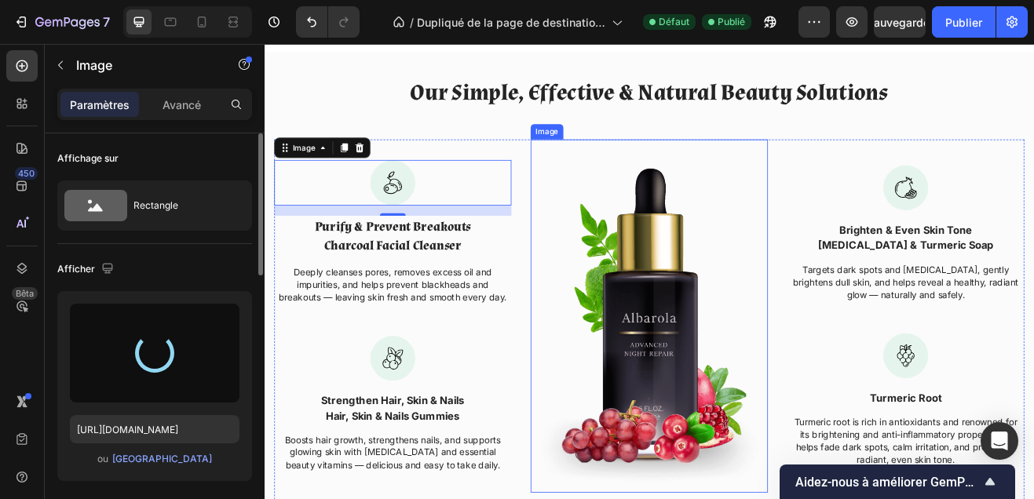
type input "https://cdn.shopify.com/s/files/1/0748/1321/0660/files/gempages_586082945240924…"
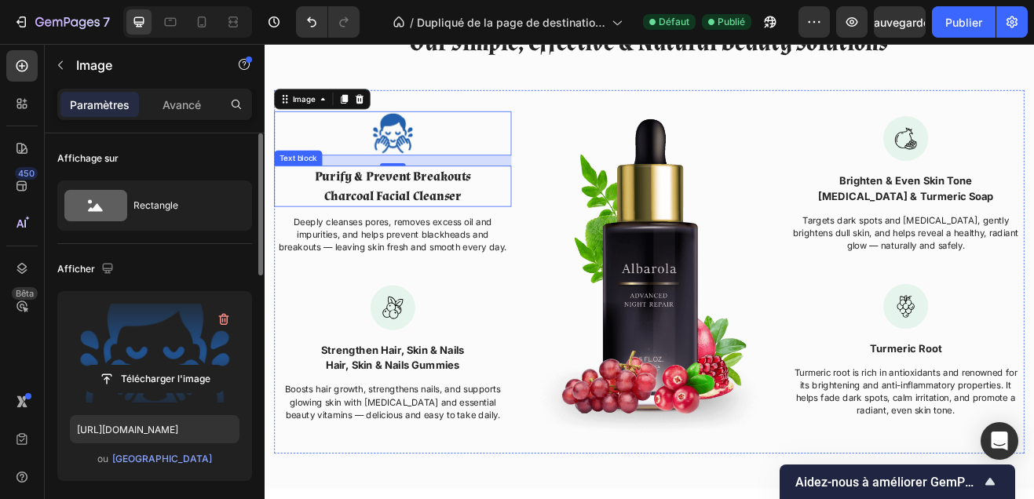
scroll to position [1663, 0]
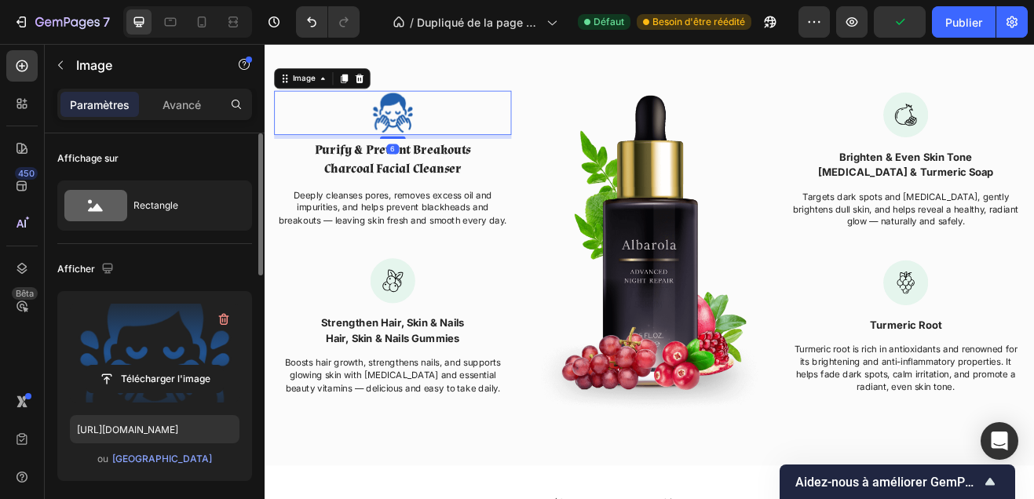
drag, startPoint x: 419, startPoint y: 161, endPoint x: 421, endPoint y: 153, distance: 8.0
click at [421, 153] on div "Image 6" at bounding box center [421, 127] width 290 height 53
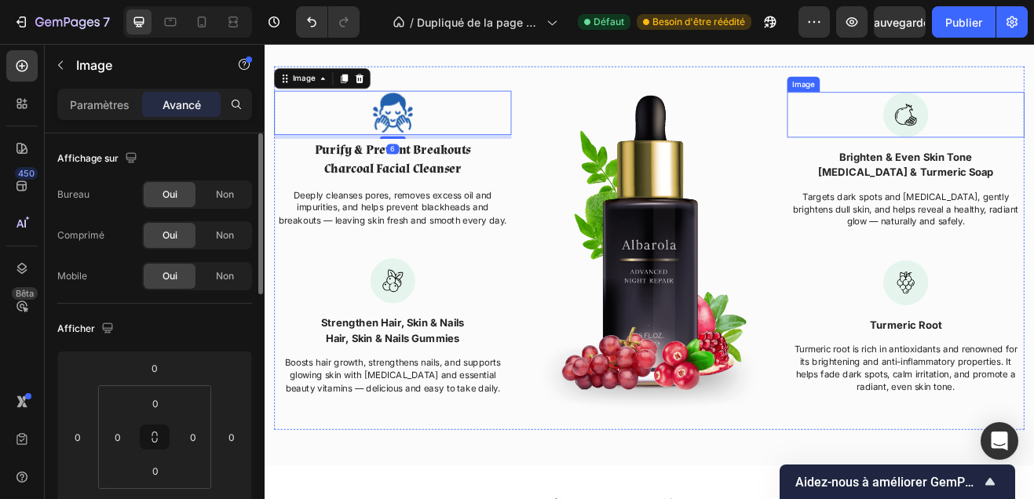
click at [1111, 127] on div at bounding box center [1049, 131] width 290 height 56
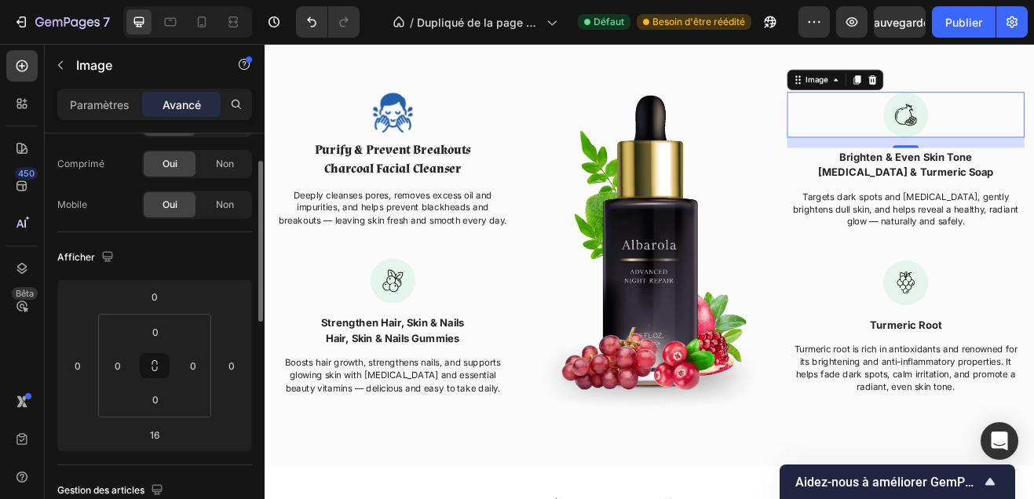
scroll to position [150, 0]
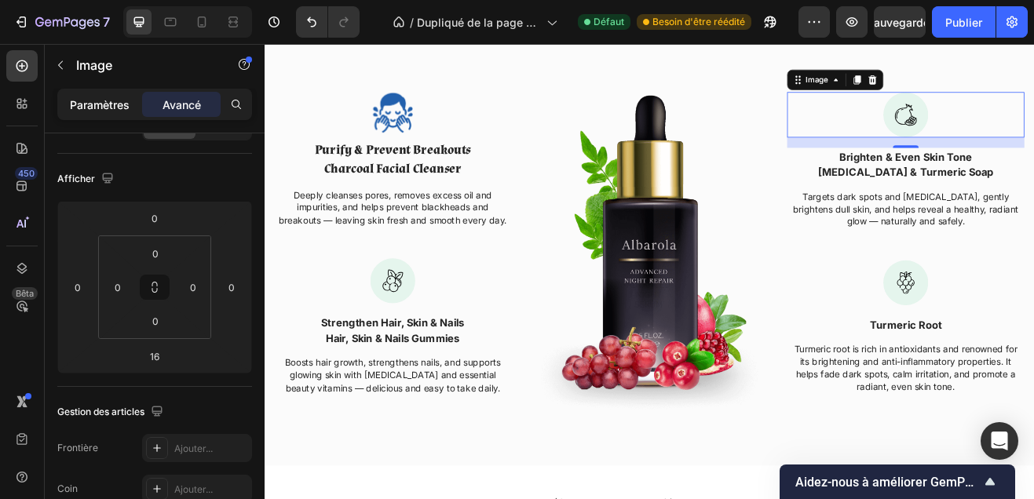
click at [112, 100] on font "Paramètres" at bounding box center [100, 104] width 60 height 13
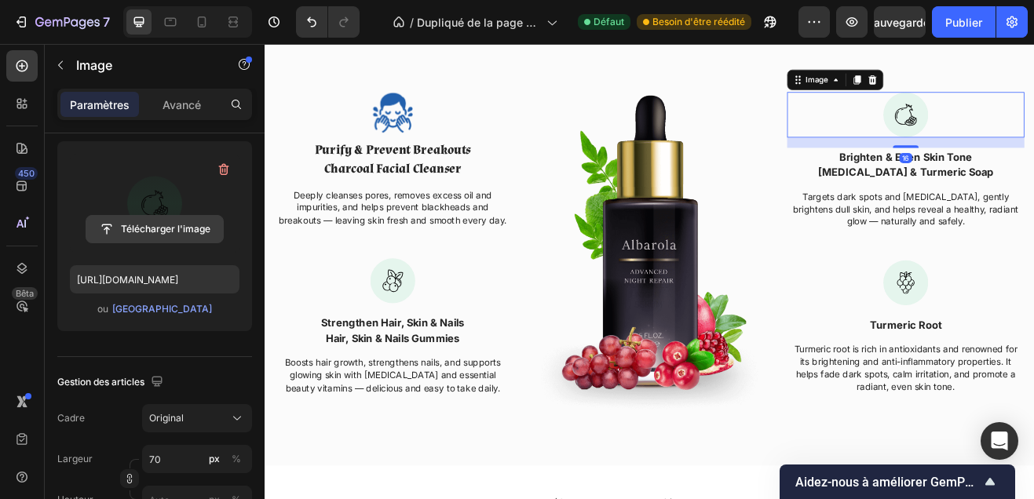
click at [171, 225] on input "file" at bounding box center [154, 229] width 137 height 27
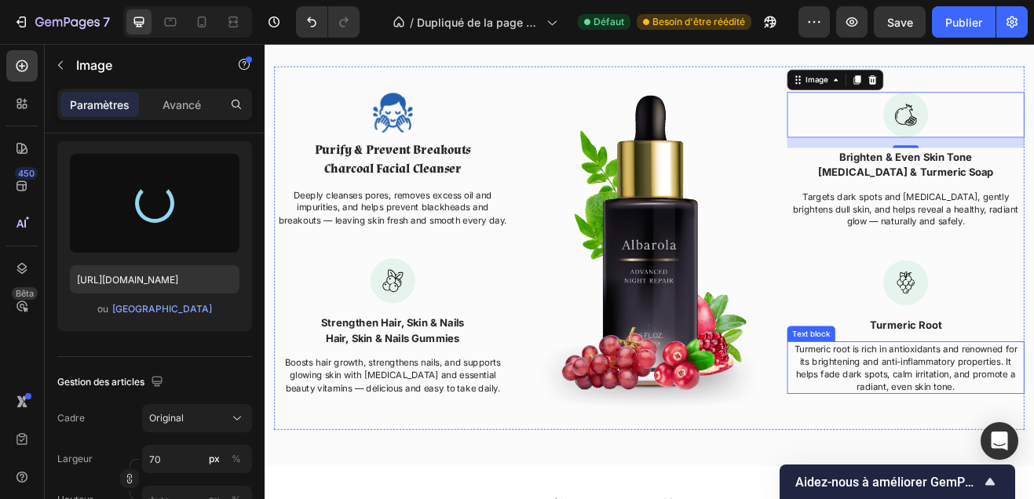
type input "https://cdn.shopify.com/s/files/1/0748/1321/0660/files/gempages_586082945240924…"
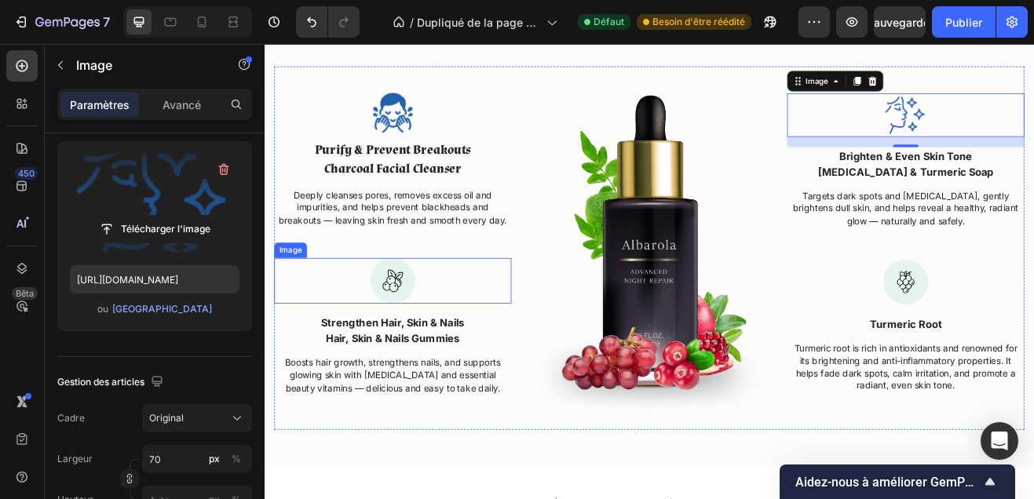
click at [419, 341] on img at bounding box center [421, 334] width 55 height 56
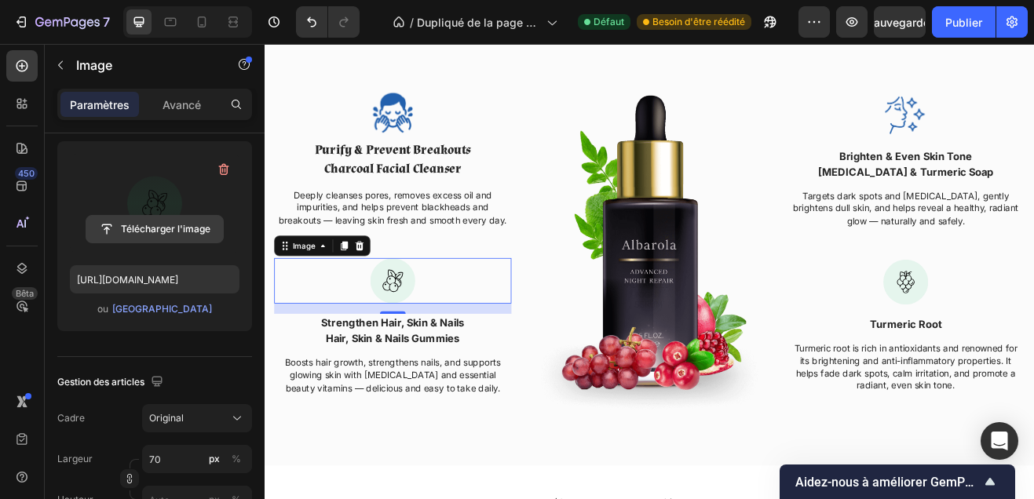
click at [162, 223] on input "file" at bounding box center [154, 229] width 137 height 27
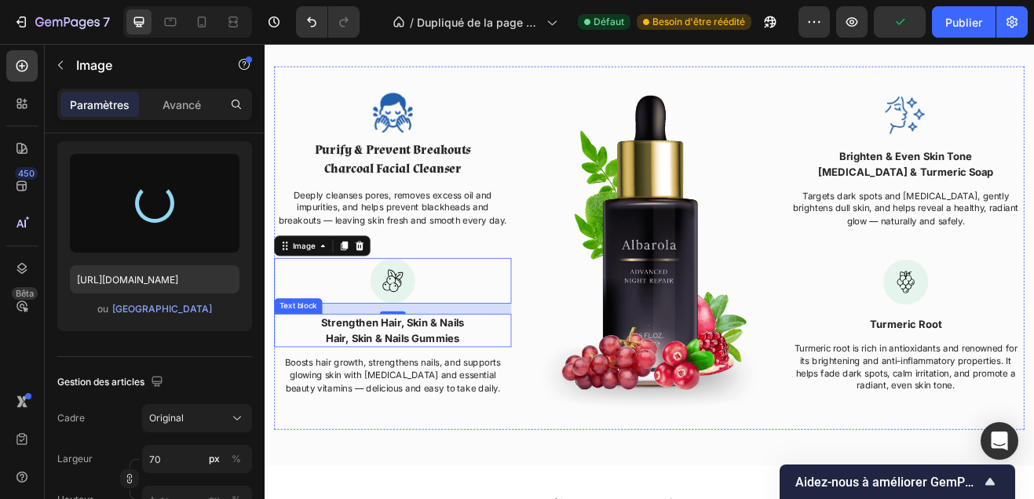
type input "https://cdn.shopify.com/s/files/1/0748/1321/0660/files/gempages_586082945240924…"
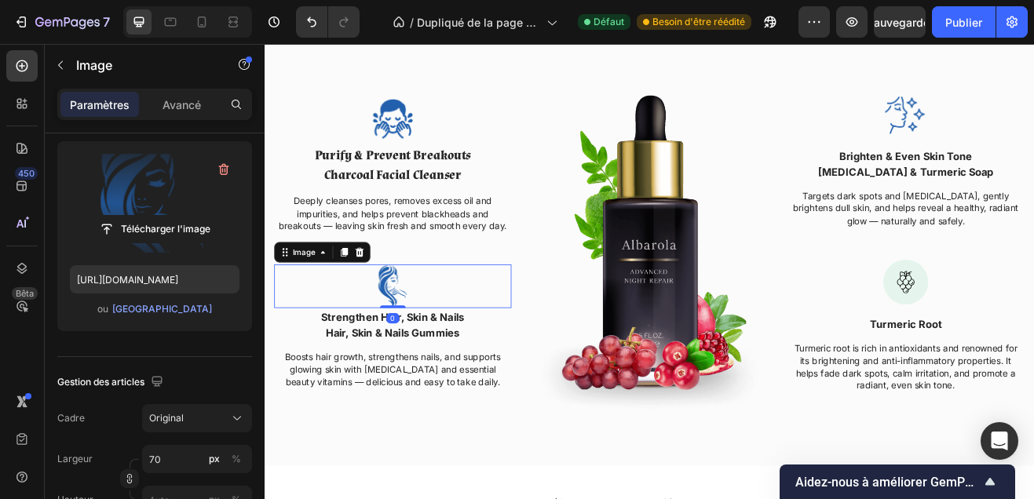
drag, startPoint x: 420, startPoint y: 371, endPoint x: 422, endPoint y: 354, distance: 17.3
click at [422, 354] on div "Image 0" at bounding box center [421, 340] width 290 height 53
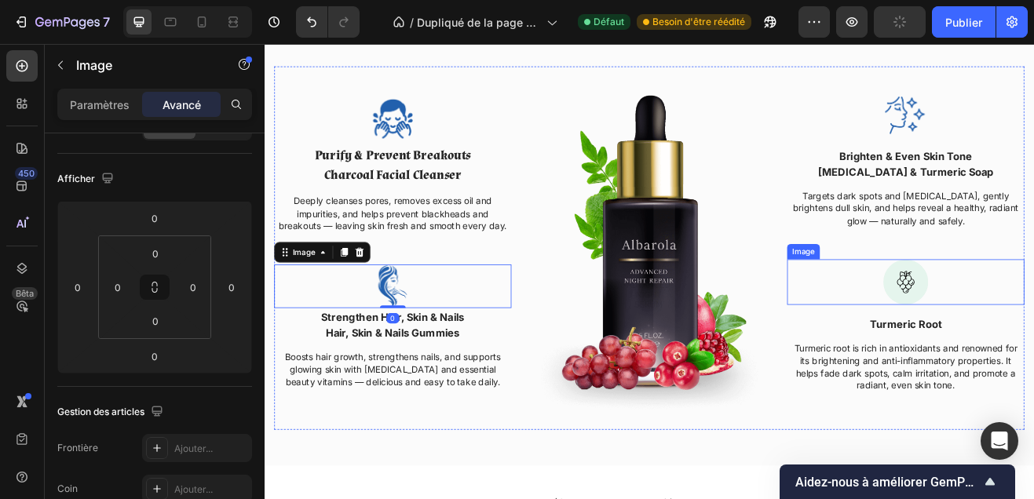
click at [1029, 324] on img at bounding box center [1049, 336] width 55 height 56
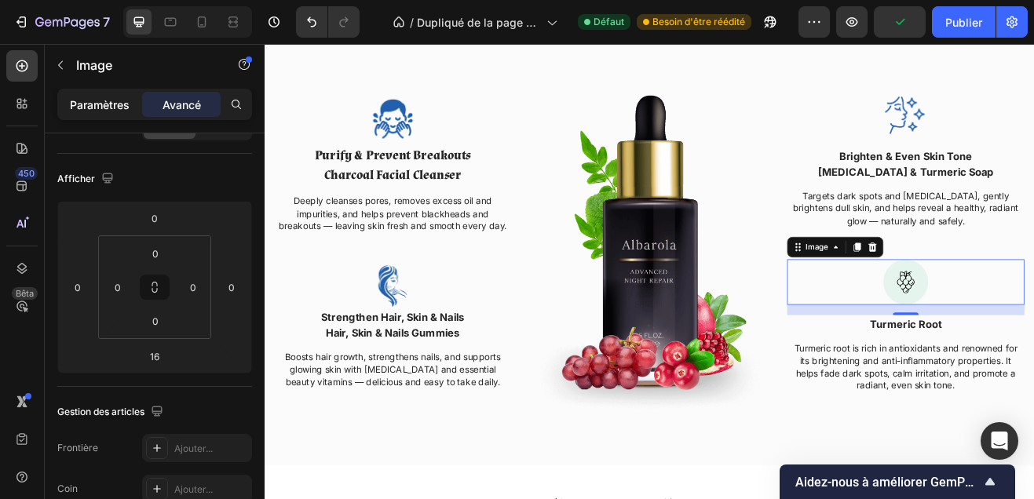
click at [113, 102] on font "Paramètres" at bounding box center [100, 104] width 60 height 13
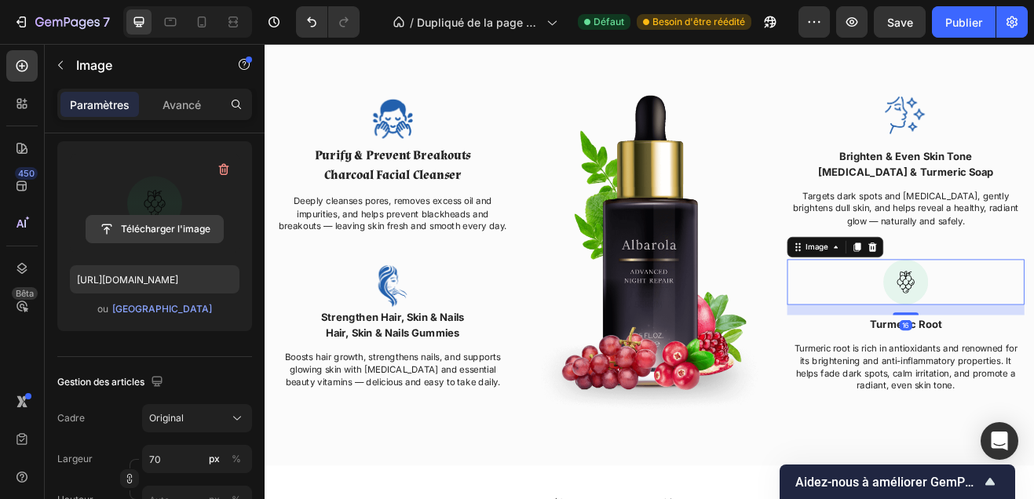
click at [156, 219] on input "file" at bounding box center [154, 229] width 137 height 27
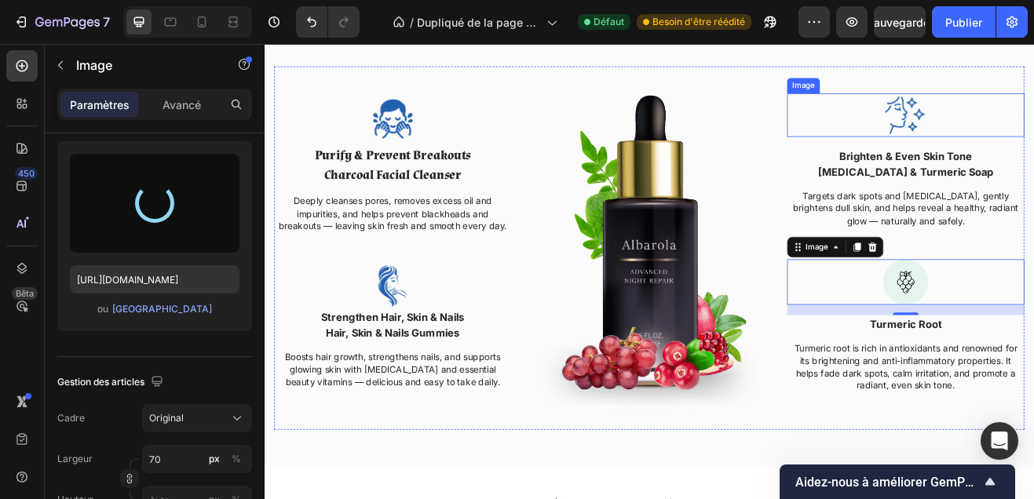
type input "https://cdn.shopify.com/s/files/1/0748/1321/0660/files/gempages_586082945240924…"
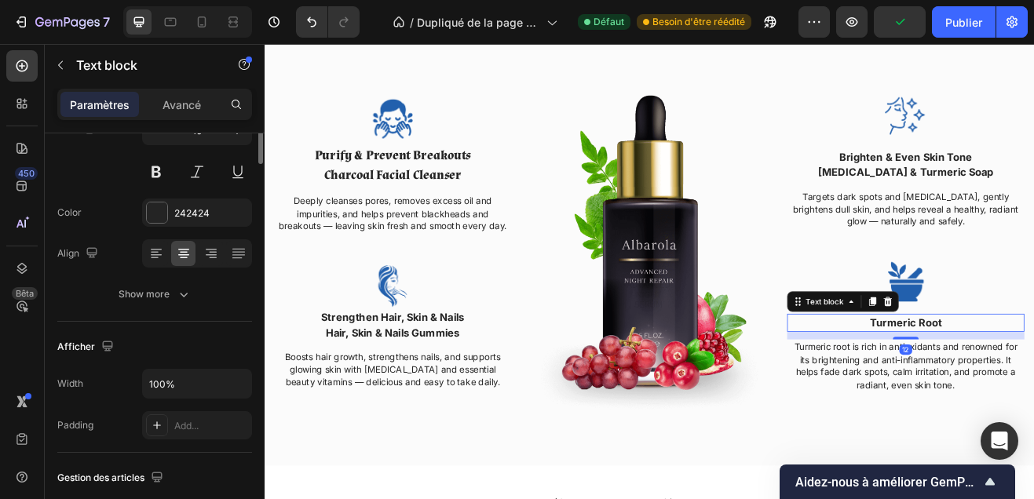
scroll to position [0, 0]
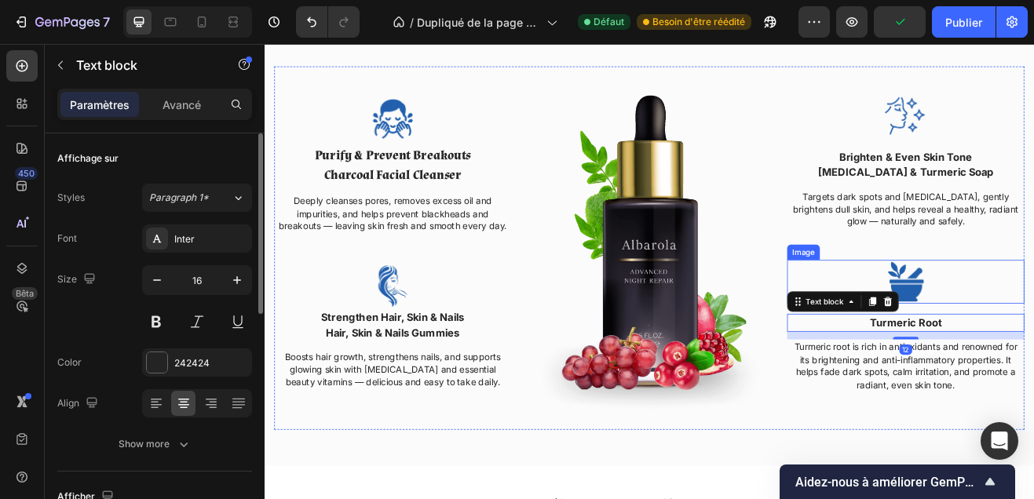
click at [1070, 348] on img at bounding box center [1049, 335] width 55 height 53
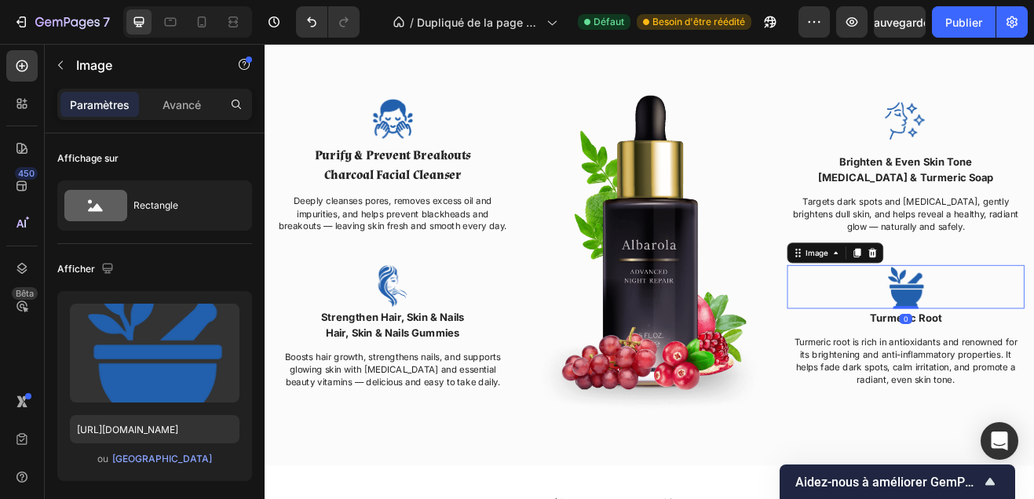
drag, startPoint x: 1047, startPoint y: 372, endPoint x: 1047, endPoint y: 349, distance: 23.6
click at [1047, 349] on div "Image 0" at bounding box center [1049, 341] width 290 height 53
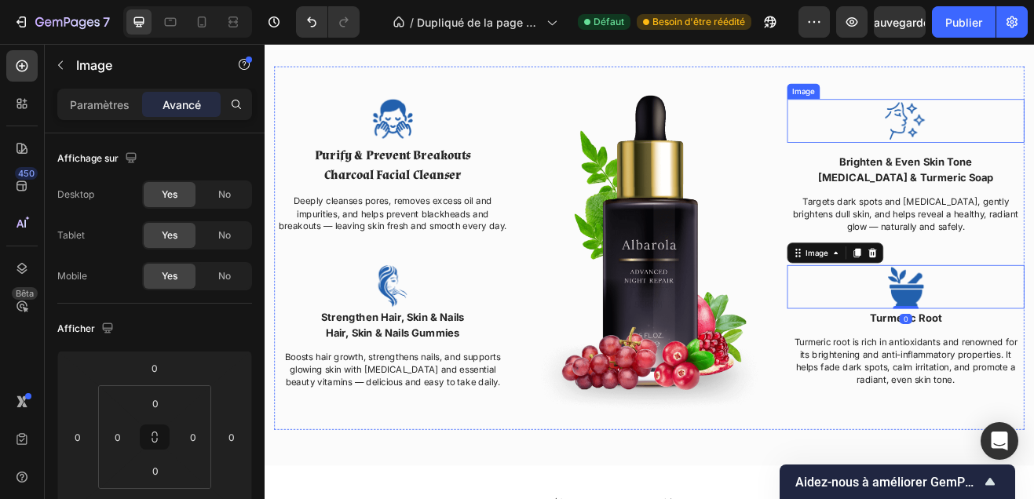
click at [1083, 133] on div at bounding box center [1049, 137] width 290 height 53
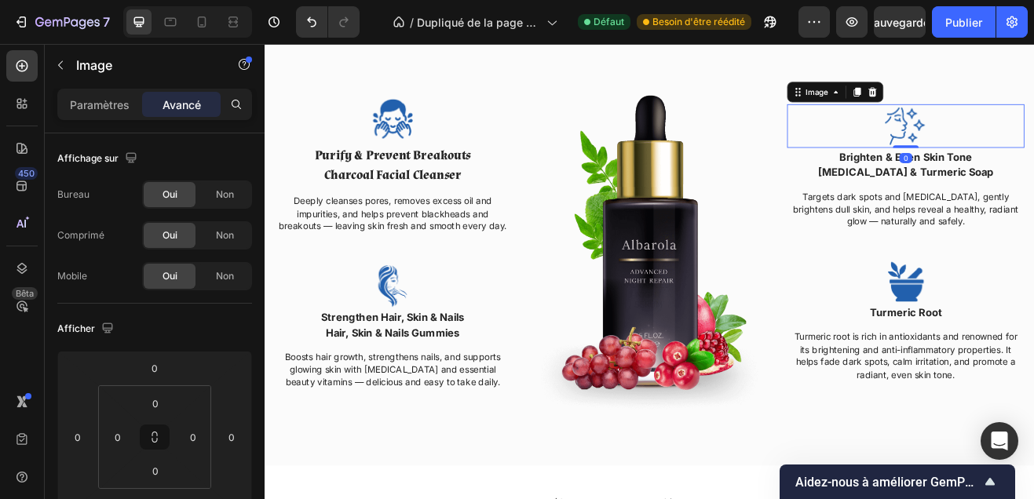
drag, startPoint x: 1046, startPoint y: 176, endPoint x: 1044, endPoint y: 153, distance: 22.9
click at [1044, 153] on div "Image 0" at bounding box center [1049, 144] width 290 height 53
type input "0"
click at [450, 340] on div at bounding box center [421, 340] width 290 height 53
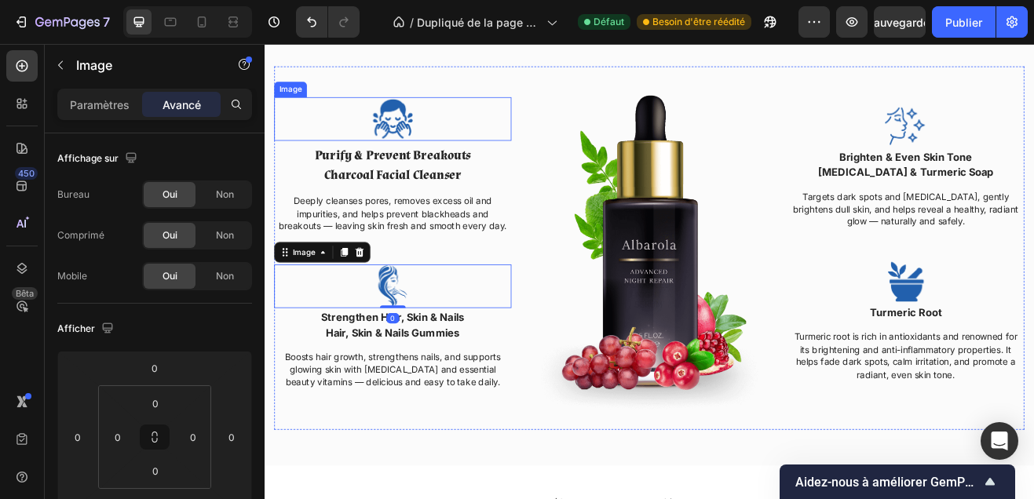
click at [446, 133] on img at bounding box center [421, 135] width 55 height 53
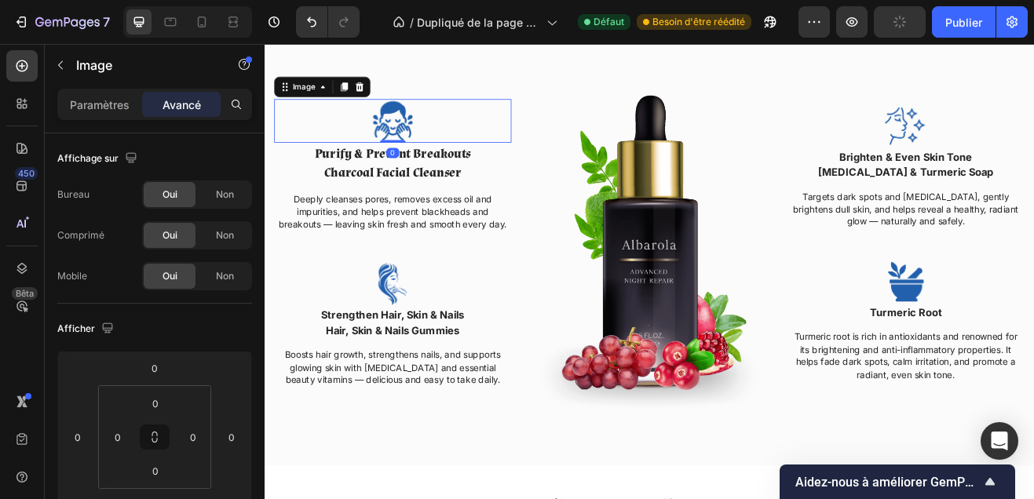
drag, startPoint x: 418, startPoint y: 166, endPoint x: 421, endPoint y: 140, distance: 26.0
click at [421, 140] on div "Image 0" at bounding box center [421, 137] width 290 height 53
type input "0"
click at [409, 151] on img at bounding box center [421, 137] width 55 height 53
click at [100, 97] on p "Paramètres" at bounding box center [100, 105] width 60 height 16
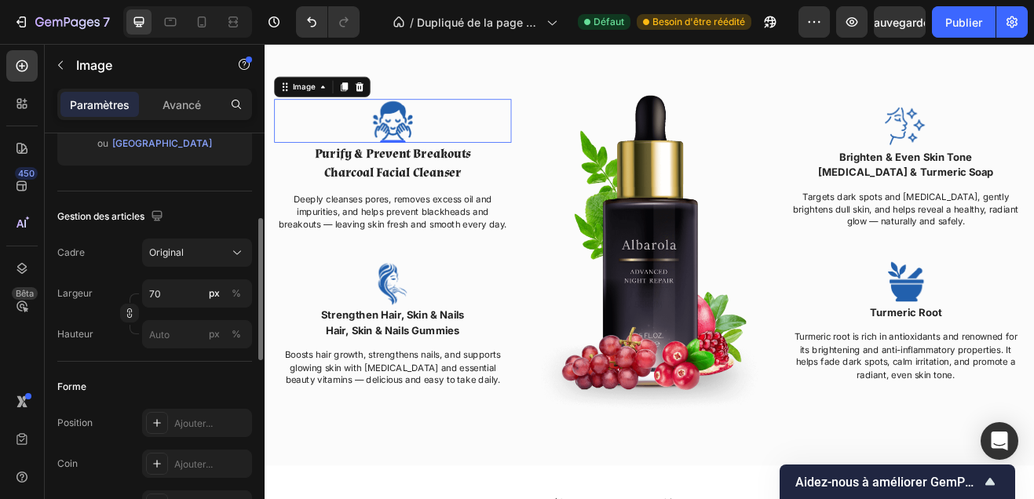
scroll to position [333, 0]
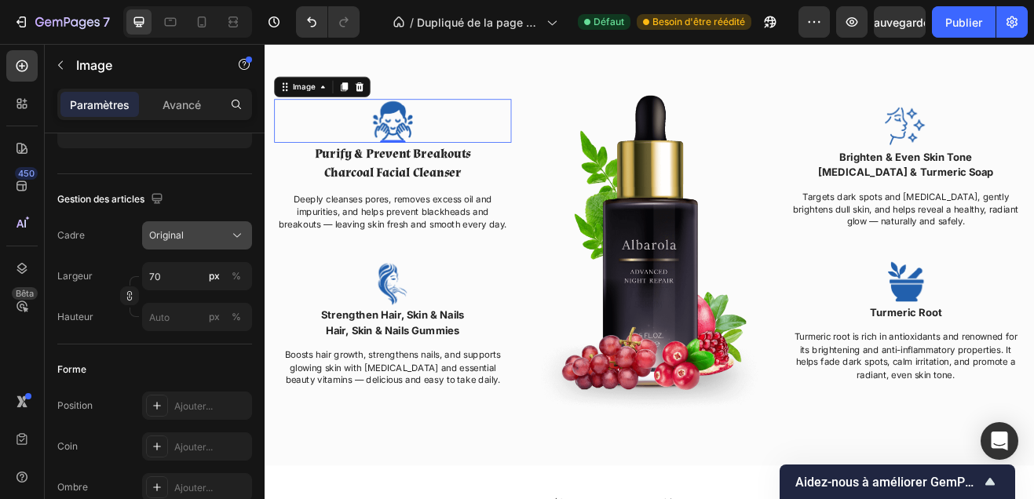
click at [213, 236] on div "Original" at bounding box center [187, 235] width 77 height 14
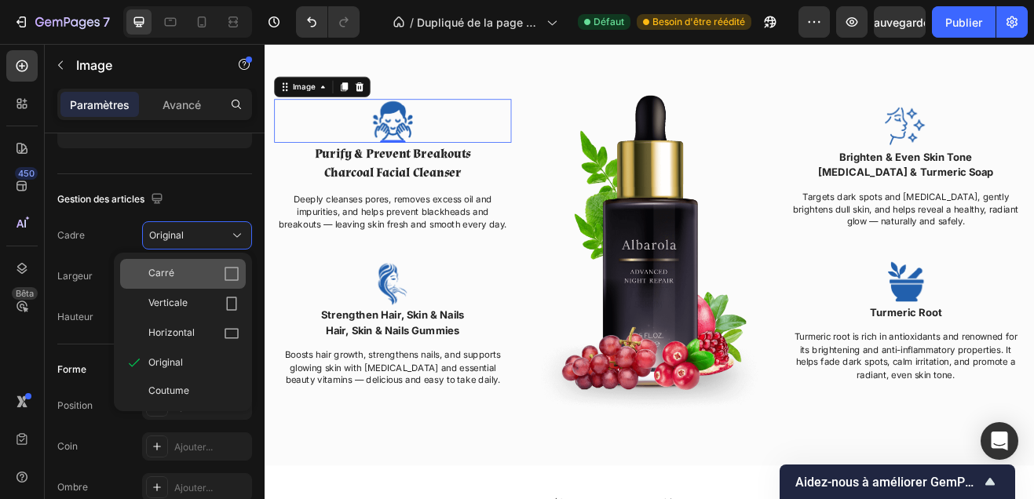
click at [203, 260] on div "Carré" at bounding box center [183, 274] width 126 height 30
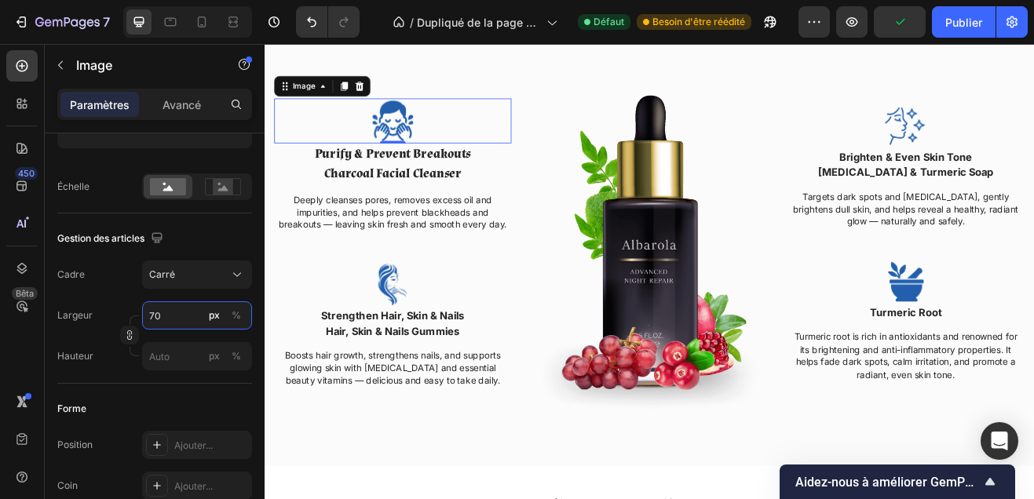
click at [152, 323] on input "70" at bounding box center [197, 315] width 110 height 28
type input "9"
type input "90"
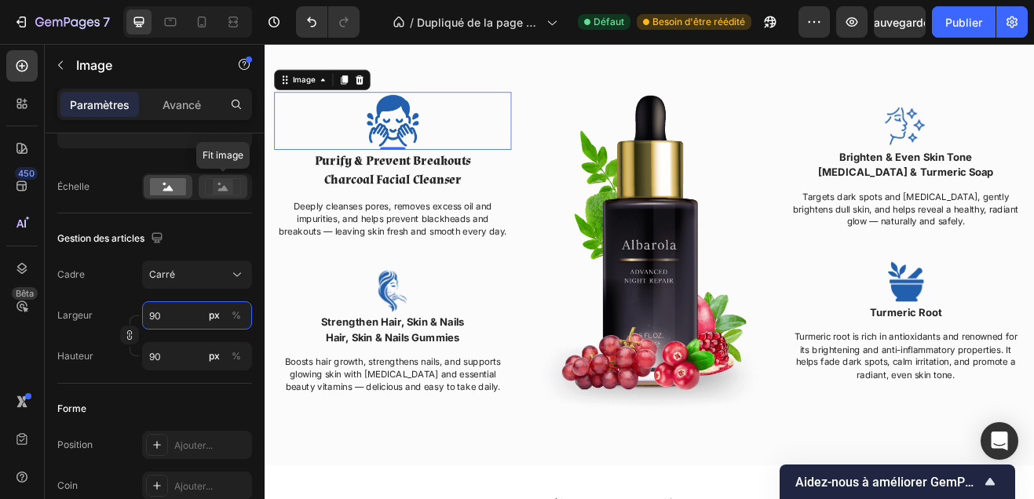
type input "90"
click at [224, 194] on rect at bounding box center [223, 187] width 20 height 16
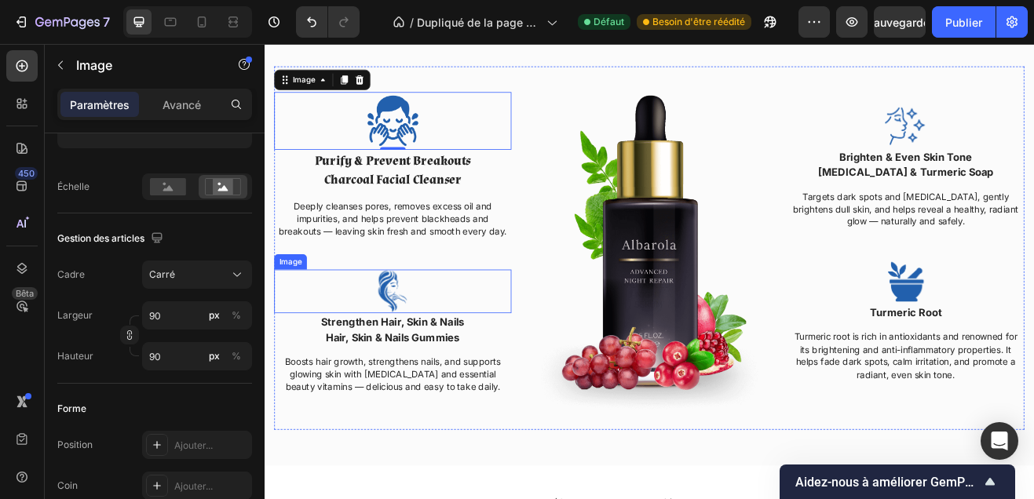
click at [429, 365] on img at bounding box center [421, 346] width 55 height 53
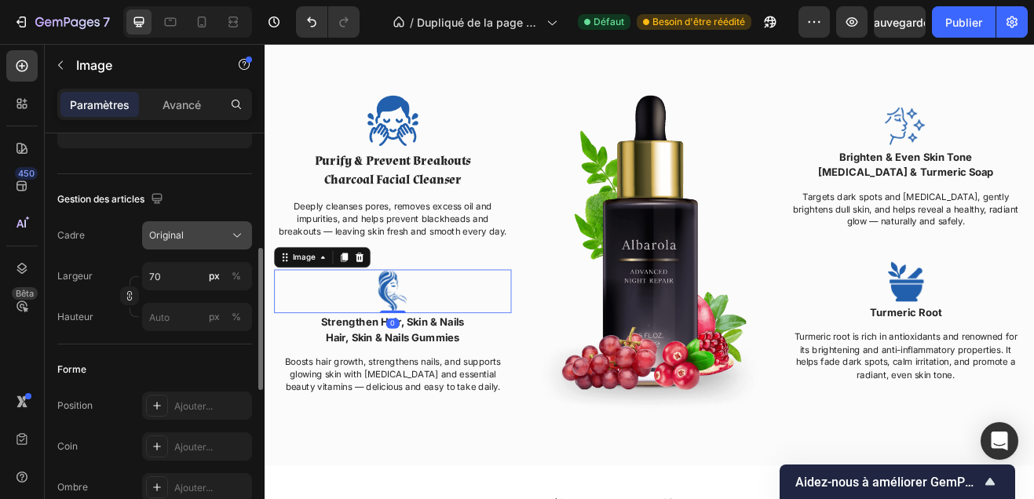
click at [188, 233] on div "Original" at bounding box center [187, 235] width 77 height 14
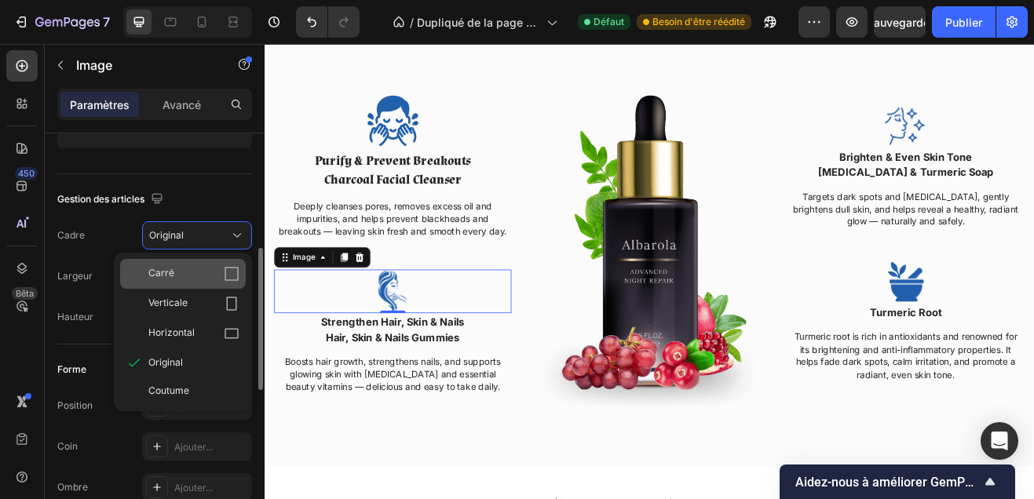
click at [196, 270] on div "Carré" at bounding box center [193, 274] width 91 height 16
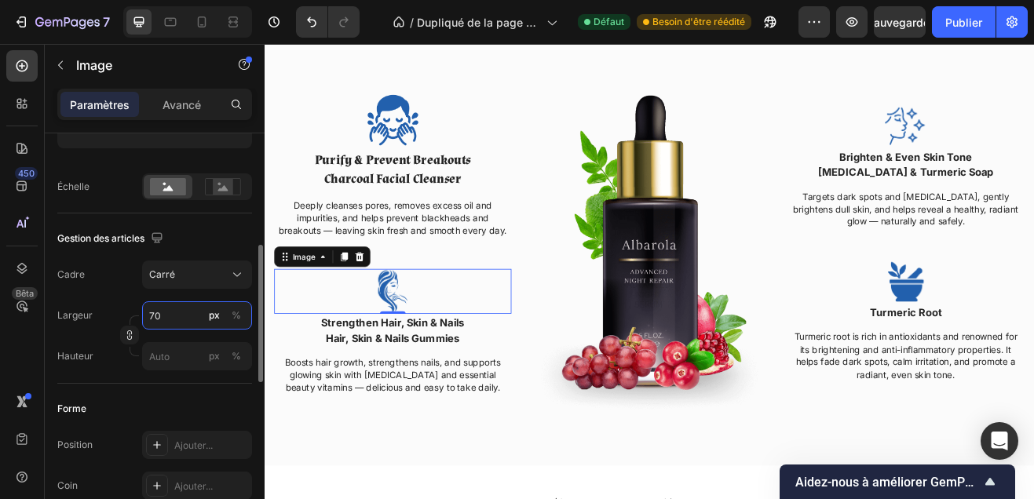
click at [163, 309] on input "70" at bounding box center [197, 315] width 110 height 28
type input "9"
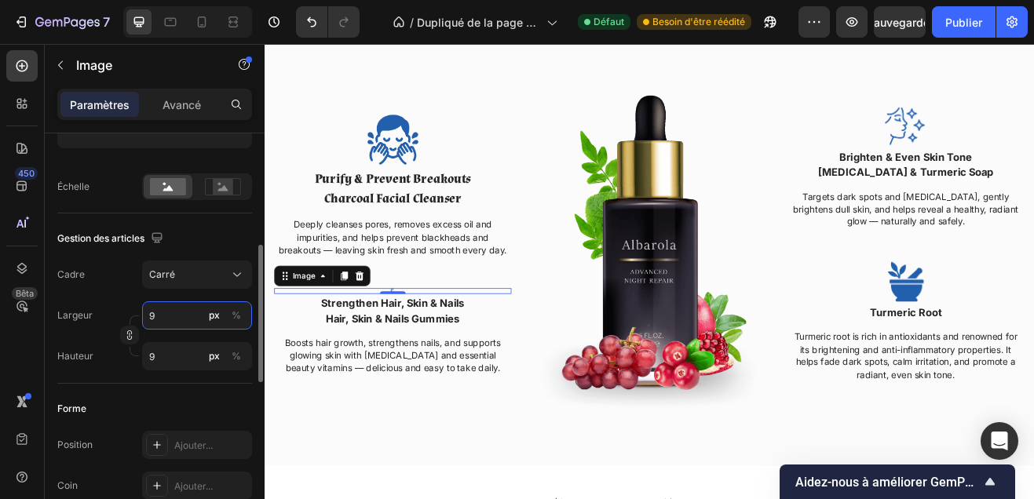
type input "90"
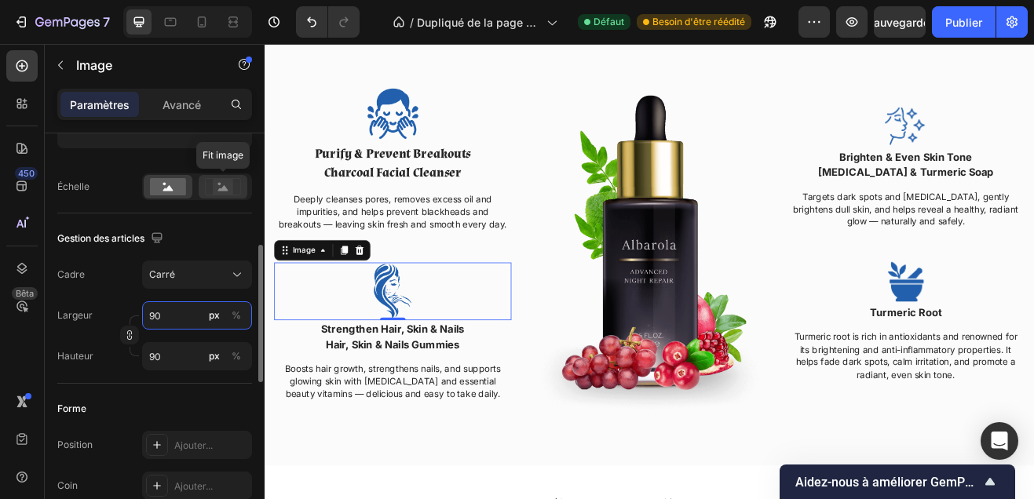
type input "90"
click at [226, 197] on div at bounding box center [223, 187] width 49 height 24
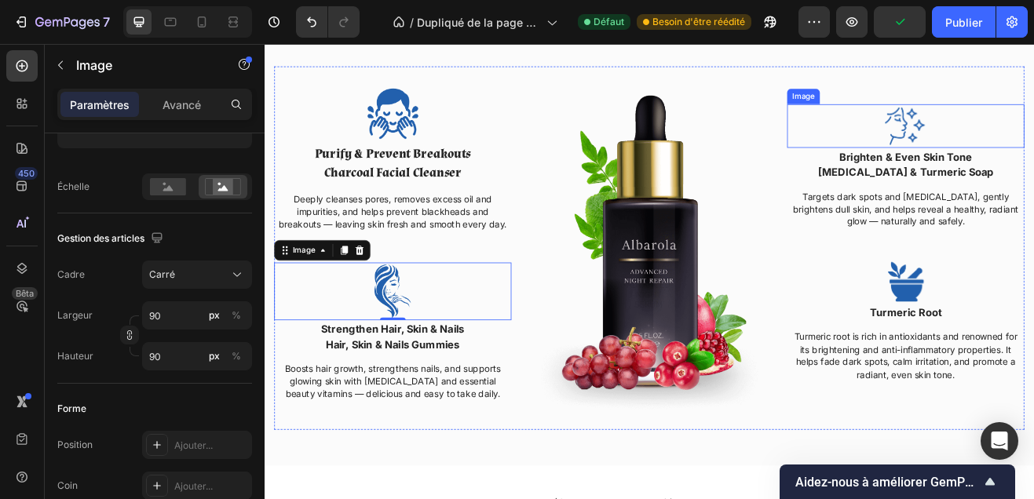
click at [1071, 137] on img at bounding box center [1049, 144] width 55 height 53
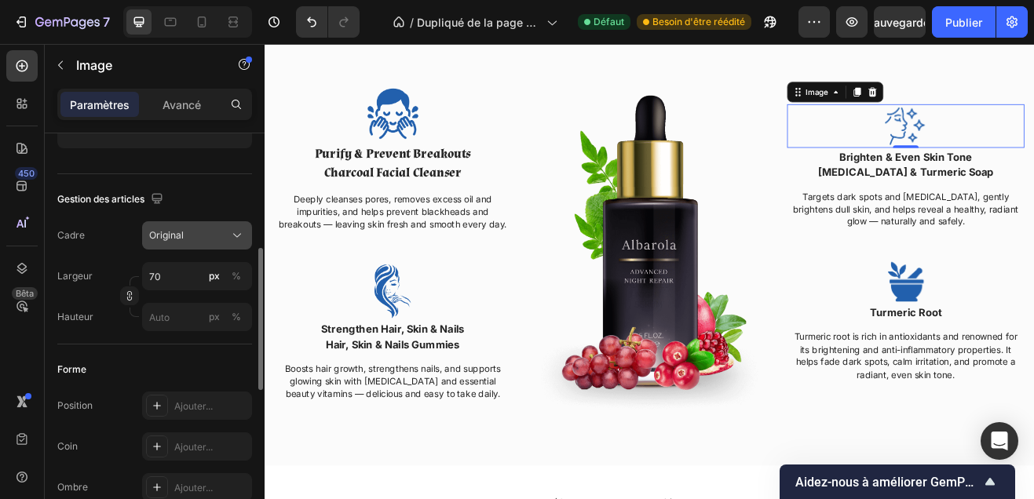
click at [196, 237] on div "Original" at bounding box center [187, 235] width 77 height 14
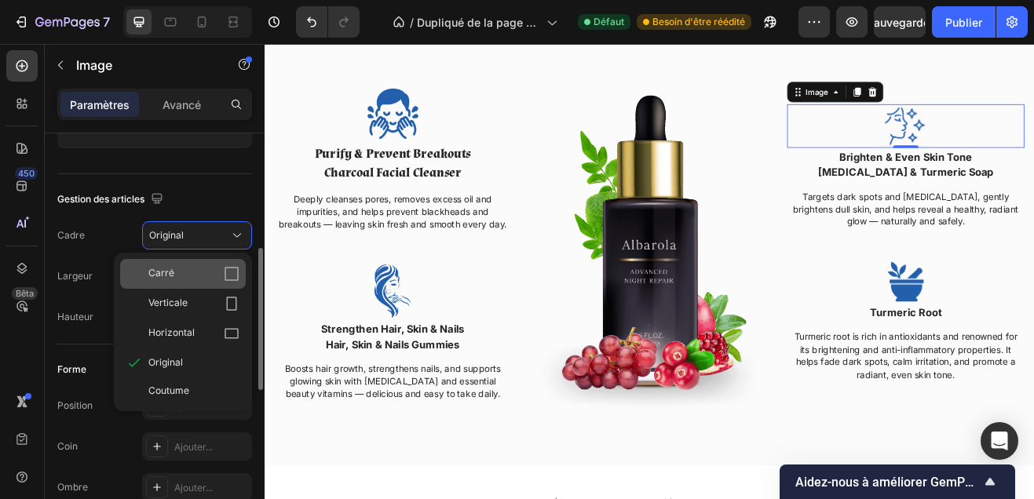
click at [213, 275] on div "Carré" at bounding box center [193, 274] width 91 height 16
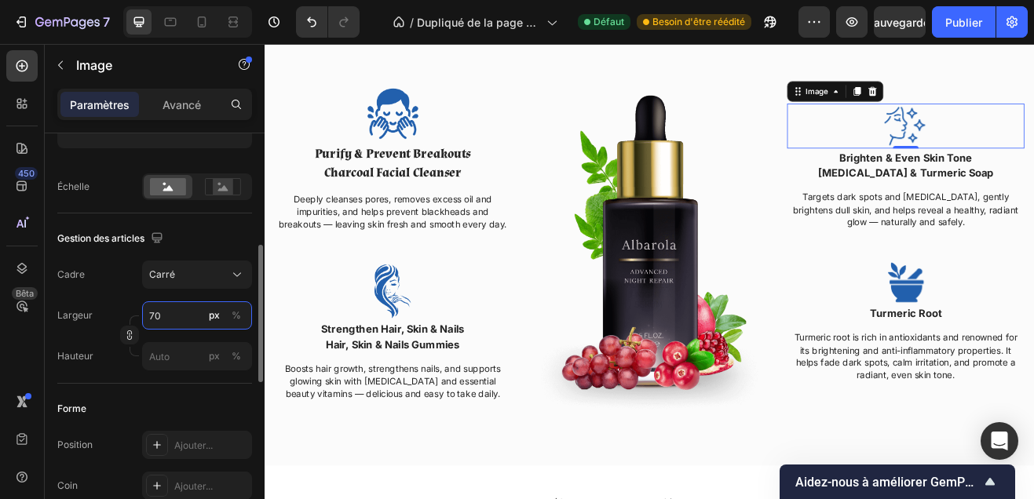
click at [157, 311] on input "70" at bounding box center [197, 315] width 110 height 28
type input "9"
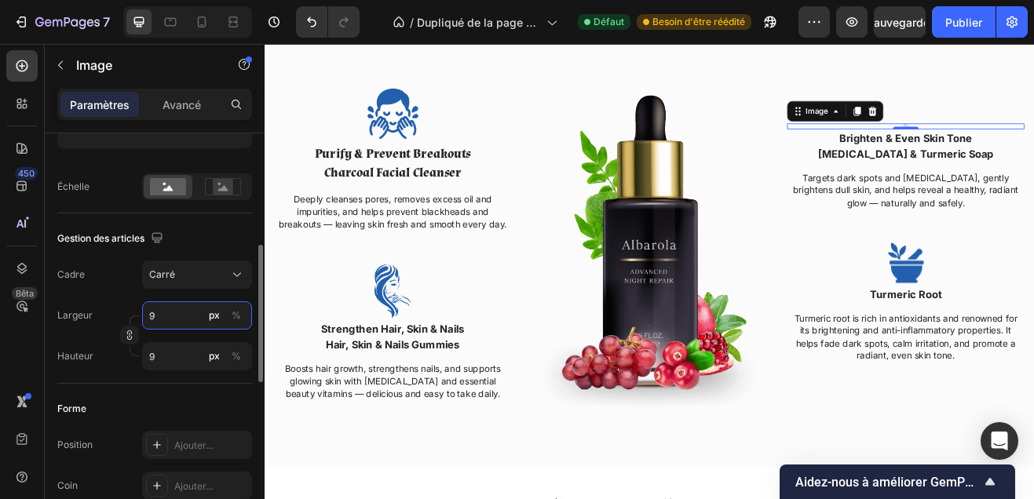
type input "90"
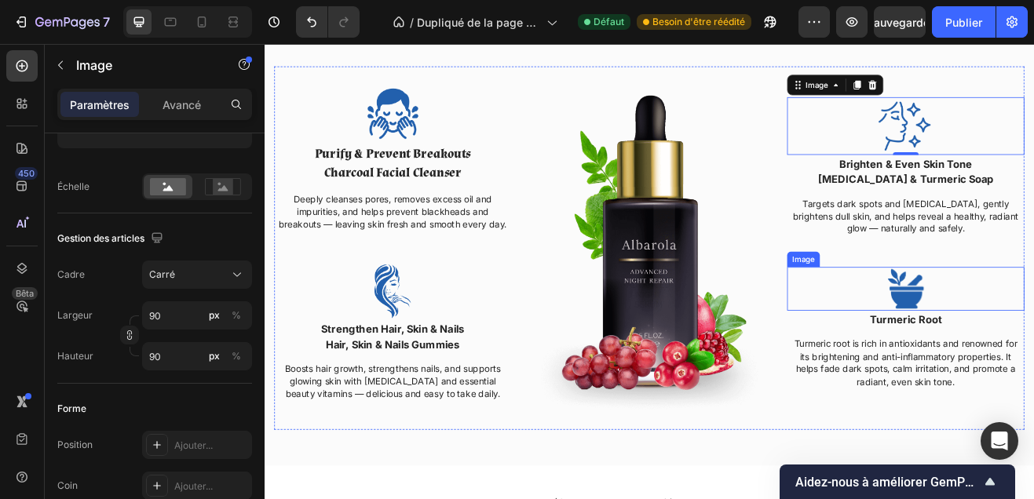
click at [1069, 354] on img at bounding box center [1049, 343] width 55 height 53
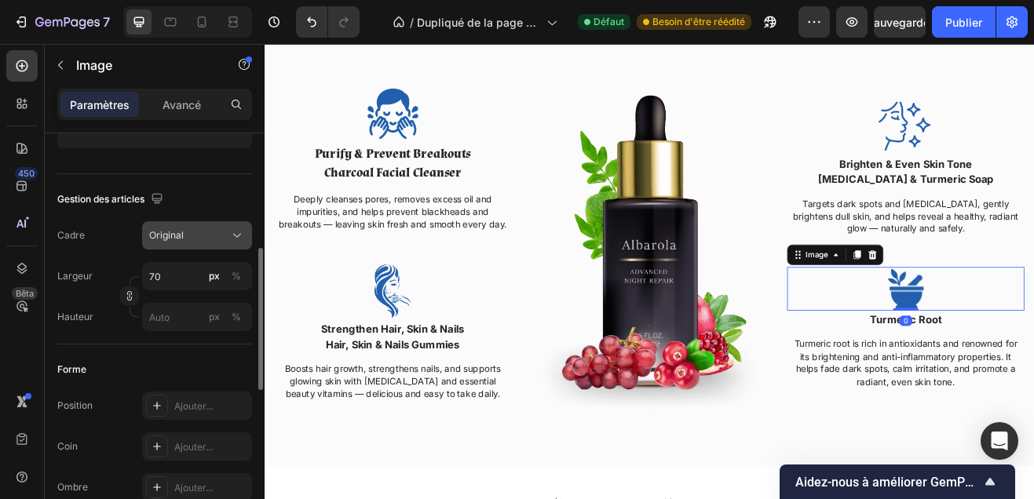
click at [186, 235] on div "Original" at bounding box center [187, 235] width 77 height 14
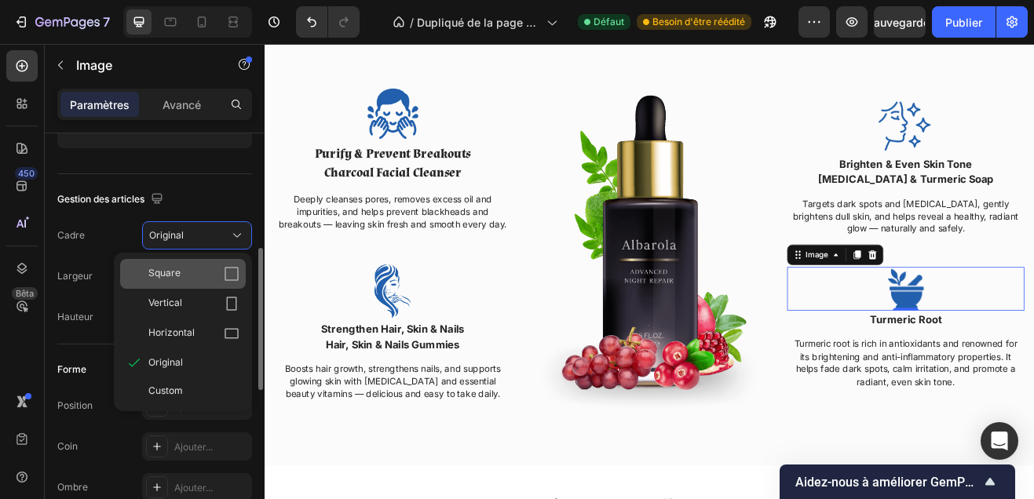
click at [215, 270] on div "Square" at bounding box center [193, 274] width 91 height 16
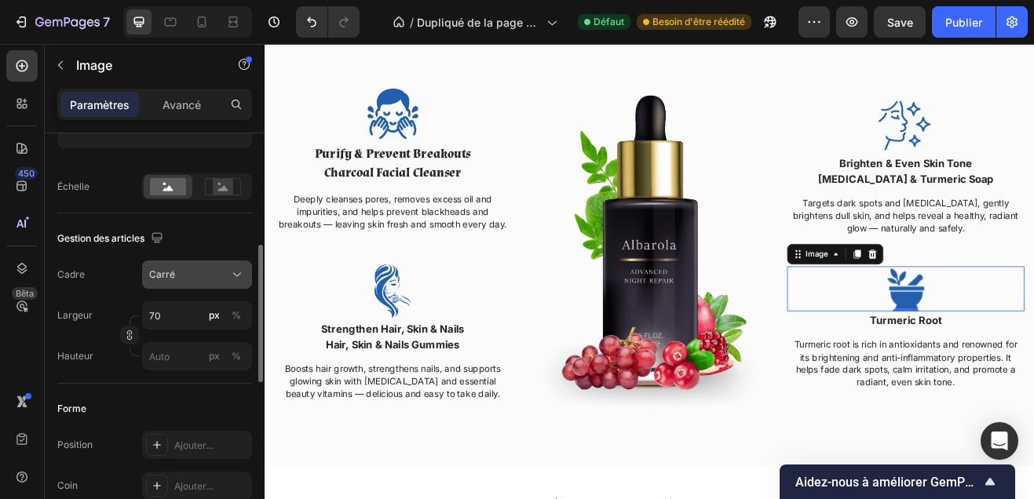
click at [191, 279] on div "Carré" at bounding box center [187, 275] width 77 height 14
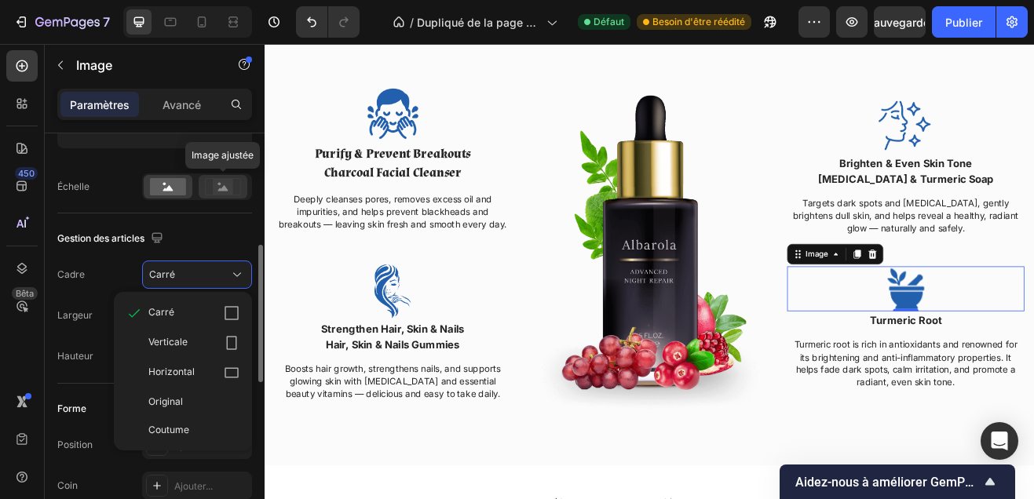
click at [220, 193] on rect at bounding box center [223, 187] width 20 height 16
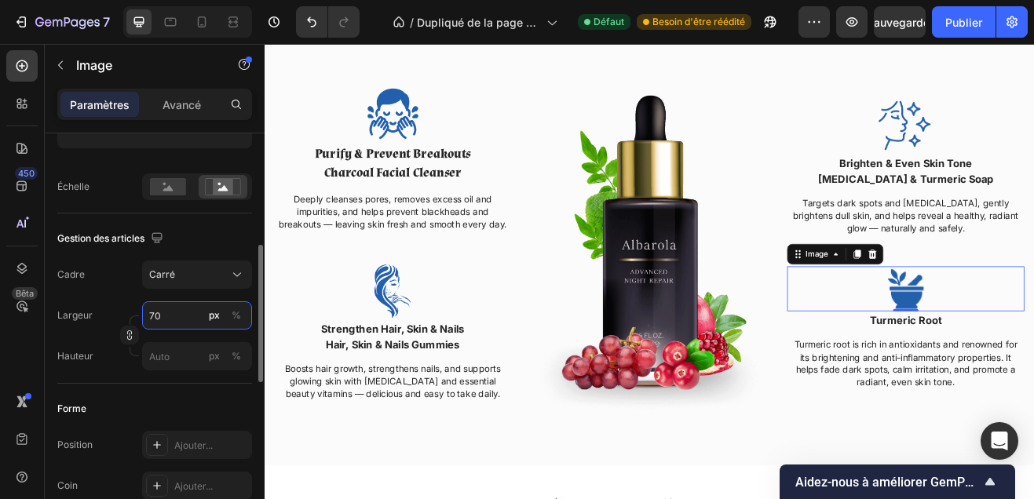
click at [160, 320] on input "70" at bounding box center [197, 315] width 110 height 28
type input "9"
type input "90"
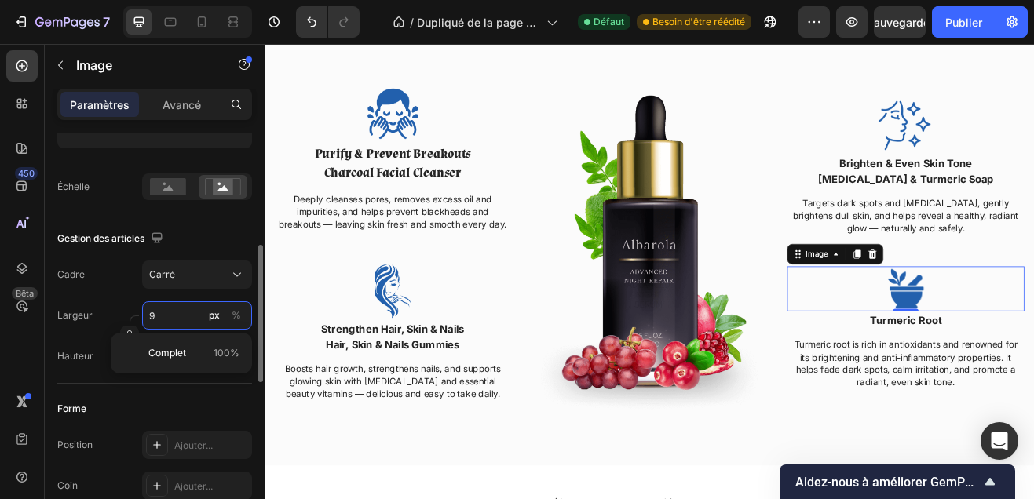
type input "90"
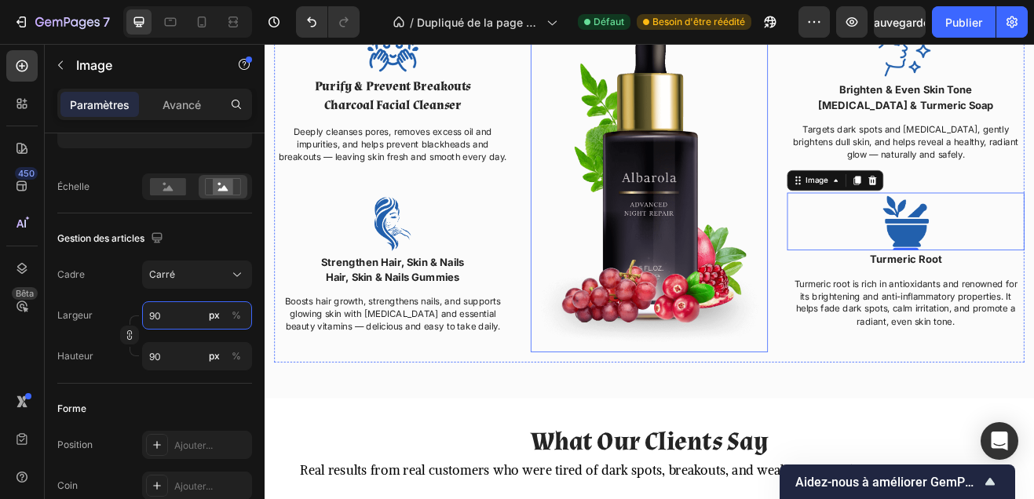
scroll to position [1949, 0]
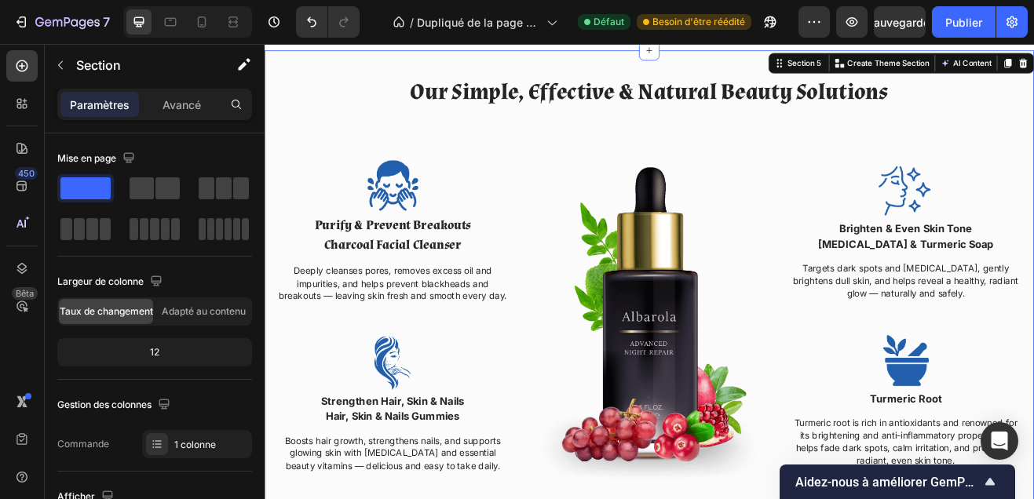
scroll to position [1568, 0]
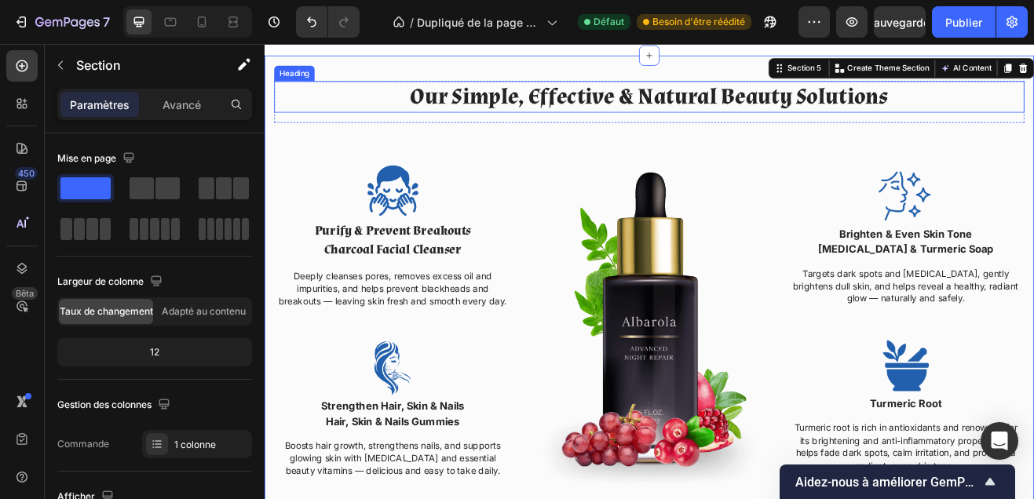
click at [850, 112] on h2 "Our Simple, Effective & Natural Beauty Solutions" at bounding box center [735, 108] width 918 height 39
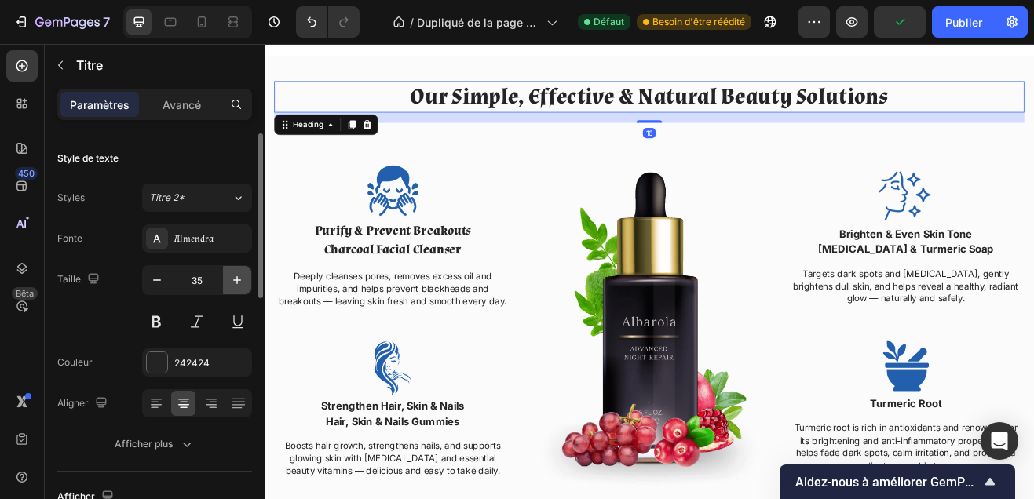
click at [230, 284] on icon "button" at bounding box center [237, 280] width 16 height 16
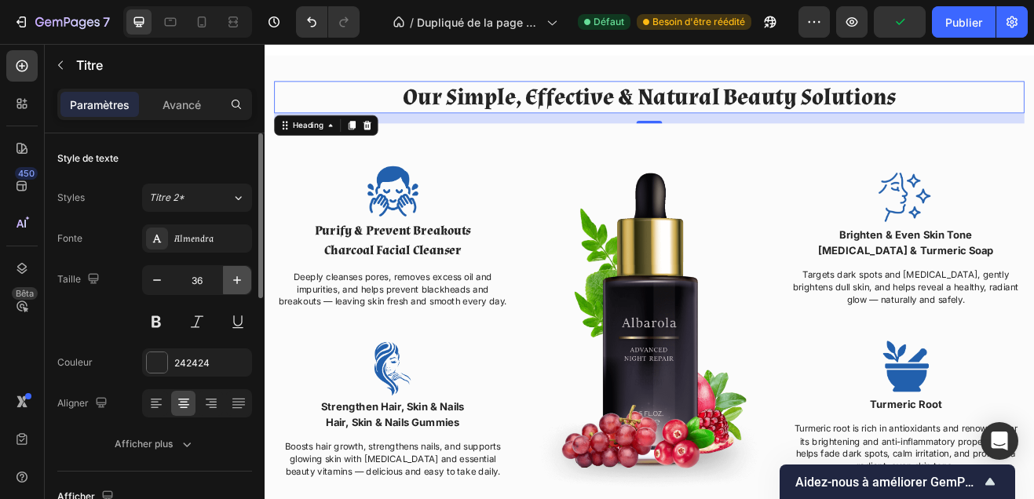
click at [230, 284] on icon "button" at bounding box center [237, 280] width 16 height 16
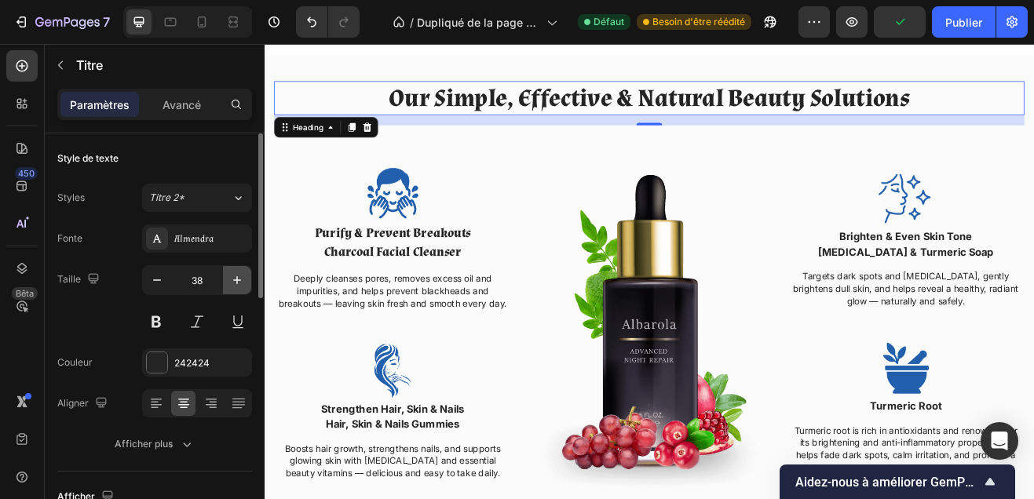
click at [230, 284] on icon "button" at bounding box center [237, 280] width 16 height 16
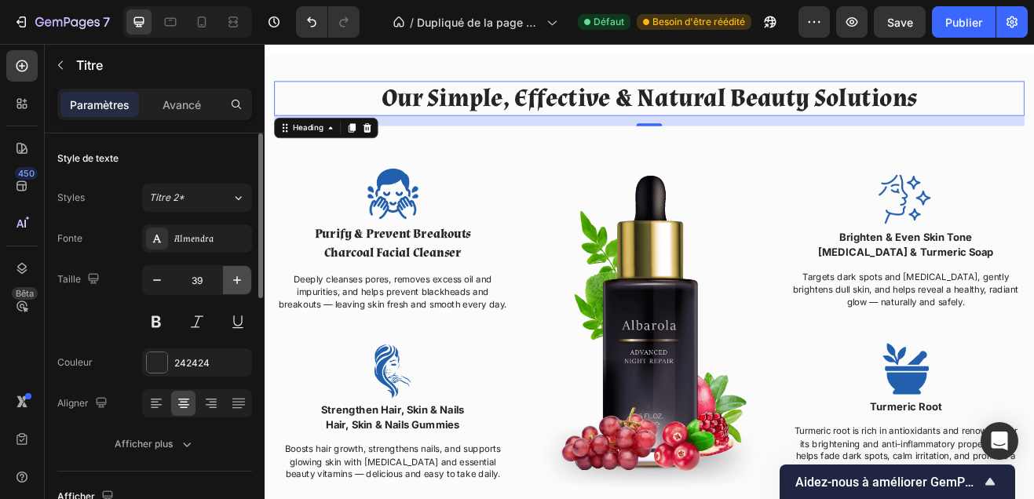
click at [230, 284] on icon "button" at bounding box center [237, 280] width 16 height 16
type input "40"
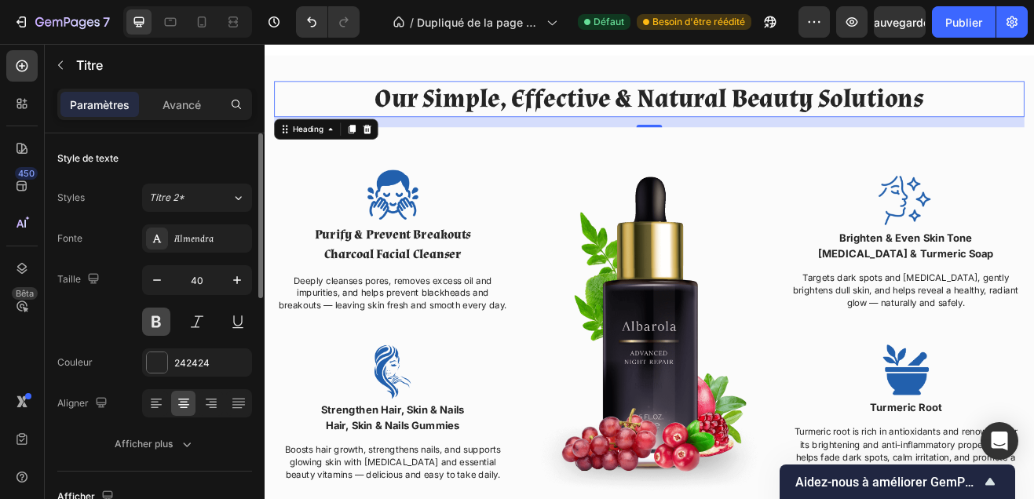
click at [160, 322] on button at bounding box center [156, 322] width 28 height 28
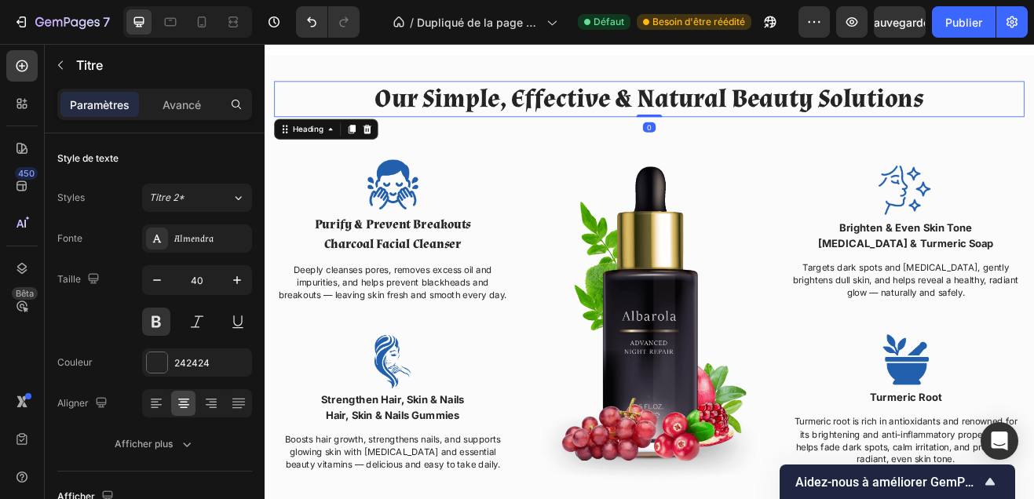
drag, startPoint x: 739, startPoint y: 143, endPoint x: 728, endPoint y: 104, distance: 40.8
click at [728, 104] on div "Our Simple, Effective & Natural Beauty Solutions Heading 0" at bounding box center [735, 111] width 918 height 44
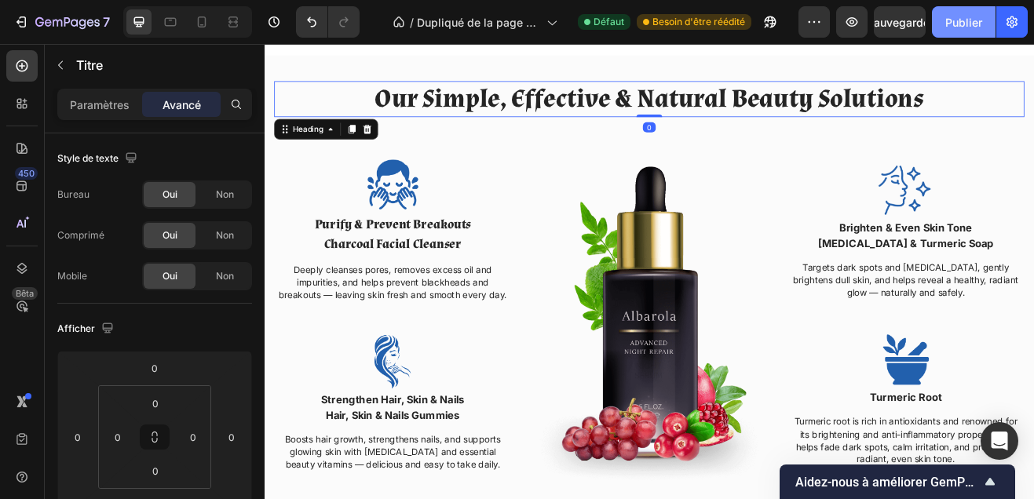
click at [957, 16] on font "Publier" at bounding box center [963, 22] width 37 height 13
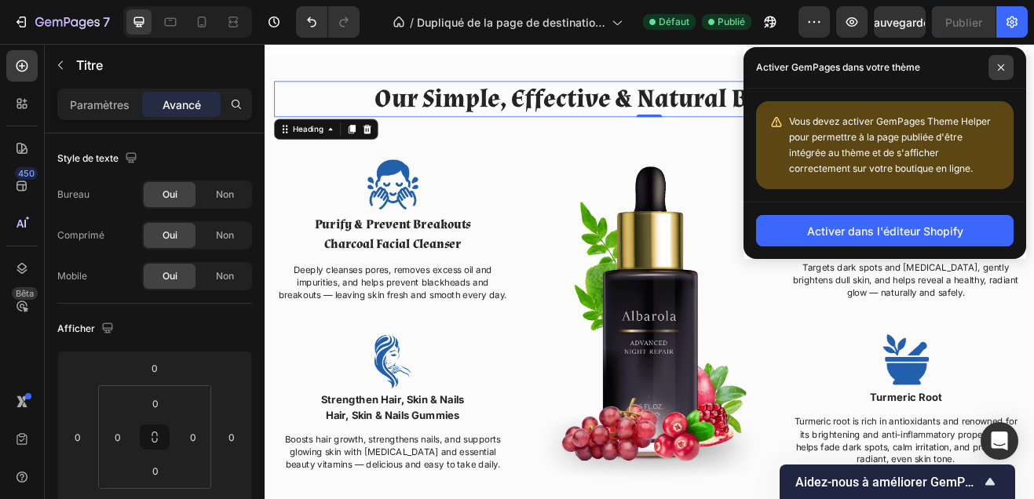
click at [999, 68] on icon at bounding box center [1001, 67] width 6 height 6
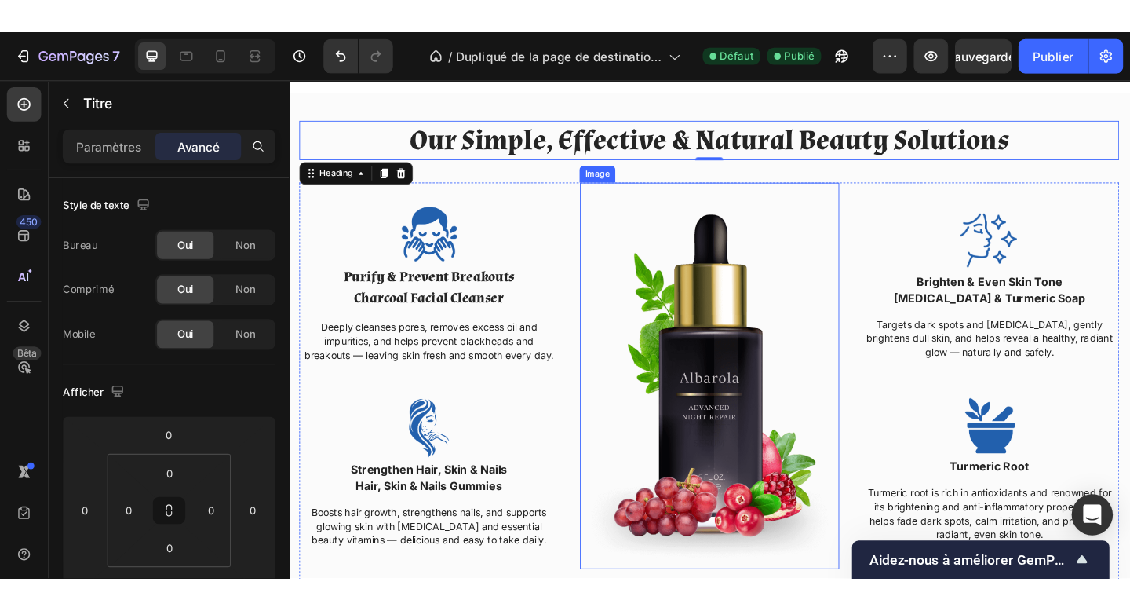
scroll to position [1869, 0]
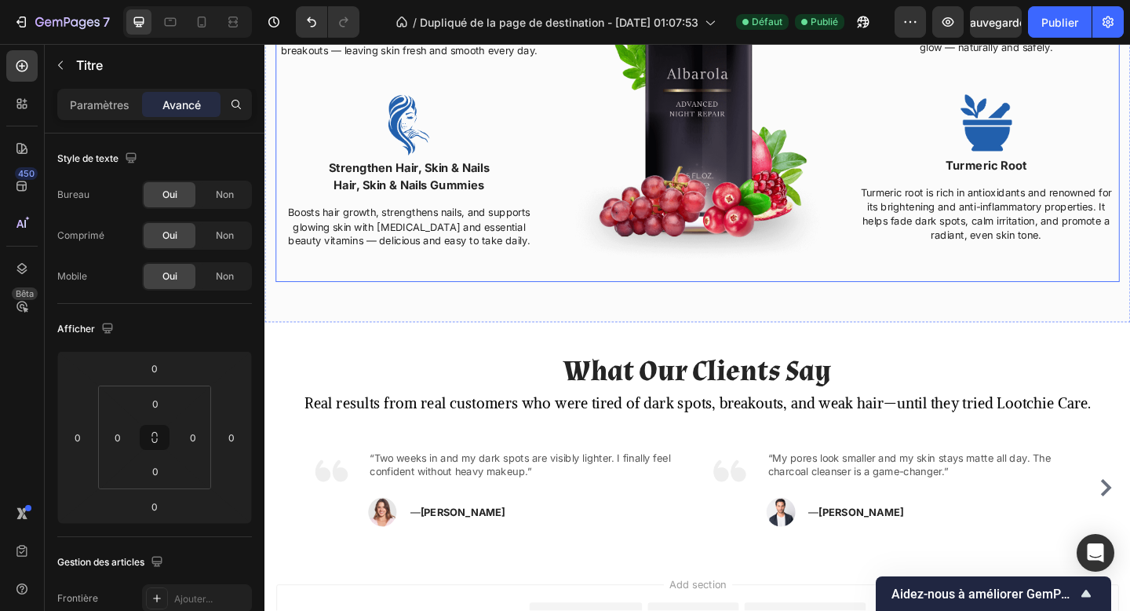
click at [739, 291] on div "Image" at bounding box center [735, 80] width 290 height 445
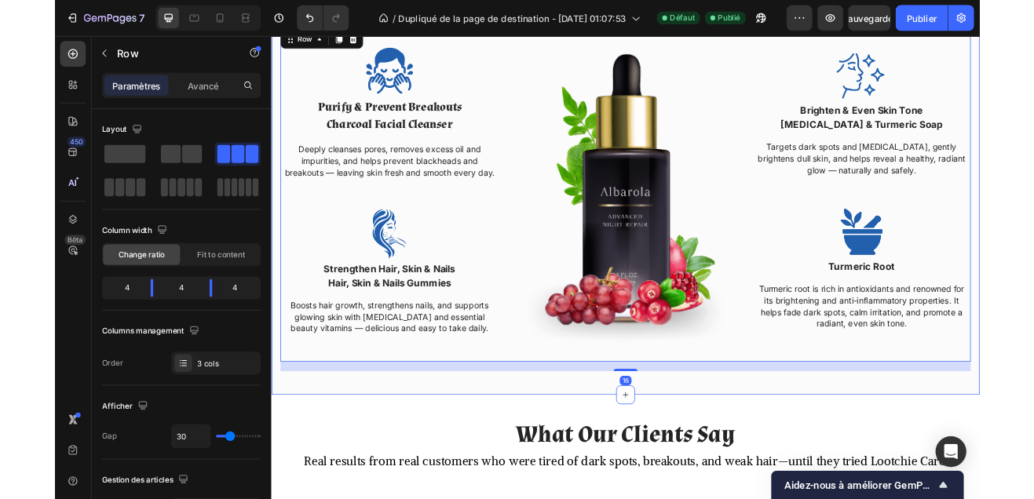
scroll to position [1661, 0]
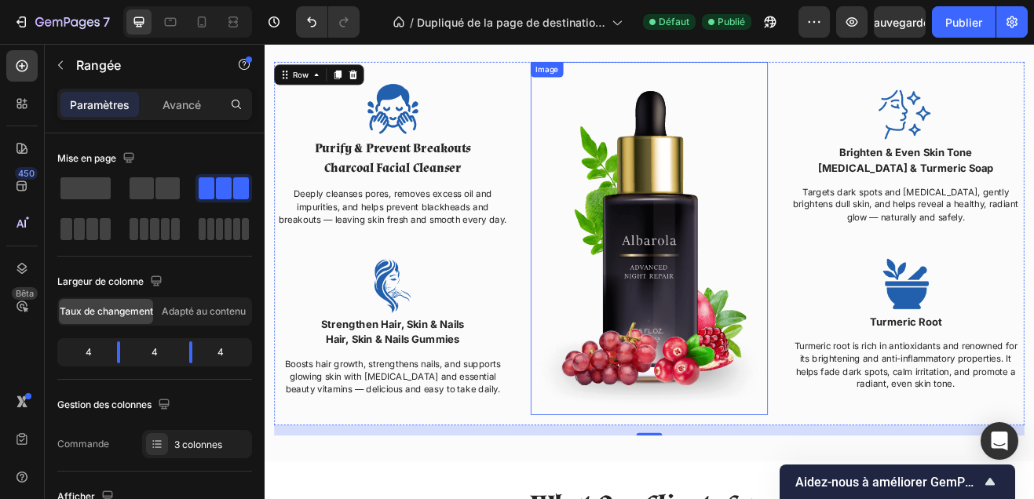
click at [728, 183] on img at bounding box center [735, 282] width 290 height 433
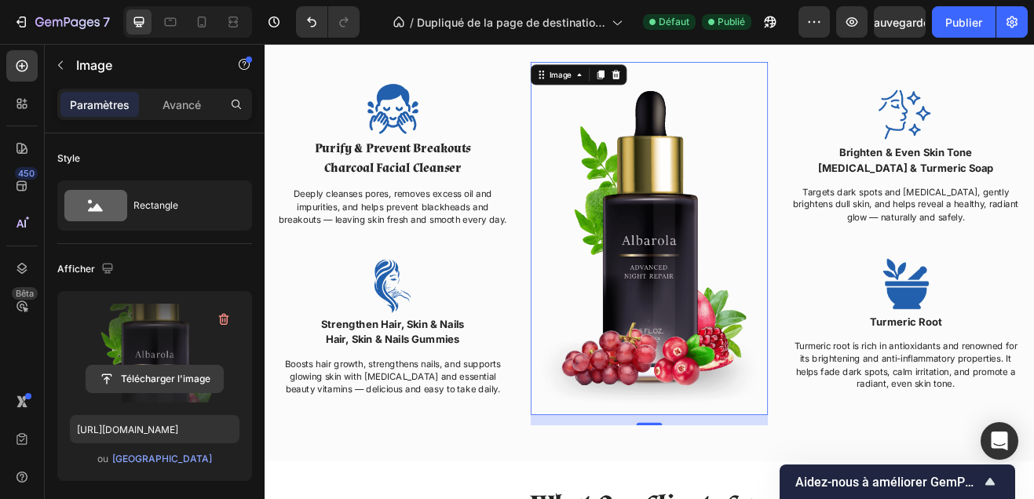
click at [163, 371] on input "file" at bounding box center [154, 379] width 137 height 27
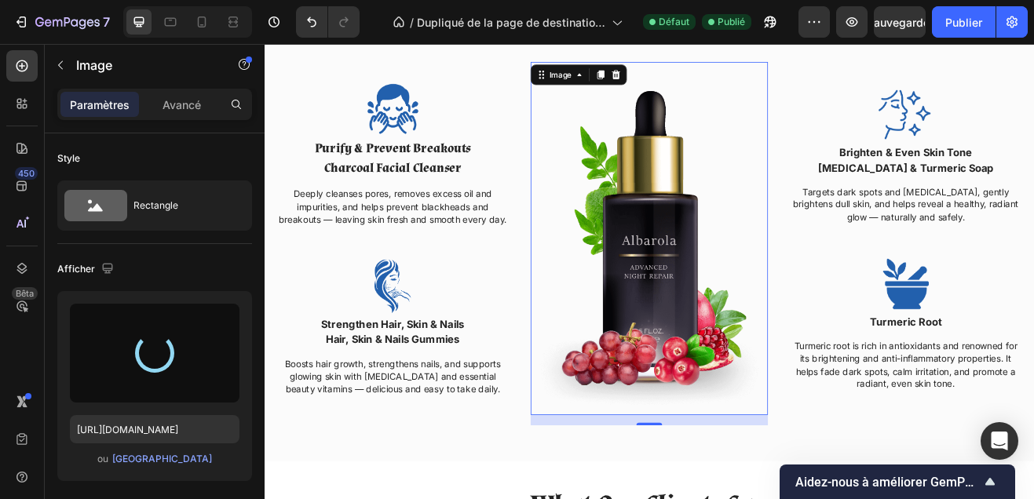
scroll to position [1695, 0]
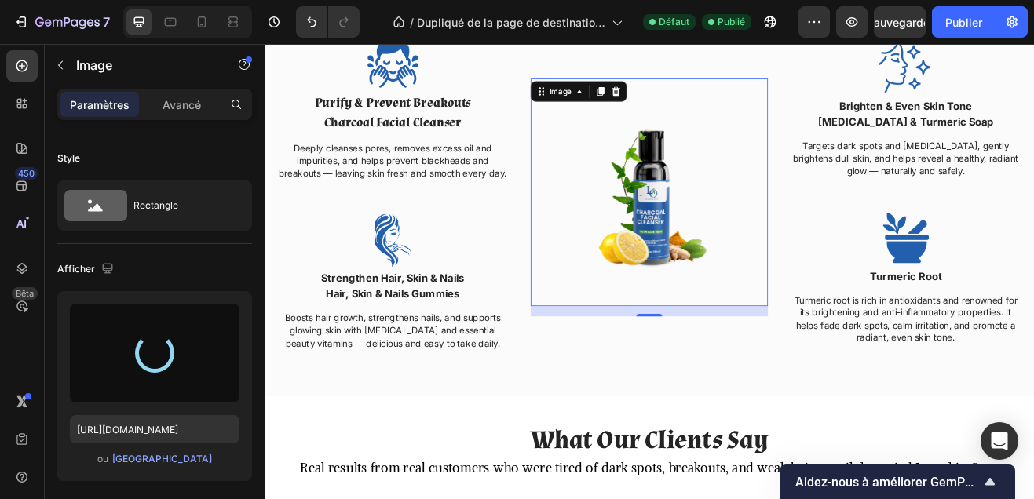
type input "https://cdn.shopify.com/s/files/1/0748/1321/0660/files/gempages_586082945240924…"
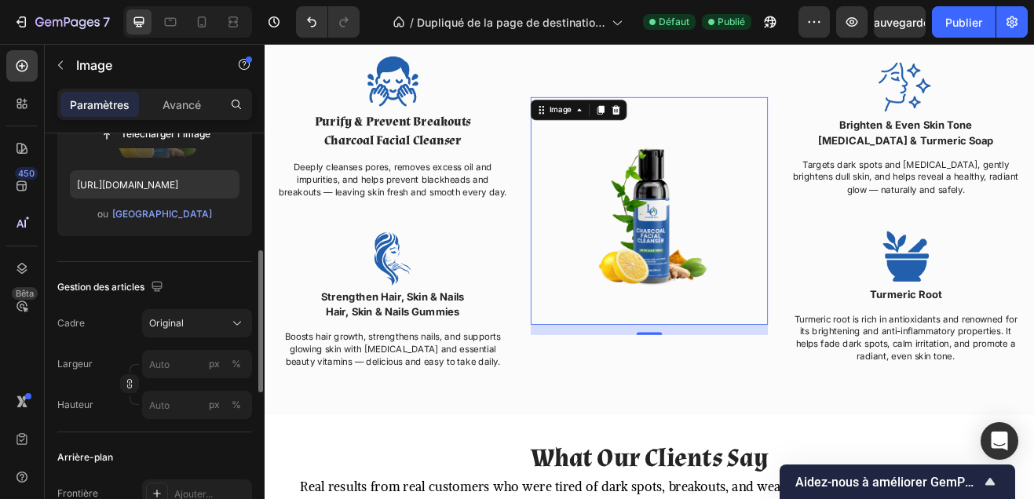
scroll to position [289, 0]
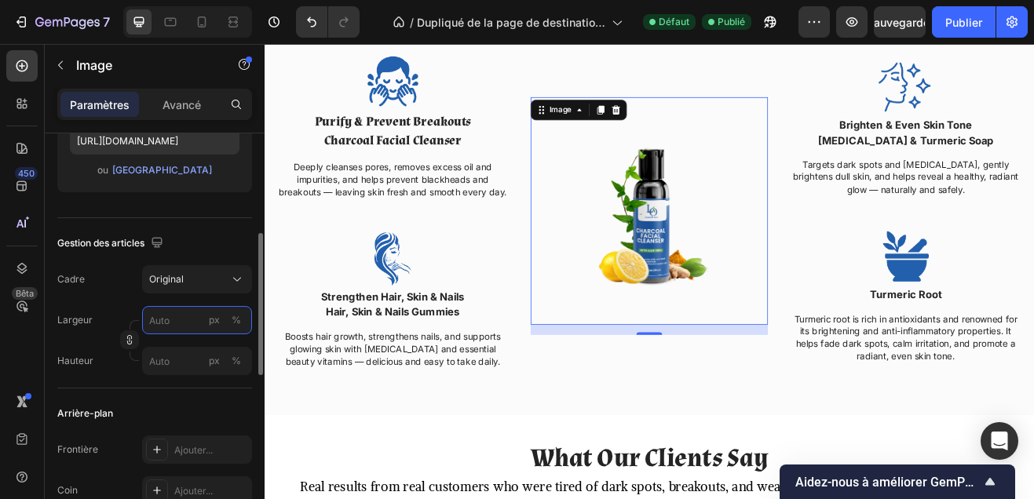
click at [166, 330] on input "px %" at bounding box center [197, 320] width 110 height 28
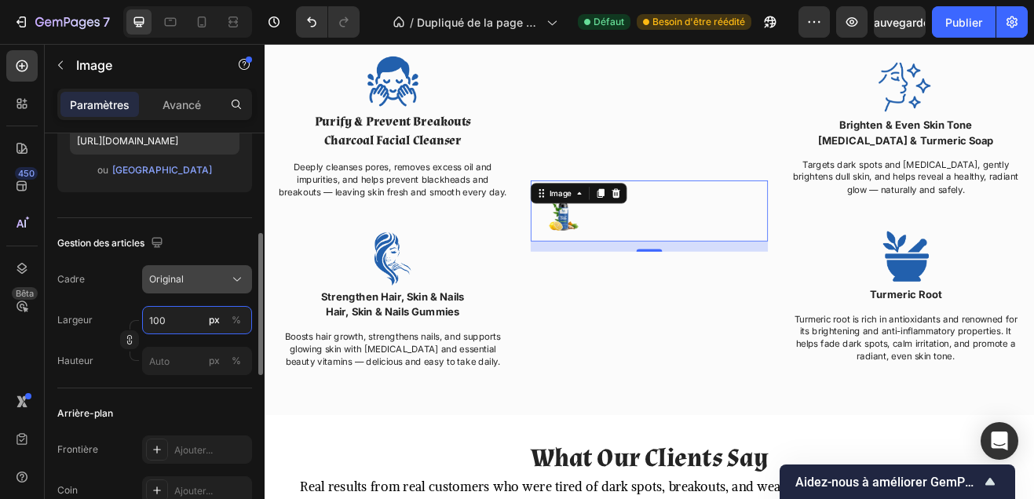
type input "100"
click at [192, 283] on div "Original" at bounding box center [187, 279] width 77 height 14
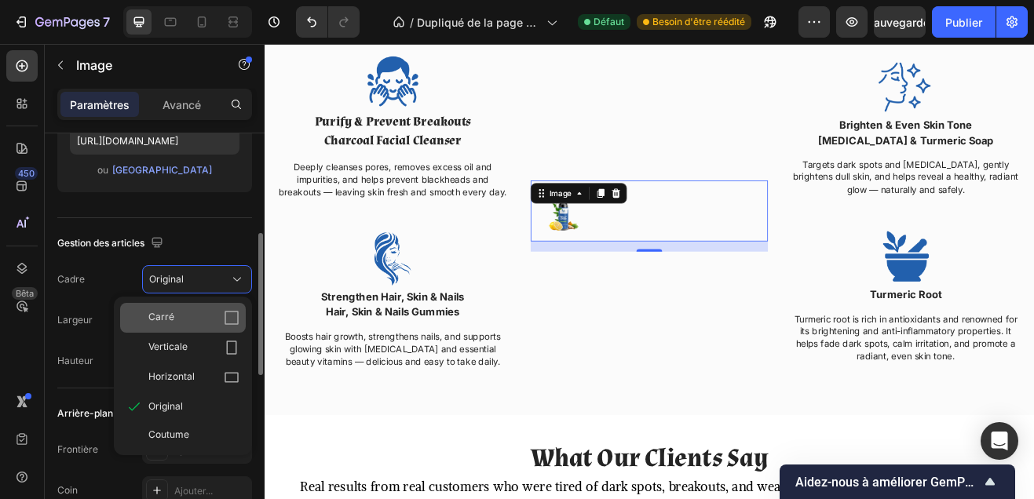
click at [195, 311] on div "Carré" at bounding box center [193, 318] width 91 height 16
type input "100"
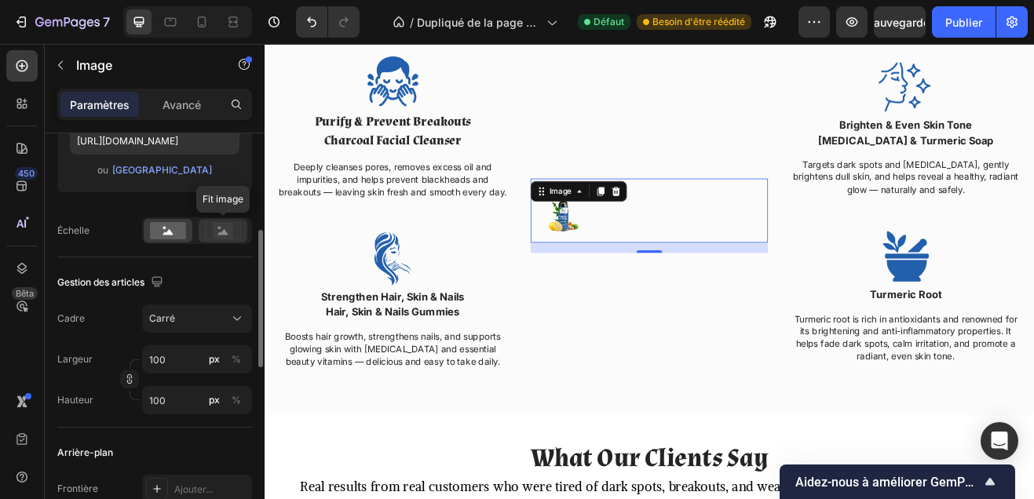
click at [217, 239] on rect at bounding box center [222, 230] width 35 height 16
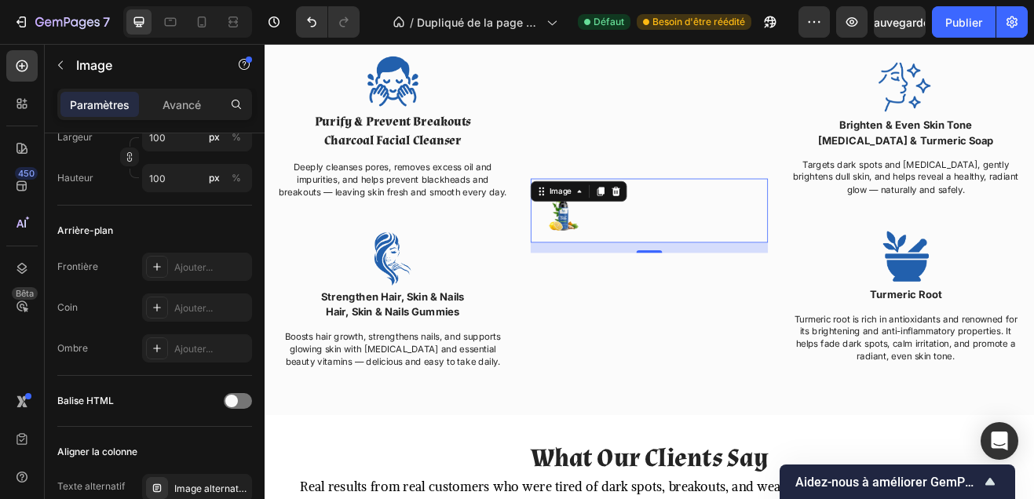
scroll to position [814, 0]
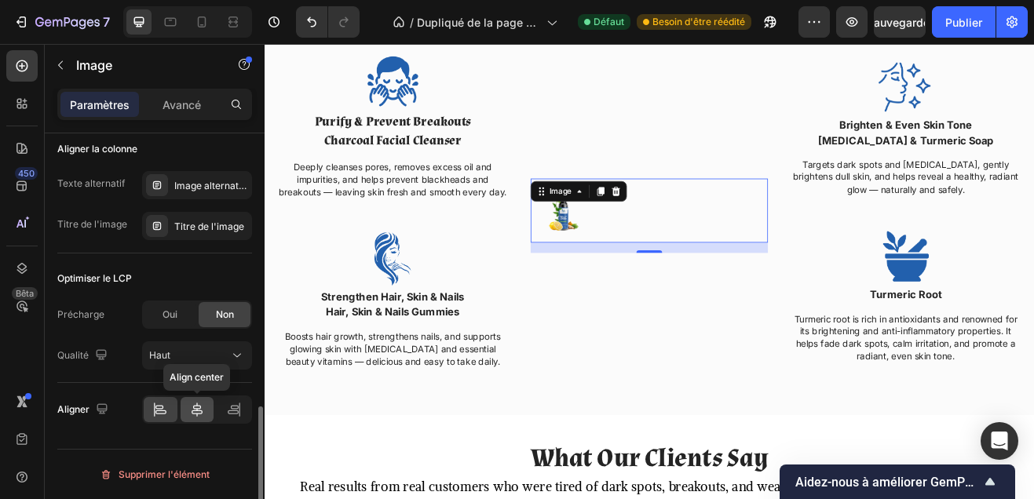
click at [188, 419] on div at bounding box center [198, 409] width 34 height 25
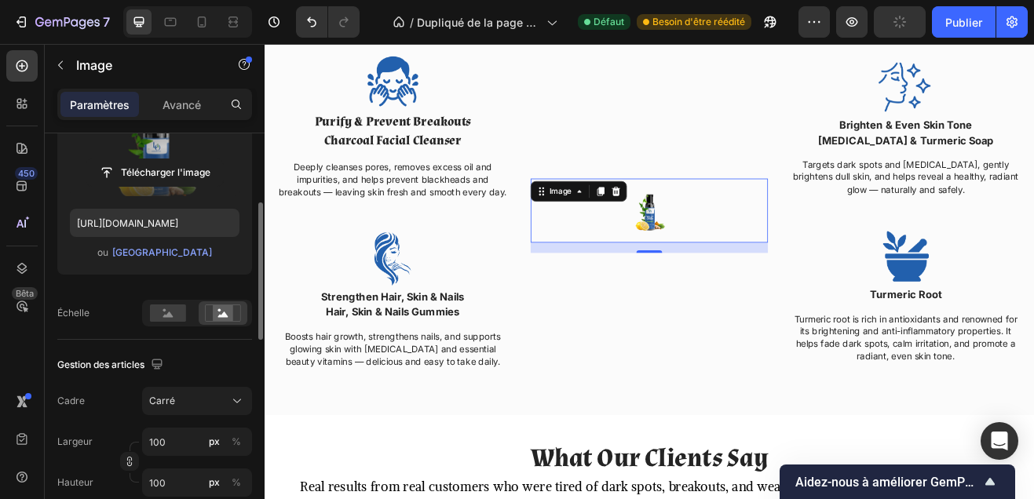
scroll to position [254, 0]
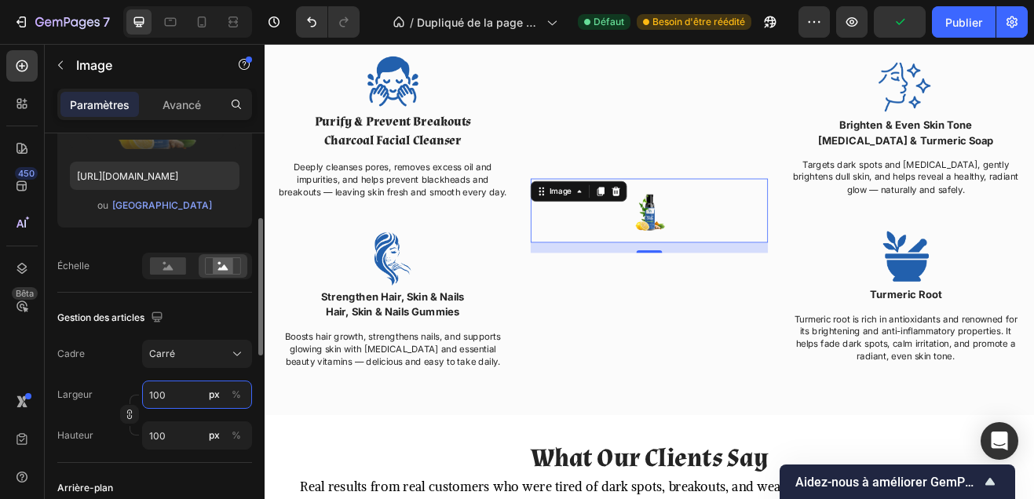
click at [170, 393] on input "100" at bounding box center [197, 395] width 110 height 28
type input "8"
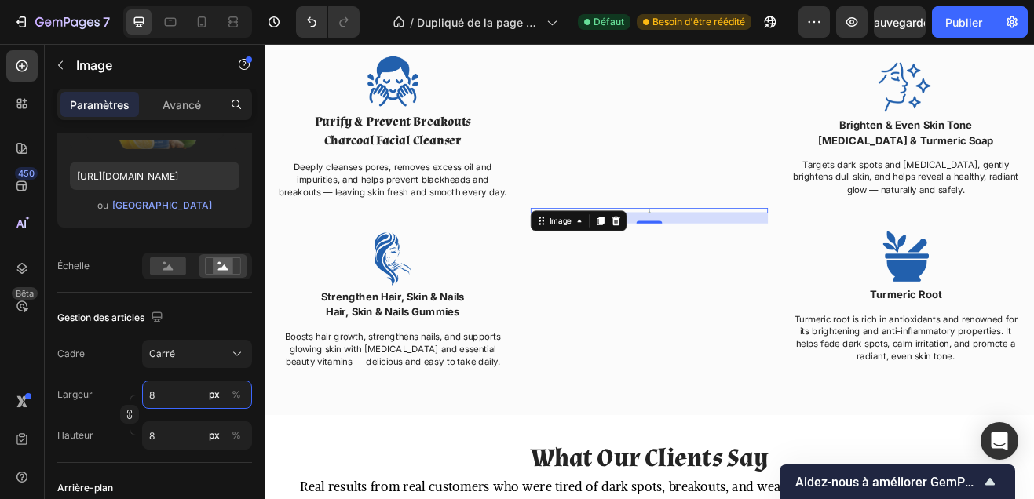
type input "80"
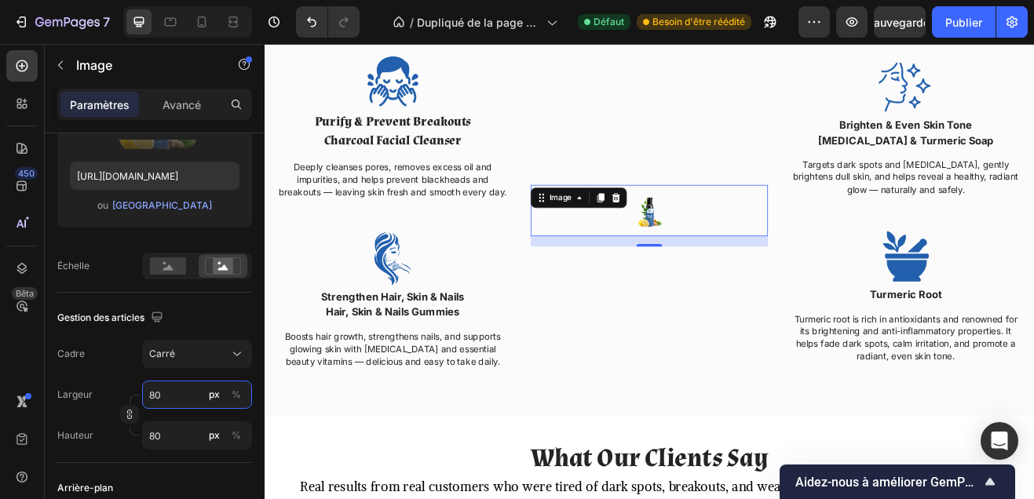
type input "800"
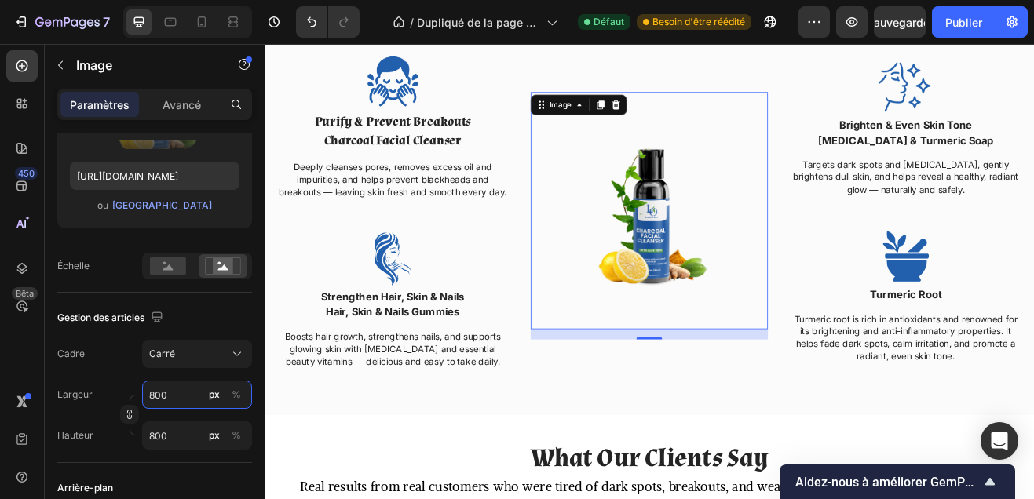
type input "8200"
type input "800"
type input "8900"
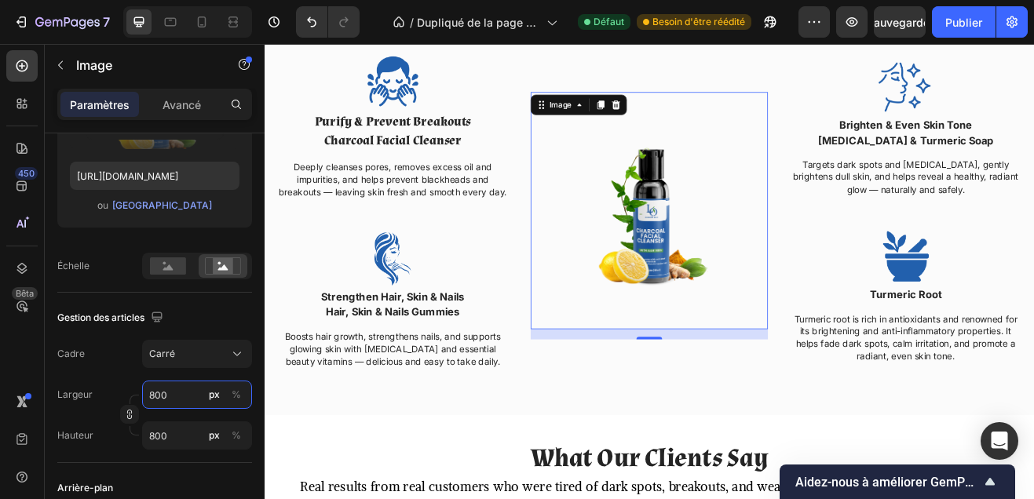
type input "8900"
type input "900"
click at [155, 396] on input "900" at bounding box center [197, 395] width 110 height 28
type input "9100"
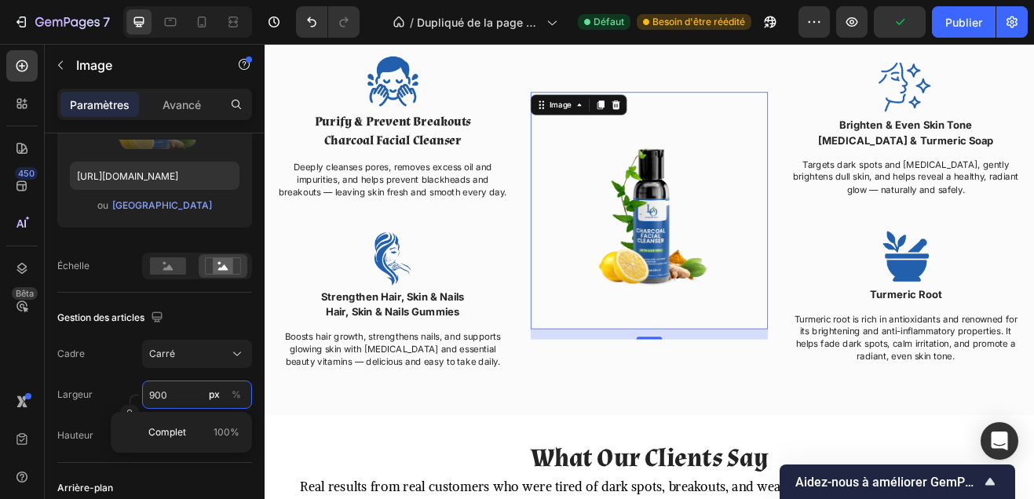
type input "9100"
type input "91000"
type input "1000"
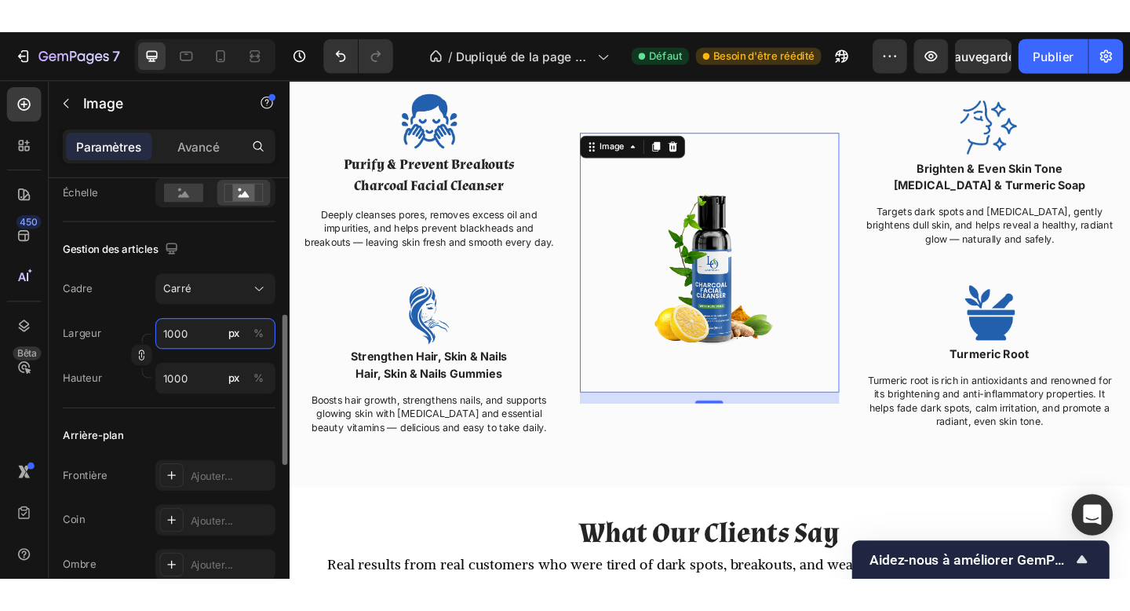
scroll to position [393, 0]
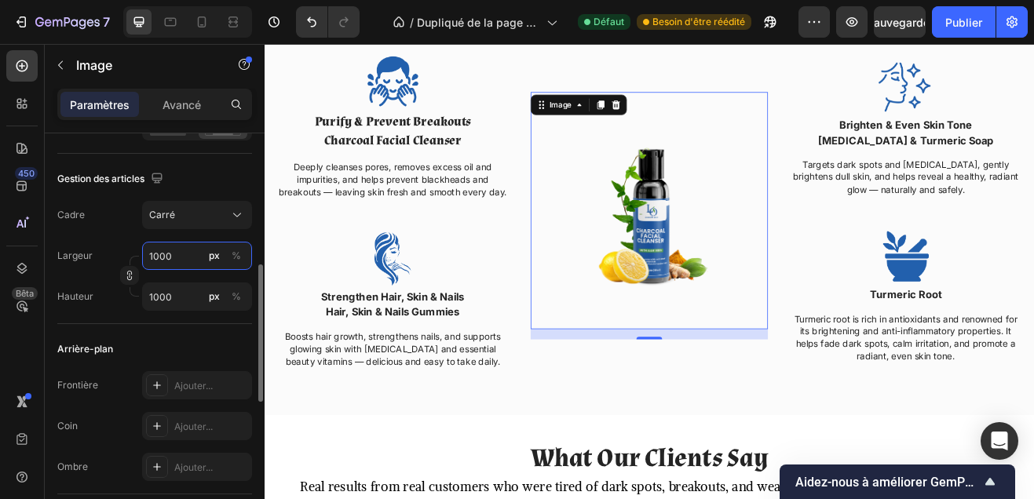
click at [159, 248] on input "1000" at bounding box center [197, 256] width 110 height 28
type input "1"
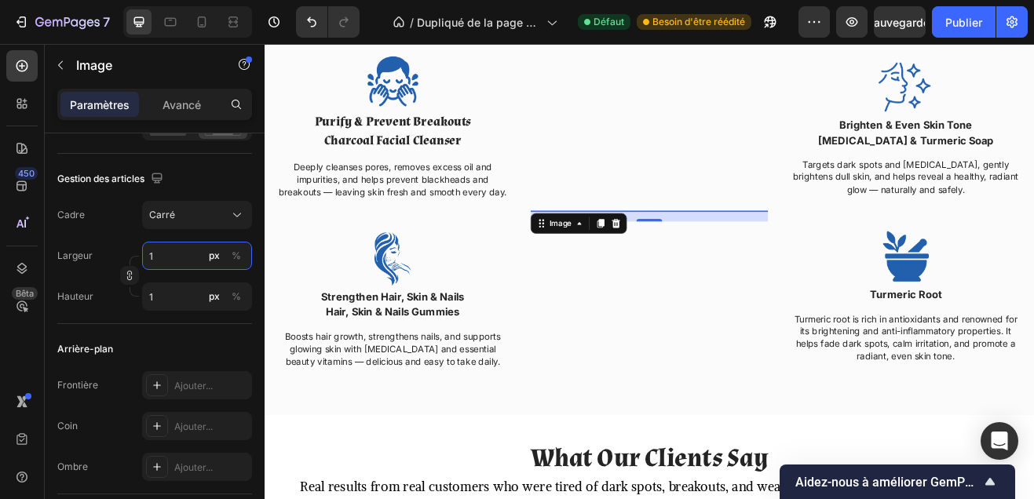
type input "12"
type input "120"
type input "1200"
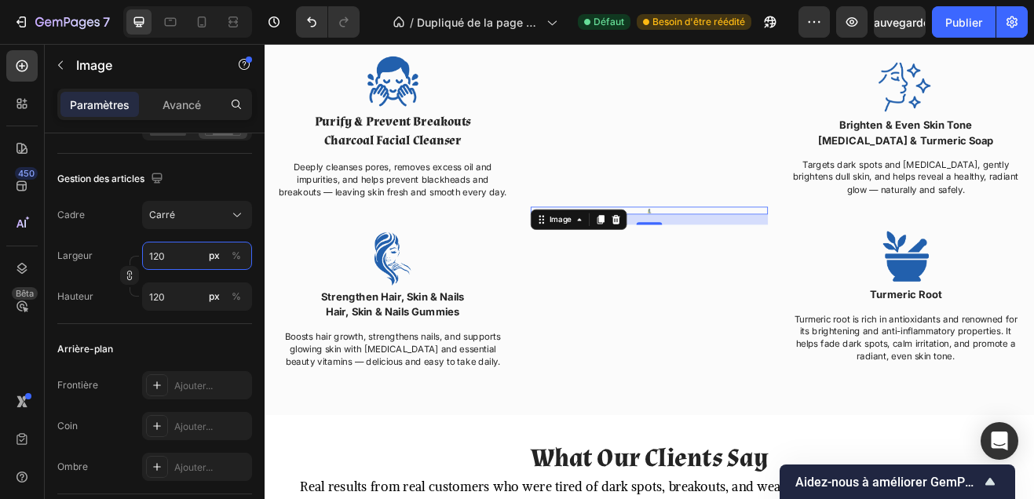
type input "1200"
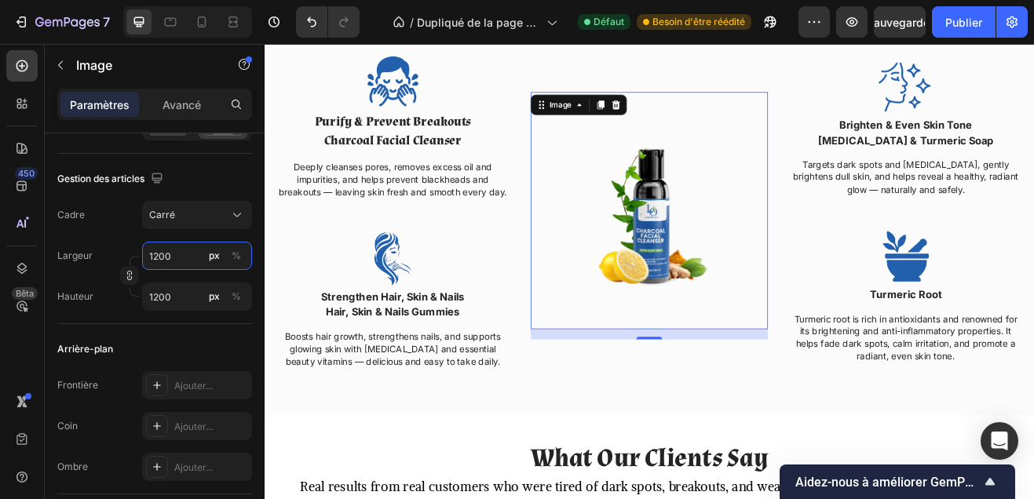
type input "1200"
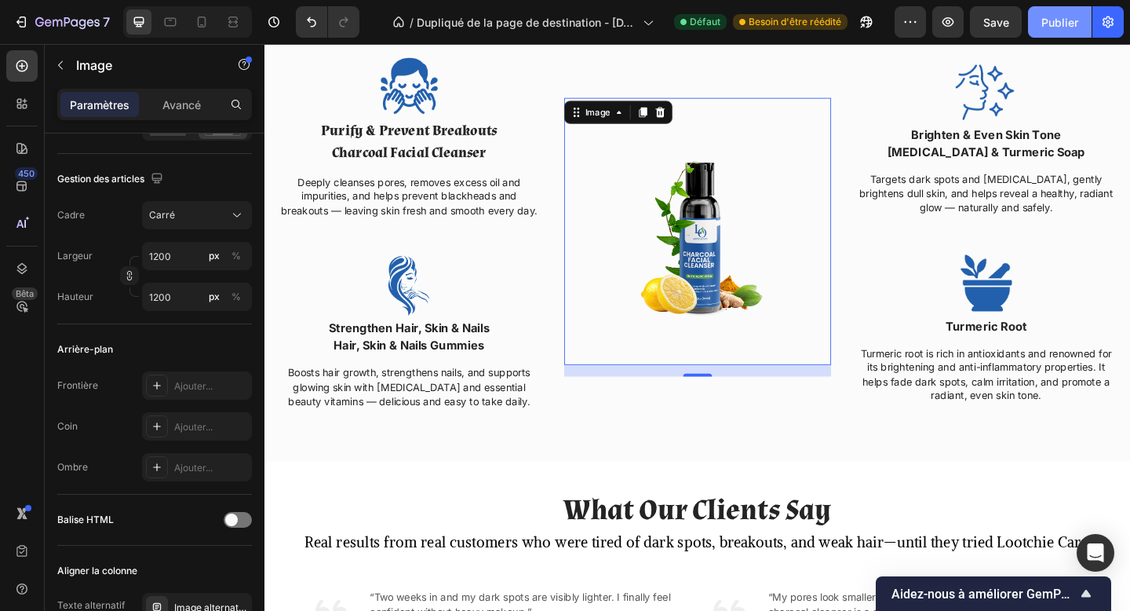
click at [1054, 26] on font "Publier" at bounding box center [1060, 22] width 37 height 13
click at [1082, 354] on strong "Turmeric Root" at bounding box center [1050, 351] width 89 height 16
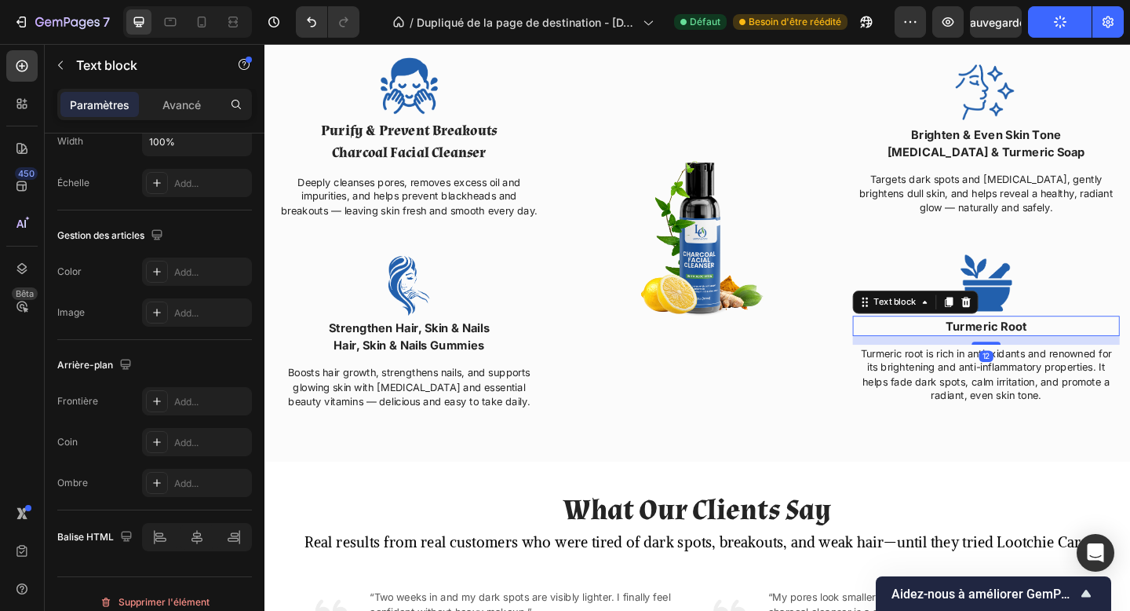
scroll to position [0, 0]
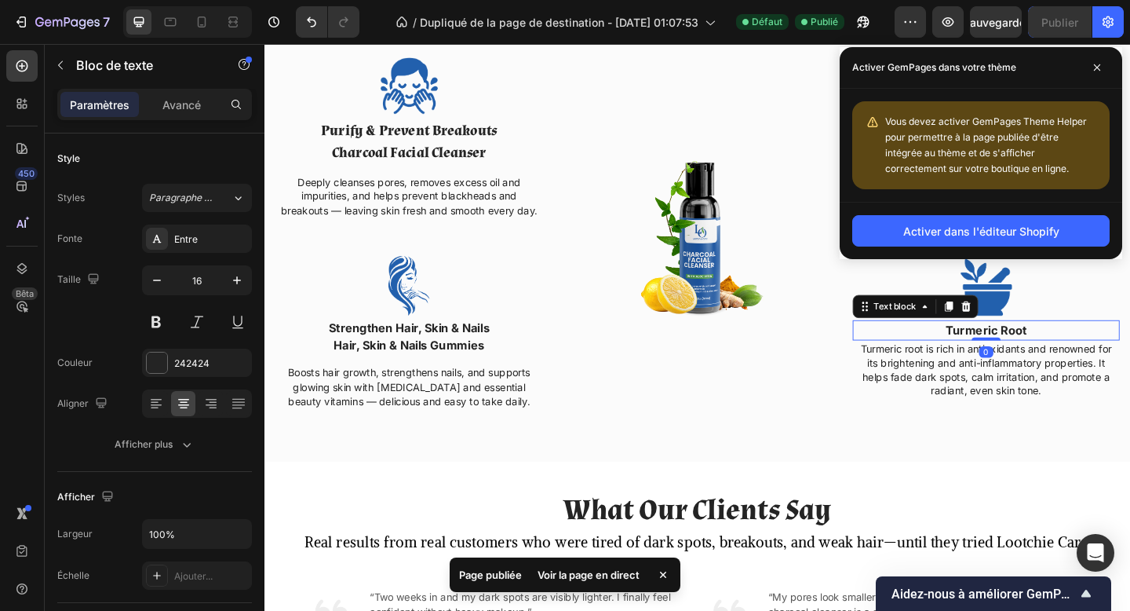
drag, startPoint x: 1050, startPoint y: 368, endPoint x: 1357, endPoint y: 133, distance: 387.0
click at [1050, 352] on div "Turmeric Root Text block 0" at bounding box center [1049, 356] width 290 height 22
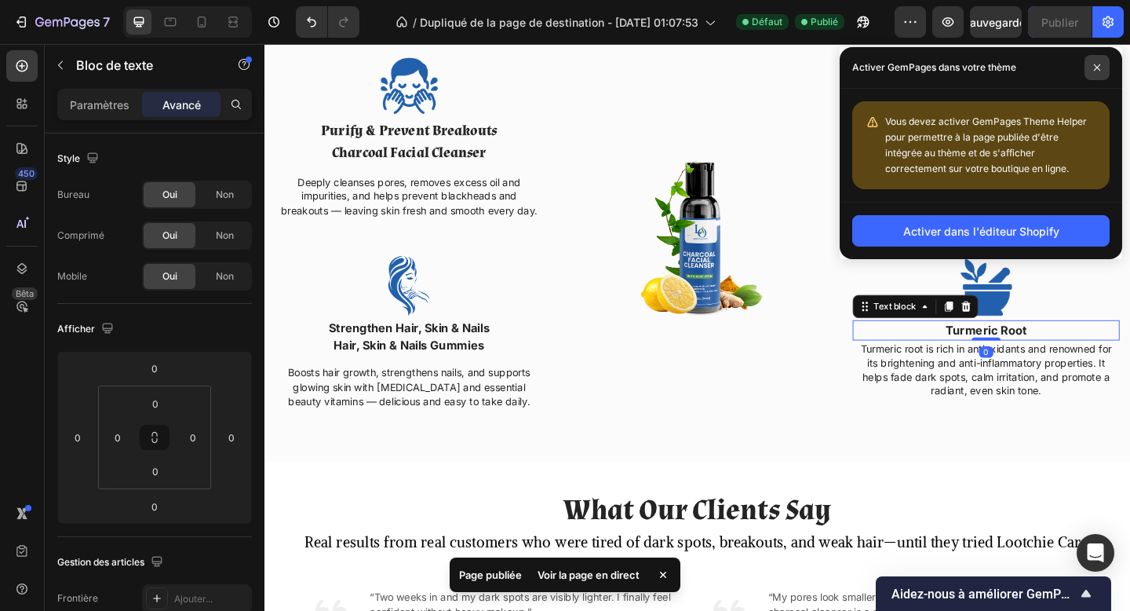
click at [1096, 60] on span at bounding box center [1097, 67] width 25 height 25
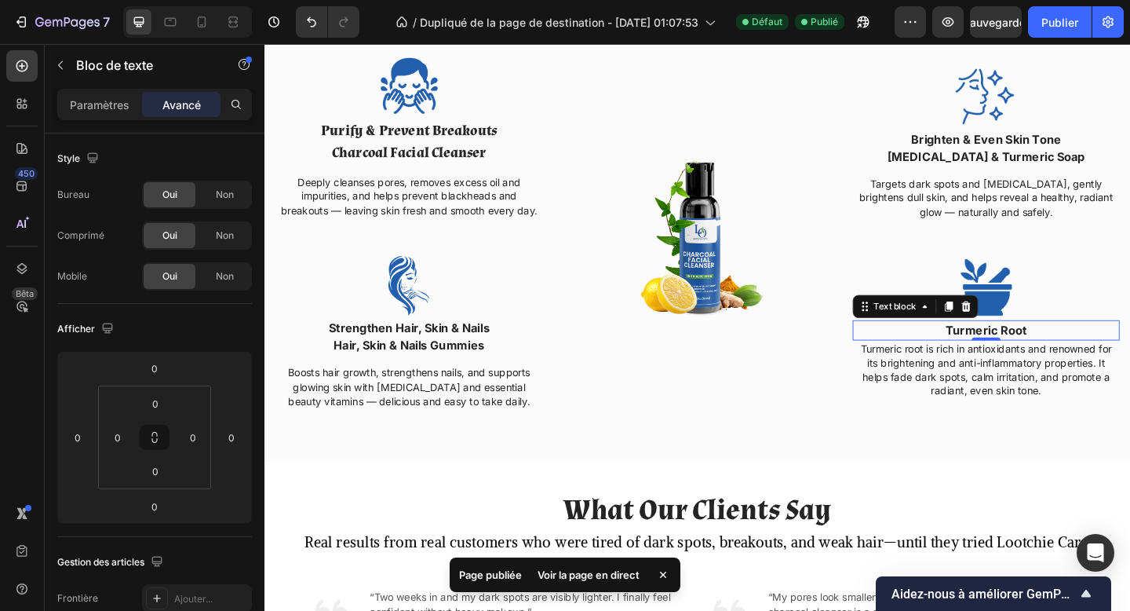
click at [1130, 62] on div "Image Brighten & Even Skin Tone Kojic Acid & Turmeric Soap Text block Targets d…" at bounding box center [1049, 255] width 290 height 400
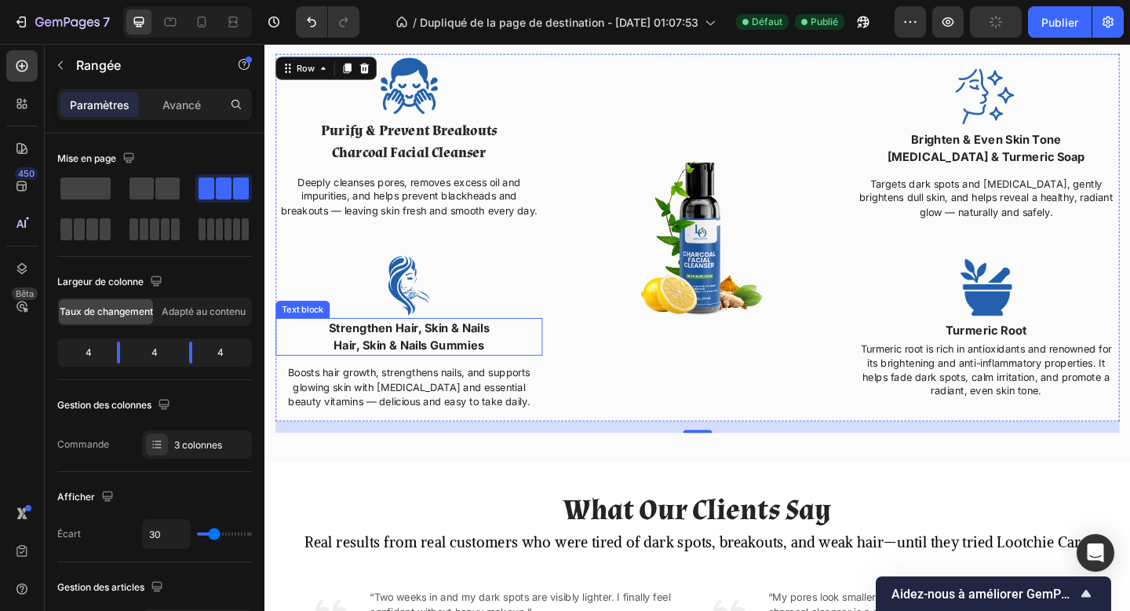
click at [483, 350] on strong "Strengthen Hair, Skin & Nails" at bounding box center [421, 353] width 175 height 16
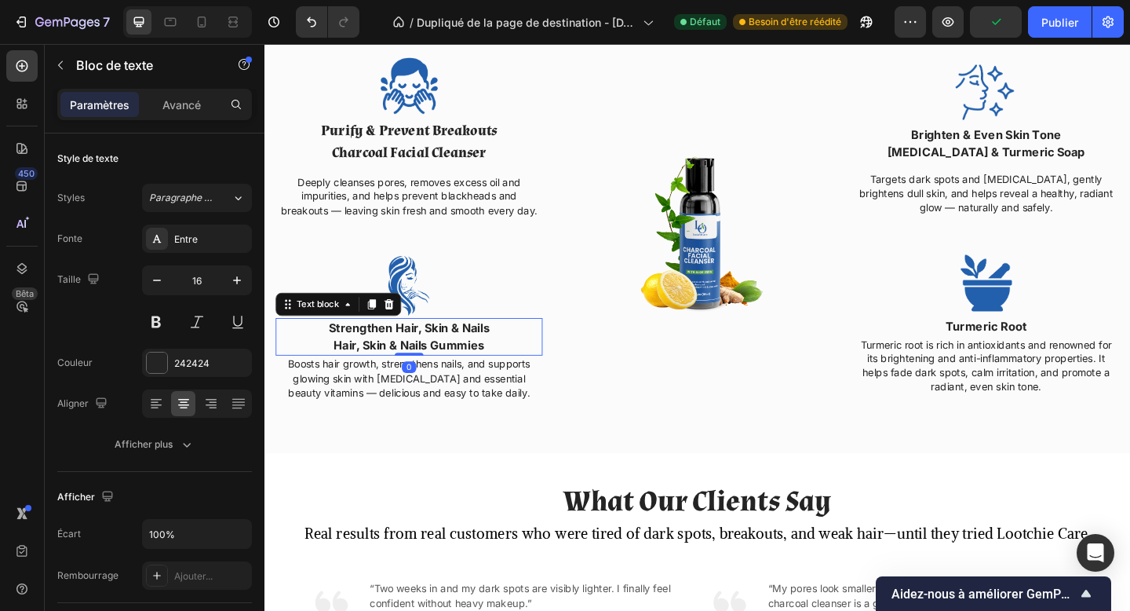
drag, startPoint x: 422, startPoint y: 391, endPoint x: 474, endPoint y: 259, distance: 142.0
click at [427, 367] on div "Strengthen Hair, Skin & Nails Hair, Skin & Nails Gummies Text block 0" at bounding box center [421, 362] width 290 height 41
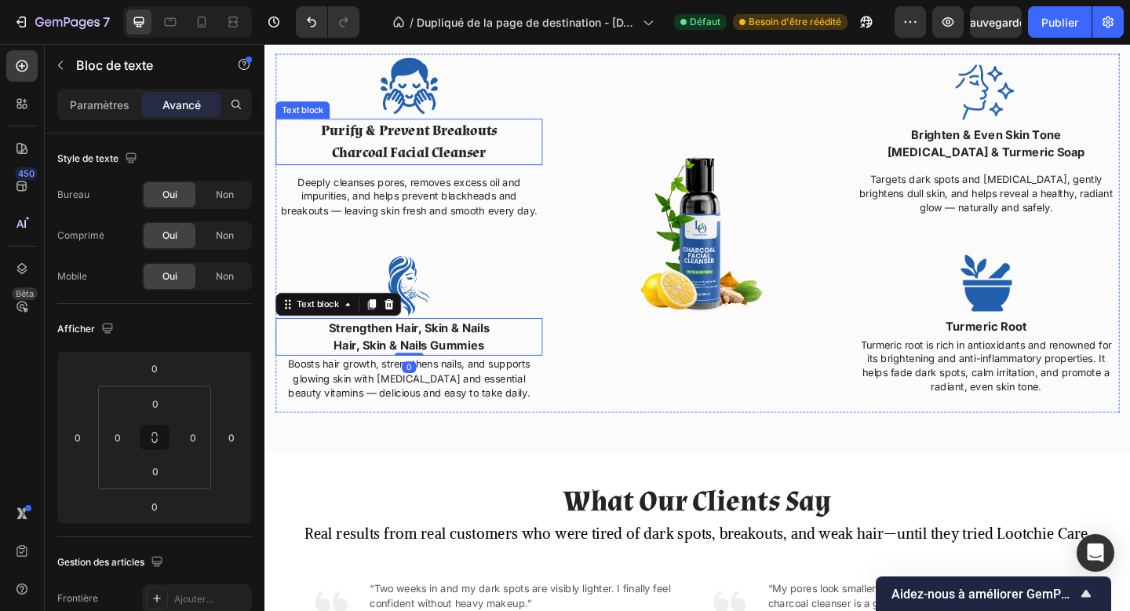
click at [484, 163] on strong "Charcoal Facial Cleanser" at bounding box center [422, 162] width 168 height 20
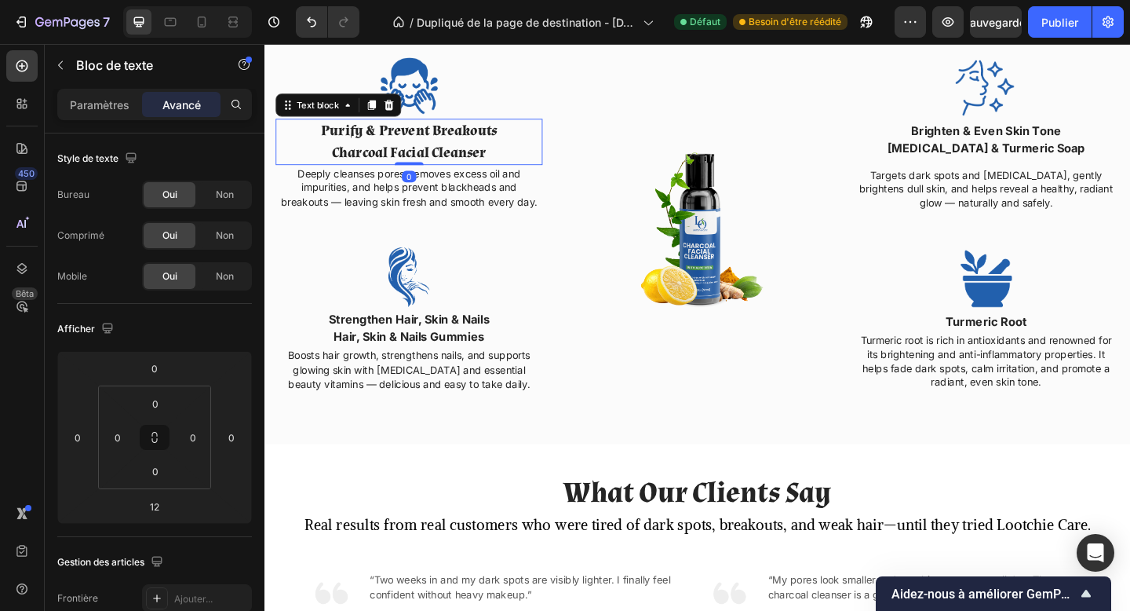
drag, startPoint x: 424, startPoint y: 183, endPoint x: 424, endPoint y: 162, distance: 20.4
click at [424, 162] on div "Purify & Prevent Breakouts Charcoal Facial Cleanser Text block 0" at bounding box center [421, 151] width 290 height 50
type input "0"
click at [1123, 121] on div at bounding box center [1049, 92] width 290 height 71
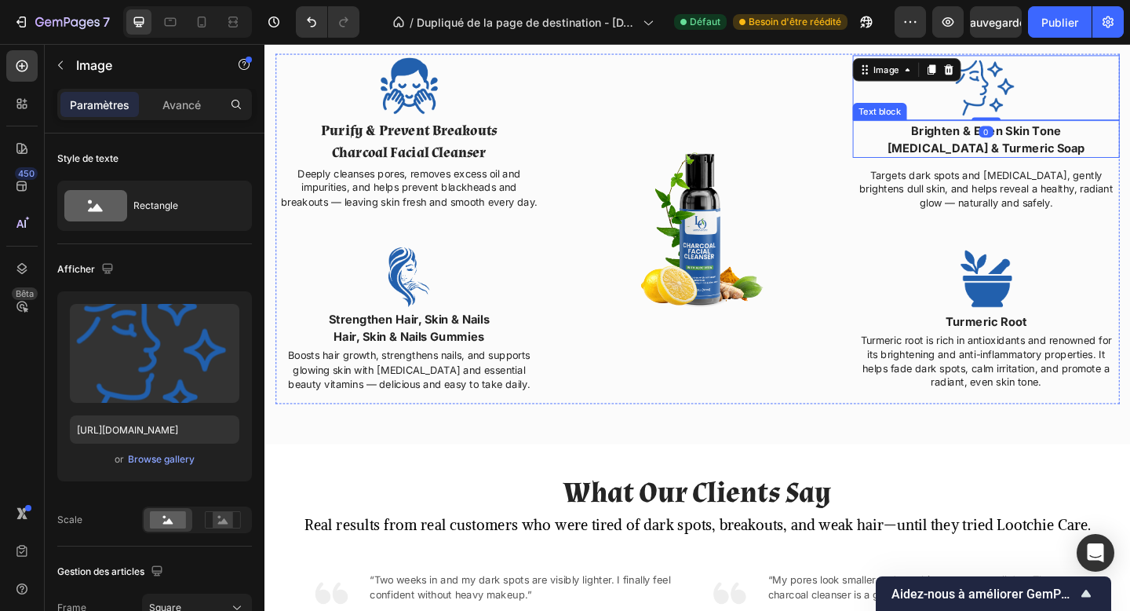
click at [1112, 143] on strong "Brighten & Even Skin Tone" at bounding box center [1049, 138] width 163 height 16
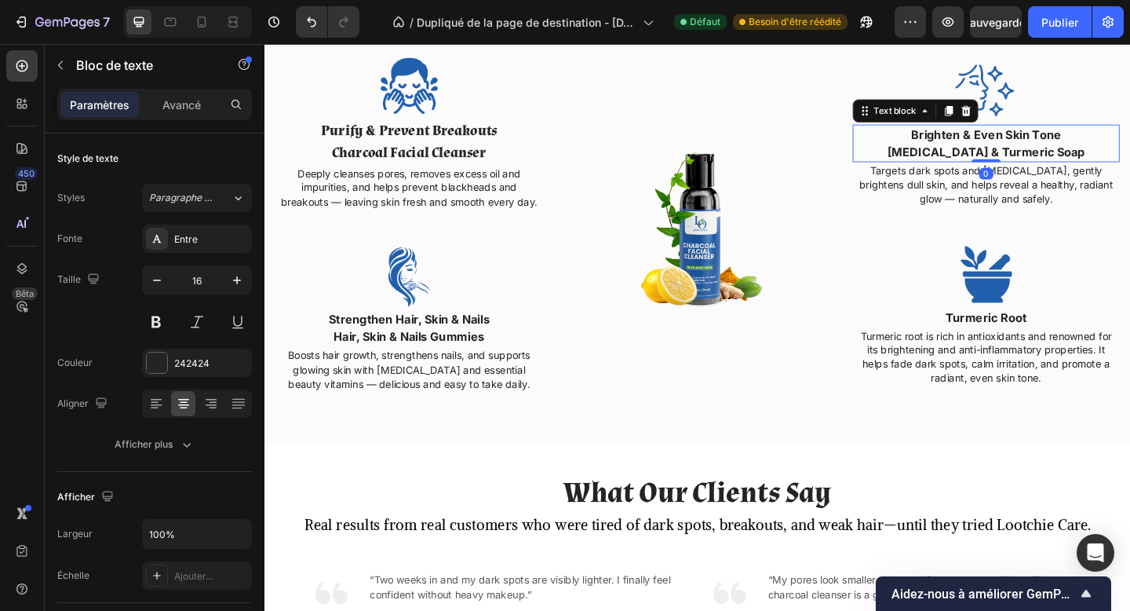
drag, startPoint x: 1047, startPoint y: 175, endPoint x: 1048, endPoint y: 161, distance: 14.2
click at [1048, 161] on div "Brighten & Even Skin Tone Kojic Acid & Turmeric Soap Text block 0" at bounding box center [1049, 152] width 290 height 41
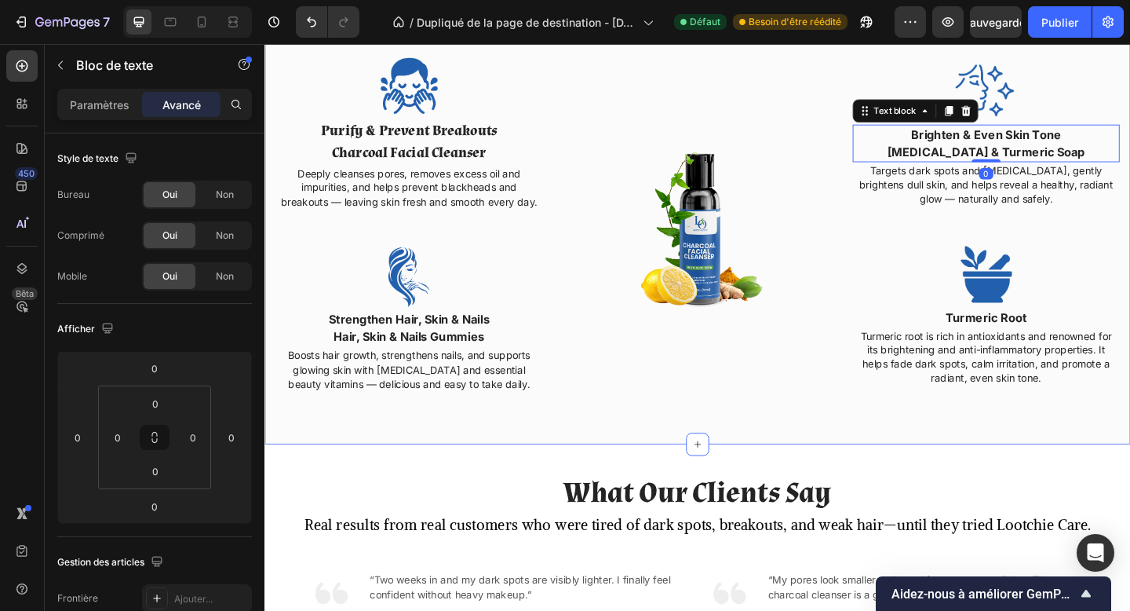
click at [867, 444] on div "Our Simple, Effective & Natural Beauty Solutions Heading Row Image Purify & Pre…" at bounding box center [735, 217] width 918 height 463
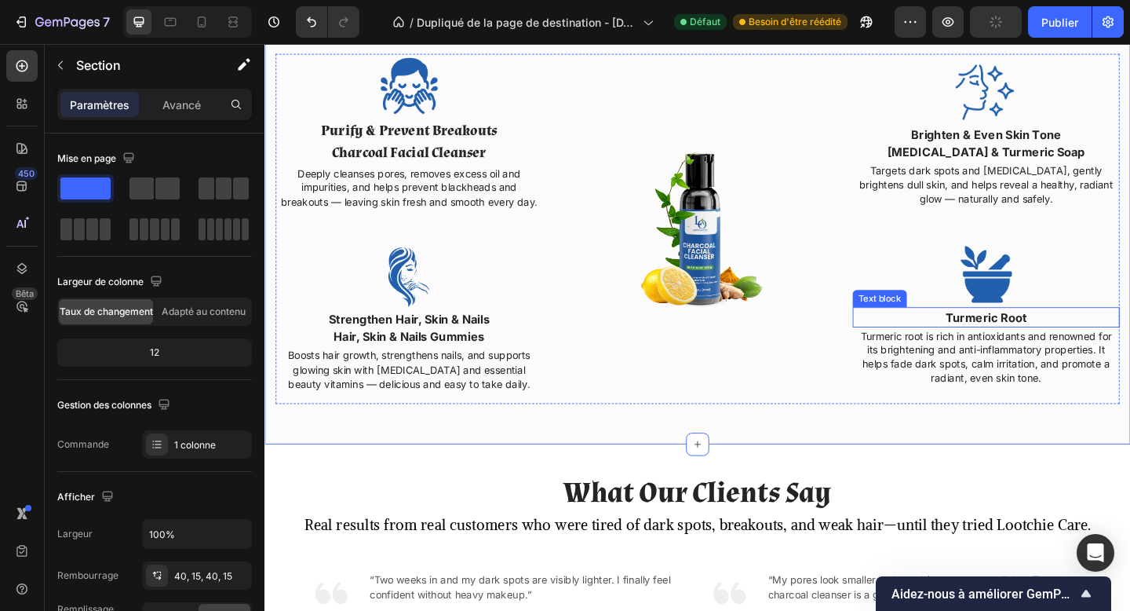
click at [1093, 344] on p "Turmeric Root" at bounding box center [1049, 341] width 287 height 19
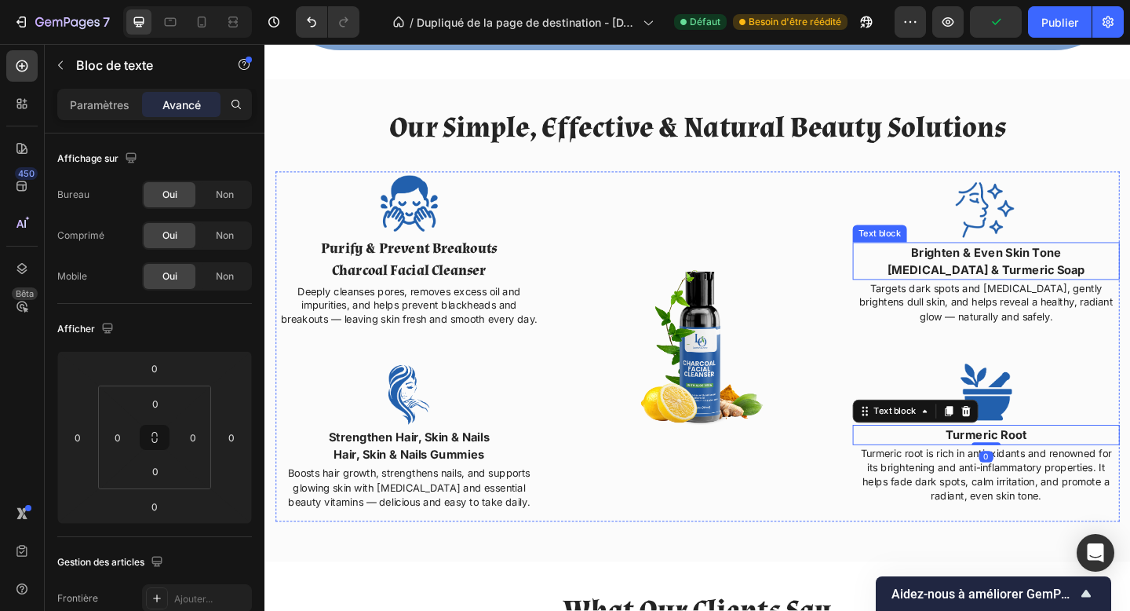
scroll to position [1522, 0]
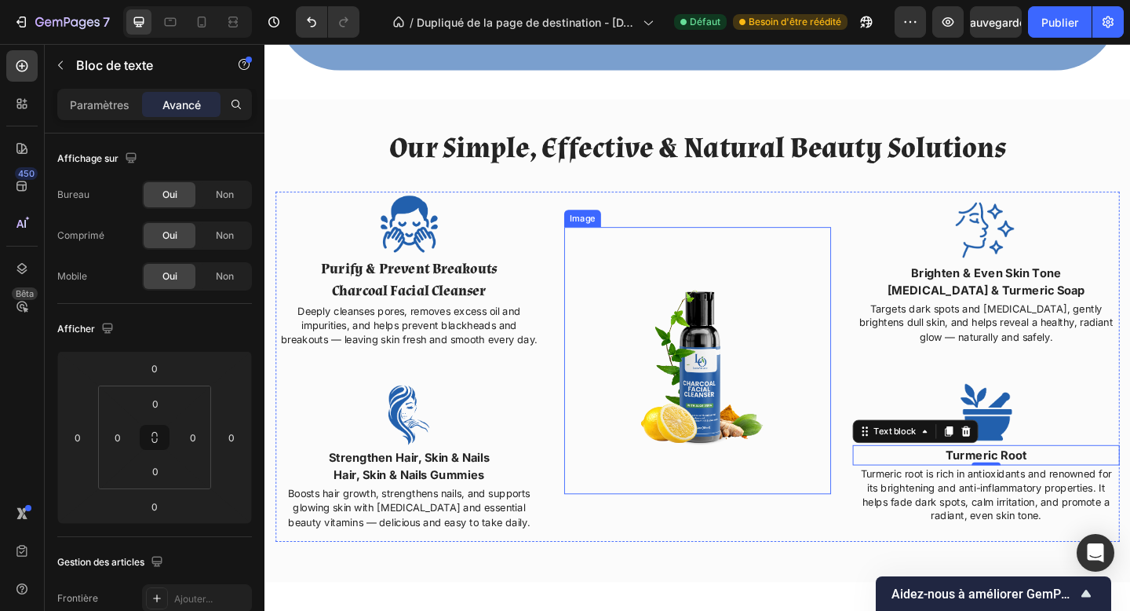
click at [754, 450] on img at bounding box center [735, 388] width 290 height 290
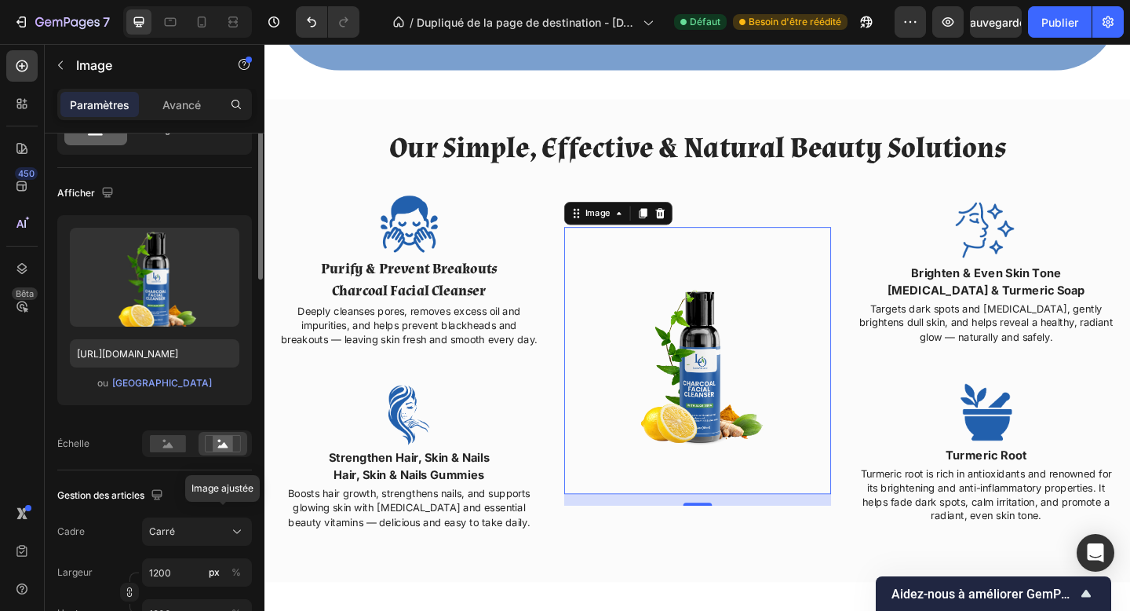
scroll to position [0, 0]
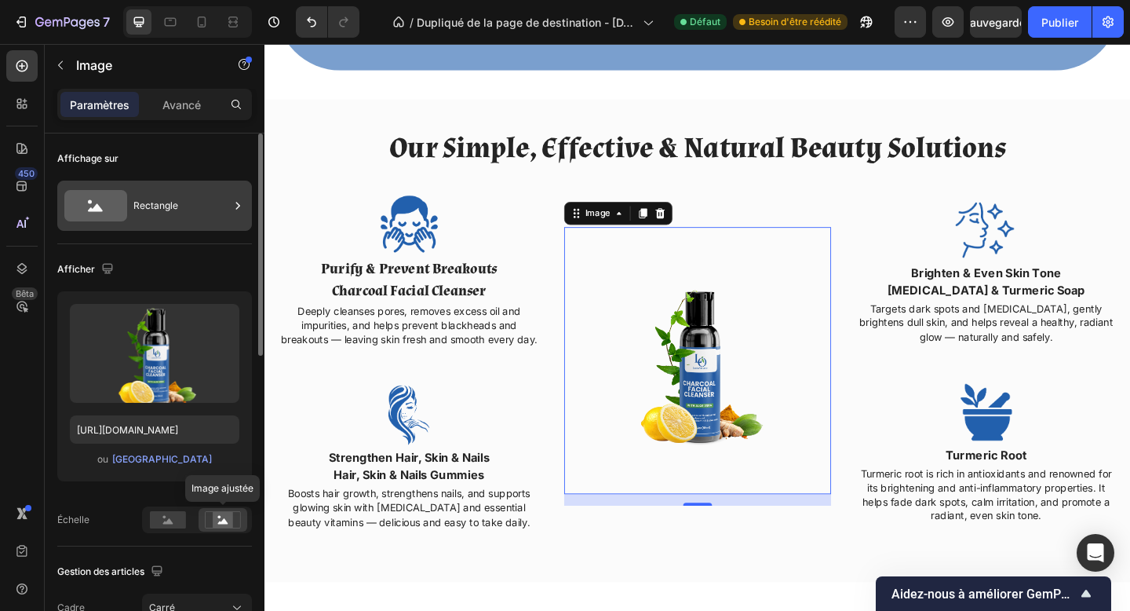
click at [159, 225] on div "Rectangle" at bounding box center [154, 206] width 195 height 50
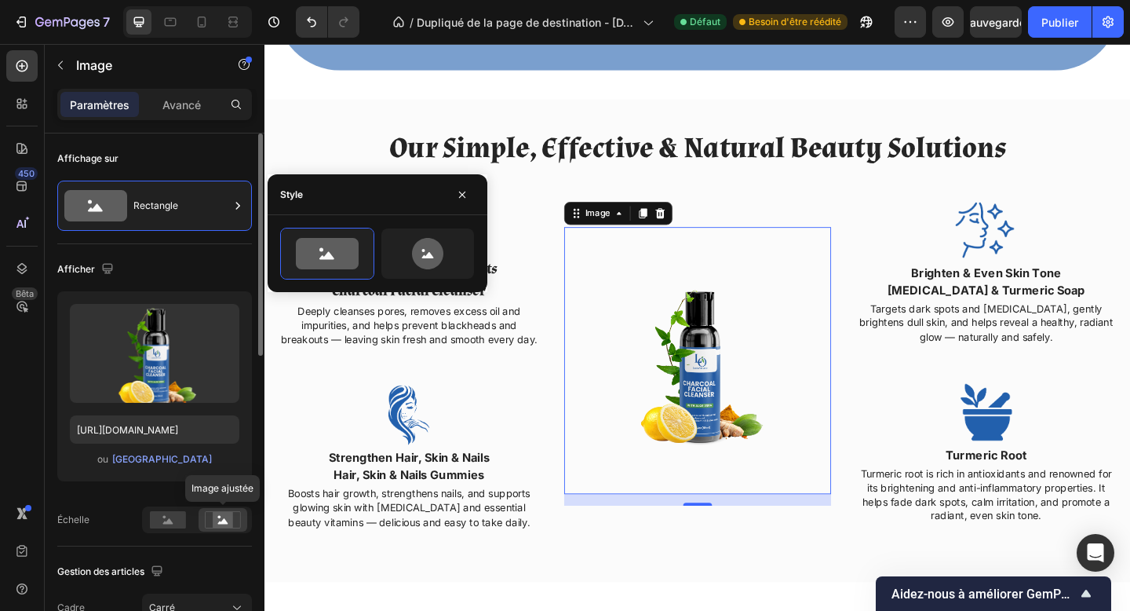
click at [178, 152] on div "Affichage sur" at bounding box center [154, 158] width 195 height 25
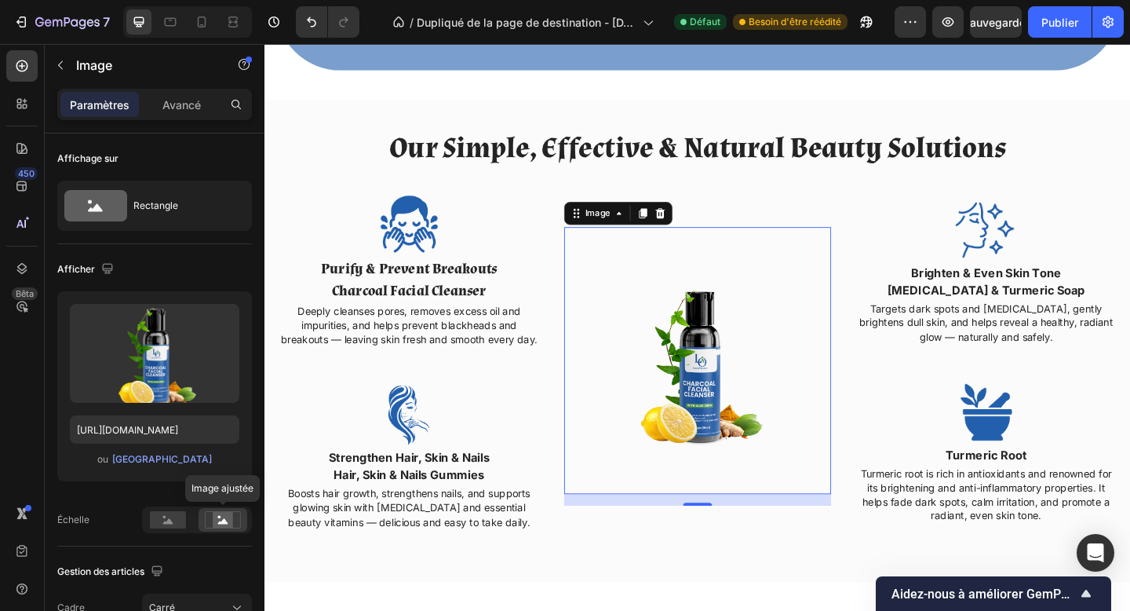
click at [181, 118] on div "Paramètres Avancé" at bounding box center [154, 104] width 195 height 31
click at [186, 98] on font "Avancé" at bounding box center [181, 104] width 38 height 13
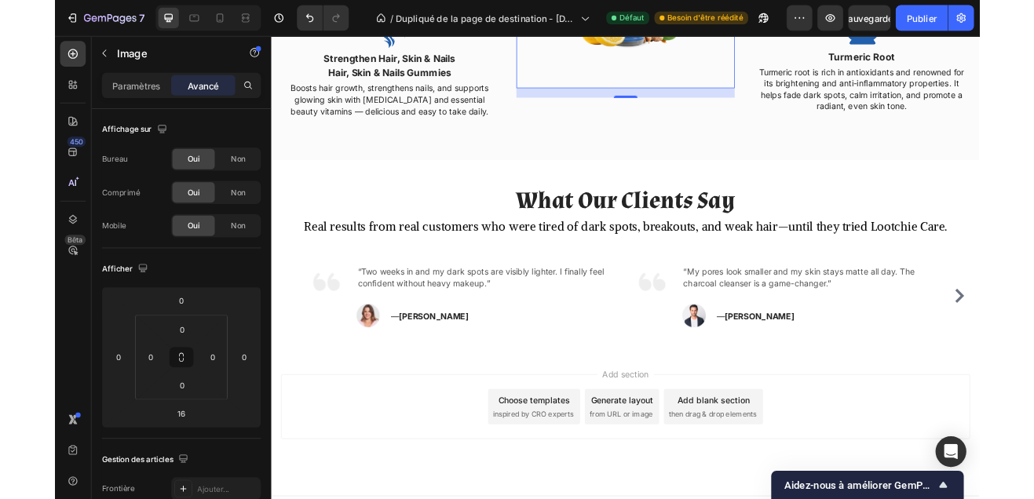
scroll to position [1971, 0]
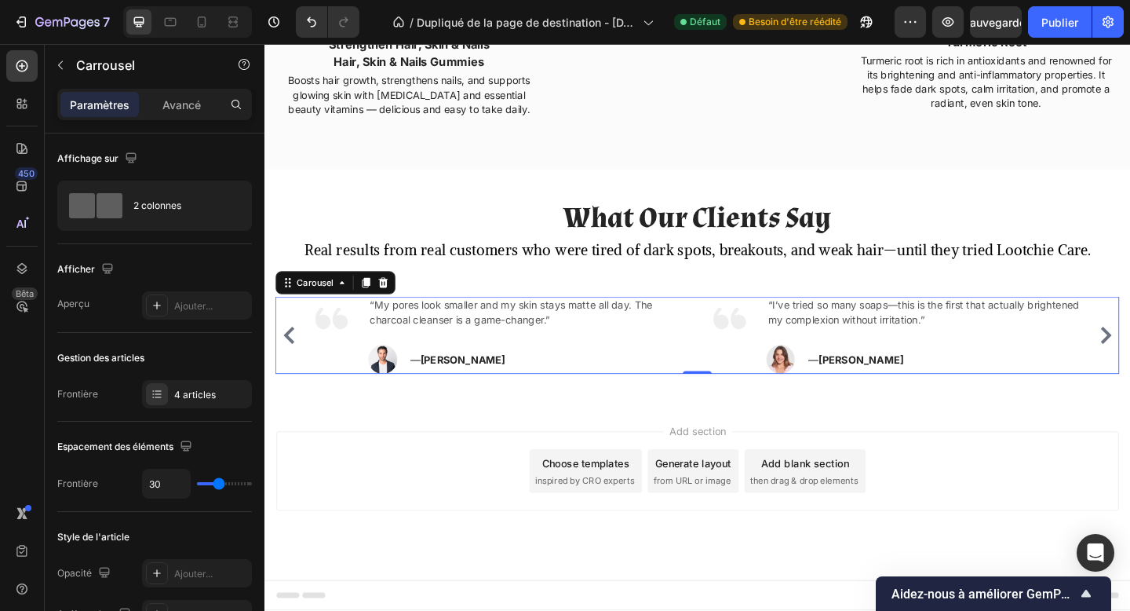
click at [277, 358] on div "Image “Two weeks in and my dark spots are visibly lighter. I finally feel confi…" at bounding box center [735, 361] width 918 height 84
click at [287, 359] on icon "Carousel Back Arrow" at bounding box center [291, 361] width 12 height 19
click at [396, 392] on img at bounding box center [393, 386] width 31 height 31
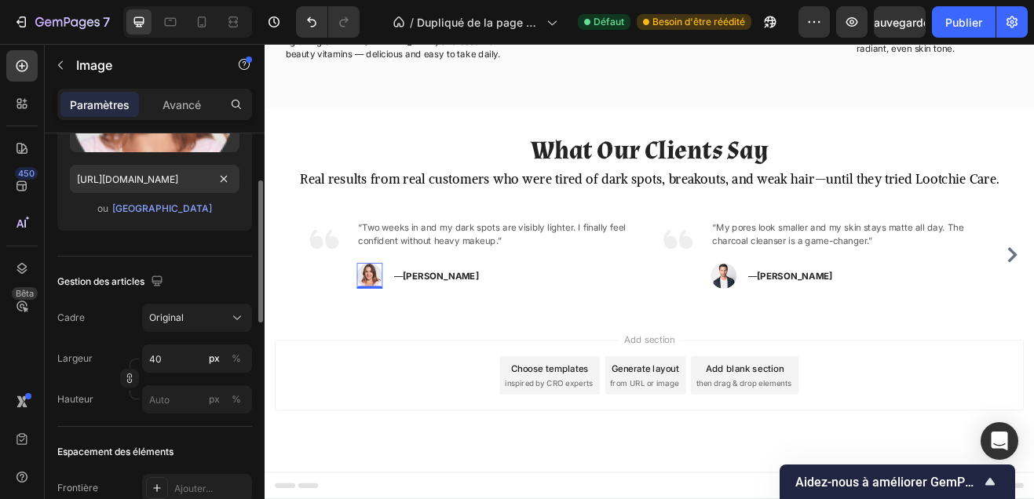
scroll to position [221, 0]
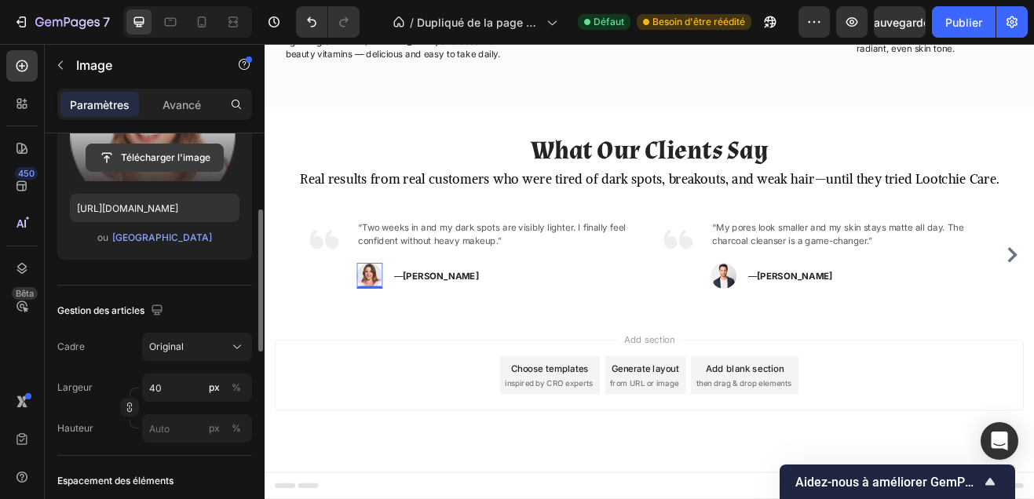
click at [155, 161] on input "file" at bounding box center [154, 157] width 137 height 27
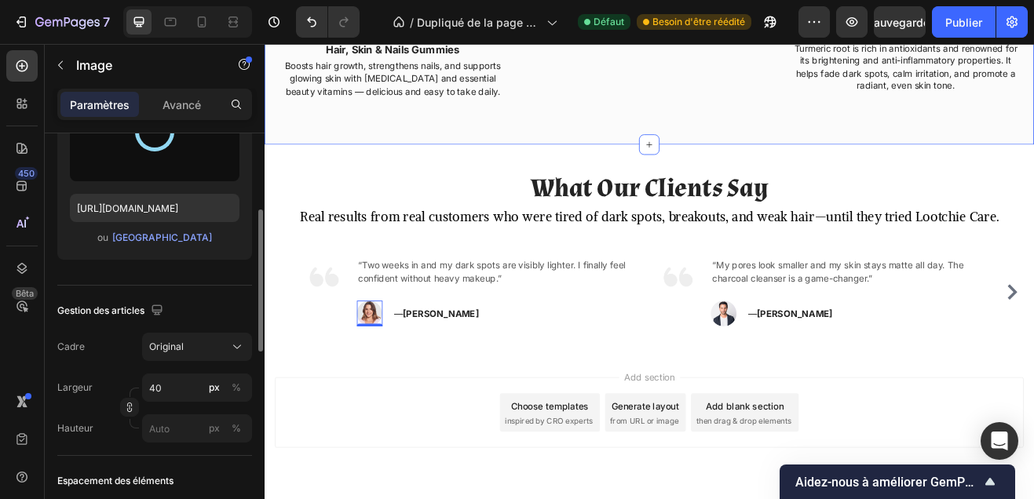
scroll to position [2030, 0]
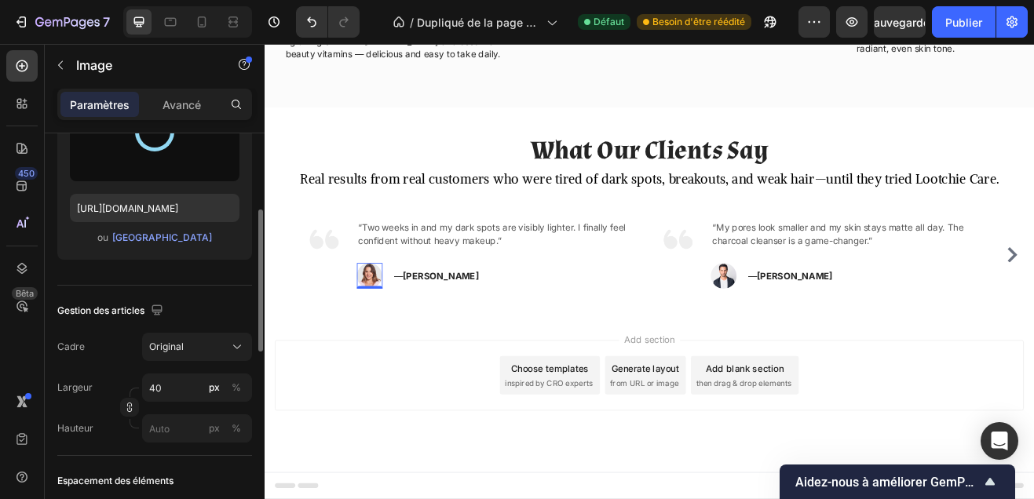
type input "https://cdn.shopify.com/s/files/1/0748/1321/0660/files/gempages_586082945240924…"
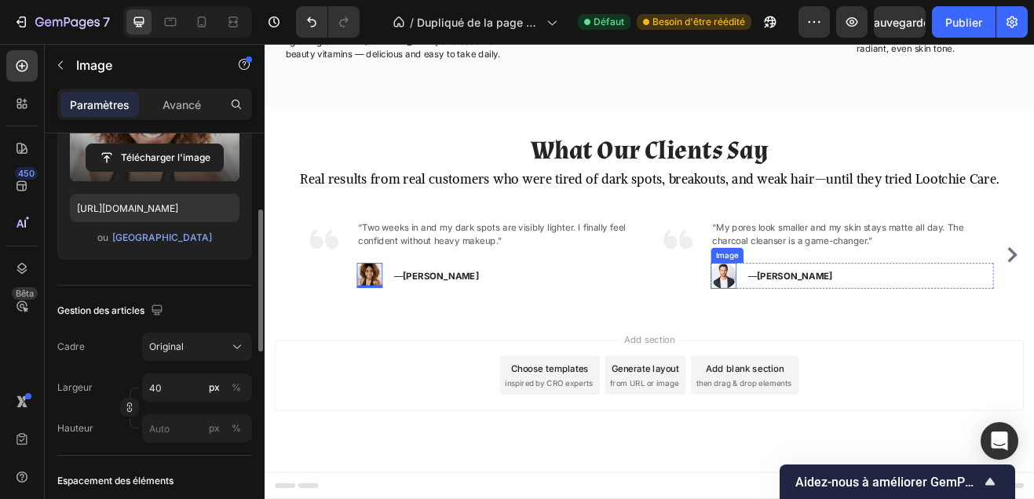
click at [828, 335] on img at bounding box center [826, 327] width 31 height 31
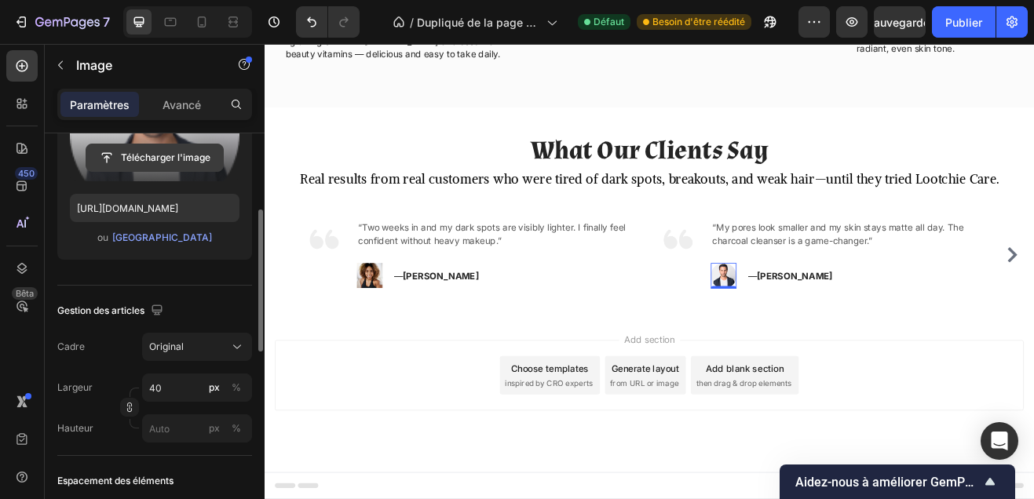
click at [171, 159] on input "file" at bounding box center [154, 157] width 137 height 27
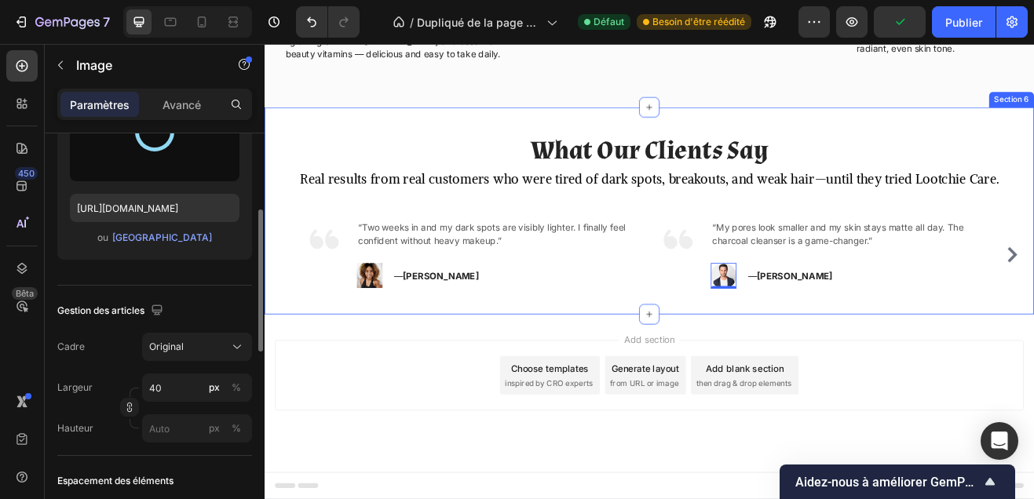
type input "https://cdn.shopify.com/s/files/1/0748/1321/0660/files/gempages_586082945240924…"
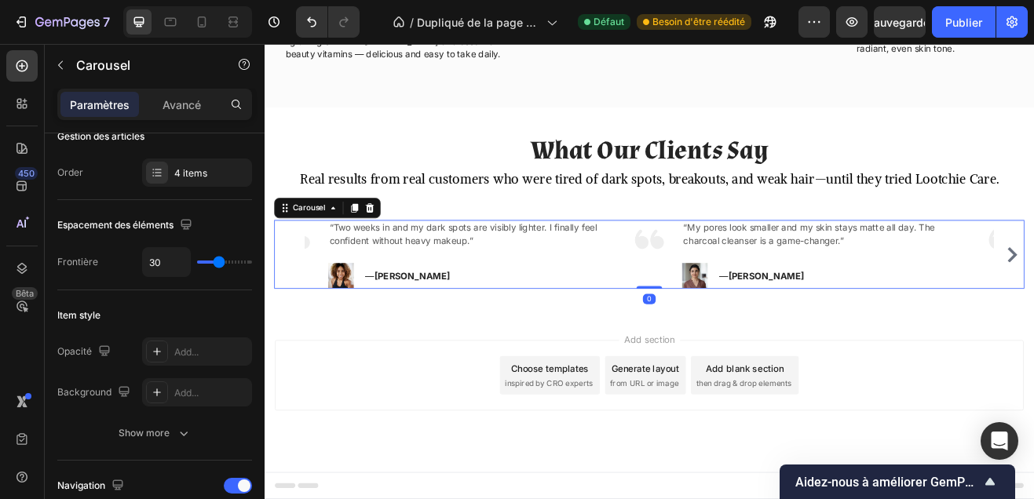
scroll to position [0, 0]
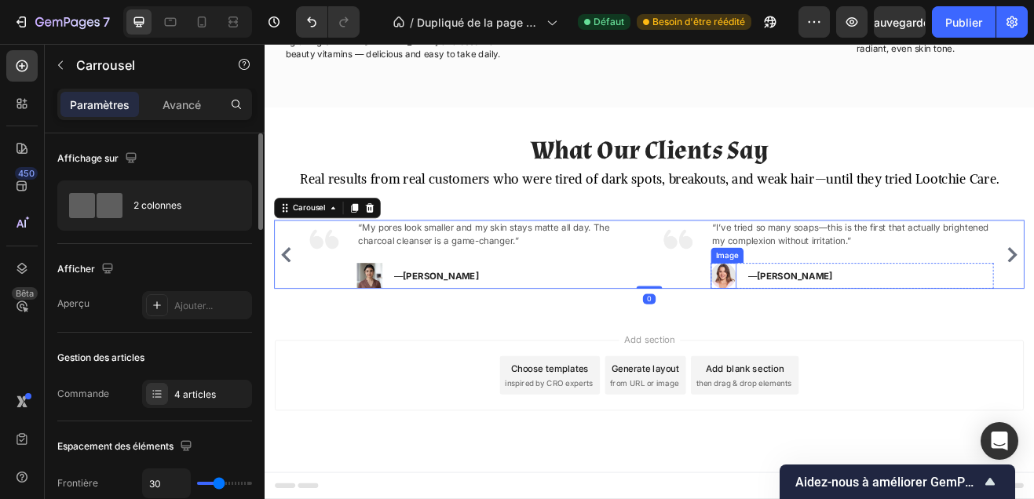
click at [827, 330] on img at bounding box center [826, 327] width 31 height 31
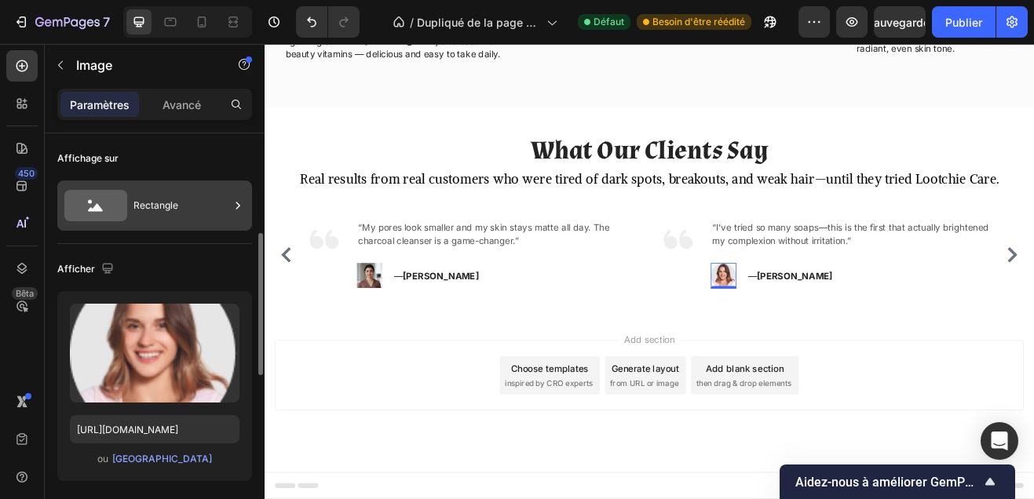
scroll to position [103, 0]
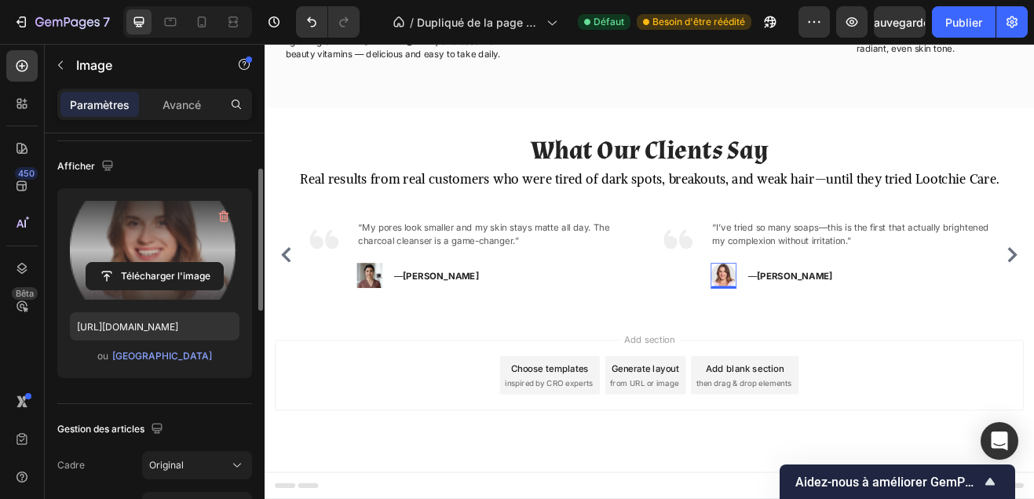
click at [186, 257] on label at bounding box center [155, 250] width 170 height 99
click at [186, 263] on input "file" at bounding box center [154, 276] width 137 height 27
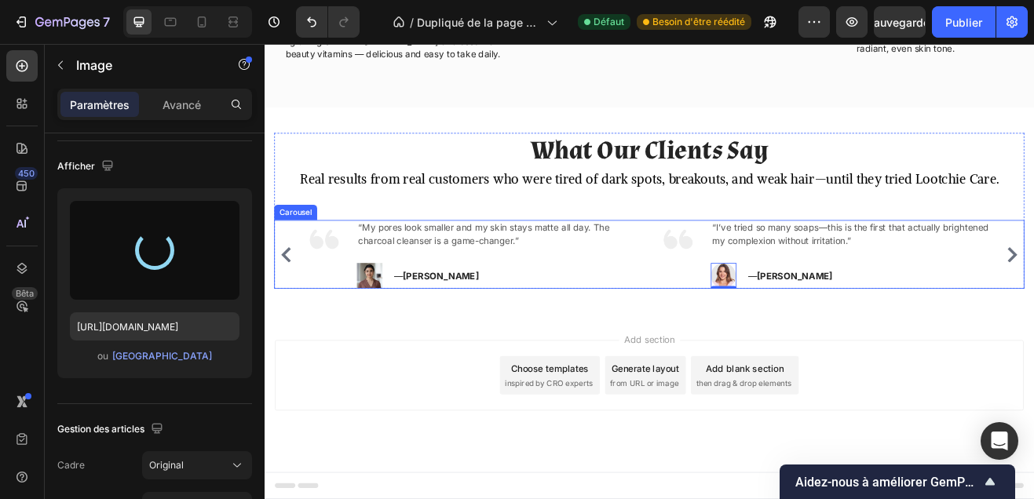
type input "https://cdn.shopify.com/s/files/1/0748/1321/0660/files/gempages_586082945240924…"
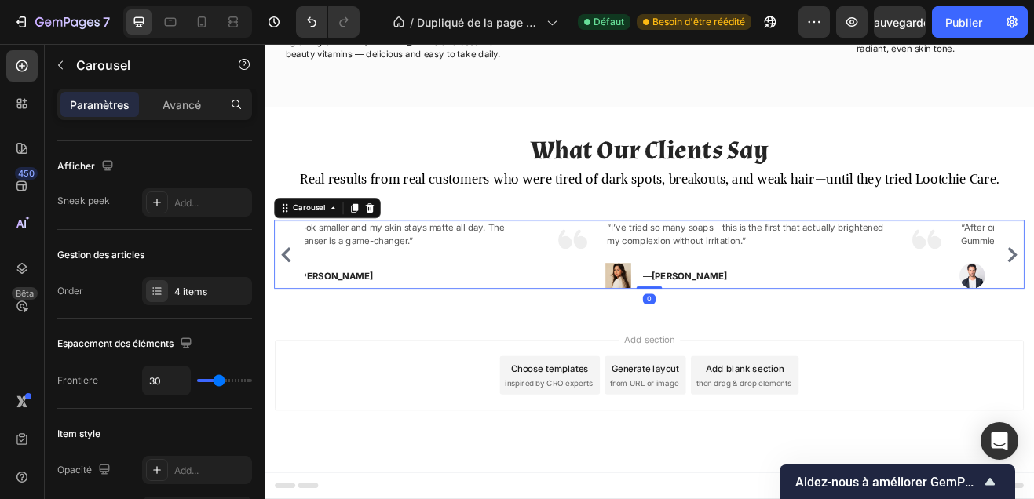
scroll to position [0, 0]
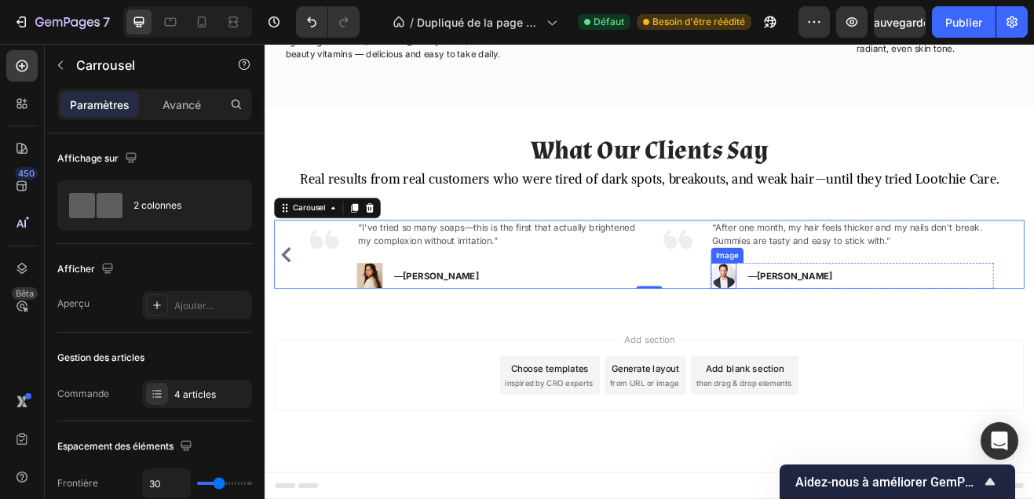
click at [829, 327] on img at bounding box center [826, 327] width 31 height 31
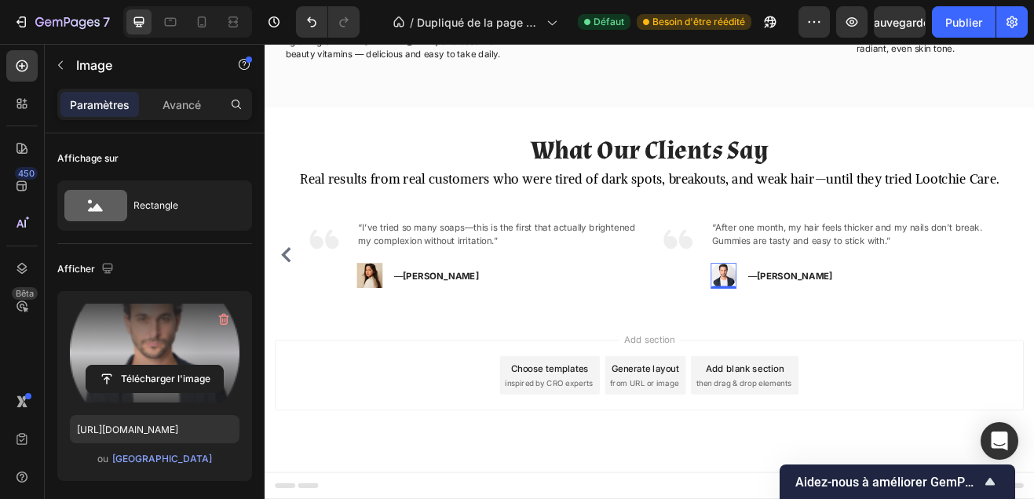
click at [192, 311] on label at bounding box center [155, 353] width 170 height 99
click at [192, 366] on input "file" at bounding box center [154, 379] width 137 height 27
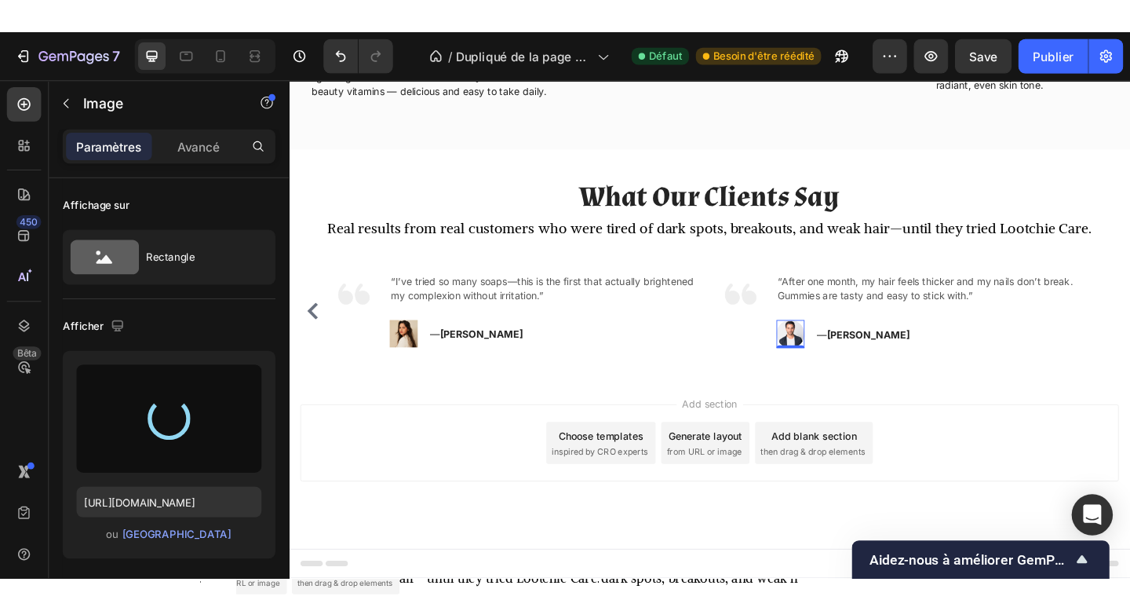
scroll to position [1867, 0]
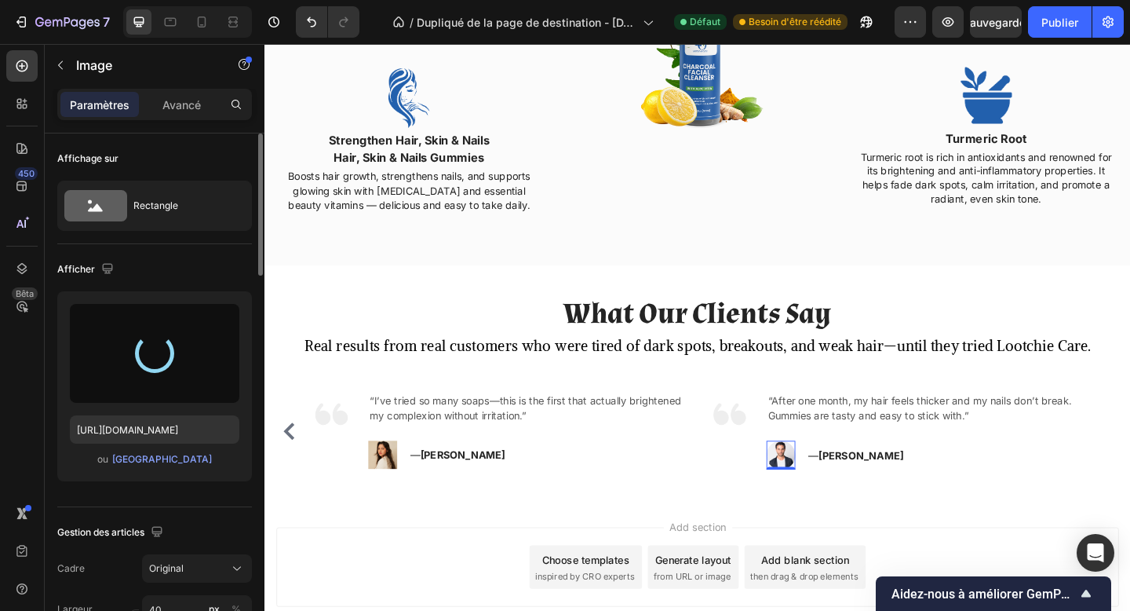
type input "https://cdn.shopify.com/s/files/1/0748/1321/0660/files/gempages_586082945240924…"
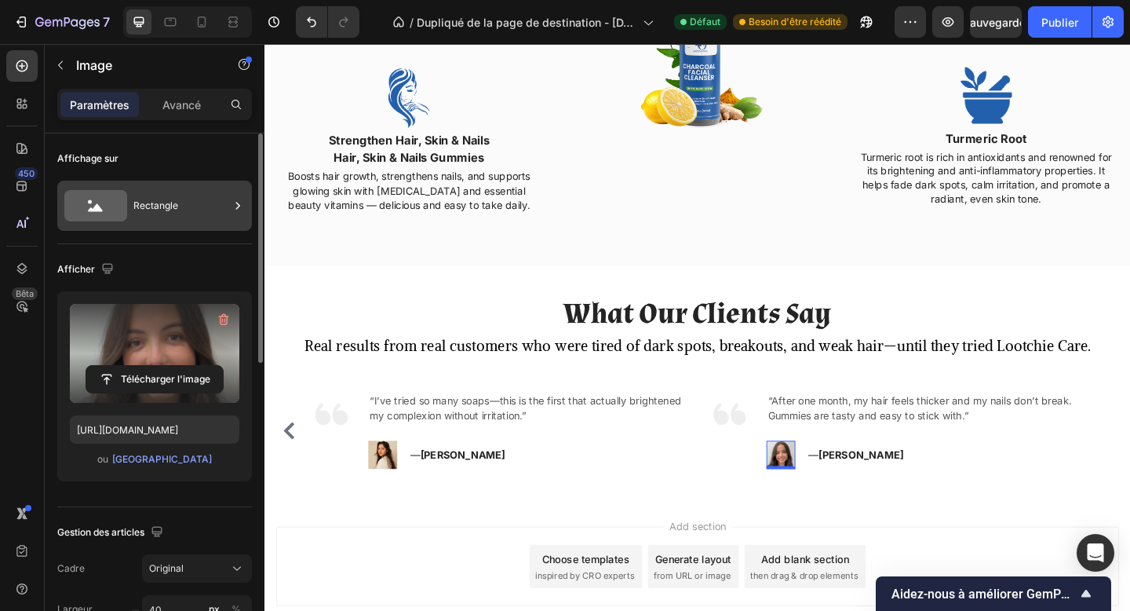
click at [157, 225] on div "Rectangle" at bounding box center [154, 206] width 195 height 50
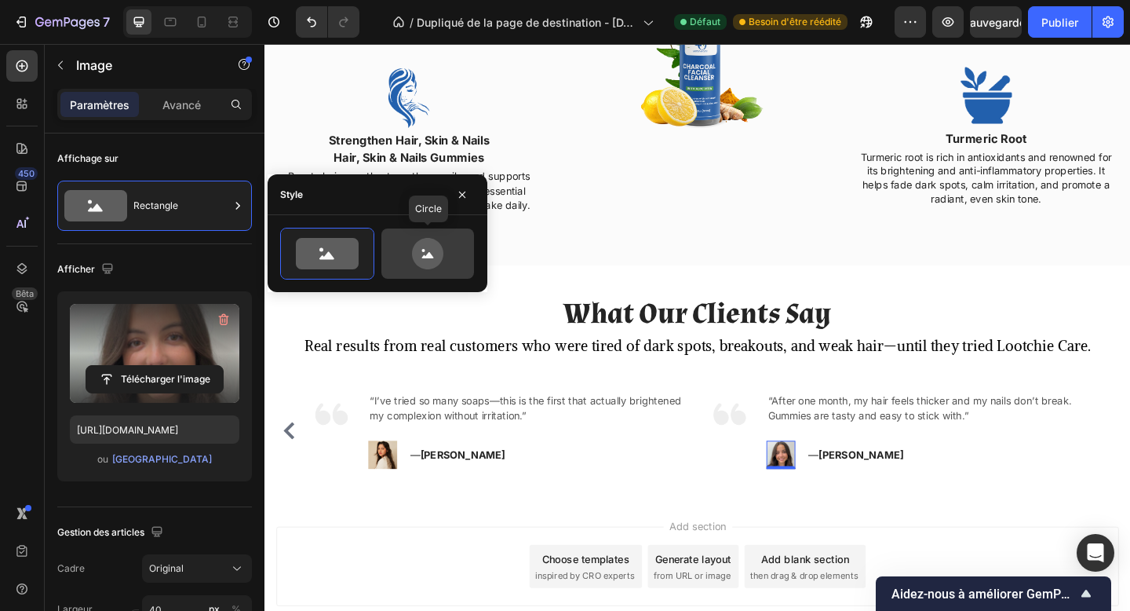
click at [417, 257] on icon at bounding box center [427, 253] width 31 height 31
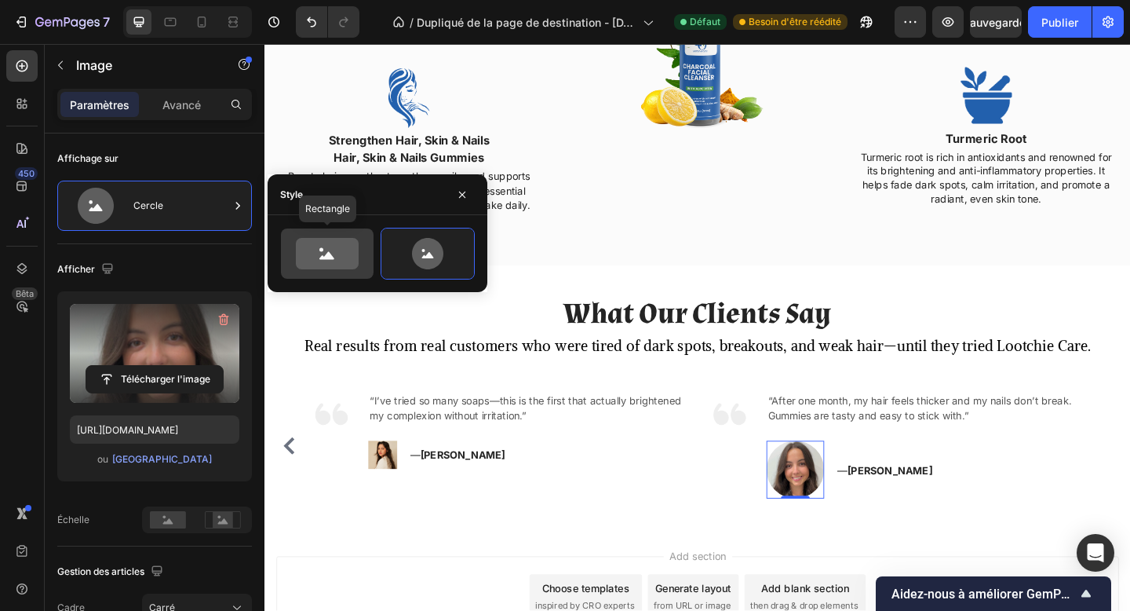
click at [356, 264] on icon at bounding box center [327, 253] width 63 height 31
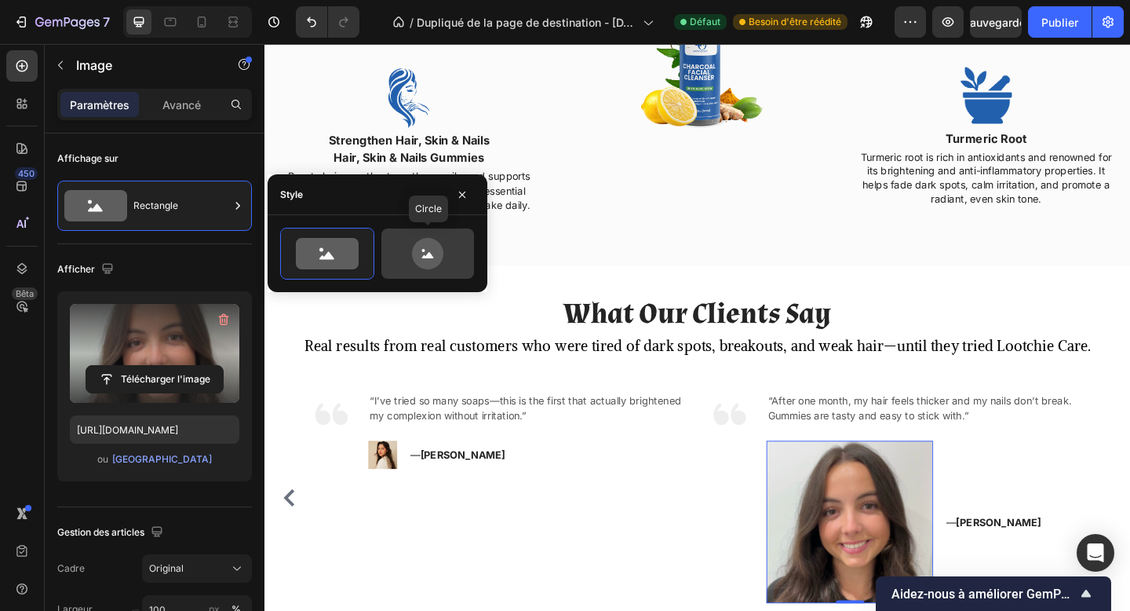
click at [434, 255] on icon at bounding box center [427, 253] width 31 height 31
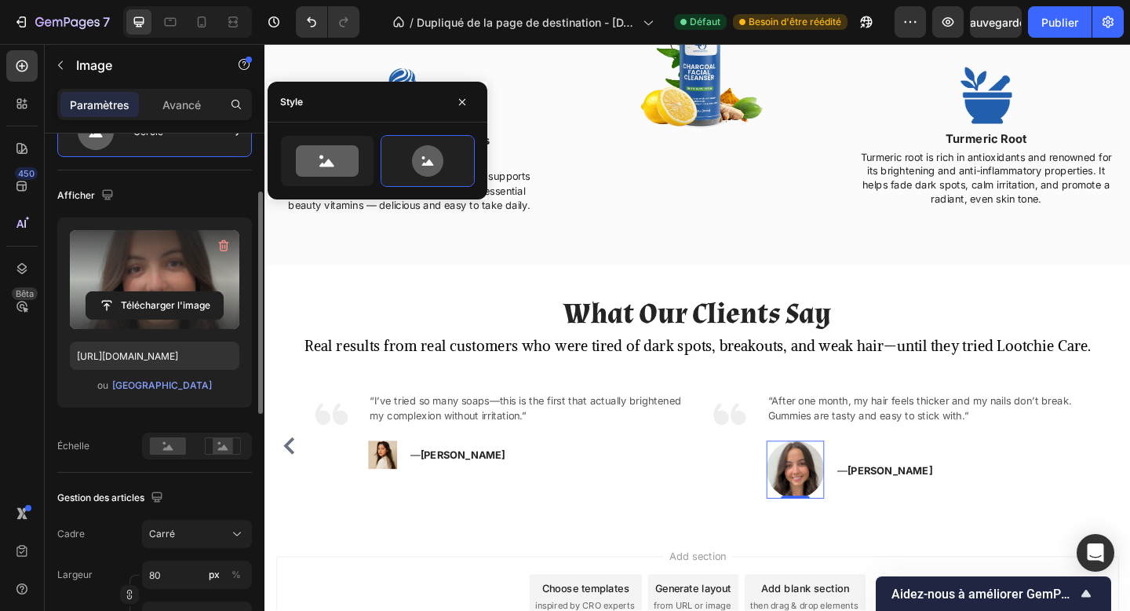
scroll to position [93, 0]
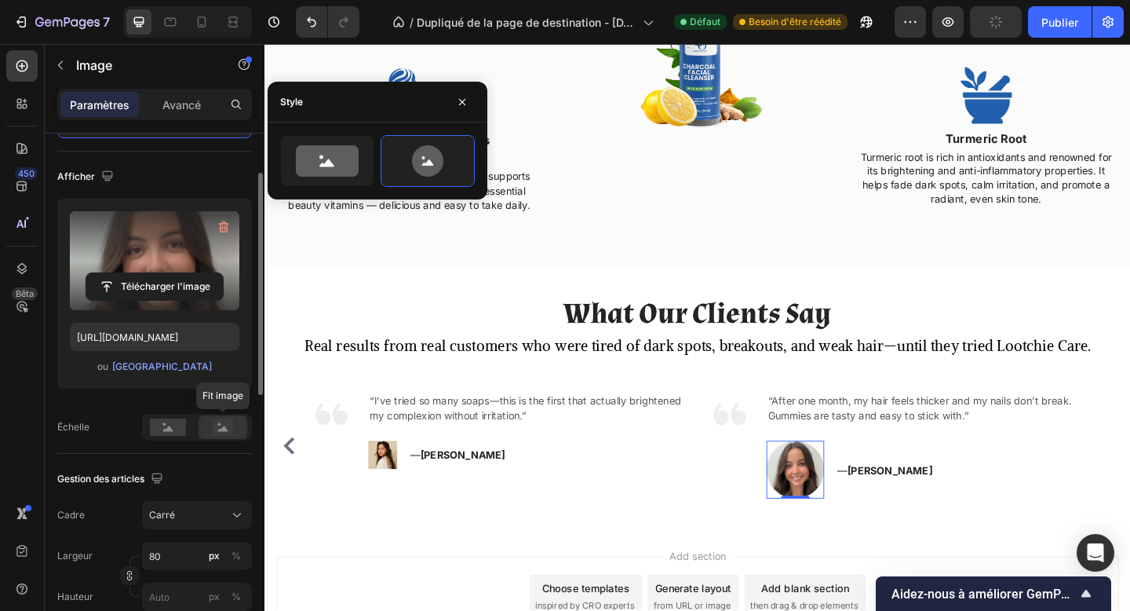
click at [206, 429] on icon at bounding box center [223, 426] width 36 height 17
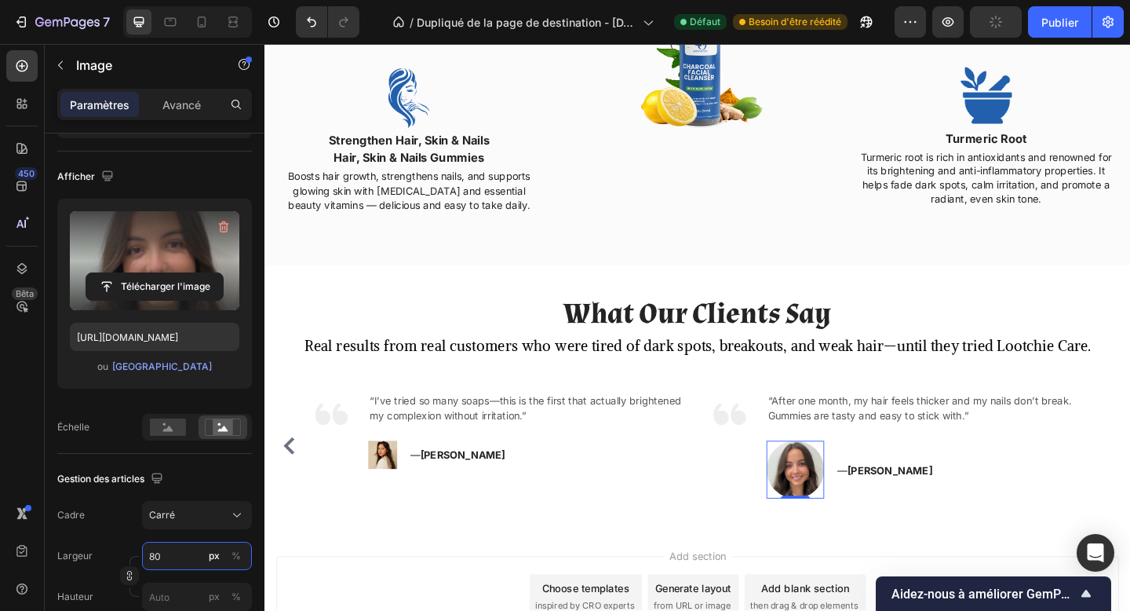
click at [157, 566] on input "80" at bounding box center [197, 556] width 110 height 28
type input "5"
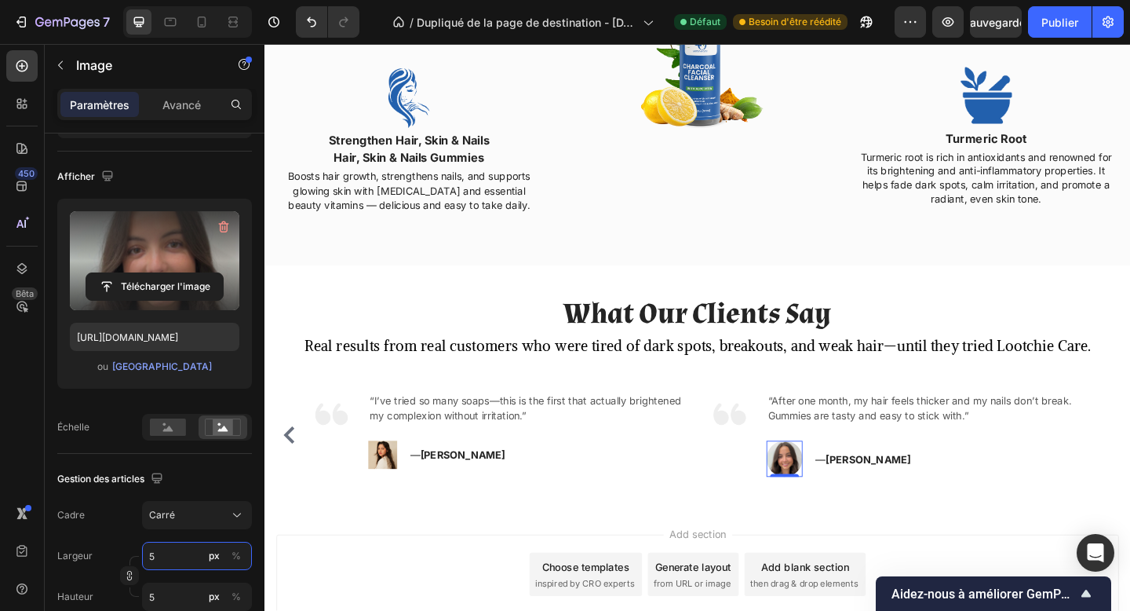
type input "50"
click at [396, 491] on img at bounding box center [393, 491] width 31 height 31
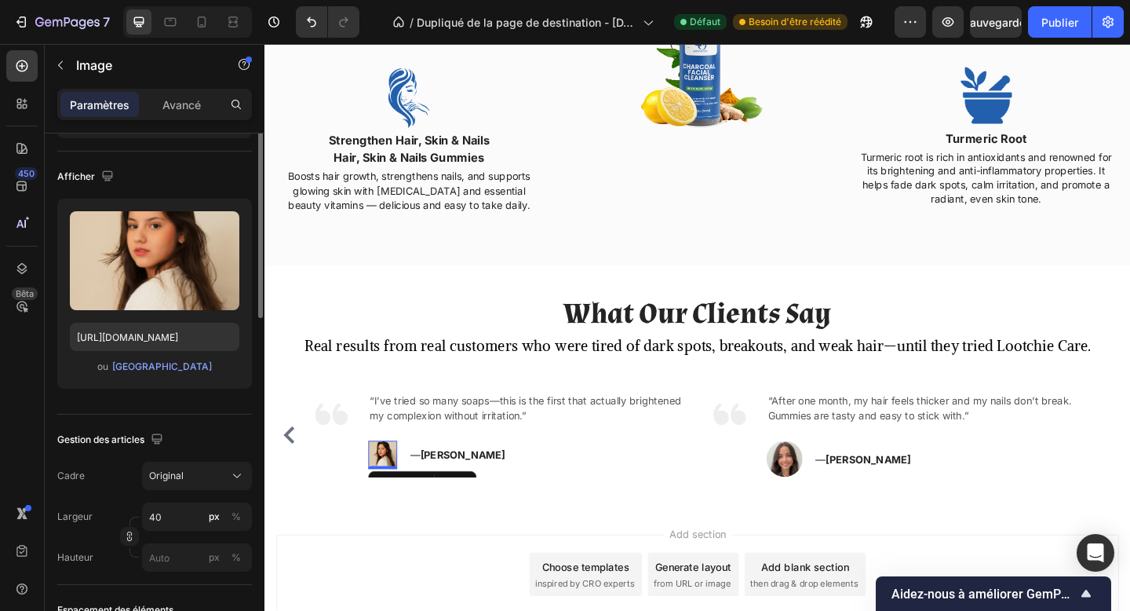
scroll to position [0, 0]
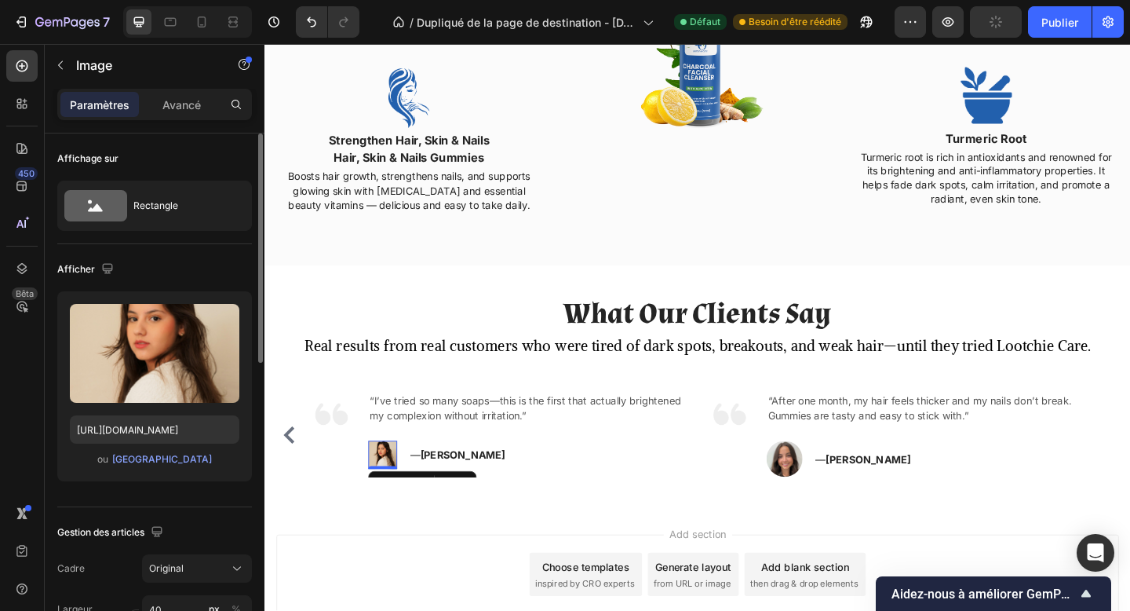
click at [209, 234] on div "Affichage sur Rectangle" at bounding box center [154, 188] width 195 height 111
click at [196, 217] on div "Rectangle" at bounding box center [181, 206] width 96 height 36
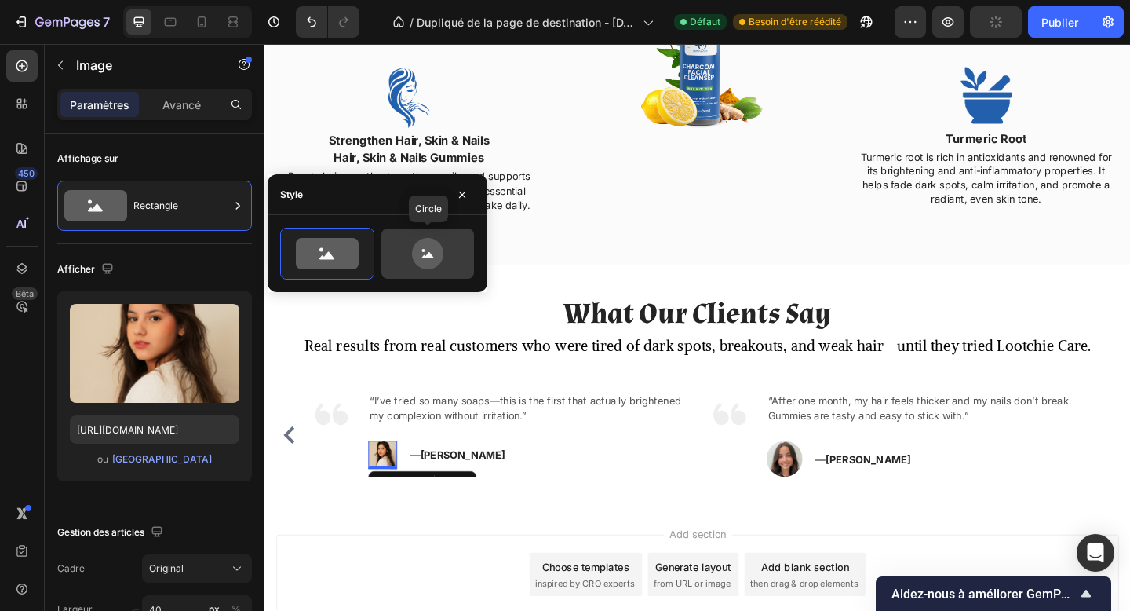
click at [429, 262] on icon at bounding box center [427, 253] width 31 height 31
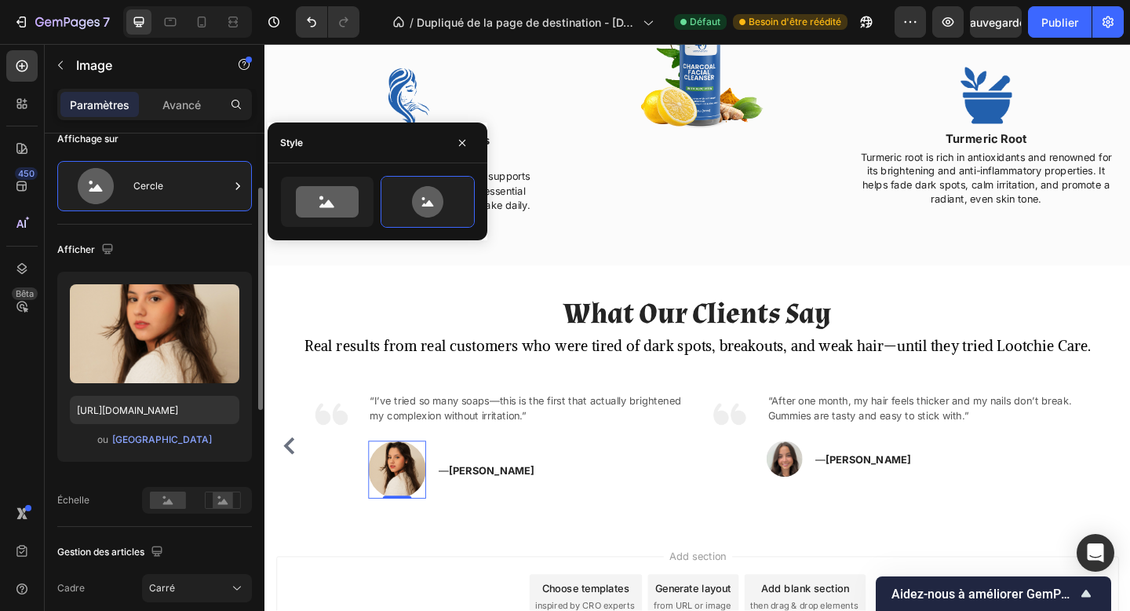
scroll to position [52, 0]
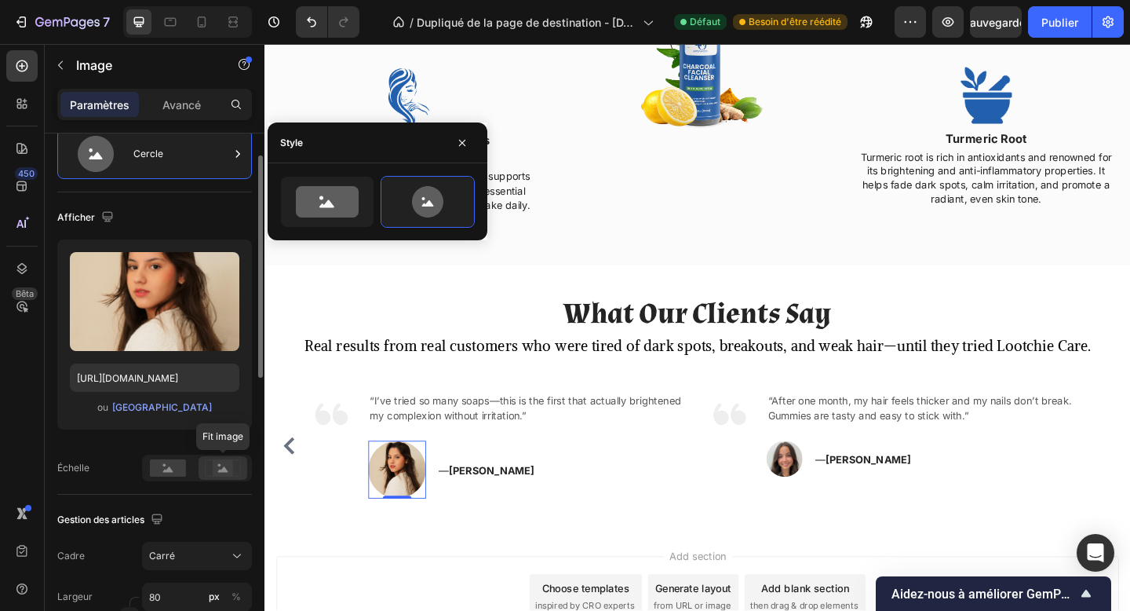
click at [232, 462] on rect at bounding box center [223, 468] width 20 height 16
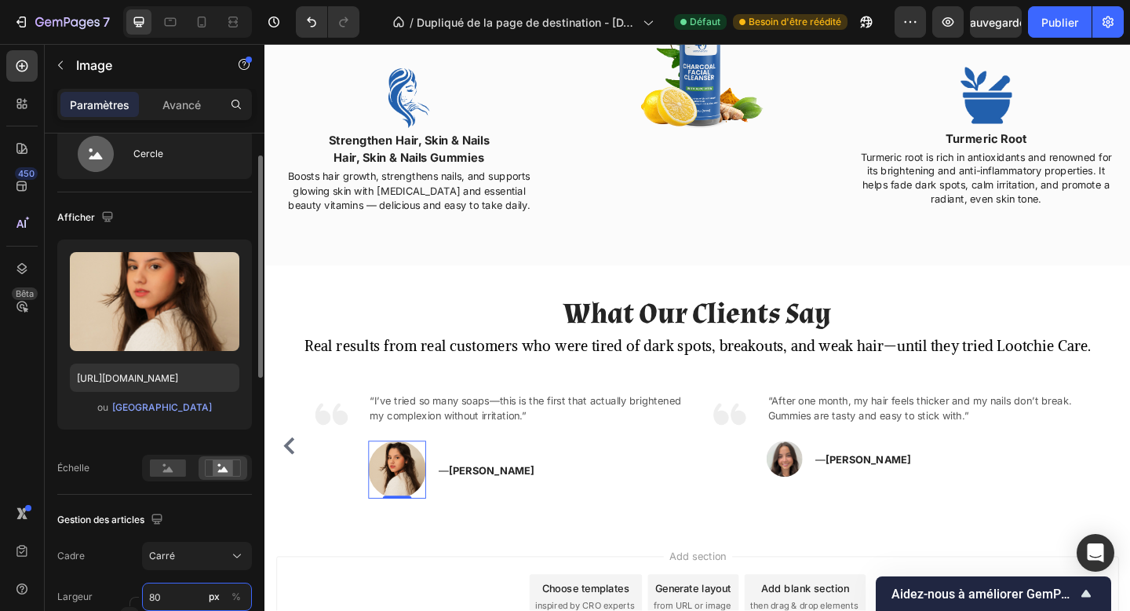
click at [165, 590] on input "80" at bounding box center [197, 596] width 110 height 28
type input "5"
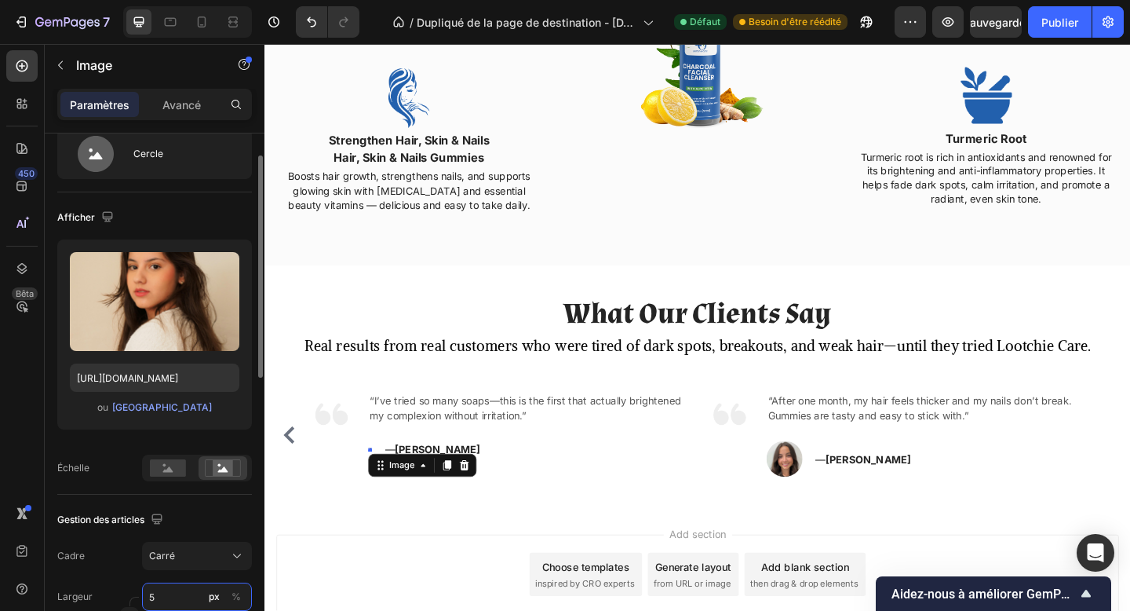
type input "50"
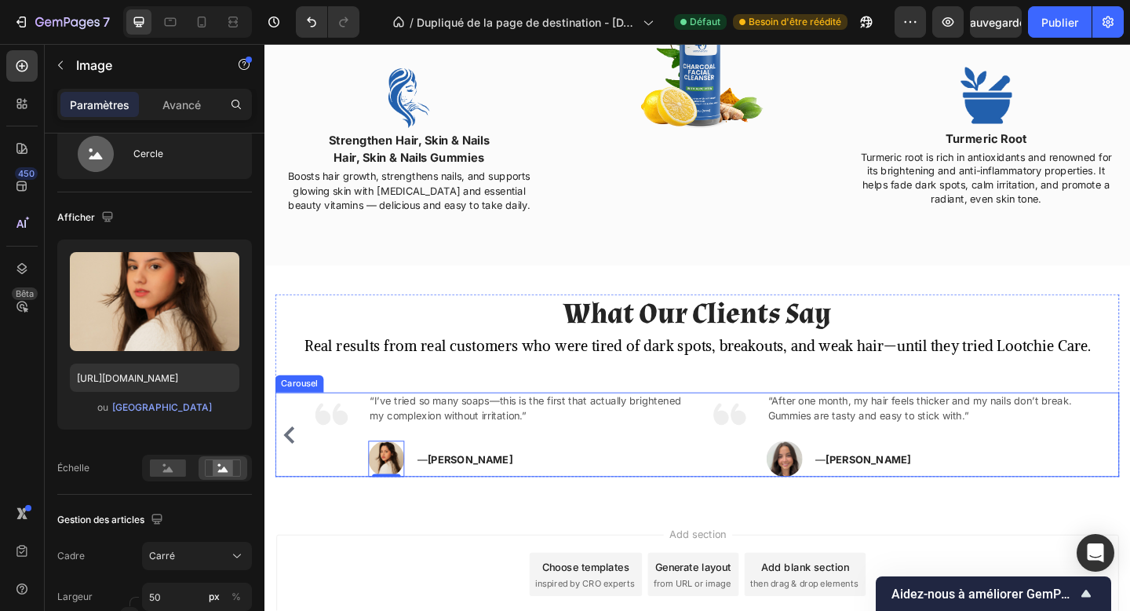
click at [285, 475] on icon "Carousel Back Arrow" at bounding box center [291, 469] width 19 height 19
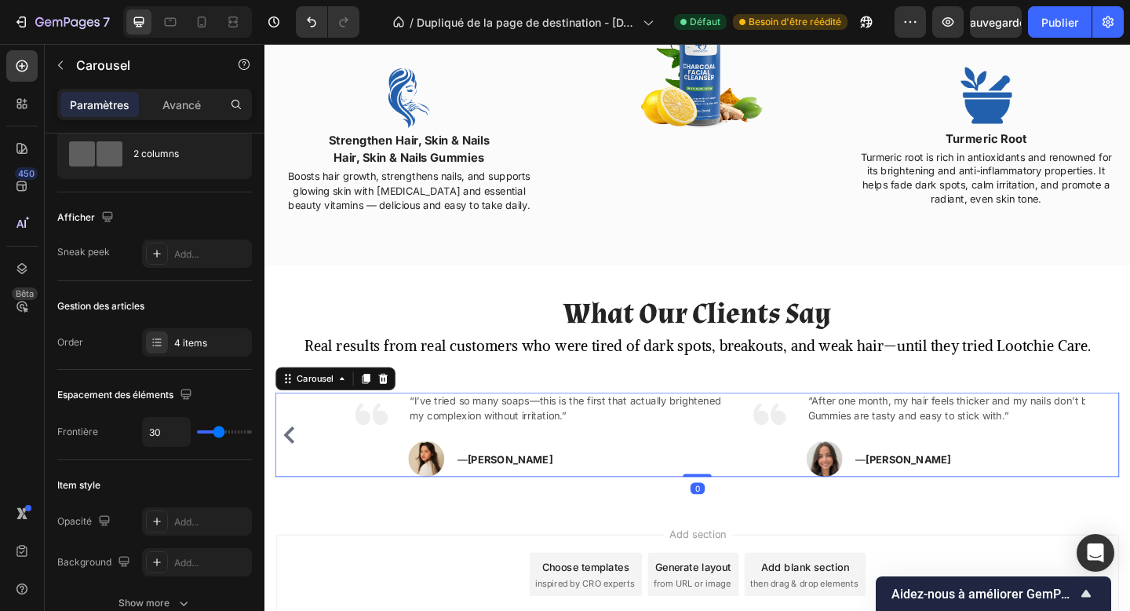
scroll to position [0, 0]
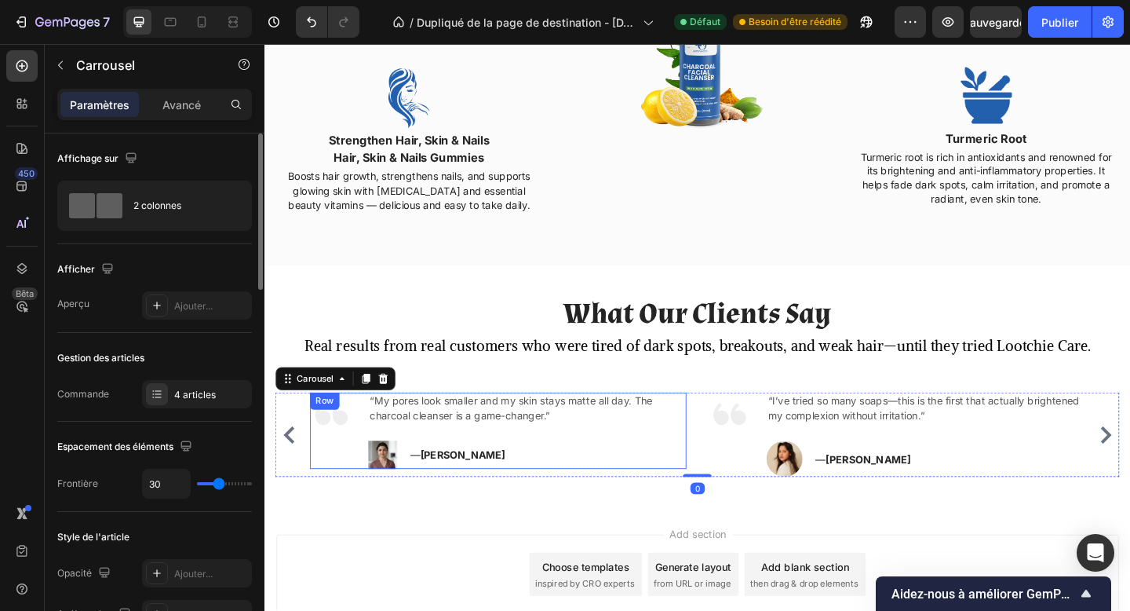
click at [396, 492] on img at bounding box center [393, 491] width 31 height 31
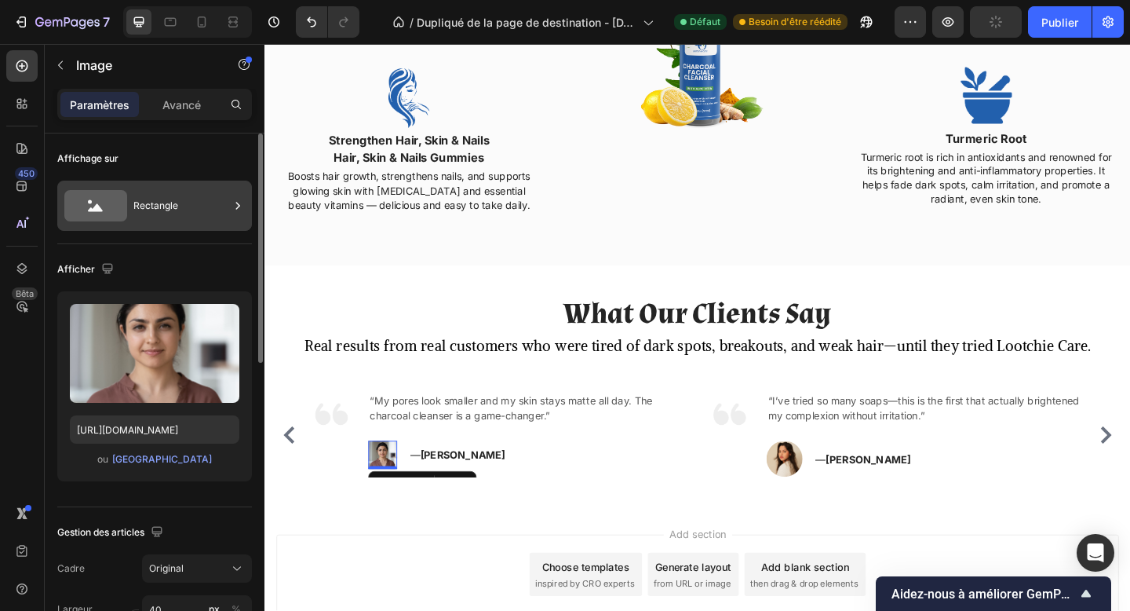
click at [176, 228] on div "Rectangle" at bounding box center [154, 206] width 195 height 50
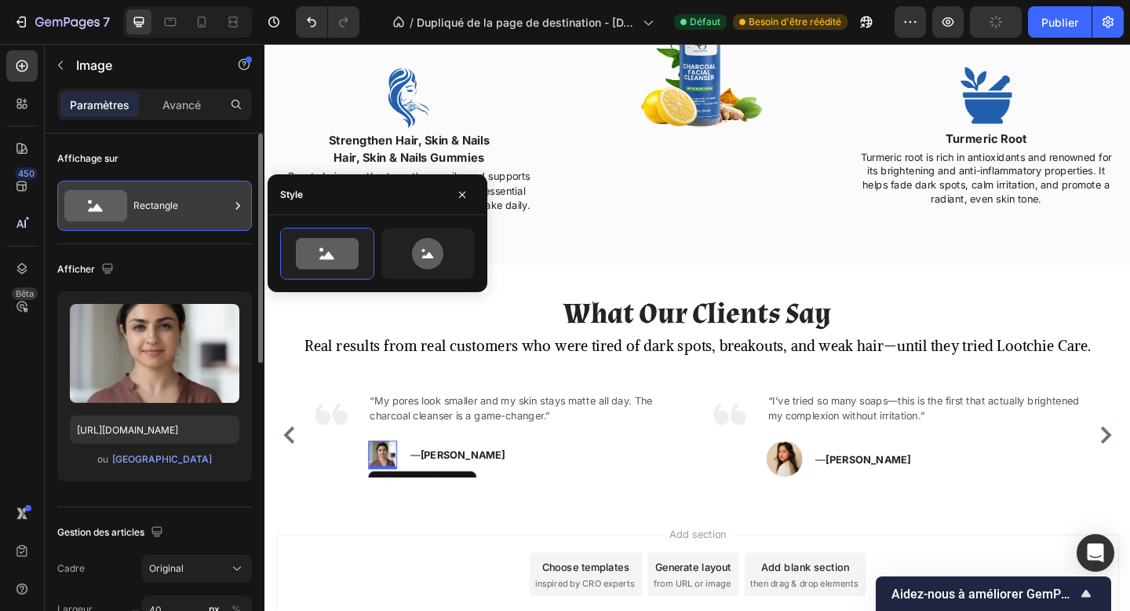
click at [176, 228] on div "Rectangle" at bounding box center [154, 206] width 195 height 50
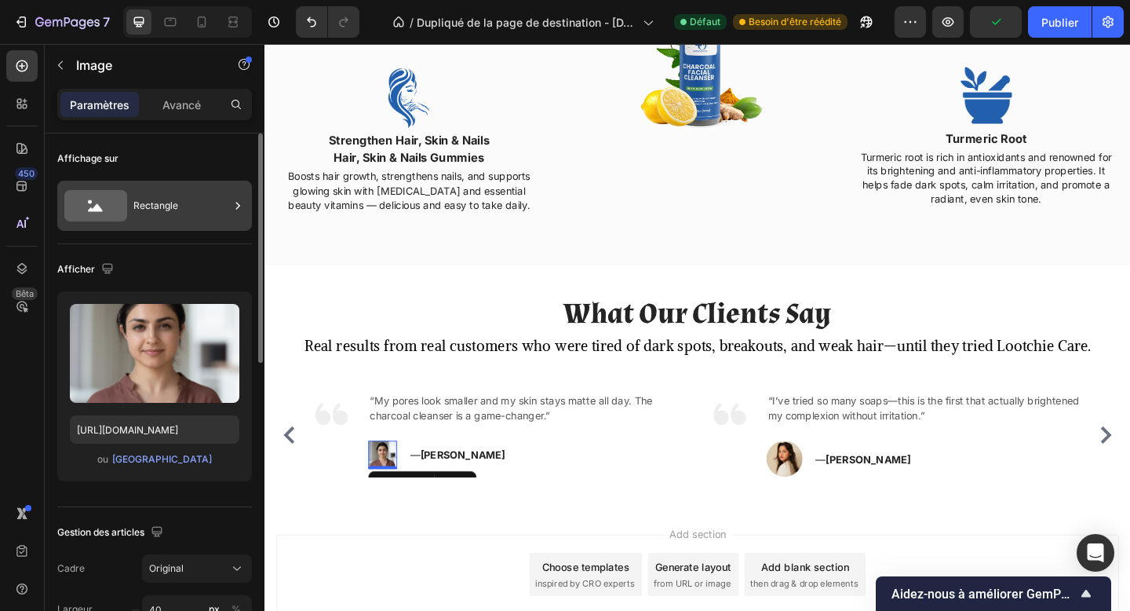
click at [180, 229] on div "Rectangle" at bounding box center [154, 206] width 195 height 50
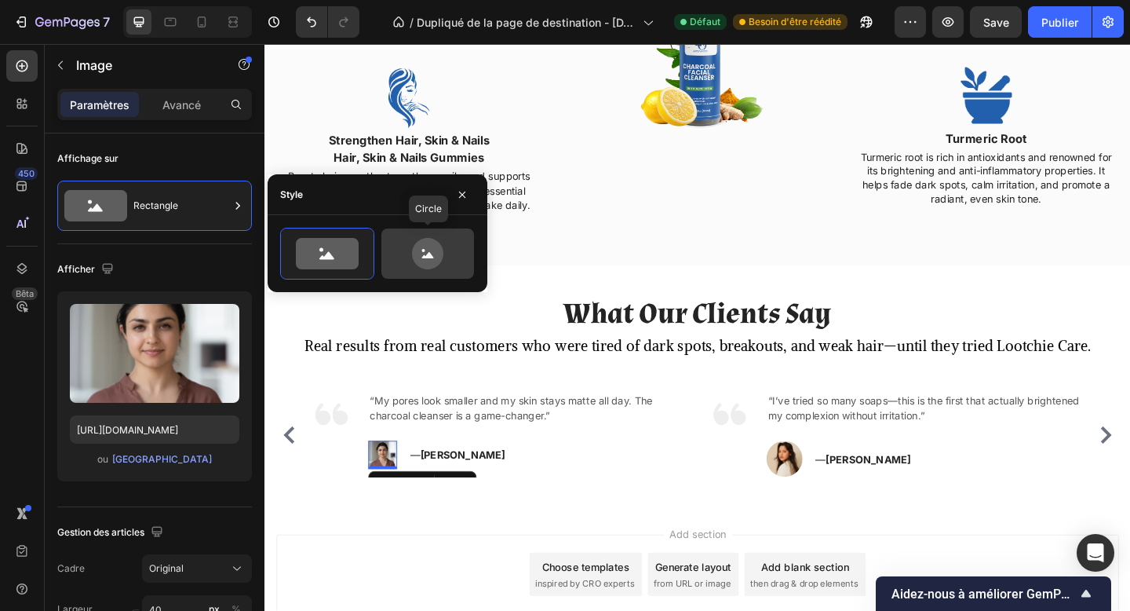
click at [429, 263] on icon at bounding box center [427, 253] width 31 height 31
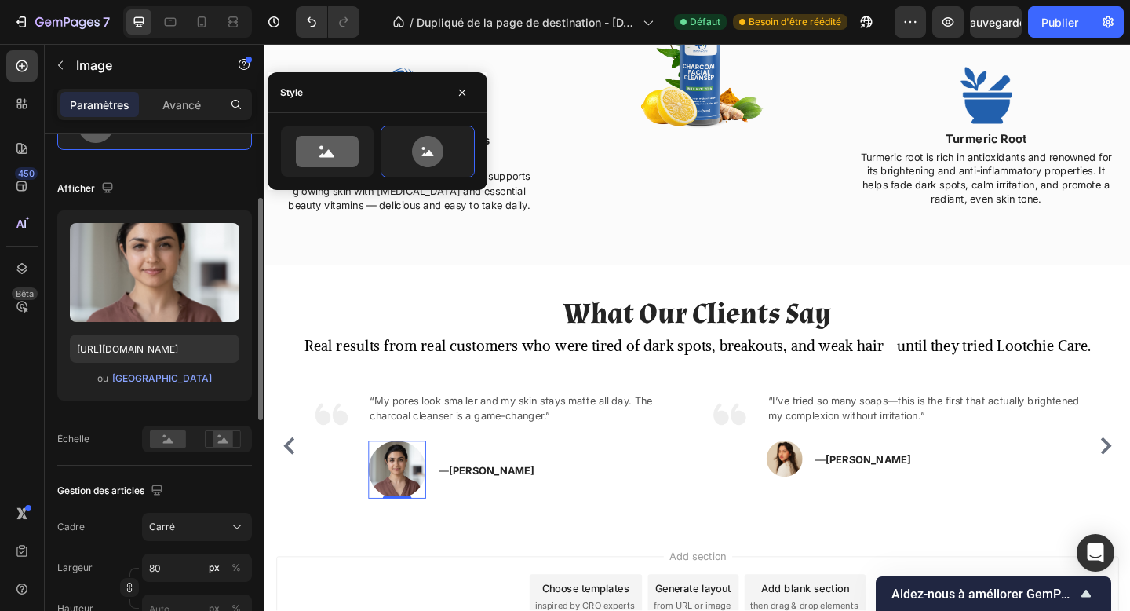
scroll to position [111, 0]
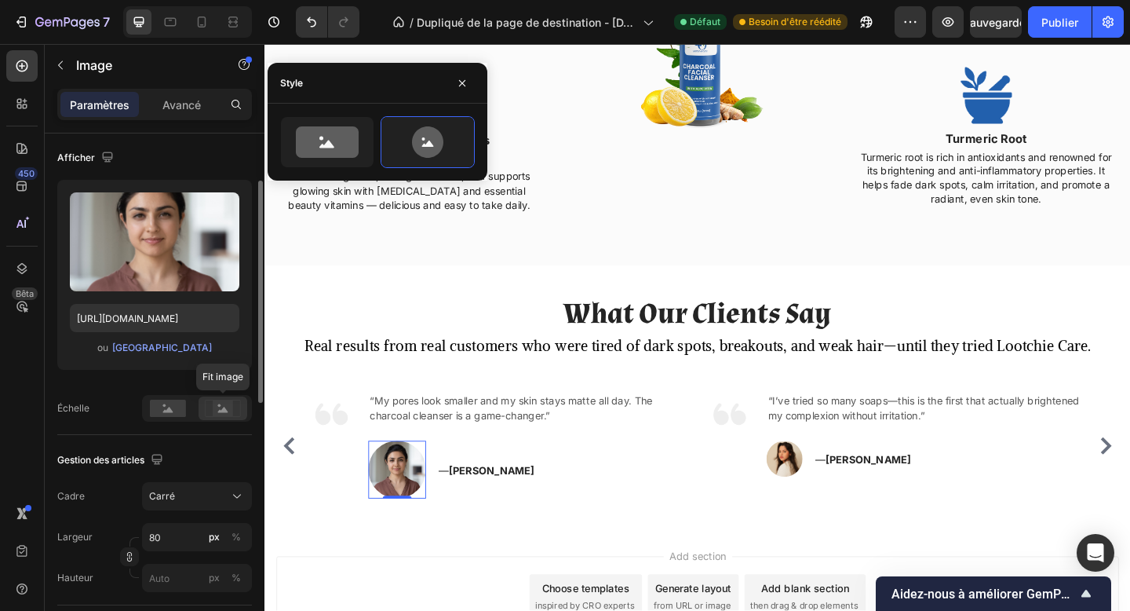
click at [219, 416] on rect at bounding box center [222, 408] width 35 height 16
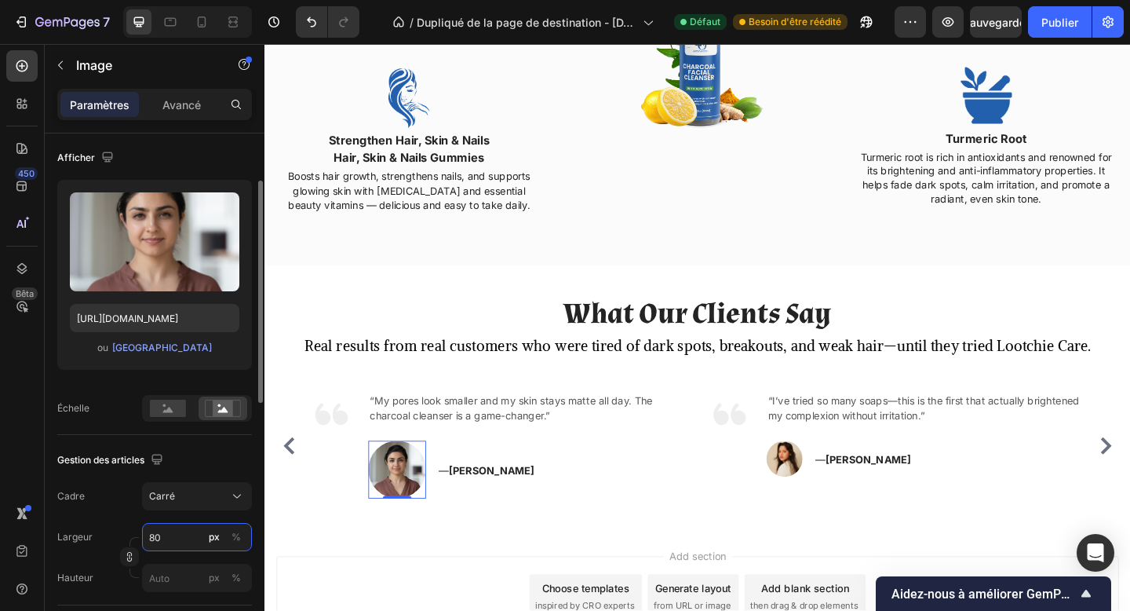
click at [164, 539] on input "80" at bounding box center [197, 537] width 110 height 28
type input "5"
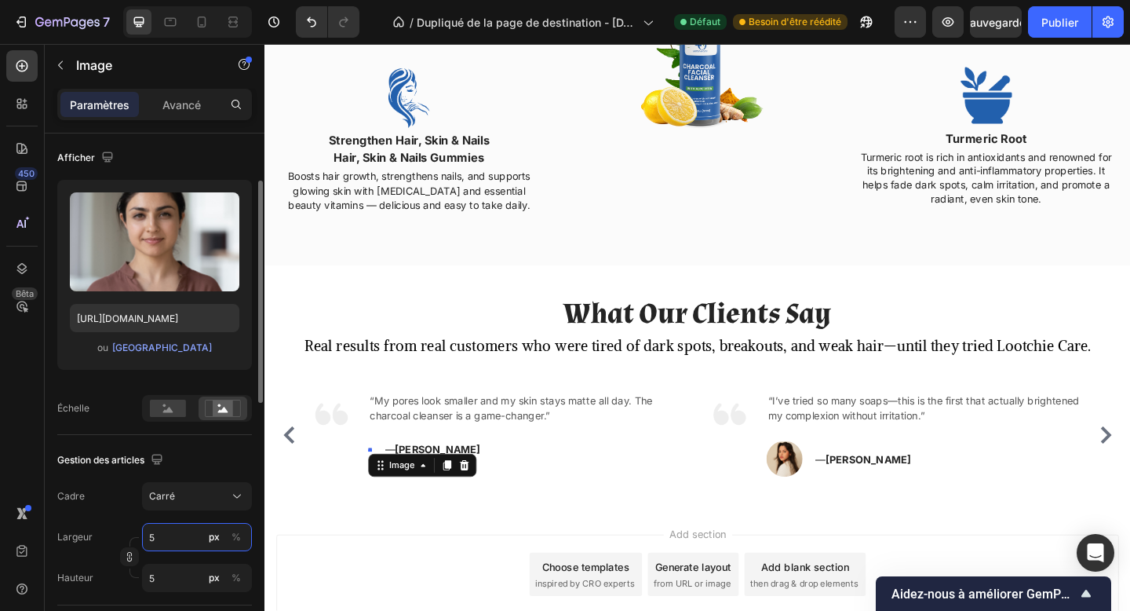
type input "50"
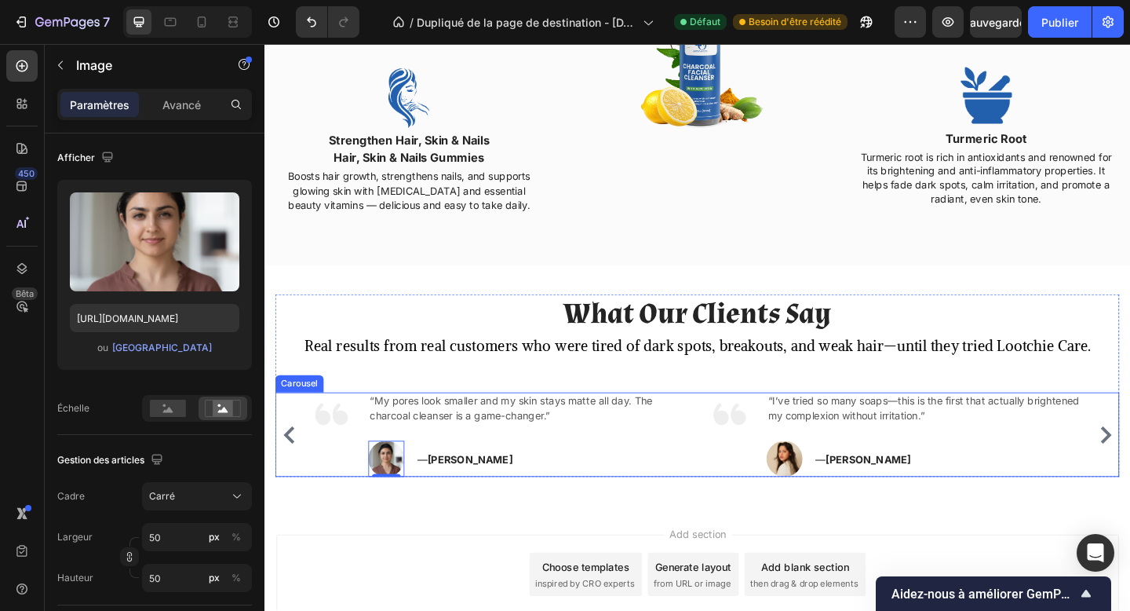
click at [290, 469] on icon "Carousel Back Arrow" at bounding box center [291, 469] width 12 height 19
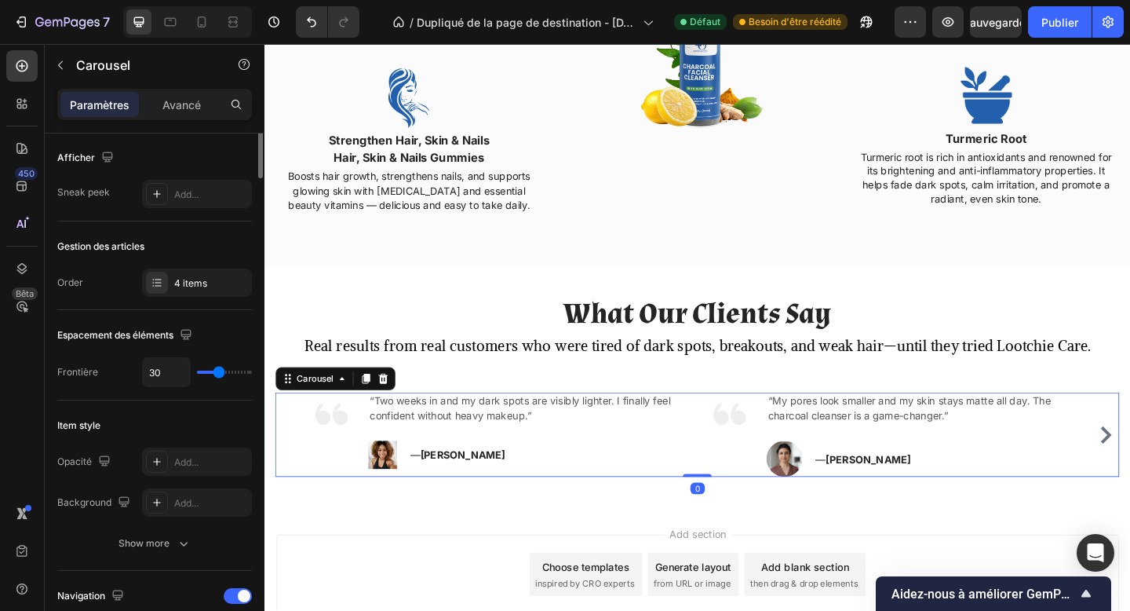
scroll to position [0, 0]
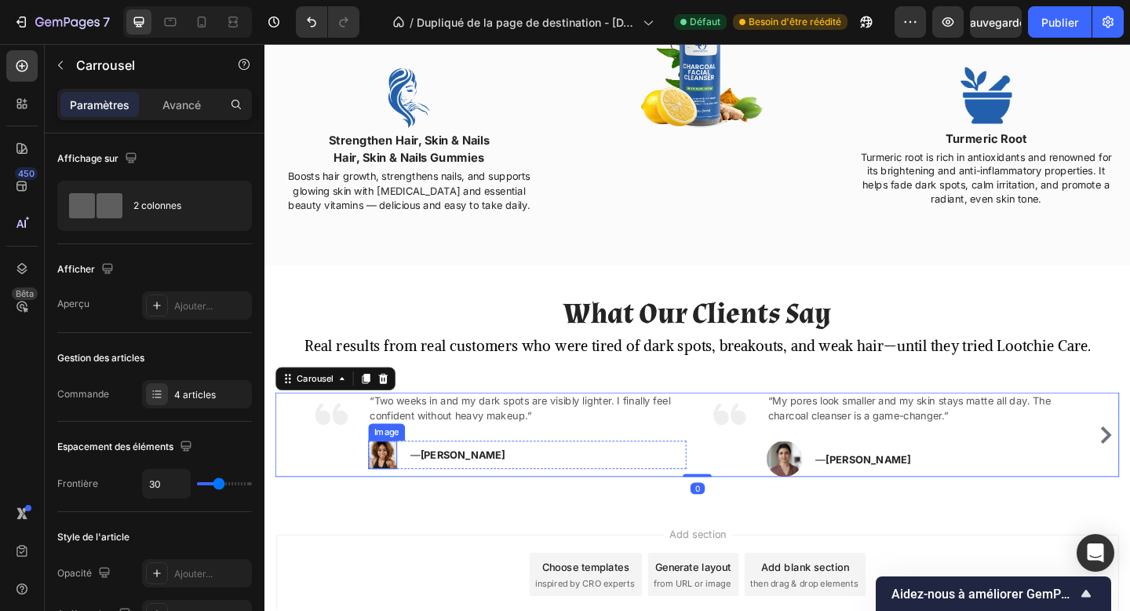
click at [402, 491] on img at bounding box center [393, 491] width 31 height 31
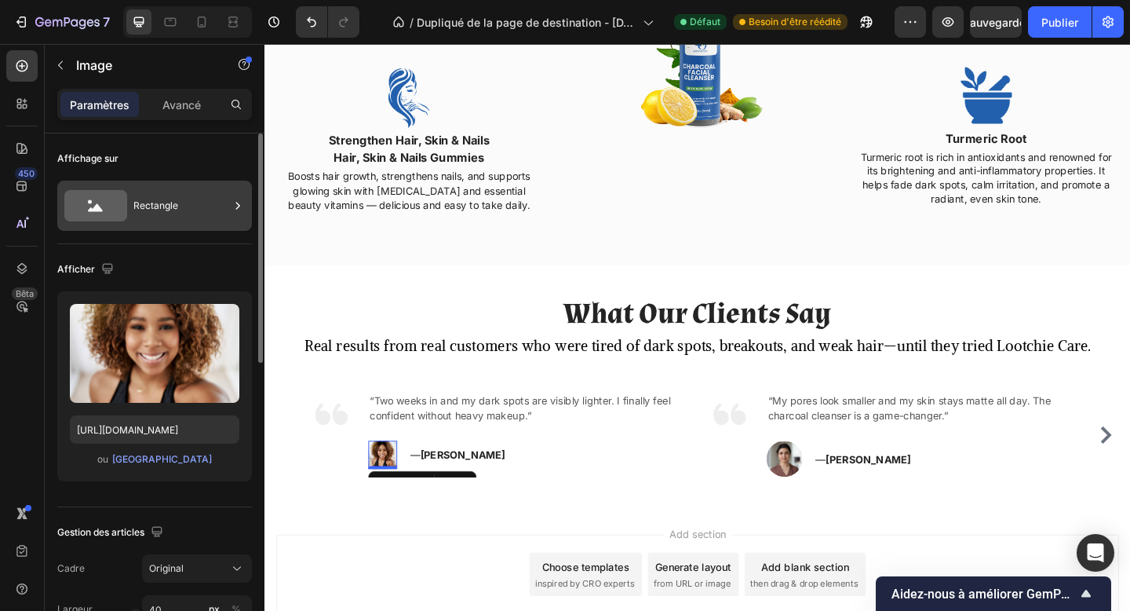
click at [195, 219] on div "Rectangle" at bounding box center [181, 206] width 96 height 36
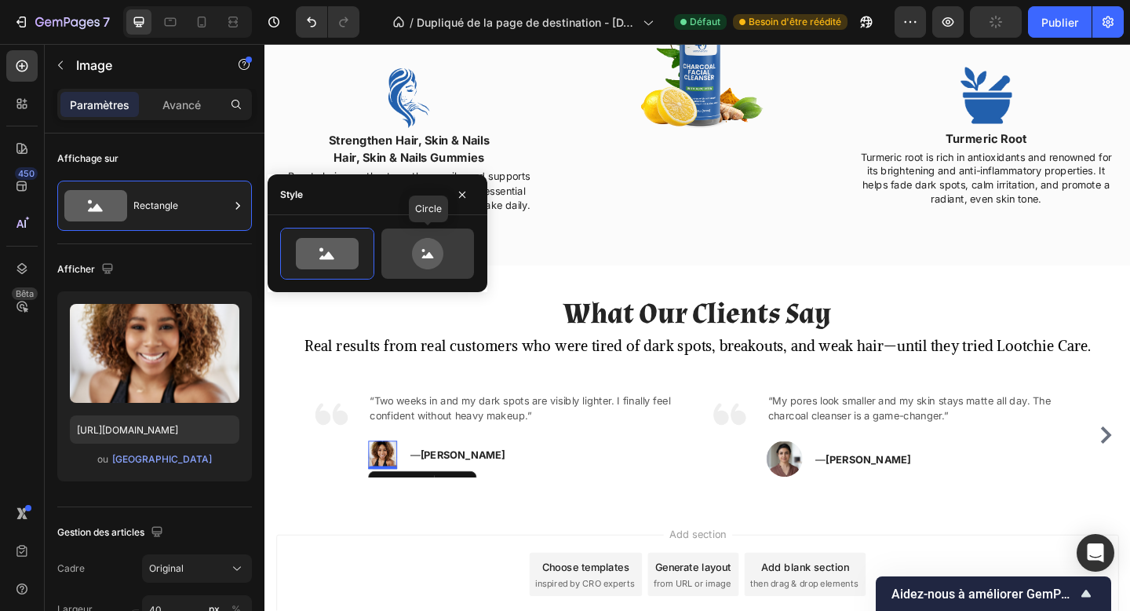
click at [430, 253] on icon at bounding box center [427, 253] width 31 height 31
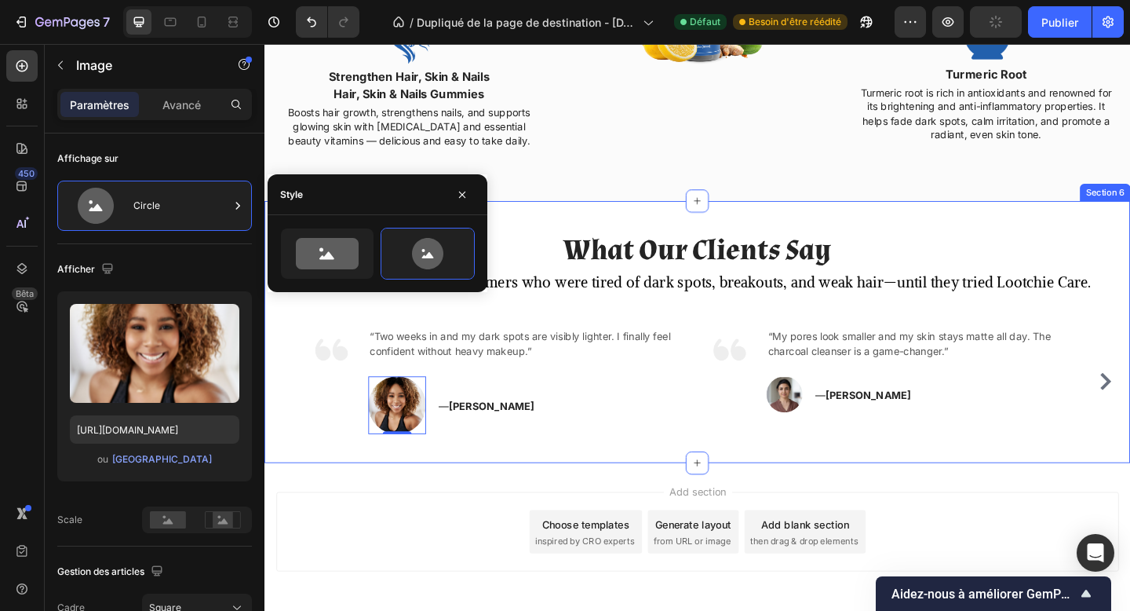
scroll to position [1969, 0]
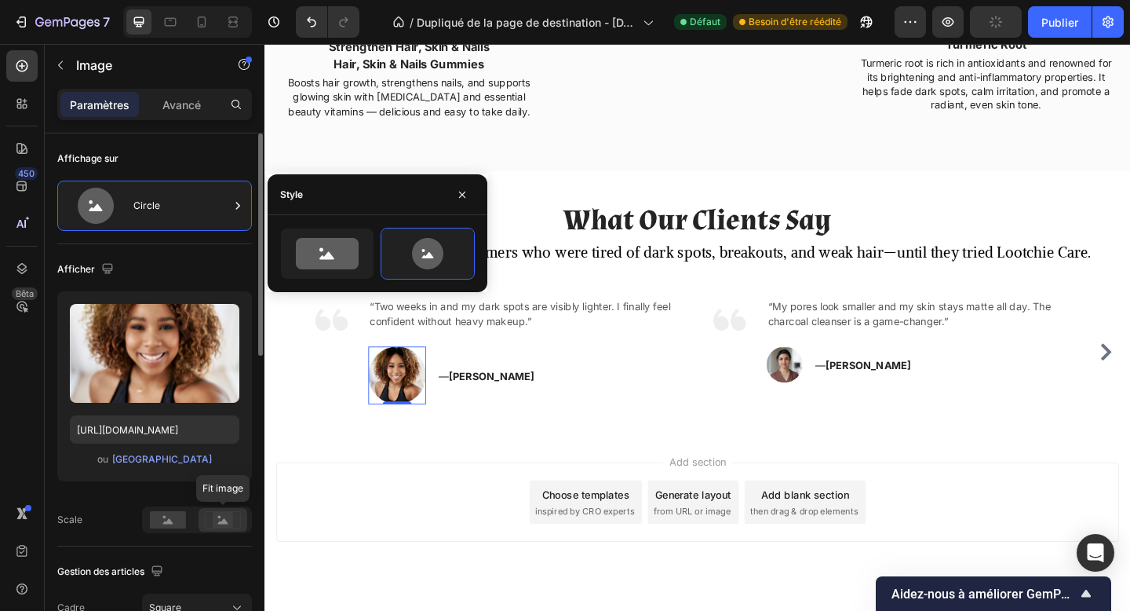
click at [244, 510] on div at bounding box center [223, 520] width 49 height 24
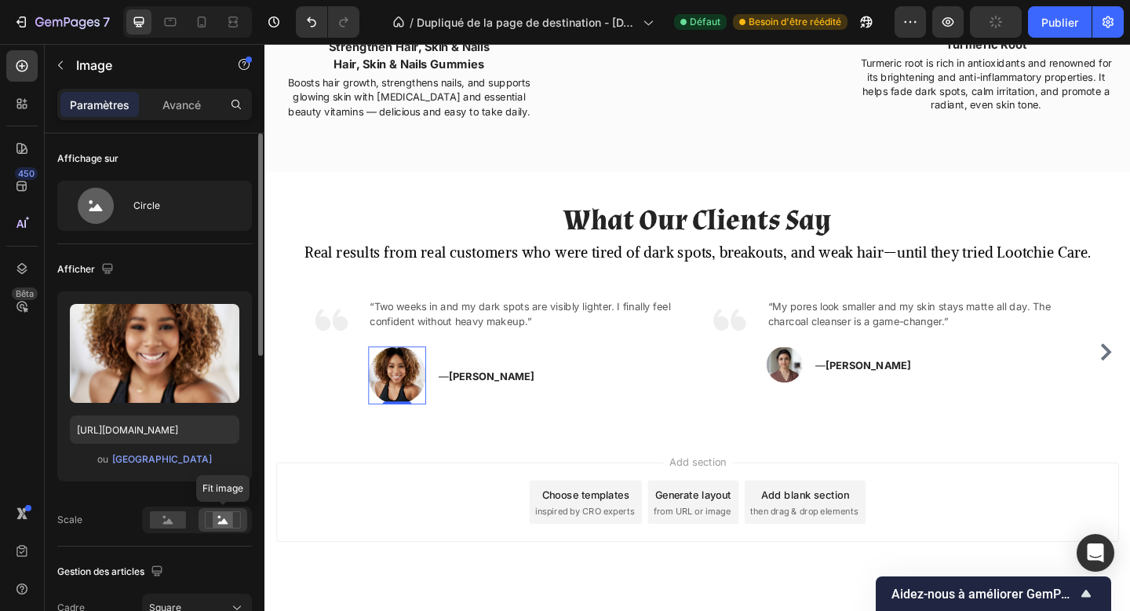
click at [230, 522] on rect at bounding box center [223, 520] width 20 height 16
click at [207, 610] on div "Square" at bounding box center [187, 608] width 77 height 14
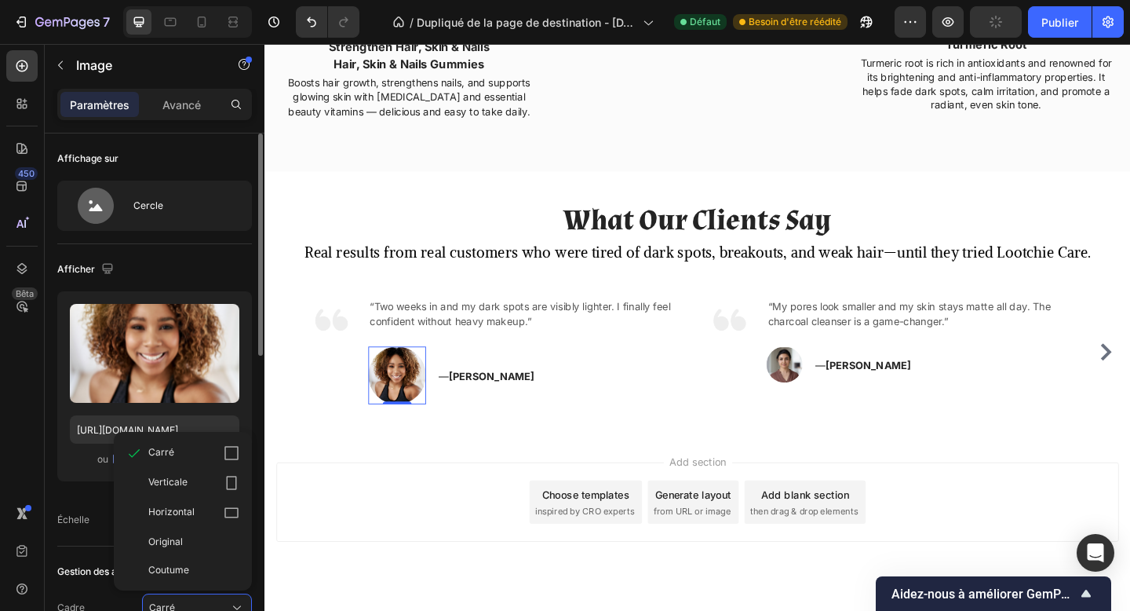
click at [111, 526] on div "Échelle" at bounding box center [154, 519] width 195 height 27
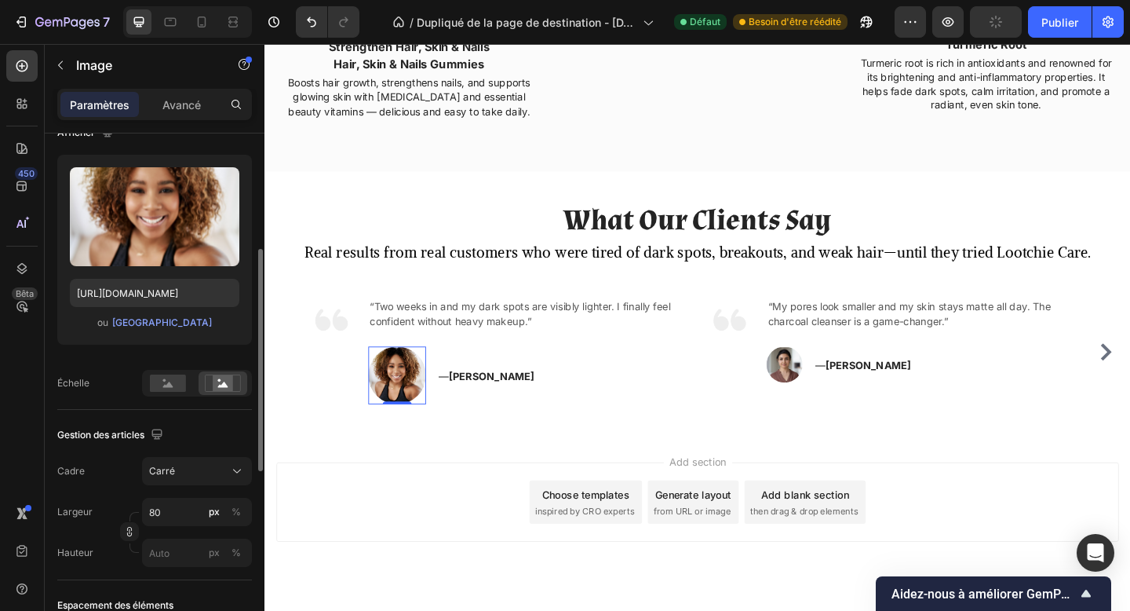
scroll to position [177, 0]
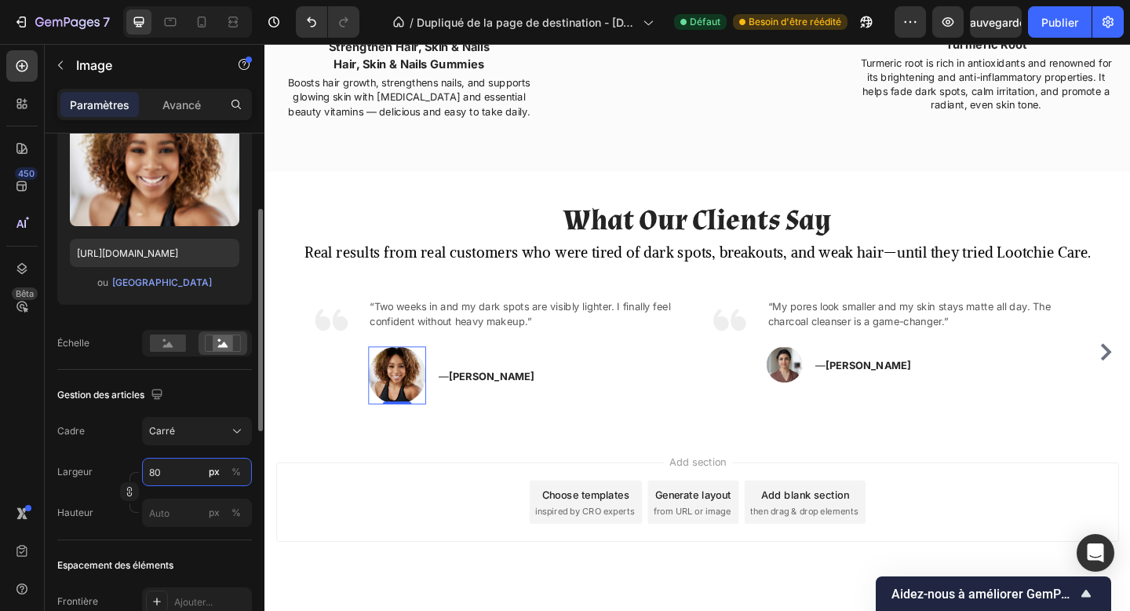
click at [166, 471] on input "80" at bounding box center [197, 472] width 110 height 28
type input "5"
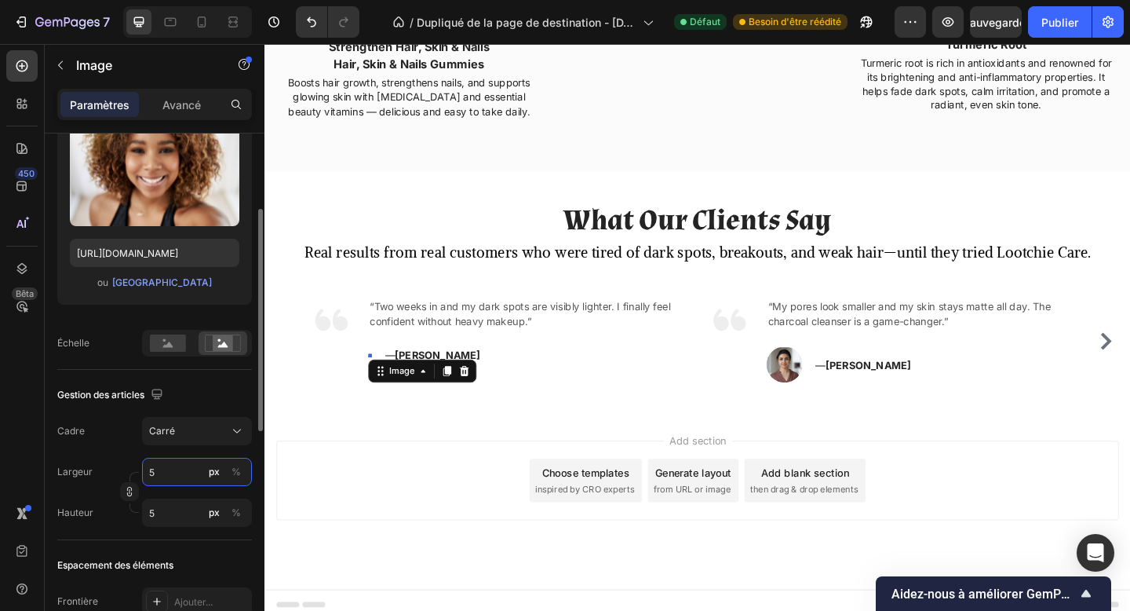
type input "50"
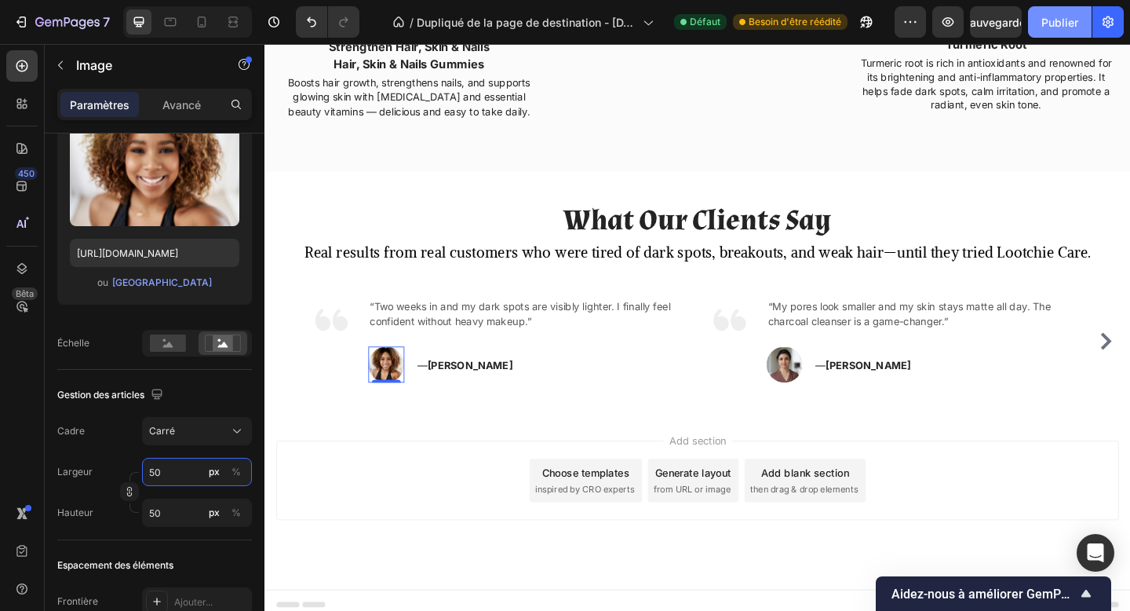
type input "50"
click at [1039, 24] on button "Publier" at bounding box center [1060, 21] width 64 height 31
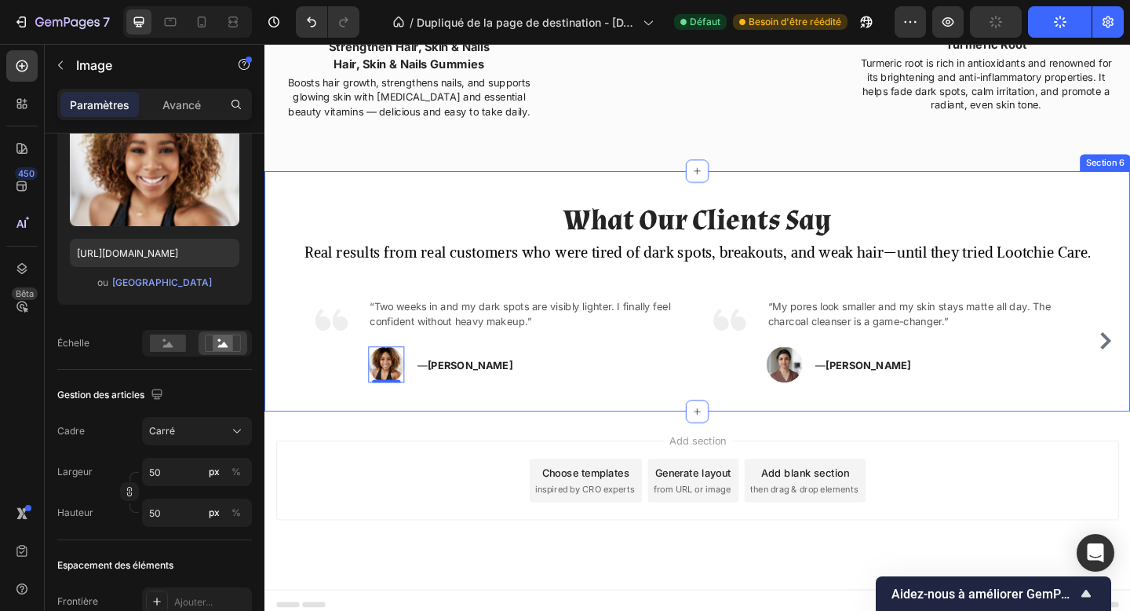
click at [561, 437] on div "What Our Clients Say Heading Real results from real customers who were tired of…" at bounding box center [736, 313] width 942 height 261
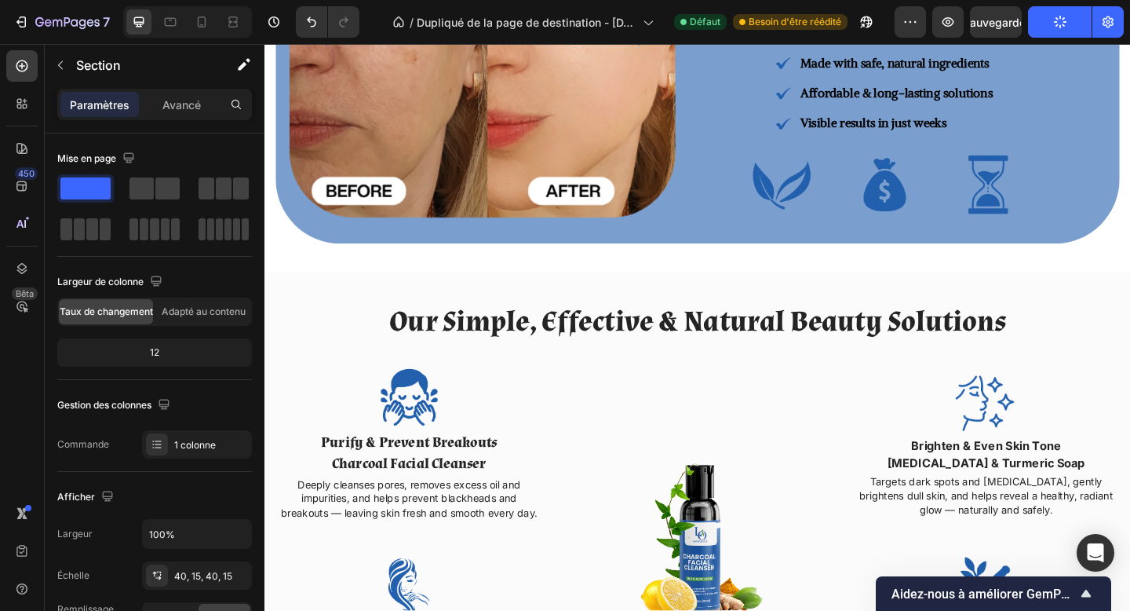
scroll to position [1309, 0]
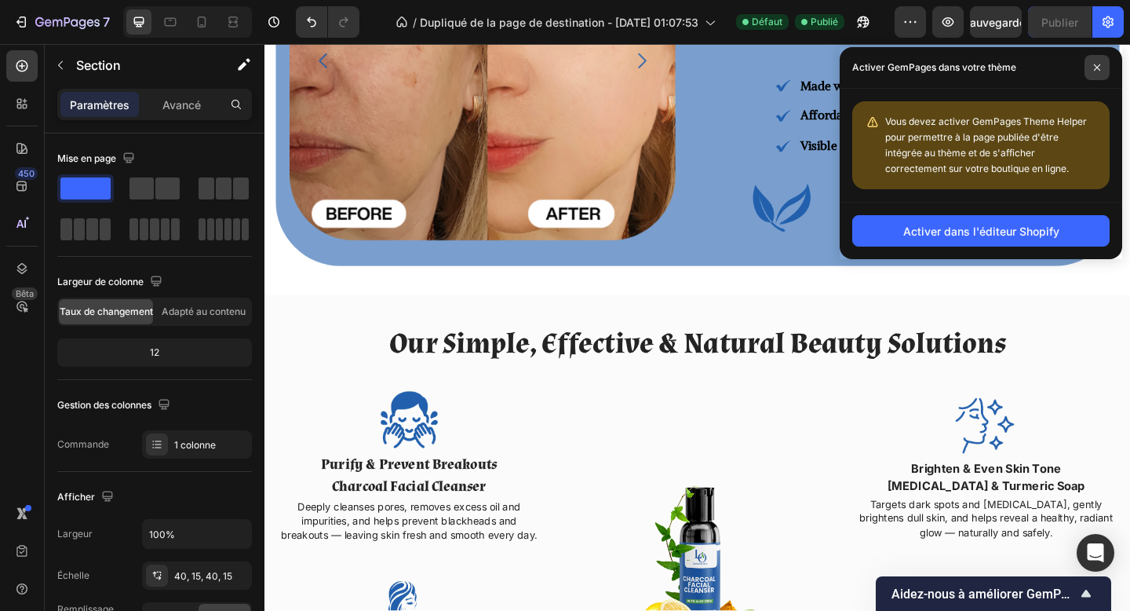
click at [1094, 68] on icon at bounding box center [1098, 68] width 8 height 8
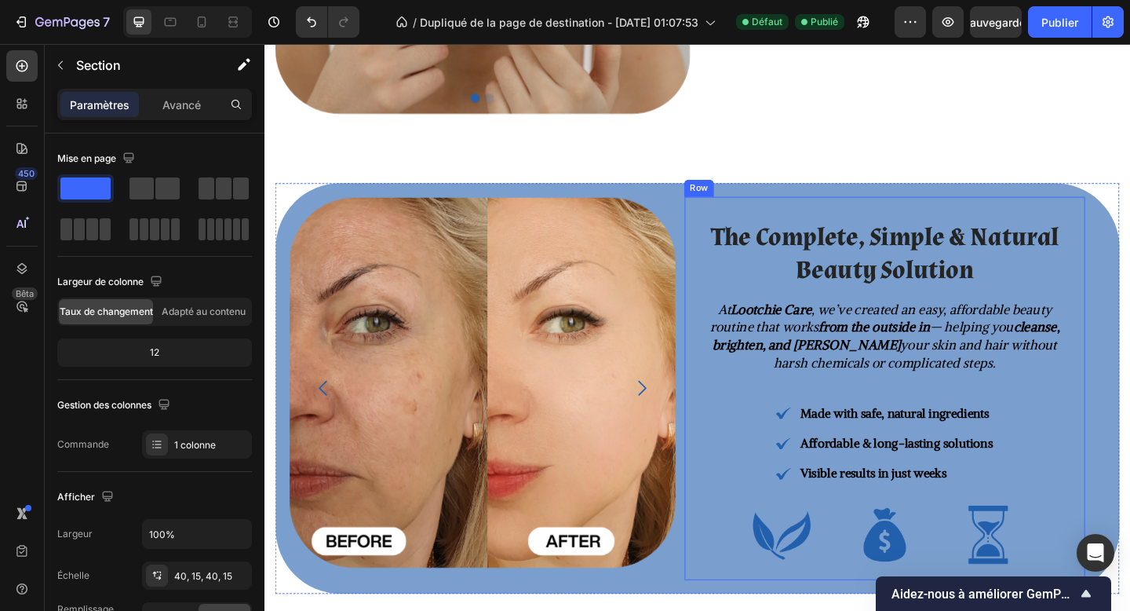
scroll to position [1061, 0]
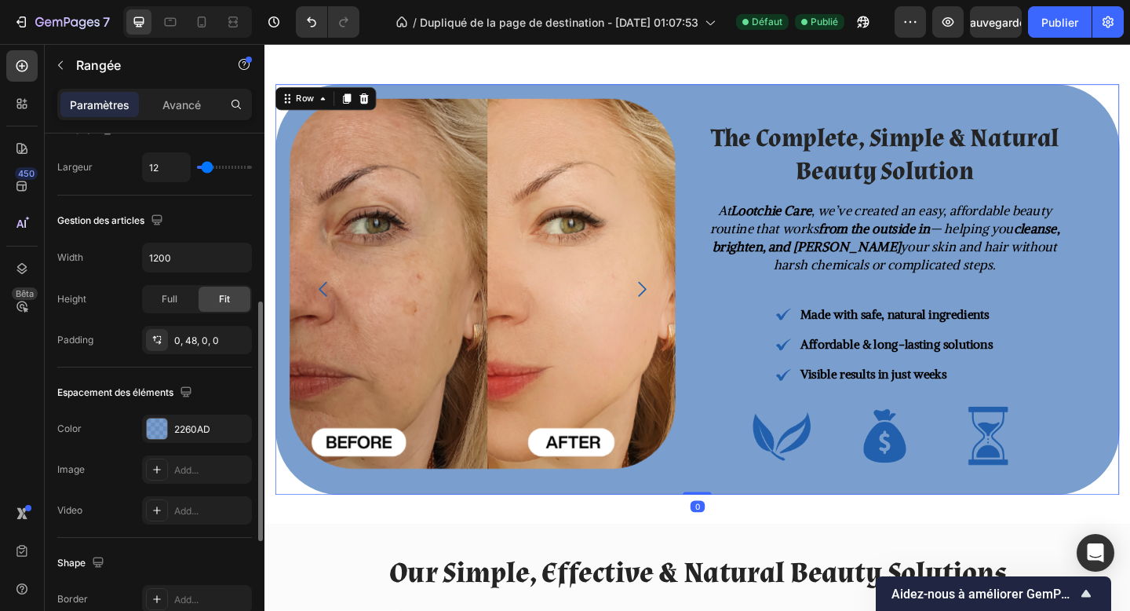
scroll to position [1061, 0]
click at [154, 434] on div at bounding box center [157, 428] width 20 height 20
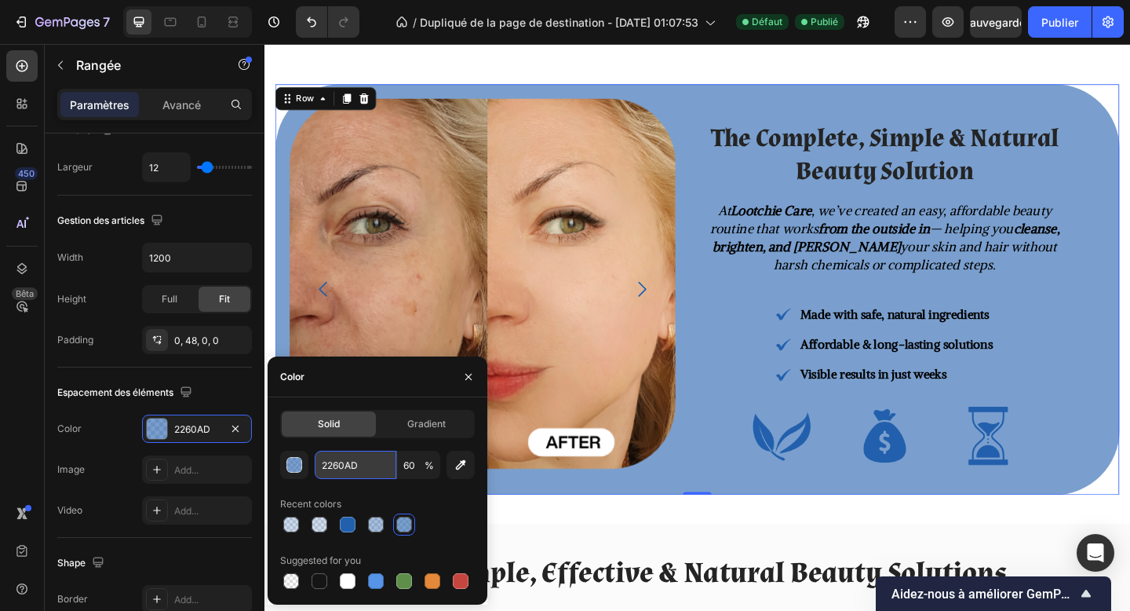
click at [330, 460] on input "2260AD" at bounding box center [356, 465] width 82 height 28
click at [473, 376] on icon "button" at bounding box center [468, 377] width 13 height 13
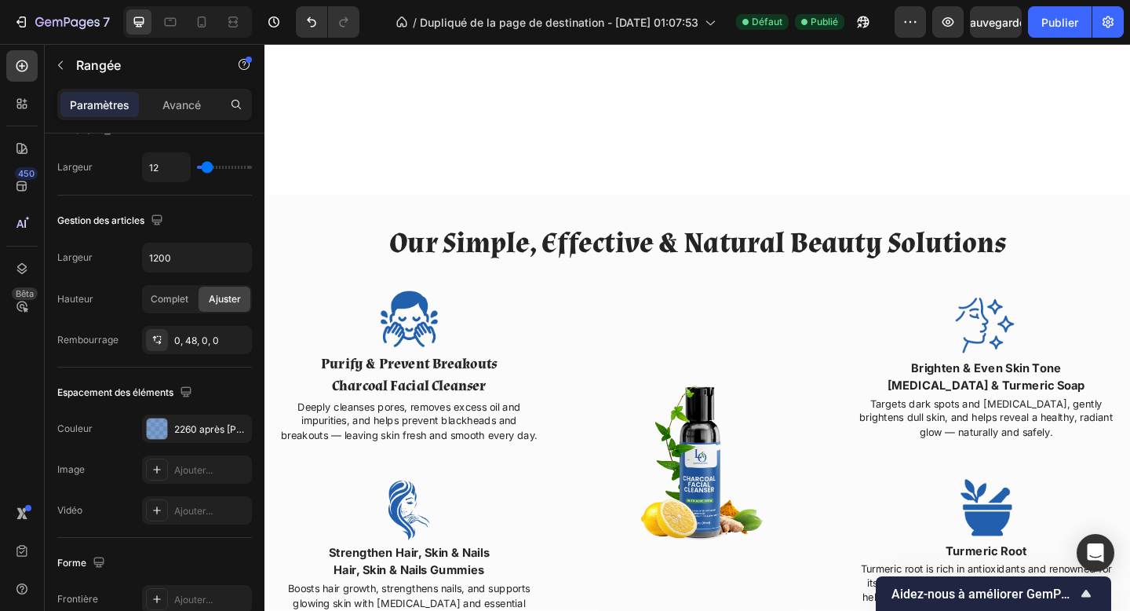
scroll to position [1979, 0]
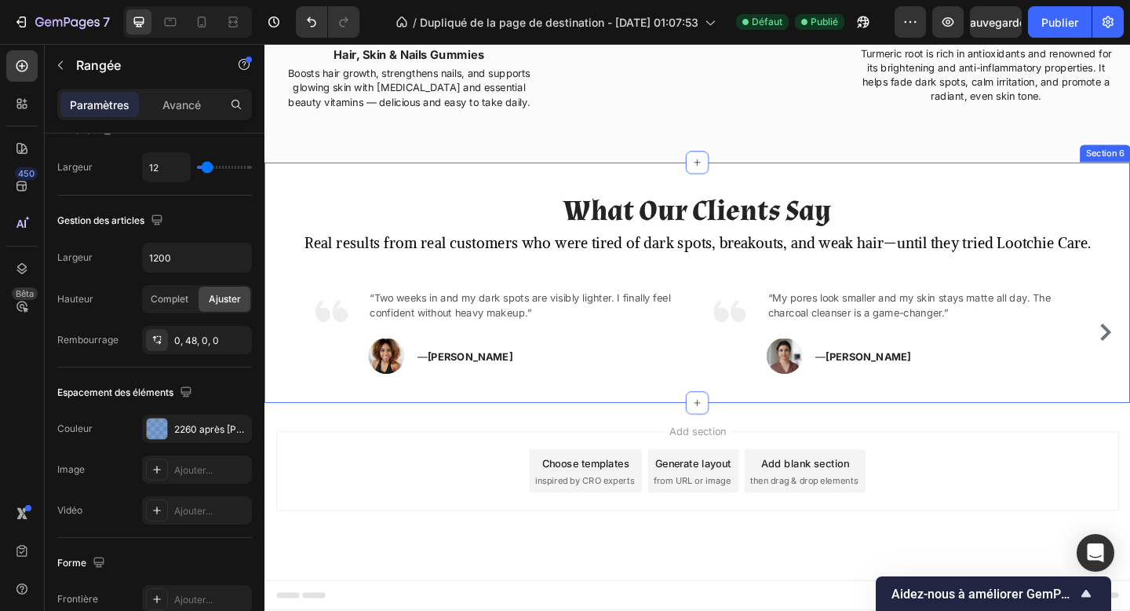
click at [370, 192] on div "What Our Clients Say Heading Real results from real customers who were tired of…" at bounding box center [736, 303] width 942 height 261
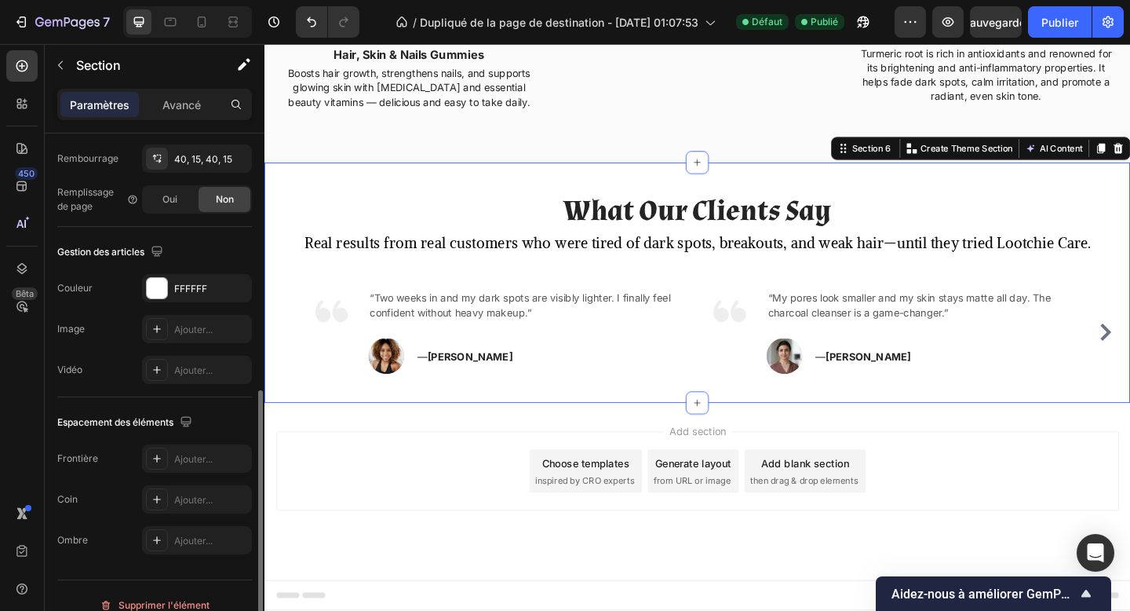
scroll to position [436, 0]
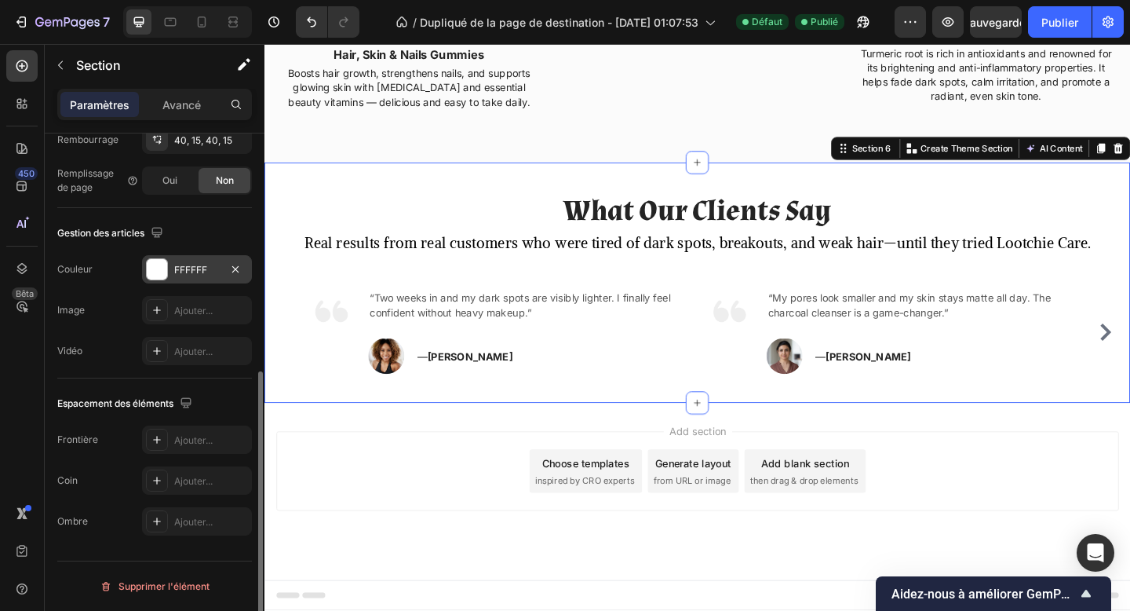
click at [157, 267] on div at bounding box center [157, 269] width 20 height 20
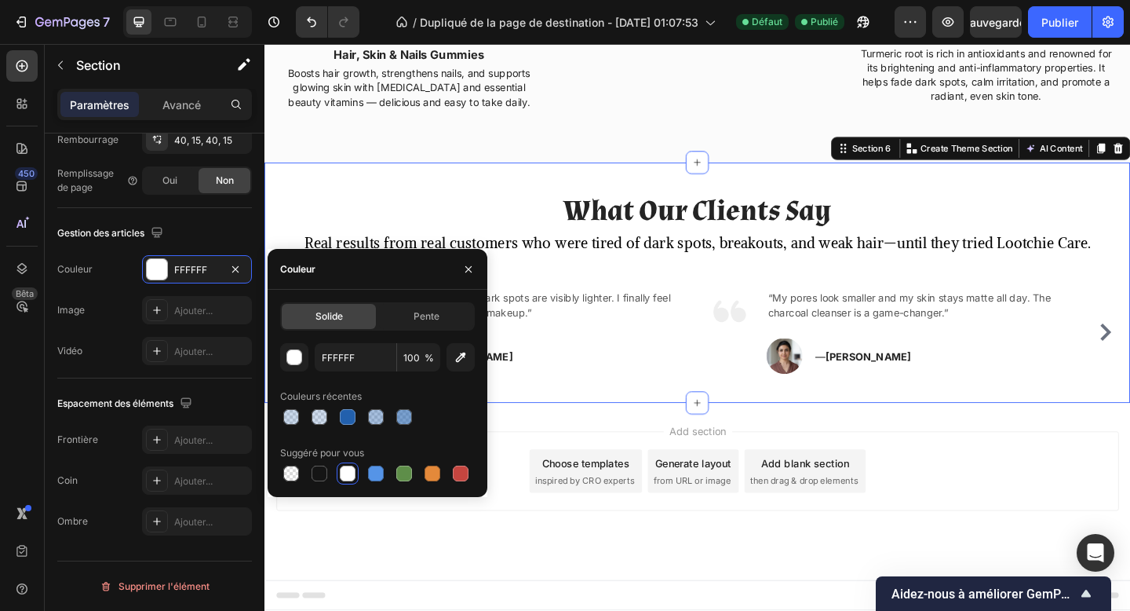
click at [363, 407] on div at bounding box center [377, 417] width 195 height 22
click at [371, 409] on div at bounding box center [376, 417] width 16 height 16
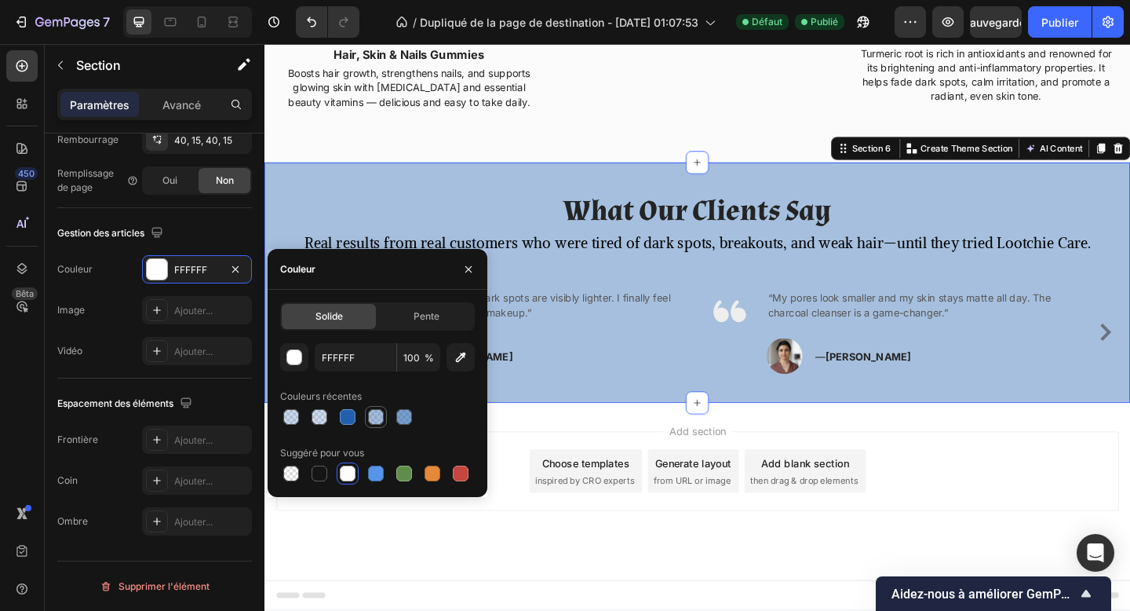
type input "2260AD"
type input "40"
click at [469, 268] on icon "button" at bounding box center [468, 269] width 13 height 13
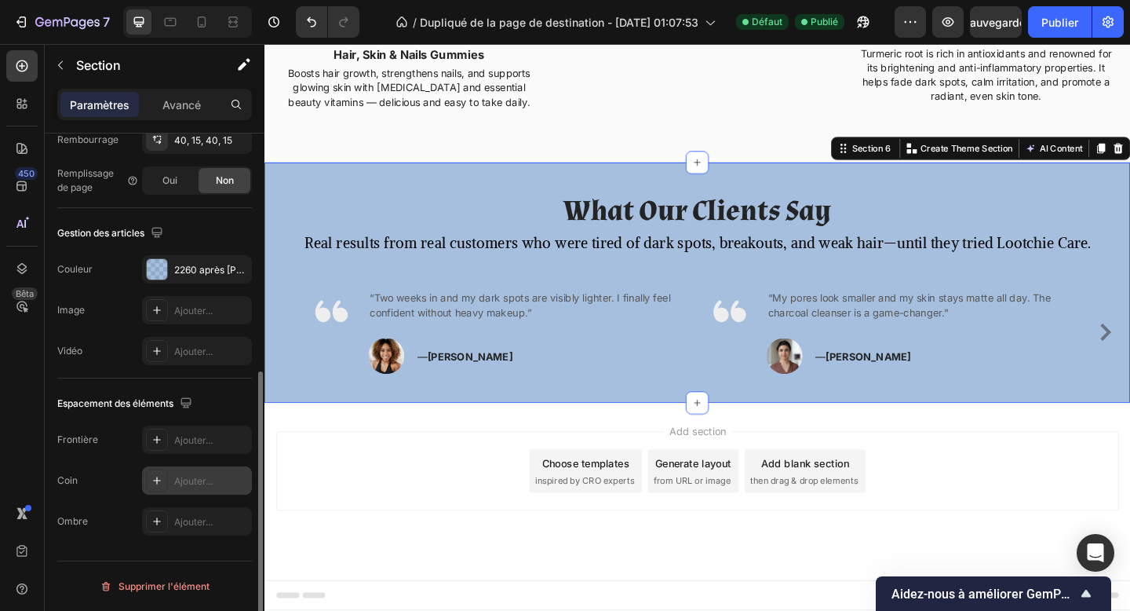
click at [192, 484] on font "Ajouter..." at bounding box center [193, 481] width 38 height 12
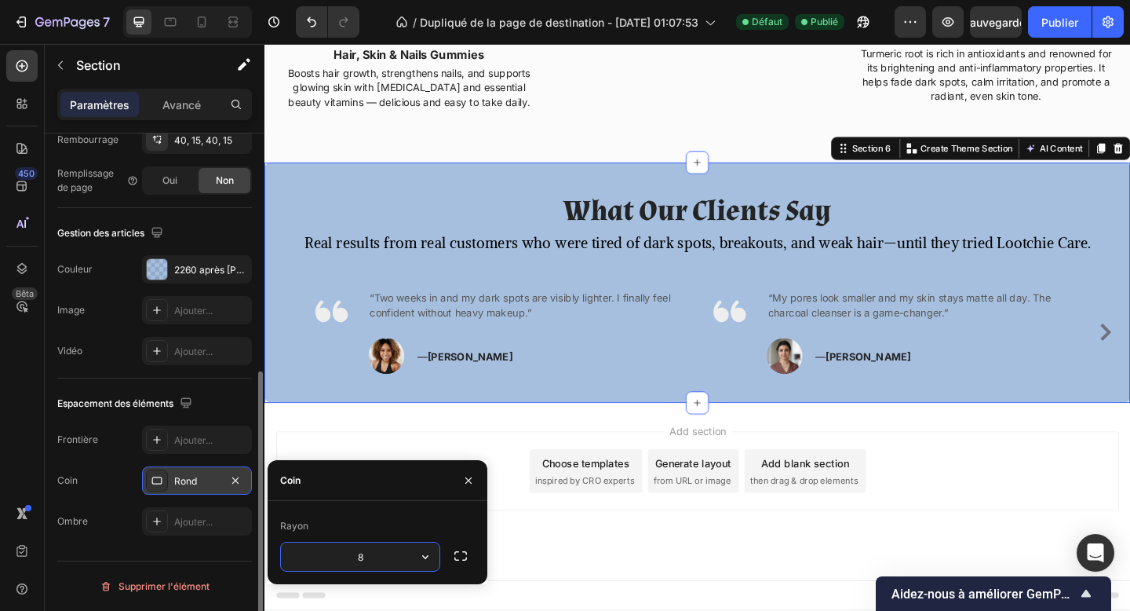
click at [448, 553] on button "button" at bounding box center [461, 556] width 28 height 28
click at [465, 553] on button "button" at bounding box center [461, 556] width 28 height 28
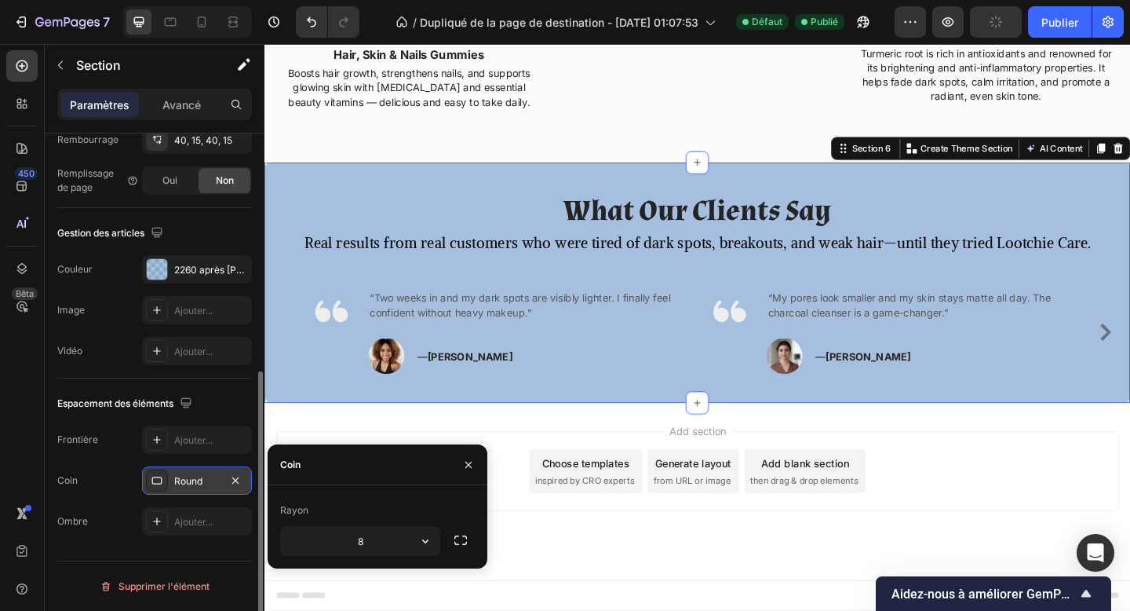
click at [458, 545] on icon "button" at bounding box center [461, 539] width 13 height 9
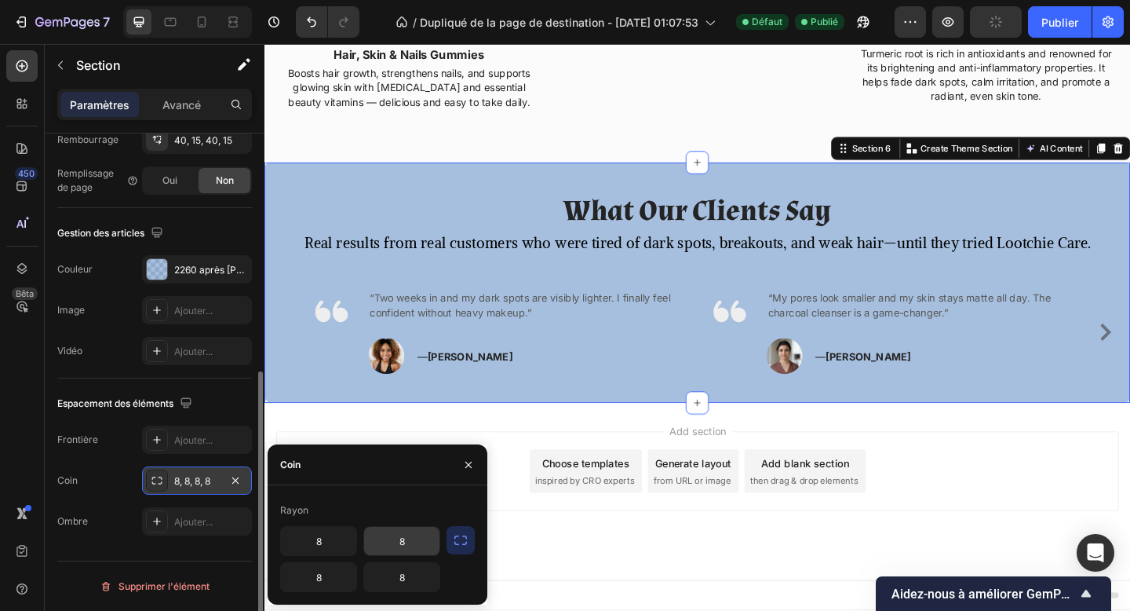
click at [418, 551] on input "8" at bounding box center [401, 541] width 75 height 28
type input "90"
click at [407, 581] on input "8" at bounding box center [401, 577] width 75 height 28
type input "90"
click at [301, 544] on input "8" at bounding box center [318, 541] width 75 height 28
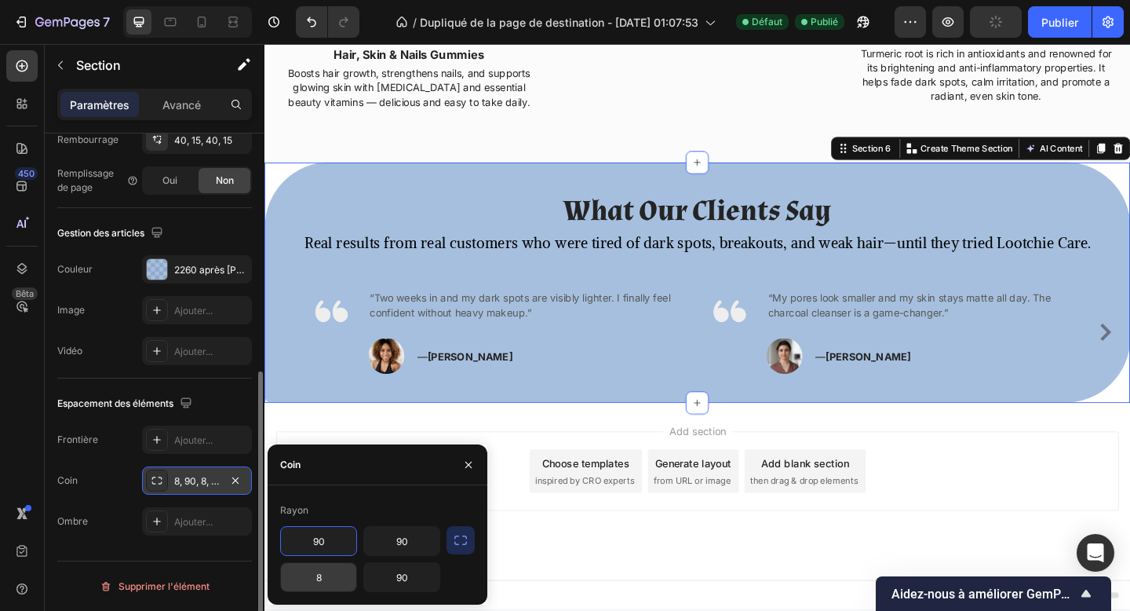
type input "90"
click at [320, 590] on input "8" at bounding box center [318, 577] width 75 height 28
type input "90"
click at [466, 461] on icon "button" at bounding box center [469, 464] width 6 height 6
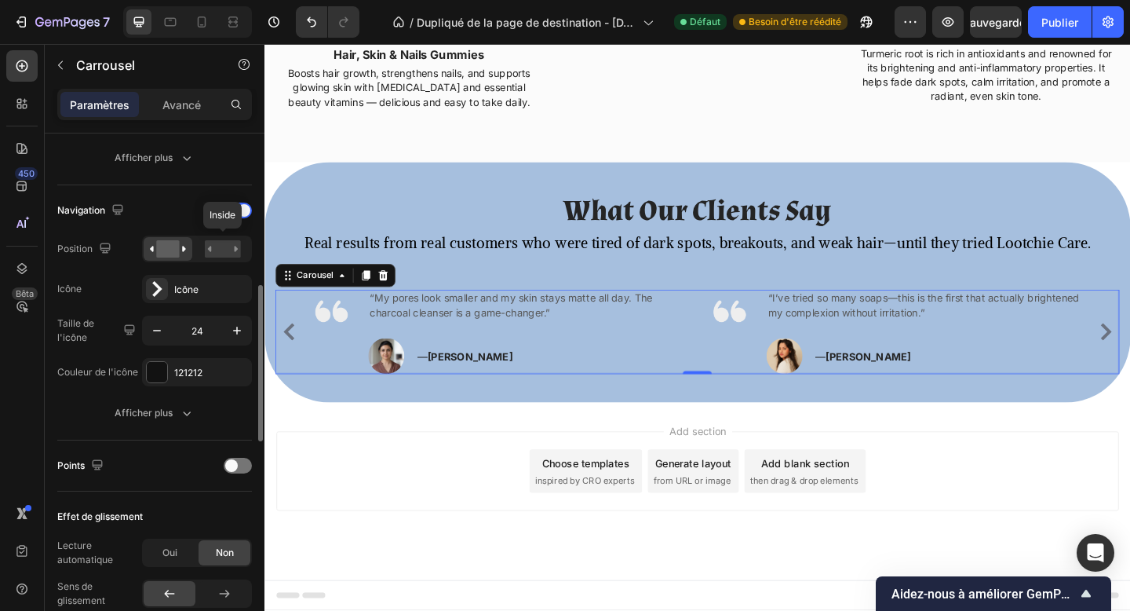
scroll to position [499, 0]
click at [177, 376] on div "121212" at bounding box center [197, 370] width 46 height 14
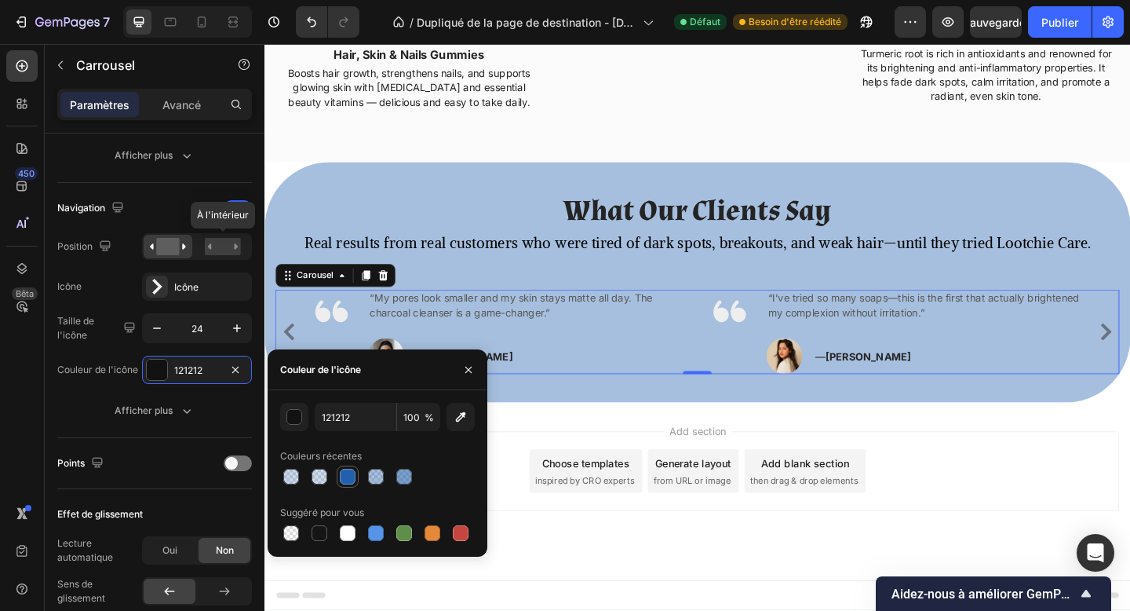
click at [343, 477] on div at bounding box center [348, 477] width 16 height 16
type input "2260AD"
click at [466, 374] on icon "button" at bounding box center [468, 369] width 13 height 13
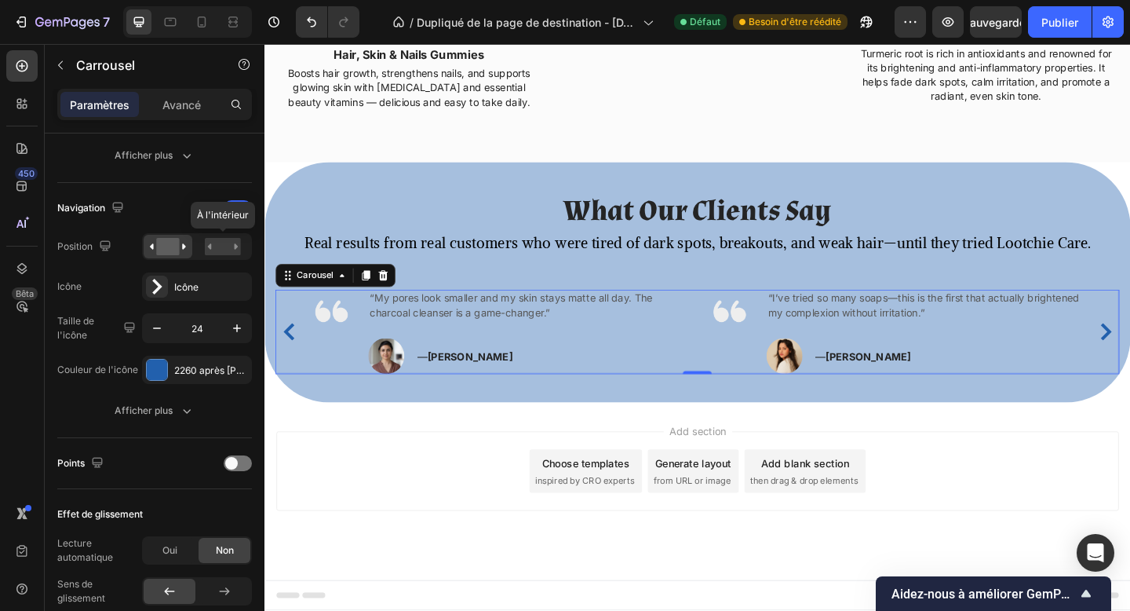
click at [480, 455] on div "Add section Choose templates inspired by CRO experts Generate layout from URL o…" at bounding box center [736, 530] width 942 height 193
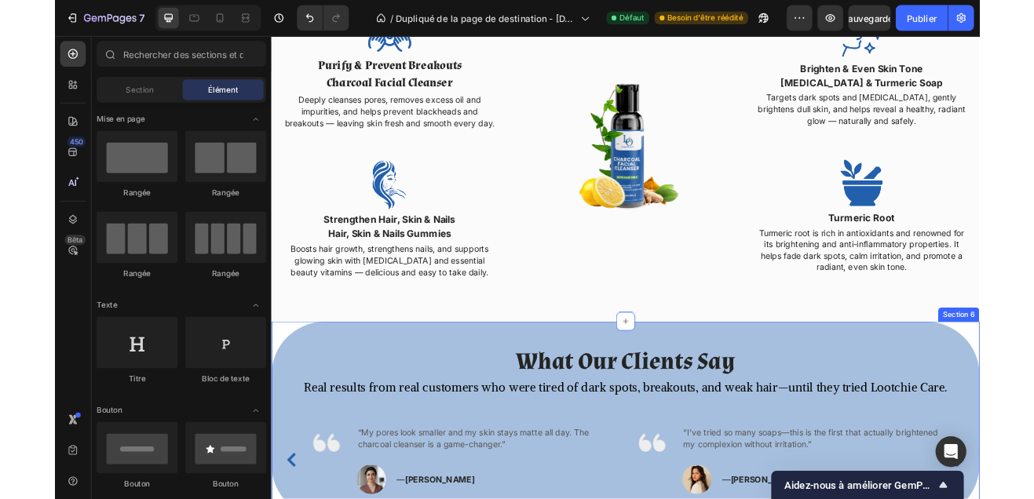
scroll to position [1690, 0]
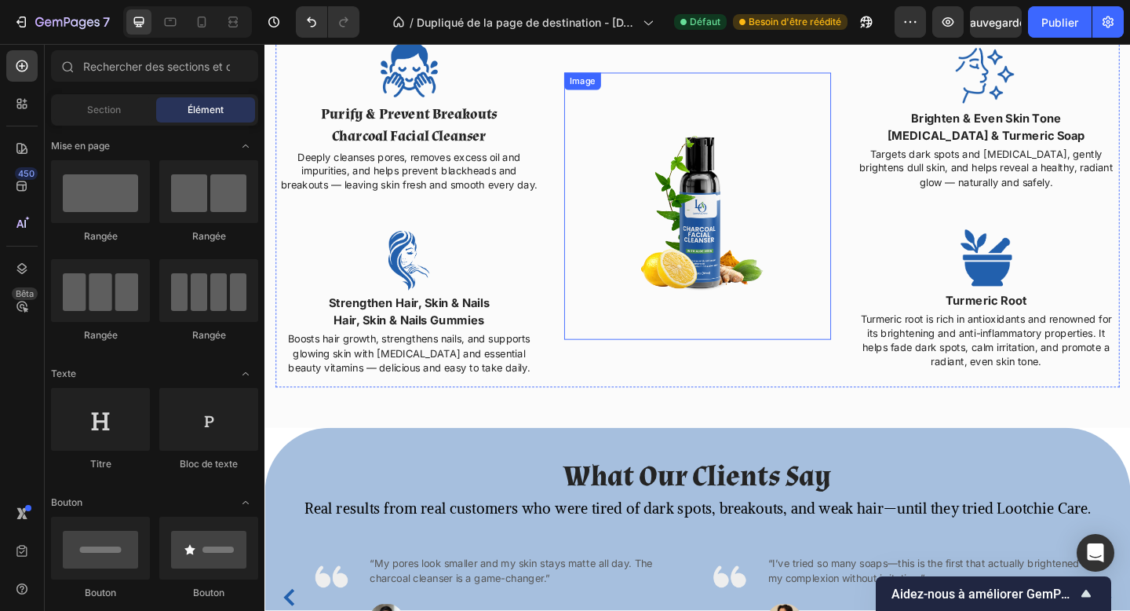
click at [701, 227] on img at bounding box center [735, 220] width 290 height 290
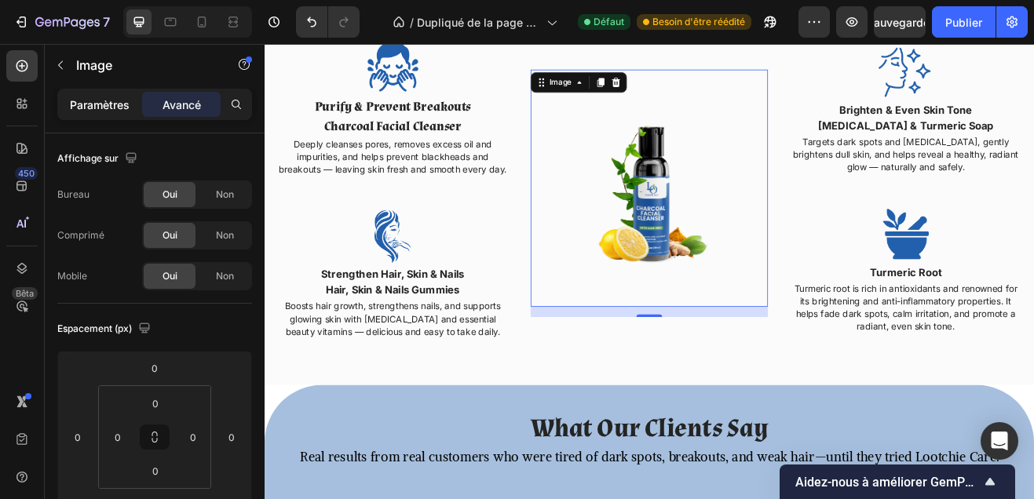
click at [99, 105] on font "Paramètres" at bounding box center [100, 104] width 60 height 13
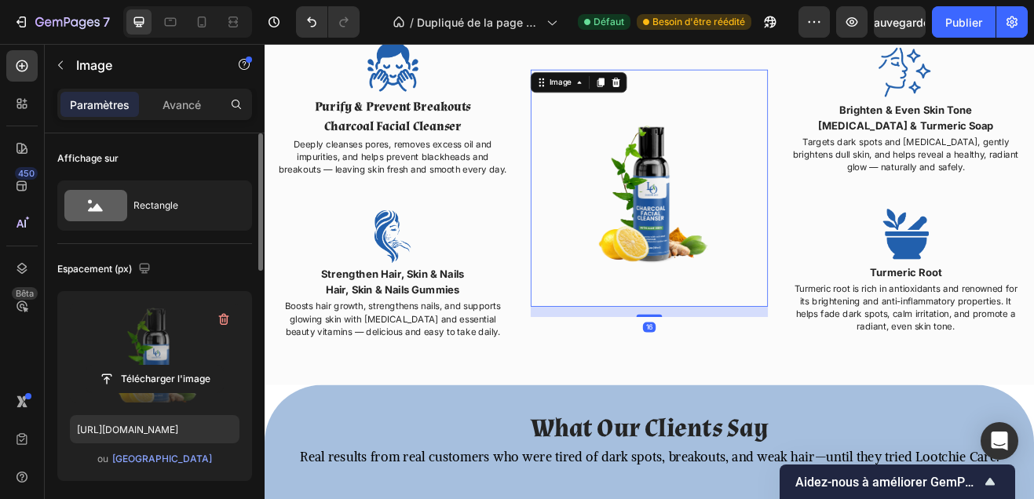
click at [157, 363] on label at bounding box center [155, 353] width 170 height 99
click at [157, 366] on input "file" at bounding box center [154, 379] width 137 height 27
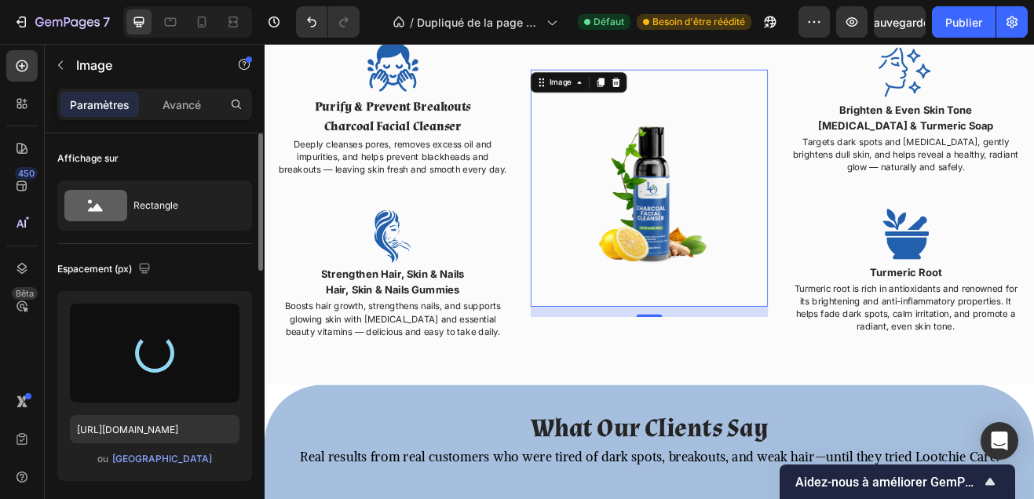
type input "https://cdn.shopify.com/s/files/1/0748/1321/0660/files/gempages_586082945240924…"
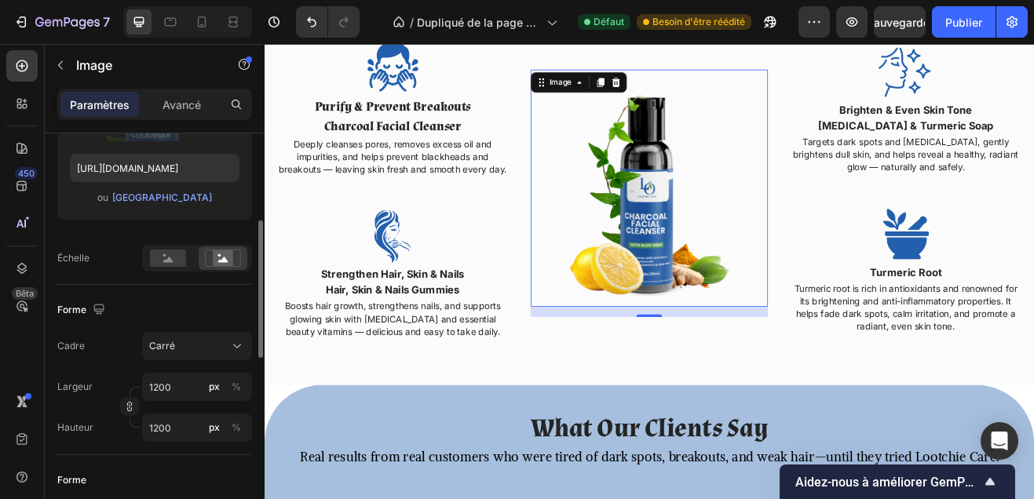
scroll to position [264, 0]
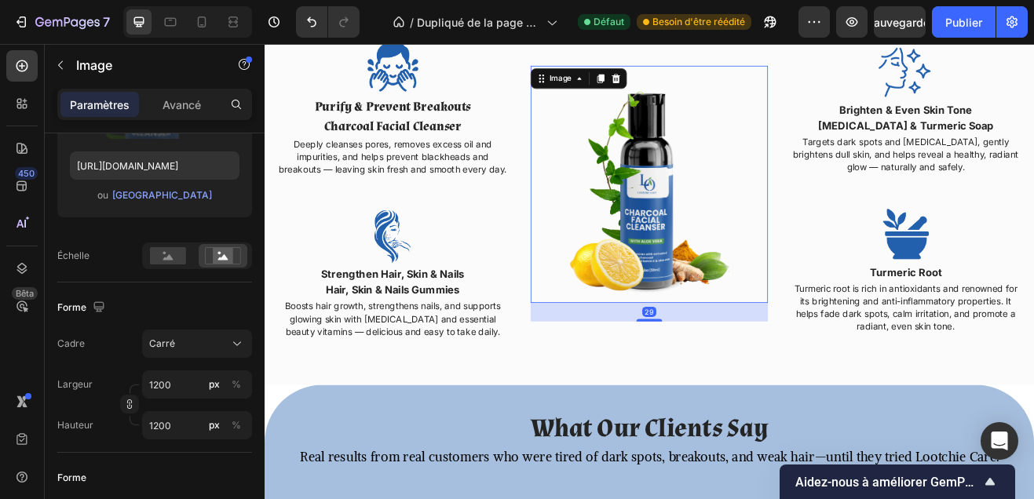
drag, startPoint x: 730, startPoint y: 378, endPoint x: 730, endPoint y: 388, distance: 10.2
click at [730, 388] on div "Image 29" at bounding box center [735, 228] width 290 height 382
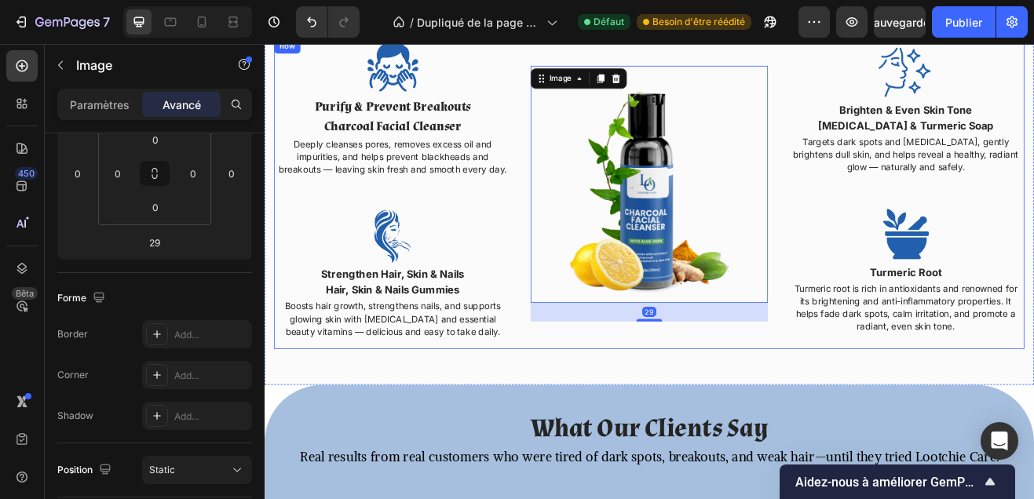
scroll to position [1649, 0]
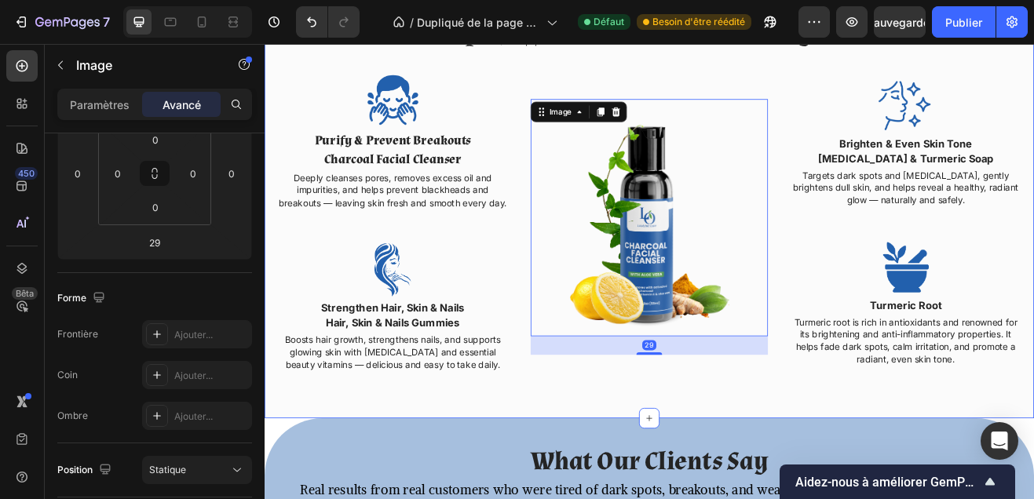
click at [798, 465] on div "Our Simple, Effective & Natural Beauty Solutions Heading Row Image Purify & Pre…" at bounding box center [735, 240] width 918 height 463
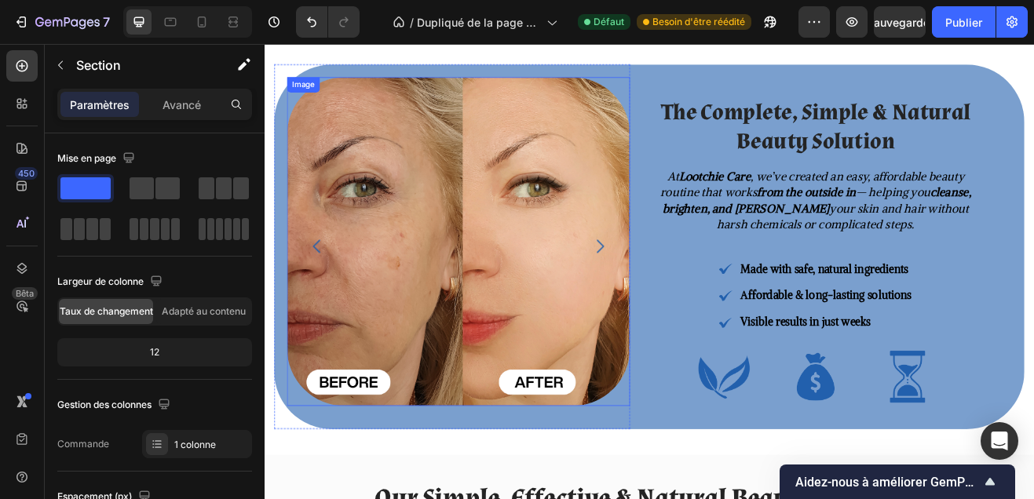
scroll to position [1068, 0]
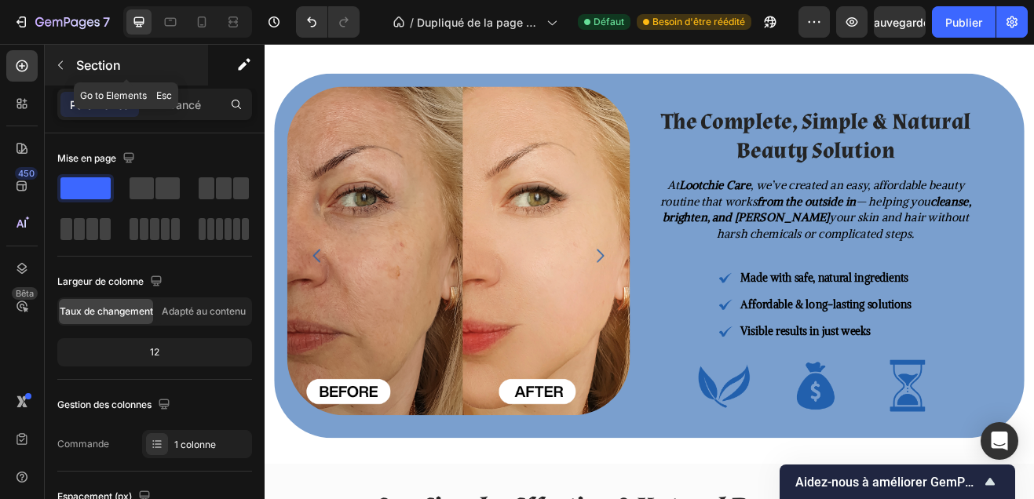
click at [103, 68] on font "Section" at bounding box center [98, 65] width 45 height 16
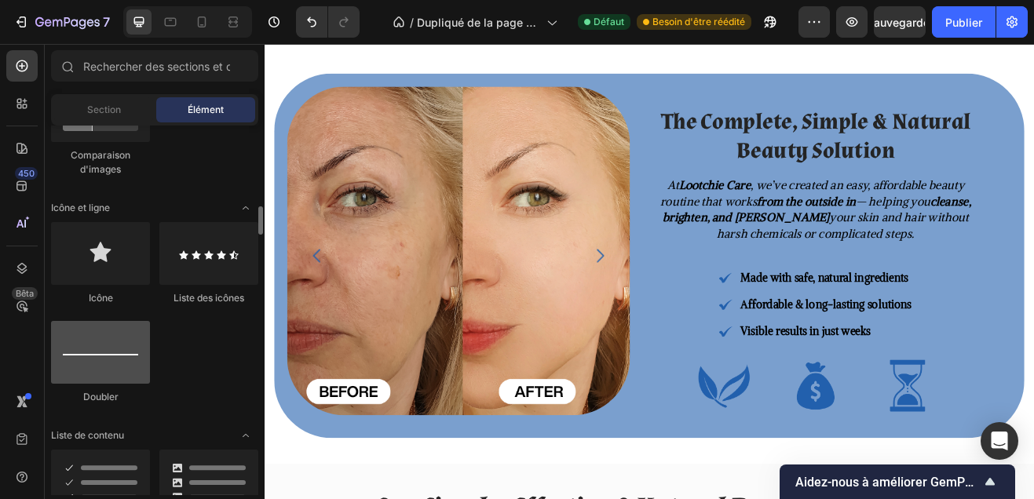
scroll to position [981, 0]
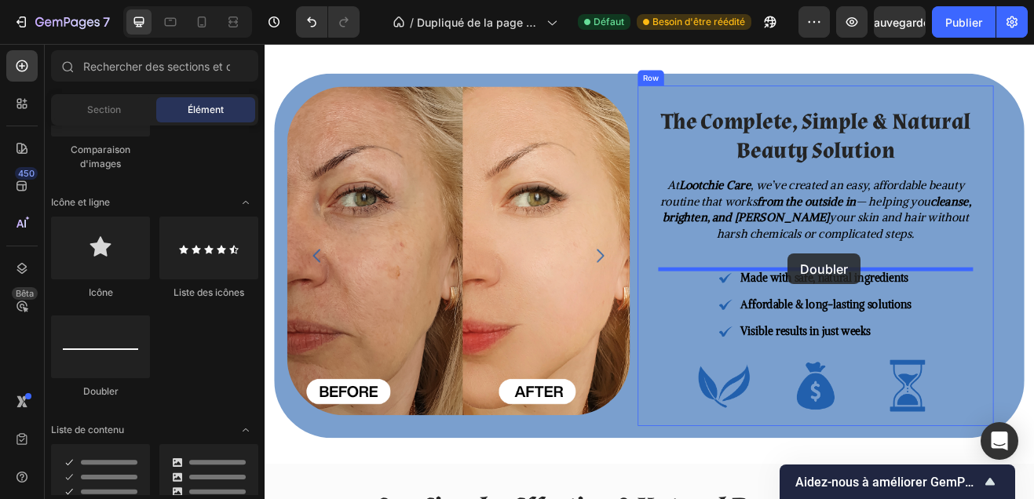
drag, startPoint x: 383, startPoint y: 382, endPoint x: 905, endPoint y: 301, distance: 528.4
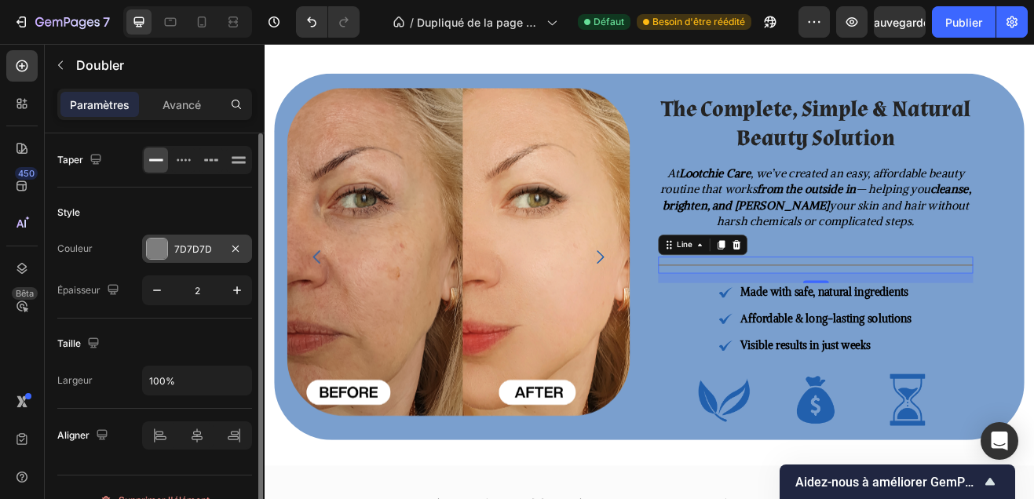
click at [166, 238] on div "7D7D7D" at bounding box center [197, 249] width 110 height 28
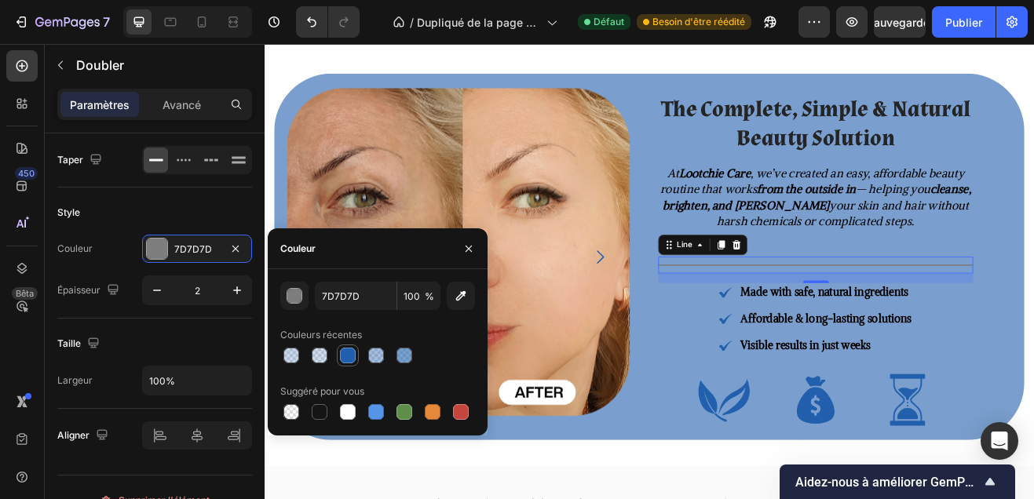
click at [341, 348] on div at bounding box center [347, 355] width 19 height 19
type input "2260AD"
click at [344, 351] on div at bounding box center [348, 356] width 16 height 16
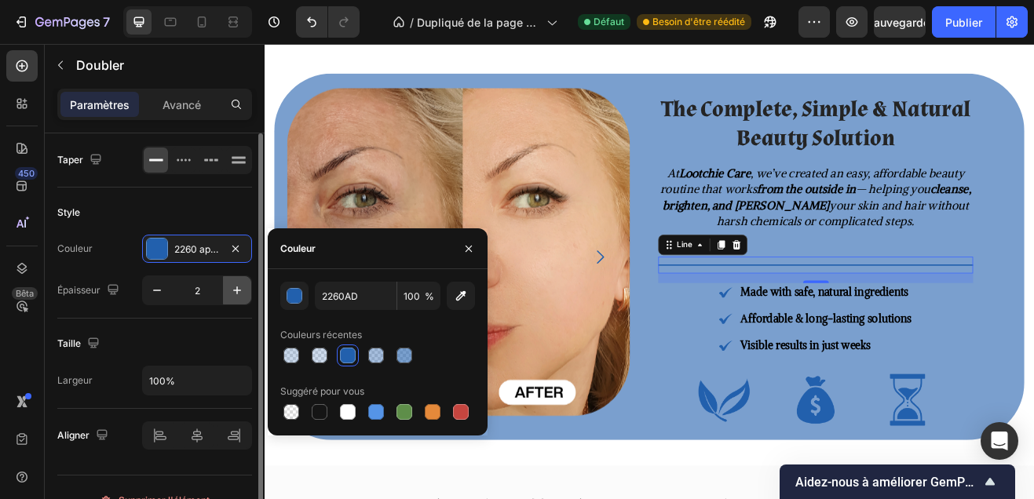
click at [234, 287] on icon "button" at bounding box center [237, 291] width 16 height 16
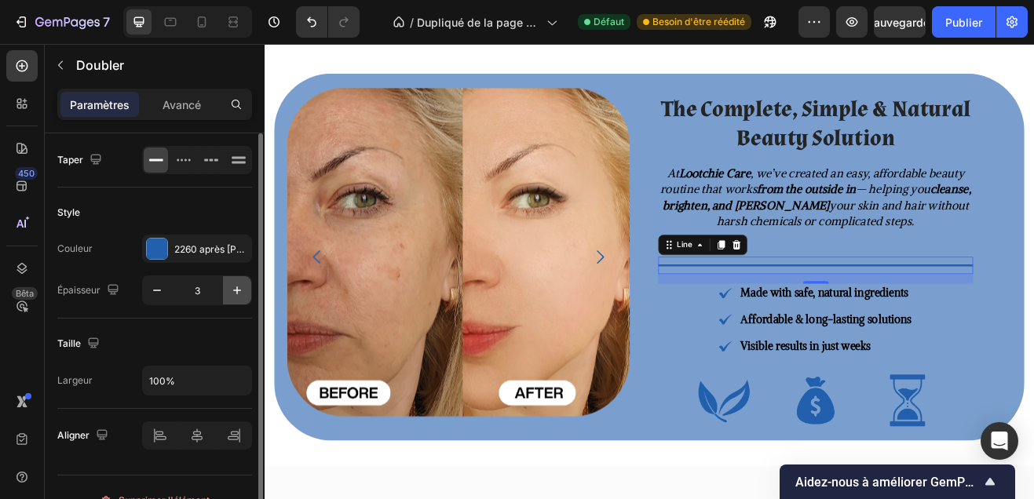
click at [234, 287] on icon "button" at bounding box center [237, 291] width 16 height 16
click at [192, 214] on div "Style" at bounding box center [154, 212] width 195 height 25
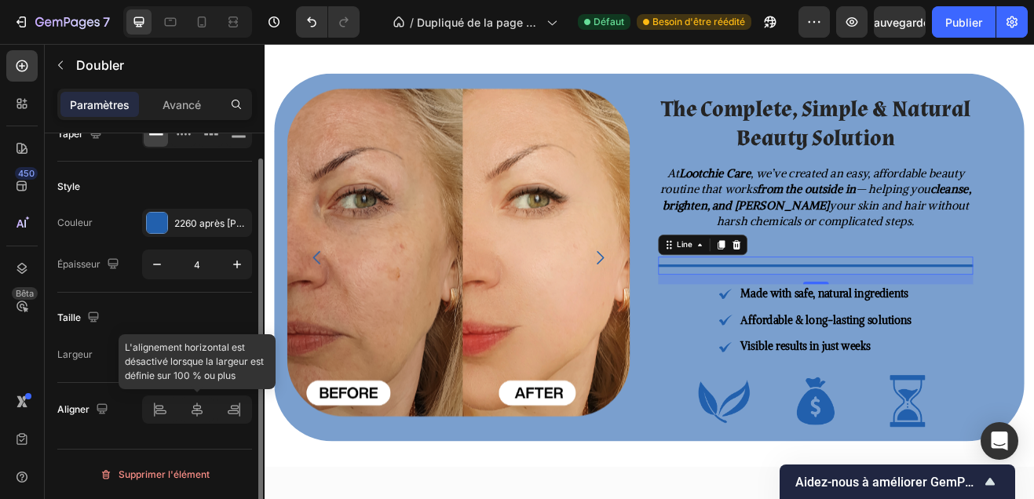
click at [199, 418] on div at bounding box center [197, 410] width 110 height 28
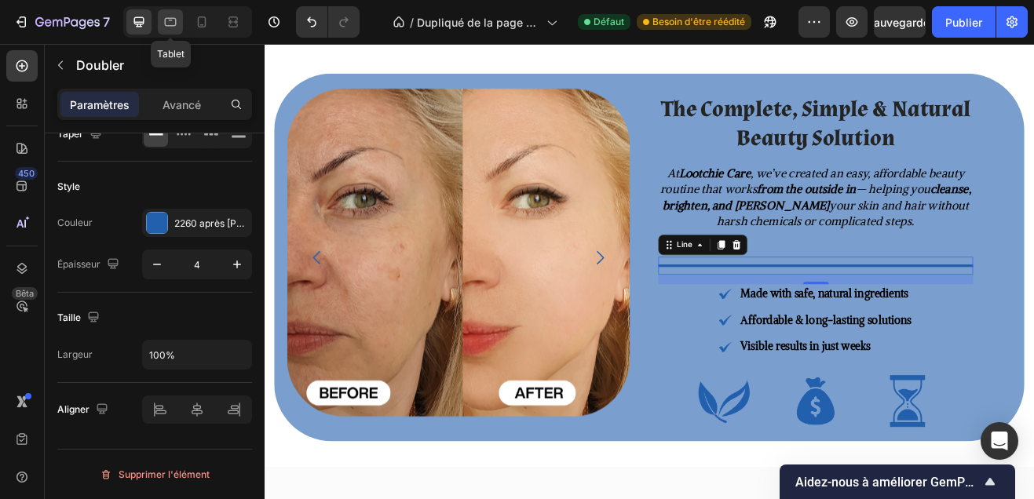
click at [171, 25] on icon at bounding box center [171, 22] width 12 height 9
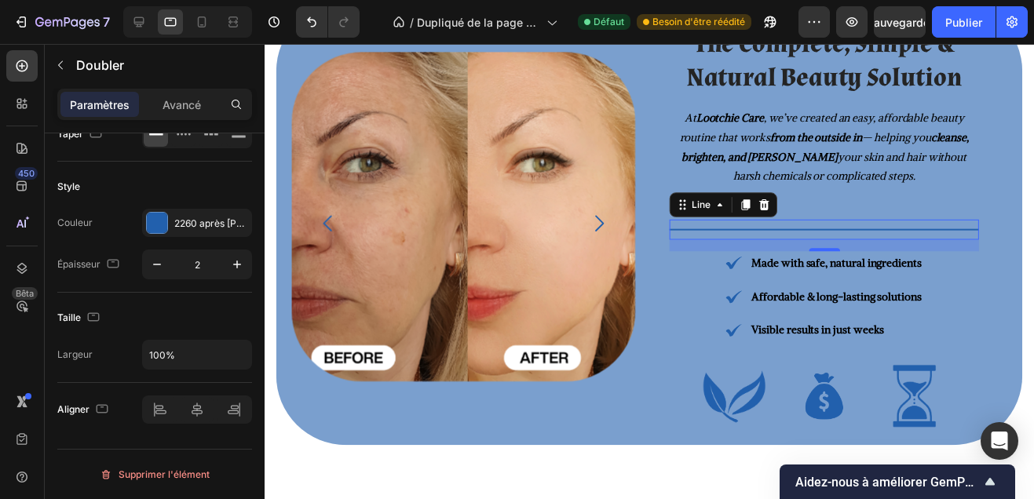
scroll to position [1192, 0]
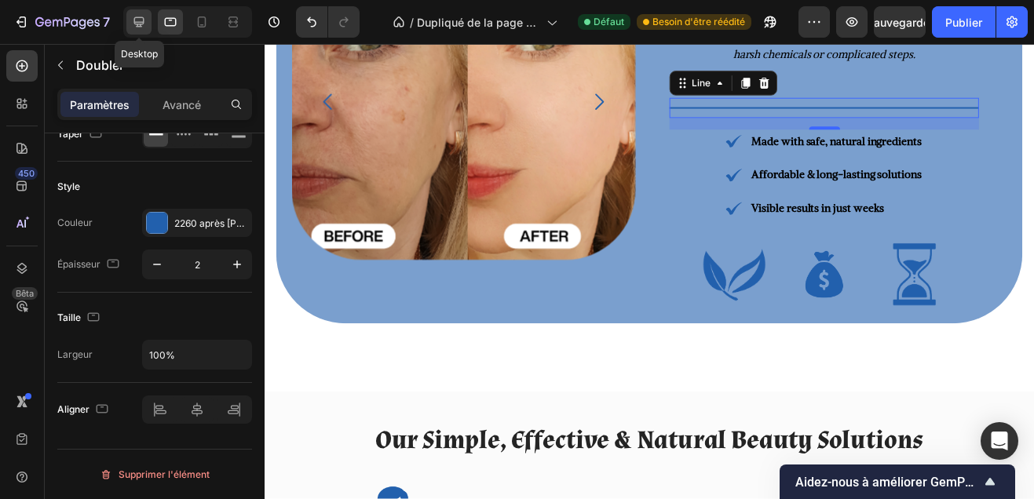
click at [147, 24] on div at bounding box center [138, 21] width 25 height 25
type input "4"
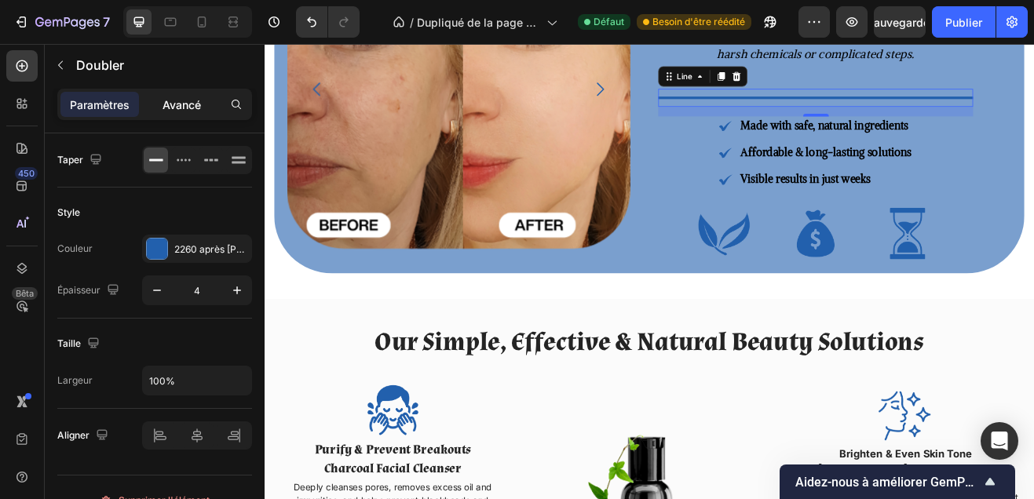
click at [193, 99] on font "Avancé" at bounding box center [181, 104] width 38 height 13
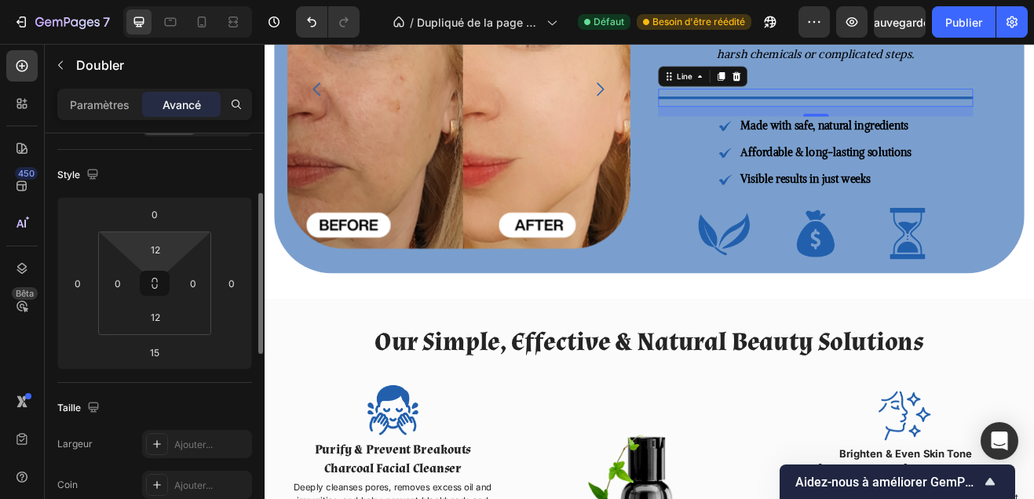
scroll to position [184, 0]
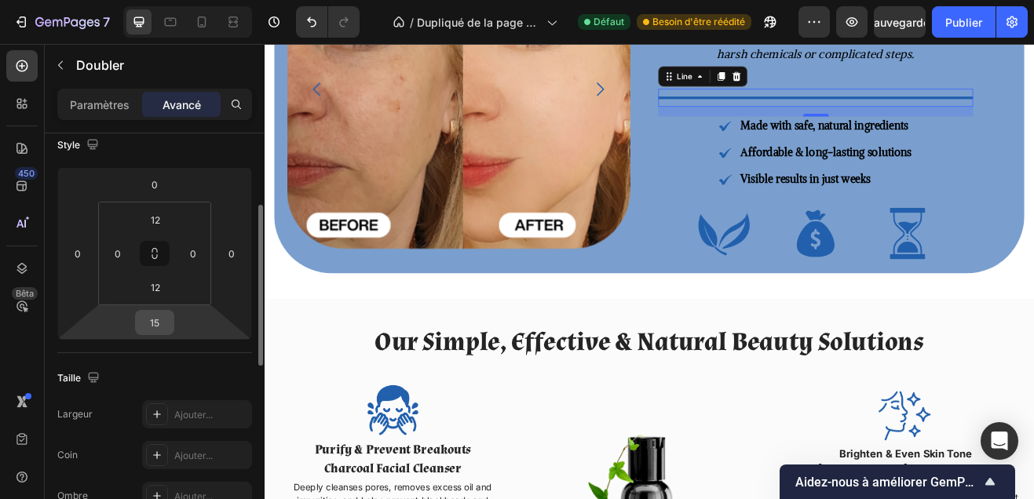
click at [155, 321] on input "15" at bounding box center [154, 323] width 31 height 24
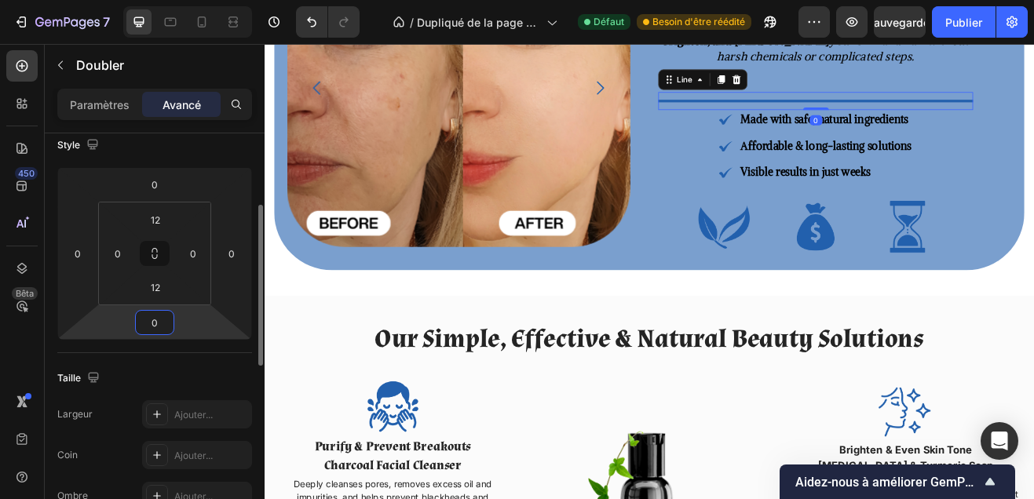
scroll to position [1193, 0]
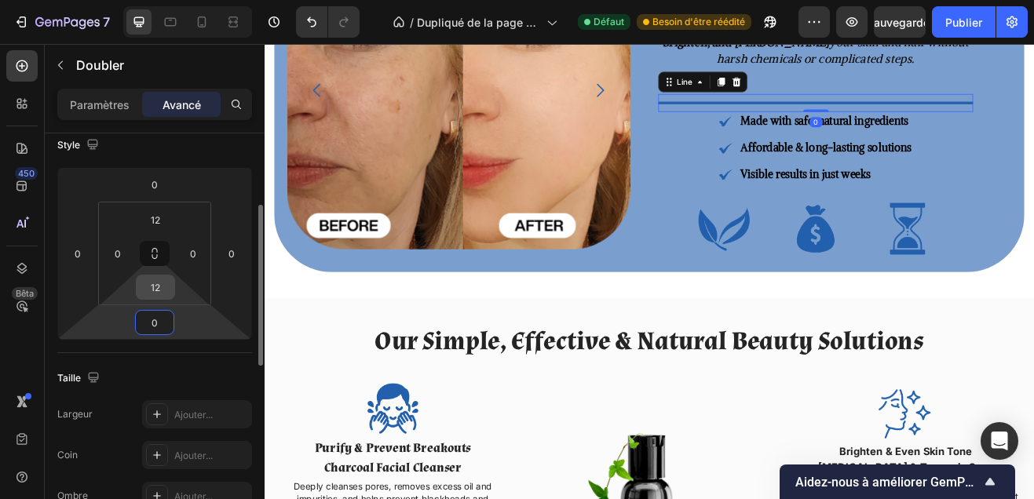
type input "0"
click at [165, 298] on input "12" at bounding box center [155, 288] width 31 height 24
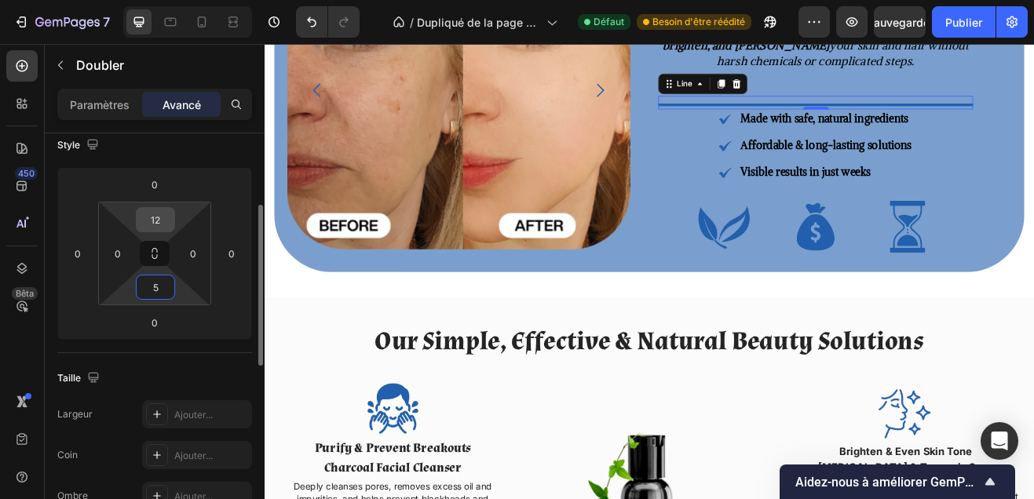
type input "5"
click at [155, 219] on input "12" at bounding box center [155, 220] width 31 height 24
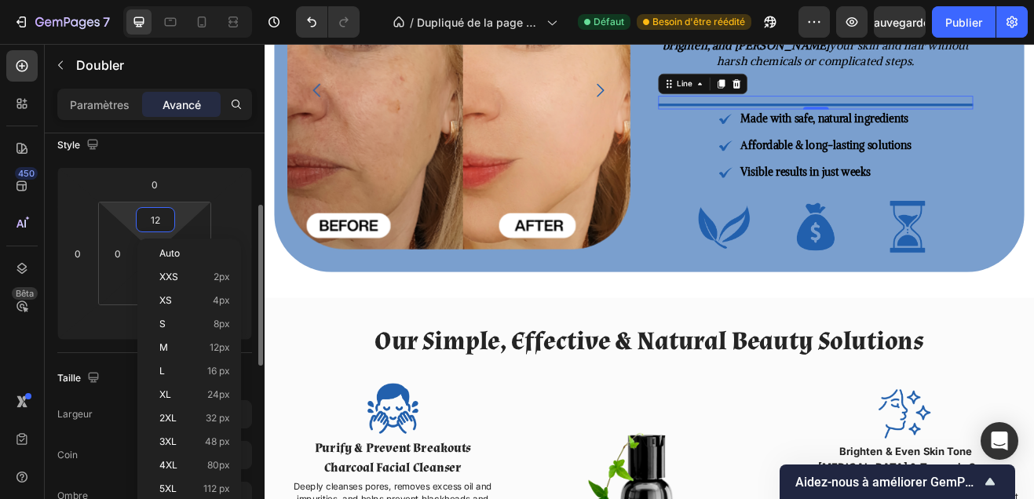
type input "5"
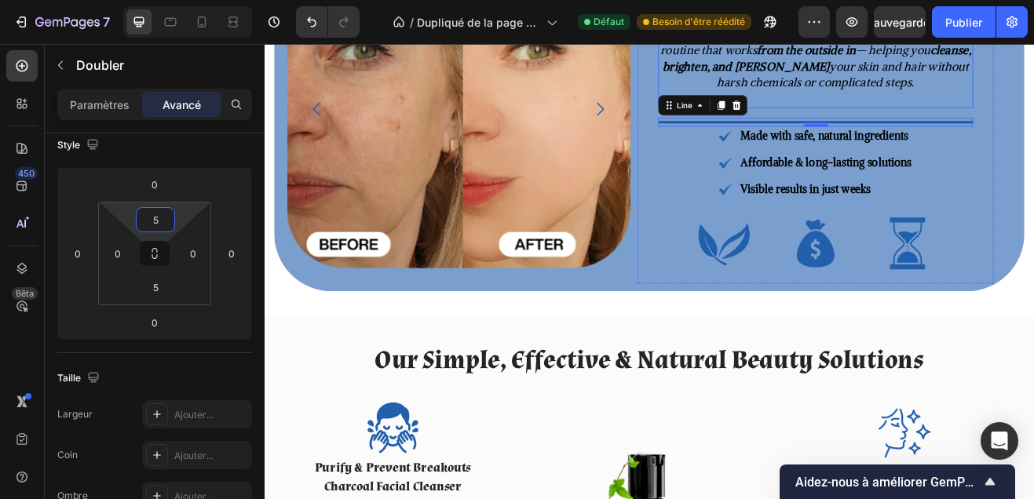
scroll to position [1166, 0]
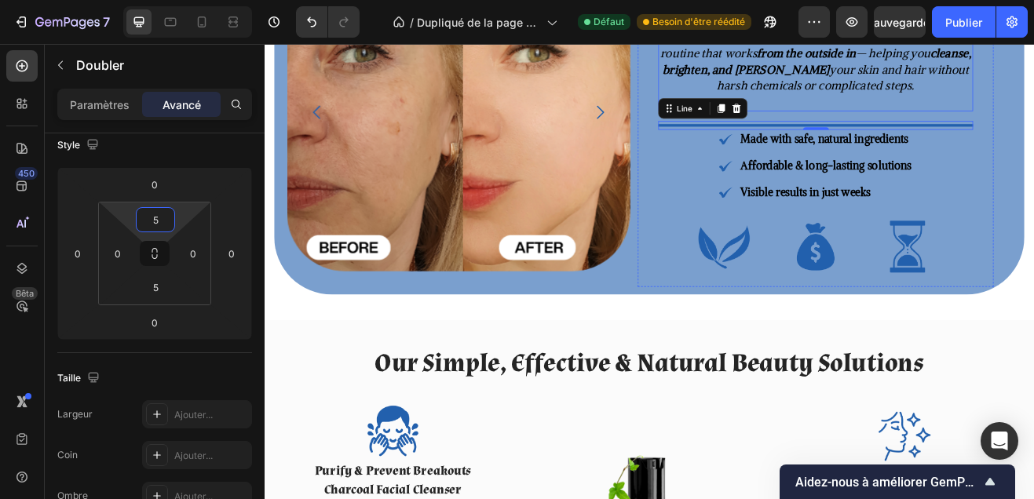
click at [1020, 93] on p "At Lootchie Care , we’ve created an easy, affordable beauty routine that works …" at bounding box center [939, 65] width 382 height 79
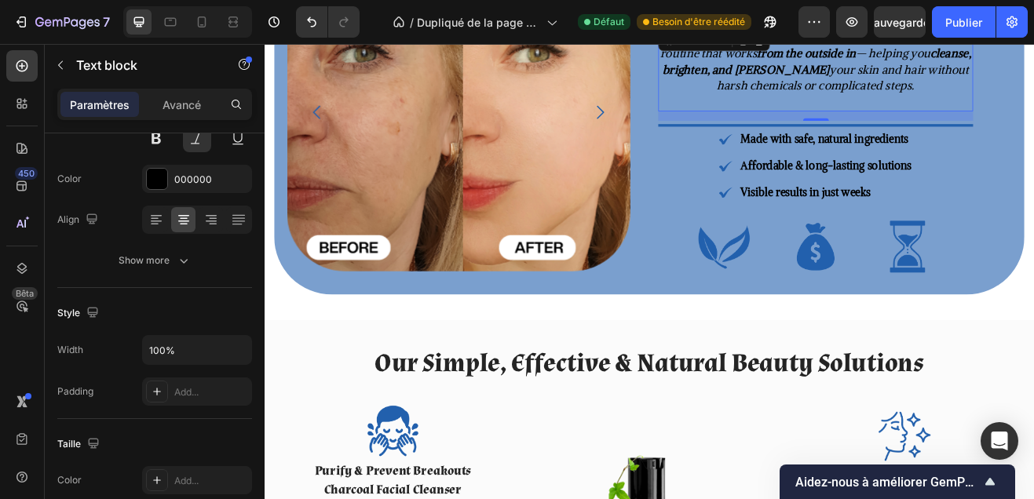
scroll to position [0, 0]
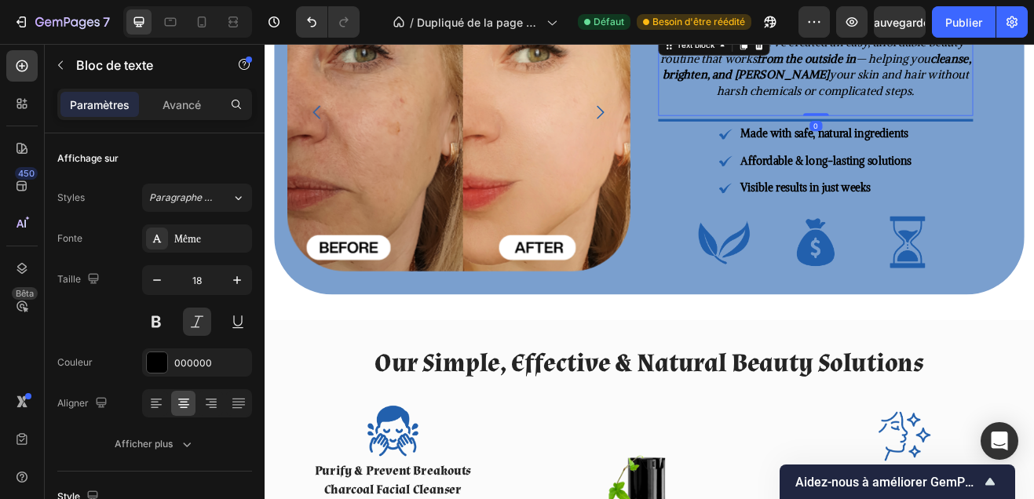
drag, startPoint x: 939, startPoint y: 137, endPoint x: 939, endPoint y: 108, distance: 29.0
click at [939, 108] on div "At Lootchie Care , we’ve created an easy, affordable beauty routine that works …" at bounding box center [939, 81] width 385 height 102
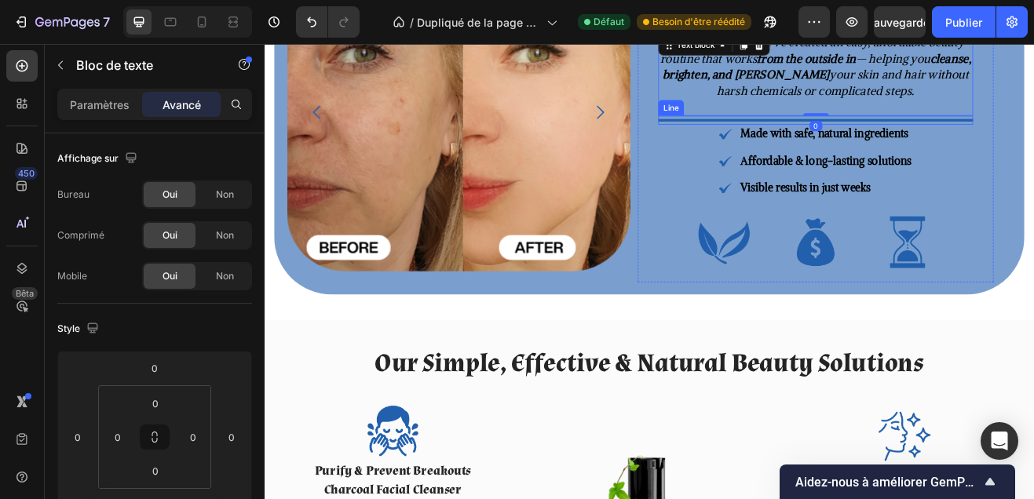
click at [886, 137] on div at bounding box center [939, 137] width 385 height 3
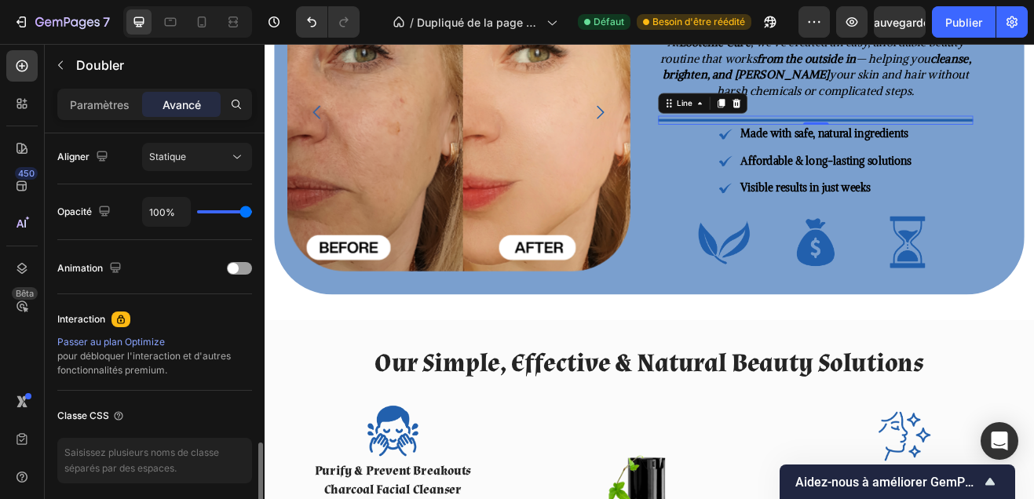
scroll to position [637, 0]
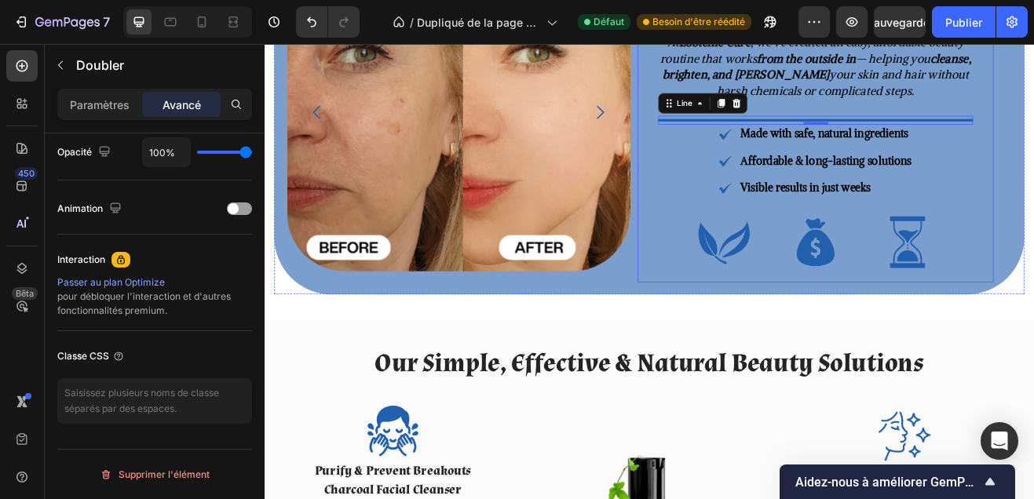
click at [754, 332] on div "The Complete, Simple & Natural Beauty Solution Heading At Lootchie Care , we’ve…" at bounding box center [939, 127] width 436 height 416
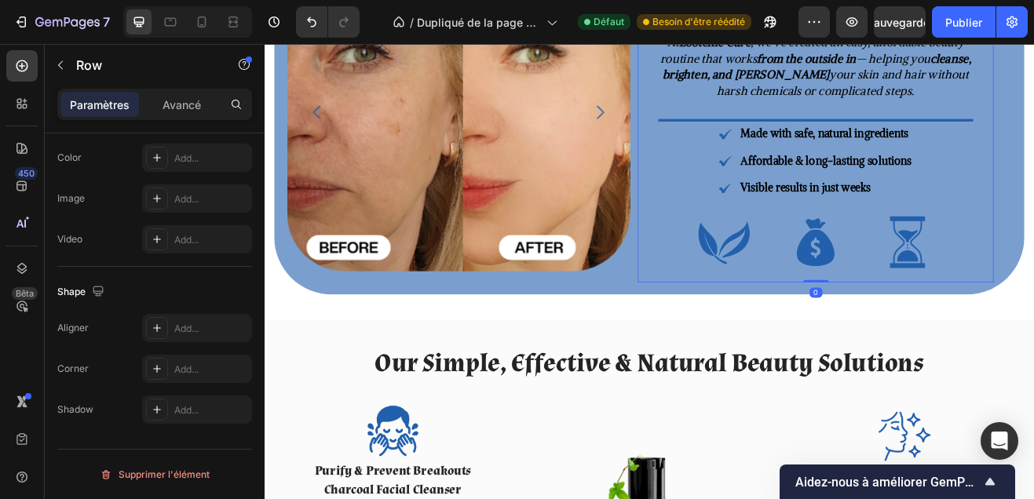
scroll to position [0, 0]
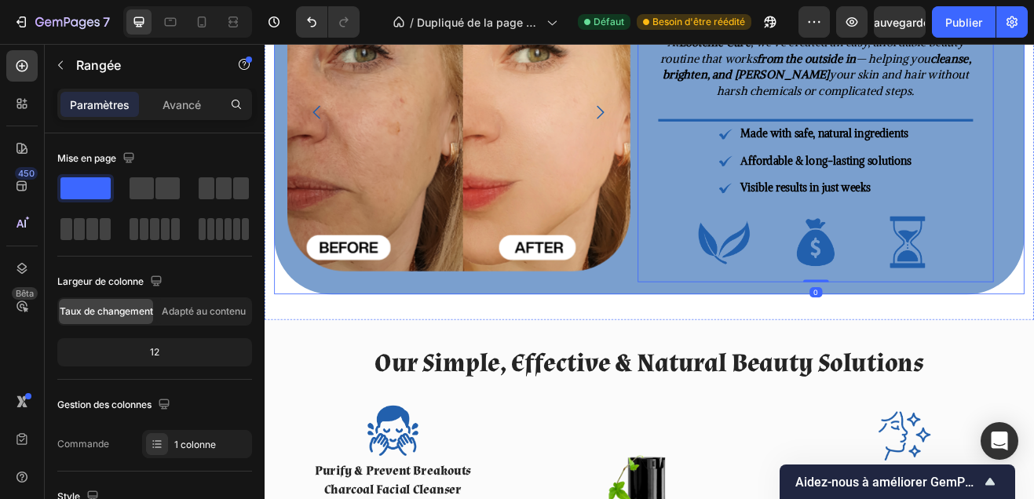
click at [725, 340] on div "The Complete, Simple & Natural Beauty Solution Heading At Lootchie Care , we’ve…" at bounding box center [939, 127] width 436 height 447
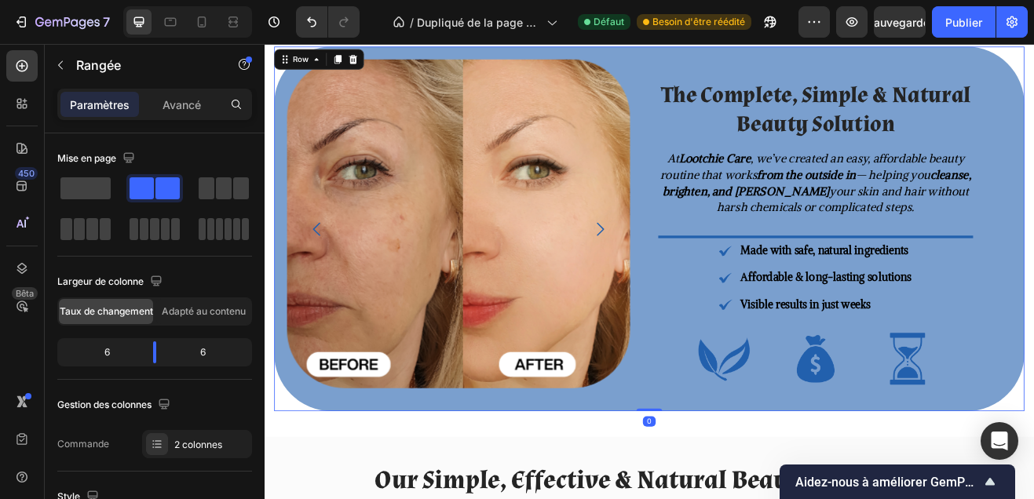
scroll to position [1017, 0]
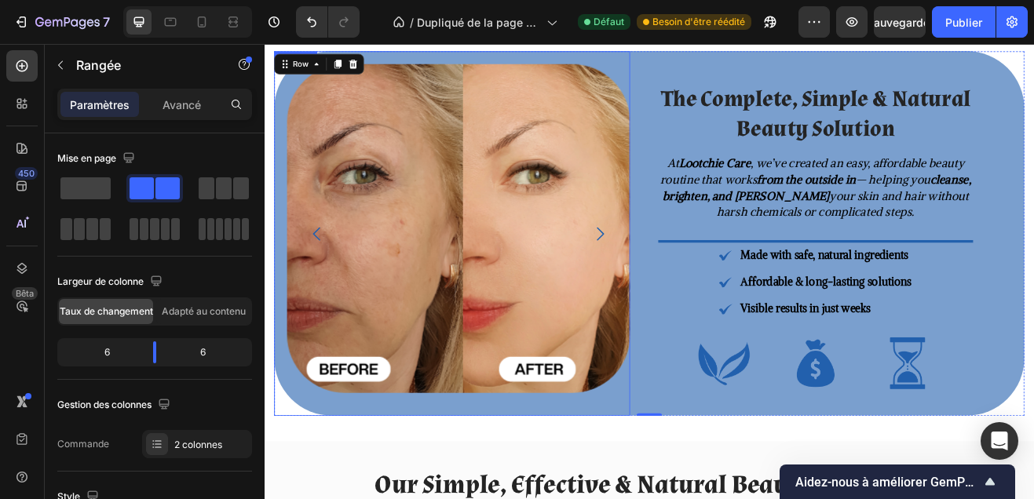
click at [679, 274] on icon "Carousel Next Arrow" at bounding box center [675, 277] width 24 height 24
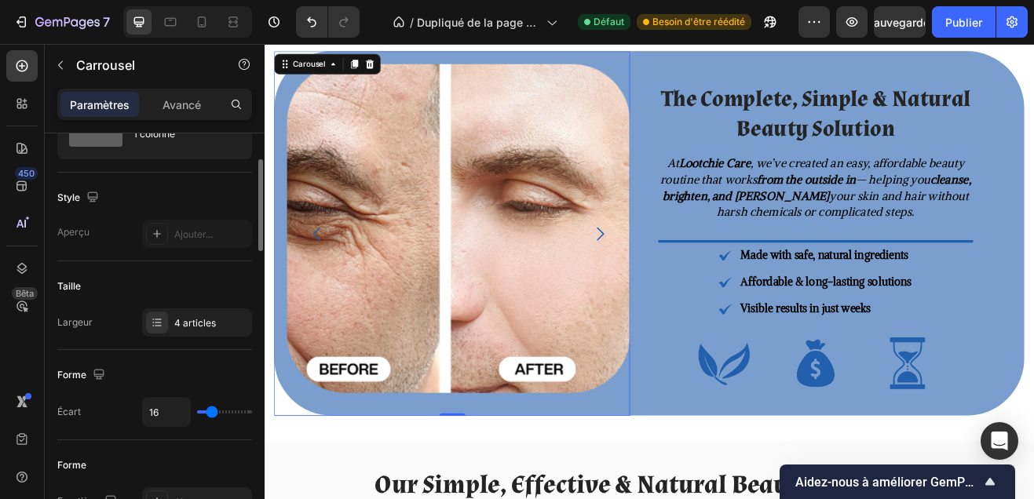
scroll to position [82, 0]
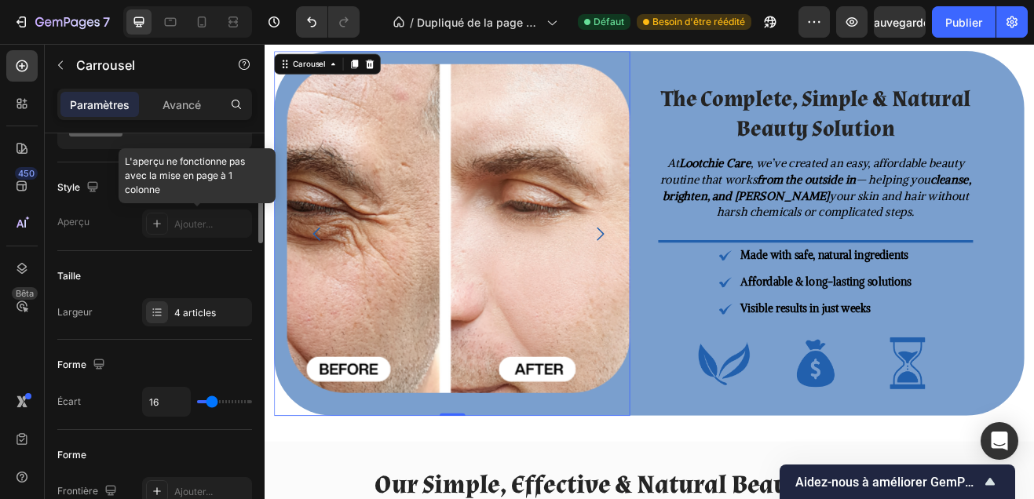
click at [189, 233] on div at bounding box center [197, 224] width 110 height 28
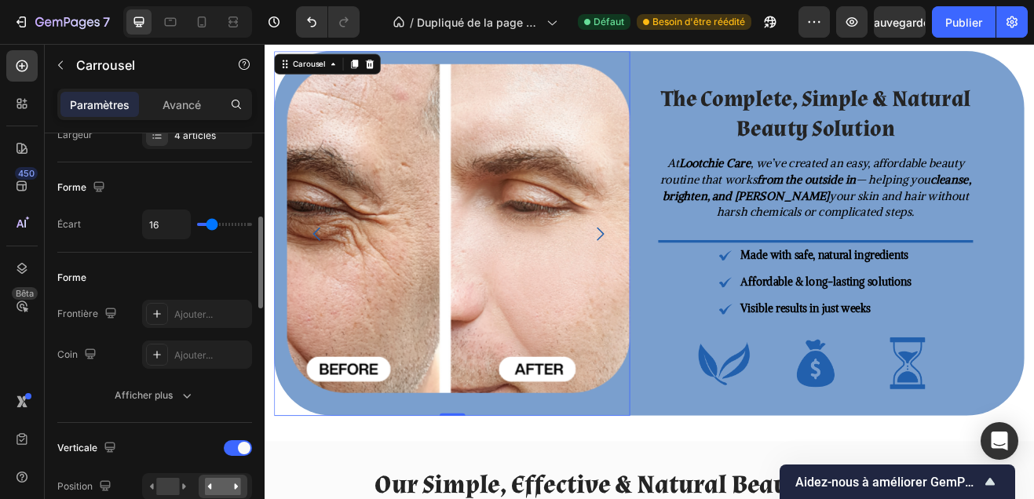
scroll to position [283, 0]
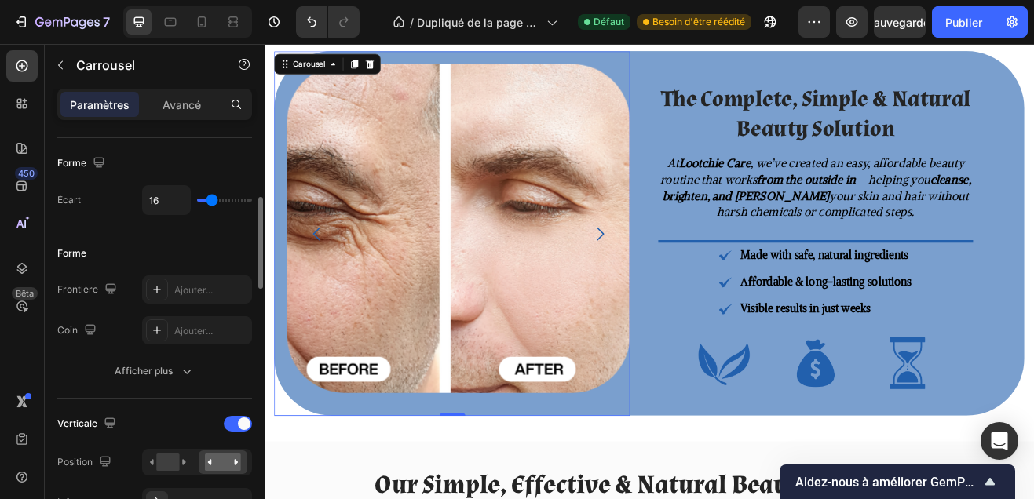
type input "1"
type input "14"
type input "17"
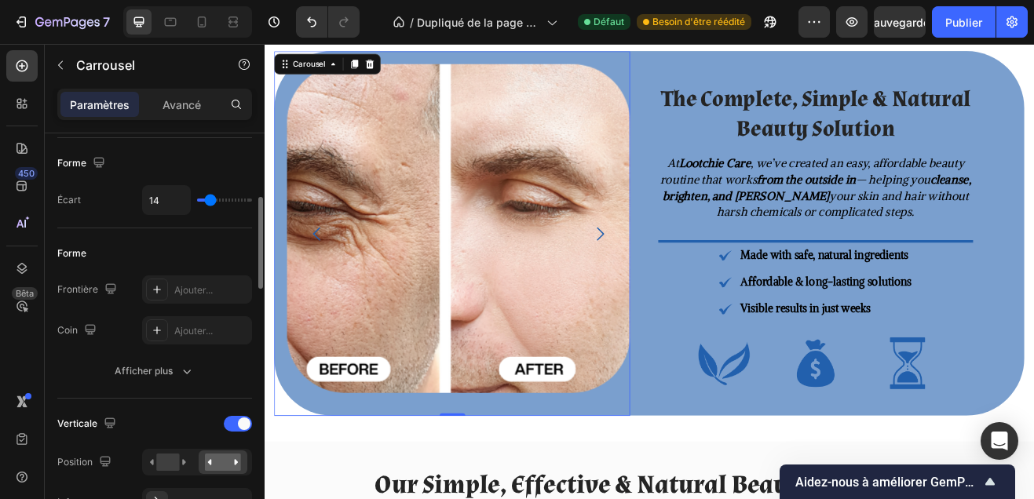
type input "17"
type input "21"
click at [214, 199] on input "range" at bounding box center [224, 200] width 55 height 3
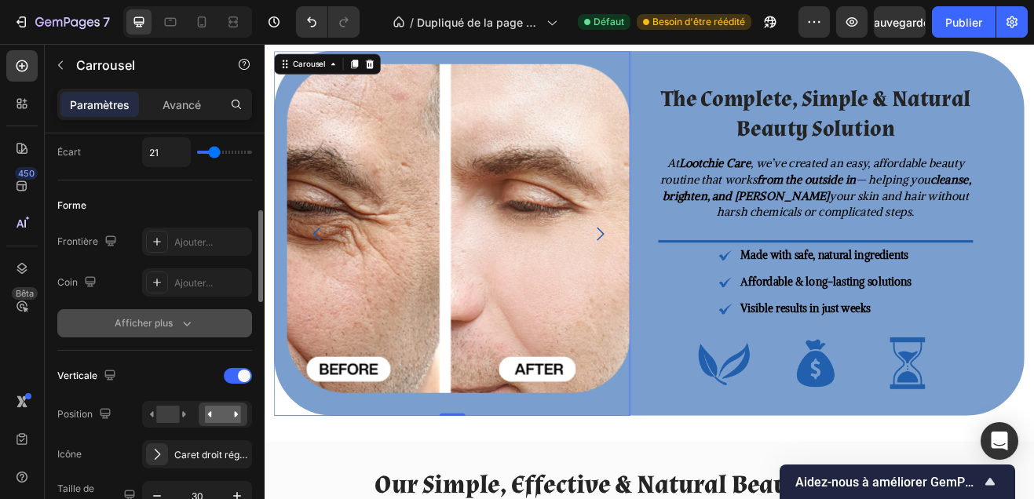
scroll to position [334, 0]
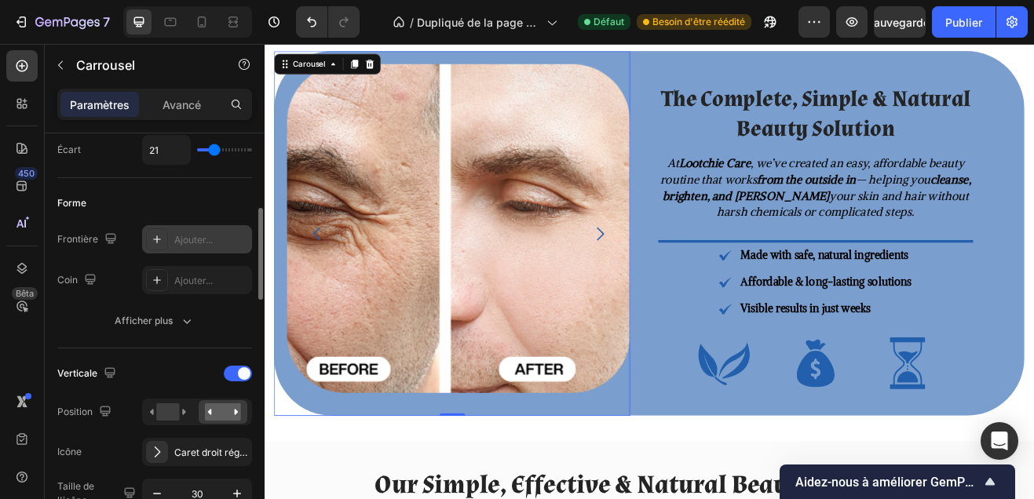
click at [177, 246] on div "Ajouter..." at bounding box center [211, 240] width 74 height 14
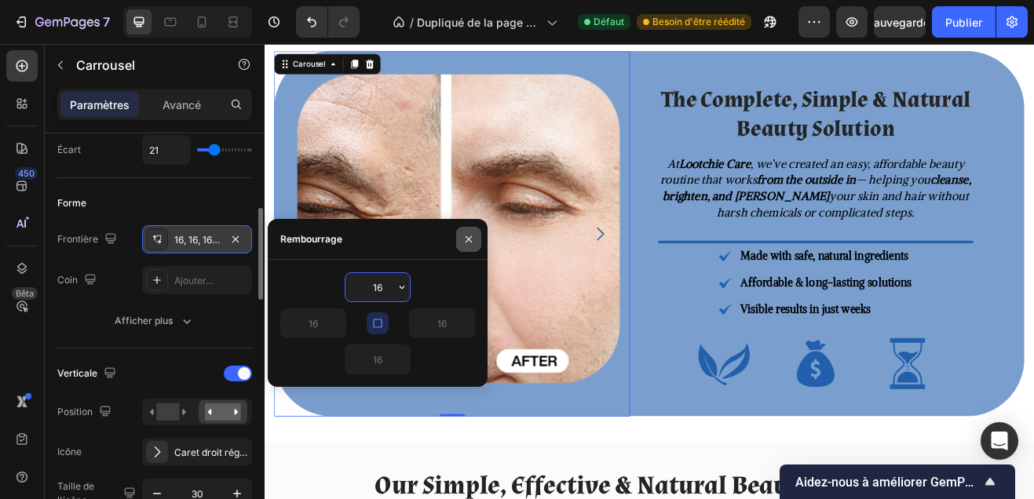
click at [462, 243] on icon "button" at bounding box center [468, 239] width 13 height 13
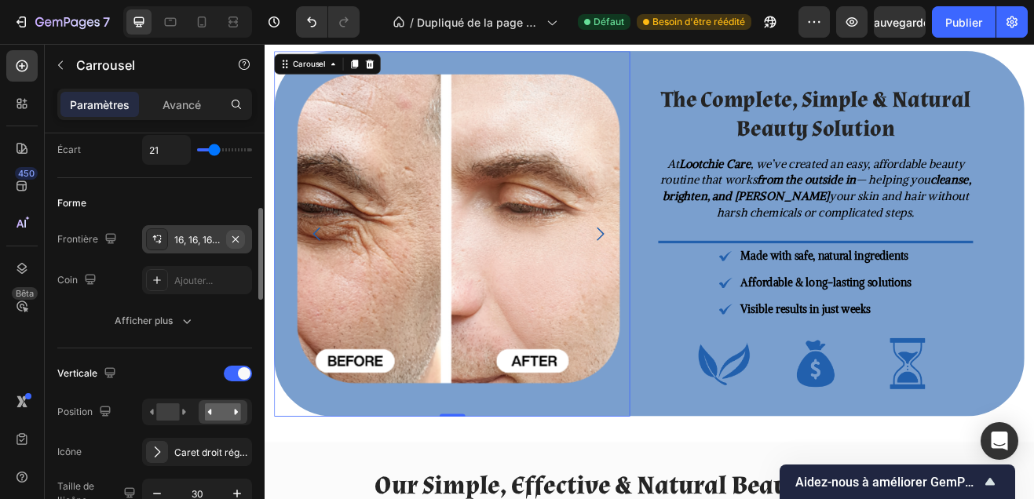
click at [237, 243] on icon "button" at bounding box center [235, 239] width 13 height 13
type input "0"
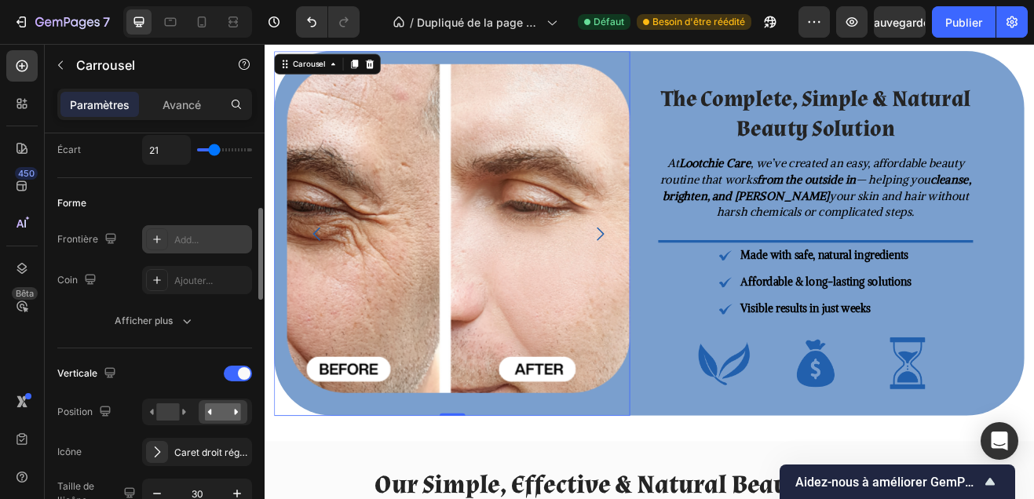
click at [237, 243] on div "Add..." at bounding box center [211, 240] width 74 height 14
type input "16"
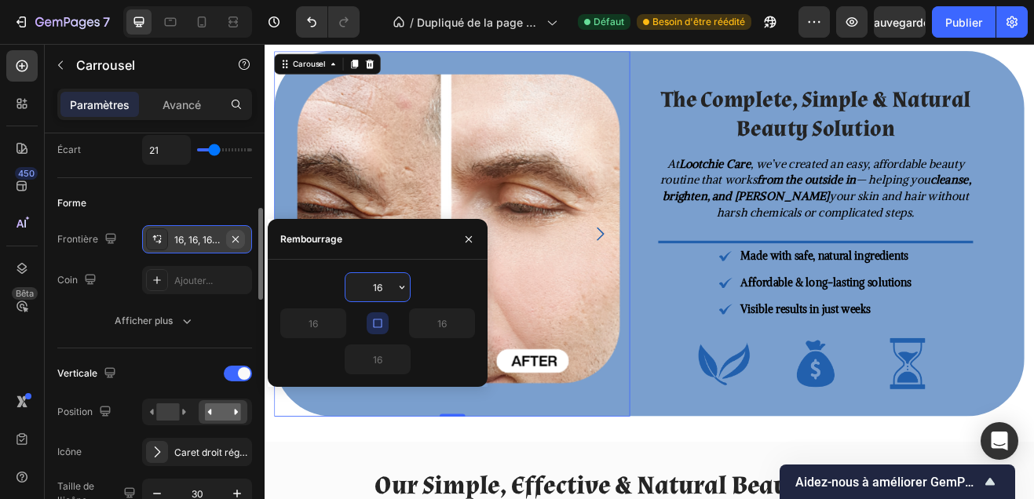
click at [234, 243] on icon "button" at bounding box center [235, 239] width 13 height 13
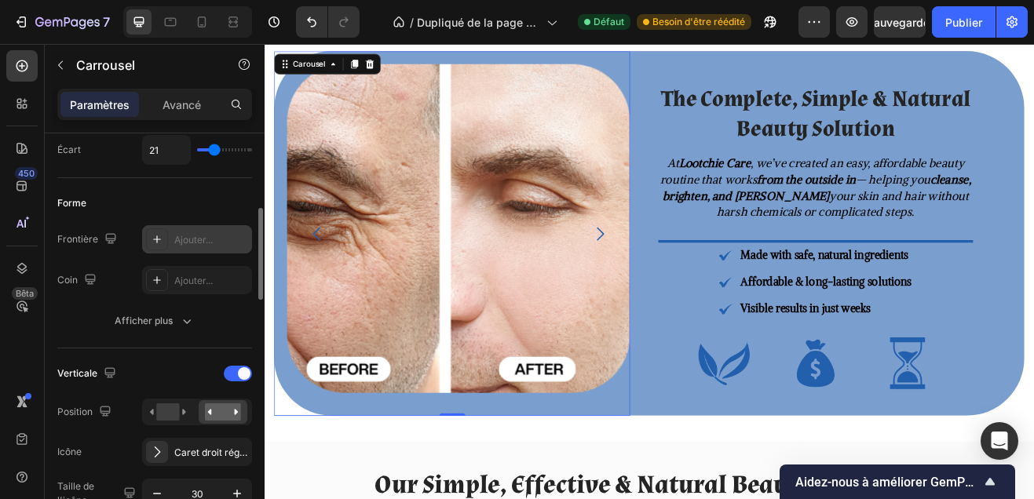
click at [217, 206] on div "Forme" at bounding box center [154, 203] width 195 height 25
click at [945, 18] on font "Publier" at bounding box center [963, 22] width 37 height 13
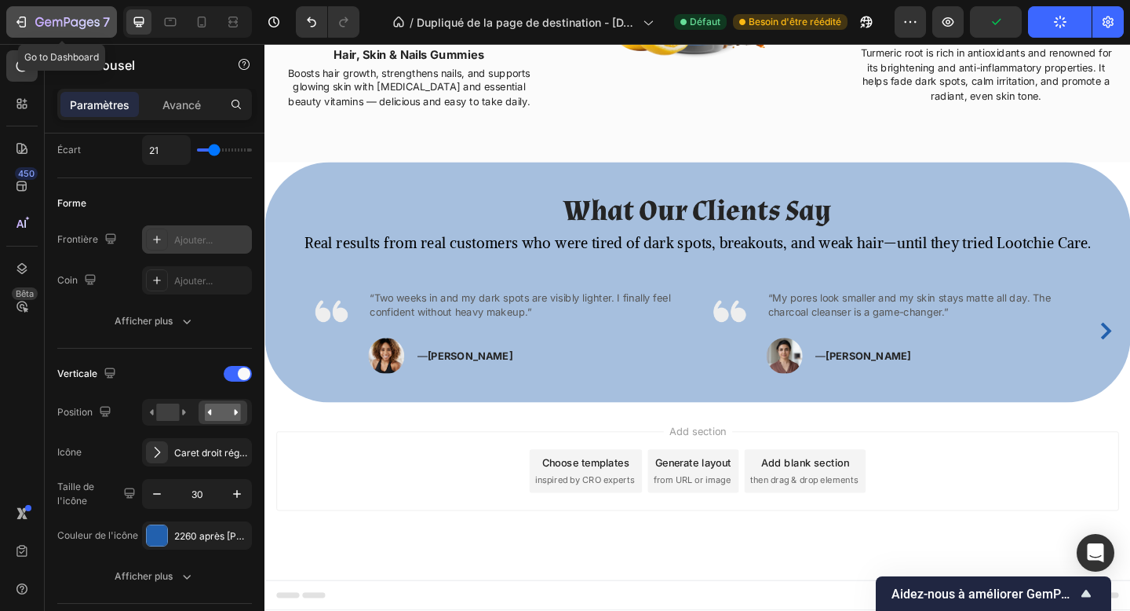
scroll to position [1797, 0]
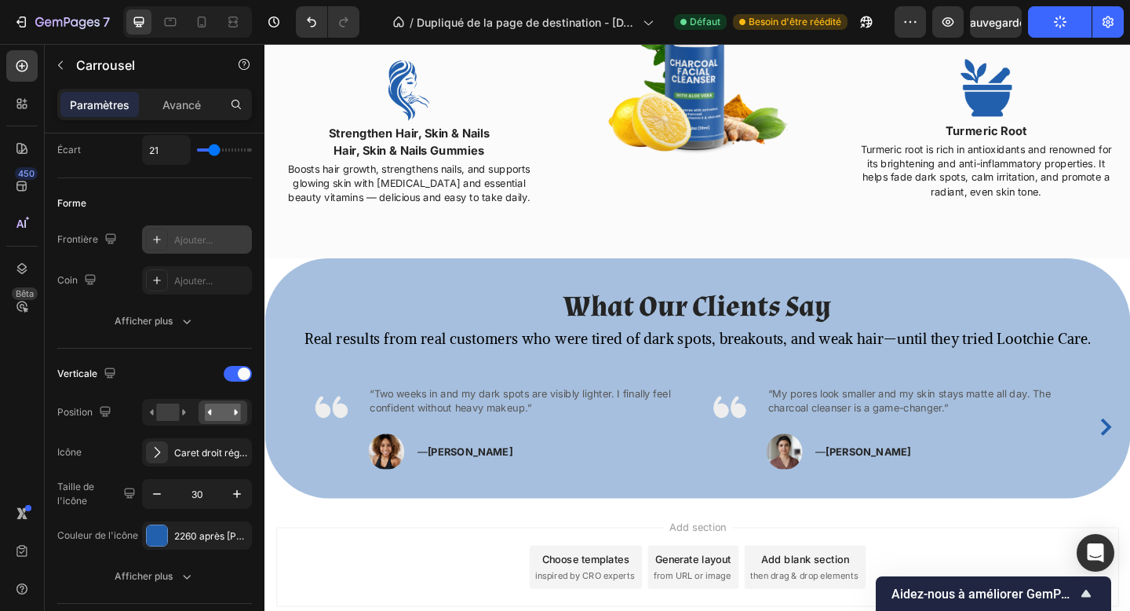
click at [283, 523] on section "What Our Clients Say Heading Real results from real customers who were tired of…" at bounding box center [736, 407] width 942 height 261
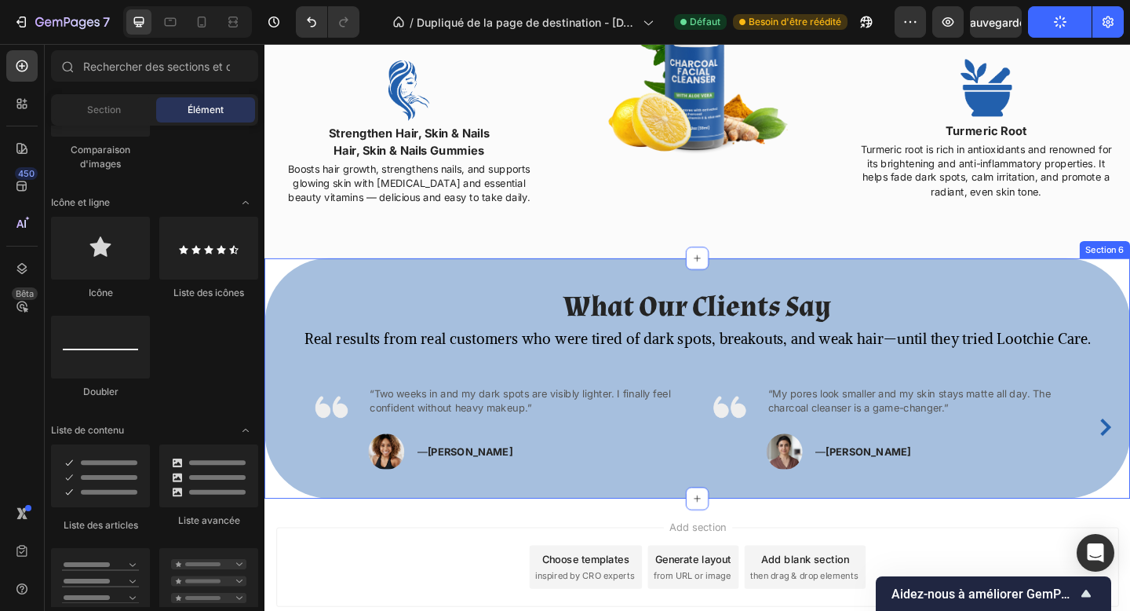
click at [318, 524] on div "What Our Clients Say Heading Real results from real customers who were tired of…" at bounding box center [736, 407] width 942 height 261
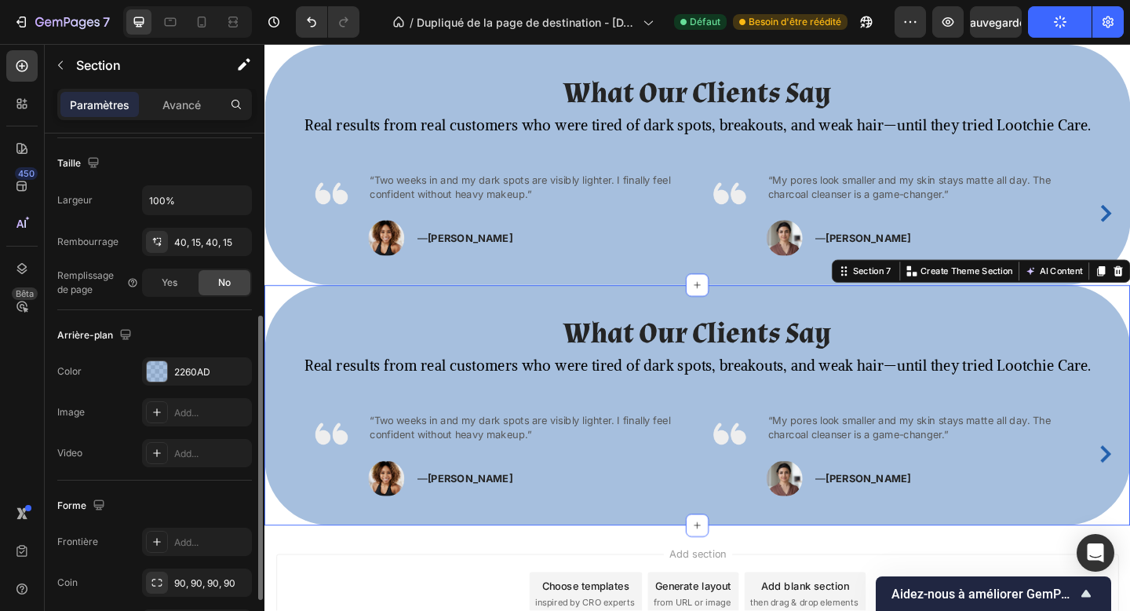
scroll to position [2162, 0]
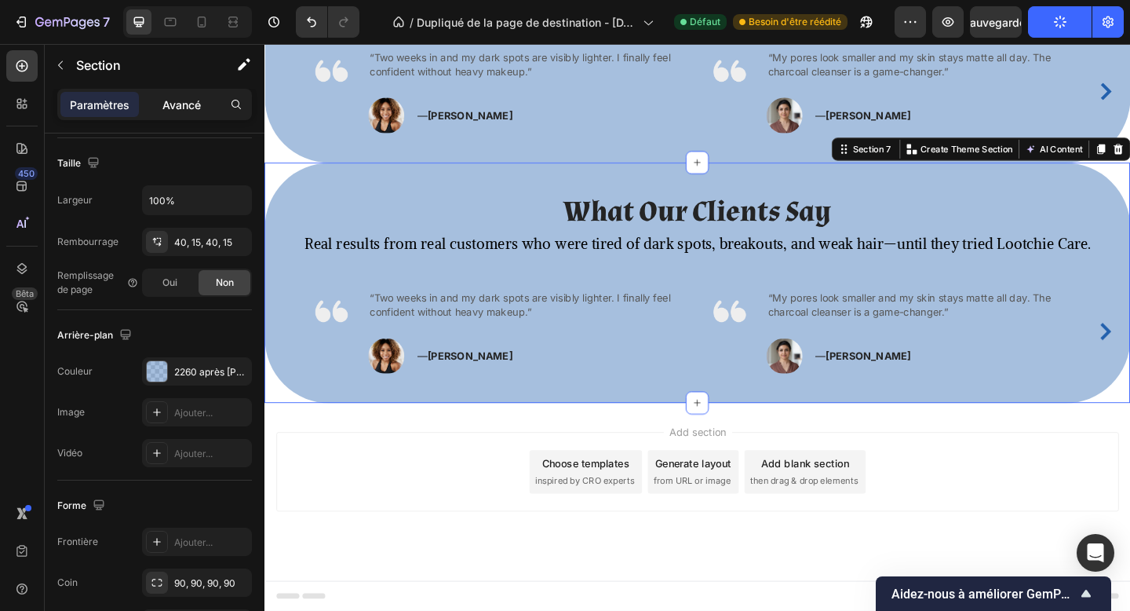
click at [192, 106] on font "Avancé" at bounding box center [181, 104] width 38 height 13
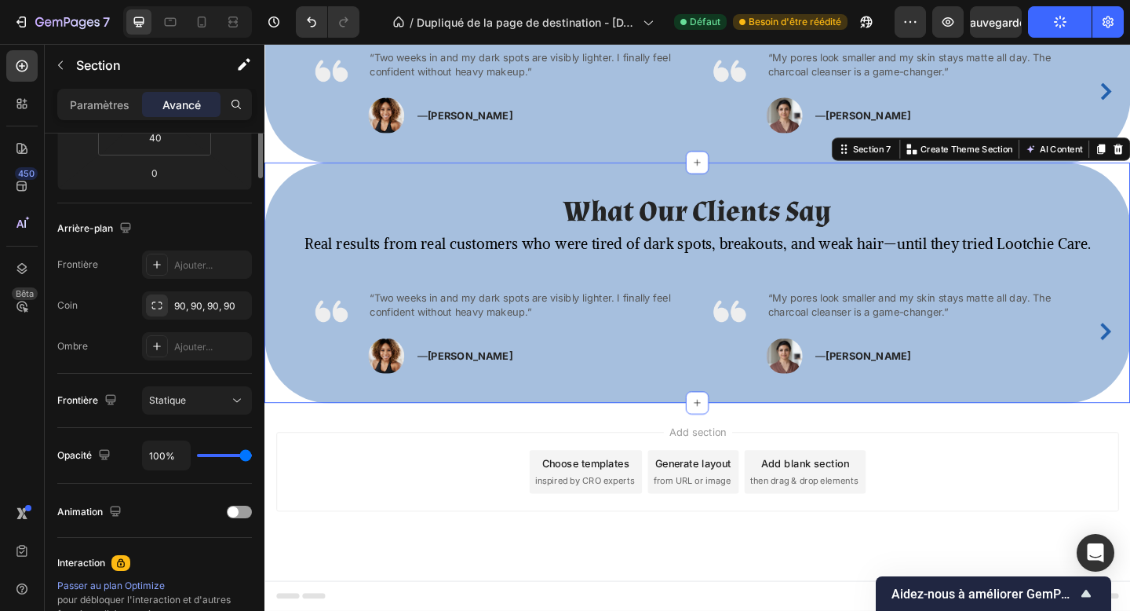
scroll to position [0, 0]
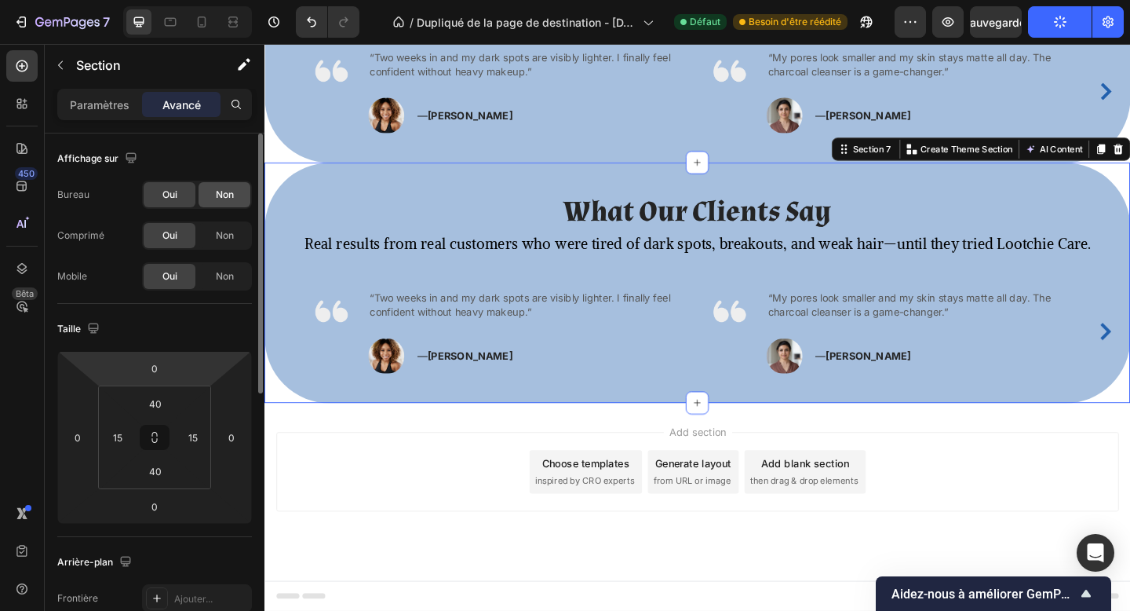
click at [228, 194] on font "Non" at bounding box center [225, 194] width 18 height 12
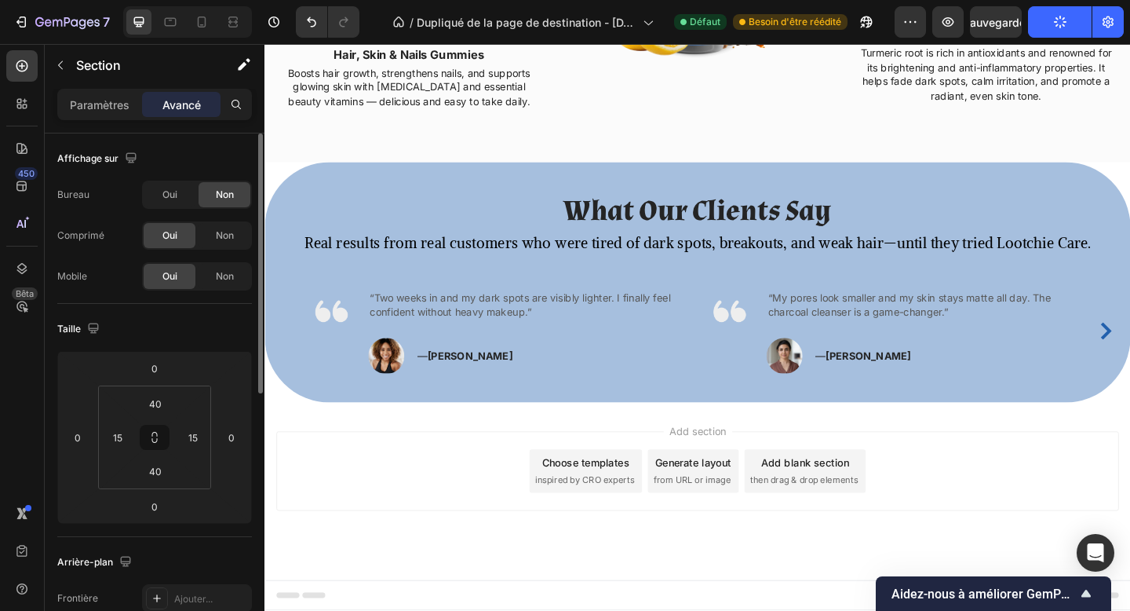
scroll to position [1901, 0]
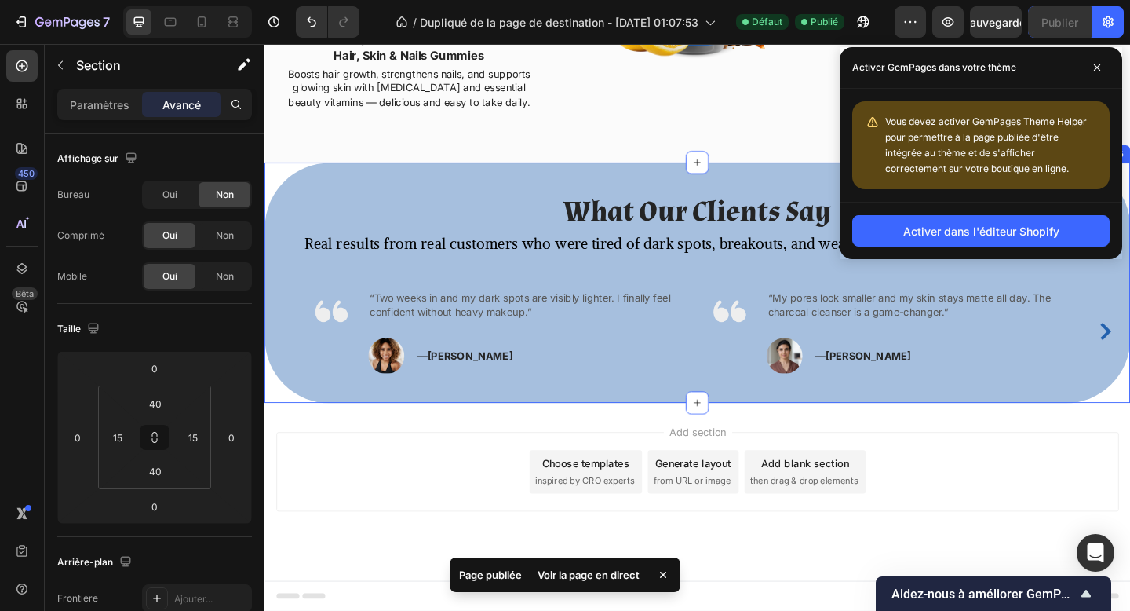
click at [310, 184] on div "What Our Clients Say Heading Real results from real customers who were tired of…" at bounding box center [736, 303] width 942 height 261
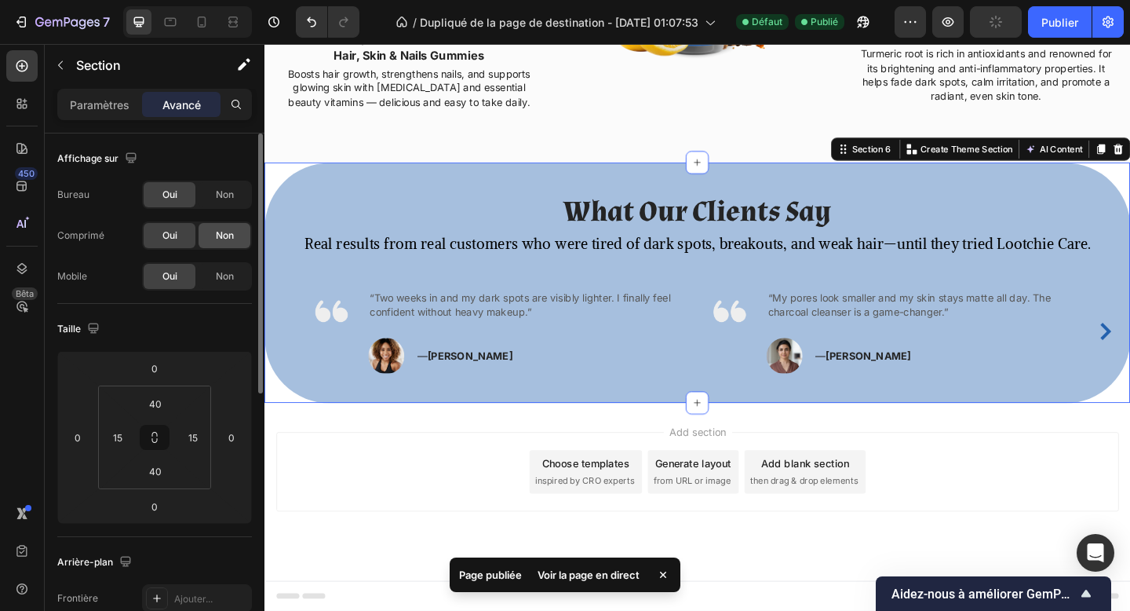
click at [234, 228] on div "Non" at bounding box center [225, 235] width 52 height 25
click at [229, 265] on div "Non" at bounding box center [225, 276] width 52 height 25
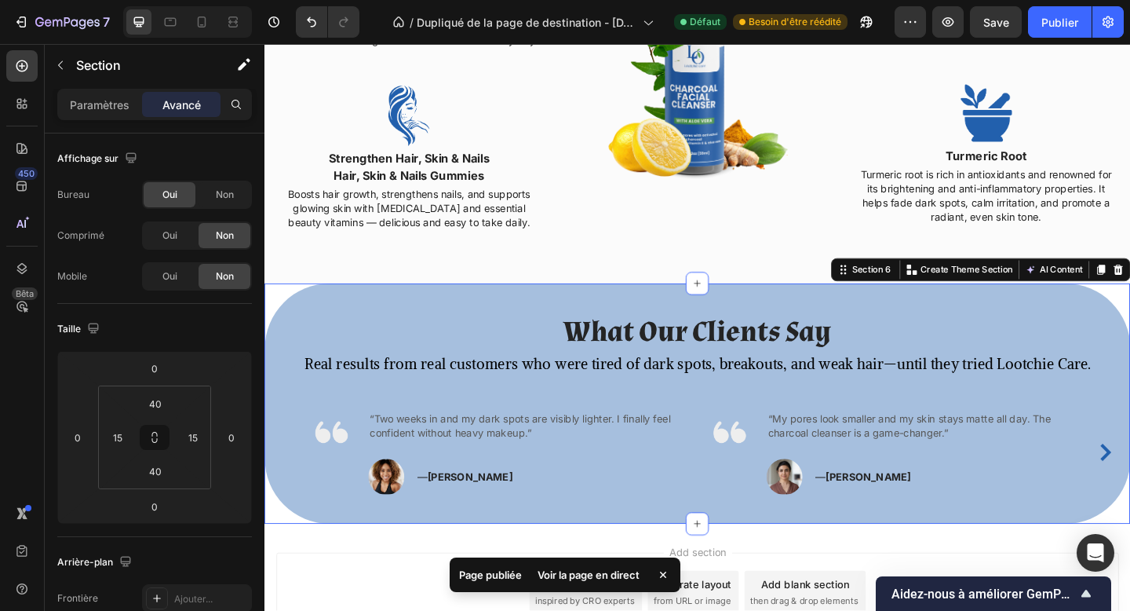
scroll to position [1758, 0]
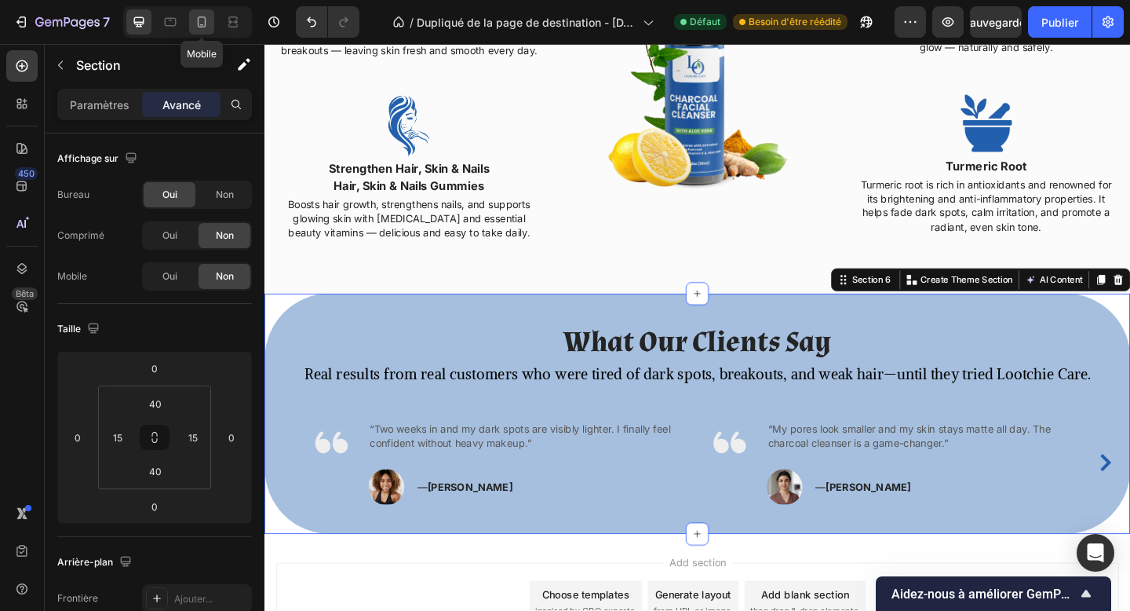
click at [202, 18] on icon at bounding box center [202, 22] width 16 height 16
type input "80"
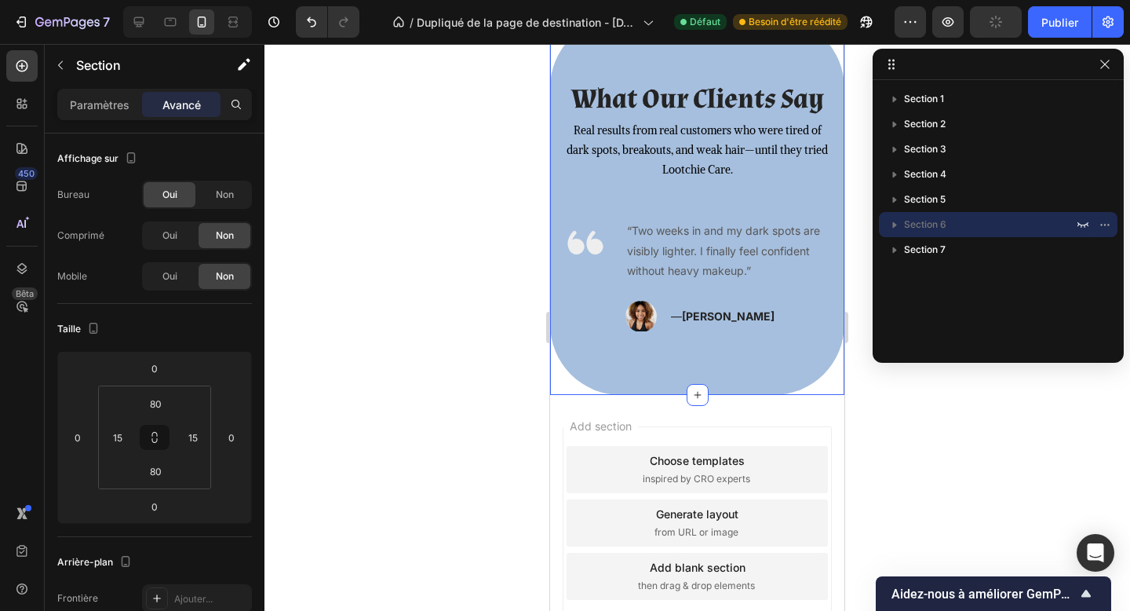
scroll to position [2604, 0]
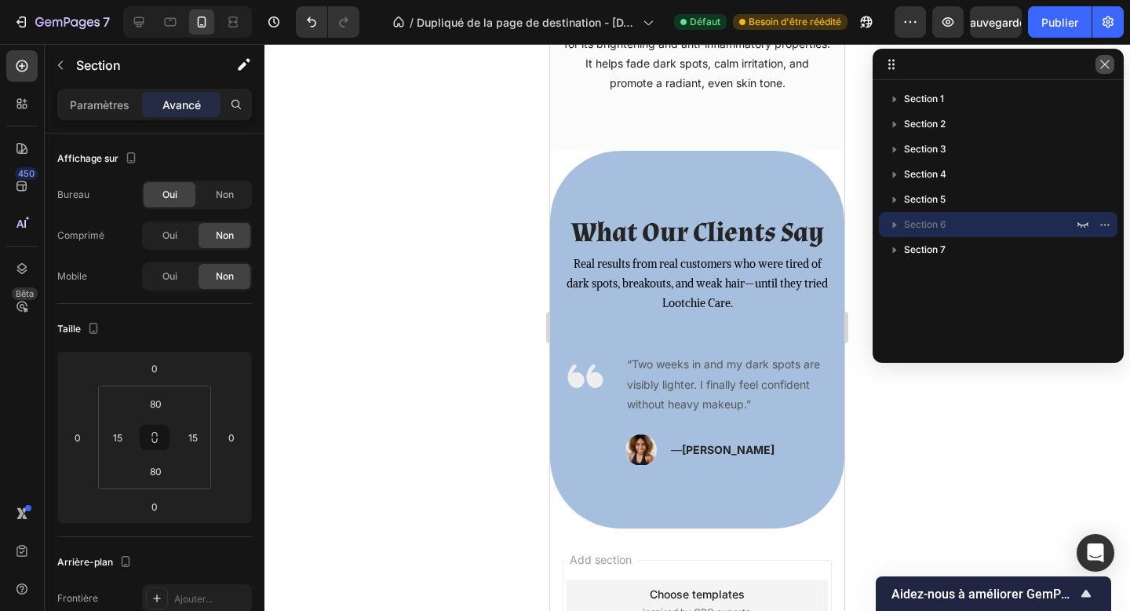
click at [1104, 73] on button "button" at bounding box center [1105, 64] width 19 height 19
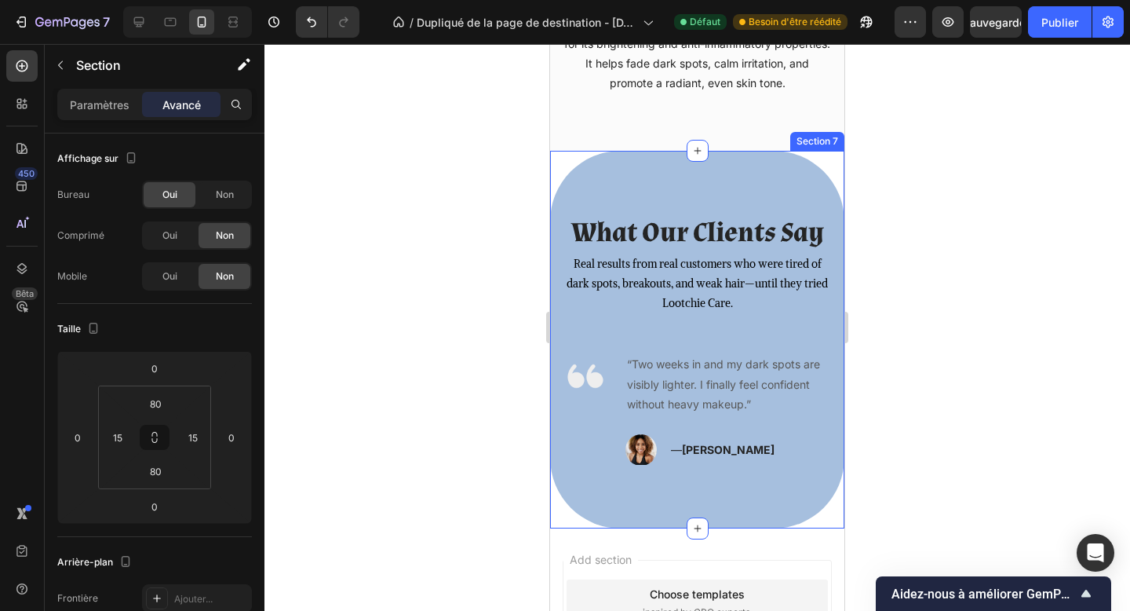
click at [761, 182] on div "What Our Clients Say Heading Real results from real customers who were tired of…" at bounding box center [697, 340] width 294 height 378
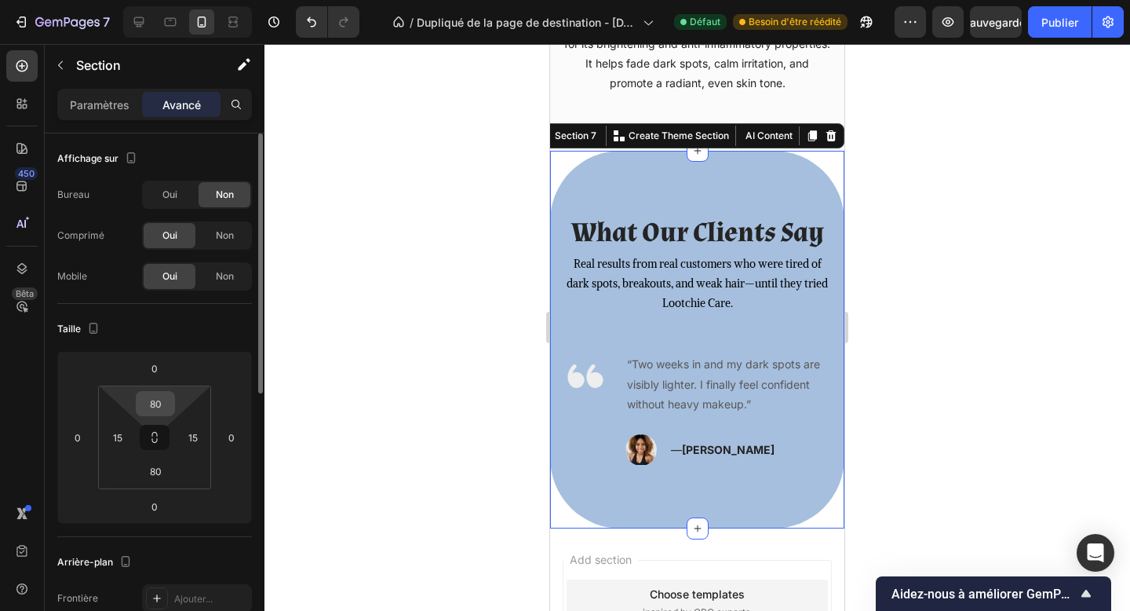
click at [157, 401] on input "80" at bounding box center [155, 404] width 31 height 24
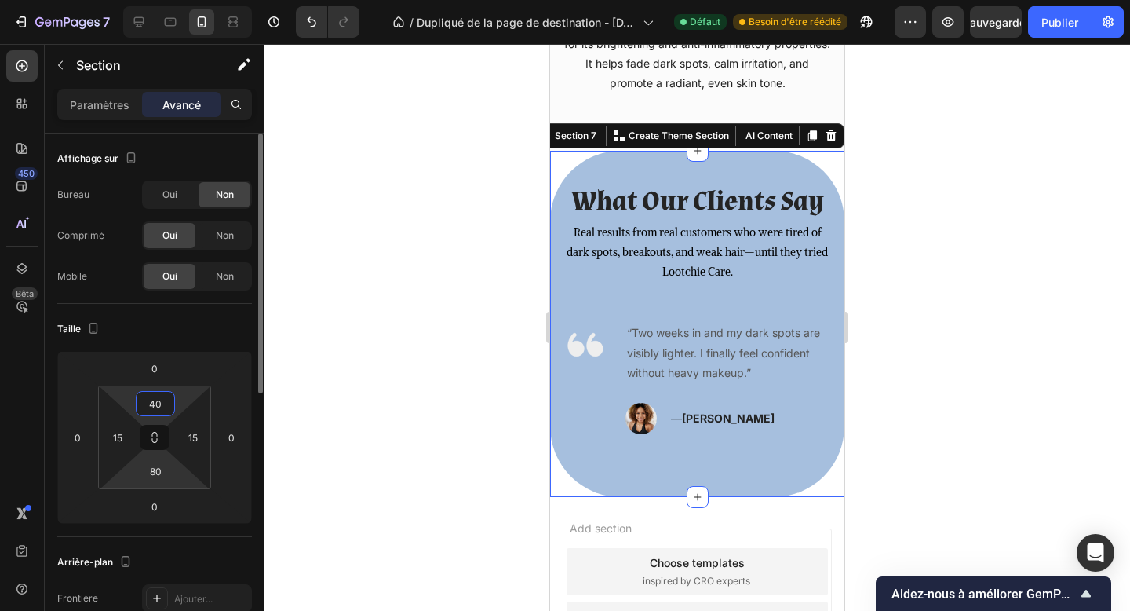
type input "40"
click at [158, 0] on html "7 Version history / Dupliqué de la page de destination - 26 sept. 01:07:53 Défa…" at bounding box center [565, 0] width 1130 height 0
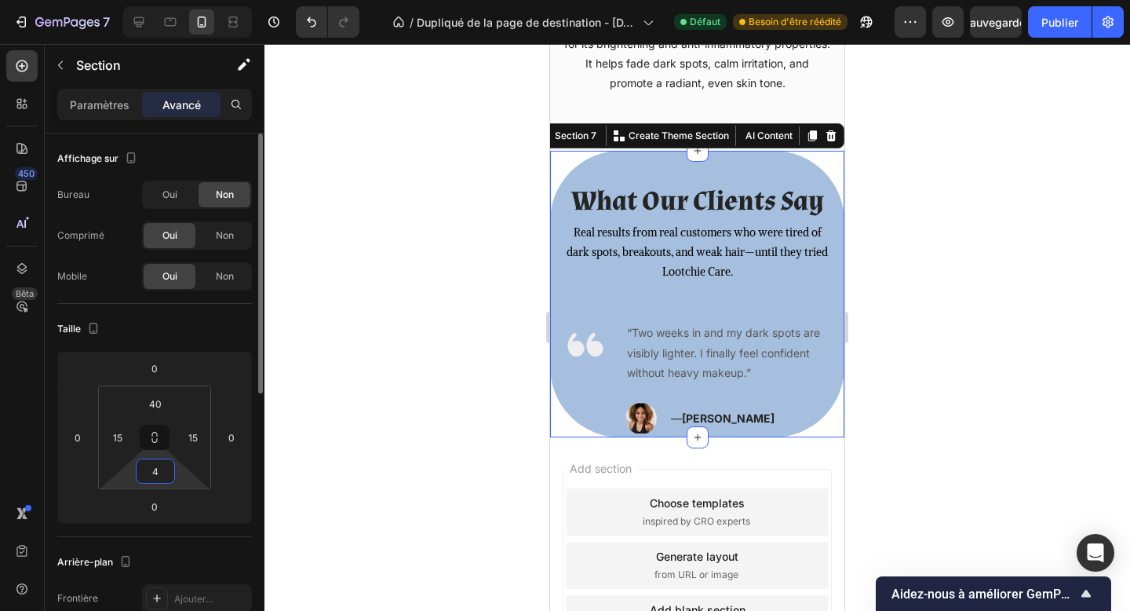
type input "40"
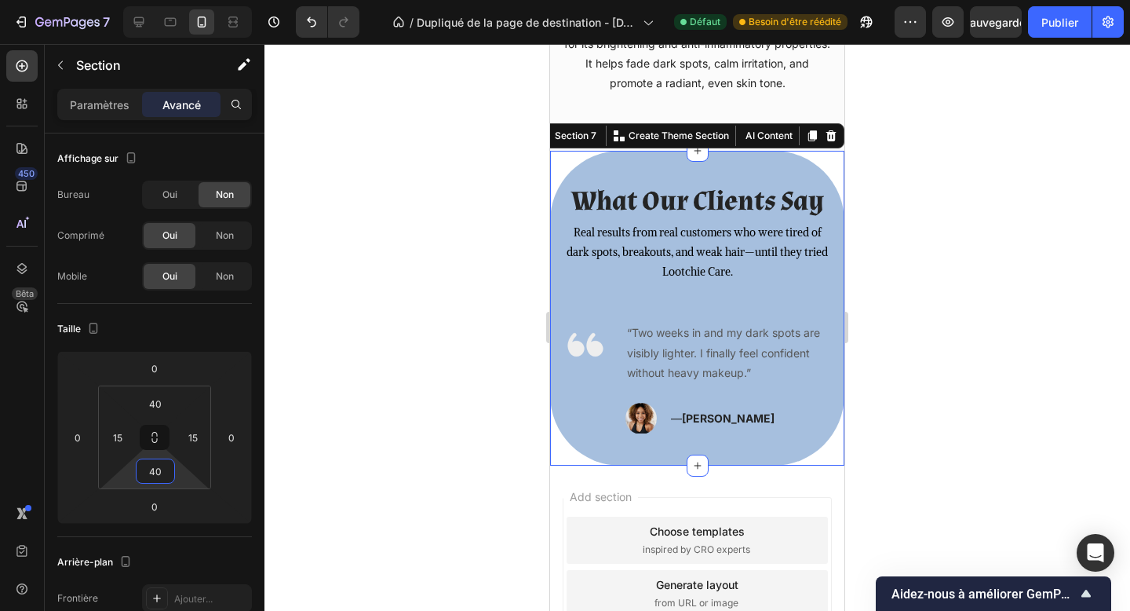
click at [824, 474] on div "Add section Choose templates inspired by CRO experts Generate layout from URL o…" at bounding box center [697, 616] width 294 height 300
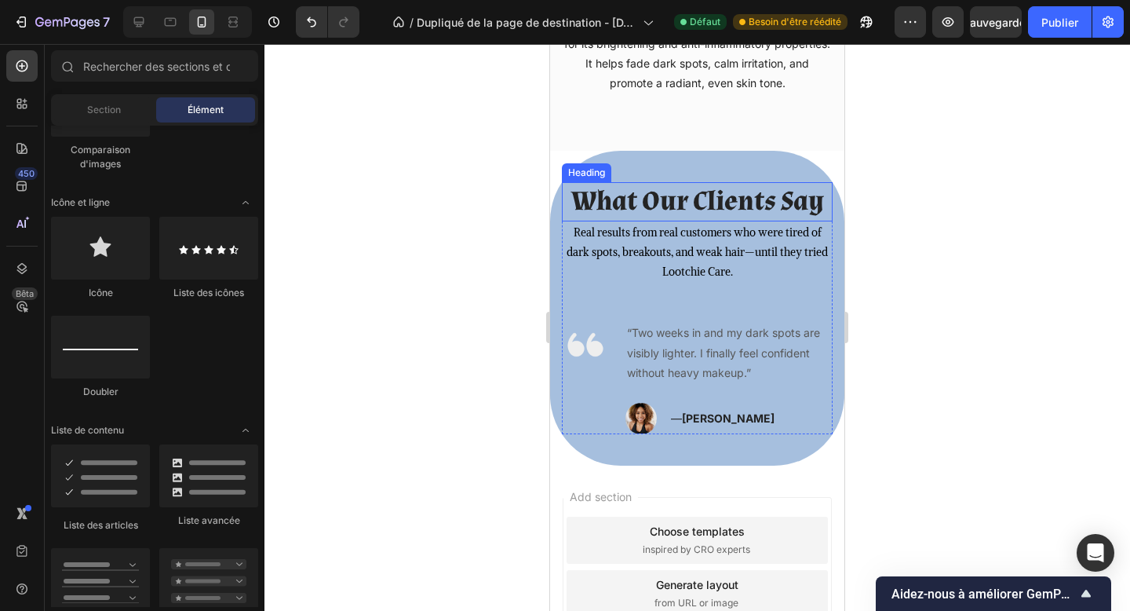
click at [692, 195] on h2 "What Our Clients Say" at bounding box center [697, 201] width 271 height 39
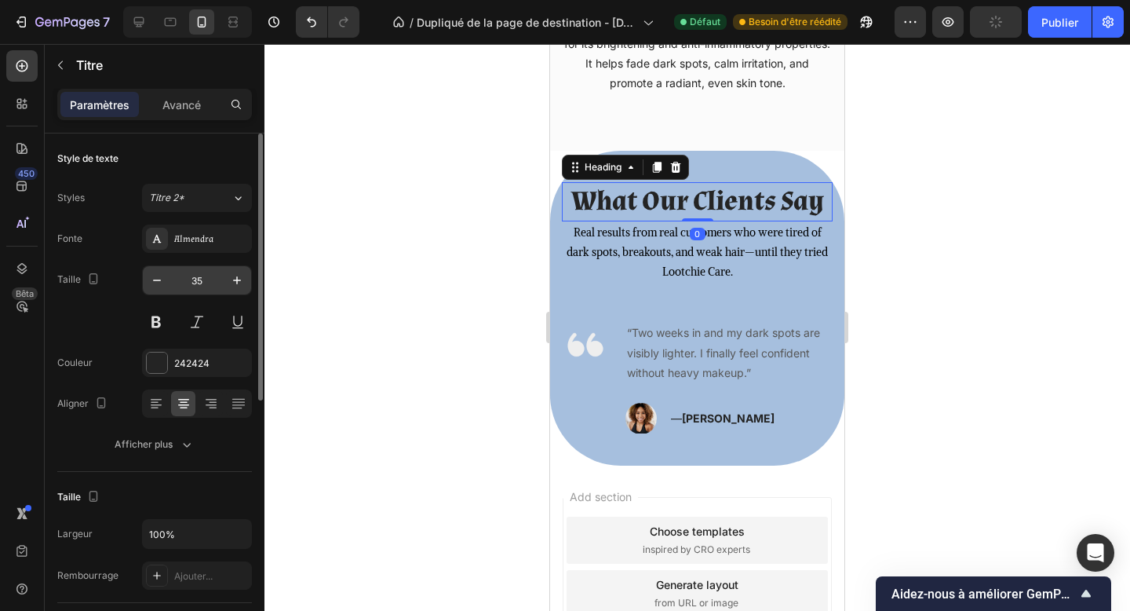
click at [202, 273] on input "35" at bounding box center [197, 280] width 52 height 28
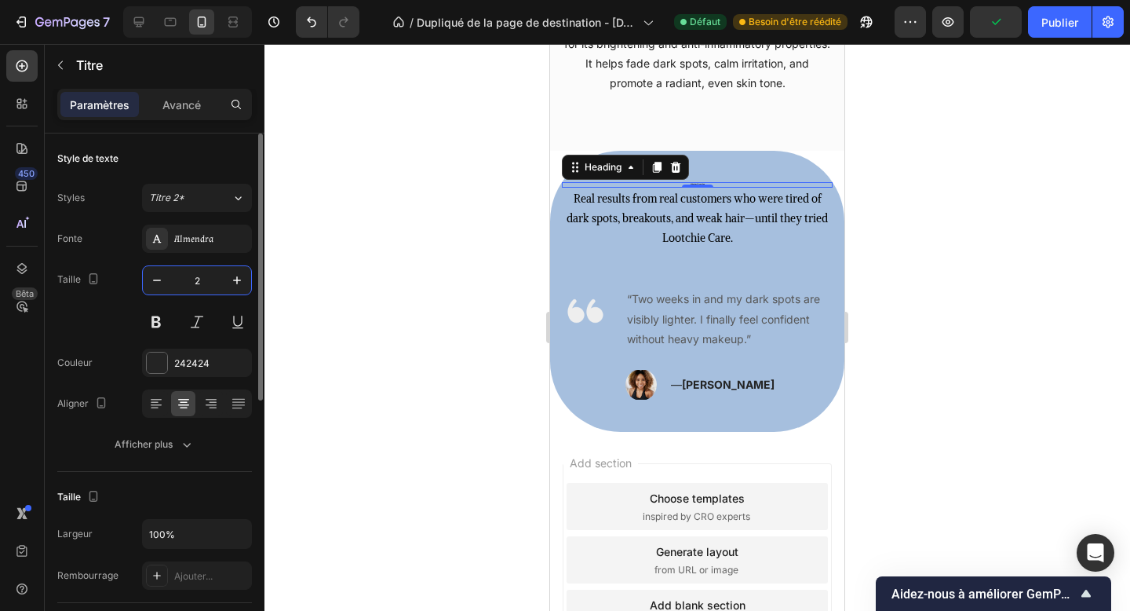
type input "25"
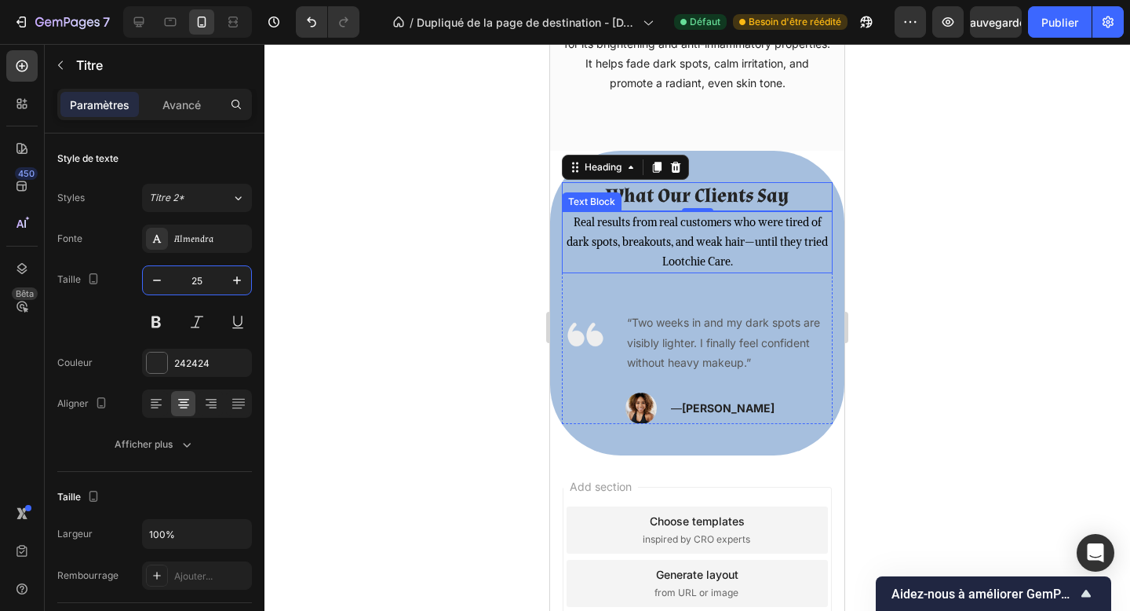
click at [654, 243] on p "Real results from real customers who were tired of dark spots, breakouts, and w…" at bounding box center [698, 243] width 268 height 60
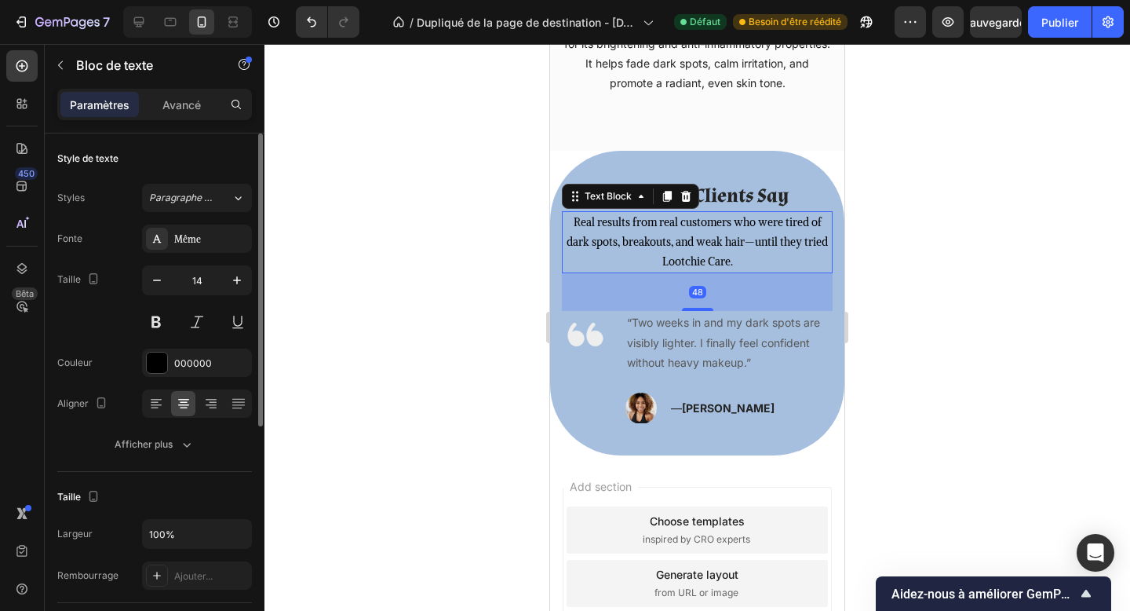
click at [233, 295] on div "14" at bounding box center [197, 300] width 110 height 71
click at [241, 288] on button "button" at bounding box center [237, 280] width 28 height 28
type input "15"
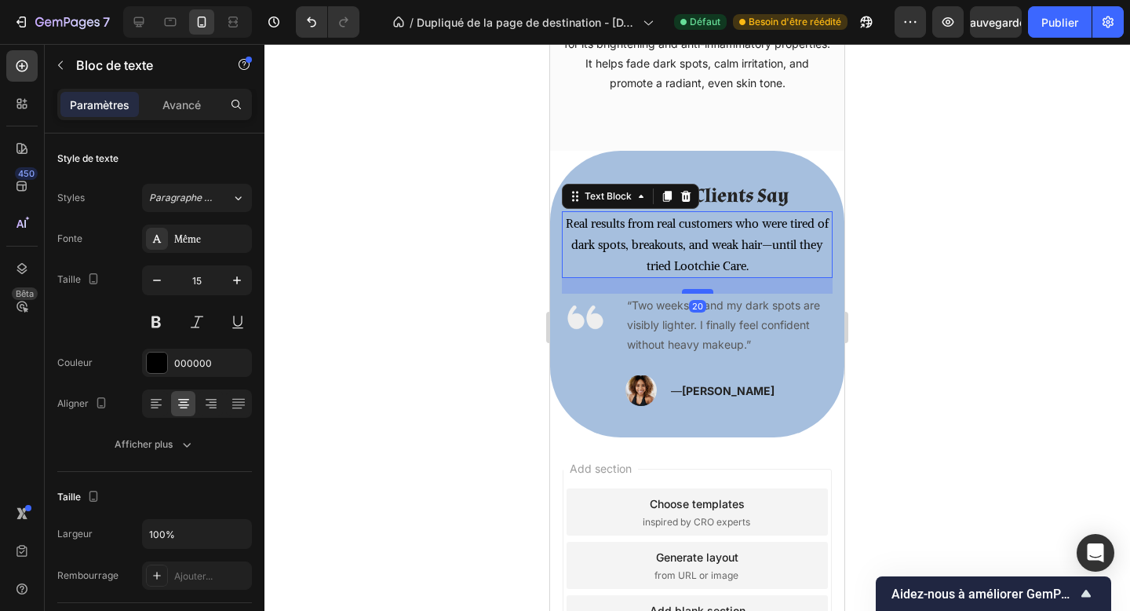
drag, startPoint x: 698, startPoint y: 312, endPoint x: 701, endPoint y: 290, distance: 22.2
click at [701, 290] on div at bounding box center [697, 291] width 31 height 5
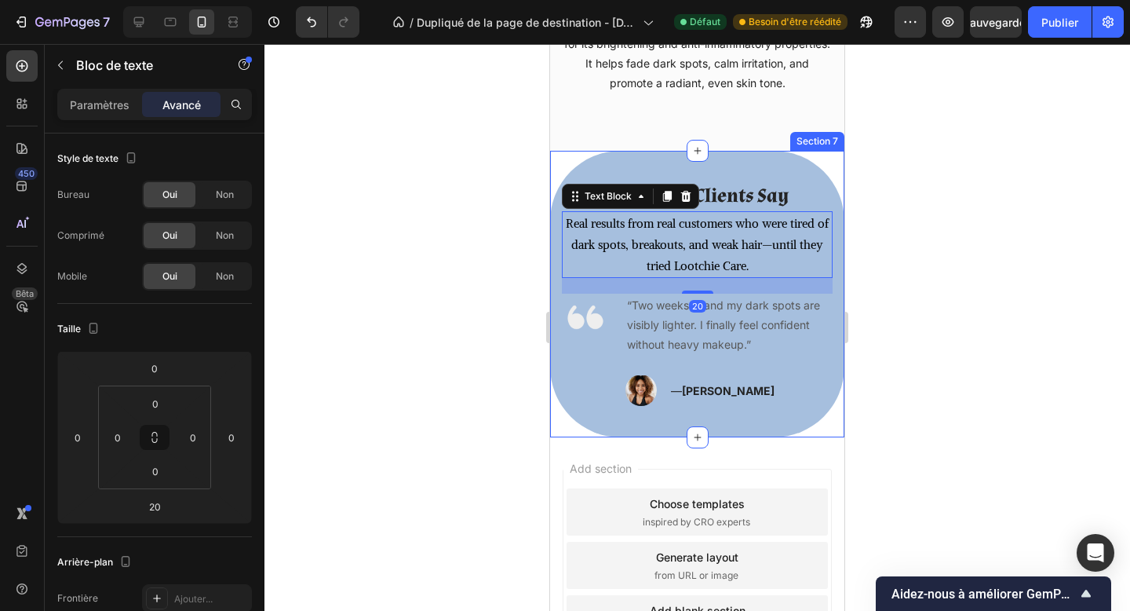
click at [794, 428] on div "What Our Clients Say Heading Real results from real customers who were tired of…" at bounding box center [697, 294] width 294 height 287
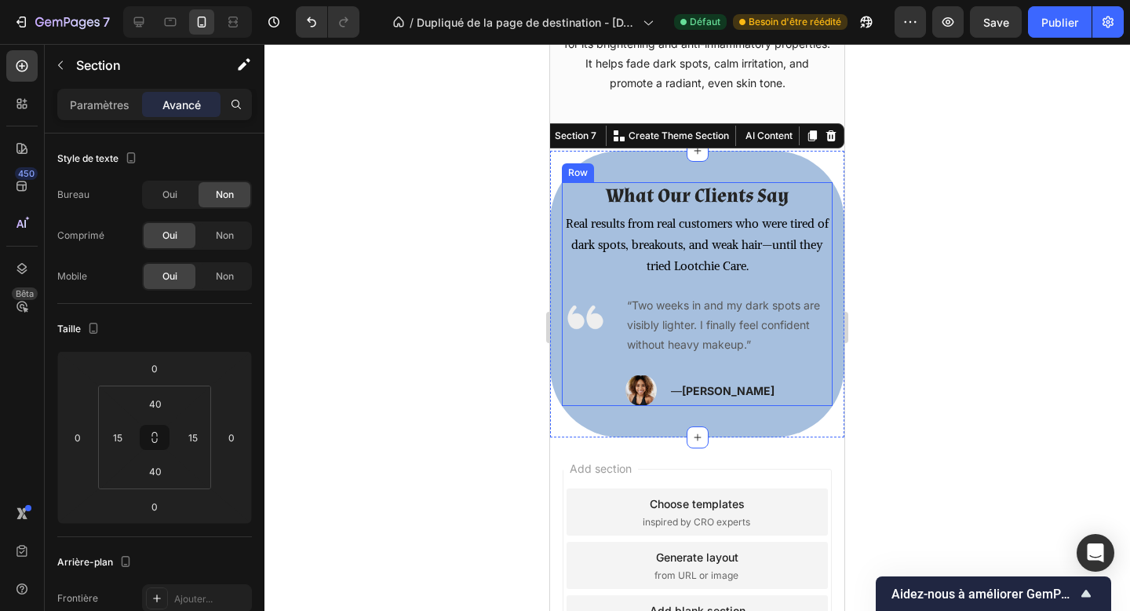
click at [579, 281] on div "What Our Clients Say Heading Real results from real customers who were tired of…" at bounding box center [697, 294] width 271 height 224
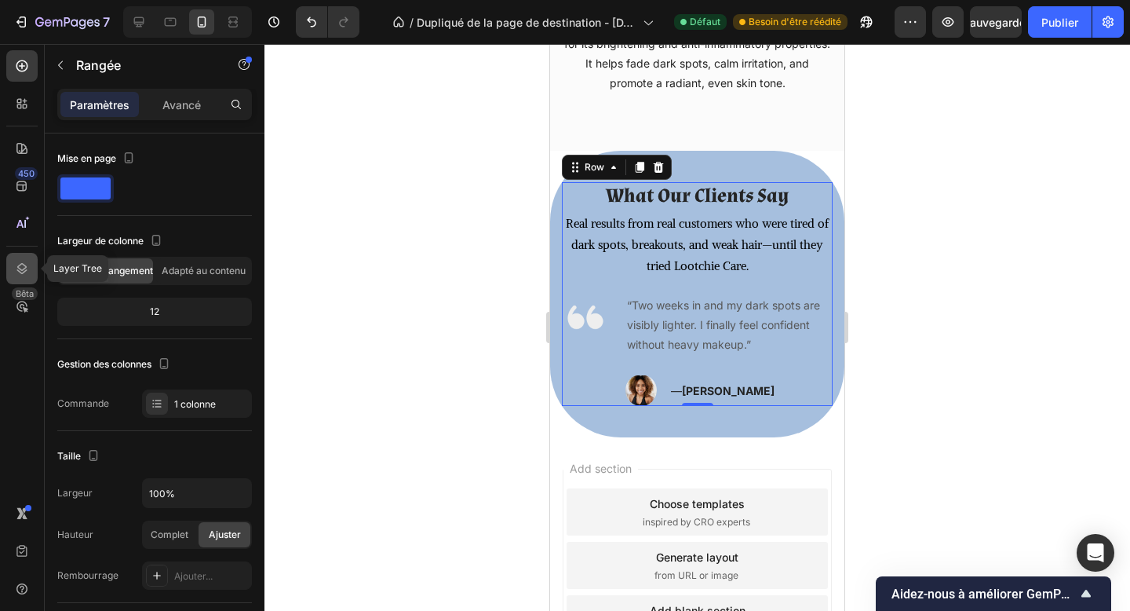
click at [27, 257] on div at bounding box center [21, 268] width 31 height 31
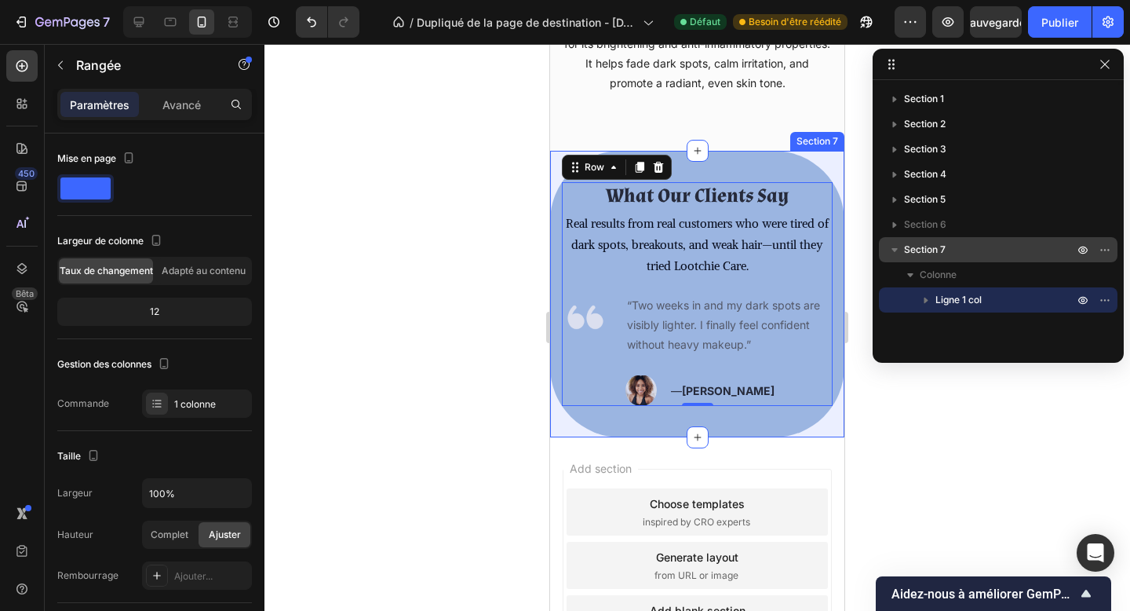
click at [936, 250] on font "Section 7" at bounding box center [925, 249] width 42 height 12
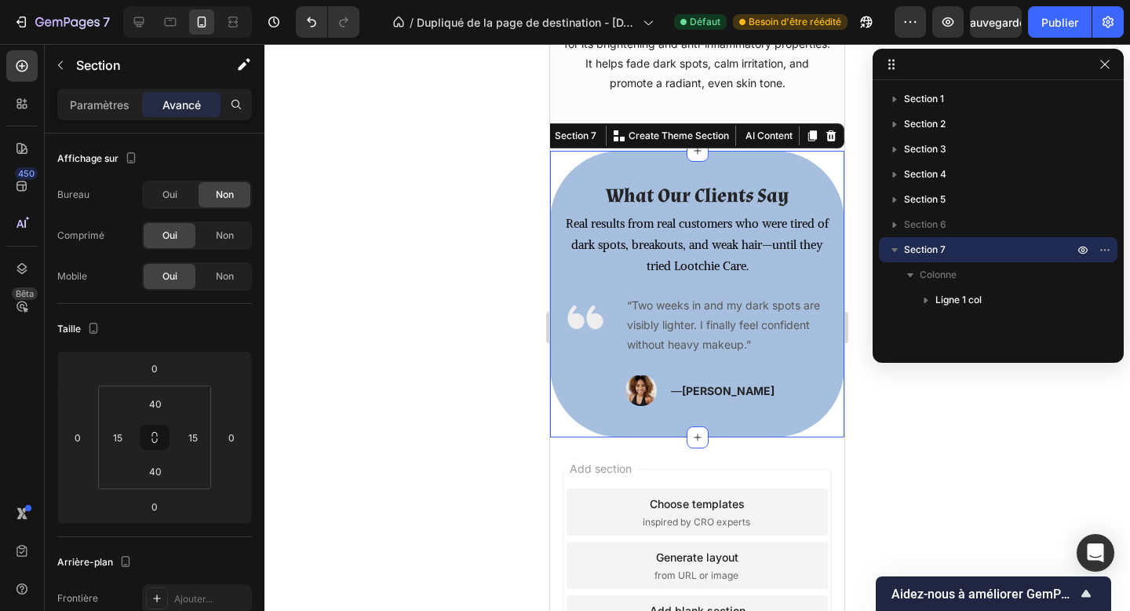
click at [919, 247] on font "Section 7" at bounding box center [925, 249] width 42 height 12
click at [906, 246] on font "Section 7" at bounding box center [925, 249] width 42 height 12
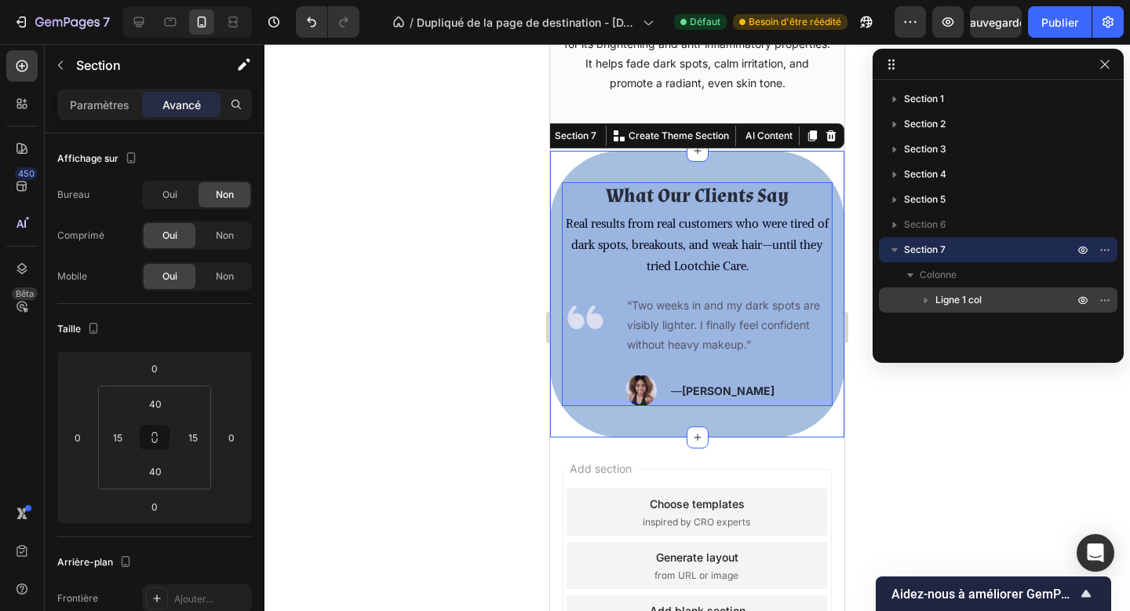
click at [961, 300] on font "Ligne 1 col" at bounding box center [959, 300] width 46 height 12
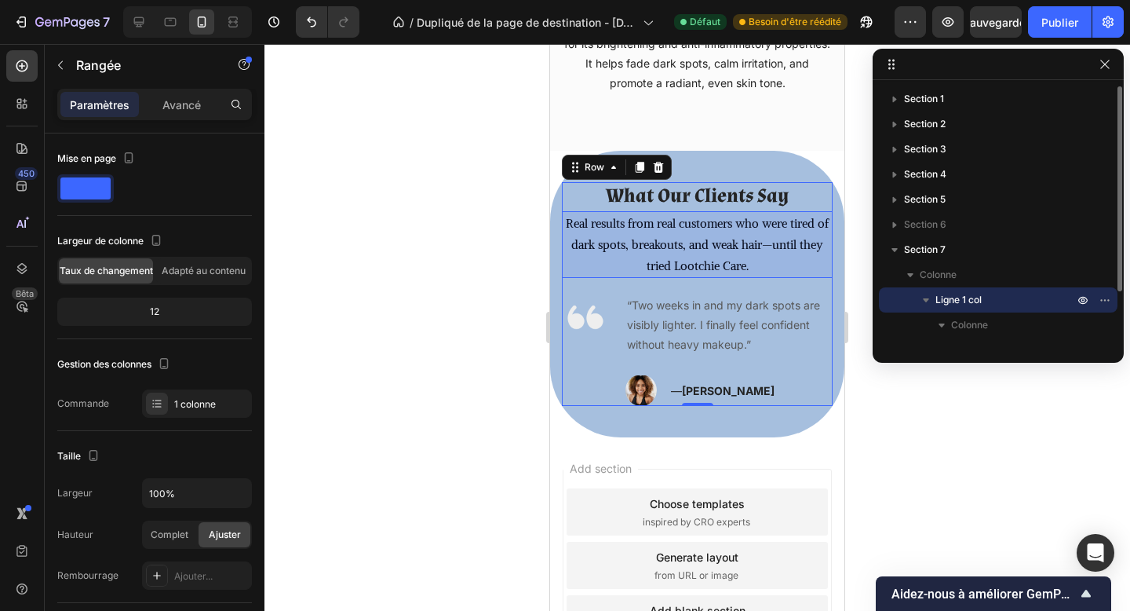
scroll to position [68, 0]
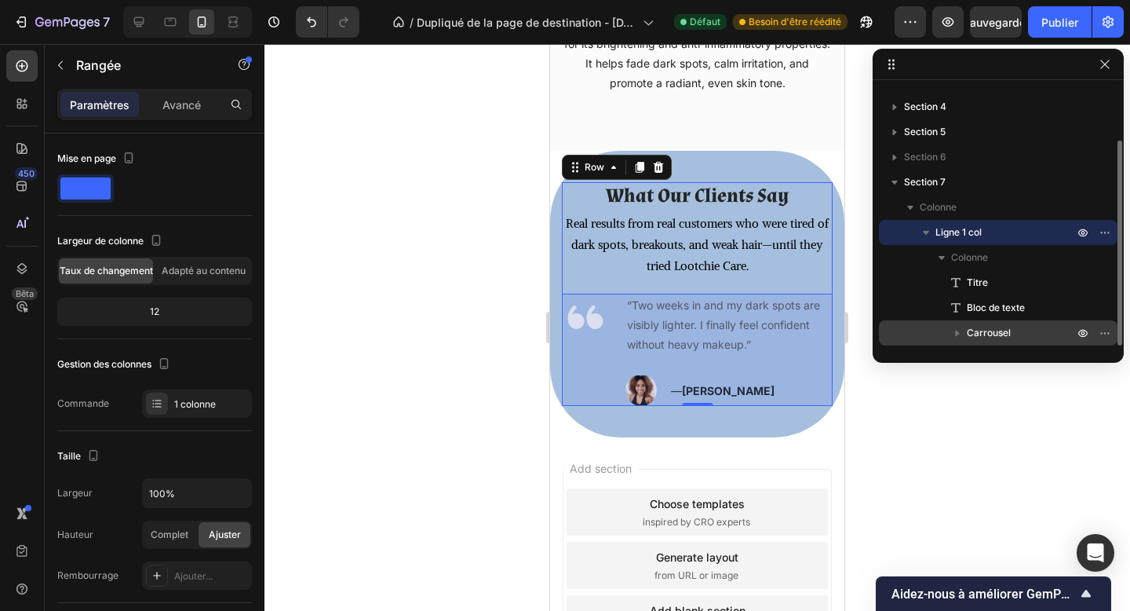
click at [974, 340] on span "Carrousel" at bounding box center [989, 333] width 44 height 16
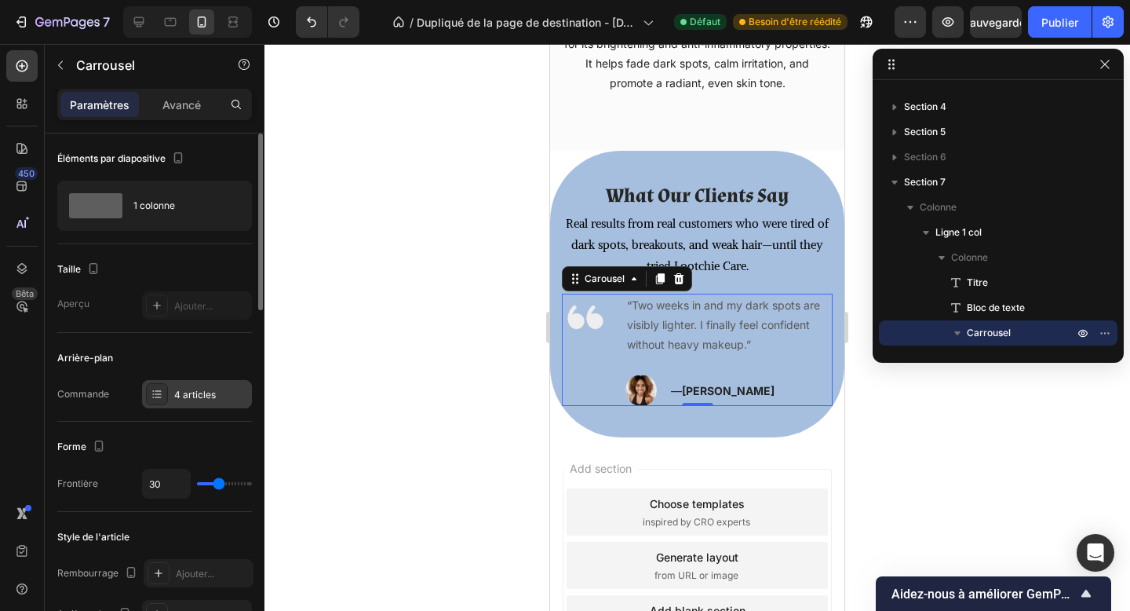
click at [174, 399] on font "4 articles" at bounding box center [195, 395] width 42 height 12
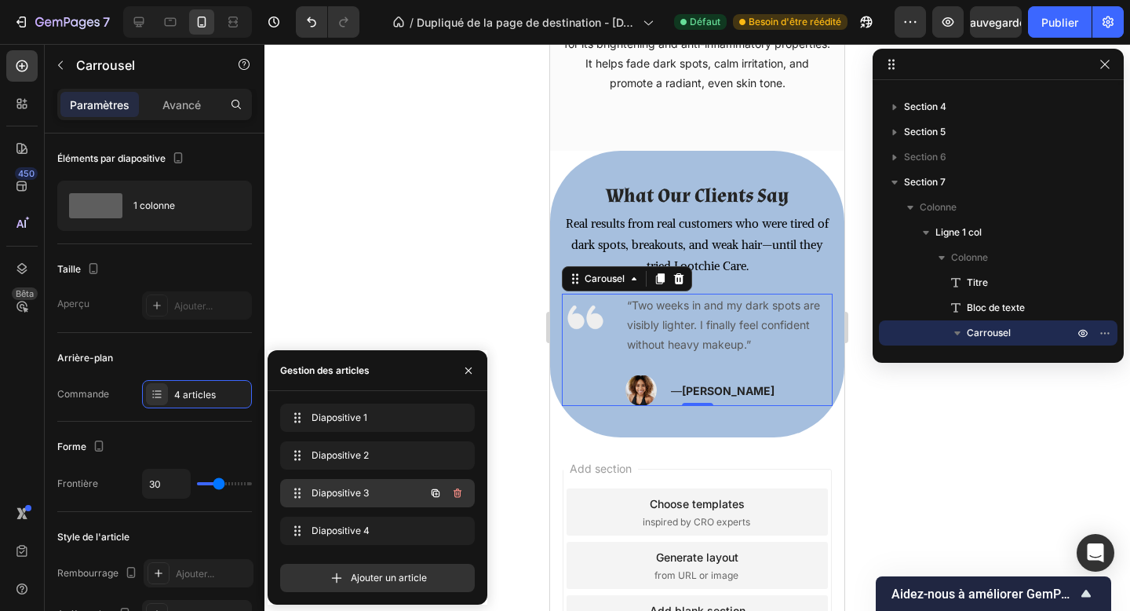
click at [321, 495] on font "Diapositive 3" at bounding box center [340, 493] width 57 height 12
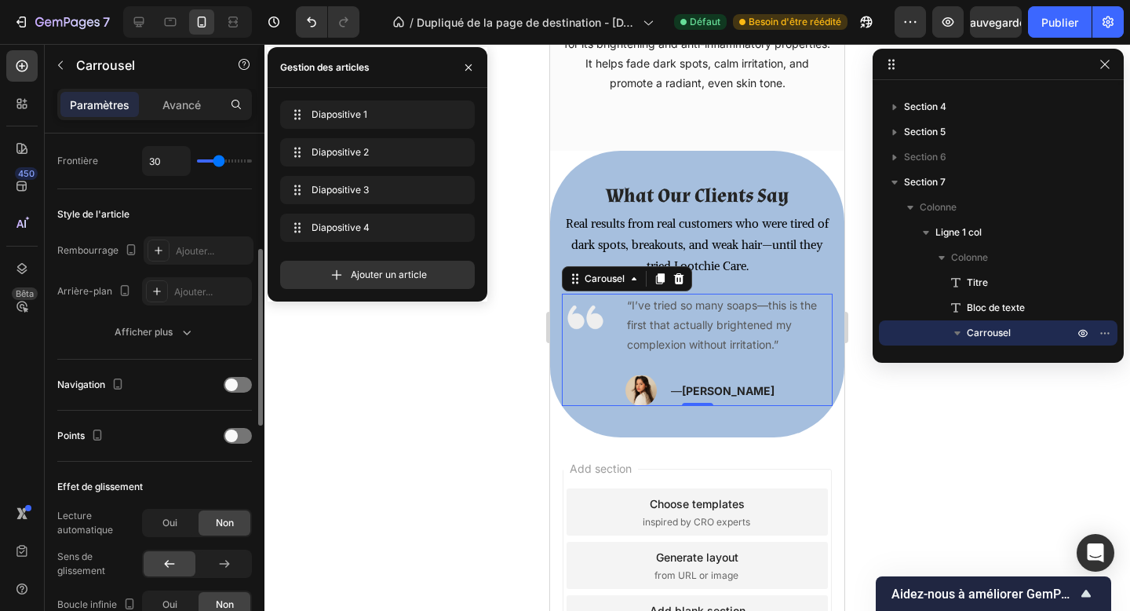
scroll to position [327, 0]
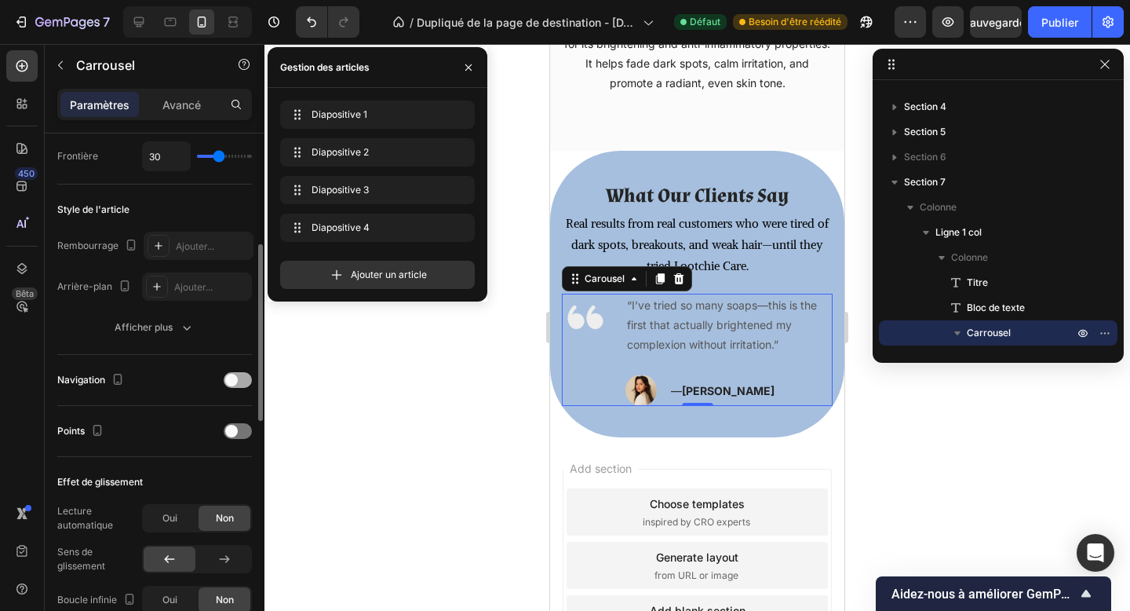
click at [244, 375] on div at bounding box center [238, 380] width 28 height 16
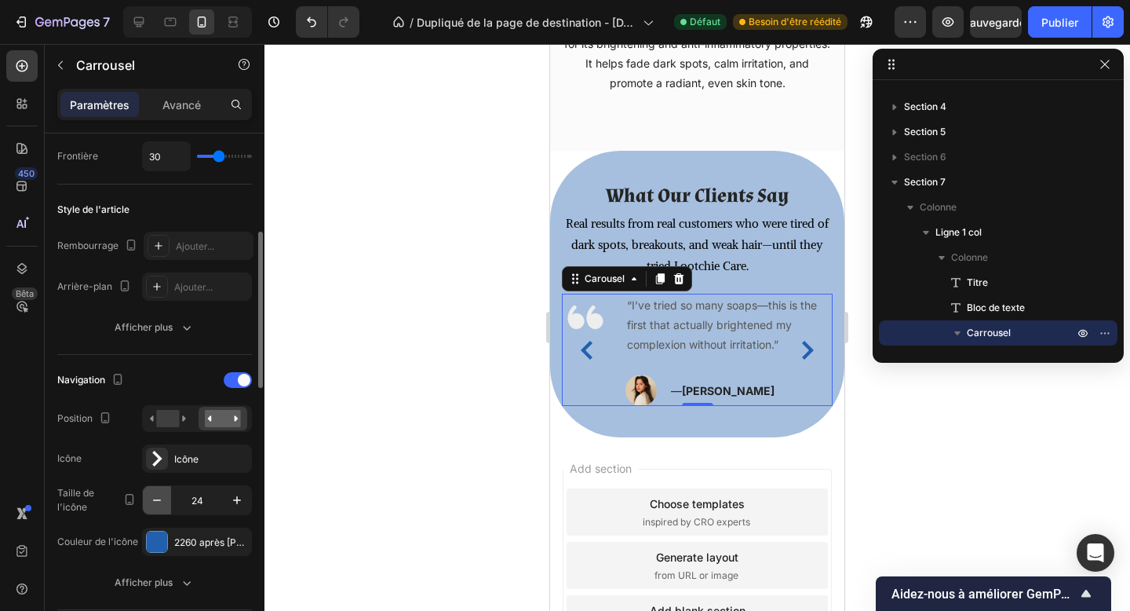
click at [157, 496] on icon "button" at bounding box center [157, 500] width 16 height 16
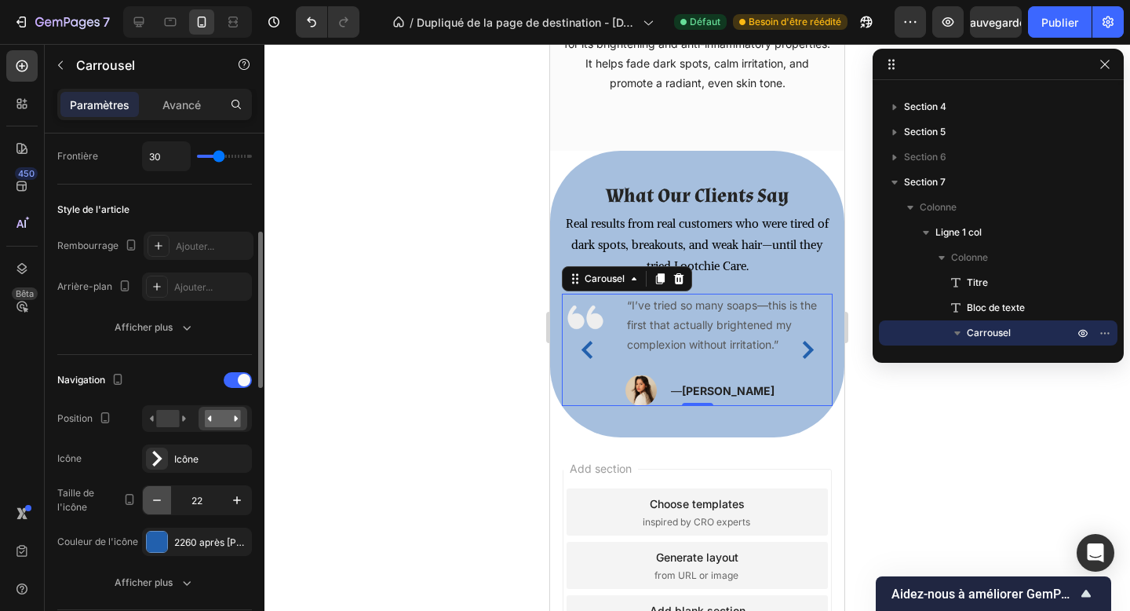
click at [157, 496] on icon "button" at bounding box center [157, 500] width 16 height 16
click at [236, 502] on icon "button" at bounding box center [237, 500] width 16 height 16
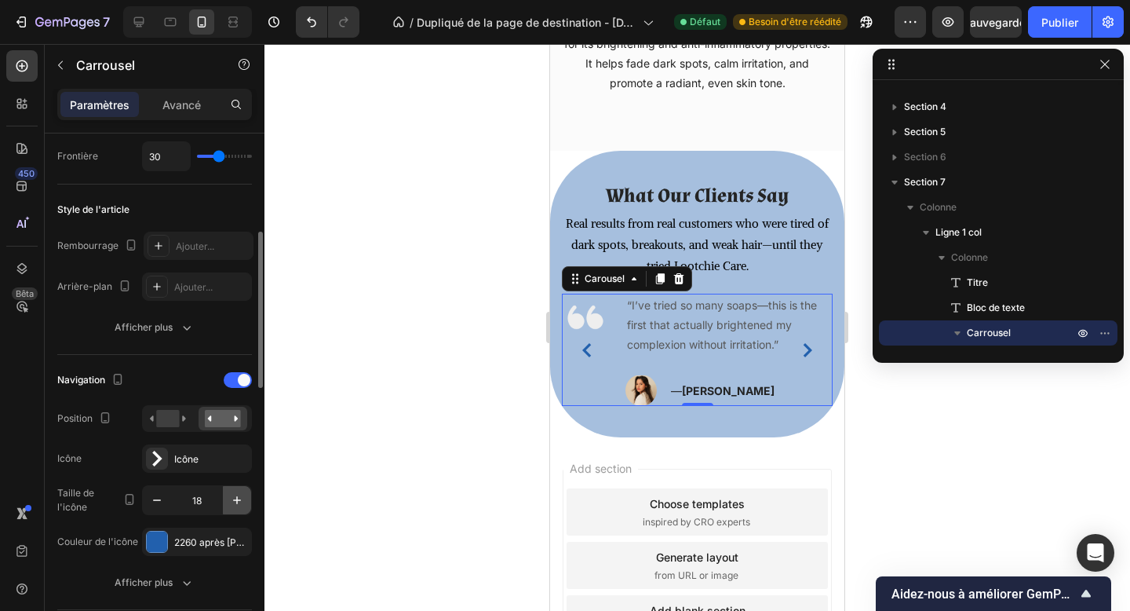
type input "19"
click at [173, 383] on div "Navigation" at bounding box center [154, 379] width 195 height 25
click at [754, 334] on p "“I’ve tried so many soaps—this is the first that actually brightened my complex…" at bounding box center [729, 325] width 204 height 60
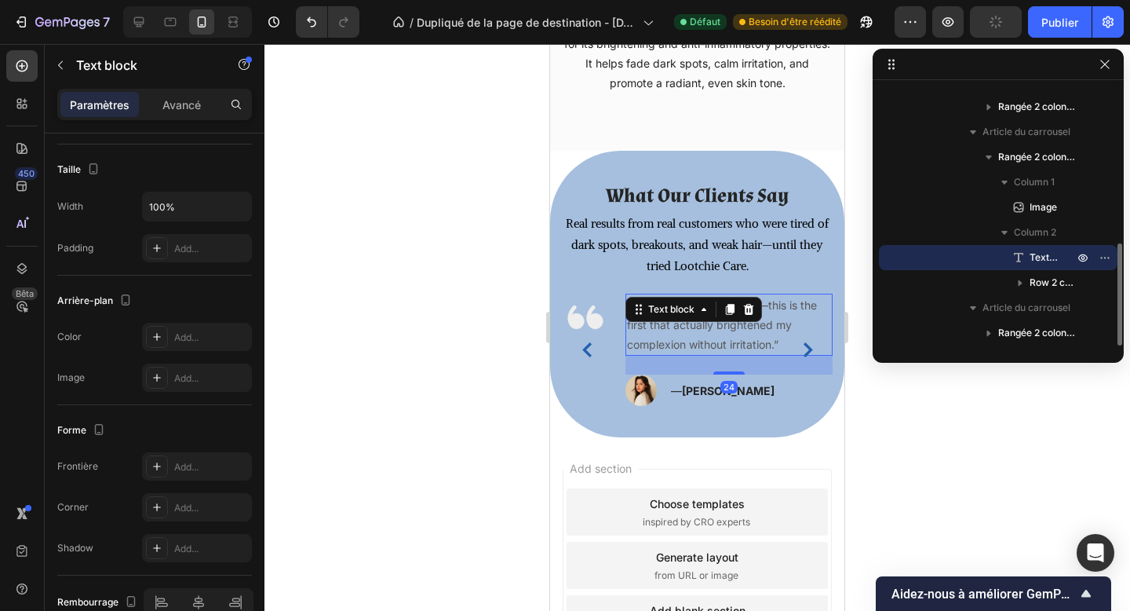
scroll to position [0, 0]
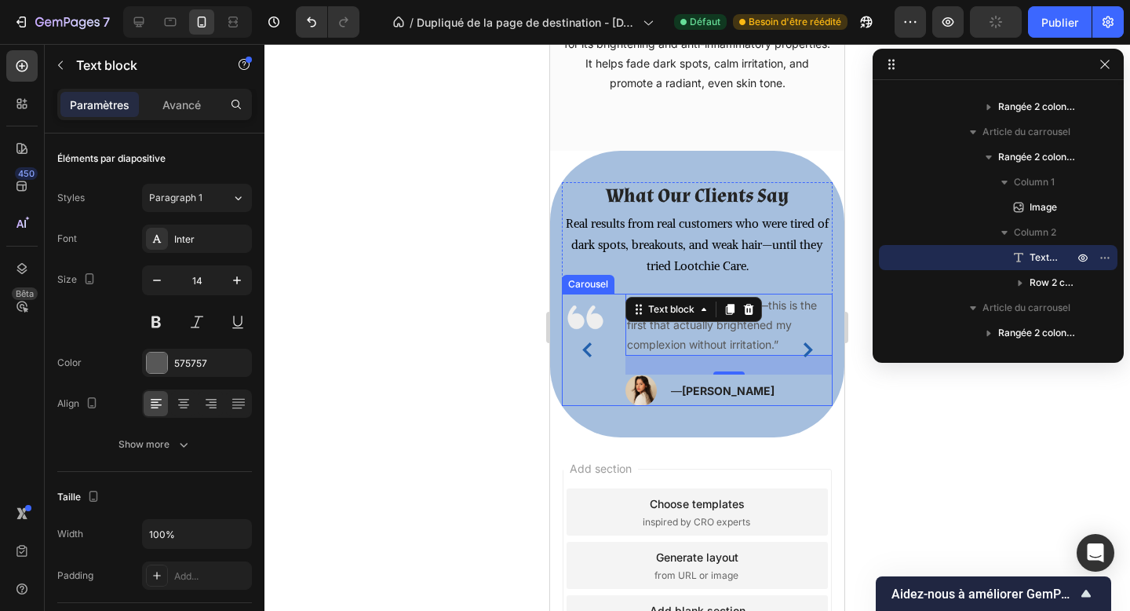
click at [809, 339] on button "Carousel Next Arrow" at bounding box center [807, 350] width 25 height 25
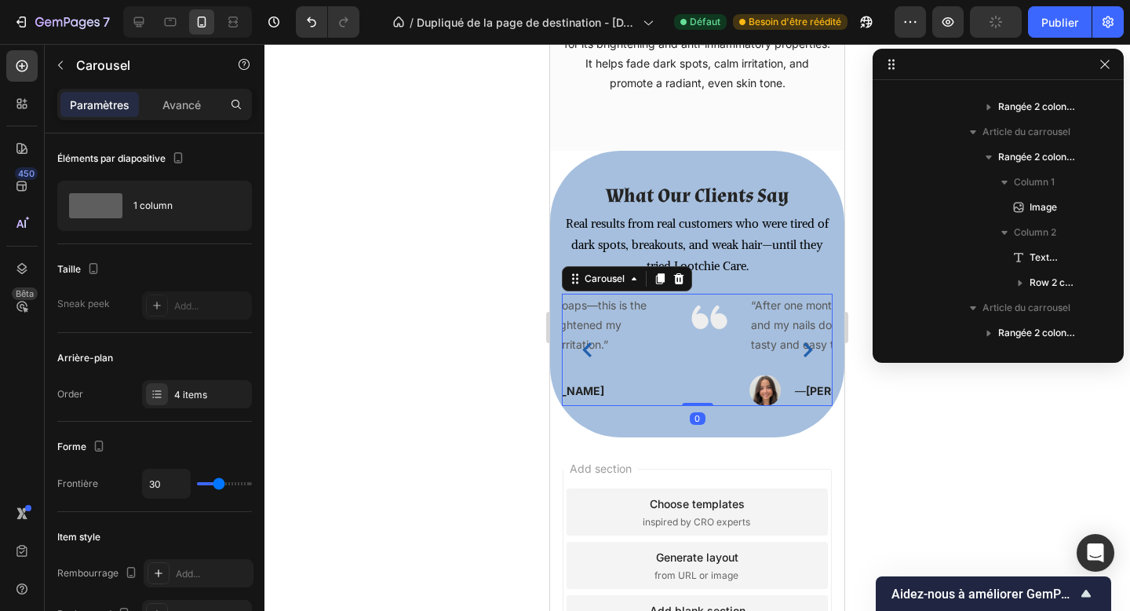
scroll to position [196, 0]
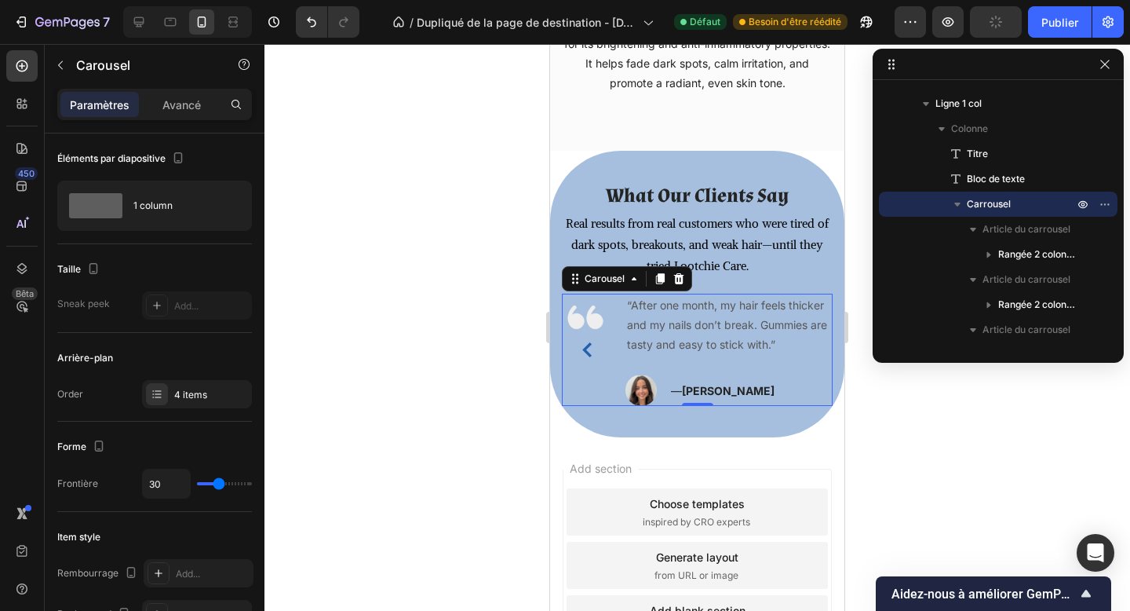
click at [587, 349] on icon "Carousel Back Arrow" at bounding box center [587, 349] width 15 height 15
click at [1105, 64] on icon "button" at bounding box center [1105, 64] width 9 height 9
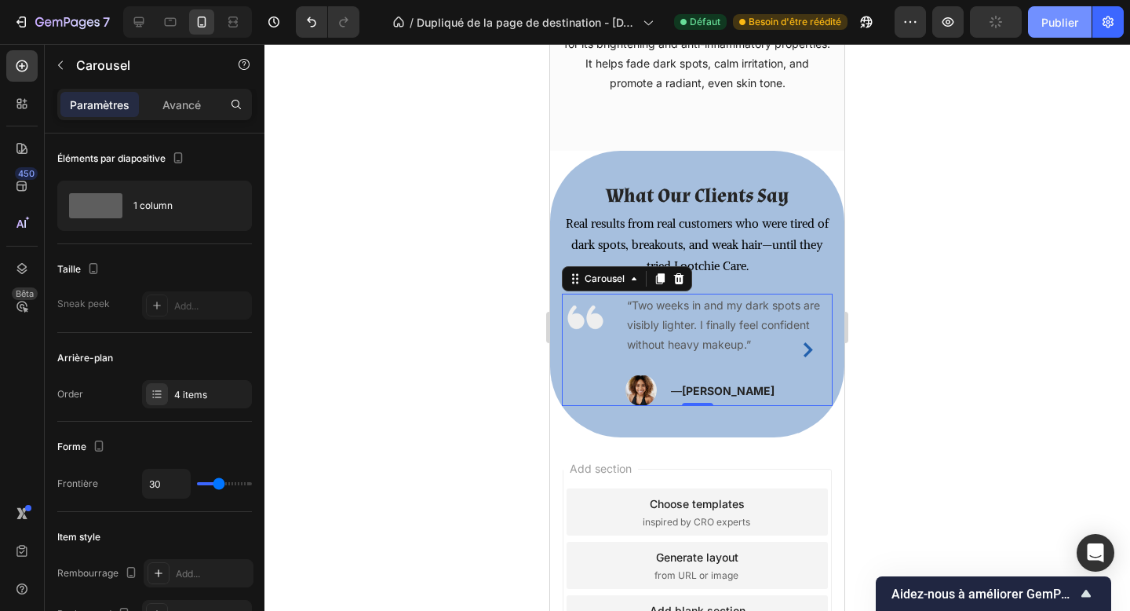
click at [1058, 30] on button "Publier" at bounding box center [1060, 21] width 64 height 31
click at [139, 27] on icon at bounding box center [139, 22] width 10 height 10
type input "24"
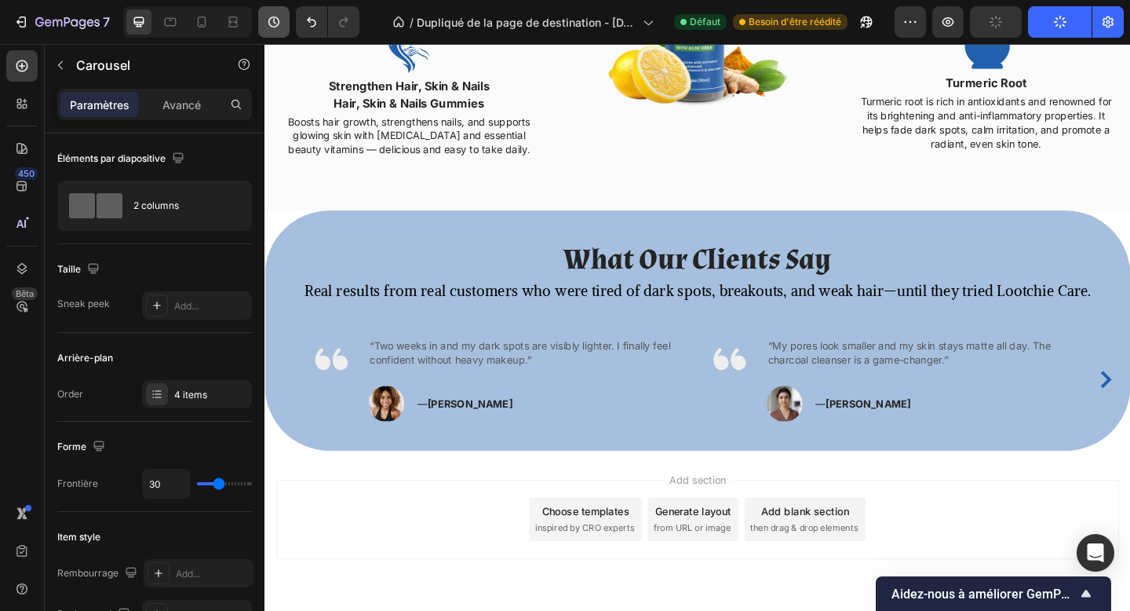
scroll to position [1846, 0]
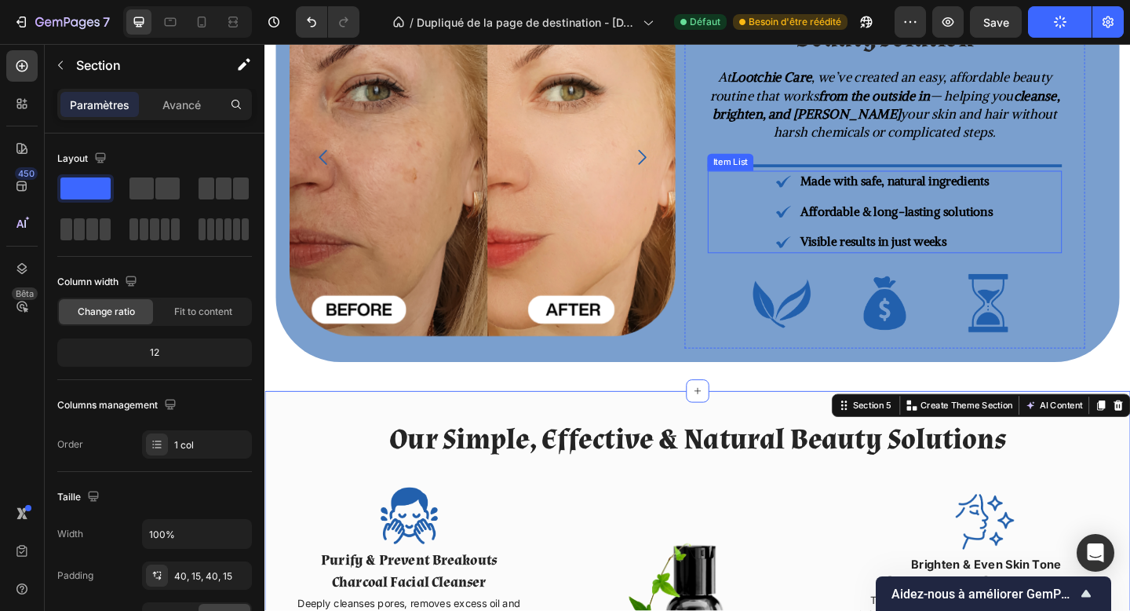
scroll to position [1244, 0]
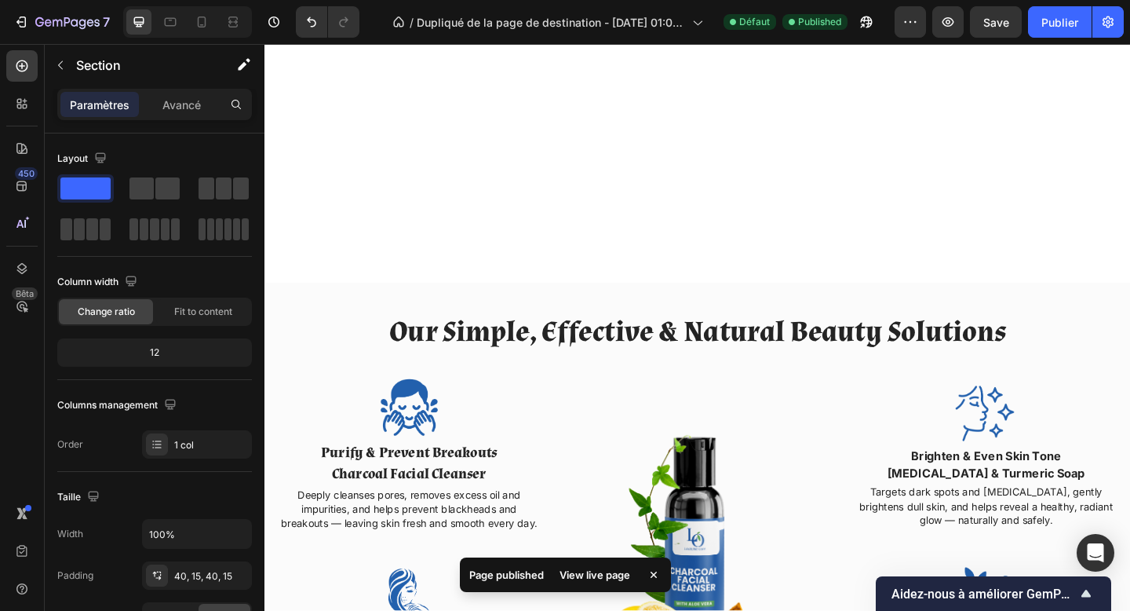
scroll to position [1901, 0]
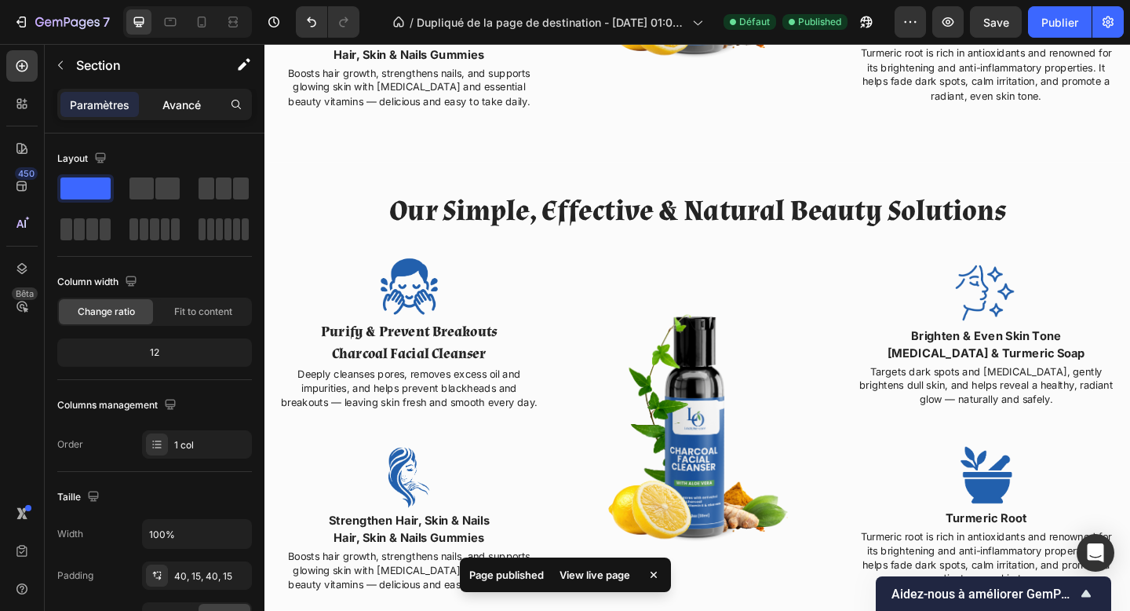
click at [193, 115] on div "Avancé" at bounding box center [181, 104] width 79 height 25
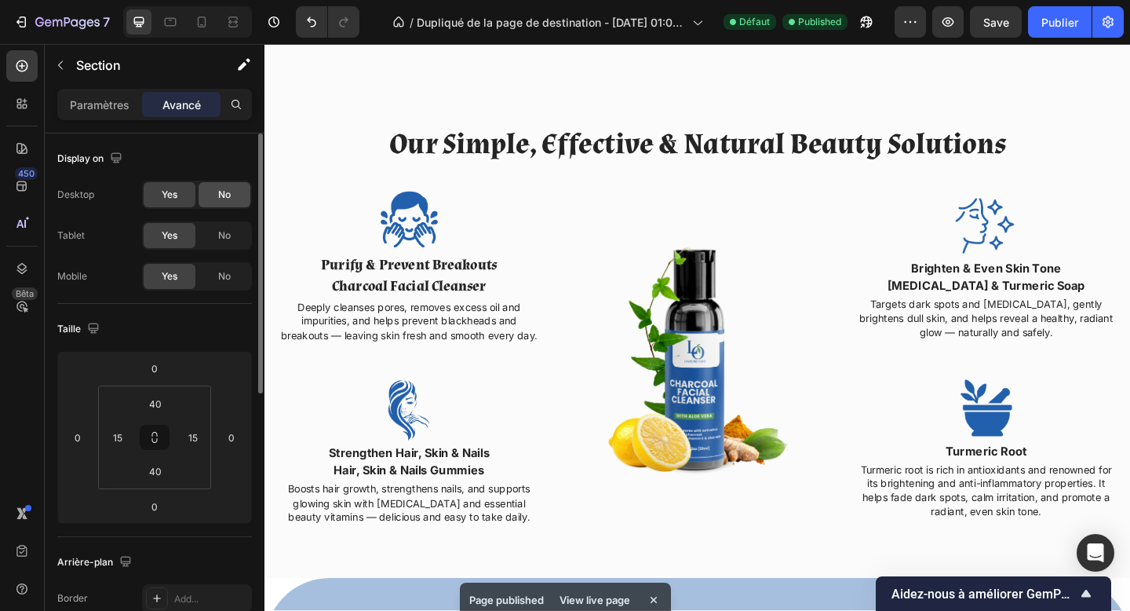
click at [215, 185] on div "No" at bounding box center [225, 194] width 52 height 25
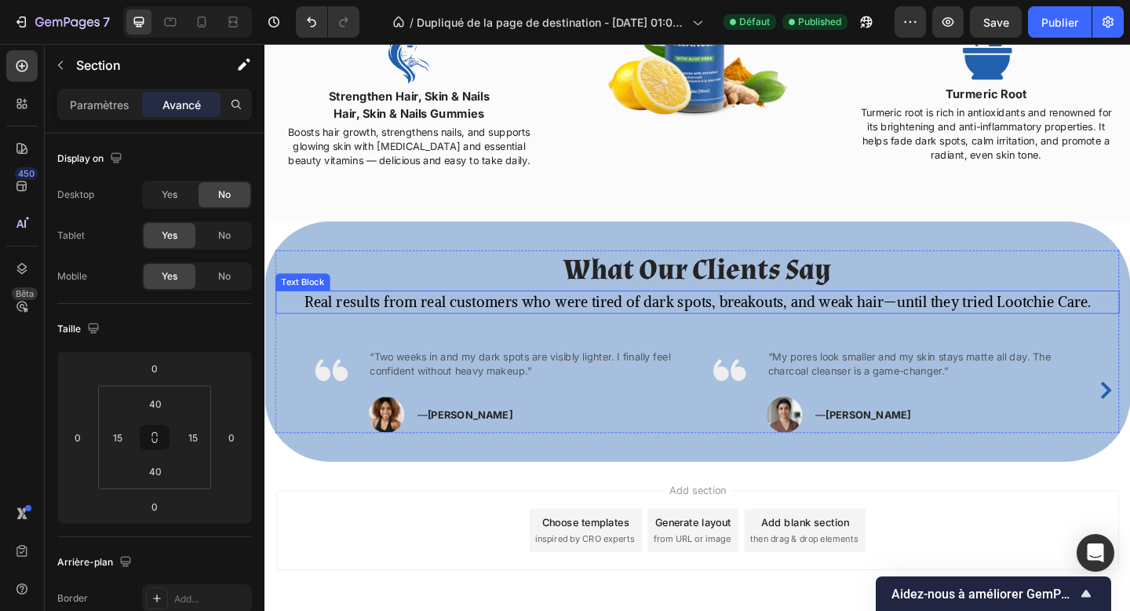
scroll to position [1776, 0]
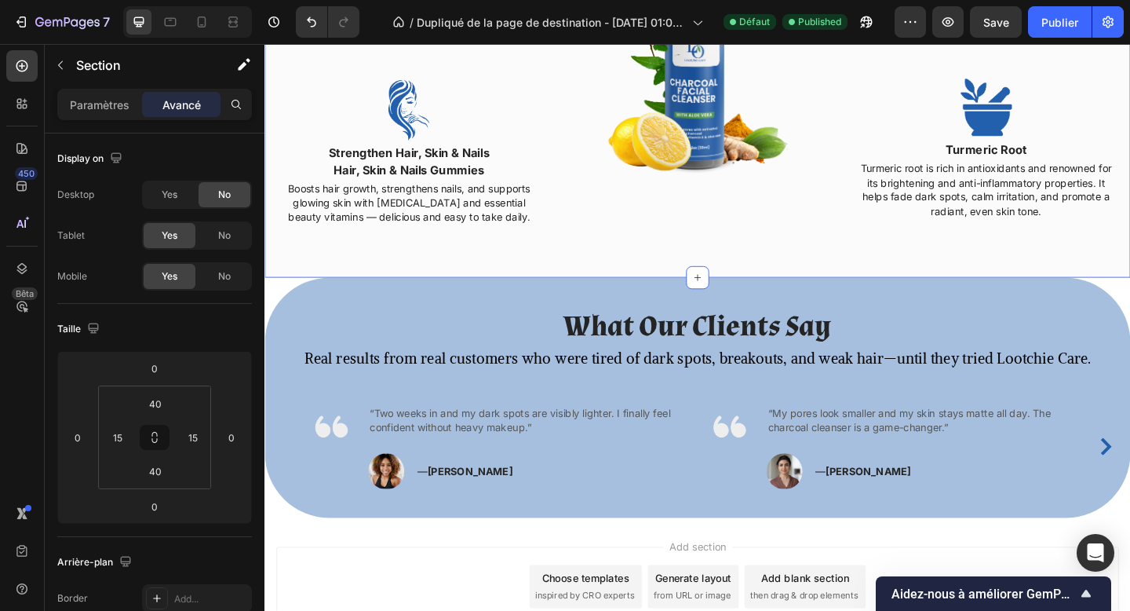
click at [331, 264] on div "Our Simple, Effective & Natural Beauty Solutions Heading Row Image Purify & Pre…" at bounding box center [735, 35] width 918 height 463
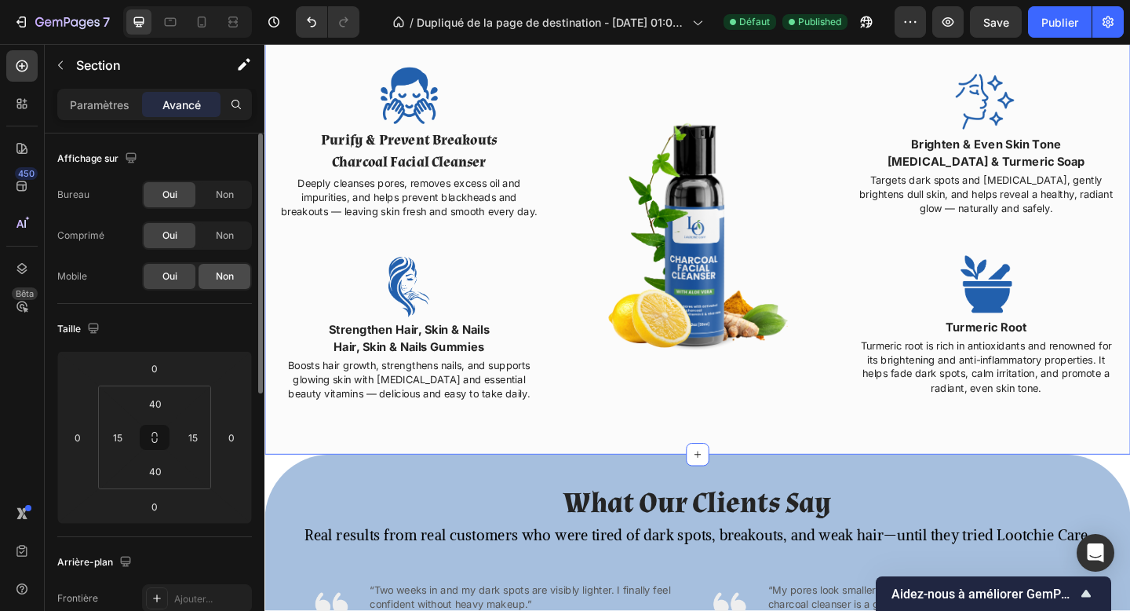
click at [225, 229] on font "Non" at bounding box center [225, 235] width 18 height 12
click at [226, 270] on font "Non" at bounding box center [225, 276] width 18 height 12
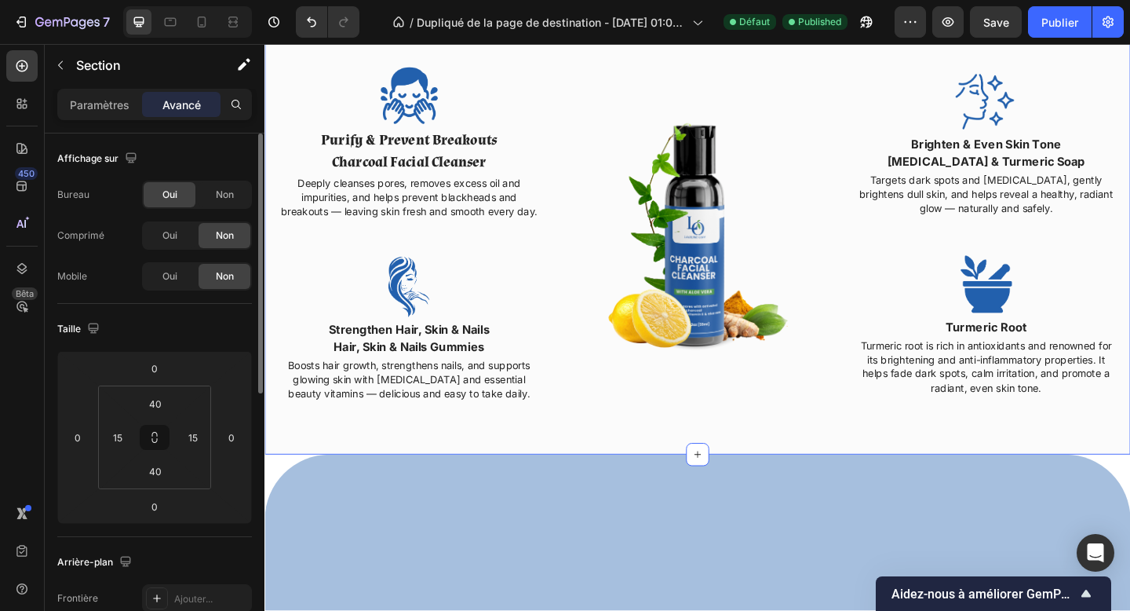
scroll to position [1236, 0]
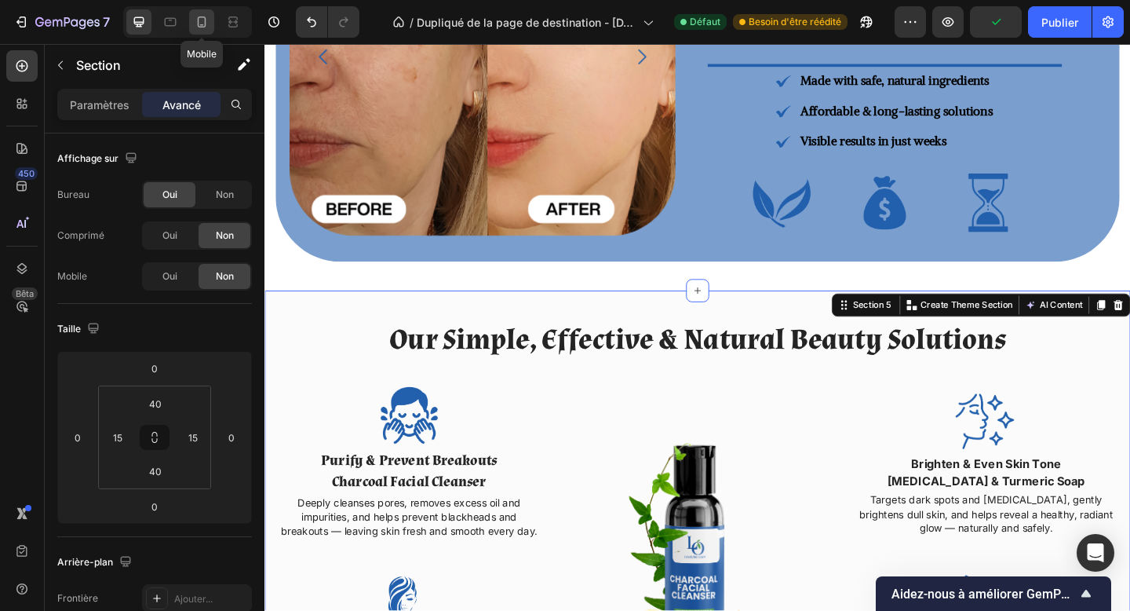
click at [213, 24] on div at bounding box center [201, 21] width 25 height 25
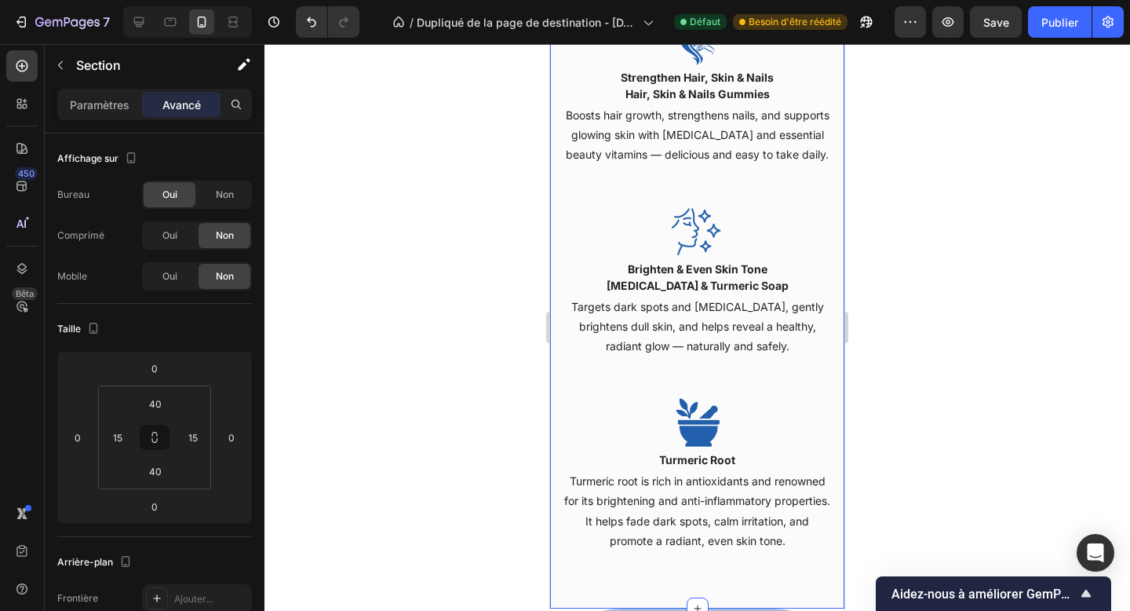
scroll to position [2741, 0]
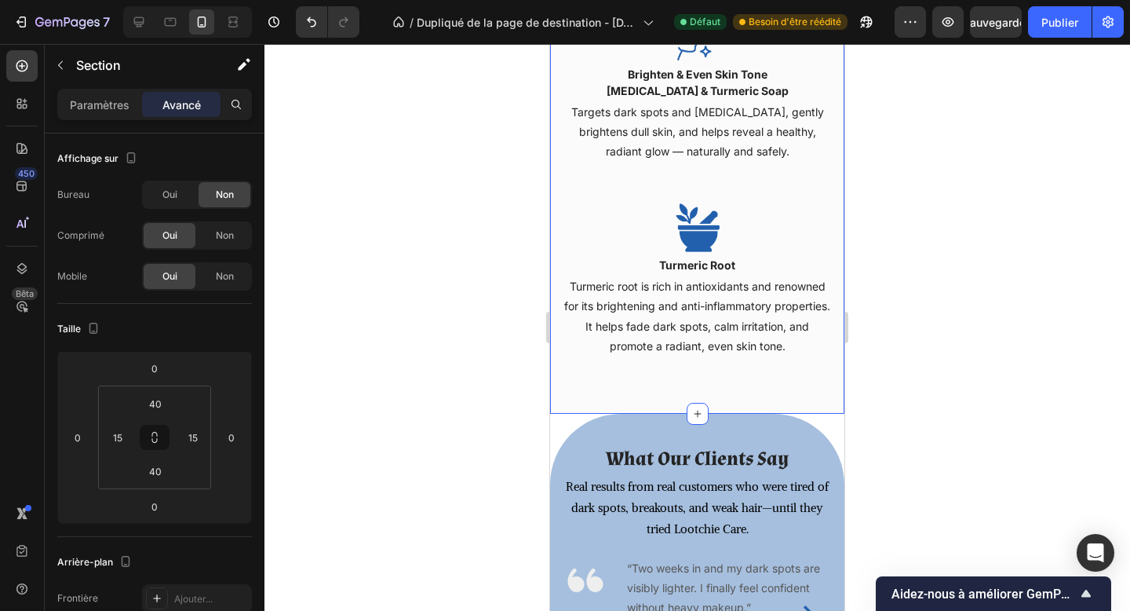
scroll to position [2672, 0]
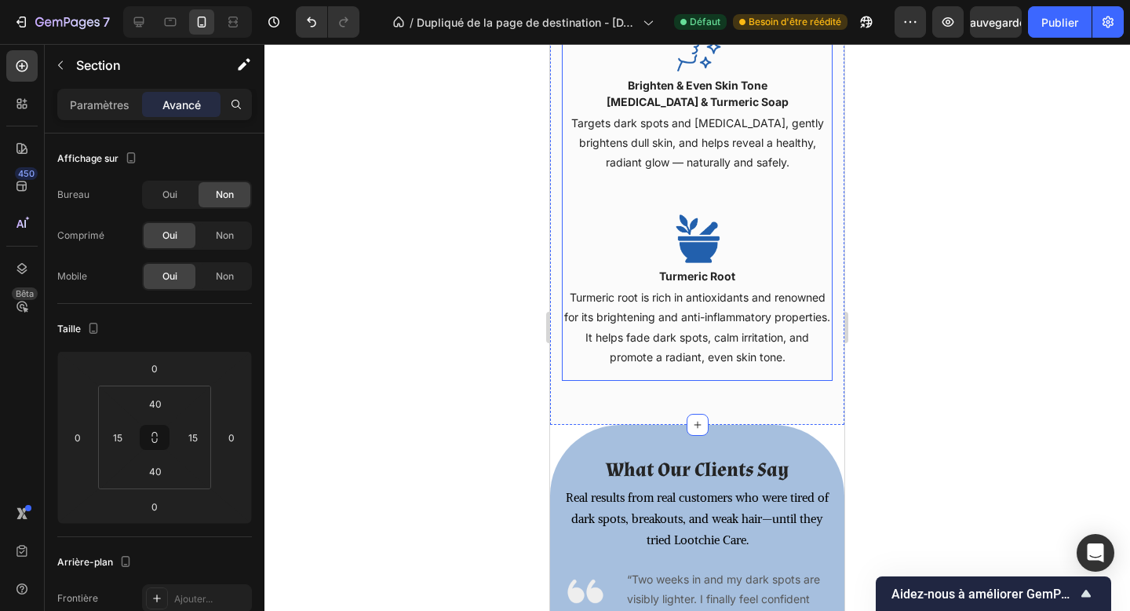
click at [633, 206] on div "Image Brighten & Even Skin Tone Kojic Acid & Turmeric Soap Text block Targets d…" at bounding box center [697, 200] width 271 height 360
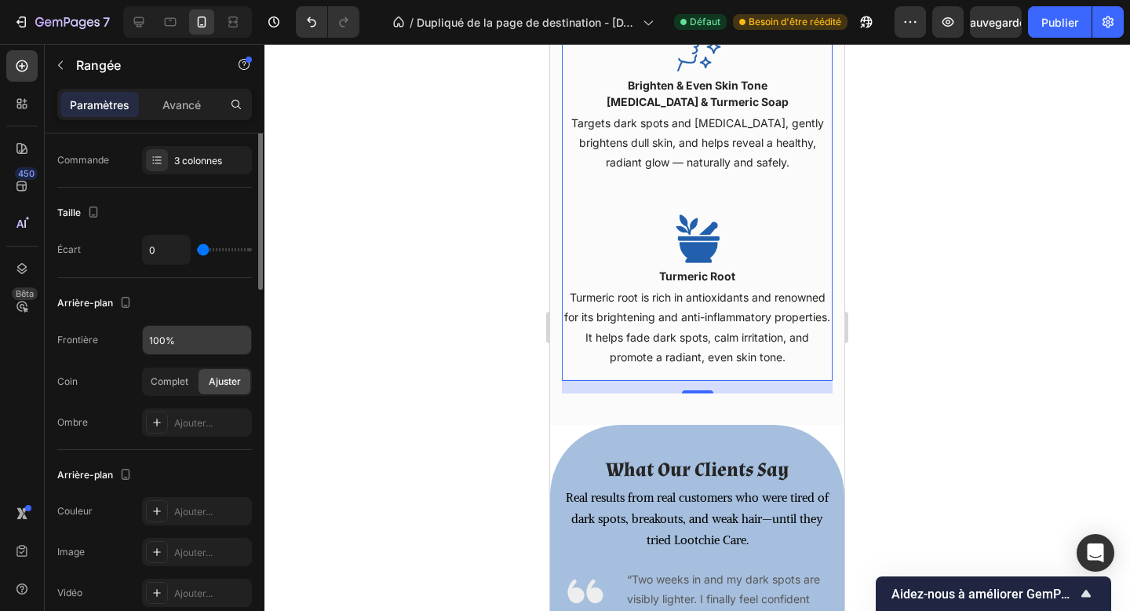
scroll to position [0, 0]
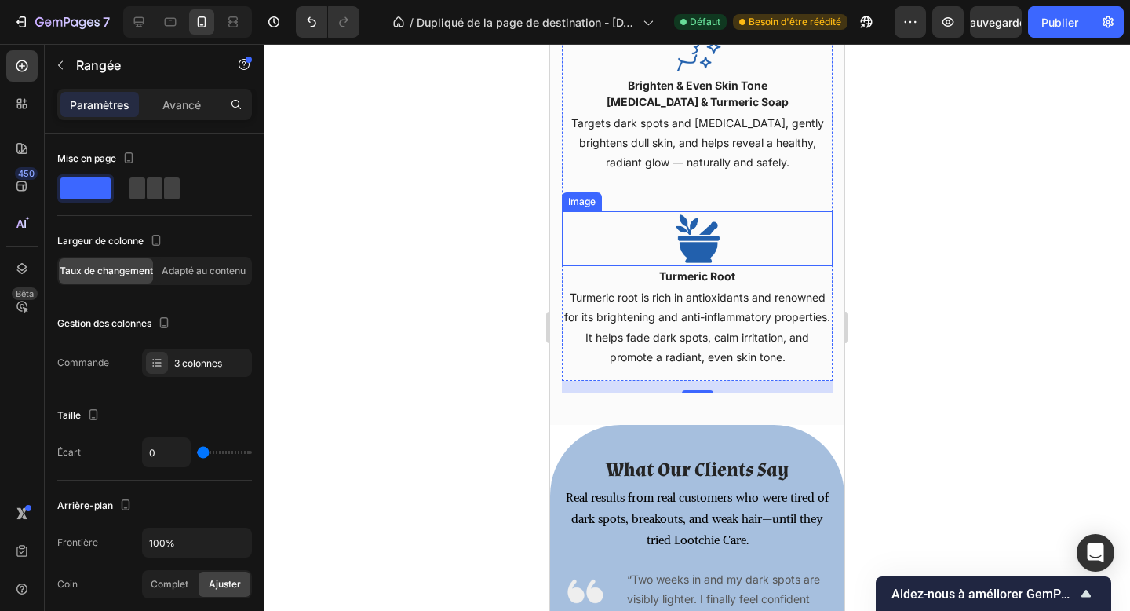
click at [791, 240] on div at bounding box center [697, 238] width 271 height 55
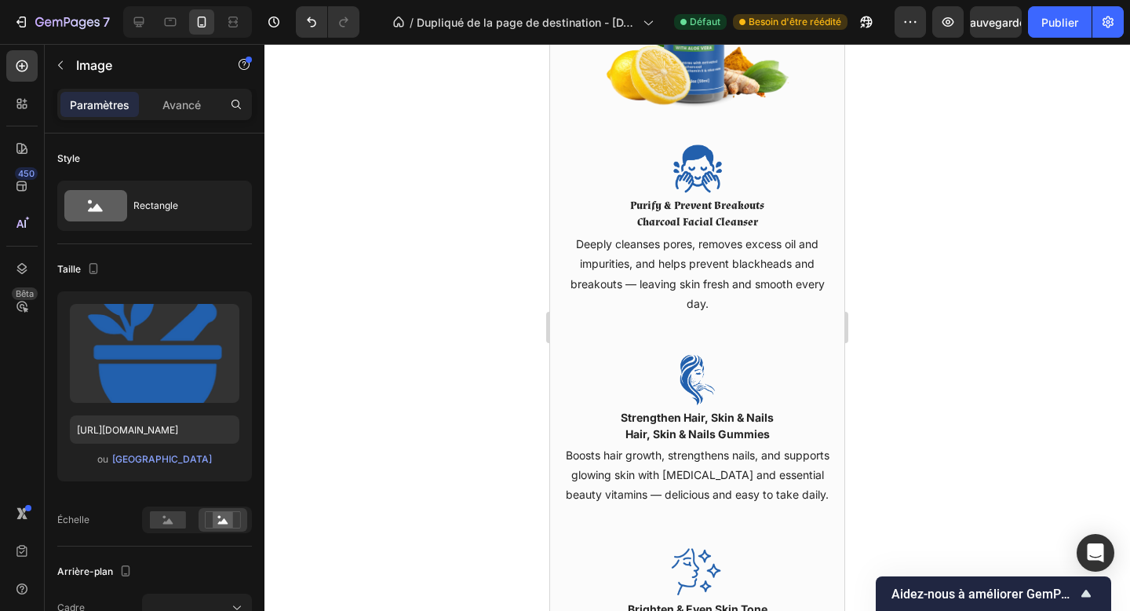
scroll to position [2138, 0]
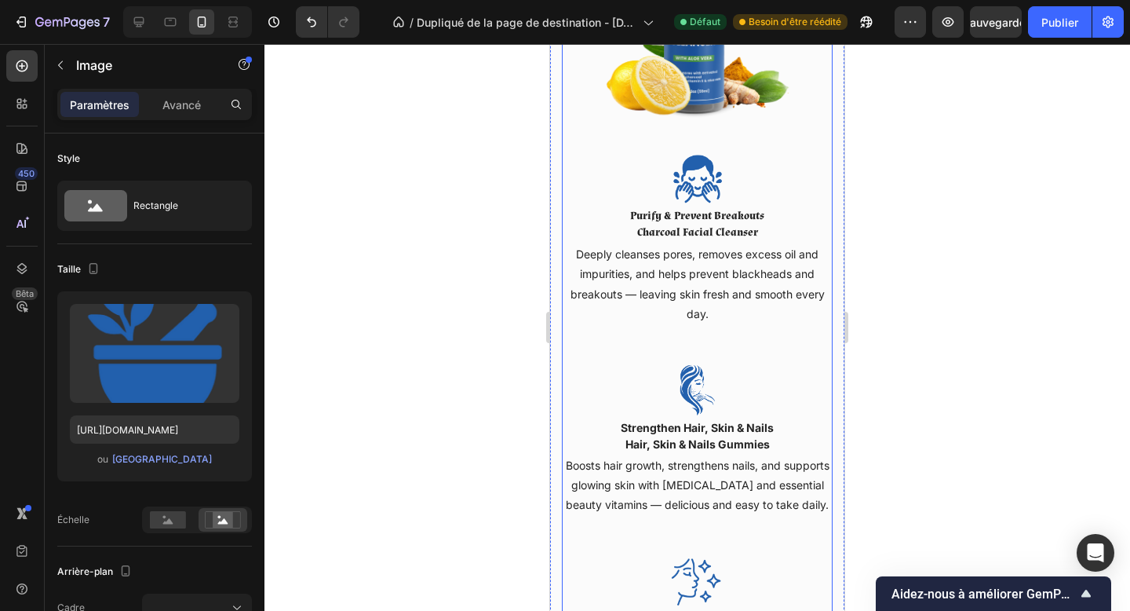
click at [826, 345] on div "Image Purify & Prevent Breakouts Charcoal Facial Cleanser Text block Deeply cle…" at bounding box center [697, 353] width 271 height 402
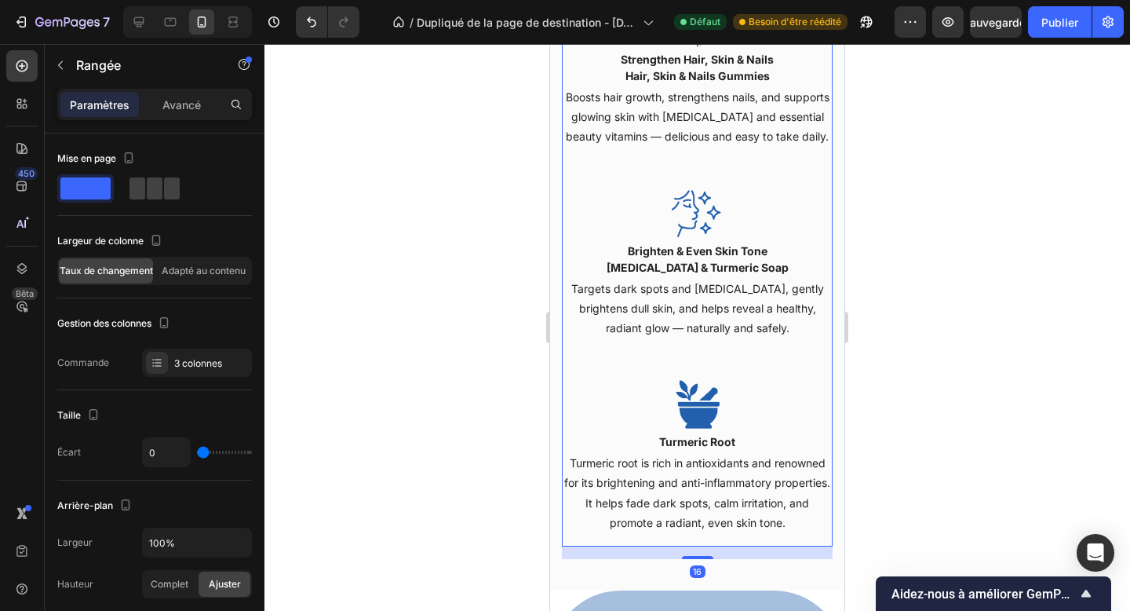
scroll to position [2585, 0]
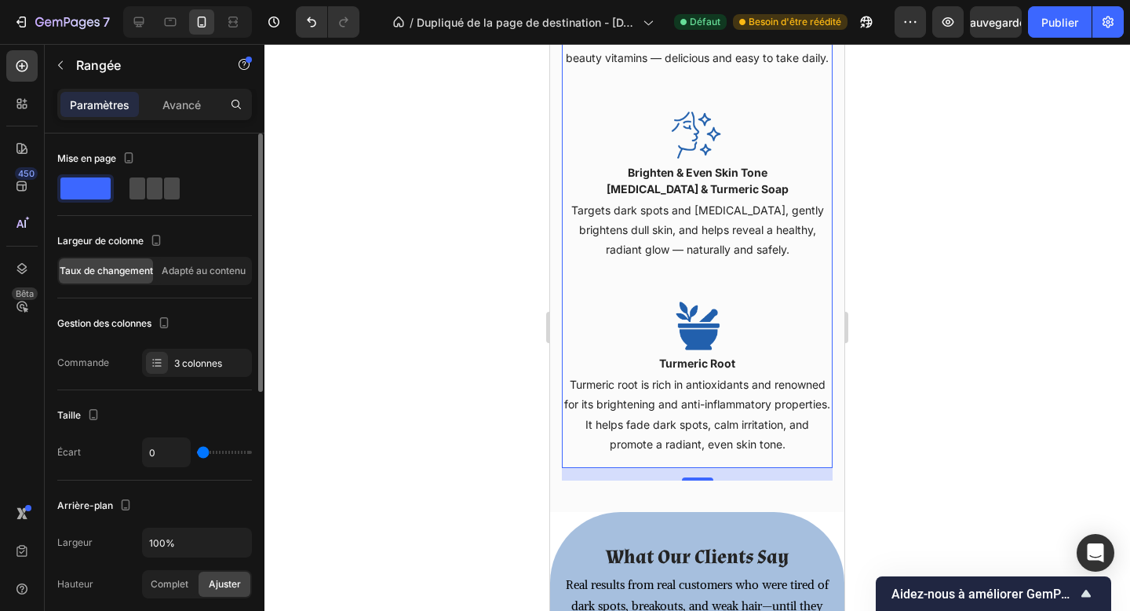
click at [148, 195] on span at bounding box center [155, 188] width 16 height 22
type input "30"
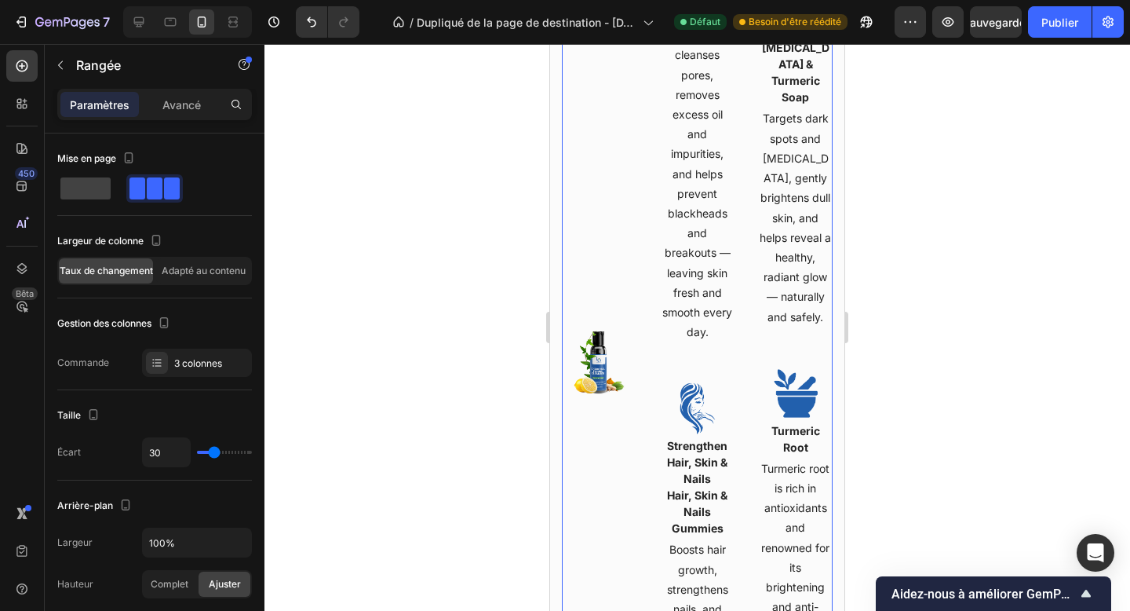
scroll to position [2128, 0]
click at [100, 181] on span at bounding box center [85, 188] width 50 height 22
type input "0"
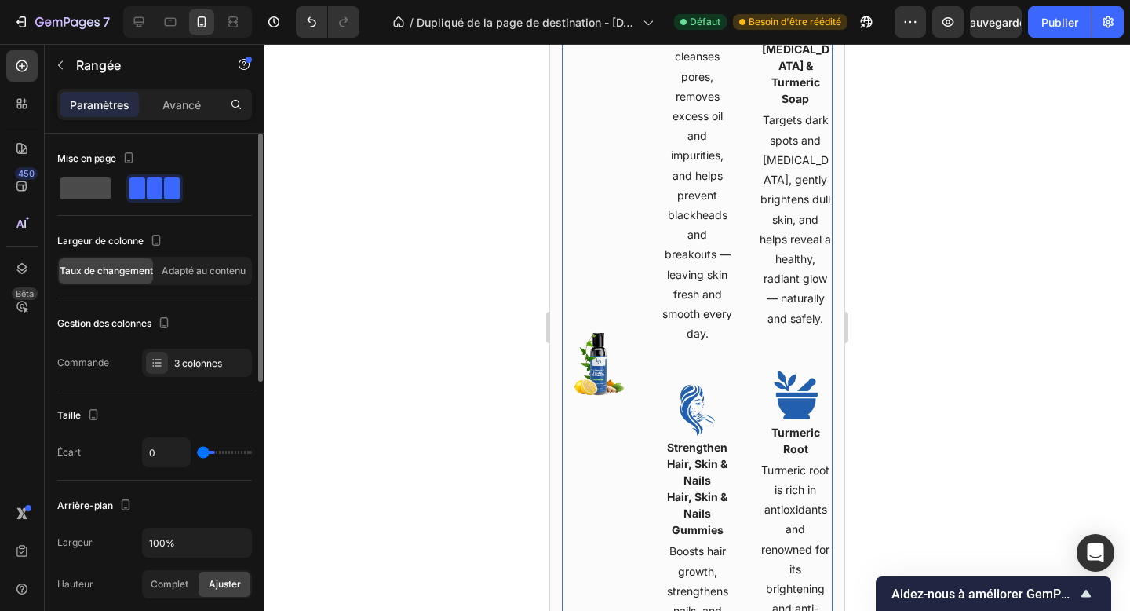
scroll to position [2356, 0]
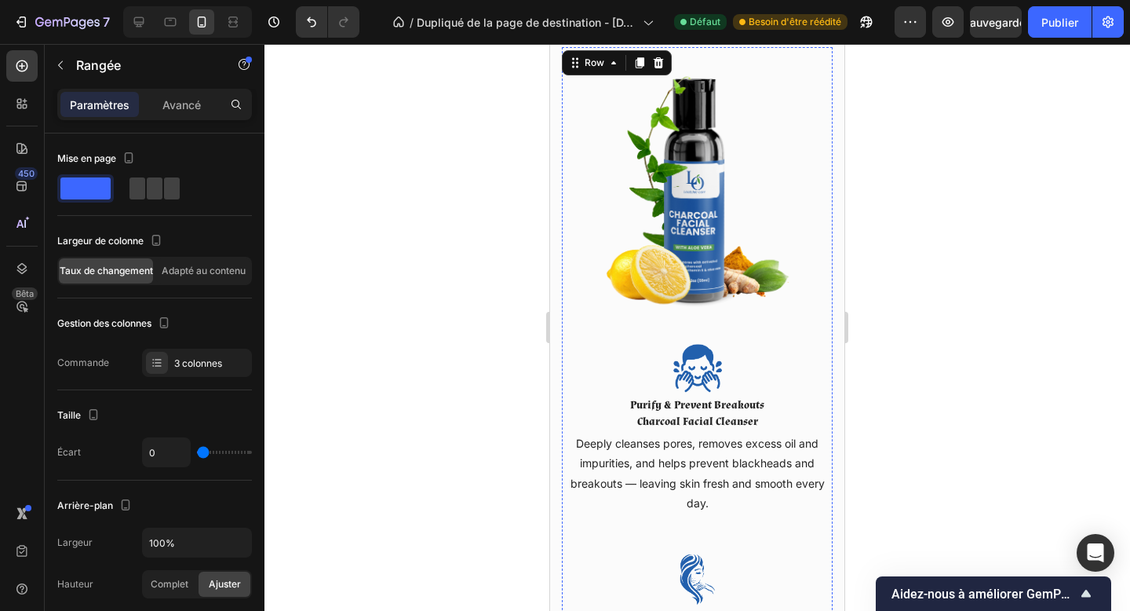
click at [670, 350] on img at bounding box center [697, 368] width 55 height 55
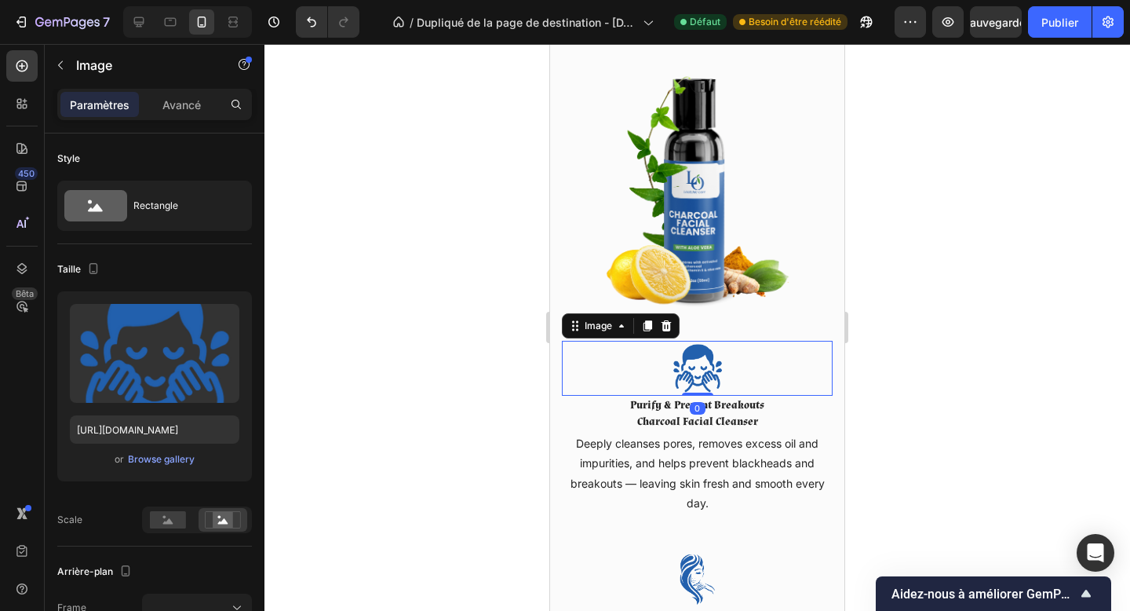
scroll to position [1973, 0]
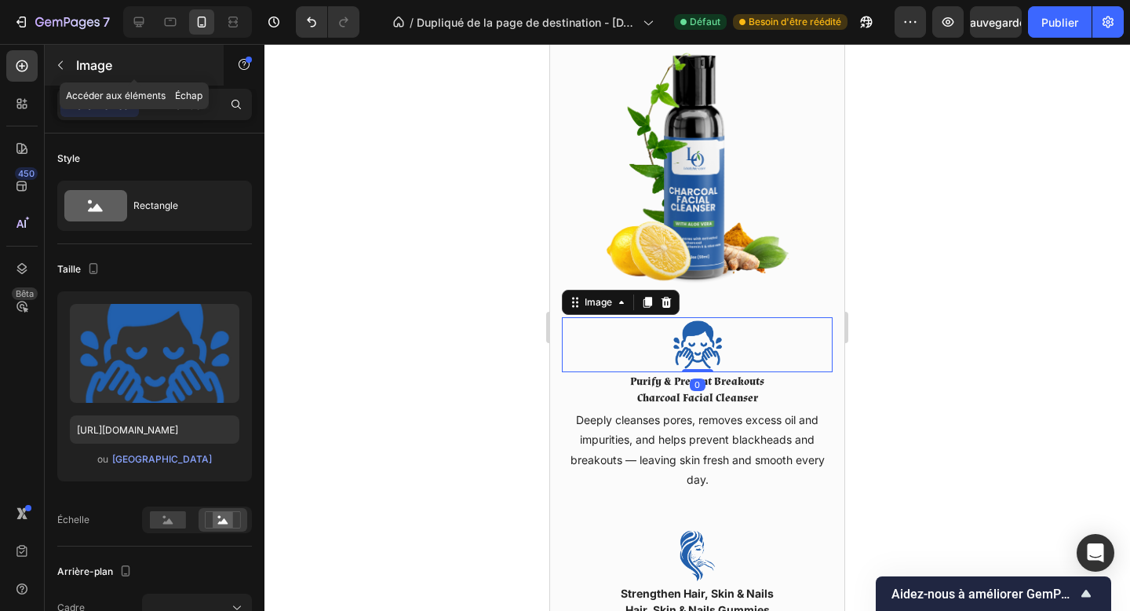
click at [94, 67] on font "Image" at bounding box center [94, 65] width 36 height 16
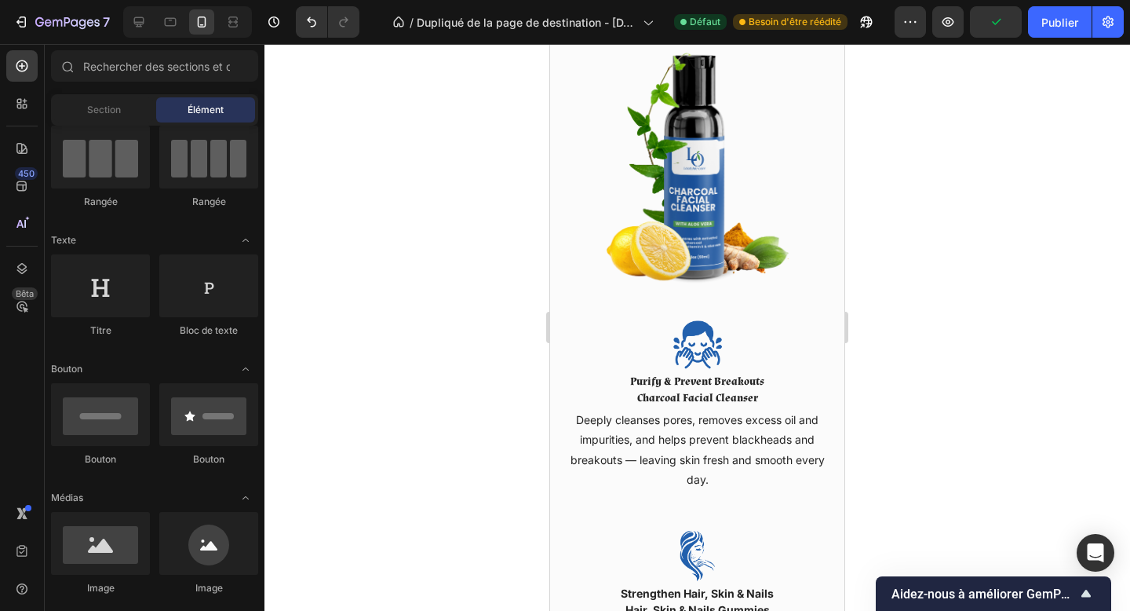
scroll to position [0, 0]
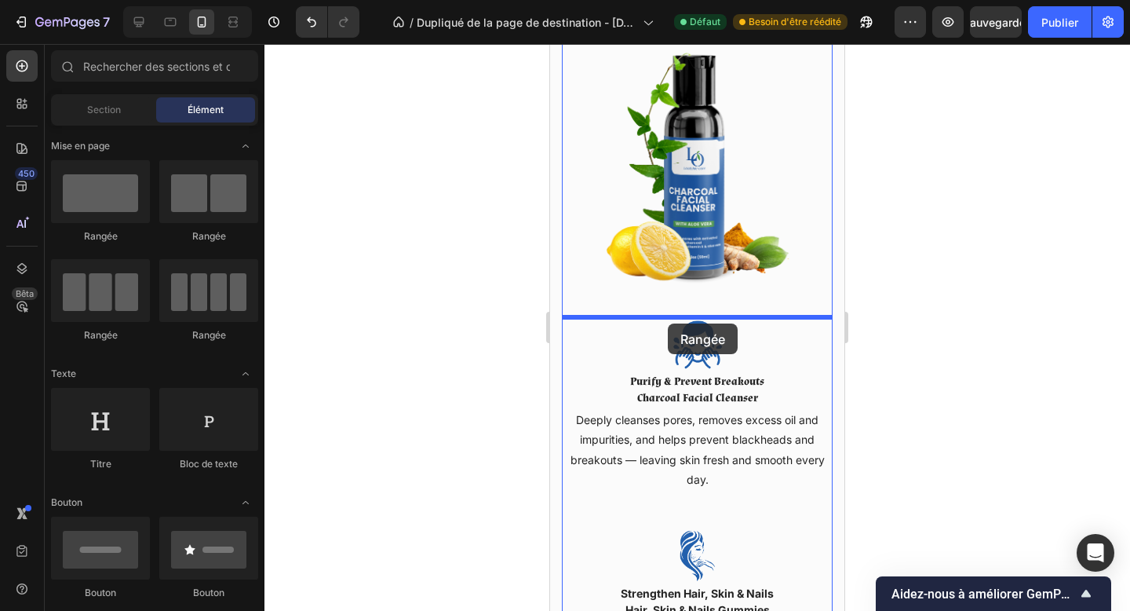
drag, startPoint x: 746, startPoint y: 264, endPoint x: 668, endPoint y: 323, distance: 98.0
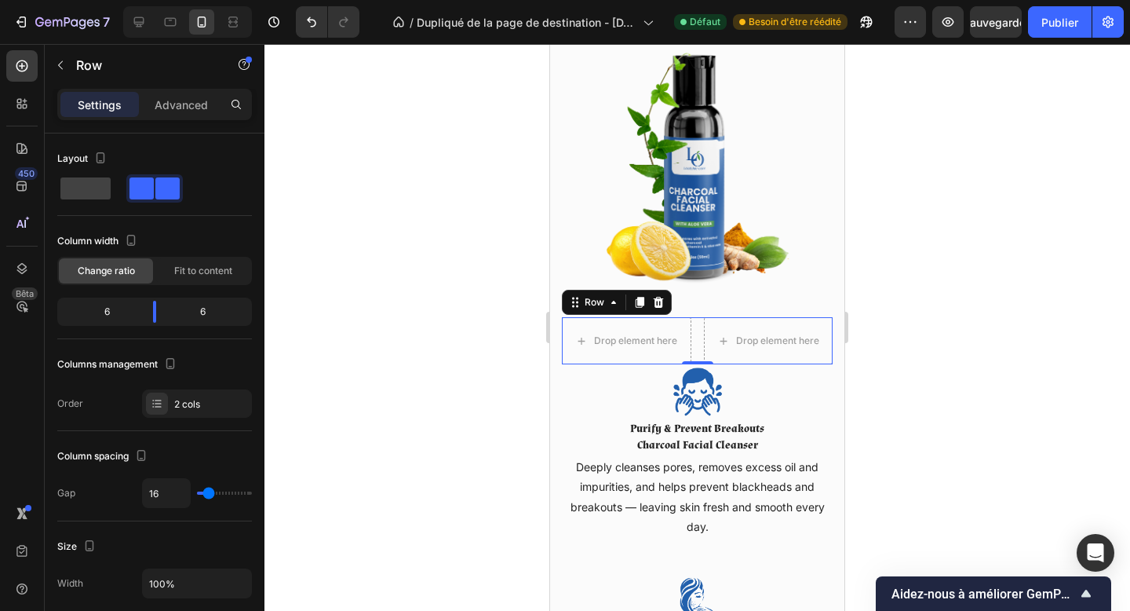
scroll to position [2020, 0]
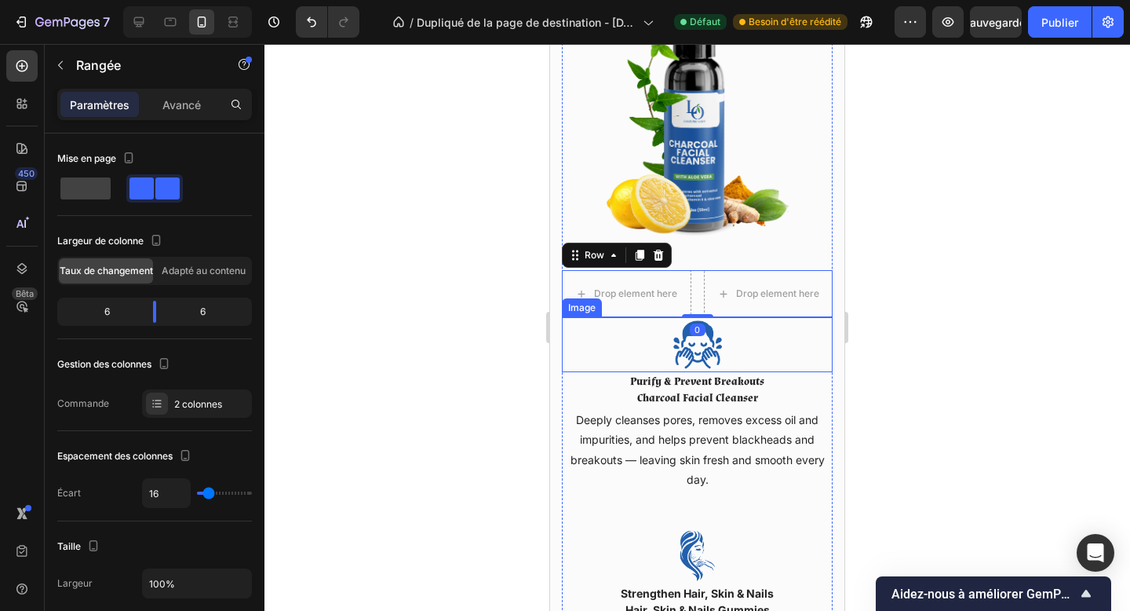
click at [727, 360] on div at bounding box center [697, 344] width 271 height 55
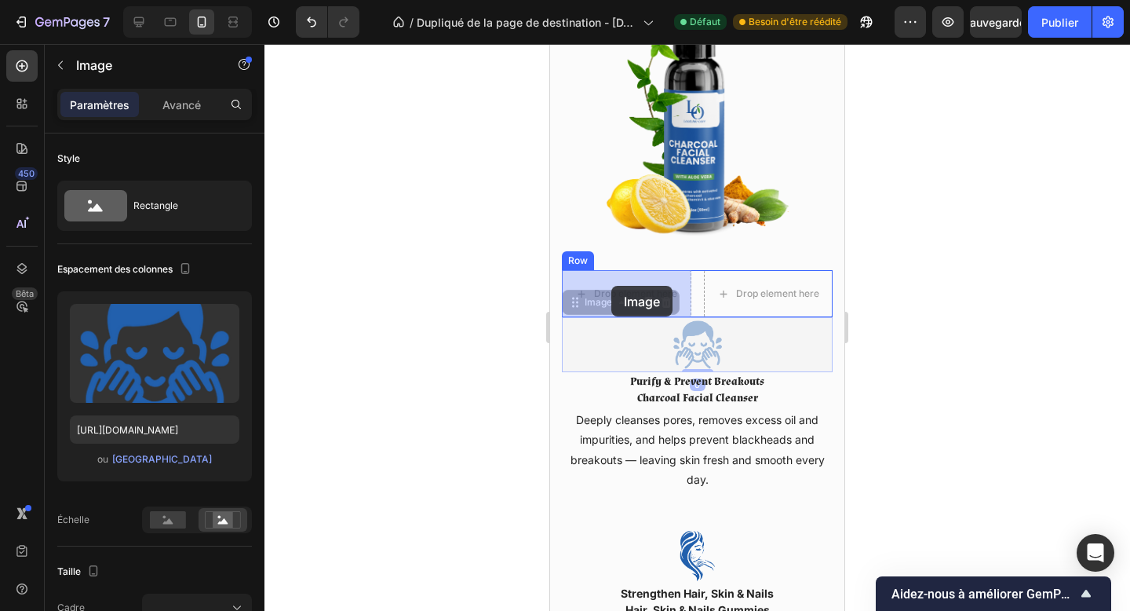
drag, startPoint x: 606, startPoint y: 305, endPoint x: 612, endPoint y: 286, distance: 20.4
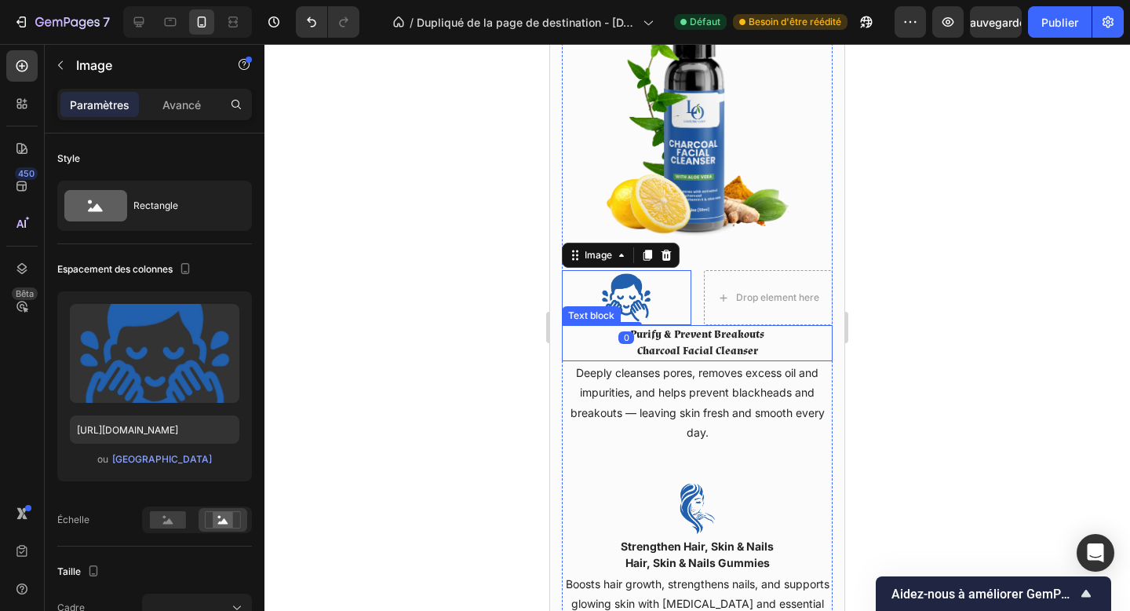
click at [691, 352] on strong "Charcoal Facial Cleanser" at bounding box center [697, 351] width 121 height 14
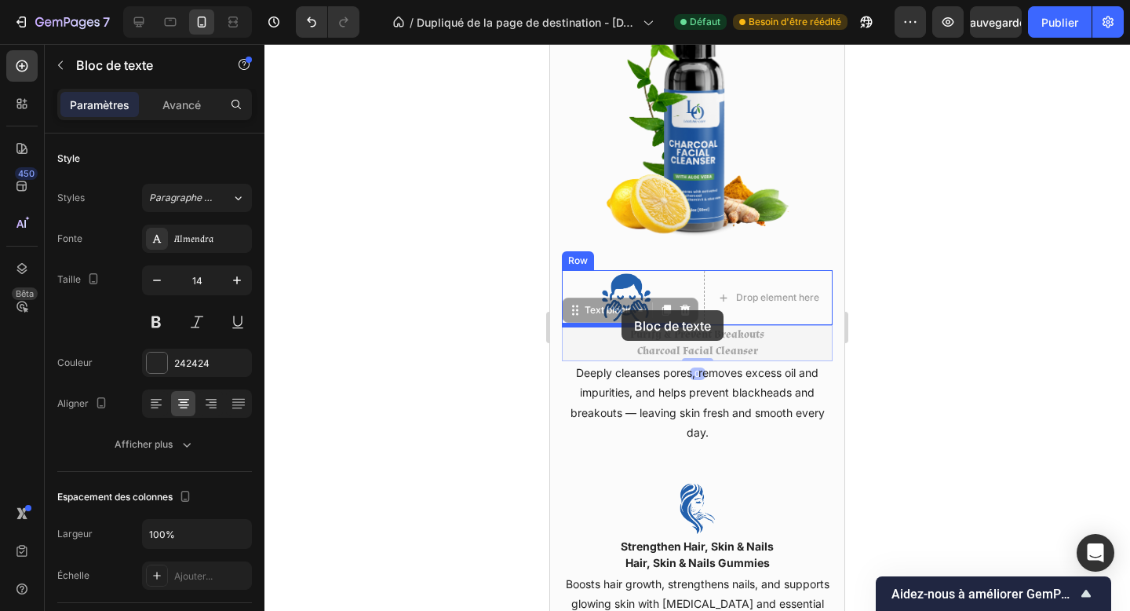
drag, startPoint x: 608, startPoint y: 313, endPoint x: 622, endPoint y: 310, distance: 13.7
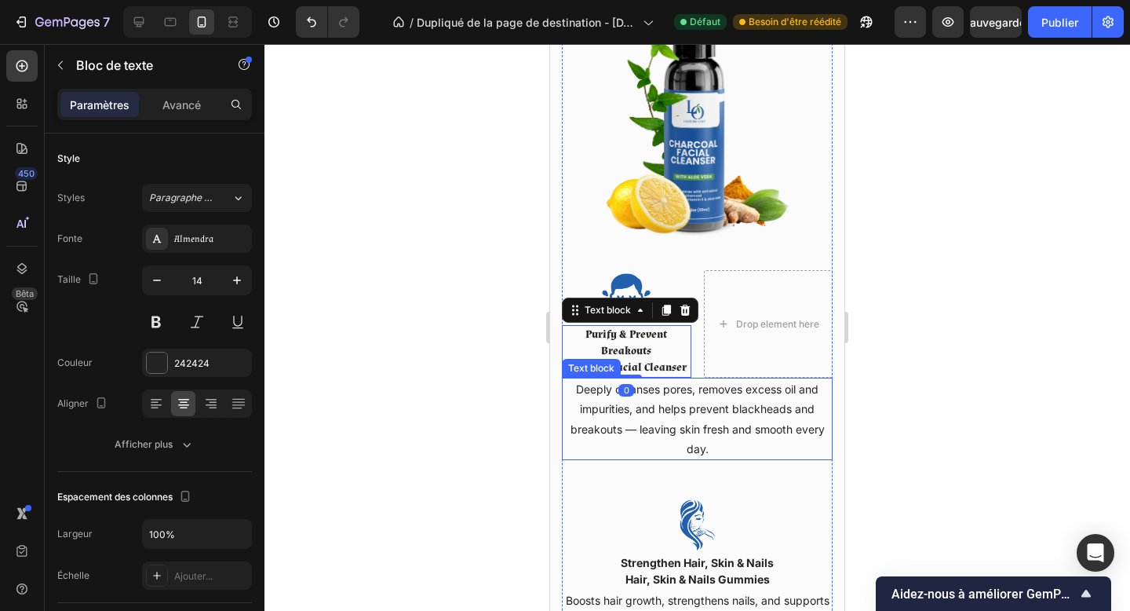
click at [716, 434] on p "Deeply cleanses pores, removes excess oil and impurities, and helps prevent bla…" at bounding box center [698, 418] width 268 height 79
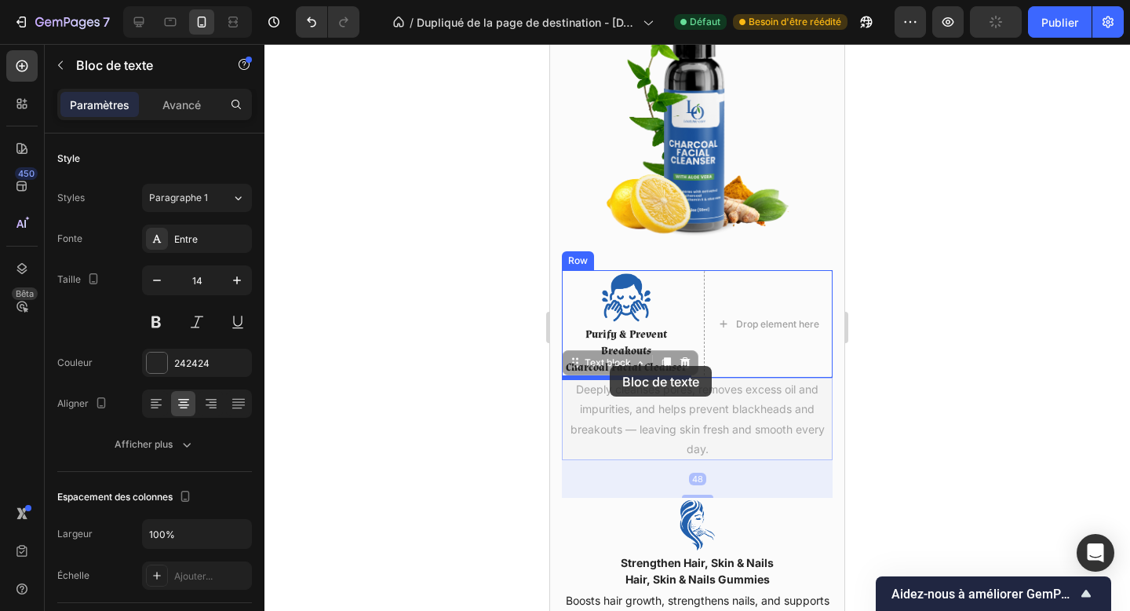
drag, startPoint x: 618, startPoint y: 363, endPoint x: 610, endPoint y: 366, distance: 8.5
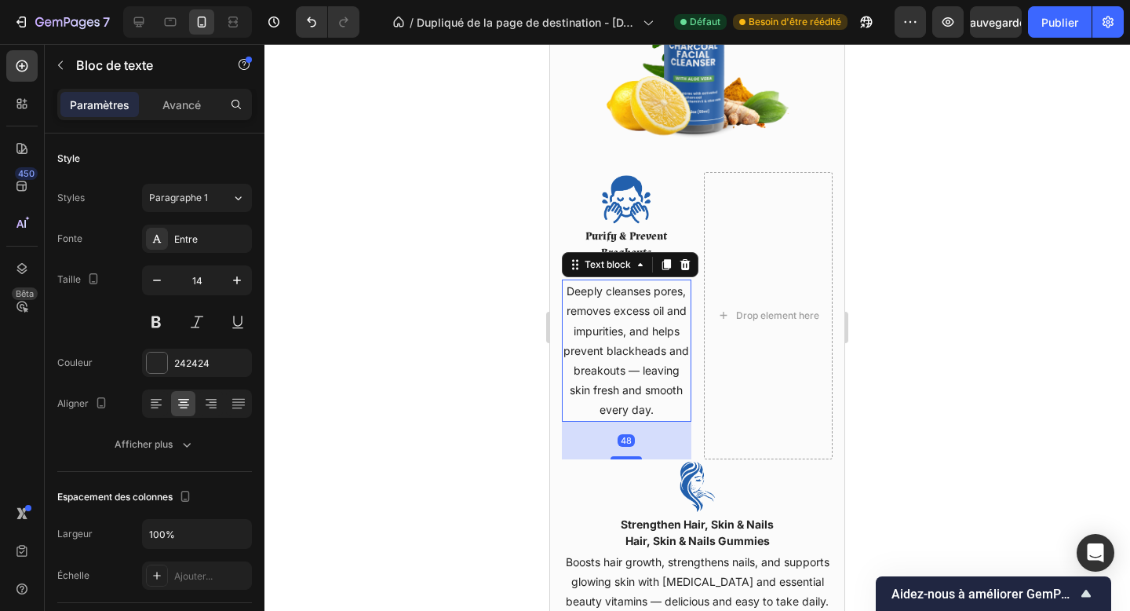
scroll to position [2157, 0]
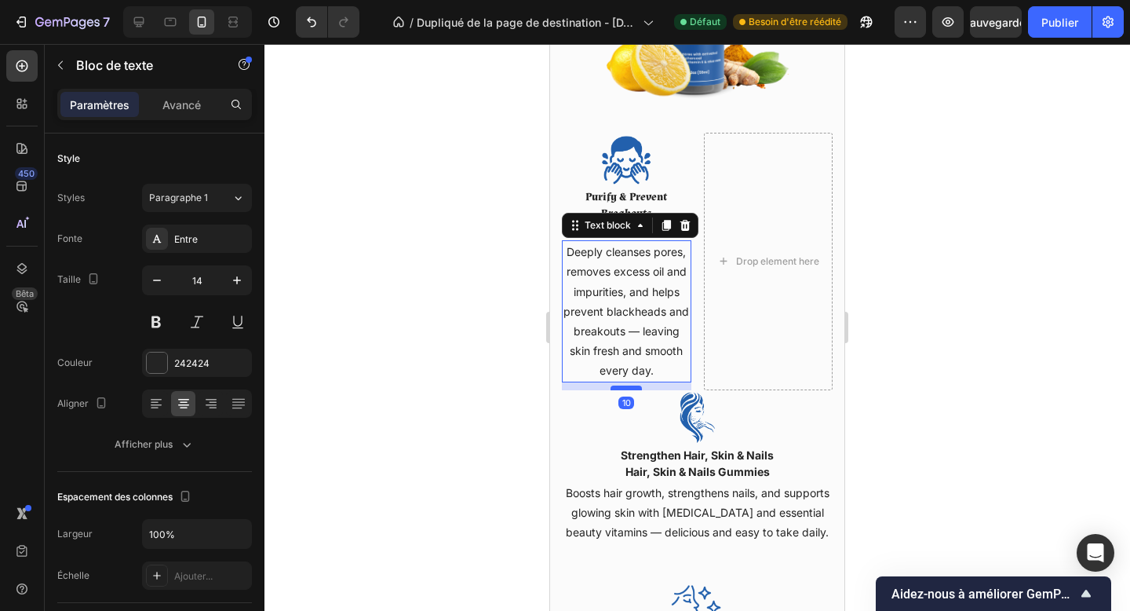
drag, startPoint x: 634, startPoint y: 418, endPoint x: 625, endPoint y: 388, distance: 31.3
click at [625, 388] on div at bounding box center [626, 387] width 31 height 5
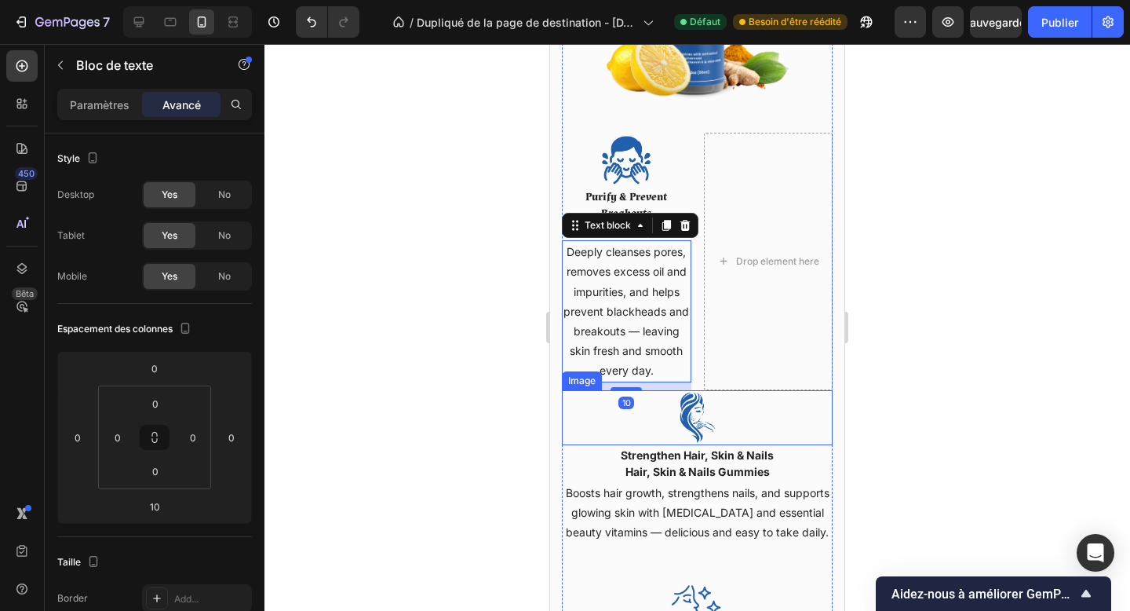
click at [707, 430] on img at bounding box center [697, 417] width 55 height 55
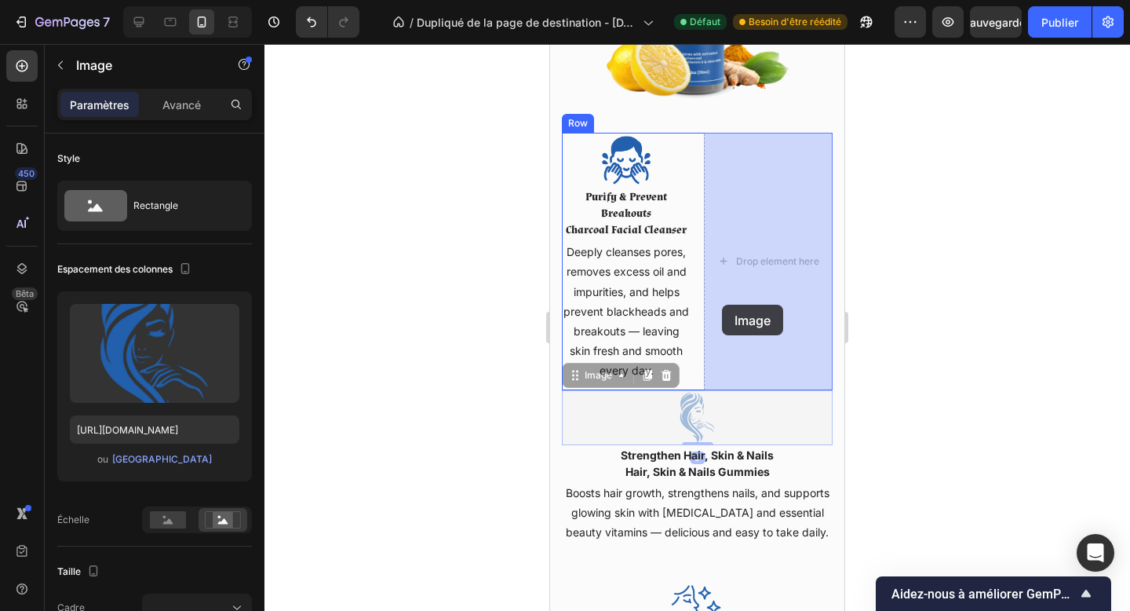
drag, startPoint x: 613, startPoint y: 379, endPoint x: 722, endPoint y: 305, distance: 132.2
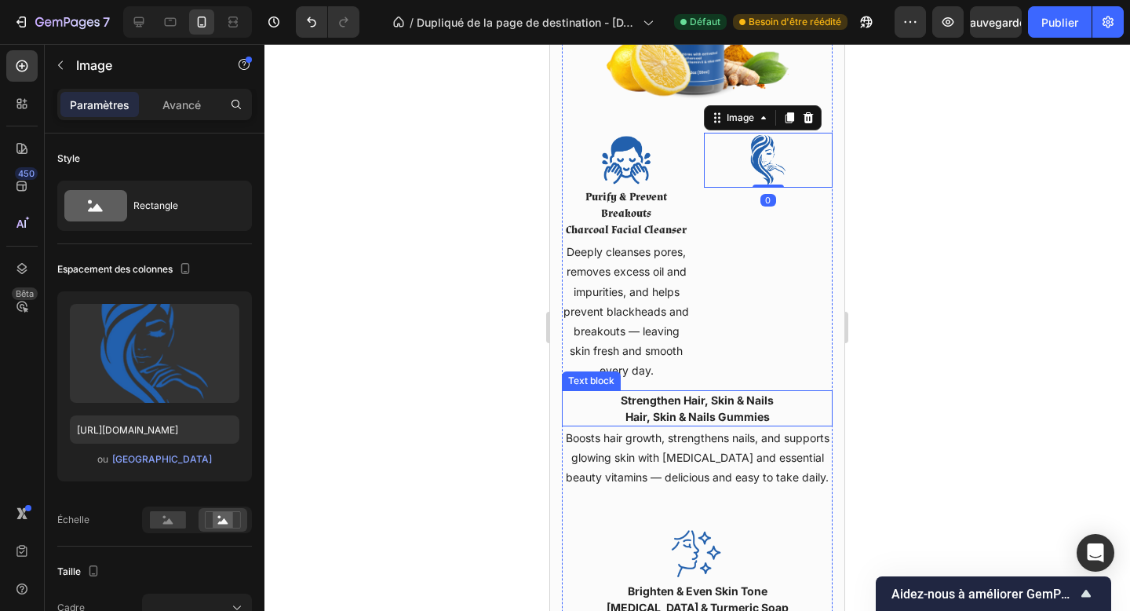
click at [749, 408] on p "Hair, Skin & Nails Gummies" at bounding box center [698, 416] width 268 height 16
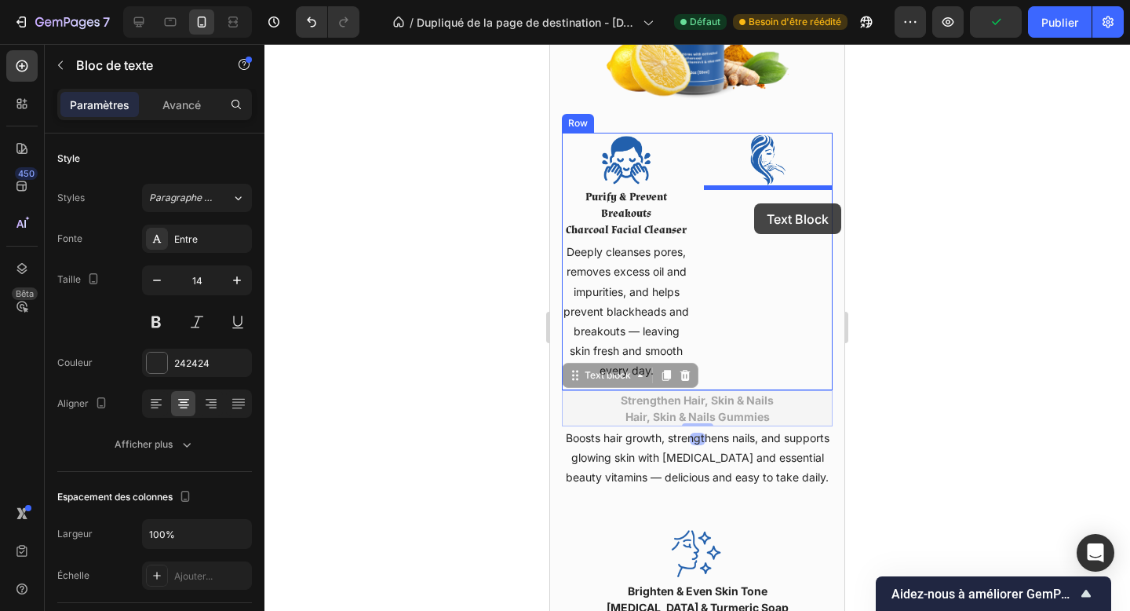
drag, startPoint x: 625, startPoint y: 380, endPoint x: 754, endPoint y: 203, distance: 219.0
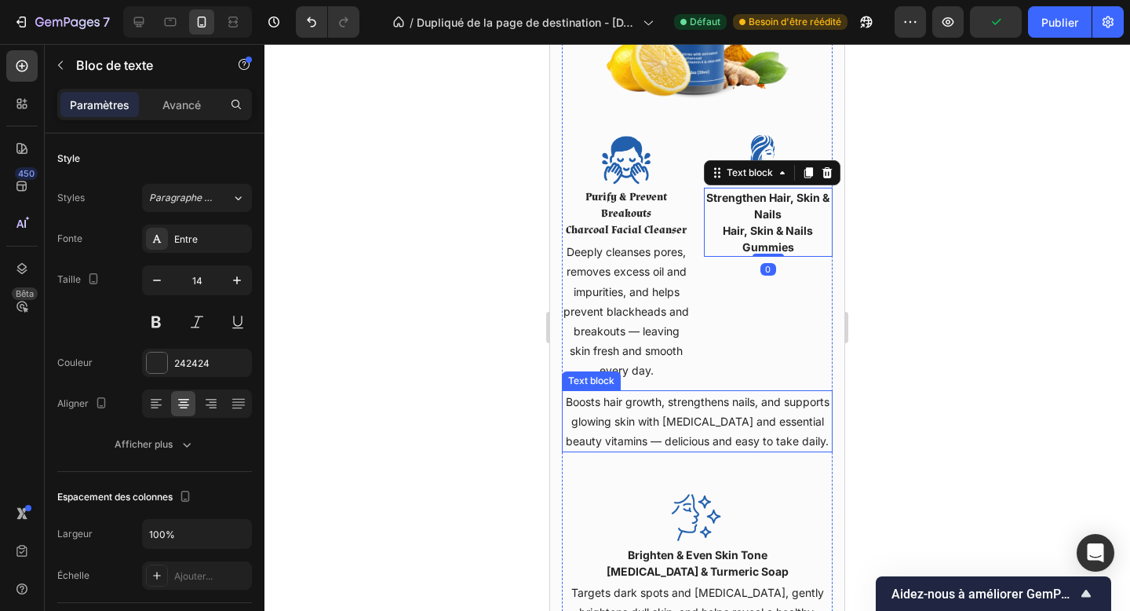
click at [732, 433] on p "Boosts hair growth, strengthens nails, and supports glowing skin with biotin an…" at bounding box center [698, 422] width 268 height 60
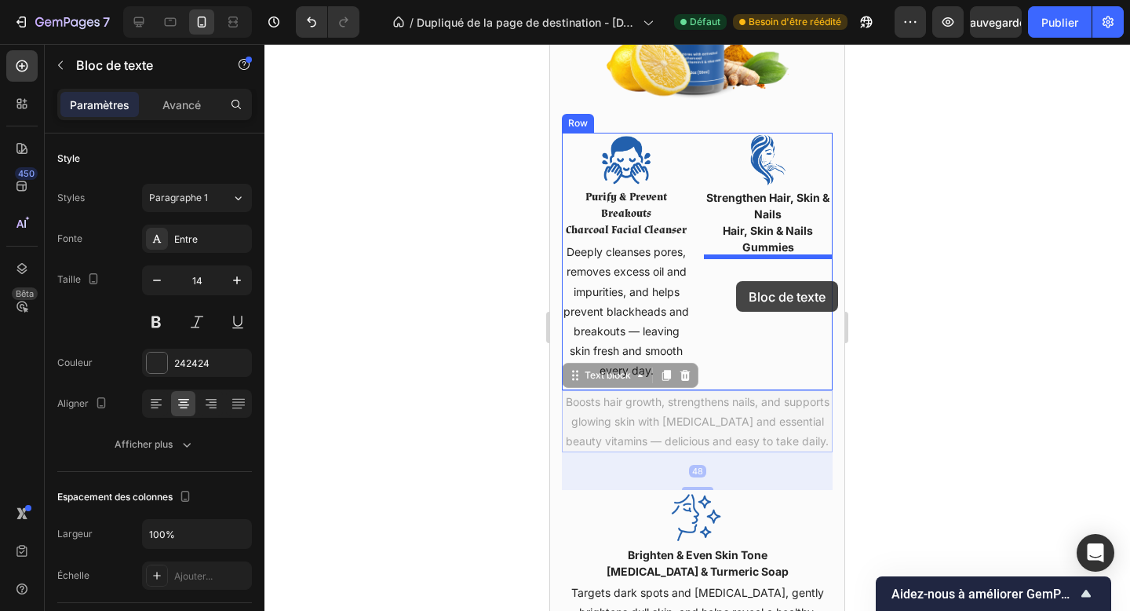
drag, startPoint x: 631, startPoint y: 378, endPoint x: 736, endPoint y: 281, distance: 143.3
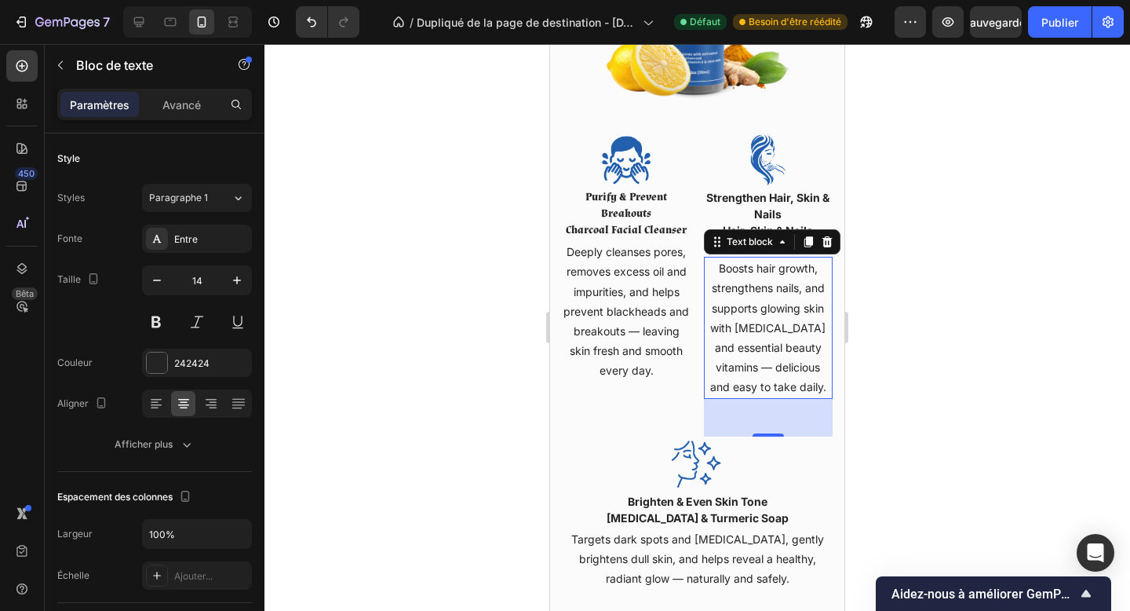
drag, startPoint x: 762, startPoint y: 414, endPoint x: 758, endPoint y: 393, distance: 22.3
click at [758, 395] on div "Boosts hair growth, strengthens nails, and supports glowing skin with biotin an…" at bounding box center [769, 327] width 130 height 141
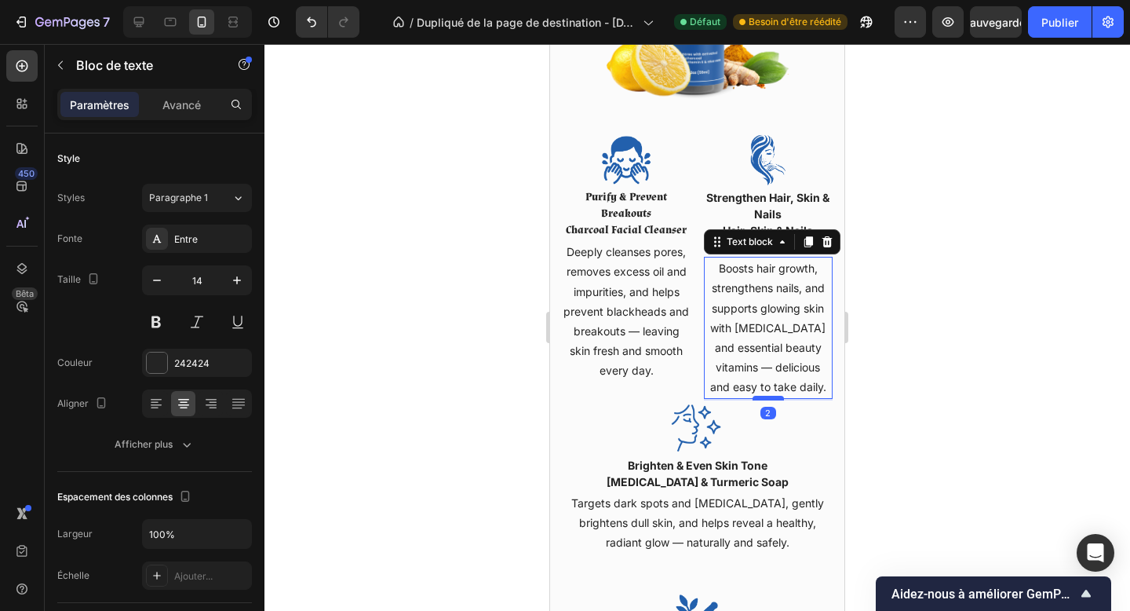
drag, startPoint x: 762, startPoint y: 434, endPoint x: 760, endPoint y: 398, distance: 36.2
click at [760, 398] on div at bounding box center [768, 398] width 31 height 5
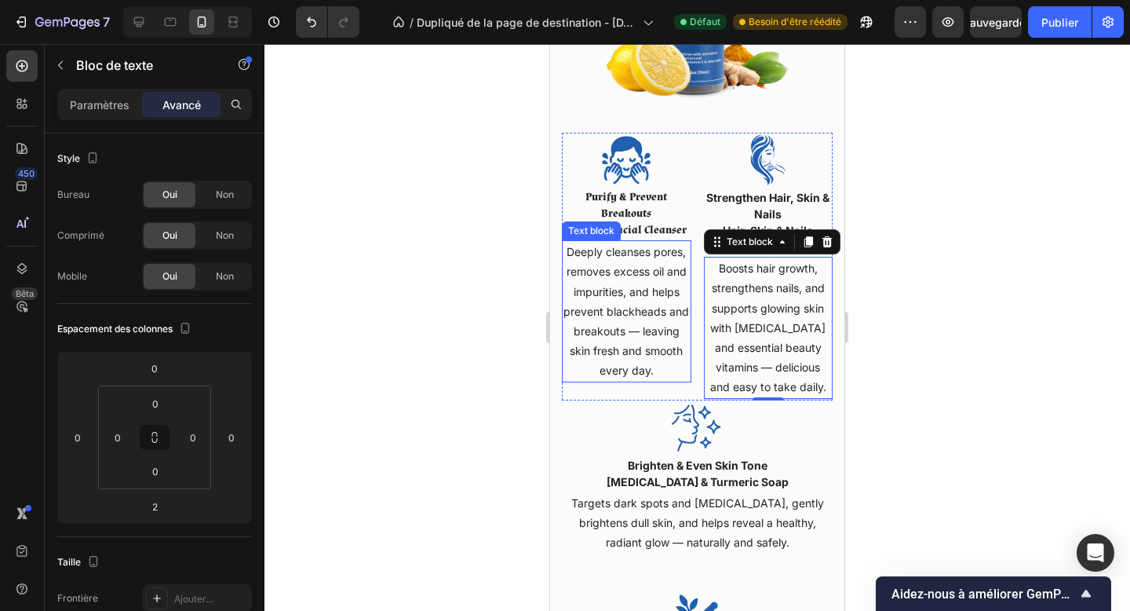
click at [643, 332] on p "Deeply cleanses pores, removes excess oil and impurities, and helps prevent bla…" at bounding box center [627, 311] width 126 height 138
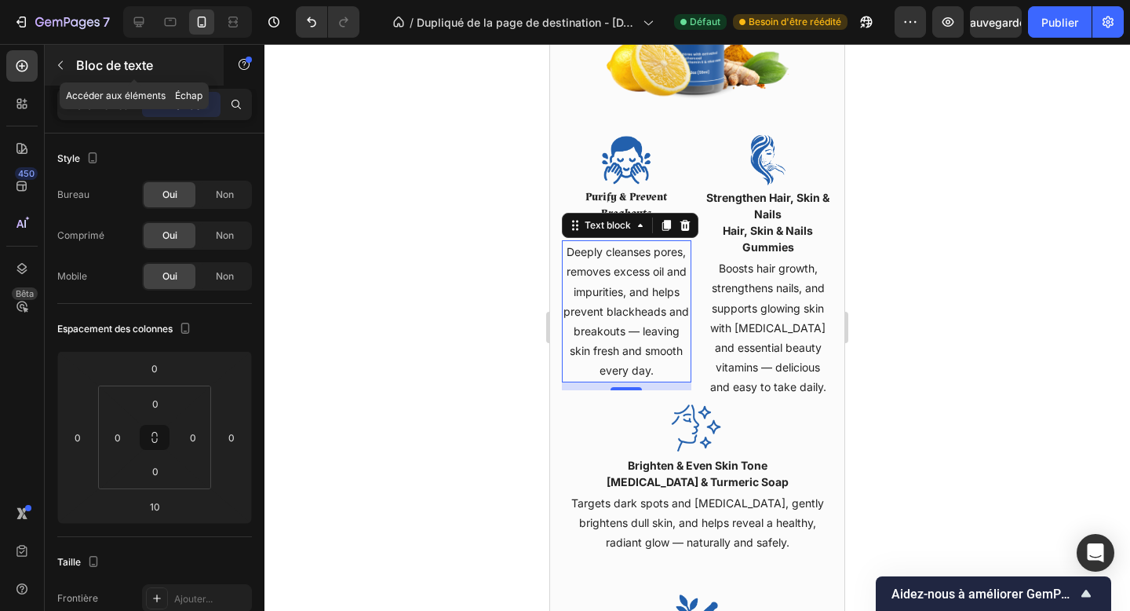
click at [99, 64] on font "Bloc de texte" at bounding box center [114, 65] width 77 height 16
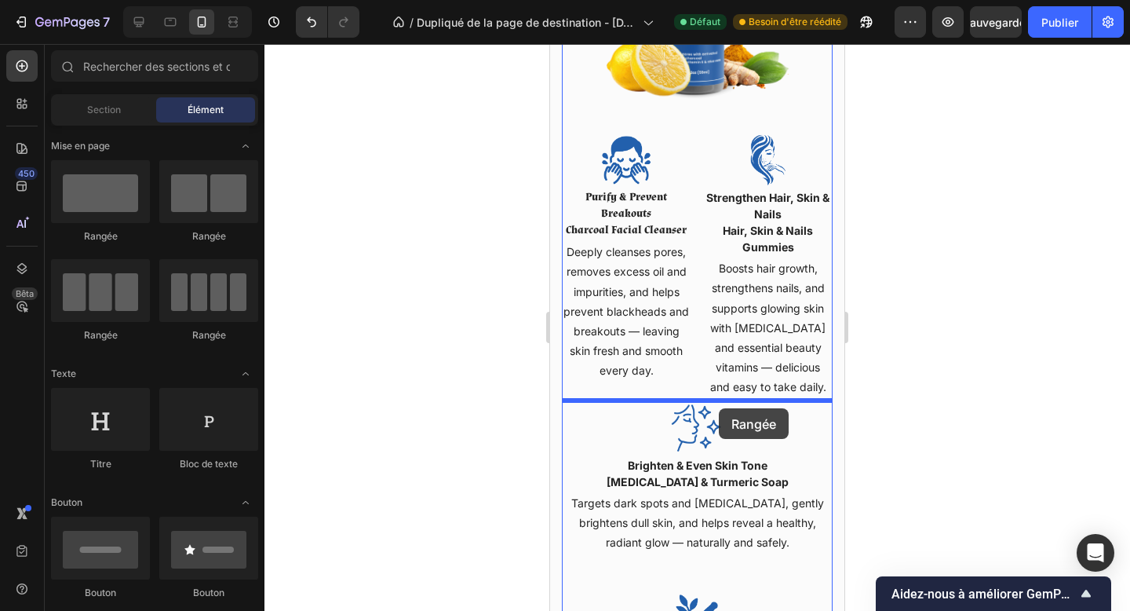
drag, startPoint x: 747, startPoint y: 248, endPoint x: 719, endPoint y: 408, distance: 162.6
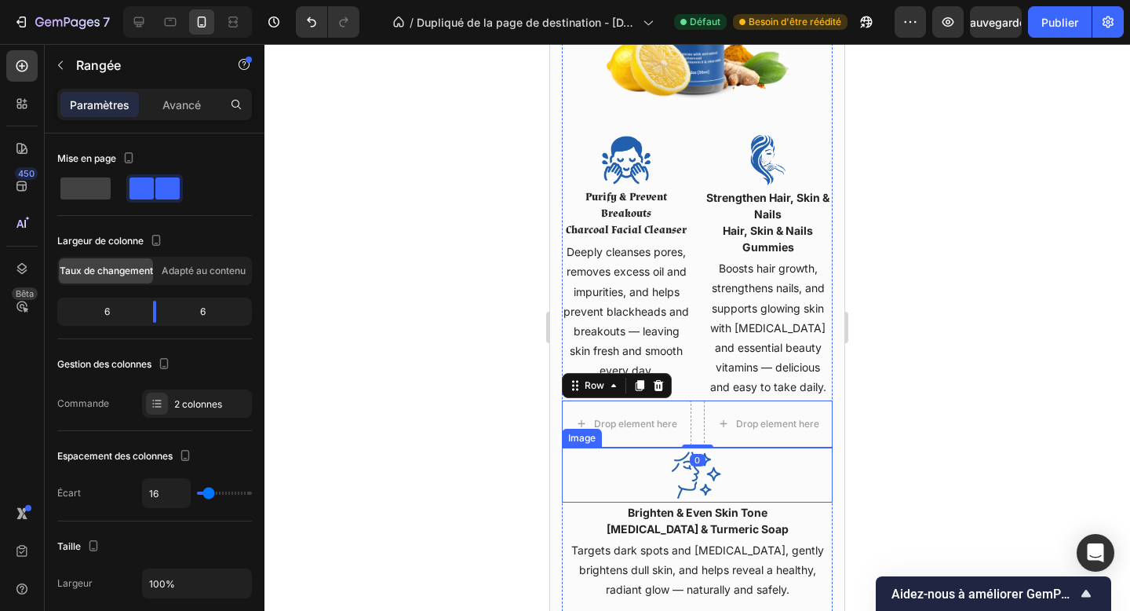
click at [720, 458] on img at bounding box center [697, 474] width 55 height 55
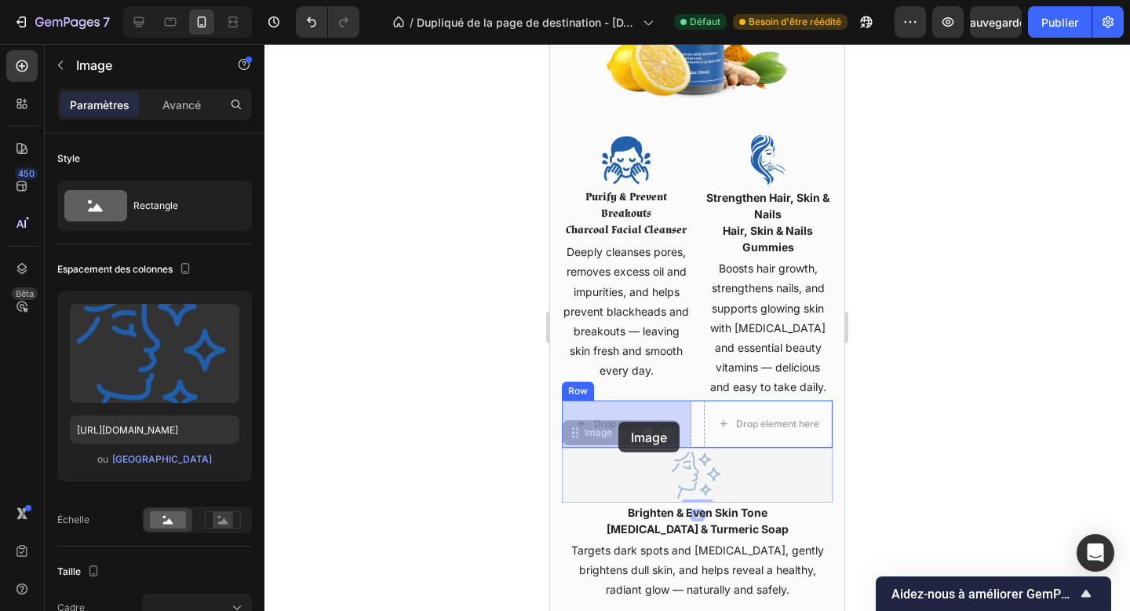
drag, startPoint x: 599, startPoint y: 436, endPoint x: 619, endPoint y: 422, distance: 24.6
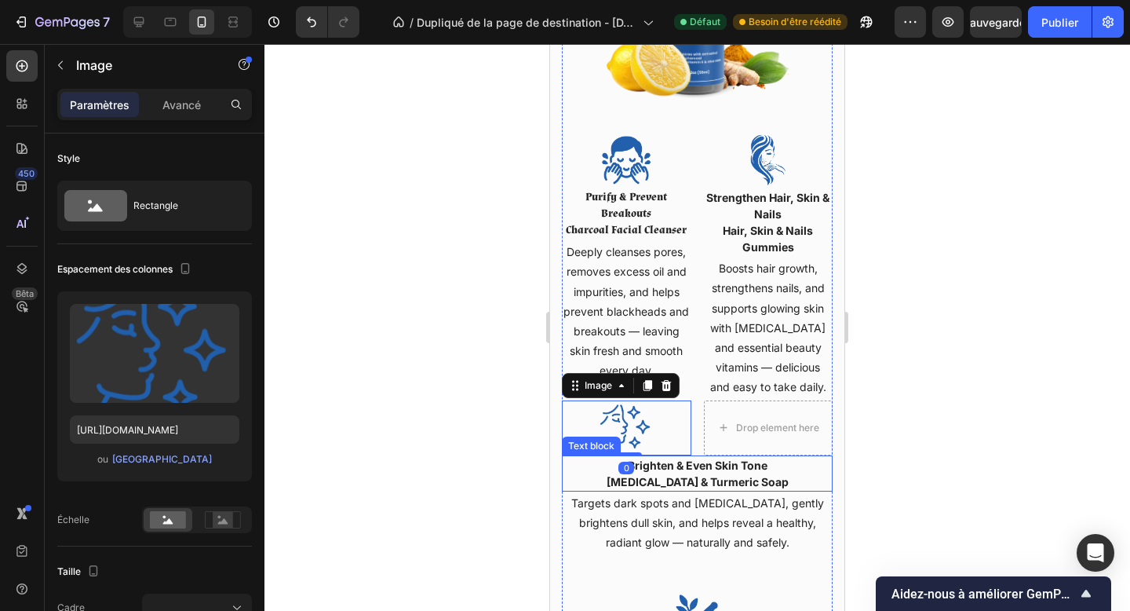
click at [700, 475] on strong "Kojic Acid & Turmeric Soap" at bounding box center [698, 481] width 182 height 13
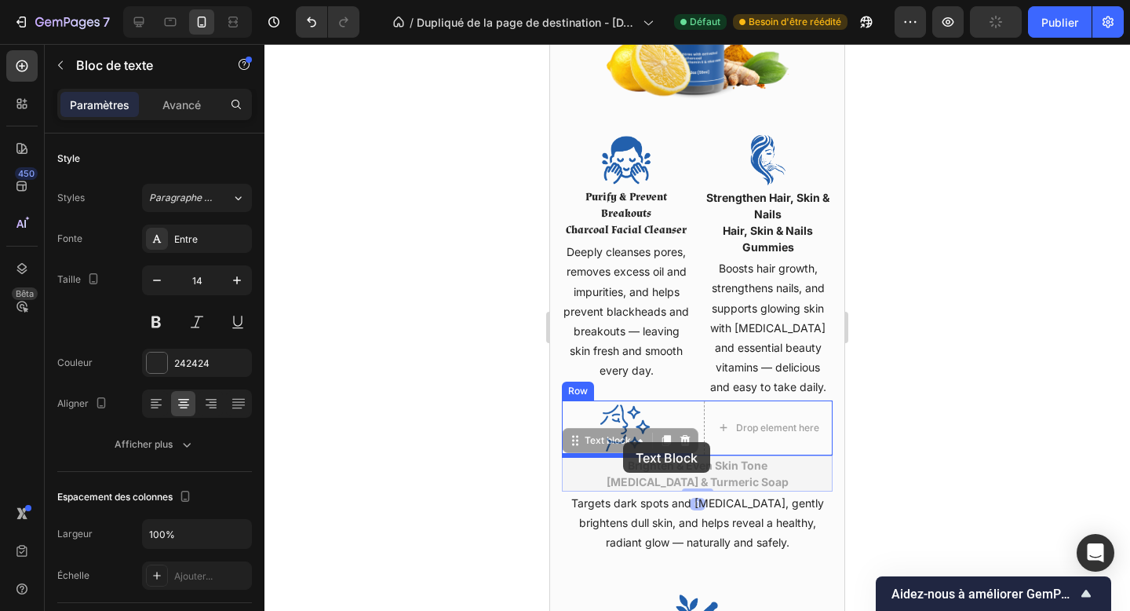
drag, startPoint x: 611, startPoint y: 447, endPoint x: 623, endPoint y: 442, distance: 13.4
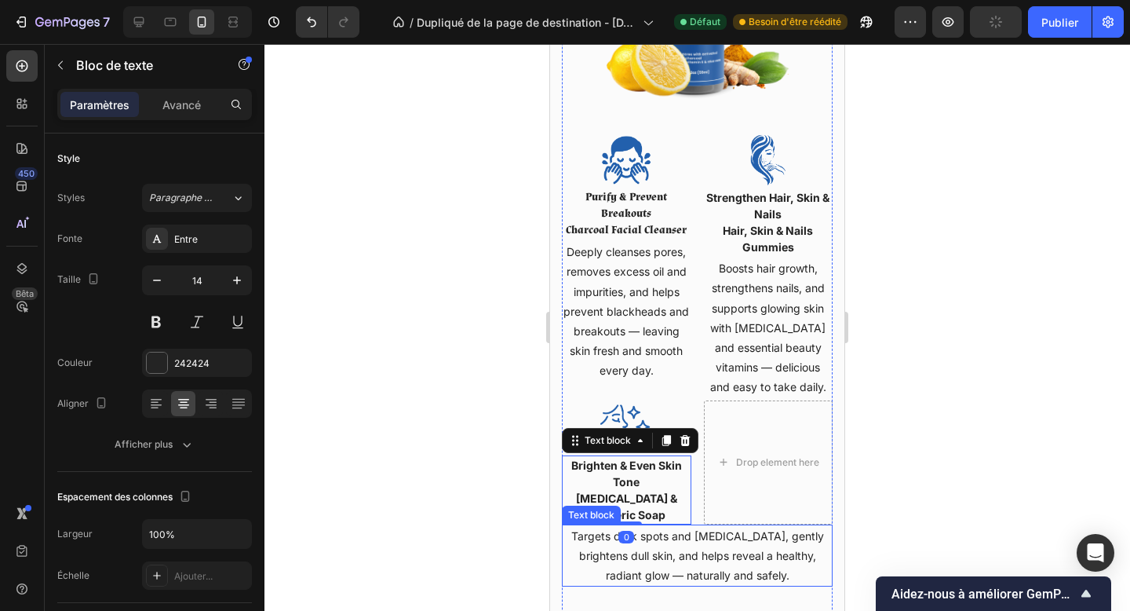
click at [732, 579] on p "Targets dark spots and hyperpigmentation, gently brightens dull skin, and helps…" at bounding box center [698, 556] width 268 height 60
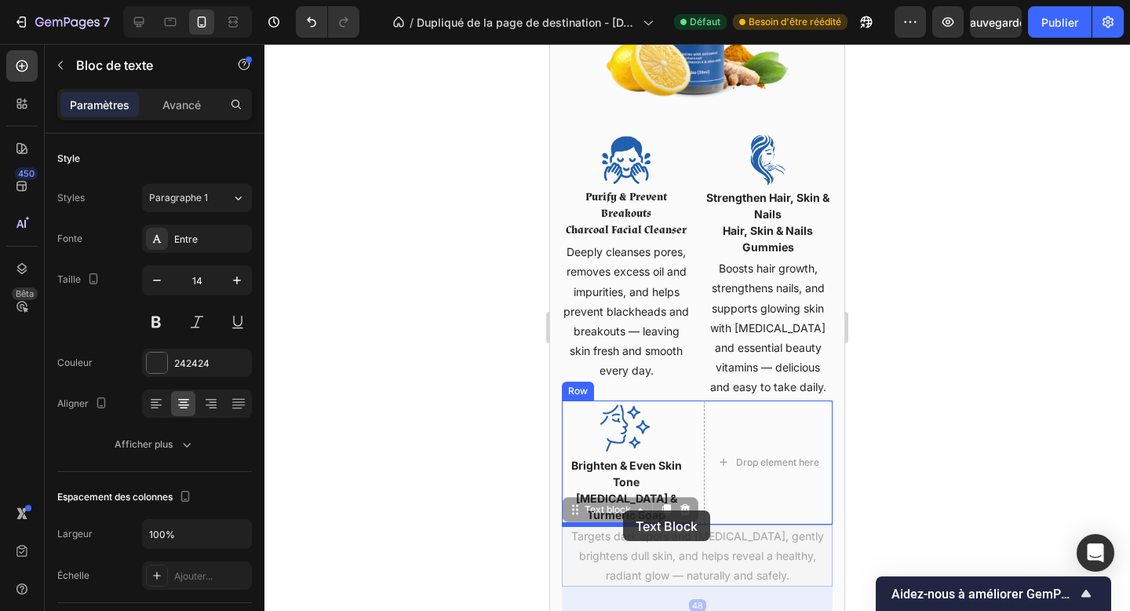
drag, startPoint x: 616, startPoint y: 517, endPoint x: 623, endPoint y: 510, distance: 9.5
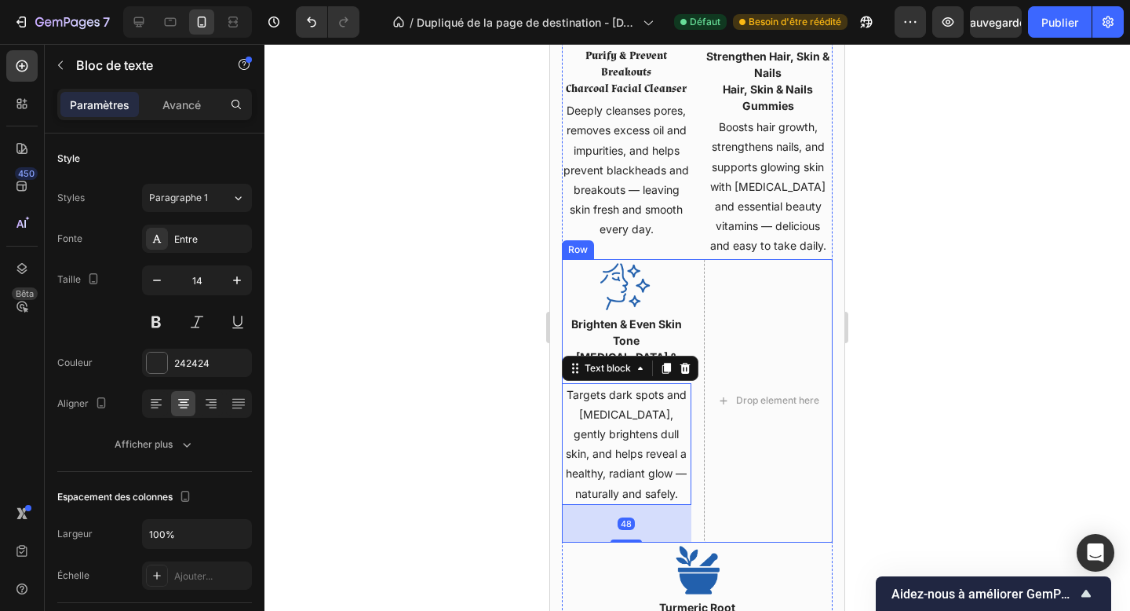
scroll to position [2321, 0]
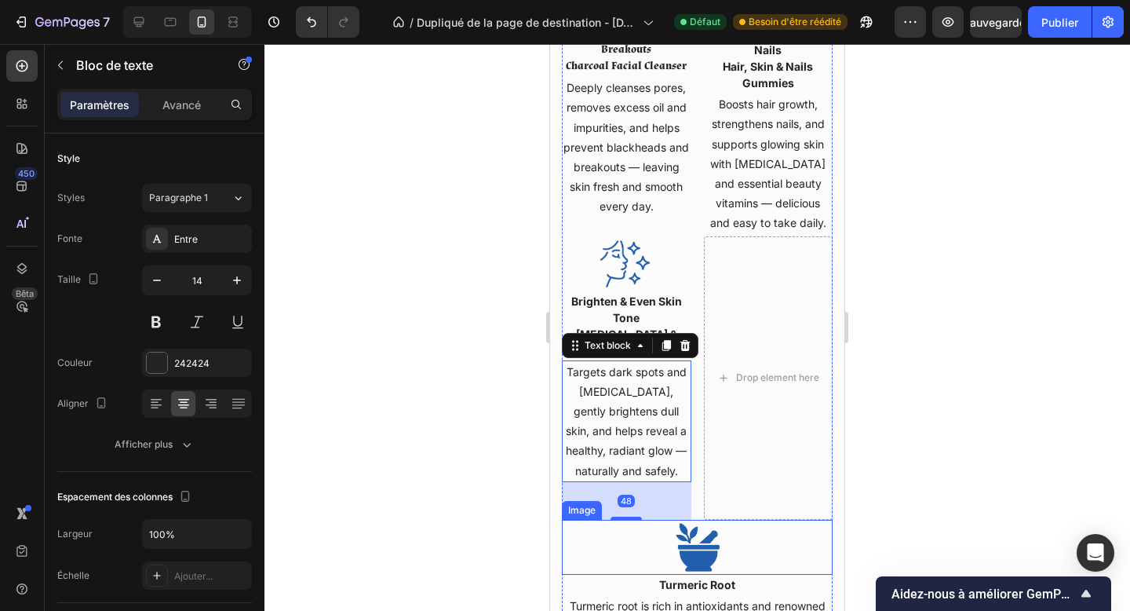
click at [693, 542] on img at bounding box center [697, 547] width 55 height 55
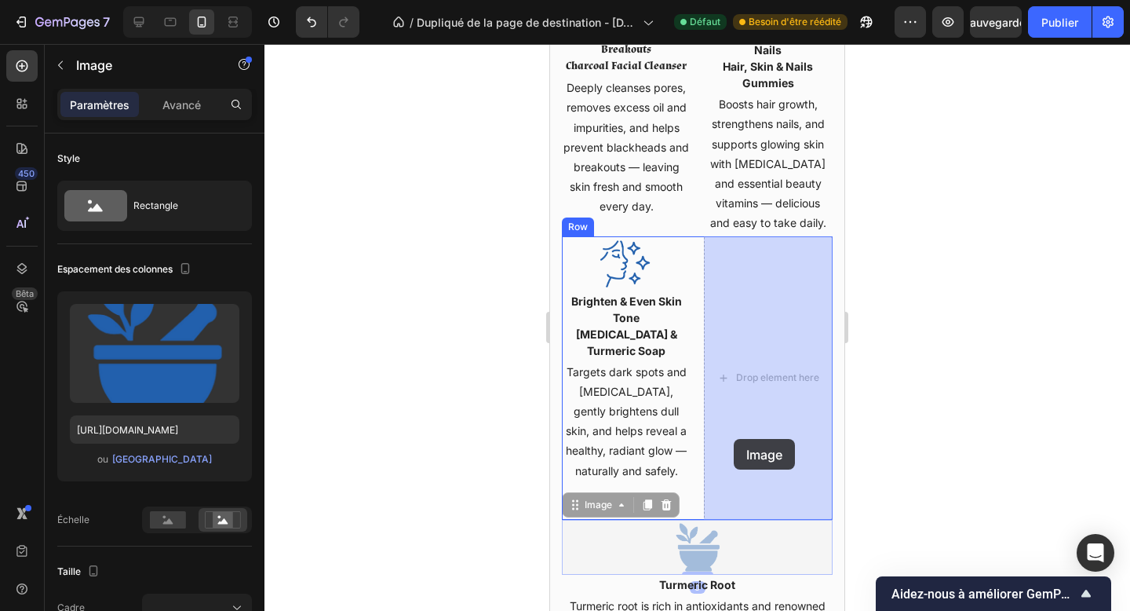
drag, startPoint x: 612, startPoint y: 510, endPoint x: 731, endPoint y: 442, distance: 136.8
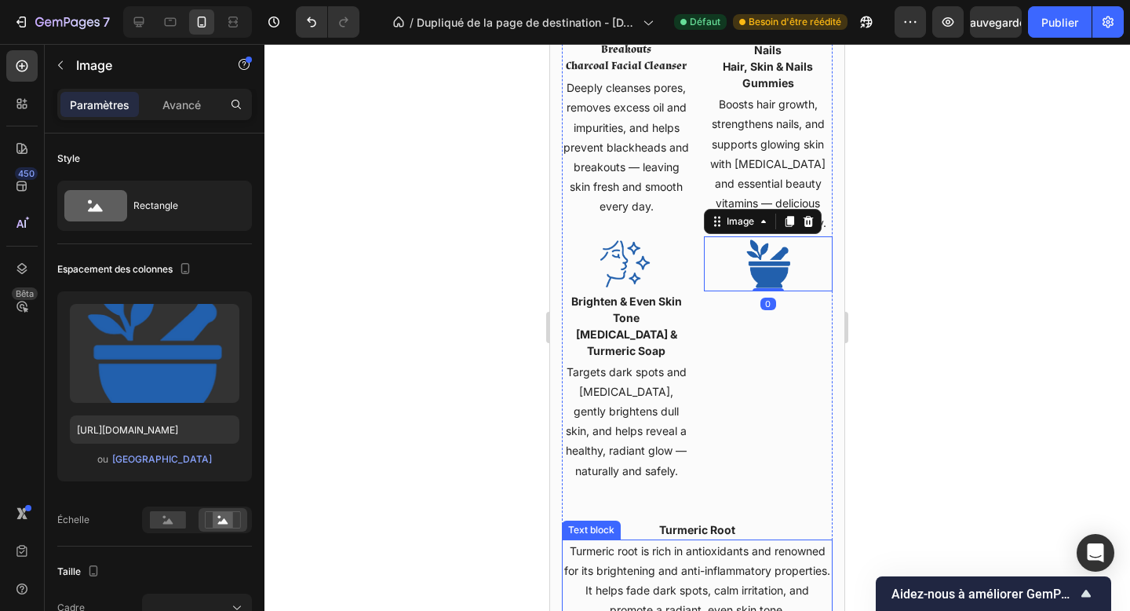
click at [678, 564] on p "Turmeric root is rich in antioxidants and renowned for its brightening and anti…" at bounding box center [698, 580] width 268 height 79
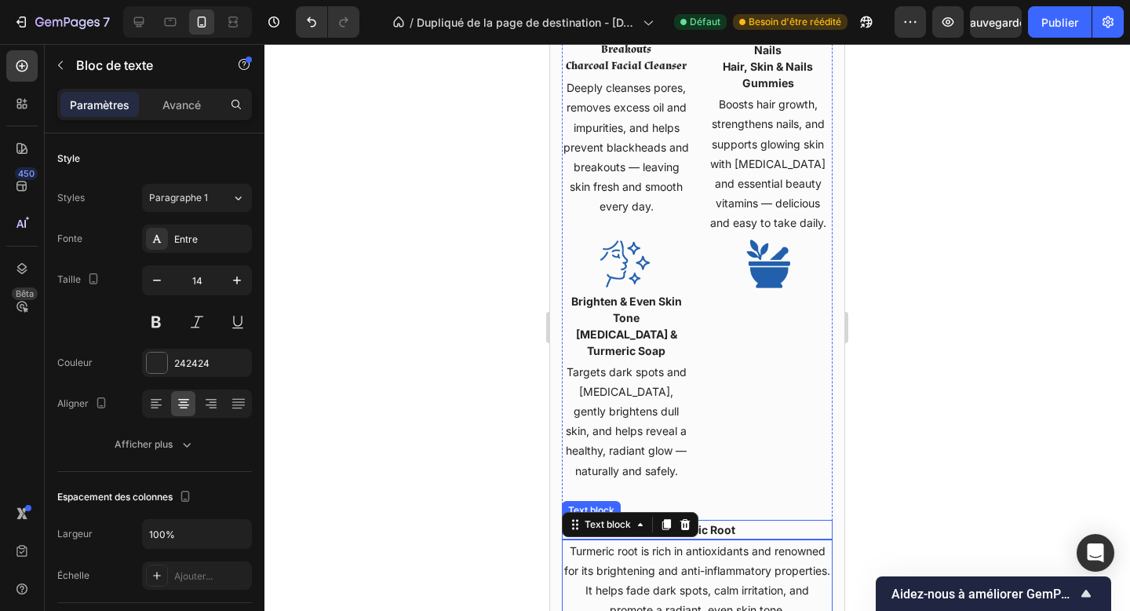
click at [744, 533] on p "Turmeric Root" at bounding box center [698, 529] width 268 height 16
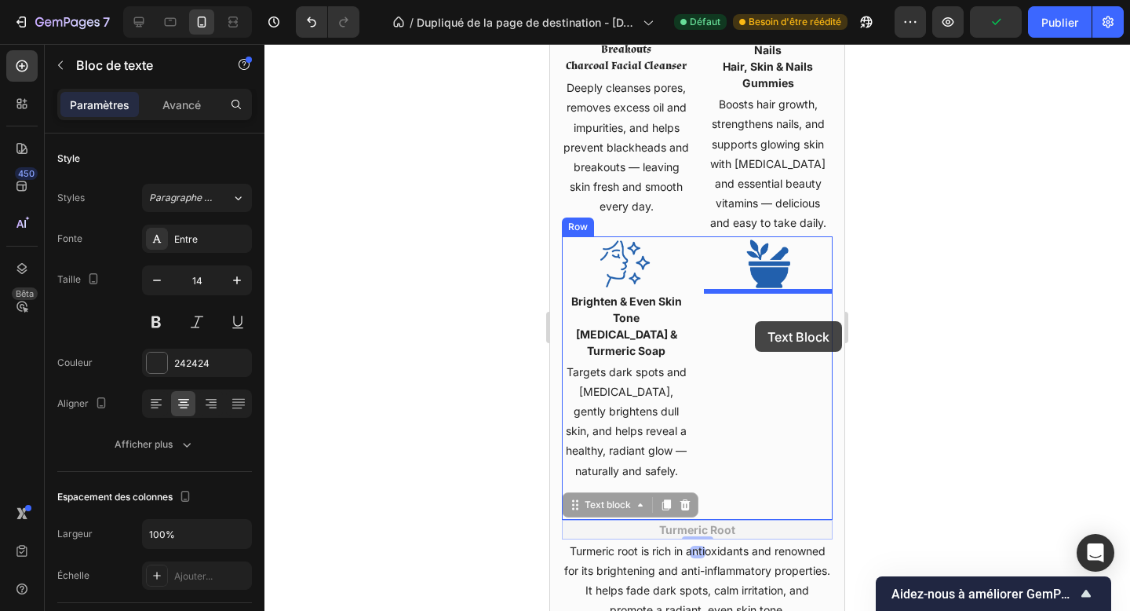
drag, startPoint x: 612, startPoint y: 510, endPoint x: 755, endPoint y: 321, distance: 237.5
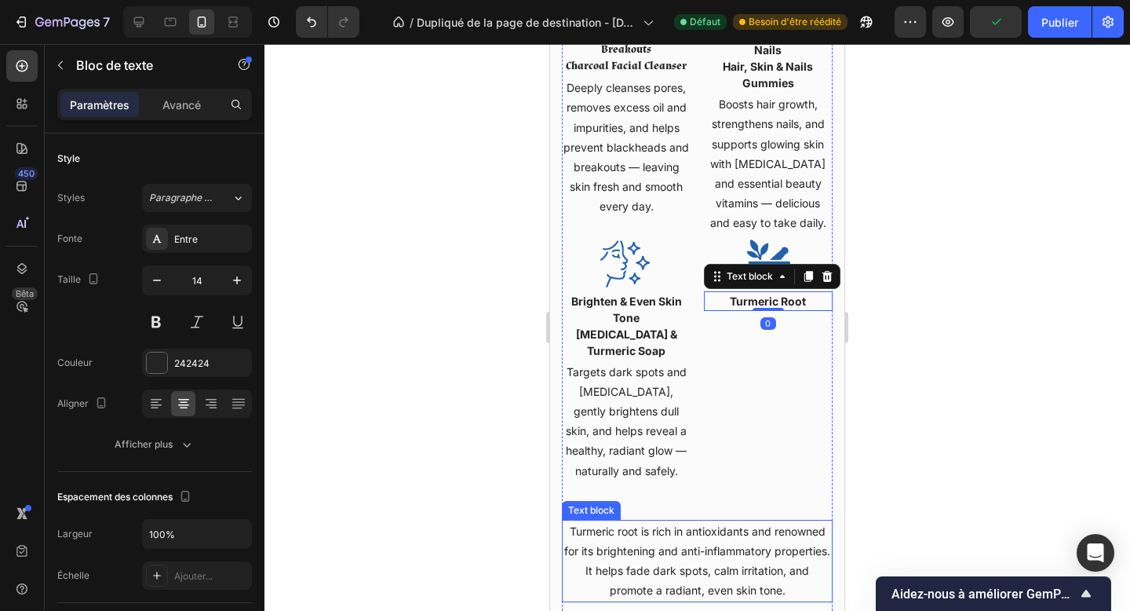
click at [743, 563] on p "Turmeric root is rich in antioxidants and renowned for its brightening and anti…" at bounding box center [698, 560] width 268 height 79
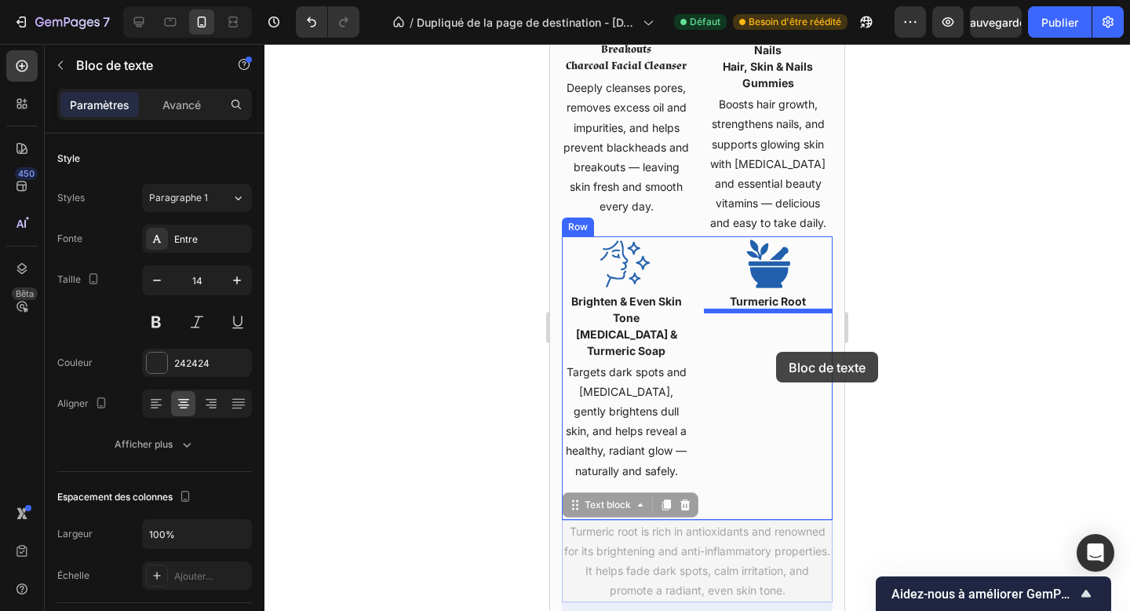
drag, startPoint x: 626, startPoint y: 511, endPoint x: 776, endPoint y: 352, distance: 218.8
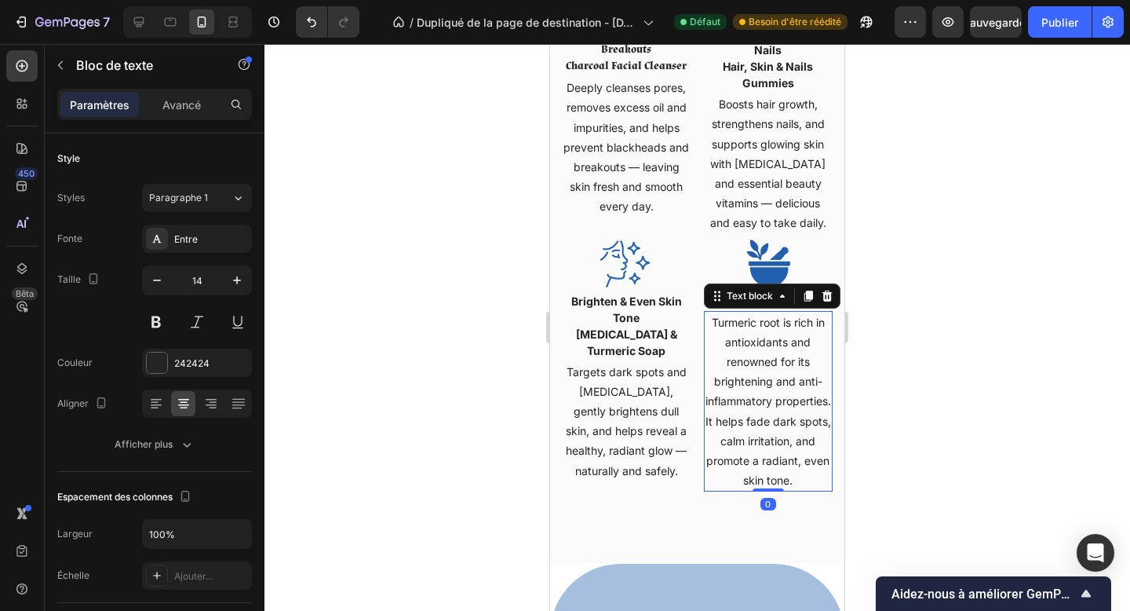
drag, startPoint x: 758, startPoint y: 501, endPoint x: 756, endPoint y: 482, distance: 19.0
click at [756, 482] on div "Turmeric root is rich in antioxidants and renowned for its brightening and anti…" at bounding box center [769, 401] width 130 height 181
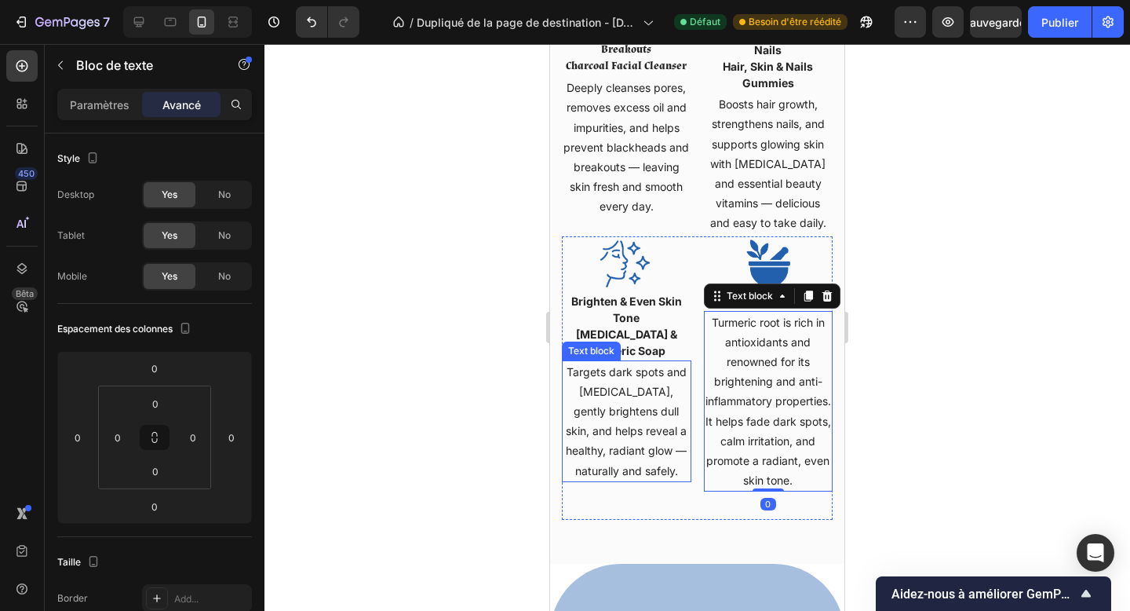
click at [658, 448] on p "Targets dark spots and hyperpigmentation, gently brightens dull skin, and helps…" at bounding box center [627, 421] width 126 height 119
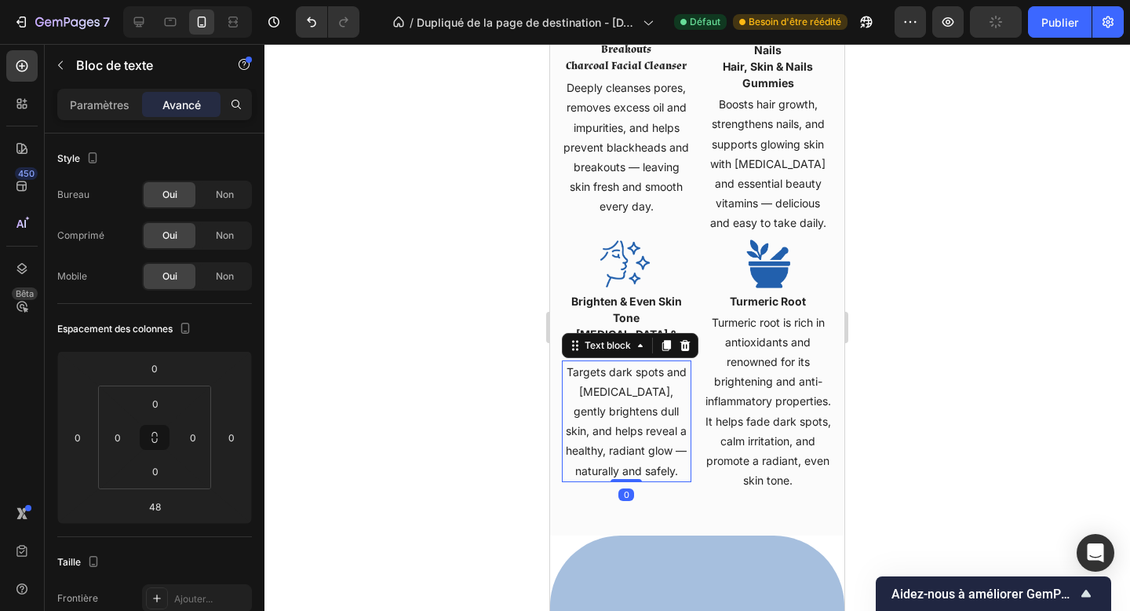
drag, startPoint x: 633, startPoint y: 517, endPoint x: 626, endPoint y: 471, distance: 46.7
click at [626, 471] on div "Targets dark spots and hyperpigmentation, gently brightens dull skin, and helps…" at bounding box center [627, 421] width 130 height 122
type input "0"
click at [687, 513] on div "Our Simple, Effective & Natural Beauty Solutions Heading Row Image Purify & Pre…" at bounding box center [697, 52] width 294 height 967
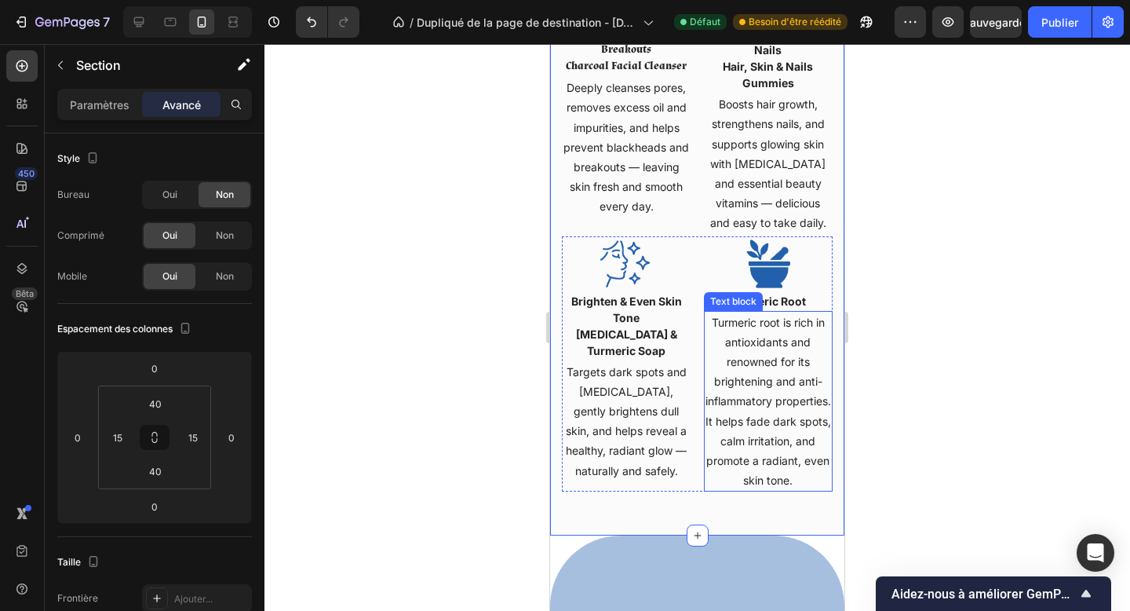
click at [763, 363] on p "Turmeric root is rich in antioxidants and renowned for its brightening and anti…" at bounding box center [769, 401] width 126 height 178
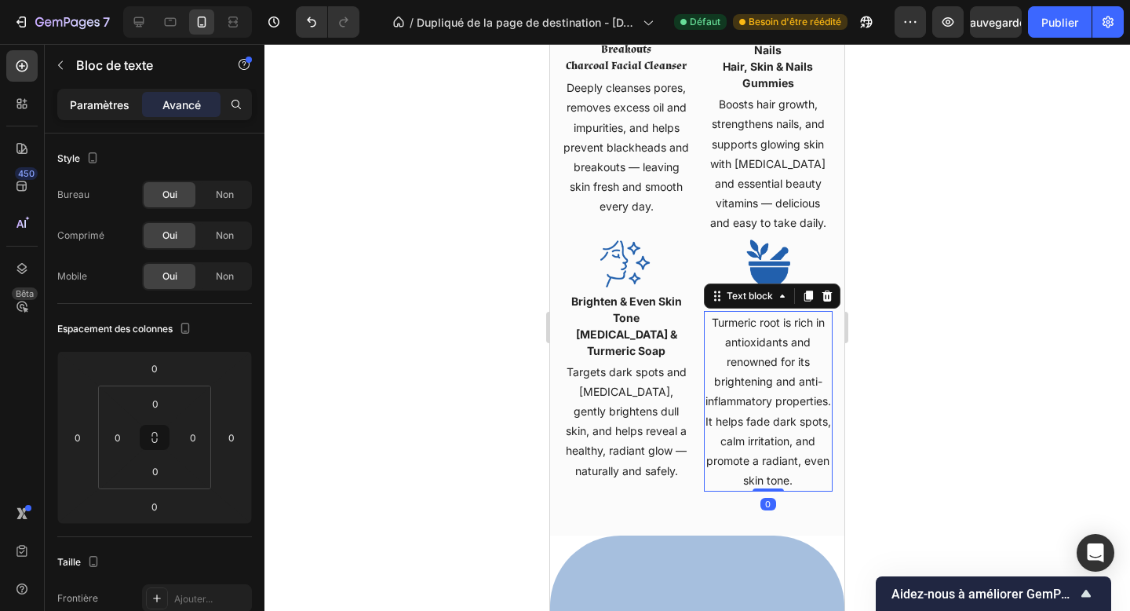
click at [104, 110] on font "Paramètres" at bounding box center [100, 104] width 60 height 13
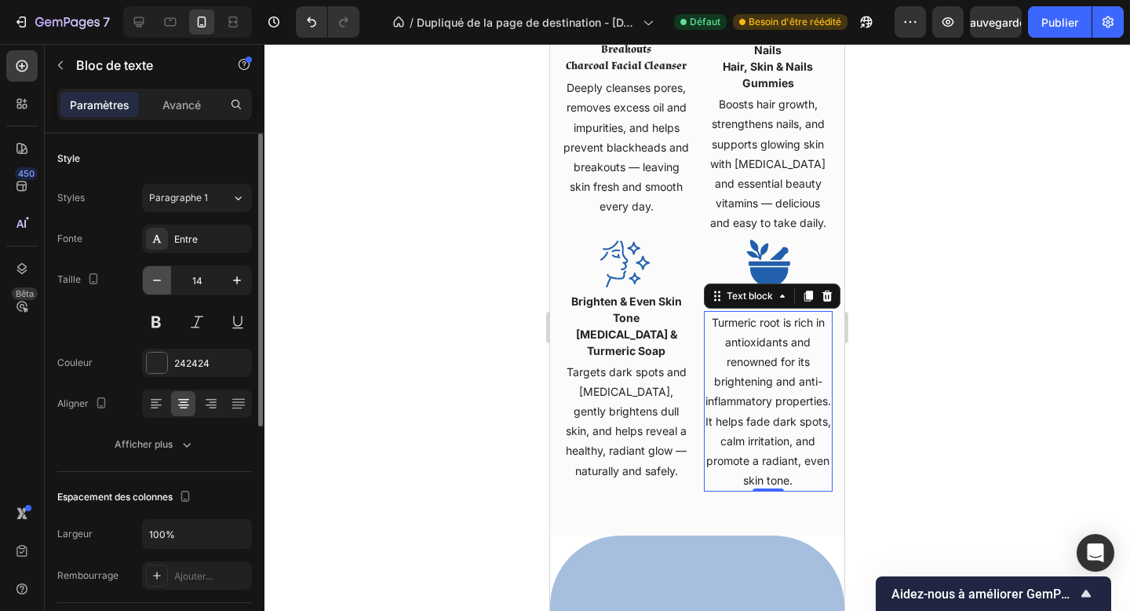
click at [151, 276] on icon "button" at bounding box center [157, 280] width 16 height 16
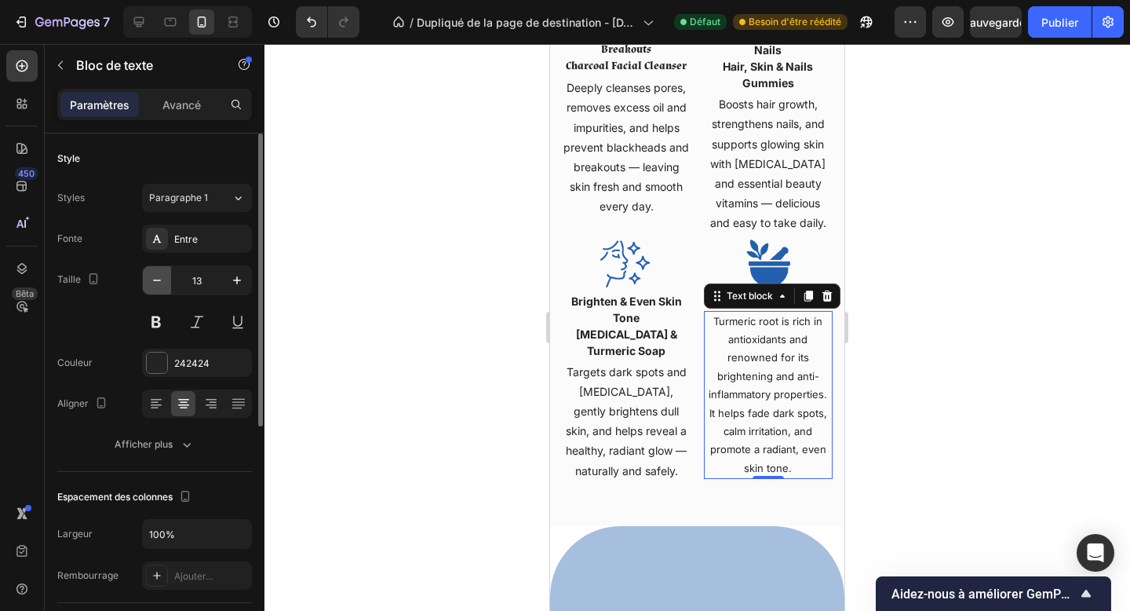
type input "12"
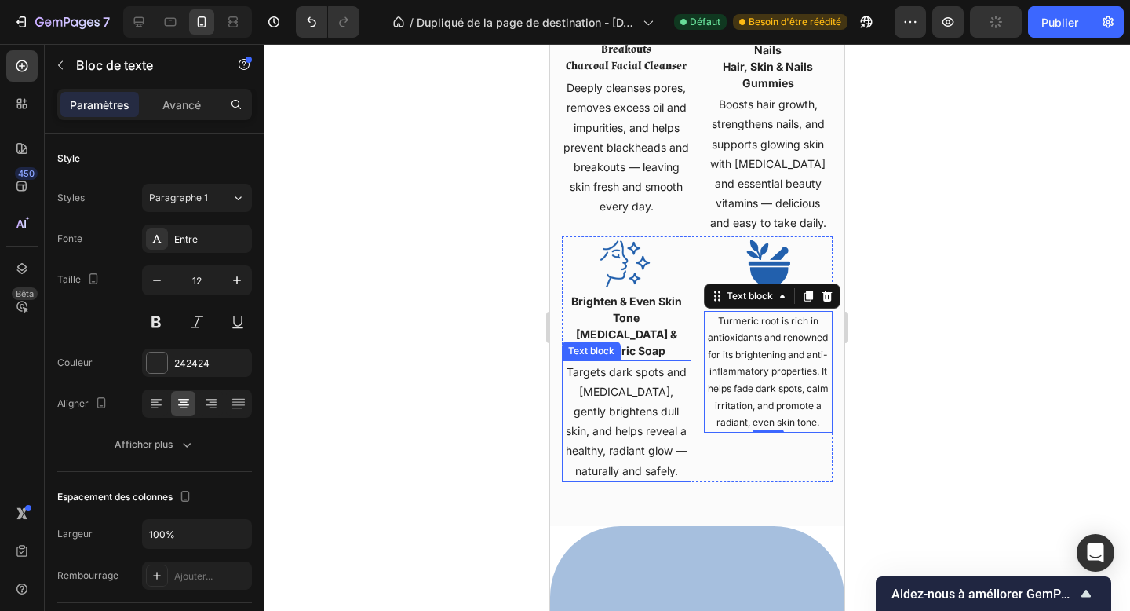
click at [614, 386] on p "Targets dark spots and hyperpigmentation, gently brightens dull skin, and helps…" at bounding box center [627, 421] width 126 height 119
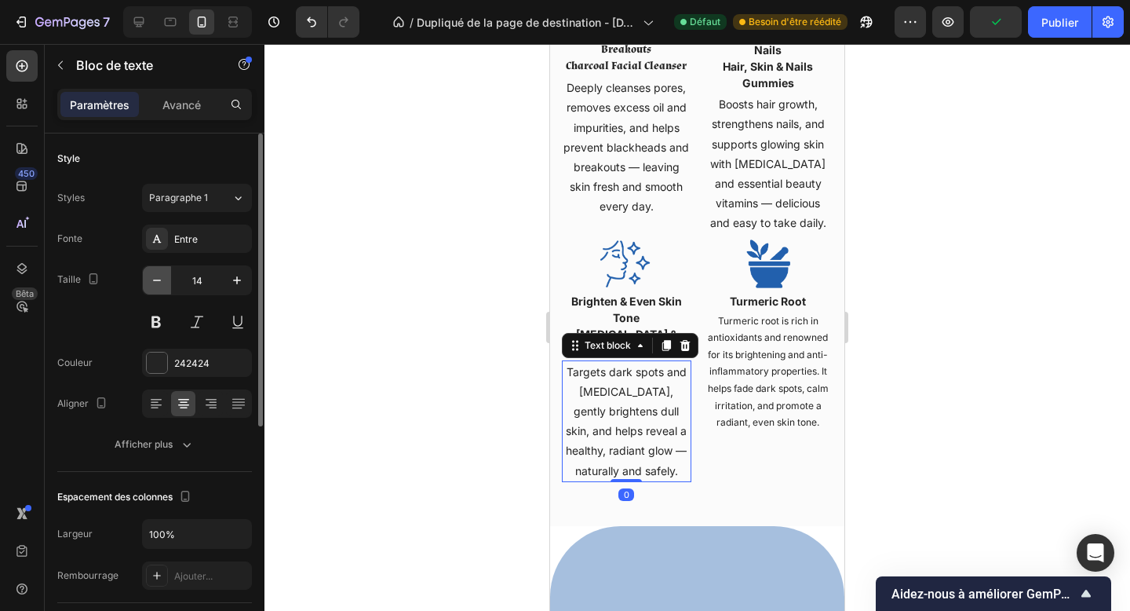
click at [163, 285] on icon "button" at bounding box center [157, 280] width 16 height 16
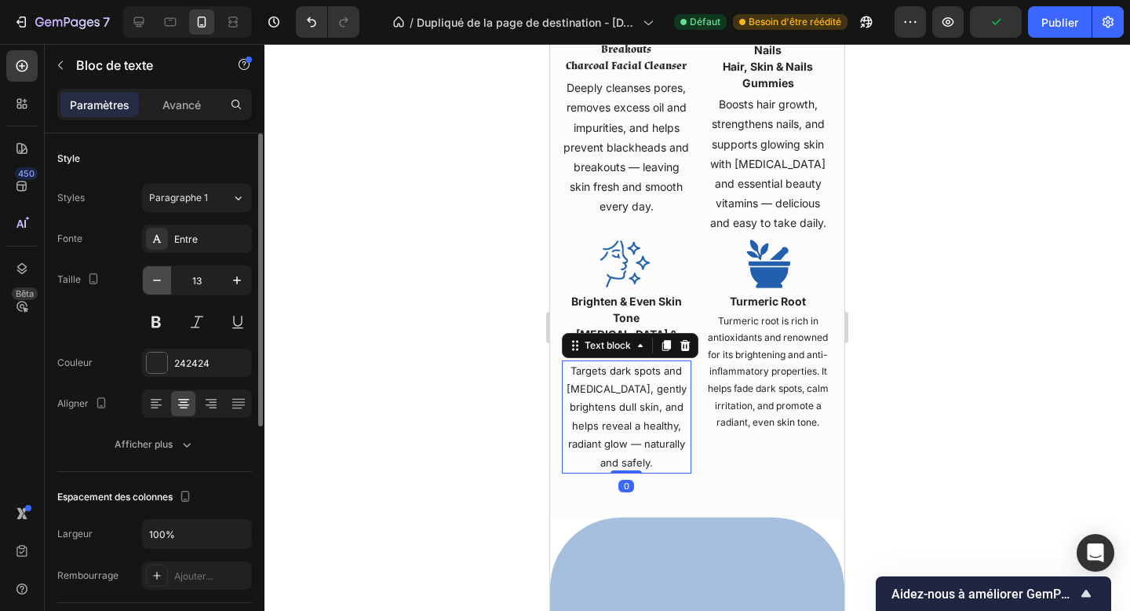
type input "12"
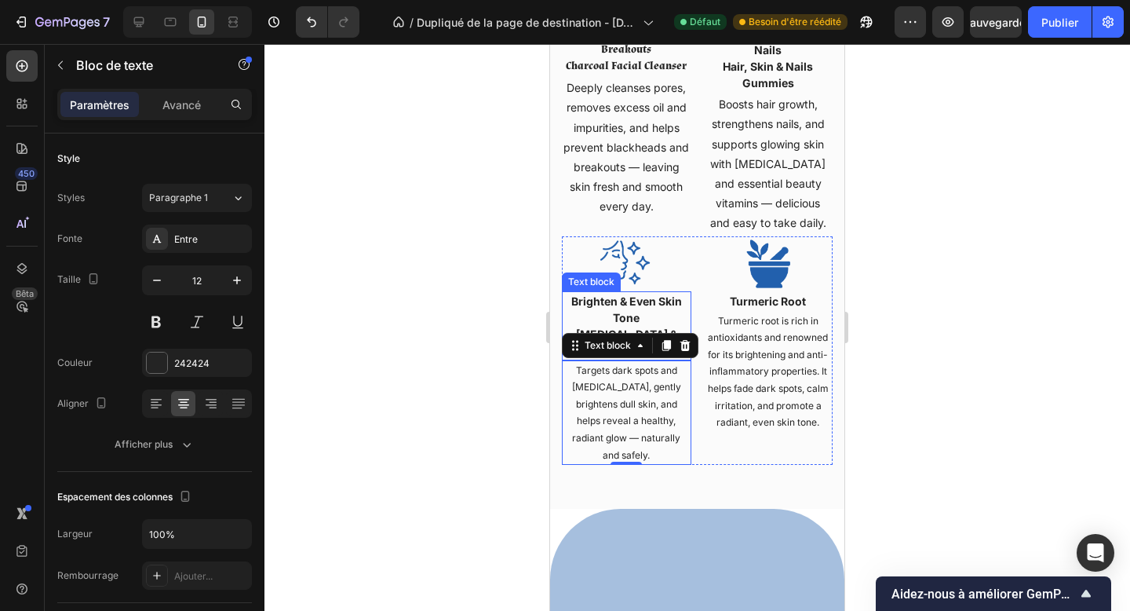
click at [598, 320] on p "Brighten & Even Skin Tone" at bounding box center [627, 309] width 126 height 33
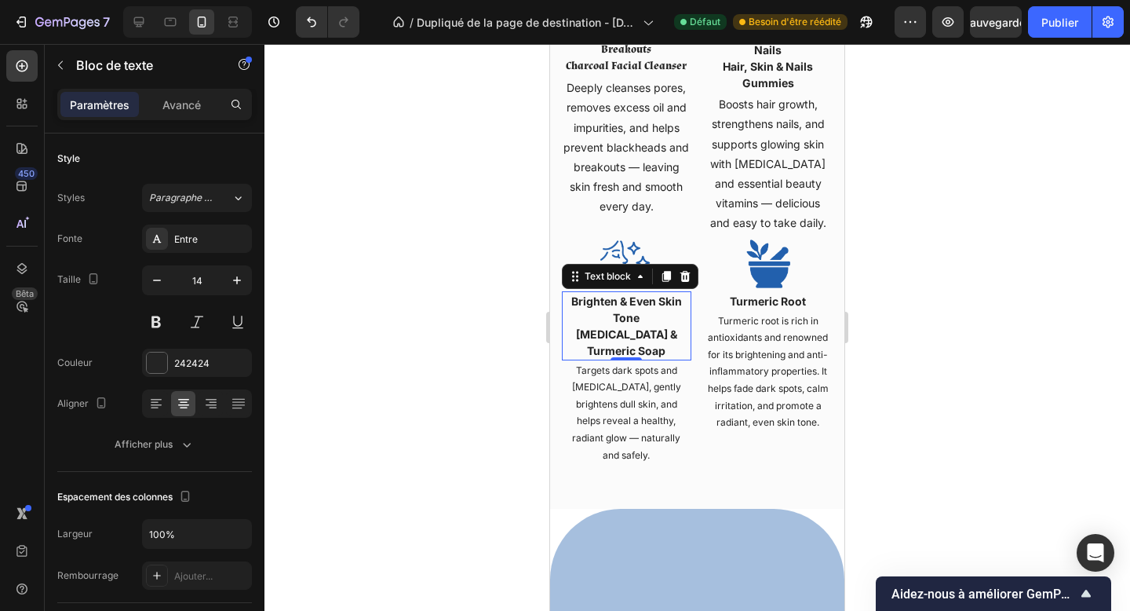
click at [609, 341] on p "Kojic Acid & Turmeric Soap" at bounding box center [627, 342] width 126 height 33
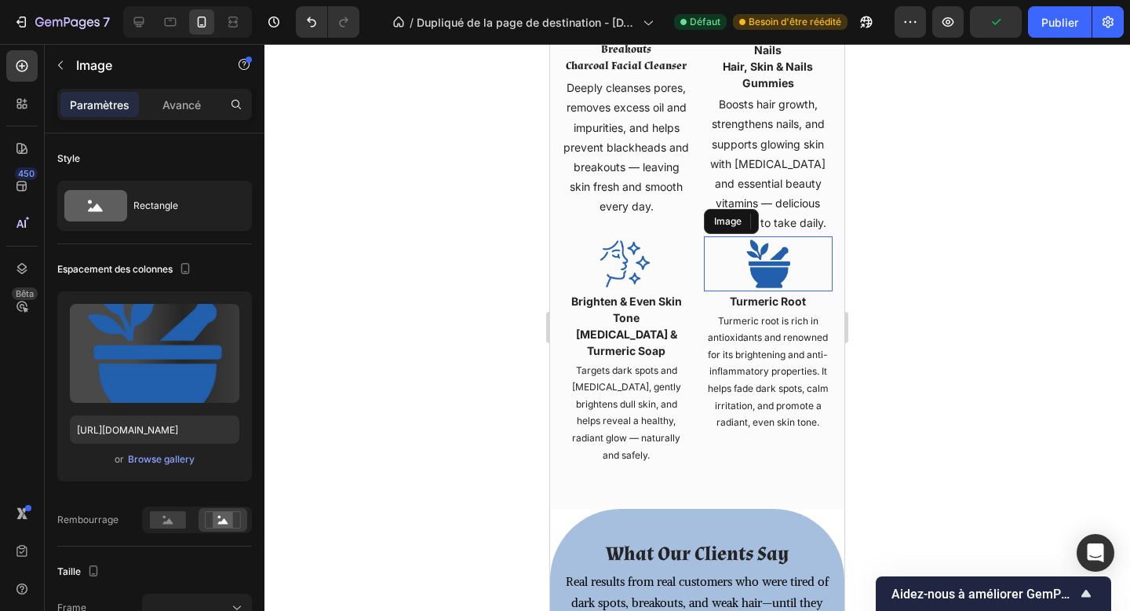
click at [794, 291] on img at bounding box center [768, 263] width 55 height 55
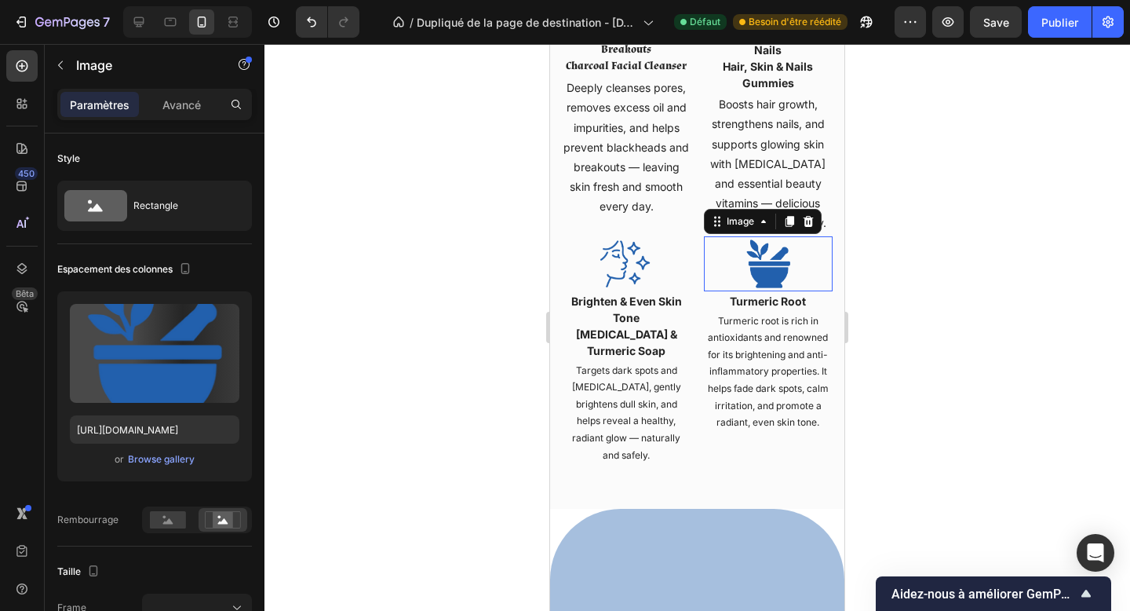
scroll to position [2129, 0]
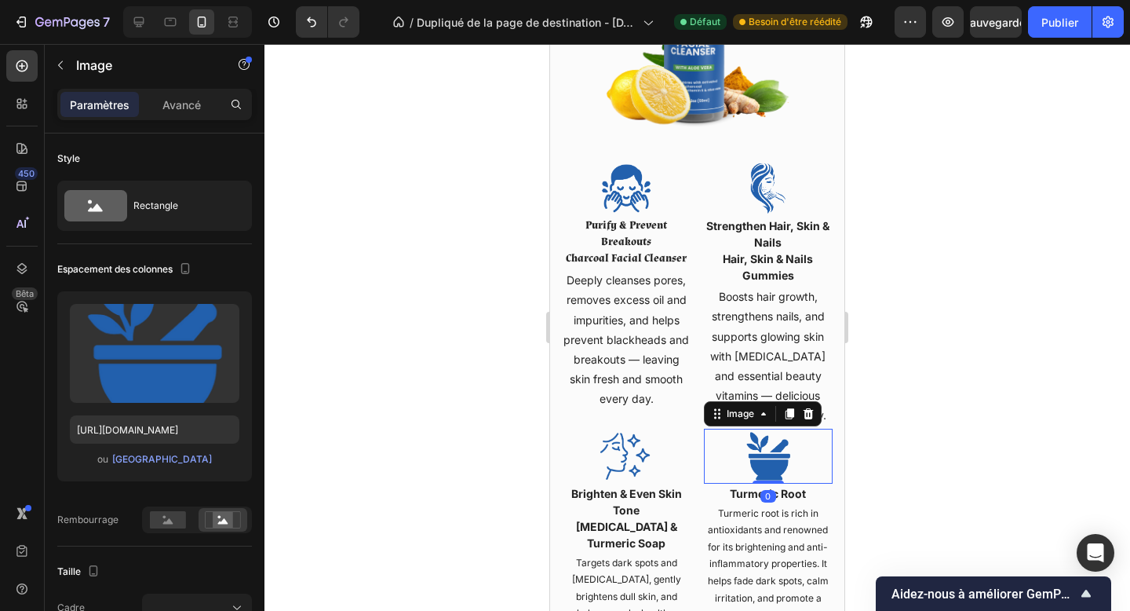
click at [794, 324] on p "Boosts hair growth, strengthens nails, and supports glowing skin with biotin an…" at bounding box center [769, 356] width 126 height 138
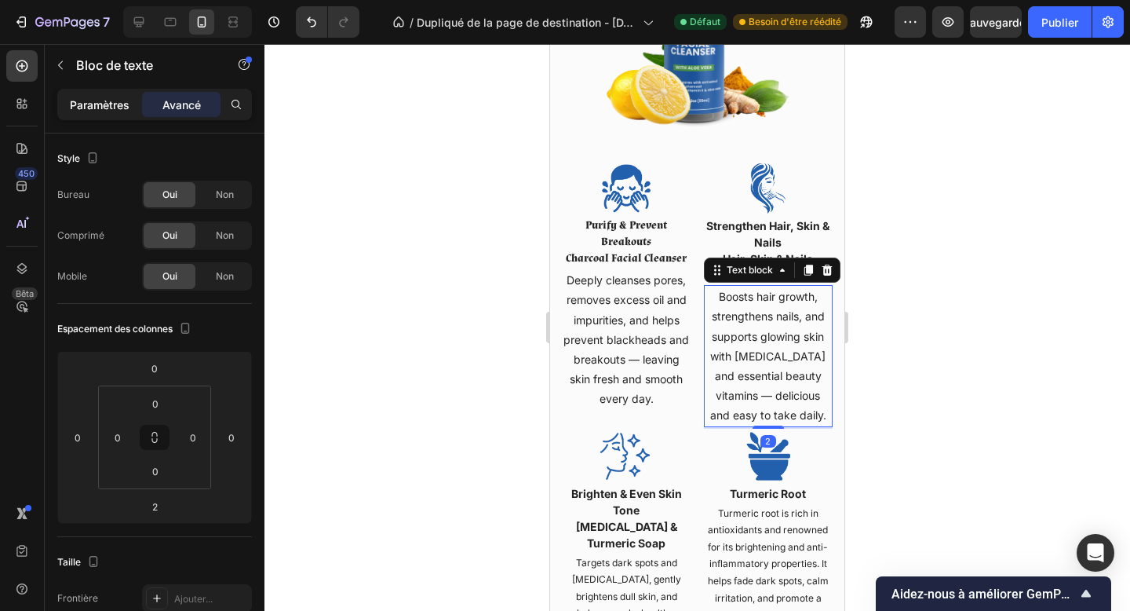
click at [98, 109] on font "Paramètres" at bounding box center [100, 104] width 60 height 13
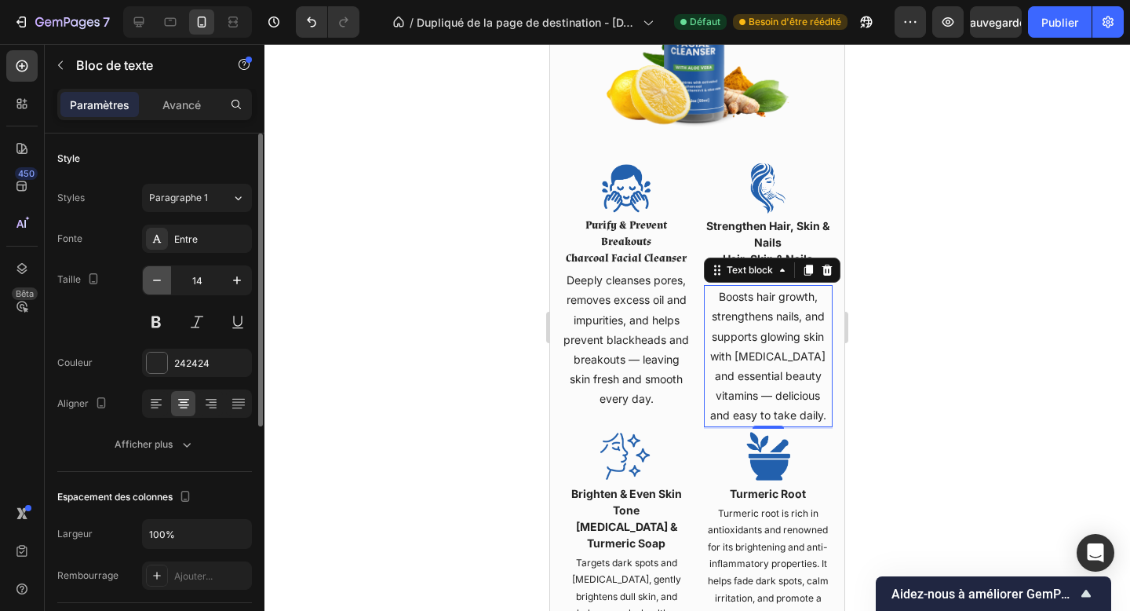
click at [158, 276] on icon "button" at bounding box center [157, 280] width 16 height 16
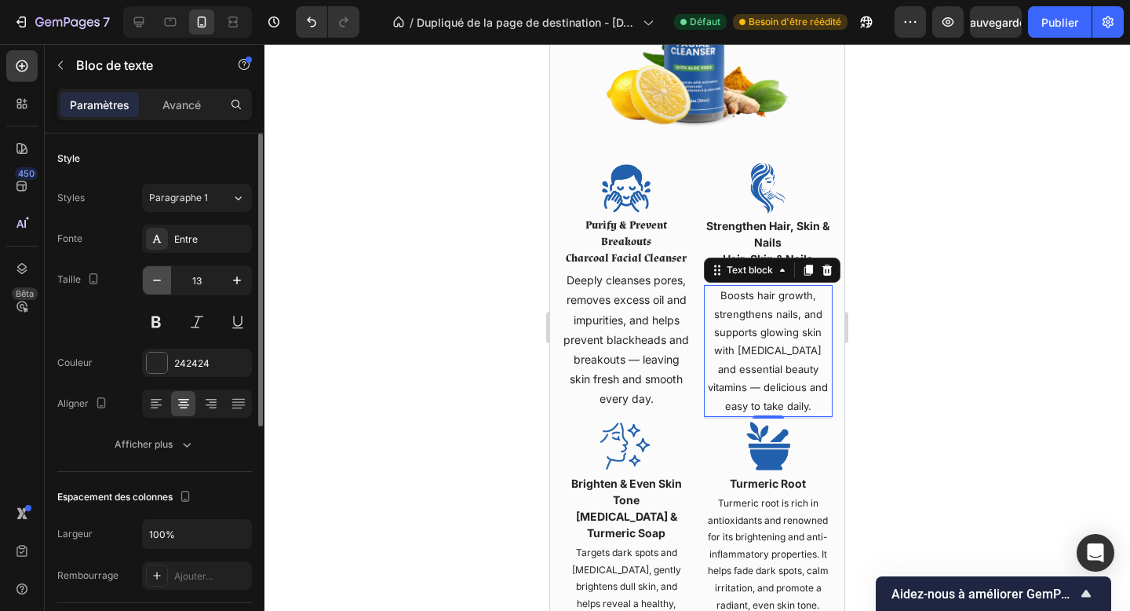
type input "12"
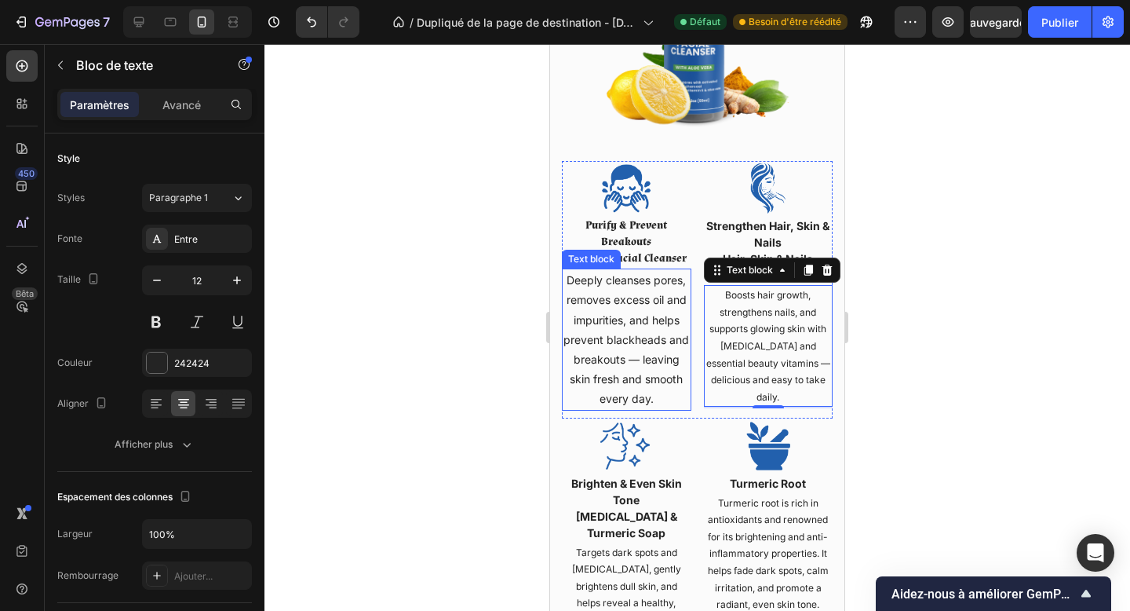
click at [646, 331] on p "Deeply cleanses pores, removes excess oil and impurities, and helps prevent bla…" at bounding box center [627, 339] width 126 height 138
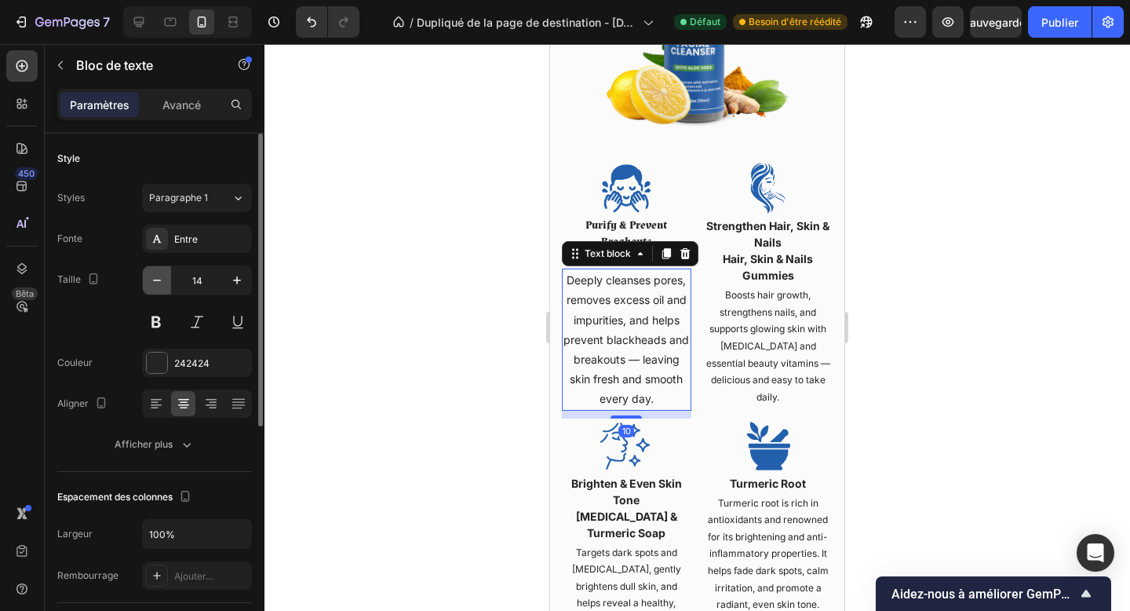
click at [166, 283] on button "button" at bounding box center [157, 280] width 28 height 28
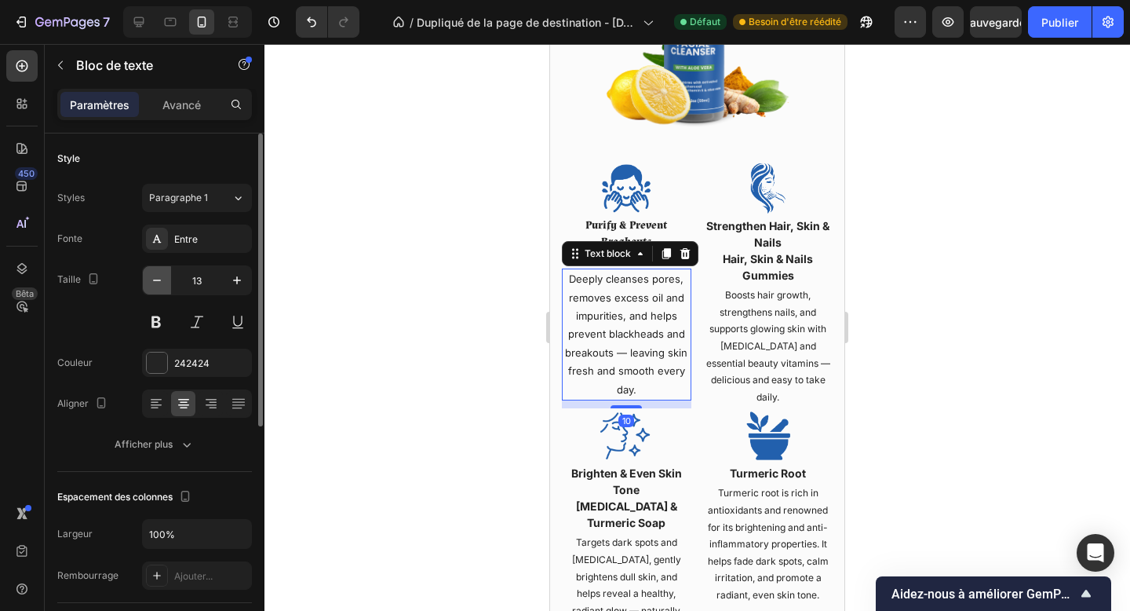
type input "12"
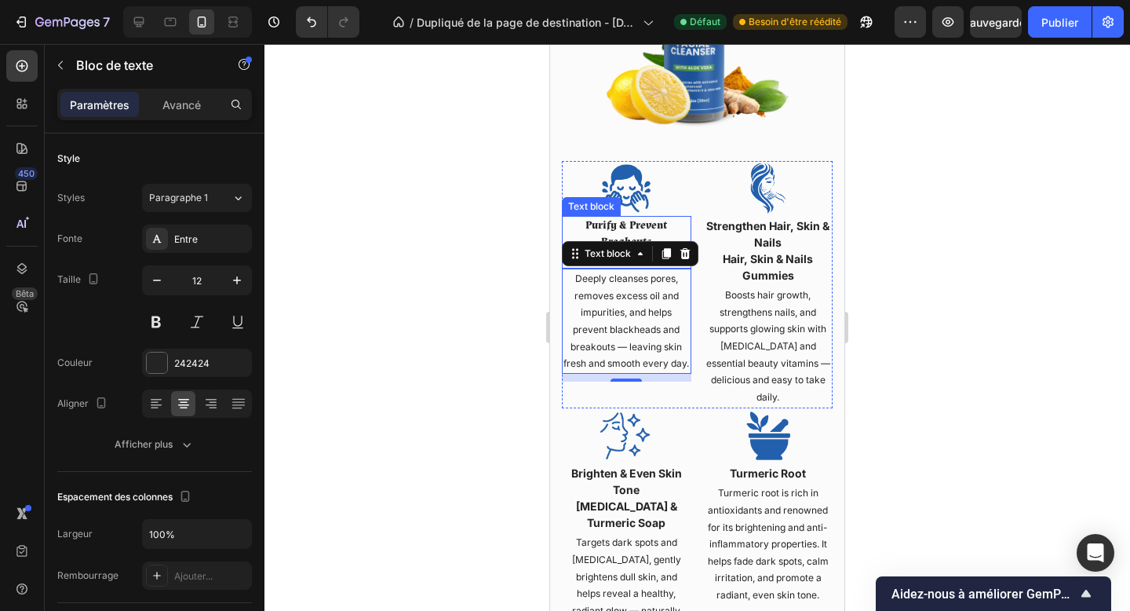
click at [621, 232] on strong "Purify & Prevent Breakouts" at bounding box center [627, 233] width 82 height 31
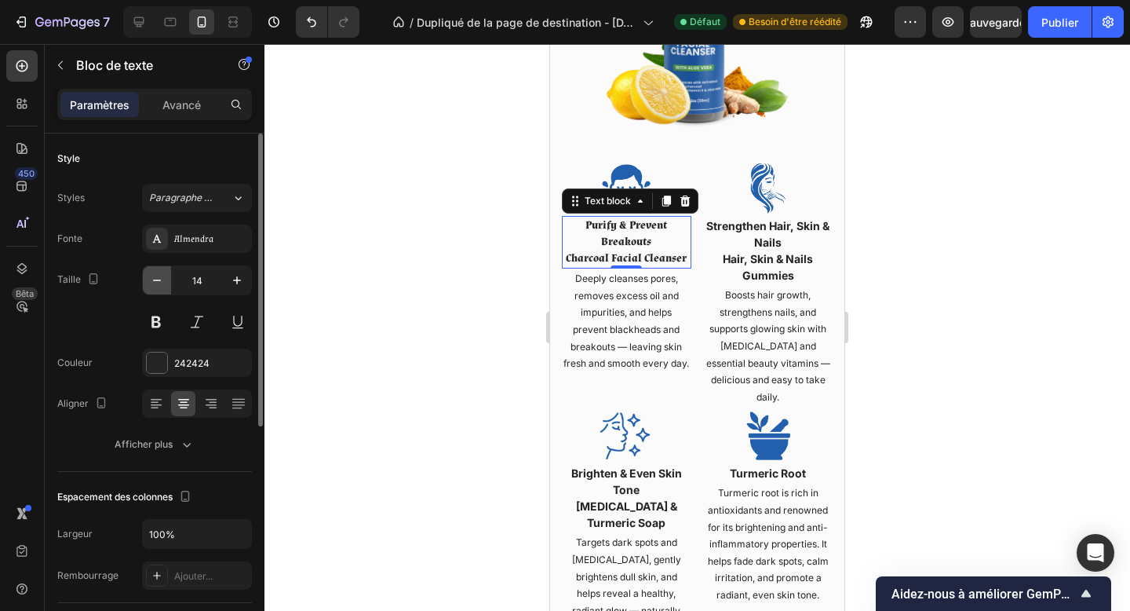
click at [152, 284] on icon "button" at bounding box center [157, 280] width 16 height 16
type input "13"
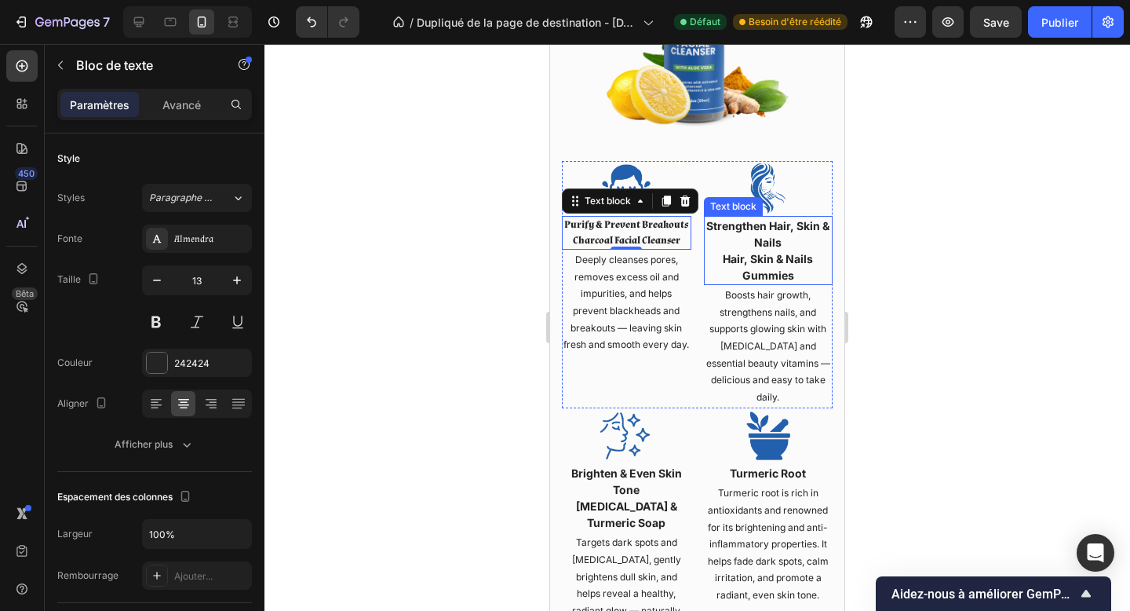
click at [733, 249] on p "Strengthen Hair, Skin & Nails" at bounding box center [769, 233] width 126 height 33
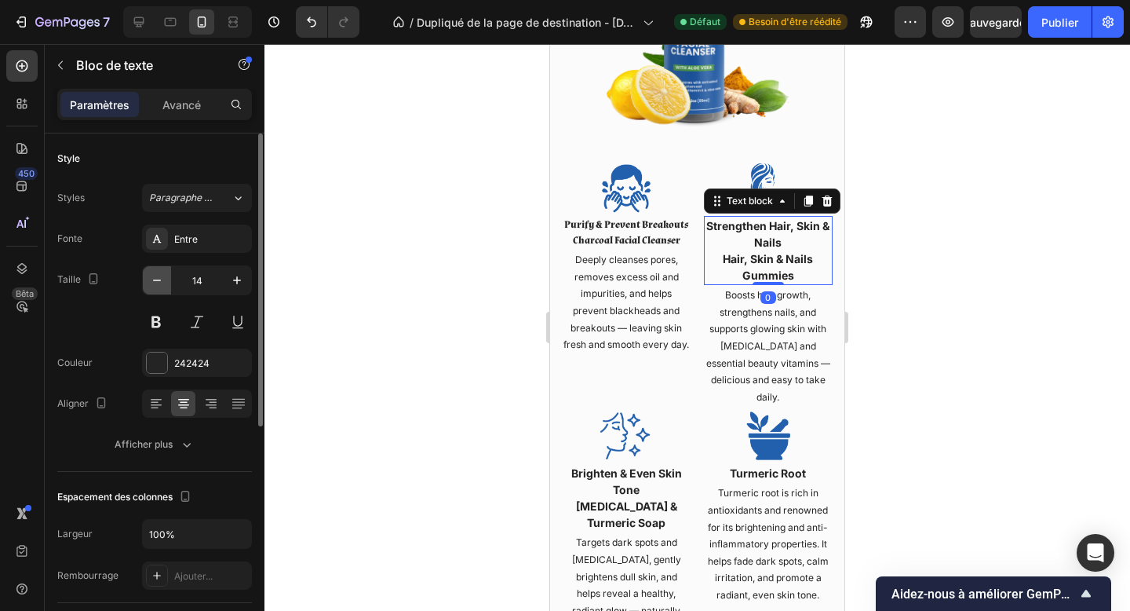
click at [163, 278] on icon "button" at bounding box center [157, 280] width 16 height 16
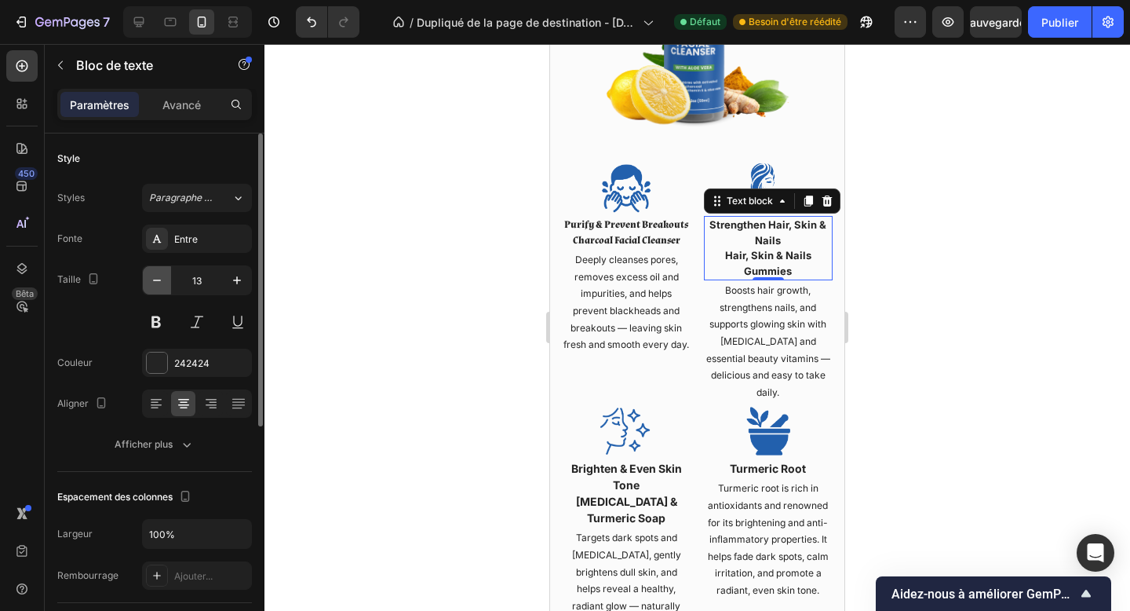
click at [163, 278] on icon "button" at bounding box center [157, 280] width 16 height 16
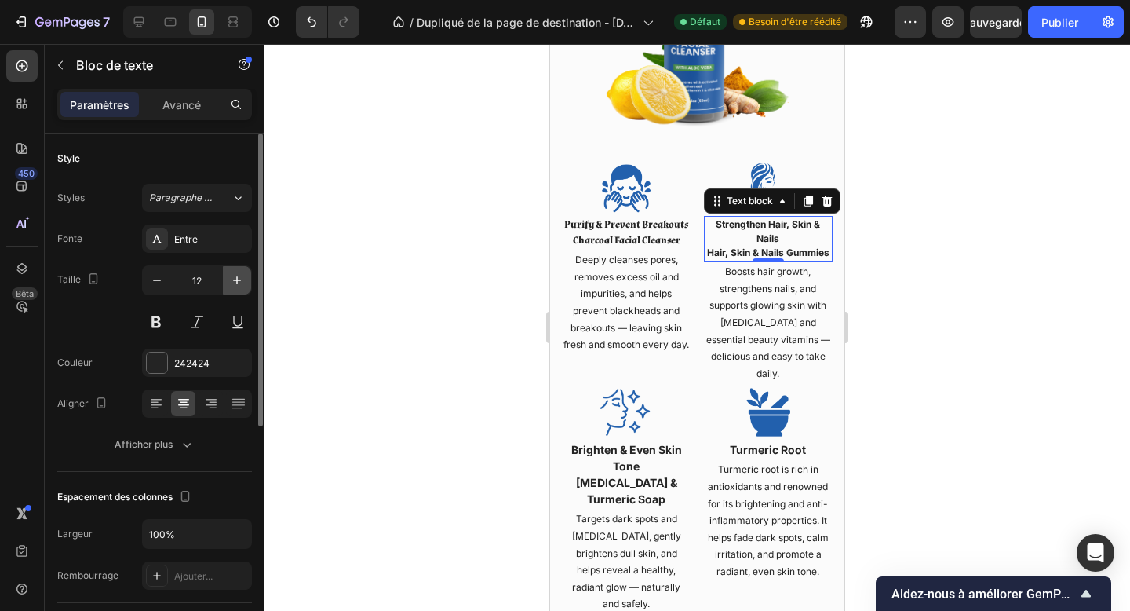
click at [239, 288] on button "button" at bounding box center [237, 280] width 28 height 28
type input "13"
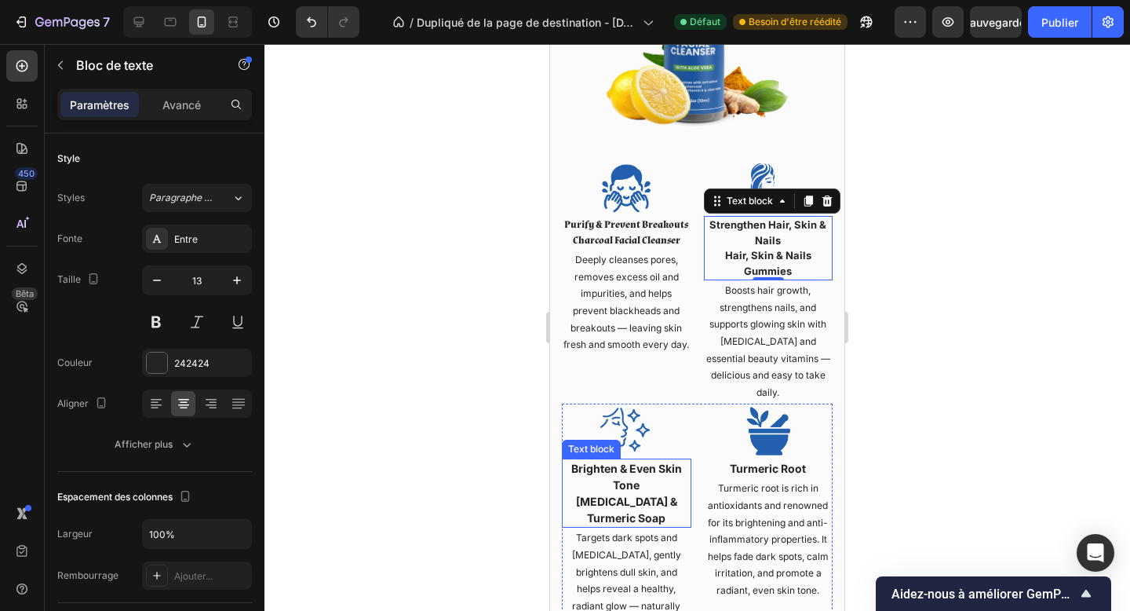
click at [615, 471] on strong "Brighten & Even Skin Tone" at bounding box center [626, 477] width 111 height 30
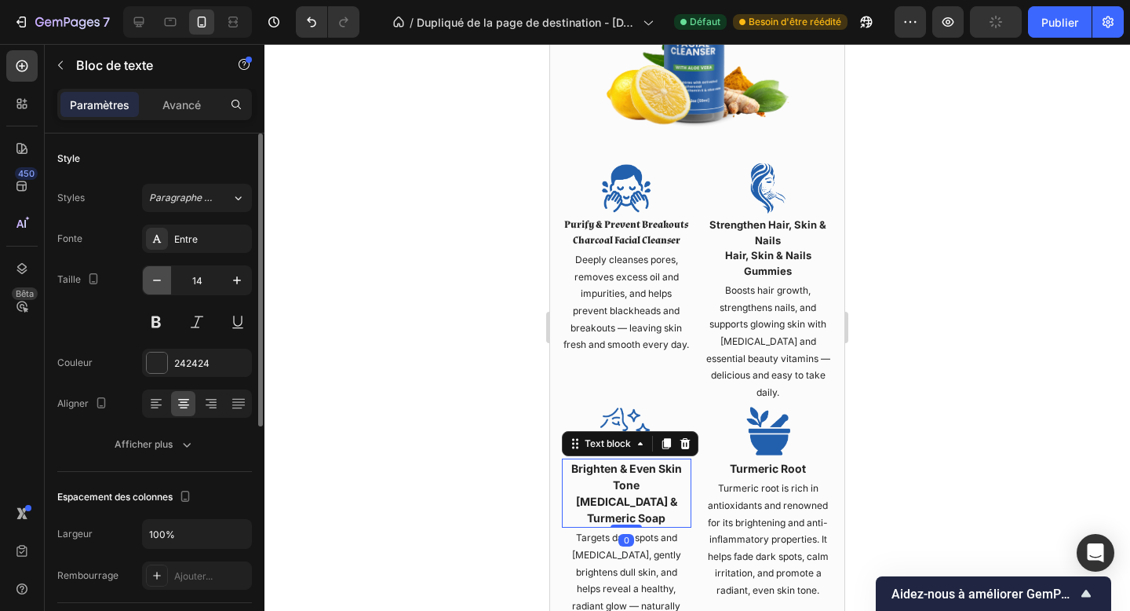
click at [146, 283] on button "button" at bounding box center [157, 280] width 28 height 28
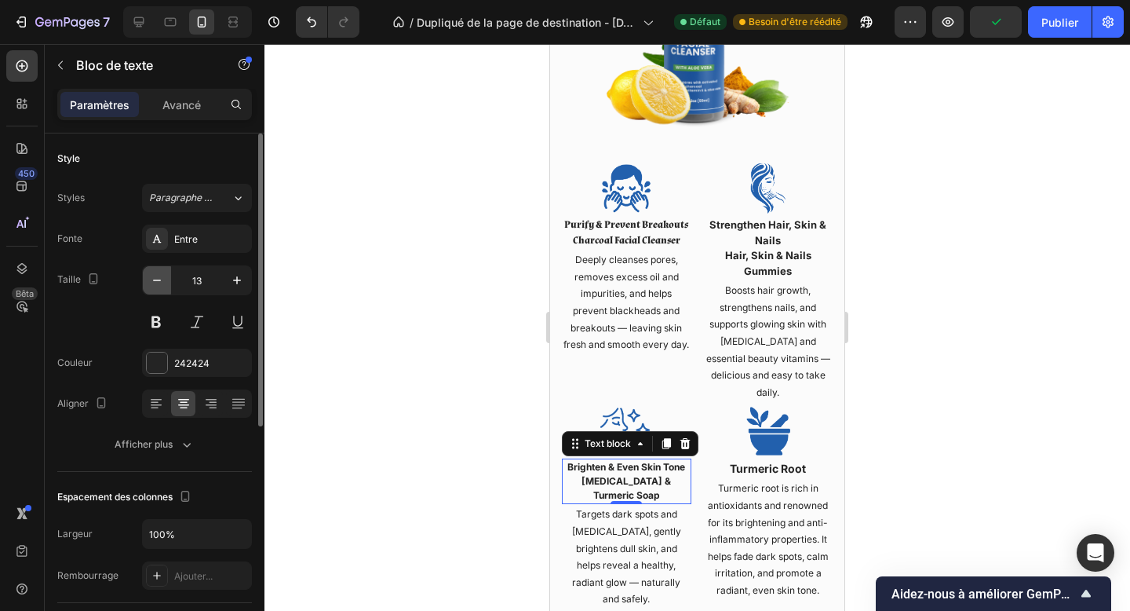
type input "12"
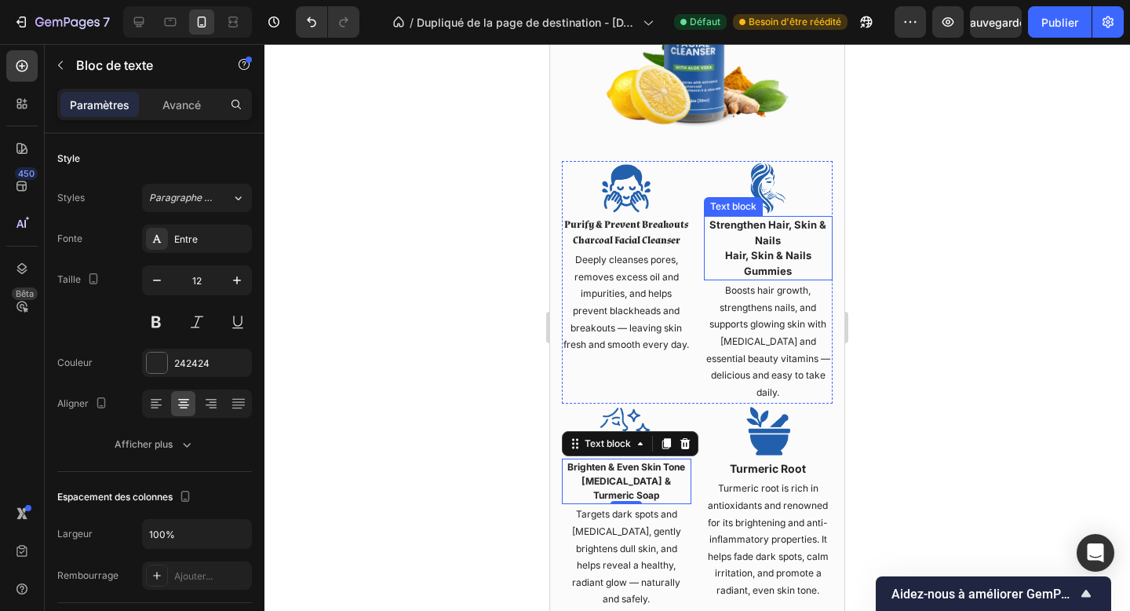
click at [753, 227] on strong "Strengthen Hair, Skin & Nails" at bounding box center [768, 232] width 117 height 28
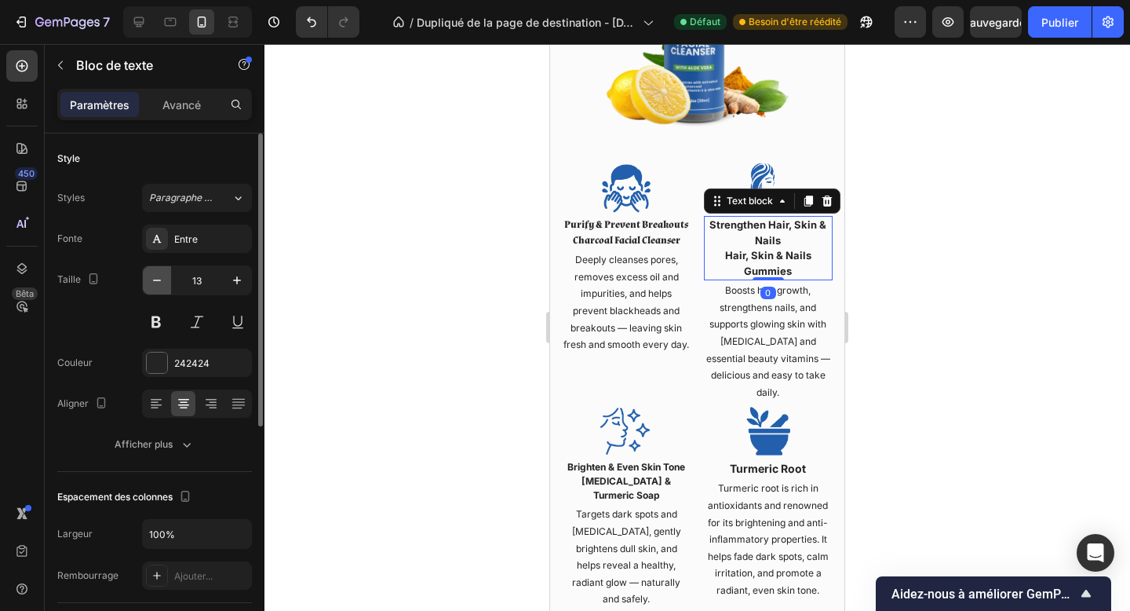
click at [161, 272] on icon "button" at bounding box center [157, 280] width 16 height 16
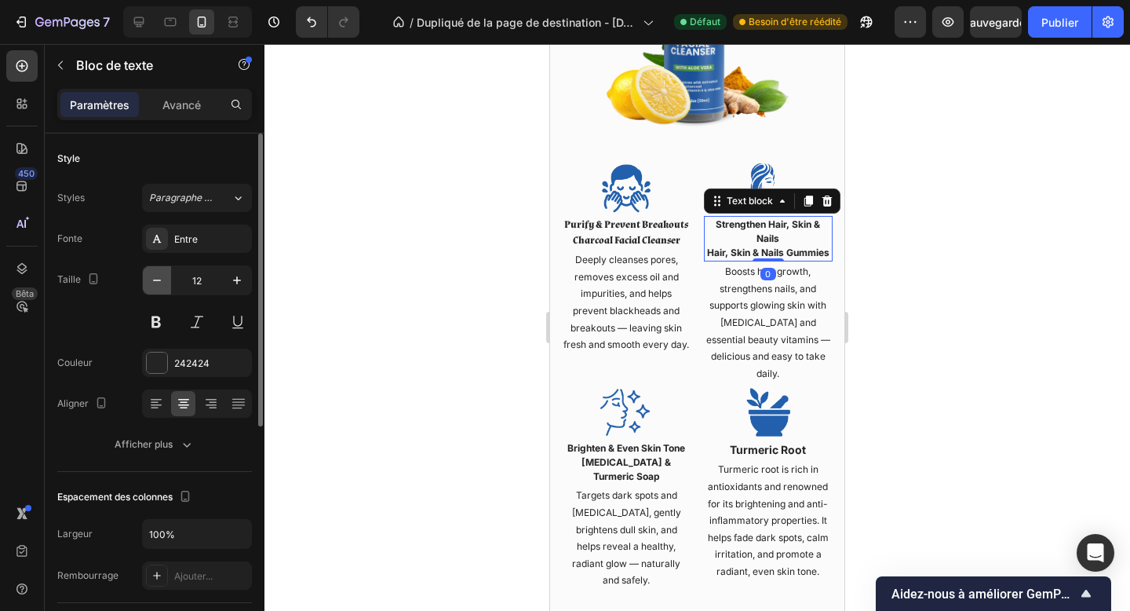
click at [161, 272] on icon "button" at bounding box center [157, 280] width 16 height 16
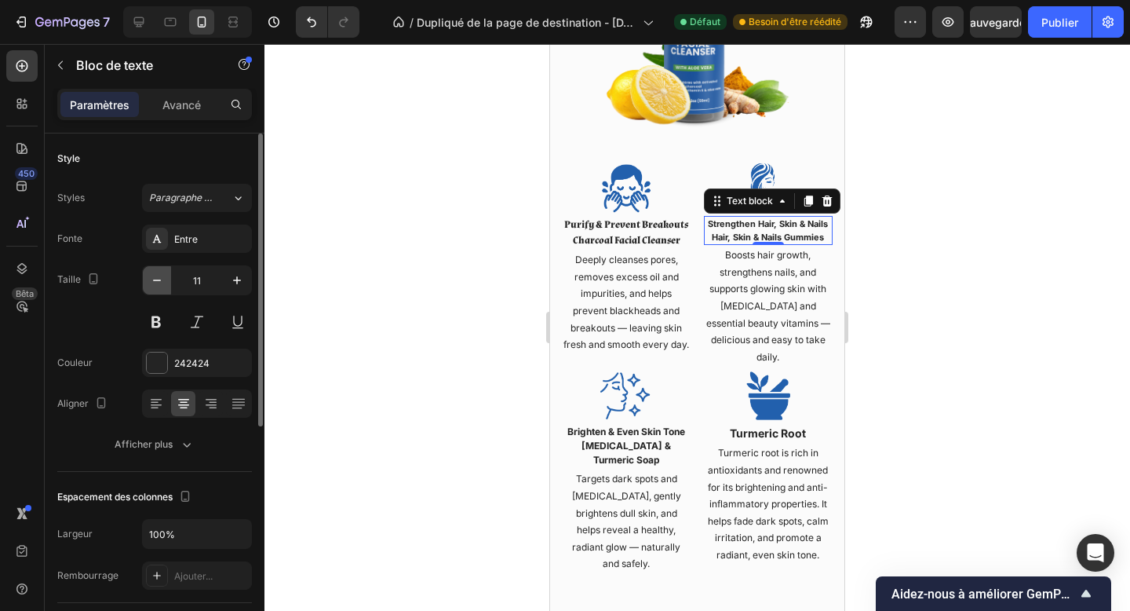
click at [161, 272] on icon "button" at bounding box center [157, 280] width 16 height 16
click at [230, 285] on icon "button" at bounding box center [237, 280] width 16 height 16
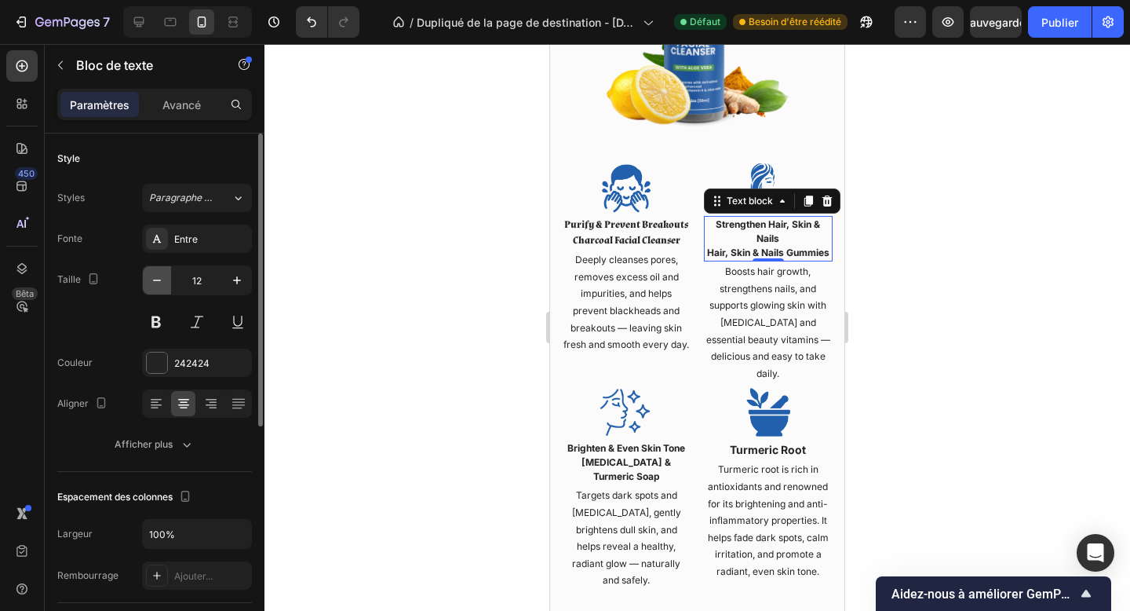
click at [151, 280] on icon "button" at bounding box center [157, 280] width 16 height 16
type input "11"
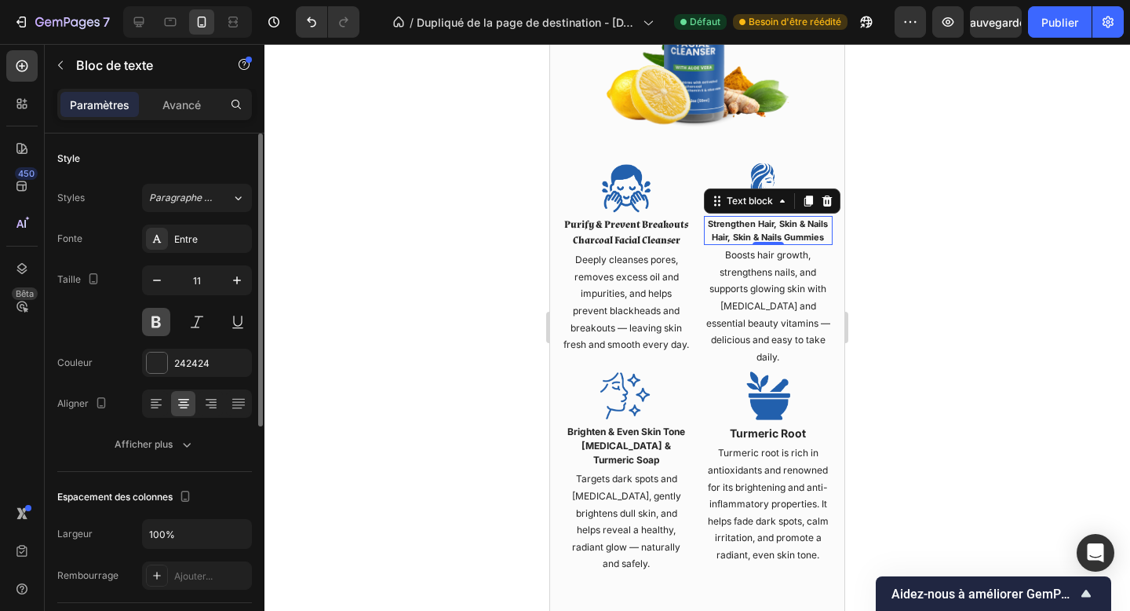
click at [163, 319] on button at bounding box center [156, 322] width 28 height 28
click at [122, 337] on div "Fonte Entre Taille 11 Couleur 242424 Aligner Afficher plus" at bounding box center [154, 342] width 195 height 234
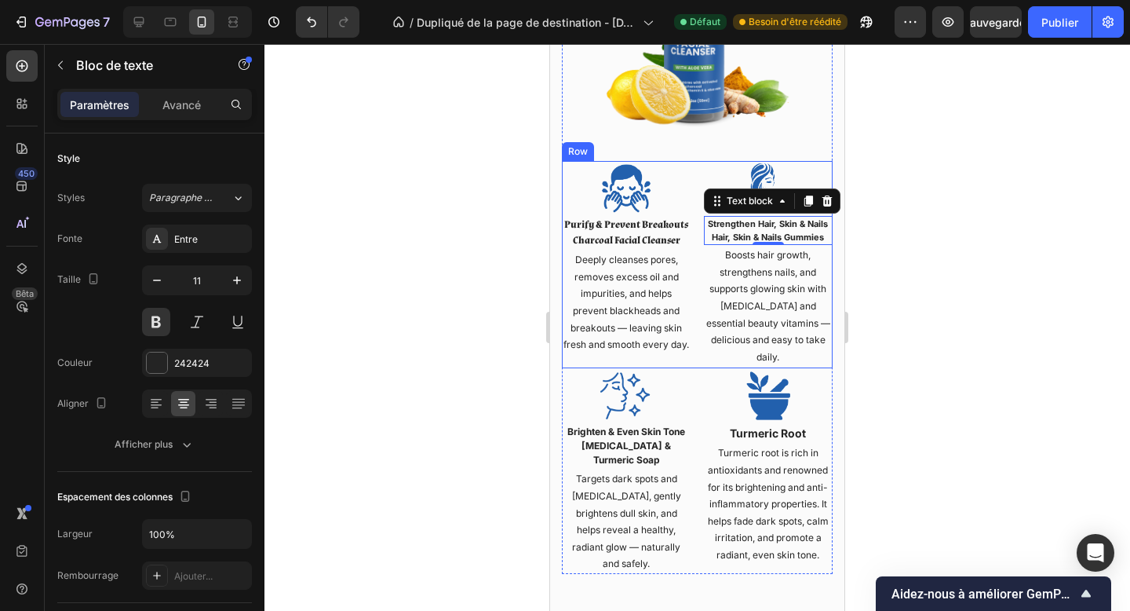
click at [696, 368] on div "Image Purify & Prevent Breakouts Charcoal Facial Cleanser Text block Deeply cle…" at bounding box center [697, 264] width 271 height 207
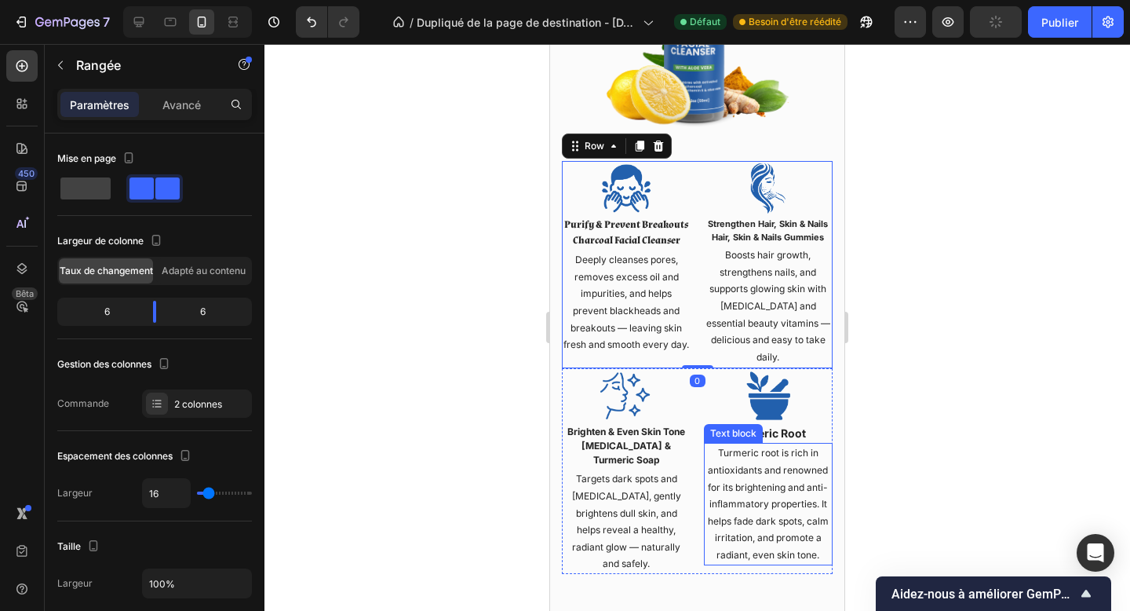
scroll to position [2296, 0]
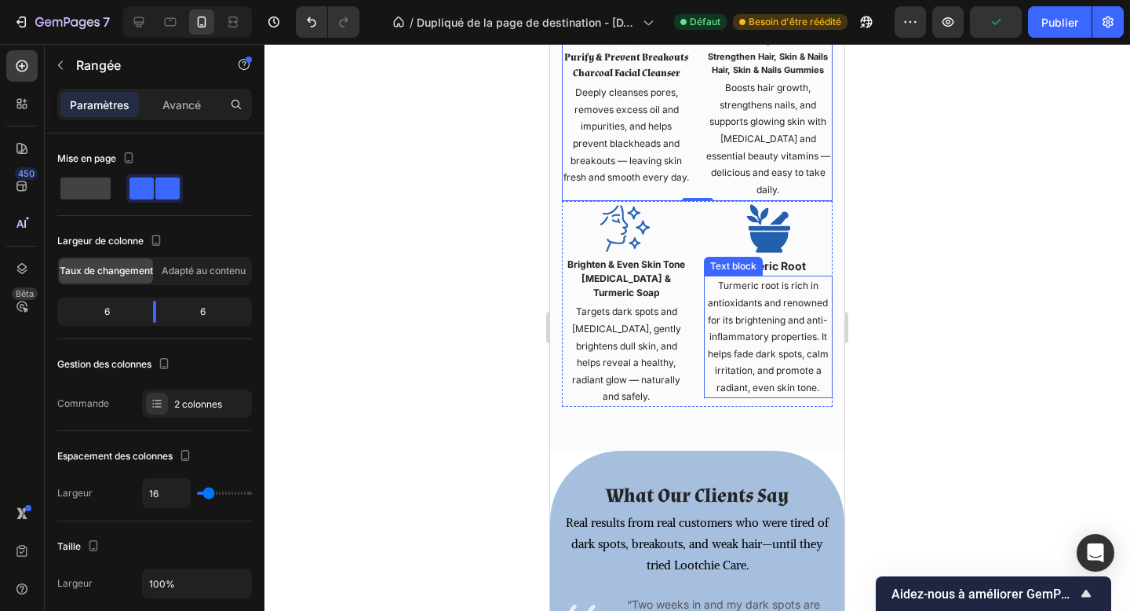
click at [714, 436] on div "Our Simple, Effective & Natural Beauty Solutions Heading Row Image Purify & Pre…" at bounding box center [697, 22] width 294 height 856
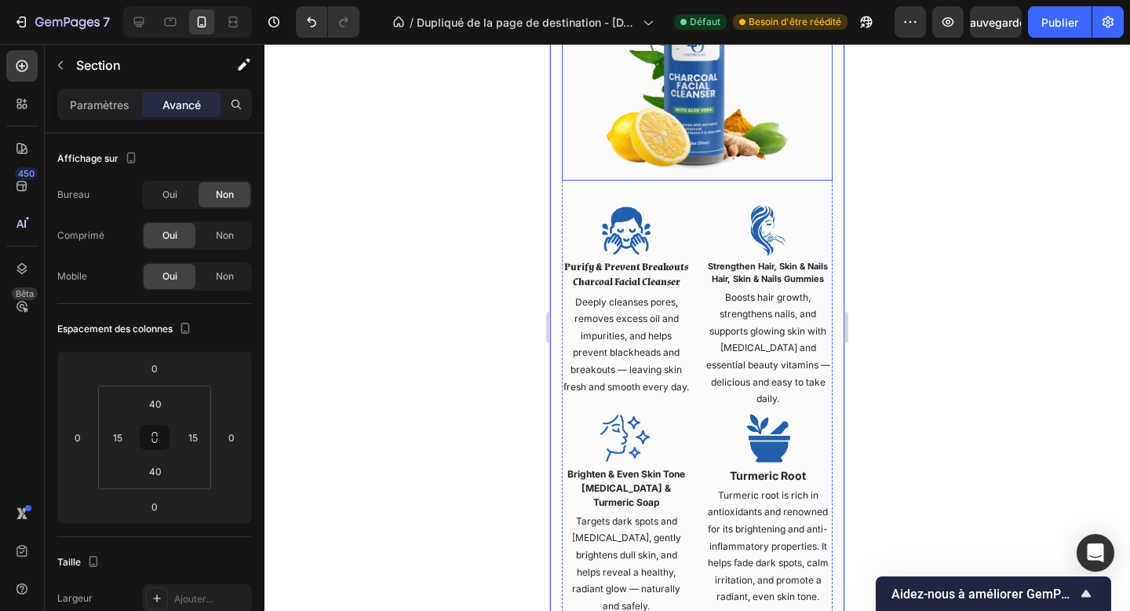
scroll to position [1798, 0]
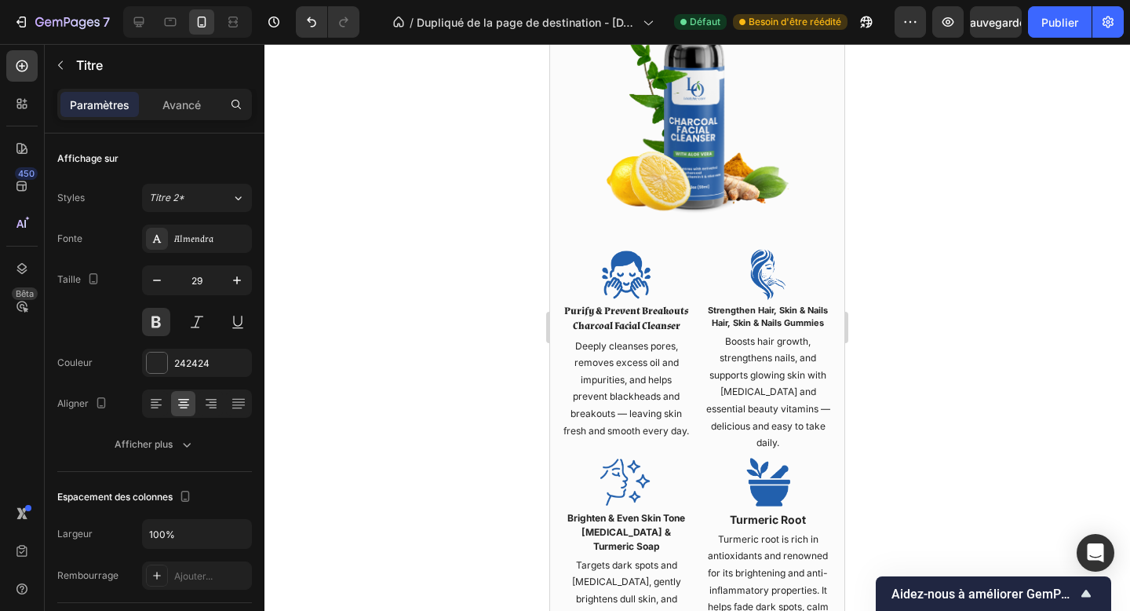
click at [150, 290] on button "button" at bounding box center [157, 280] width 28 height 28
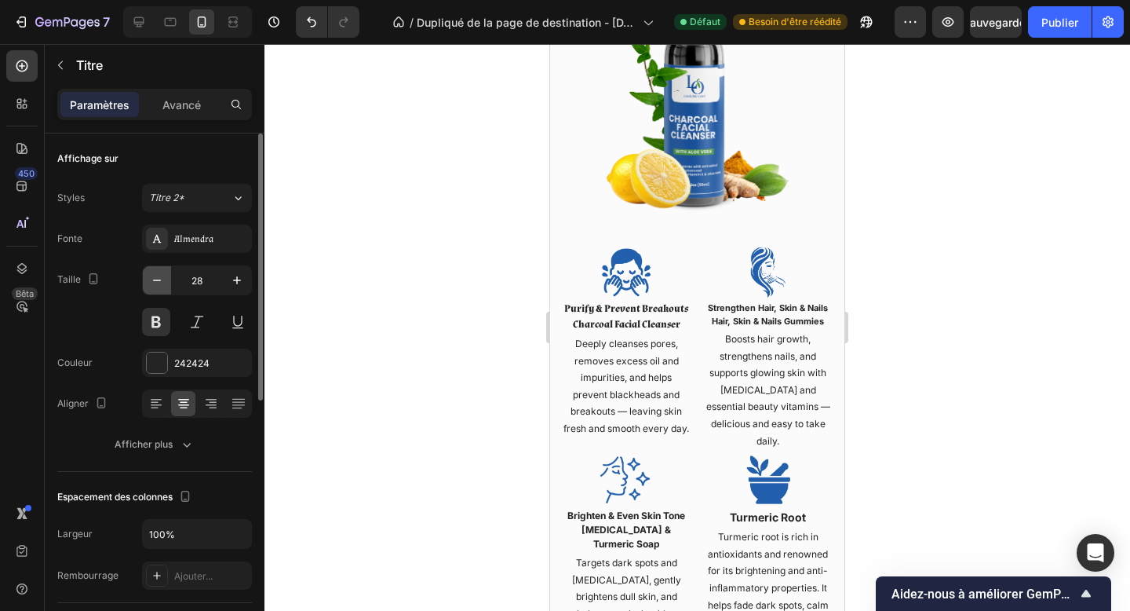
click at [150, 290] on button "button" at bounding box center [157, 280] width 28 height 28
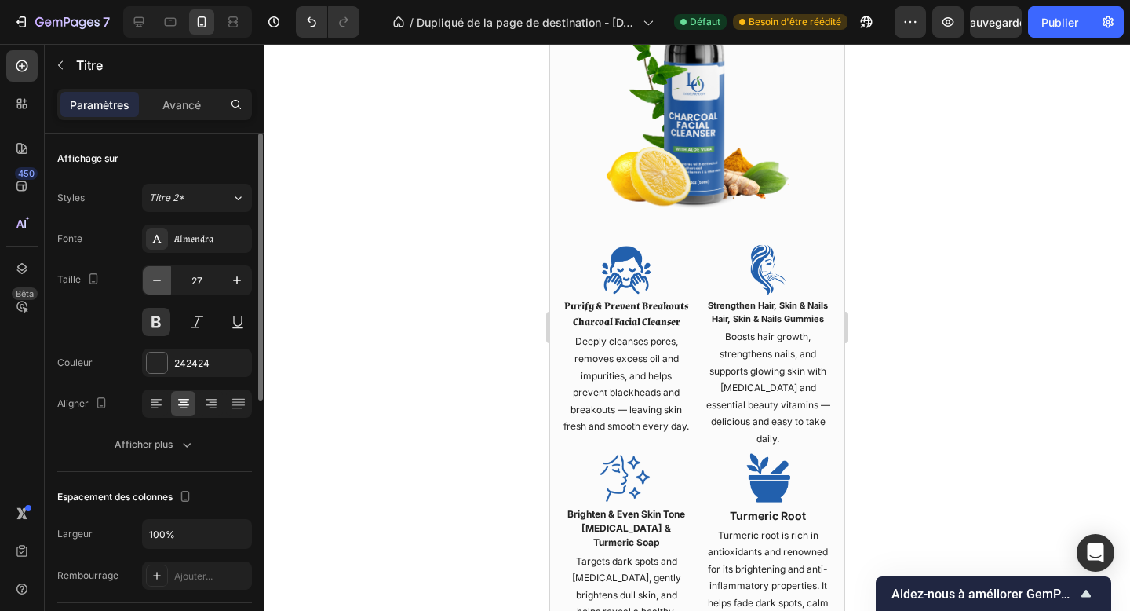
click at [150, 290] on button "button" at bounding box center [157, 280] width 28 height 28
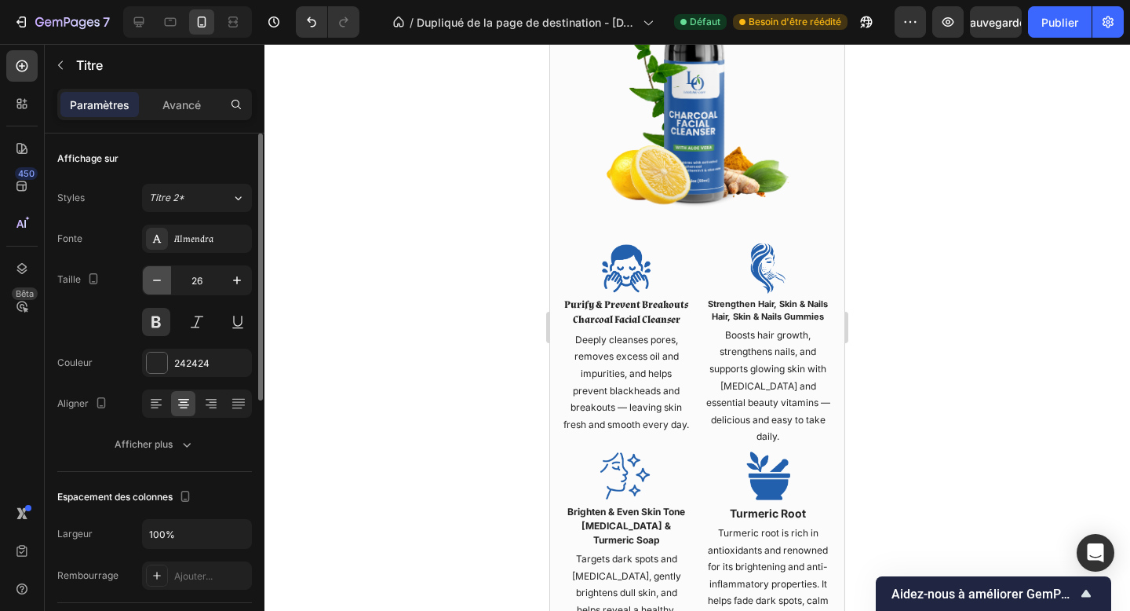
click at [150, 290] on button "button" at bounding box center [157, 280] width 28 height 28
type input "25"
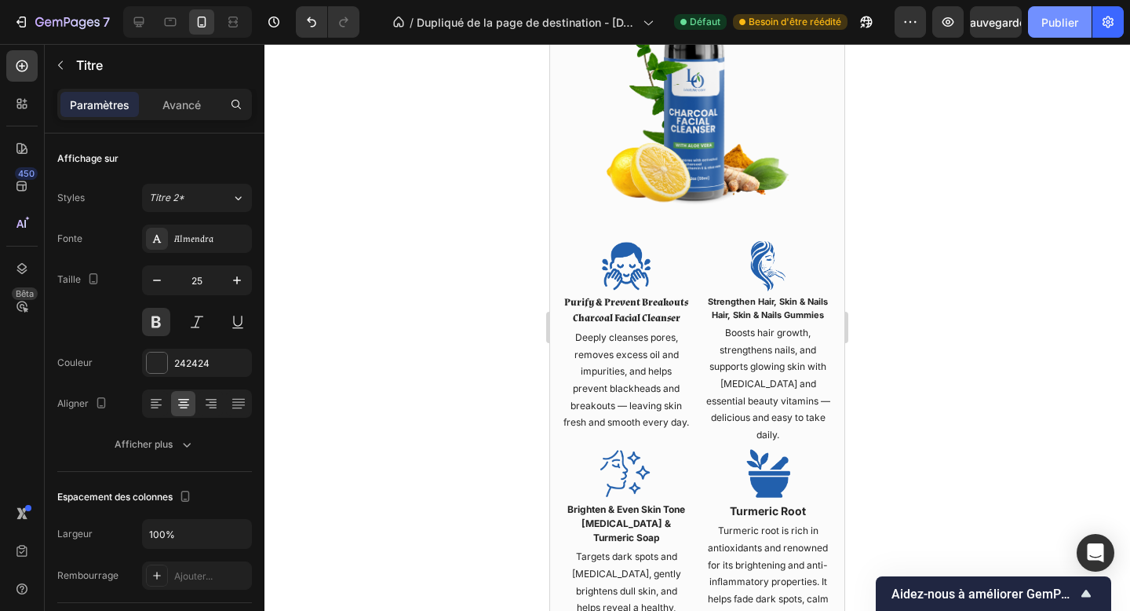
click at [1080, 10] on button "Publier" at bounding box center [1060, 21] width 64 height 31
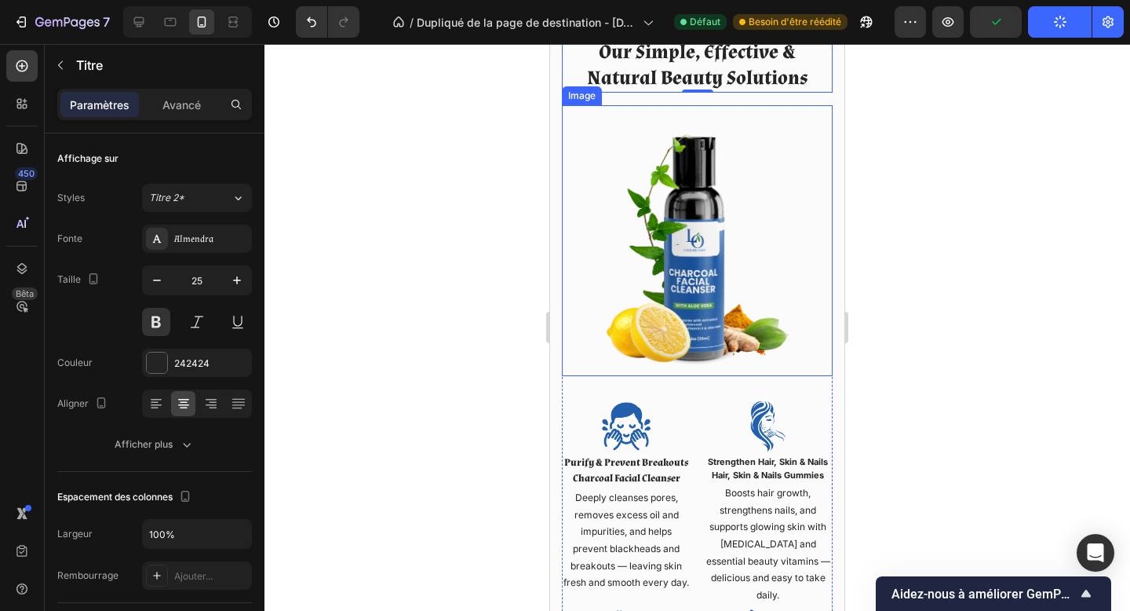
scroll to position [1626, 0]
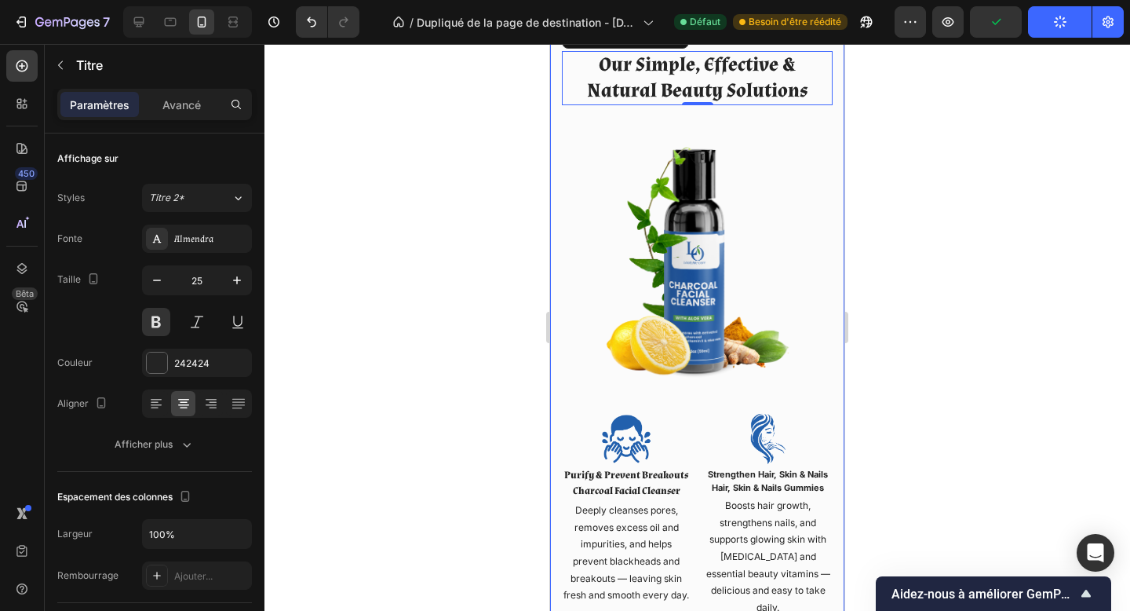
click at [787, 281] on div "Our Simple, Effective & Natural Beauty Solutions Heading 0 Row Image Purify & P…" at bounding box center [697, 444] width 294 height 849
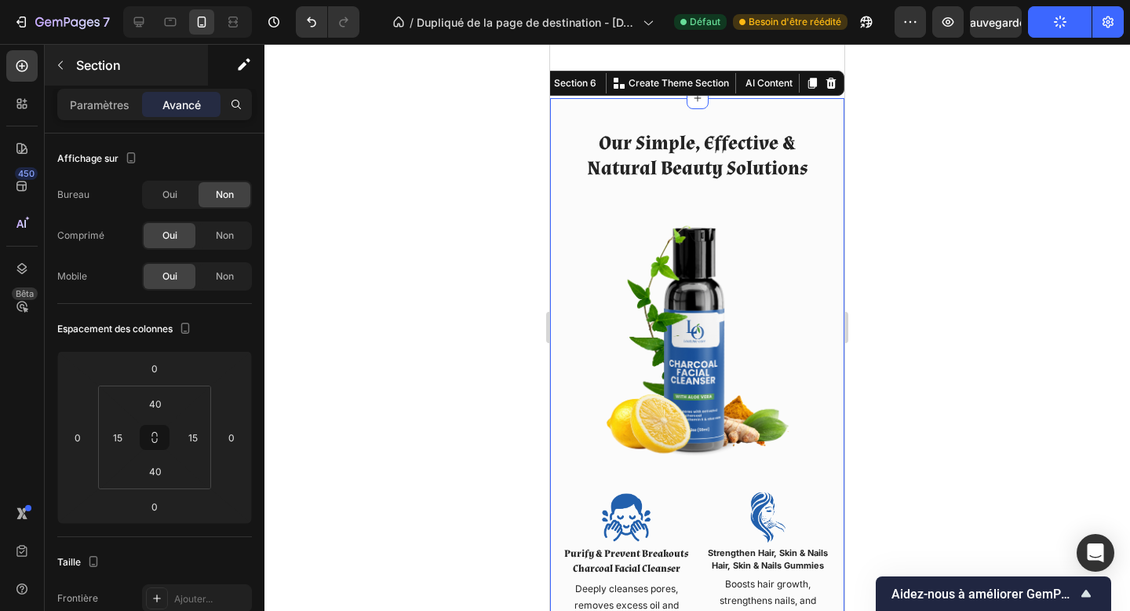
scroll to position [1671, 0]
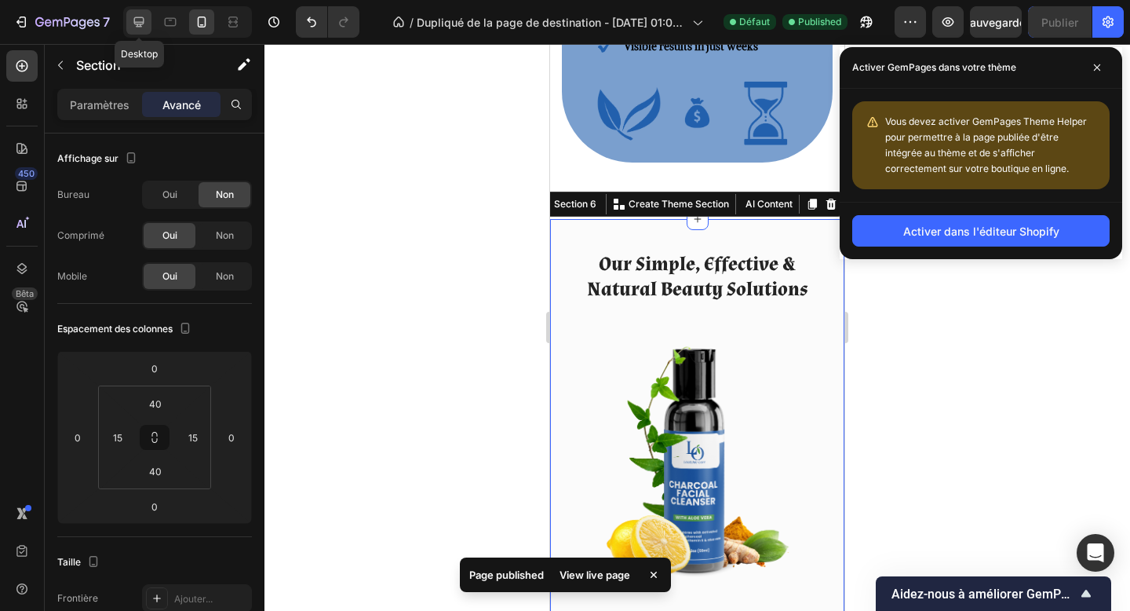
click at [137, 31] on div at bounding box center [138, 21] width 25 height 25
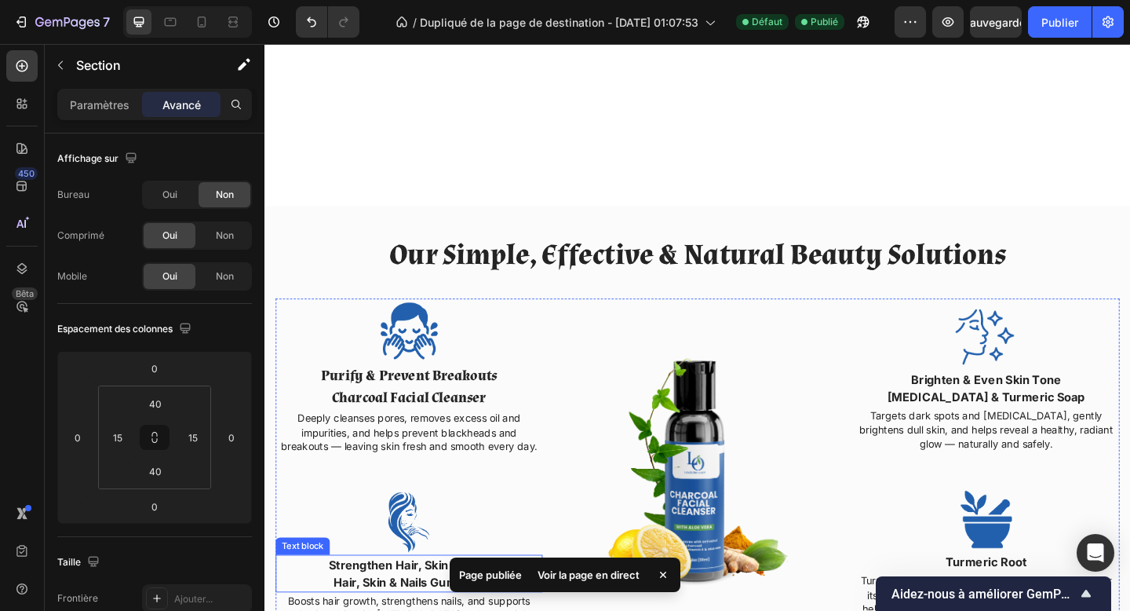
scroll to position [1199, 0]
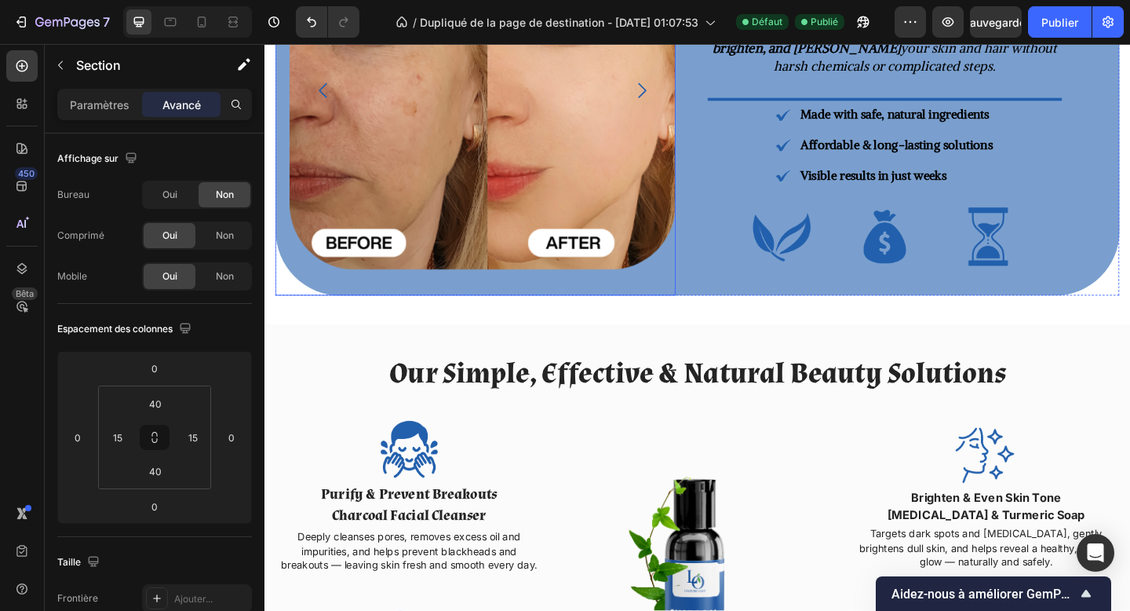
click at [297, 301] on div "Image" at bounding box center [502, 94] width 420 height 415
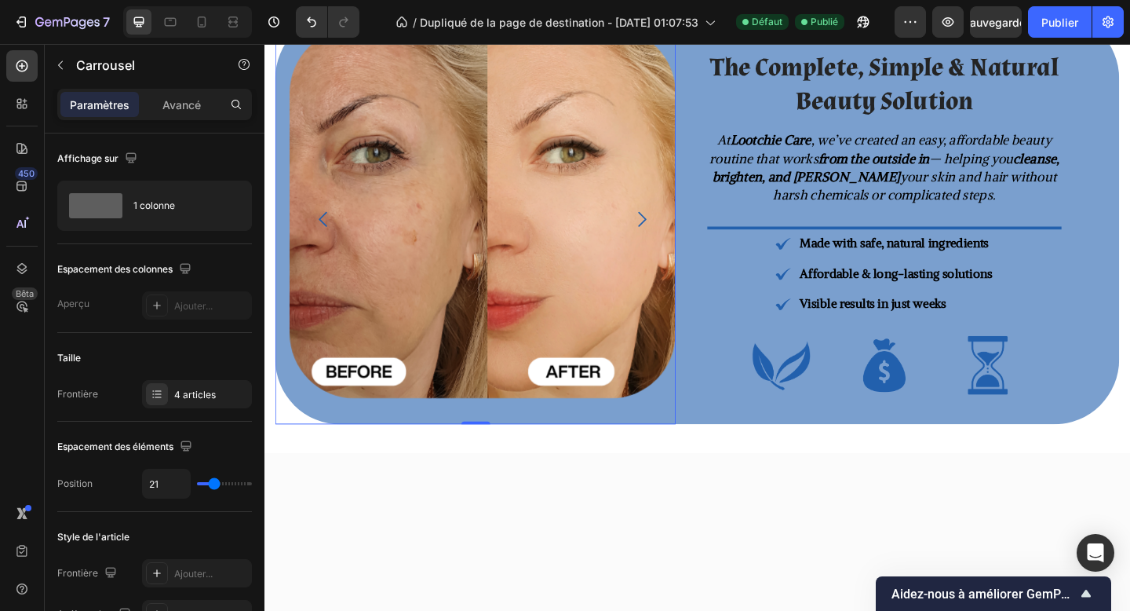
scroll to position [872, 0]
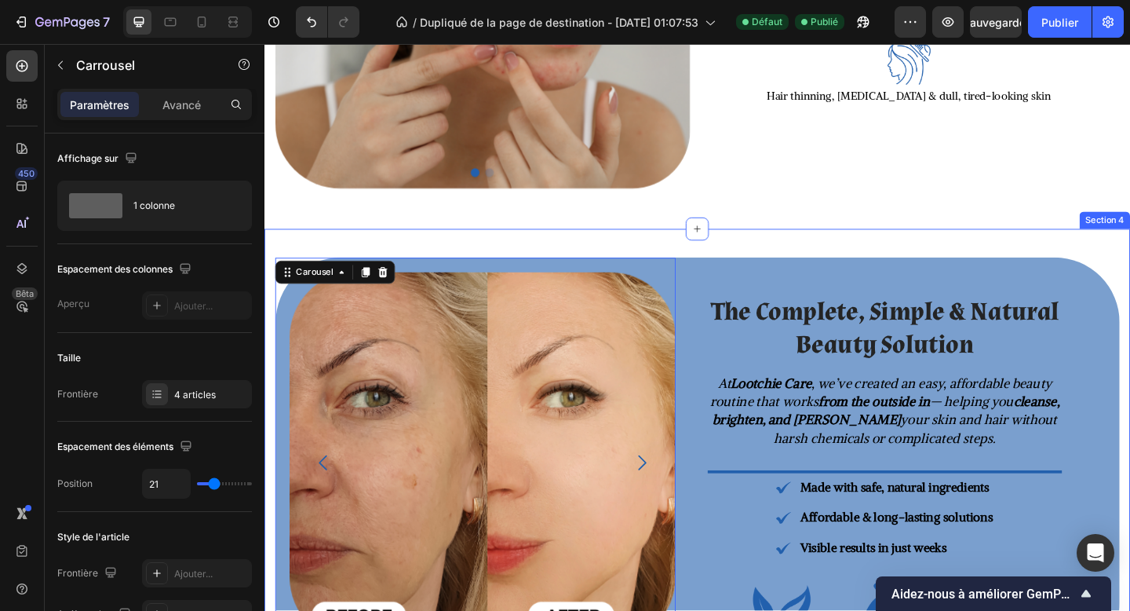
click at [424, 253] on div "Image Image Image Image Carousel 0 The Complete, Simple & Natural Beauty Soluti…" at bounding box center [736, 499] width 942 height 509
